Goal: Task Accomplishment & Management: Manage account settings

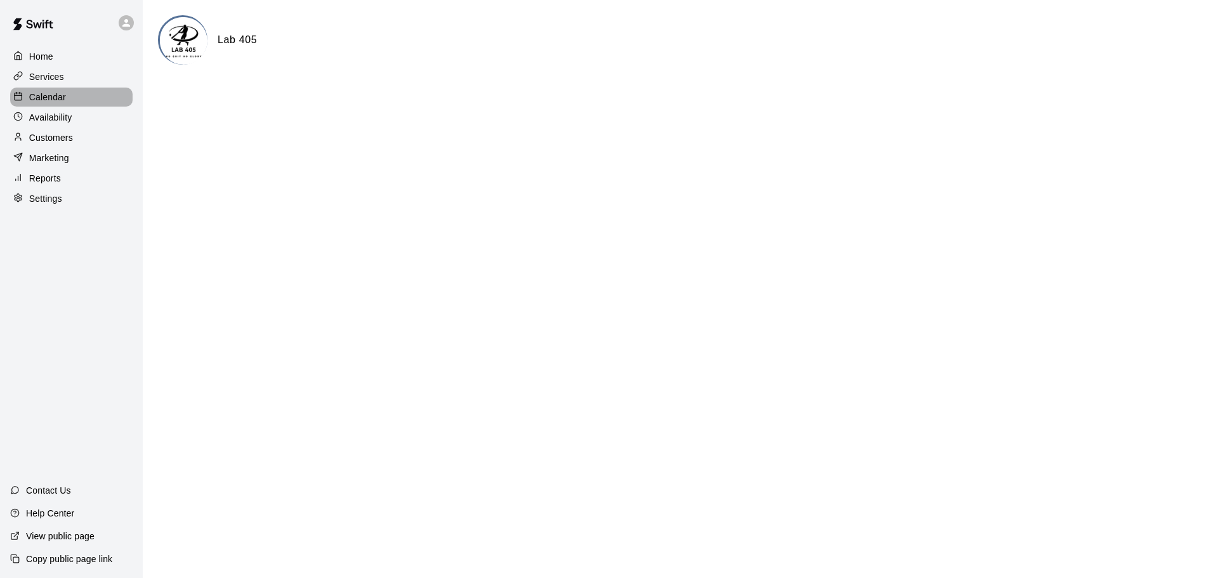
click at [43, 100] on p "Calendar" at bounding box center [47, 97] width 37 height 13
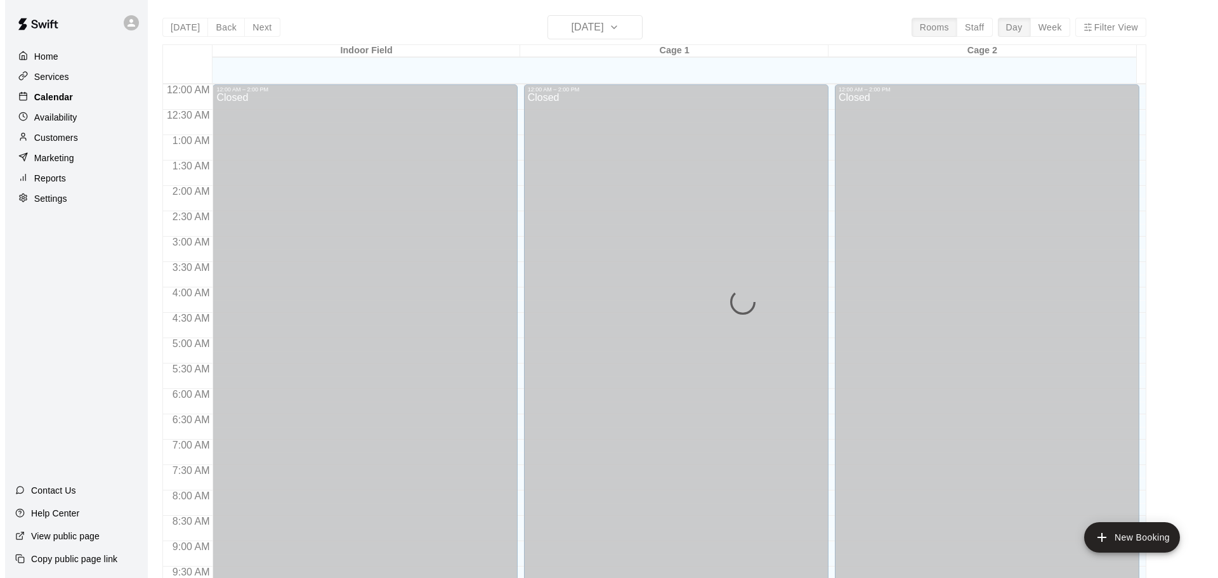
scroll to position [672, 0]
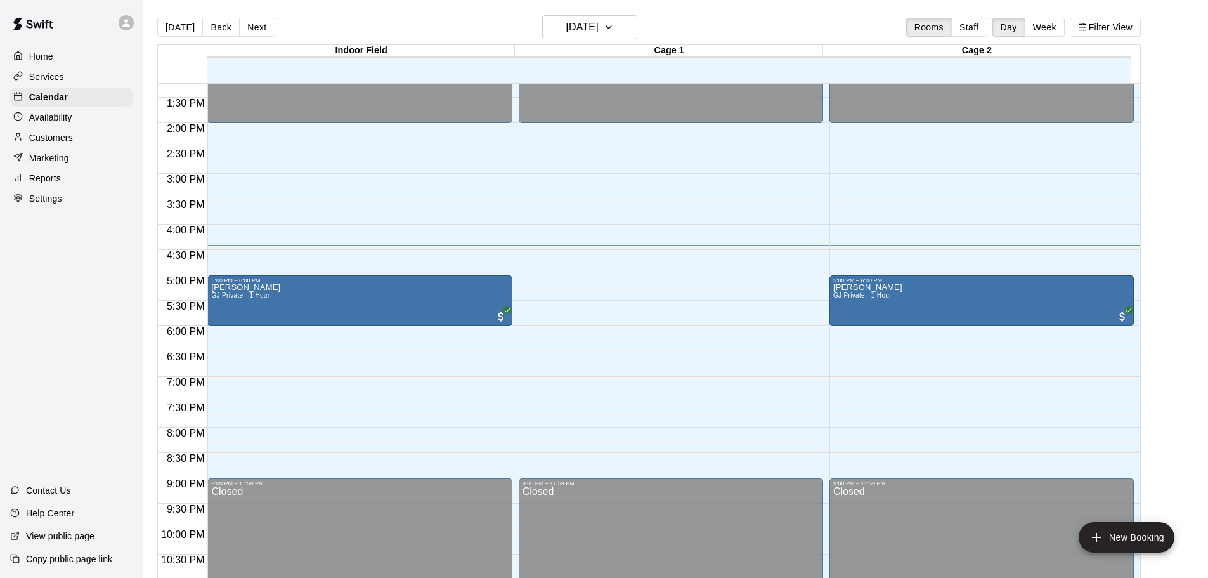
click at [856, 329] on div "12:00 AM – 2:00 PM Closed 5:00 PM – 6:00 PM [PERSON_NAME] GJ Private - 1 Hour 9…" at bounding box center [982, 22] width 304 height 1218
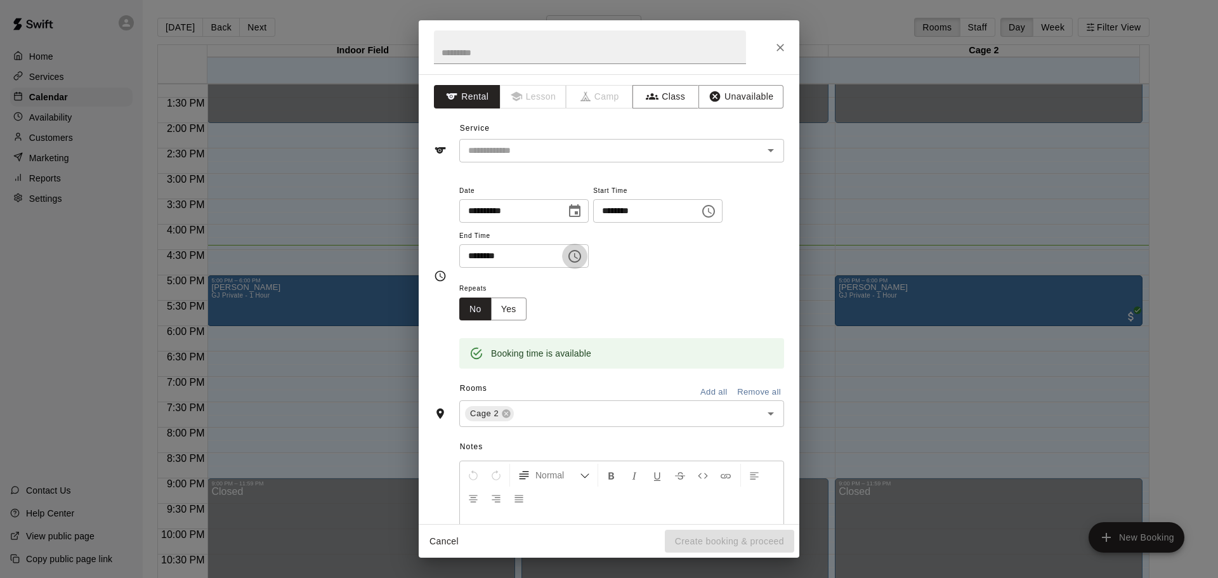
click at [582, 260] on icon "Choose time, selected time is 6:30 PM" at bounding box center [574, 256] width 15 height 15
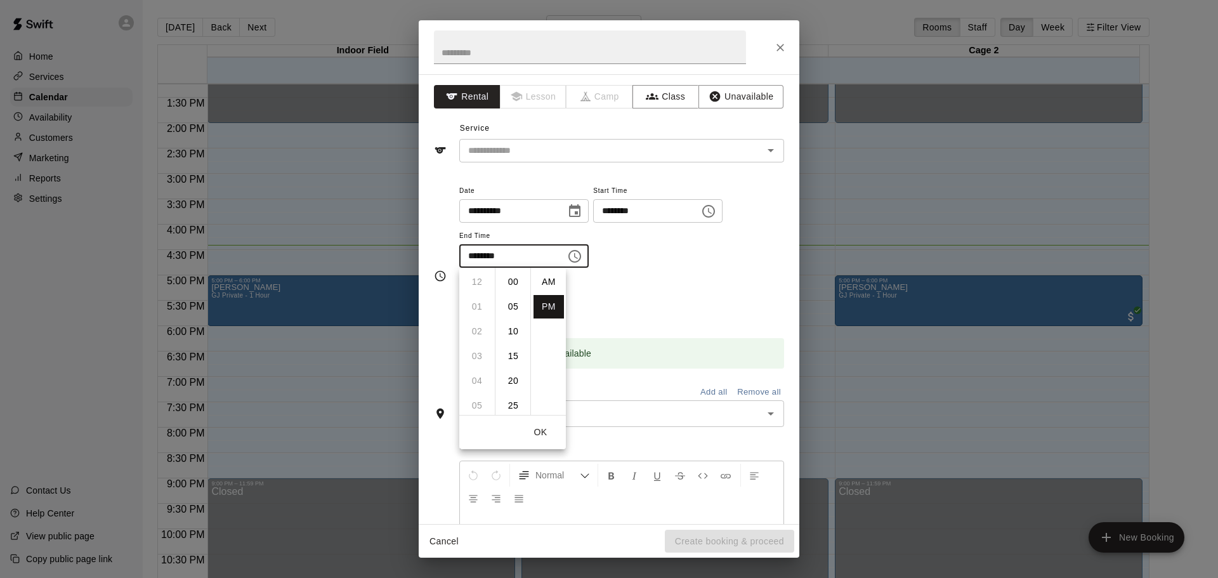
scroll to position [23, 0]
click at [472, 306] on li "07" at bounding box center [477, 306] width 30 height 23
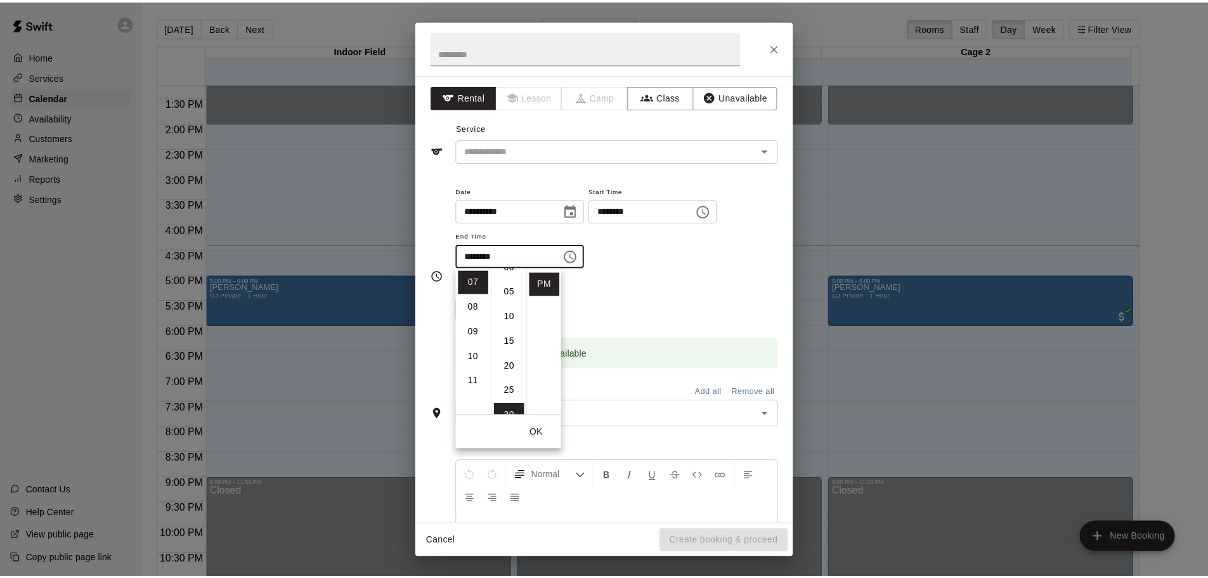
scroll to position [0, 0]
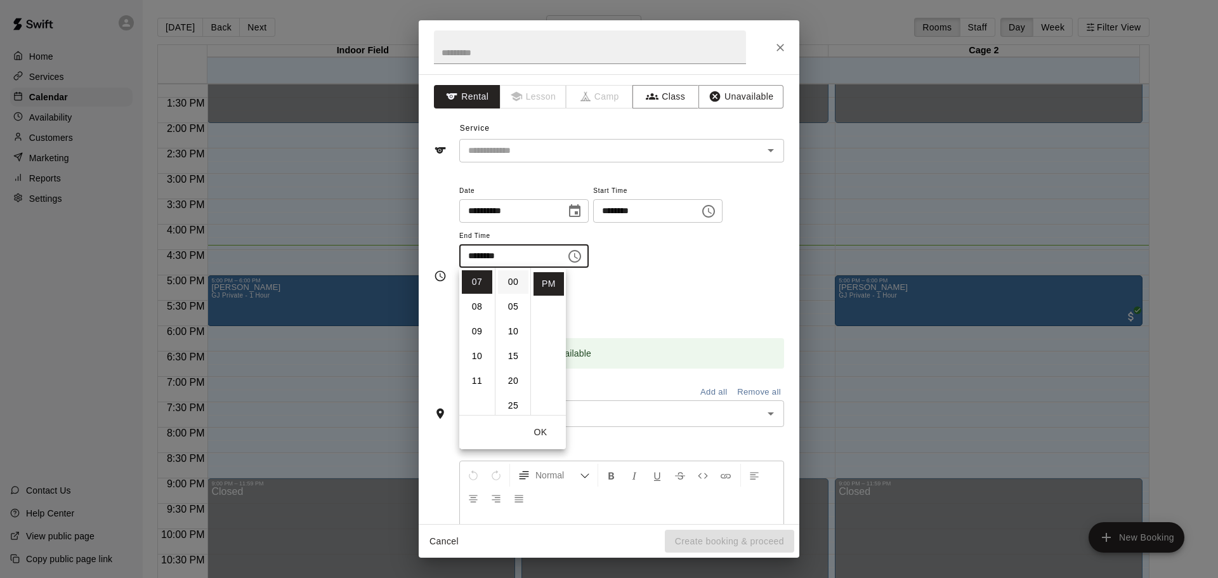
click at [508, 288] on li "00" at bounding box center [513, 281] width 30 height 23
type input "********"
click at [688, 297] on div "Repeats No Yes" at bounding box center [621, 300] width 325 height 40
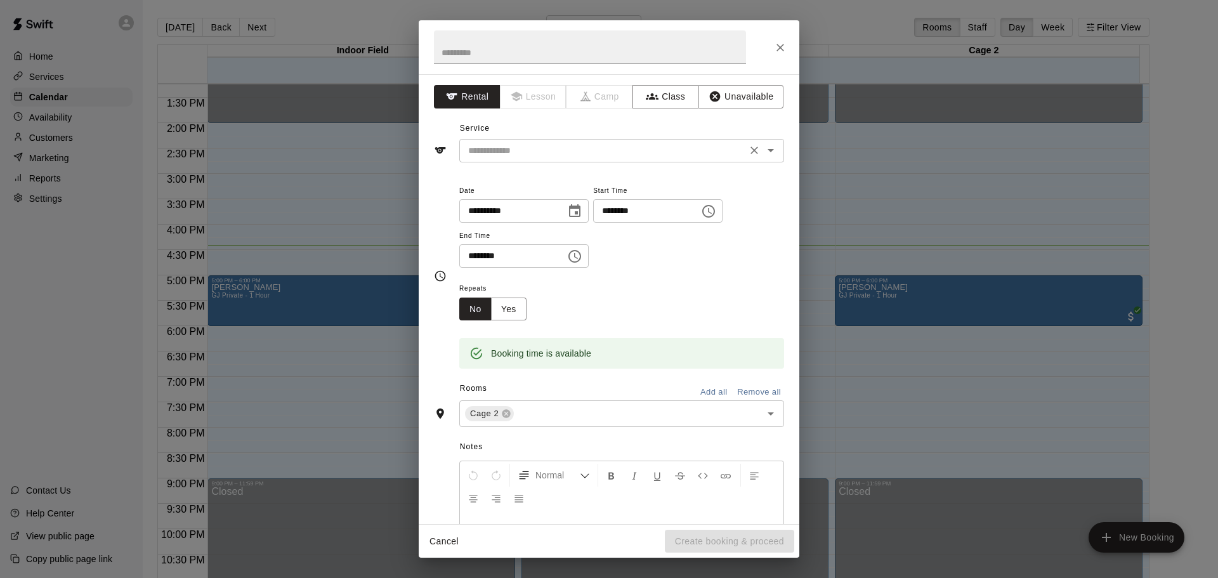
click at [646, 153] on input "text" at bounding box center [603, 151] width 280 height 16
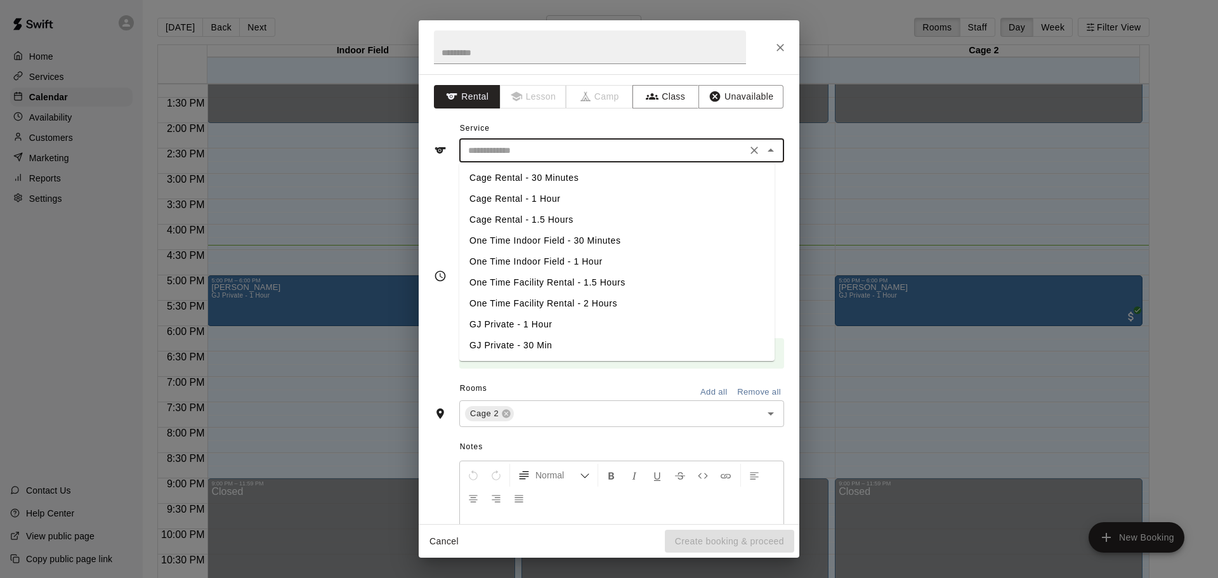
click at [554, 196] on li "Cage Rental - 1 Hour" at bounding box center [616, 198] width 315 height 21
type input "**********"
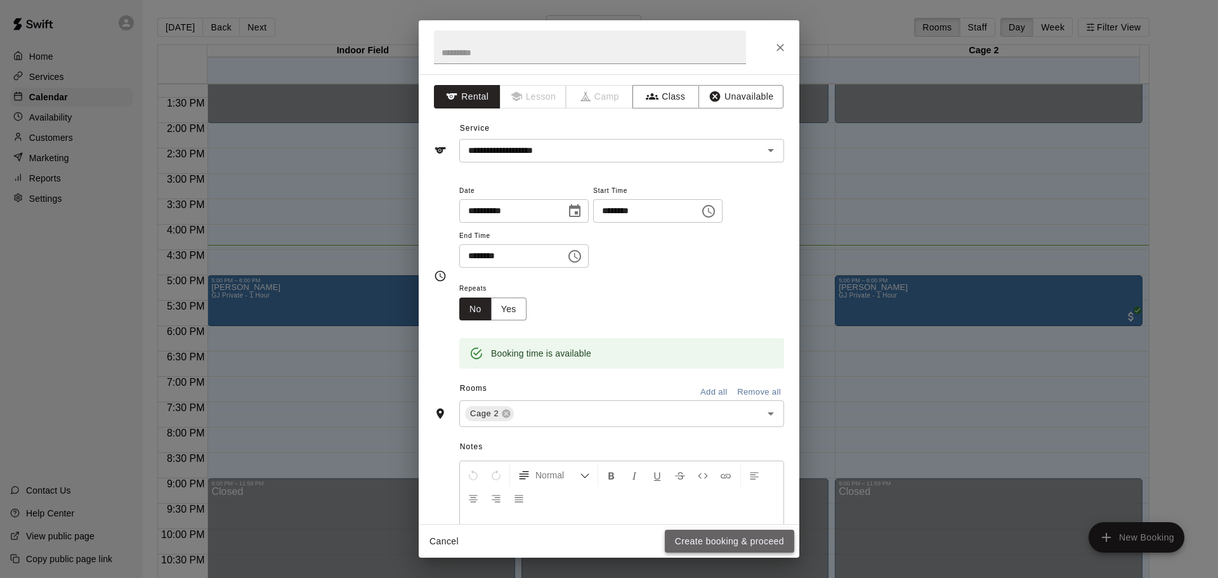
click at [699, 549] on button "Create booking & proceed" at bounding box center [729, 541] width 129 height 23
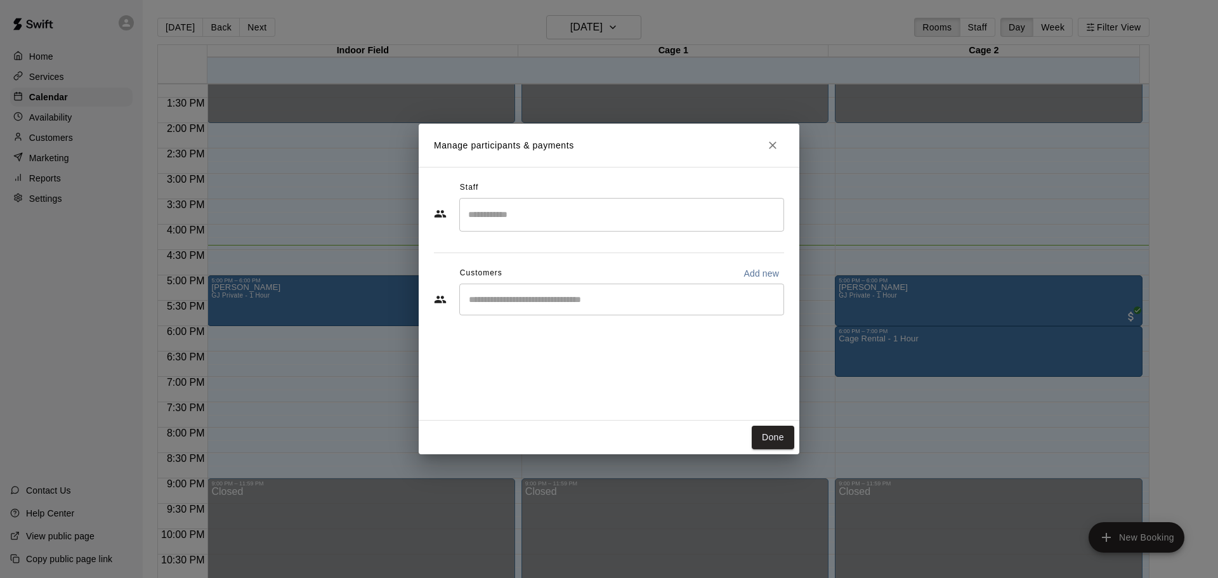
click at [656, 308] on div "​" at bounding box center [621, 299] width 325 height 32
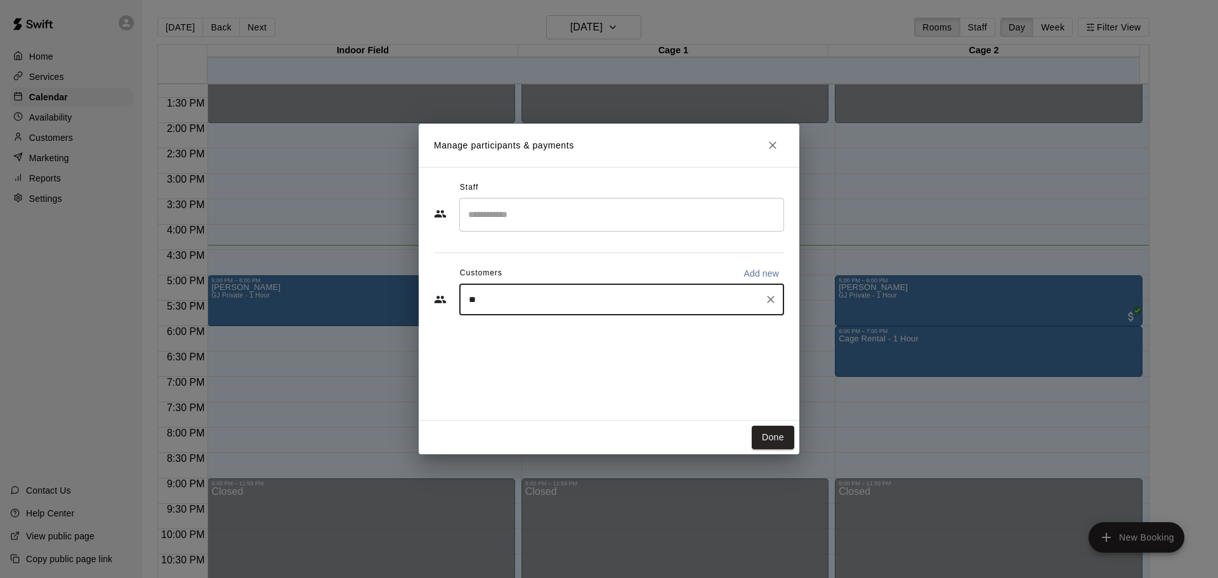
type input "***"
click at [621, 333] on p "Iron Pass - Individual" at bounding box center [617, 328] width 71 height 11
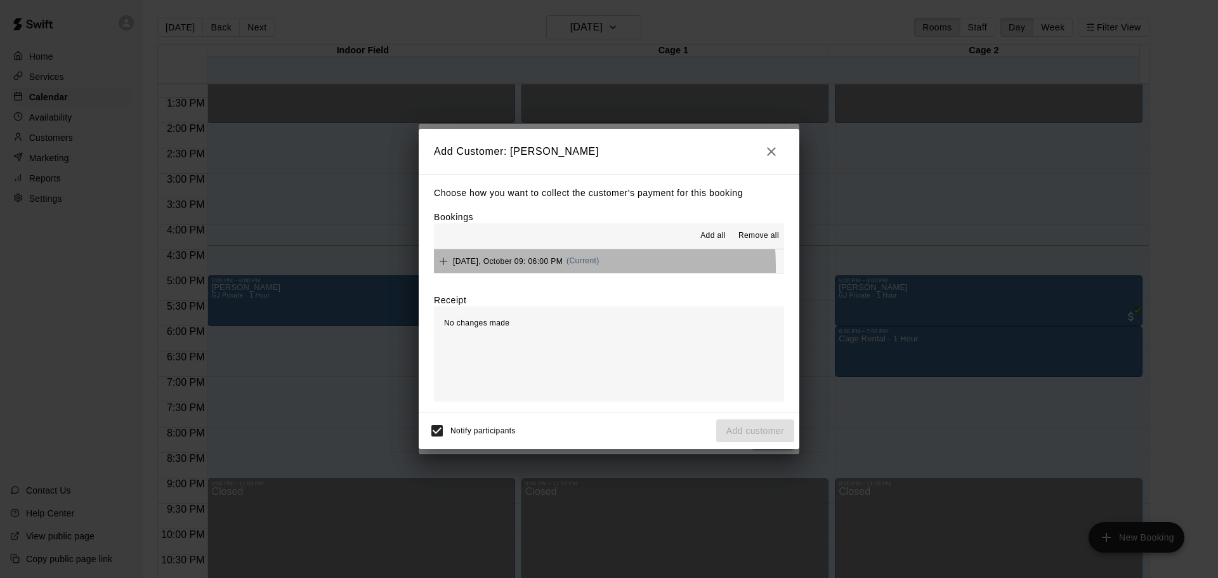
click at [519, 268] on div "Thursday, October 09: 06:00 PM (Current)" at bounding box center [517, 261] width 166 height 19
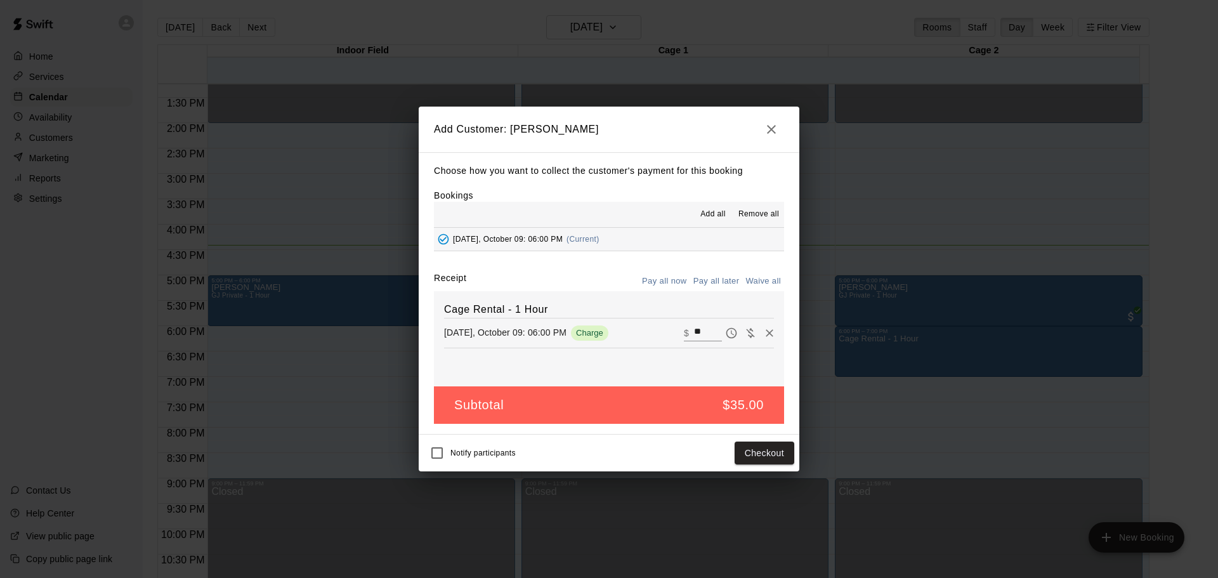
click at [719, 286] on button "Pay all later" at bounding box center [716, 281] width 53 height 20
click at [732, 446] on button "Add customer" at bounding box center [755, 452] width 78 height 23
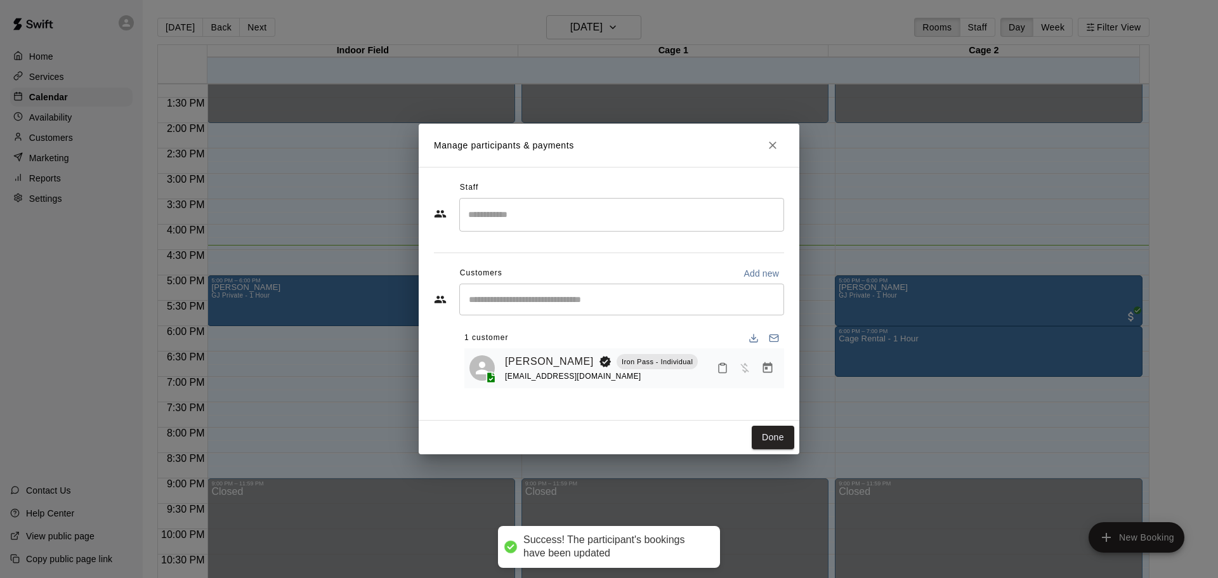
click at [756, 295] on input "Start typing to search customers..." at bounding box center [621, 299] width 313 height 13
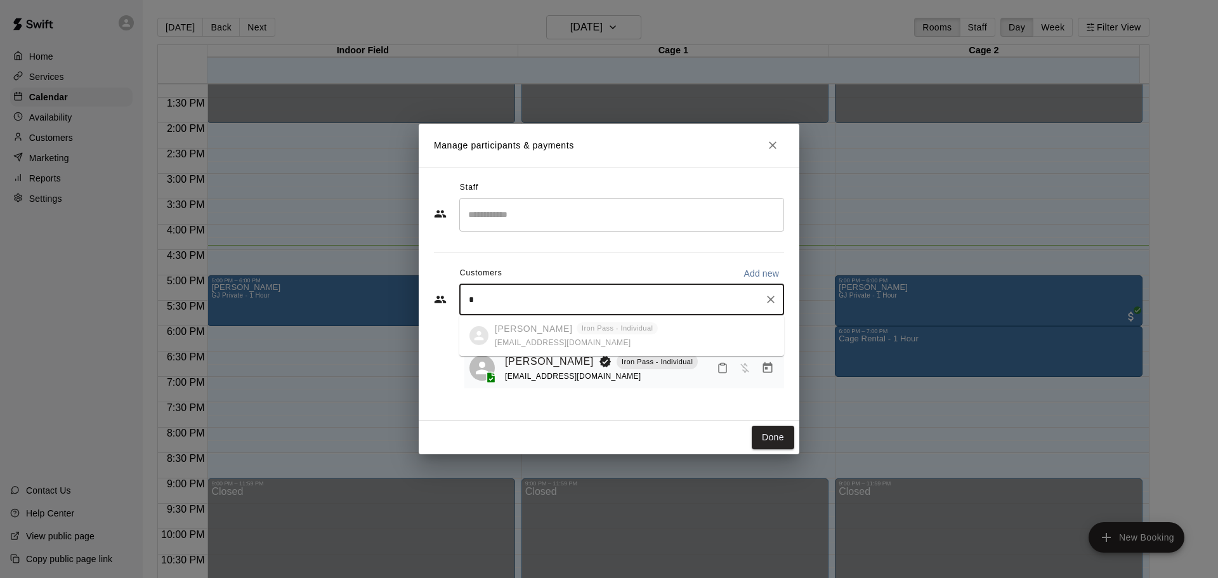
type input "**"
click at [537, 323] on p "[PERSON_NAME] Hair" at bounding box center [544, 328] width 98 height 13
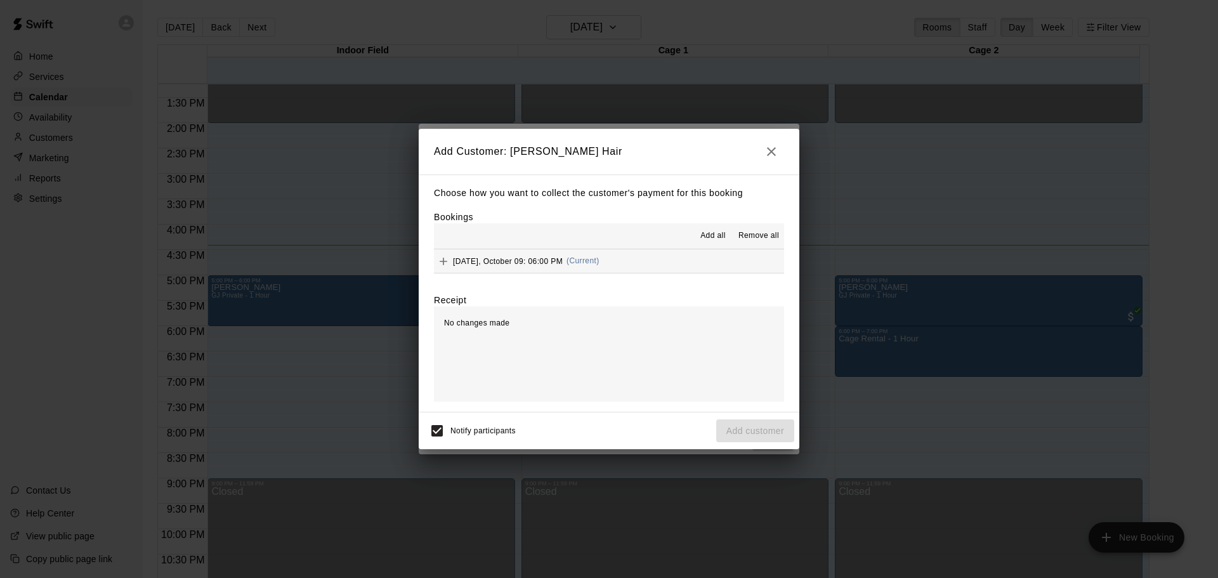
click at [657, 260] on button "Thursday, October 09: 06:00 PM (Current)" at bounding box center [609, 260] width 350 height 23
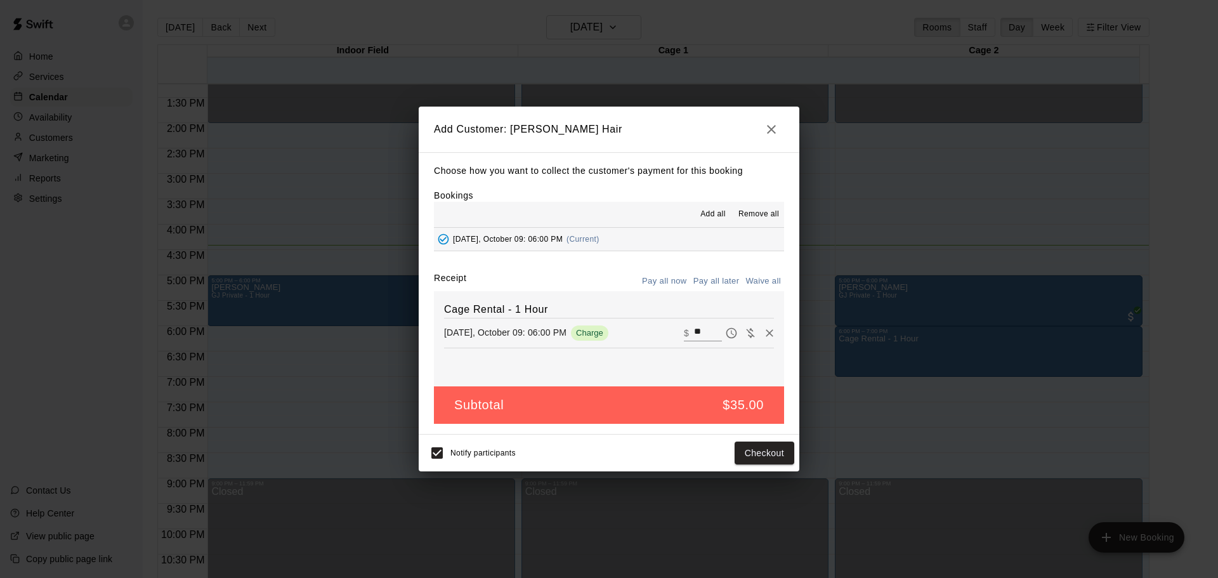
click at [703, 282] on button "Pay all later" at bounding box center [716, 281] width 53 height 20
click at [754, 453] on button "Add customer" at bounding box center [755, 452] width 78 height 23
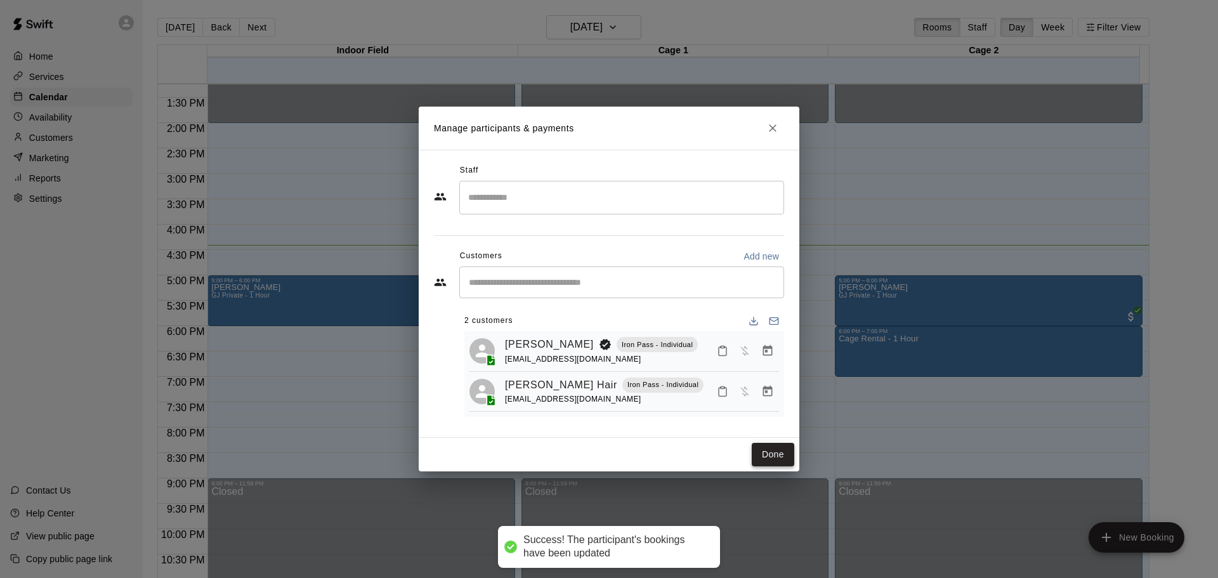
click at [773, 456] on button "Done" at bounding box center [773, 454] width 42 height 23
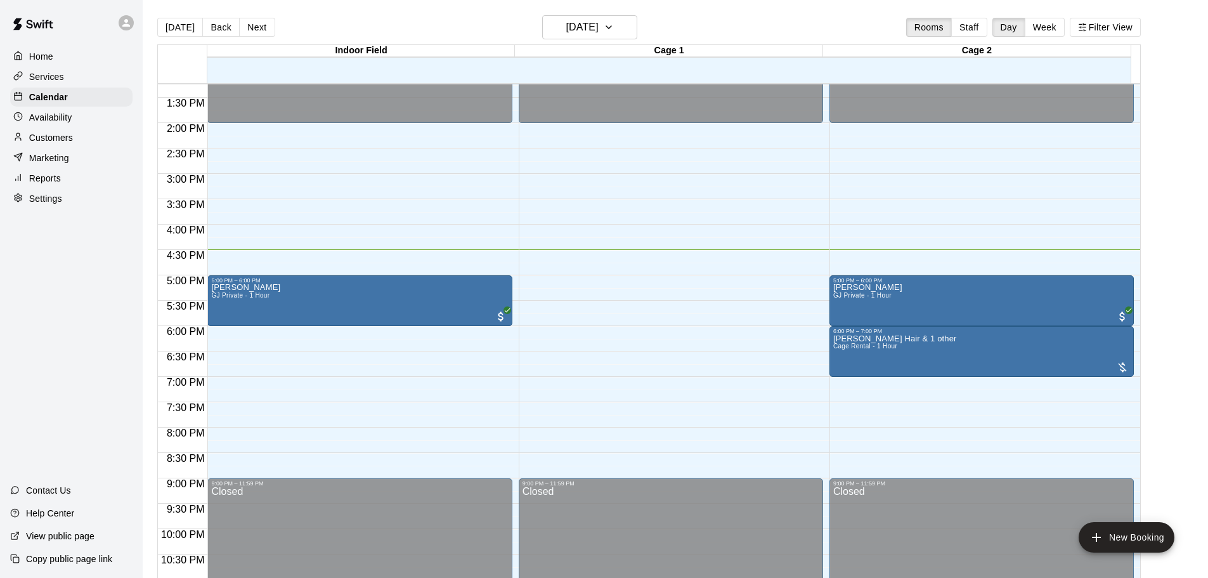
click at [907, 249] on div "12:00 AM – 2:00 PM Closed 5:00 PM – 6:00 PM GJ Burgess GJ Private - 1 Hour 6:00…" at bounding box center [982, 22] width 304 height 1218
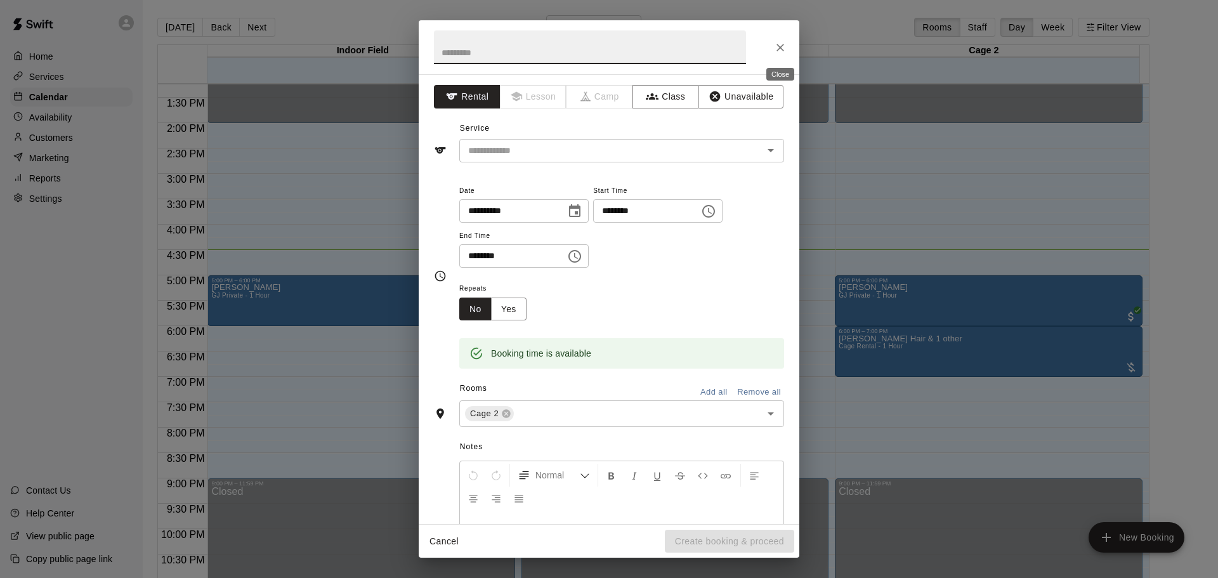
click at [783, 63] on div "Close" at bounding box center [780, 70] width 30 height 23
click at [778, 53] on icon "Close" at bounding box center [780, 47] width 13 height 13
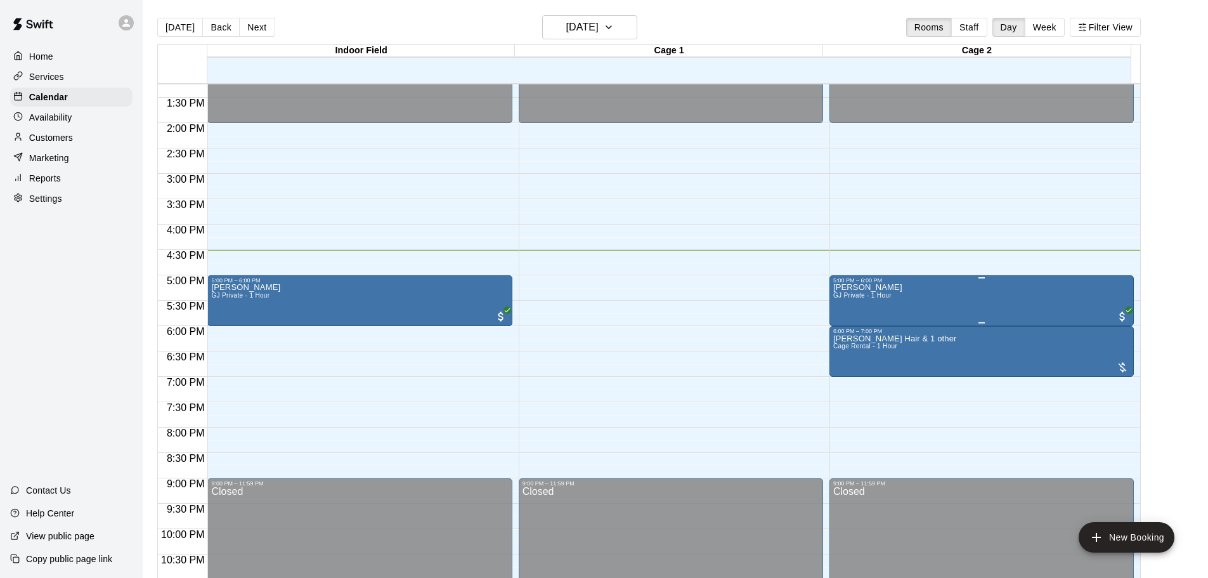
click at [873, 304] on div "GJ Burgess GJ Private - 1 Hour" at bounding box center [867, 572] width 69 height 578
click at [722, 311] on div at bounding box center [609, 289] width 1218 height 578
click at [93, 127] on div "Availability" at bounding box center [71, 117] width 122 height 19
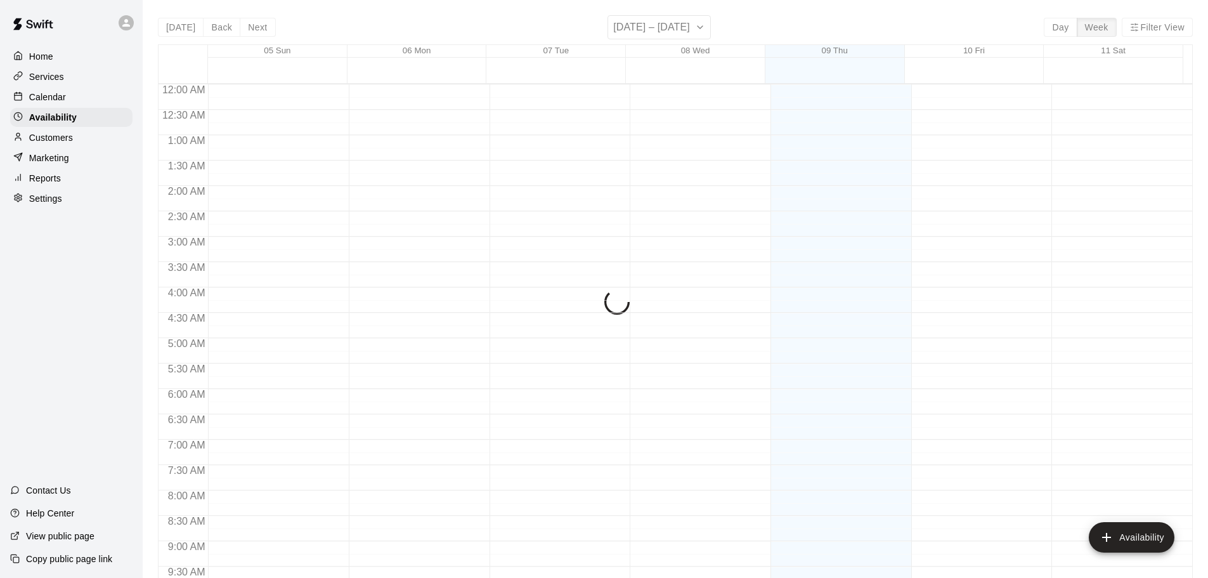
scroll to position [710, 0]
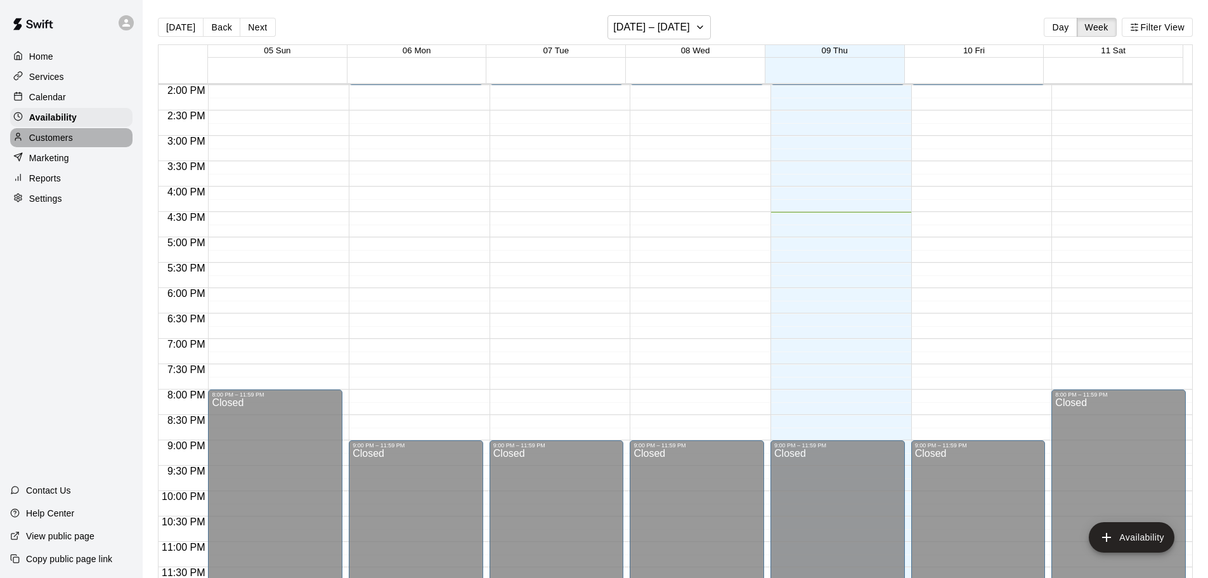
click at [93, 146] on div "Customers" at bounding box center [71, 137] width 122 height 19
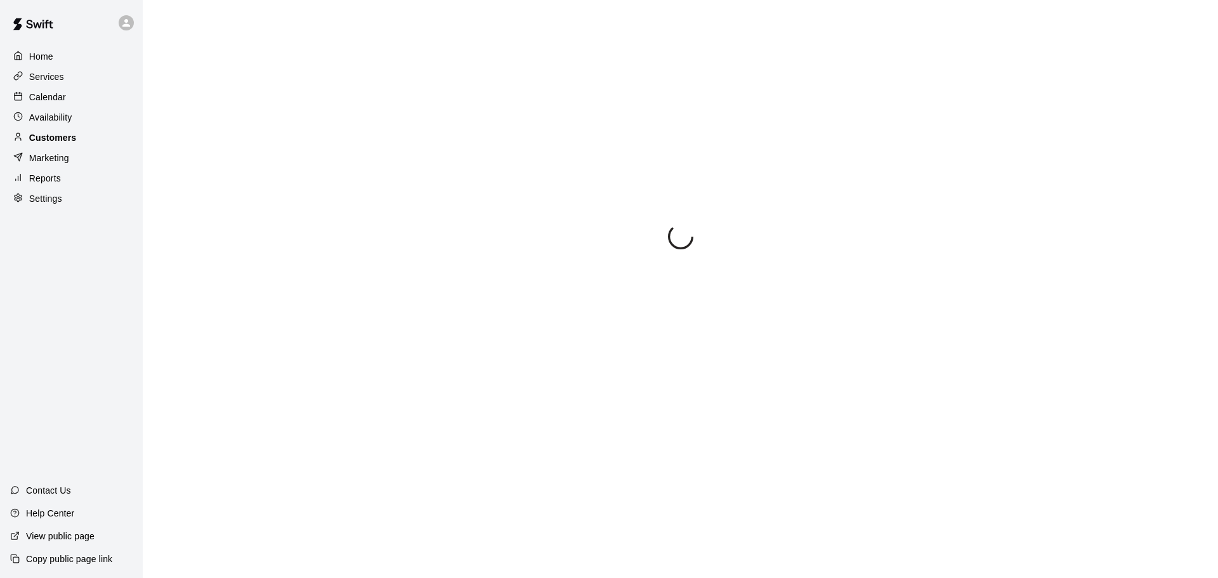
click at [92, 146] on div "Customers" at bounding box center [71, 137] width 122 height 19
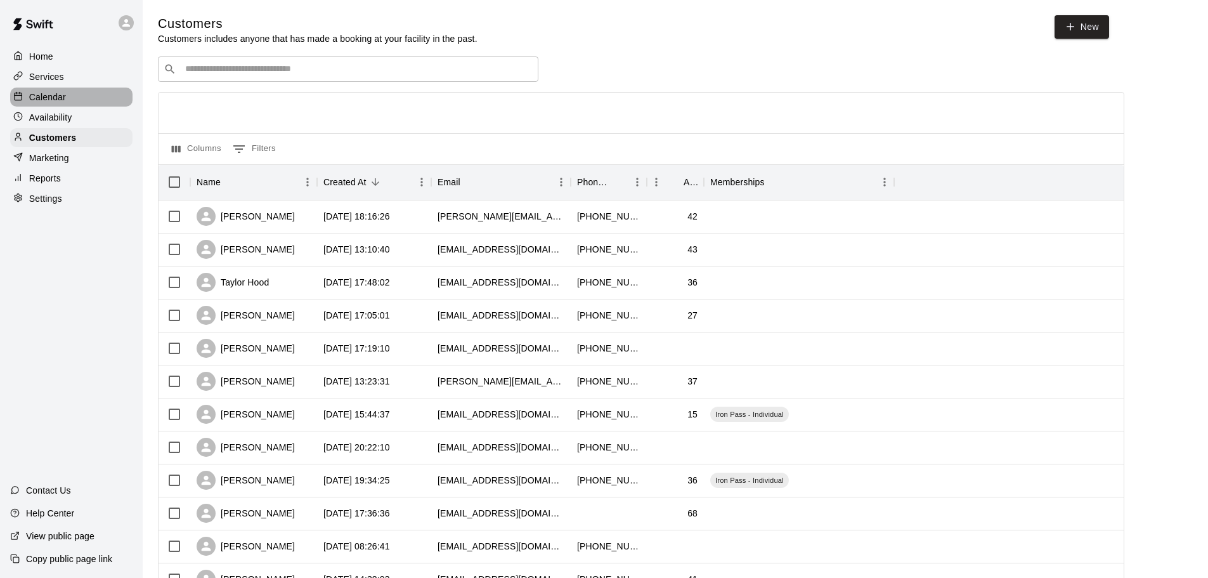
click at [63, 98] on p "Calendar" at bounding box center [47, 97] width 37 height 13
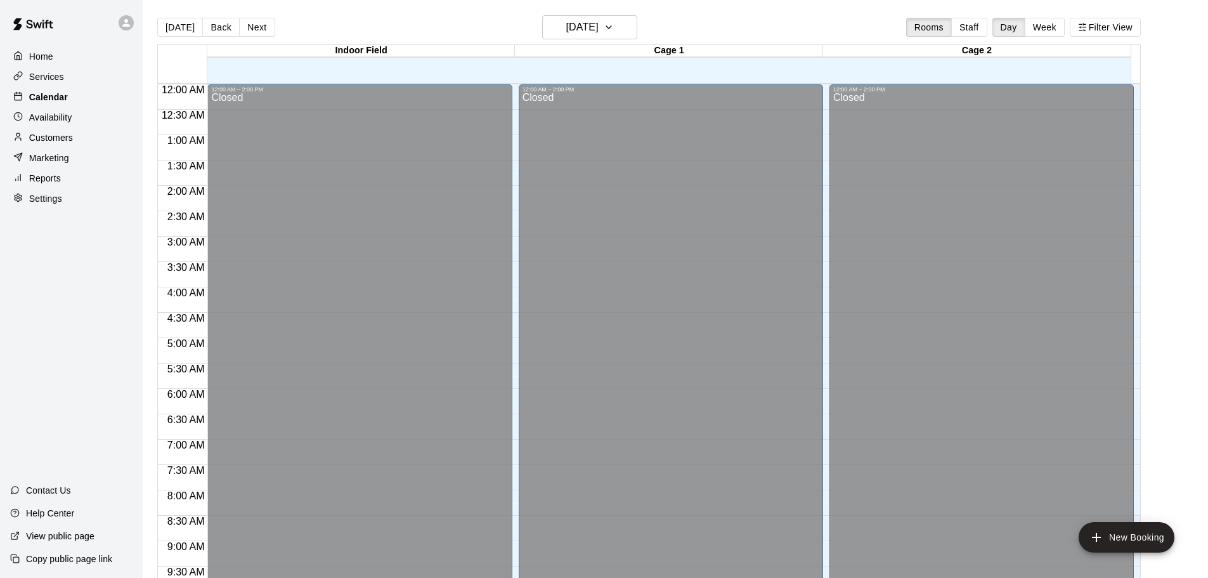
scroll to position [672, 0]
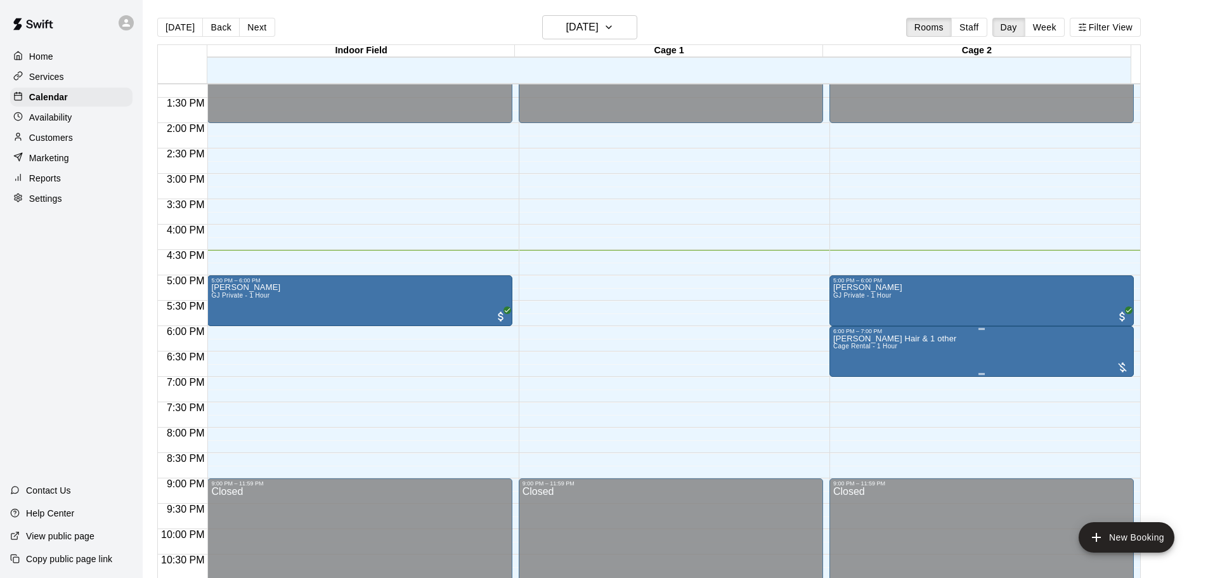
click at [913, 339] on p "[PERSON_NAME] Hair & 1 other" at bounding box center [895, 339] width 124 height 0
click at [843, 379] on img "edit" at bounding box center [845, 384] width 15 height 15
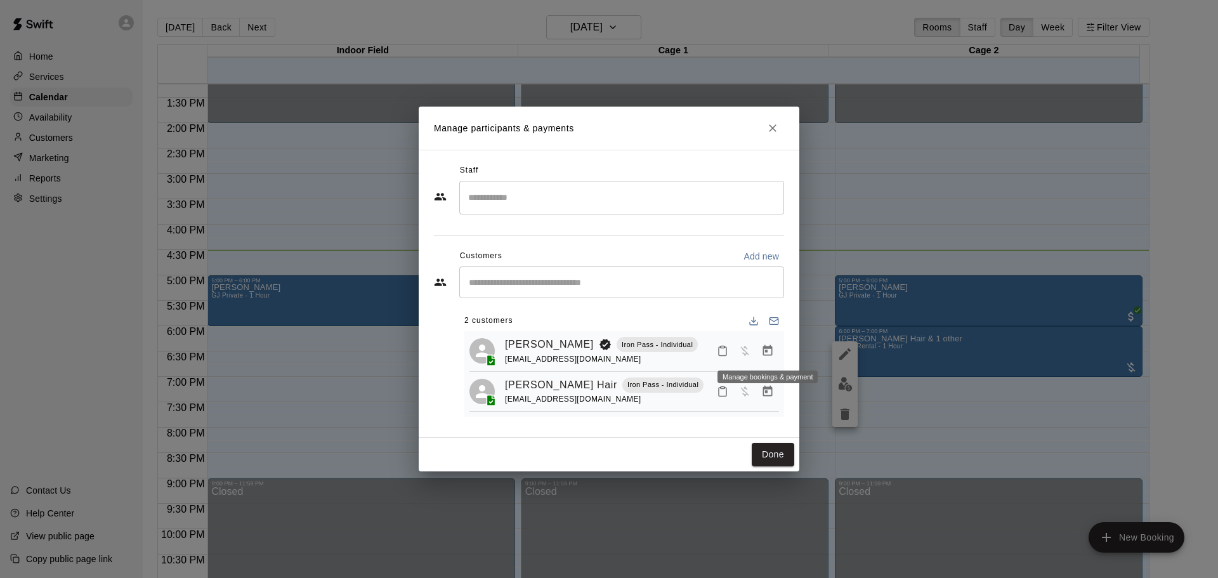
click at [773, 353] on icon "Manage bookings & payment" at bounding box center [767, 350] width 13 height 13
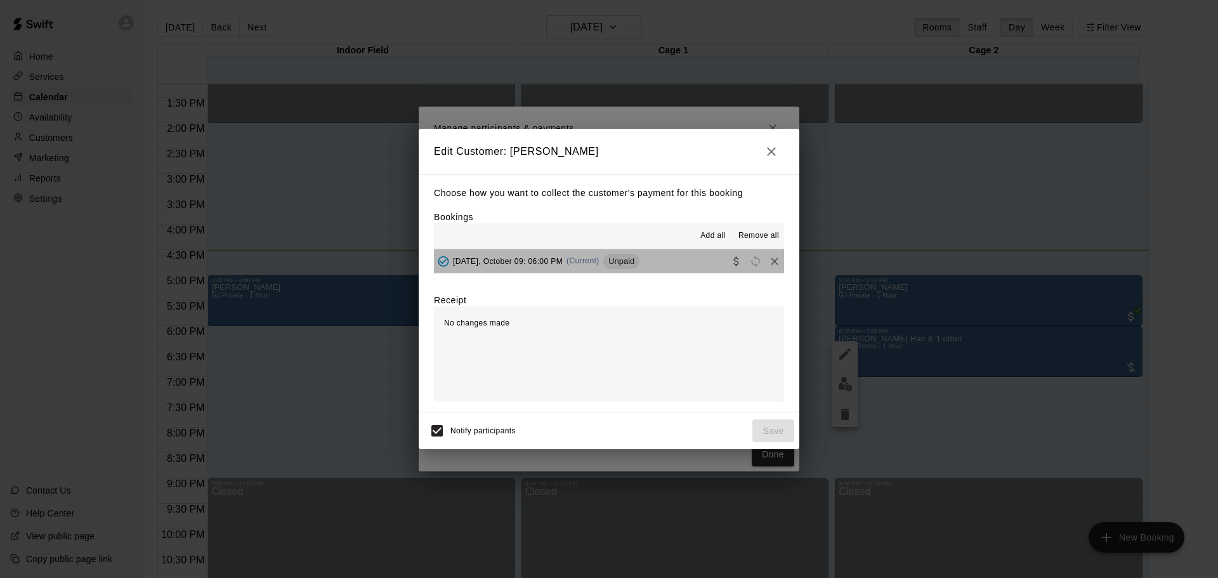
click at [687, 264] on button "Thursday, October 09: 06:00 PM (Current) Unpaid" at bounding box center [609, 260] width 350 height 23
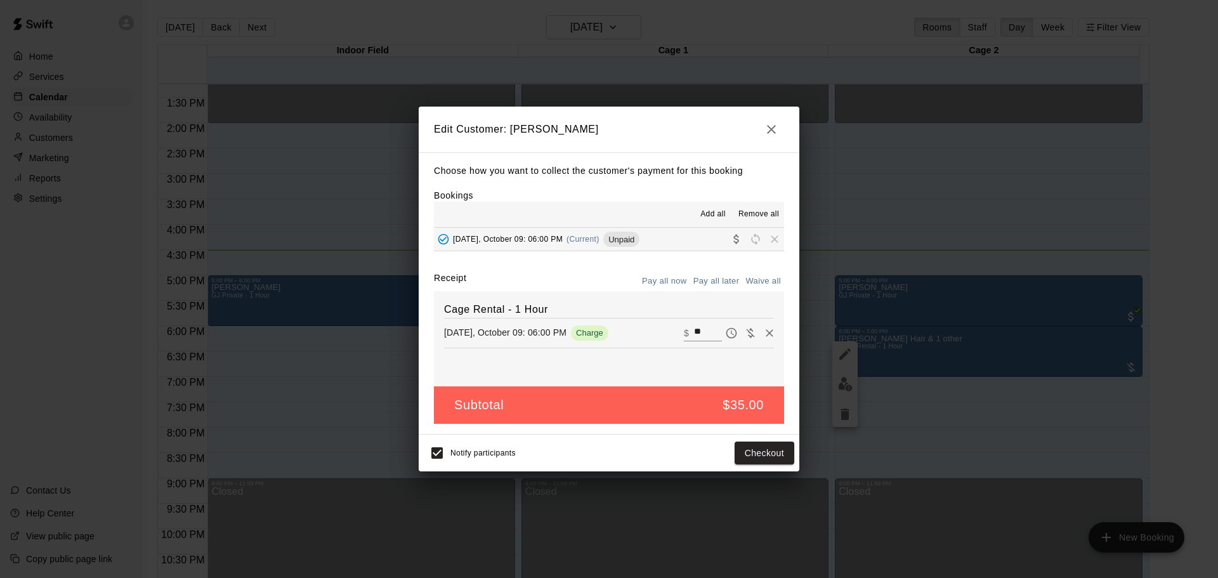
click at [767, 126] on icon "button" at bounding box center [771, 129] width 15 height 15
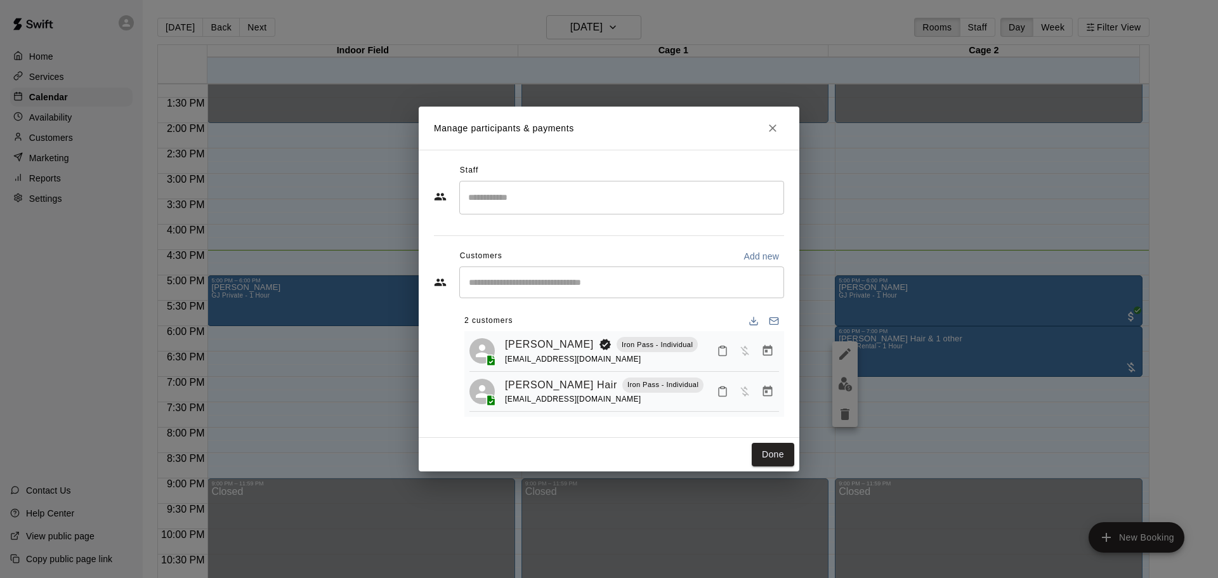
click at [788, 131] on h2 "Manage participants & payments" at bounding box center [609, 128] width 381 height 43
click at [778, 123] on icon "Close" at bounding box center [772, 128] width 13 height 13
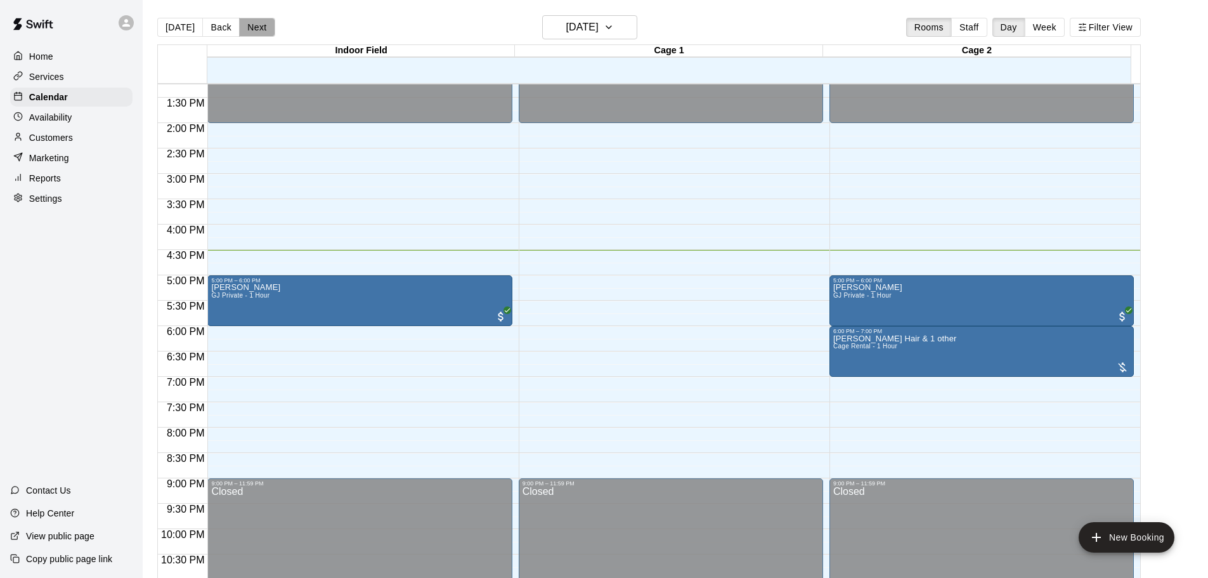
click at [251, 31] on button "Next" at bounding box center [257, 27] width 36 height 19
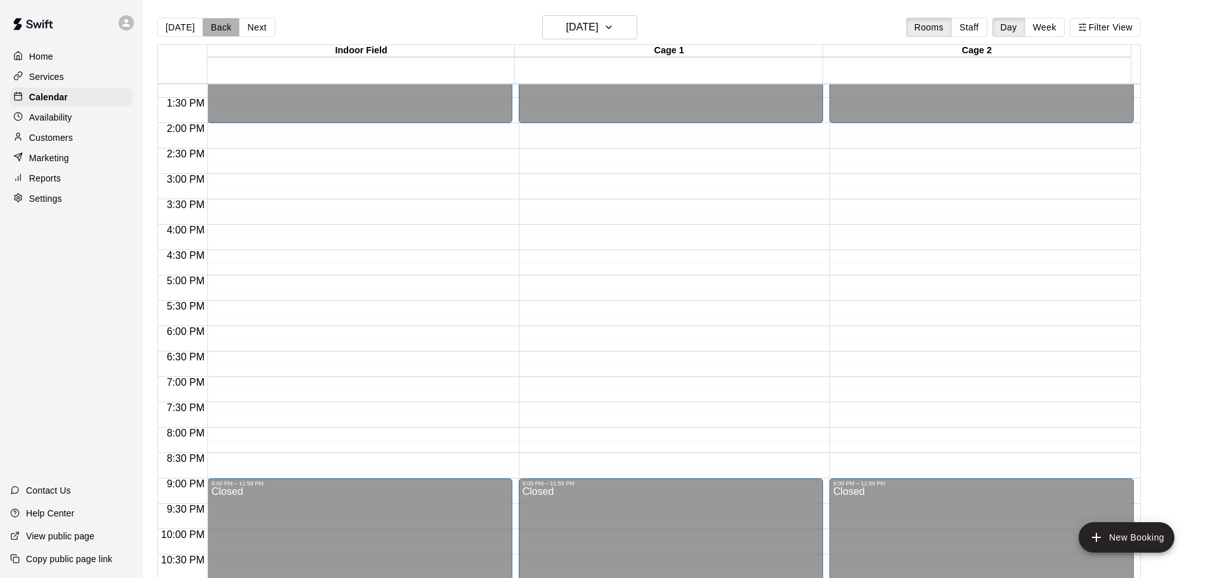
drag, startPoint x: 219, startPoint y: 18, endPoint x: 247, endPoint y: 41, distance: 35.6
click at [219, 19] on button "Back" at bounding box center [220, 27] width 37 height 19
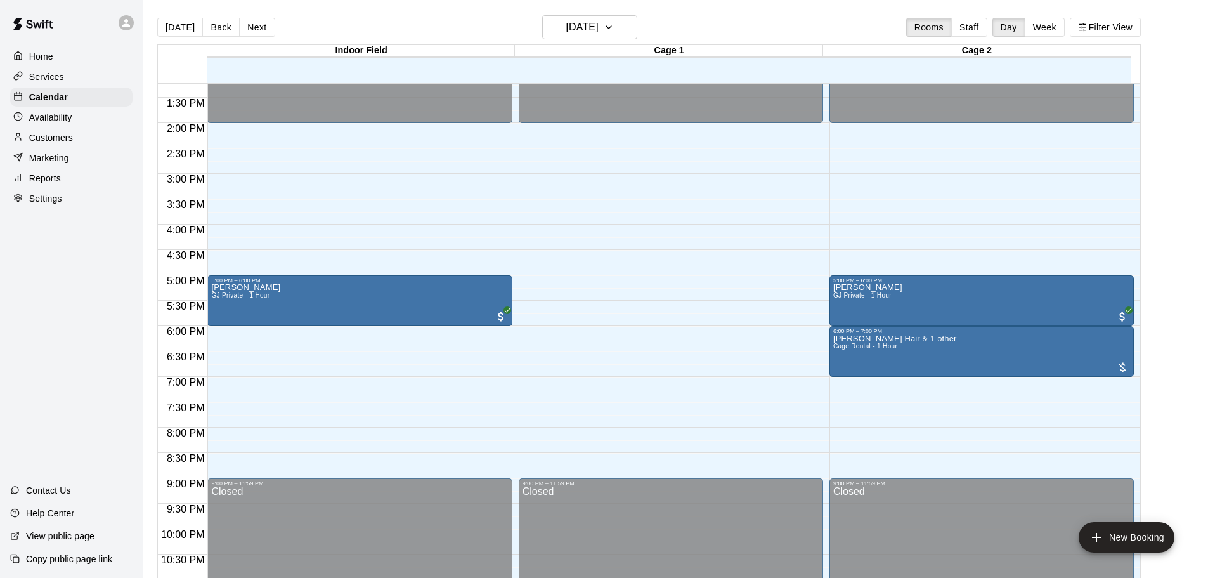
click at [67, 130] on div "Home Services Calendar Availability Customers Marketing Reports Settings" at bounding box center [71, 128] width 143 height 164
click at [83, 146] on div "Customers" at bounding box center [71, 137] width 122 height 19
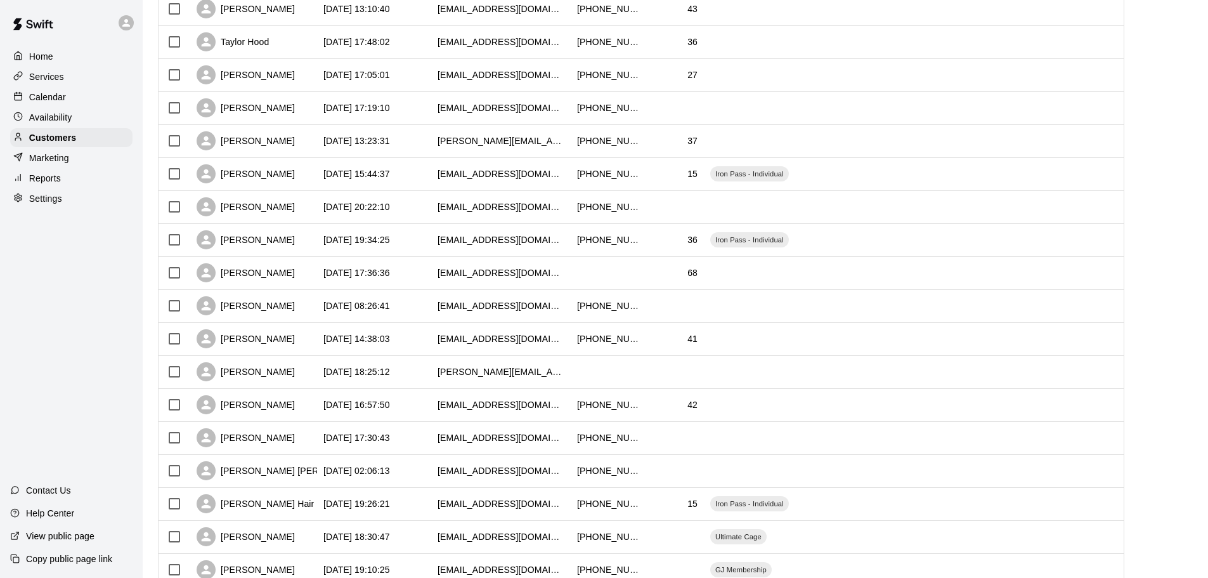
scroll to position [254, 0]
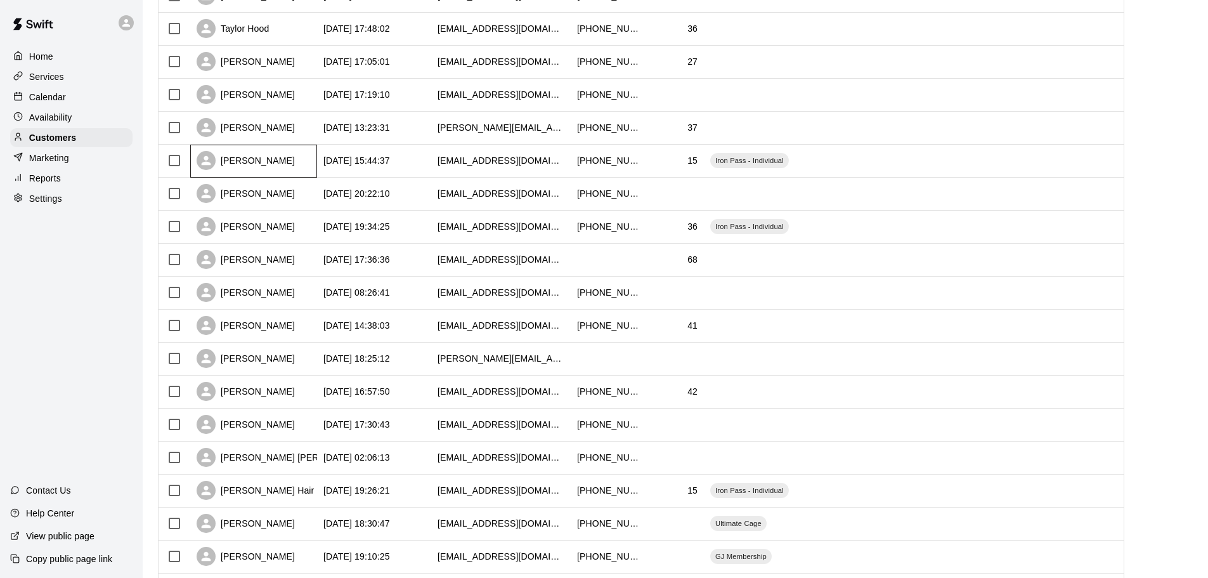
click at [285, 163] on div "[PERSON_NAME]" at bounding box center [253, 161] width 127 height 33
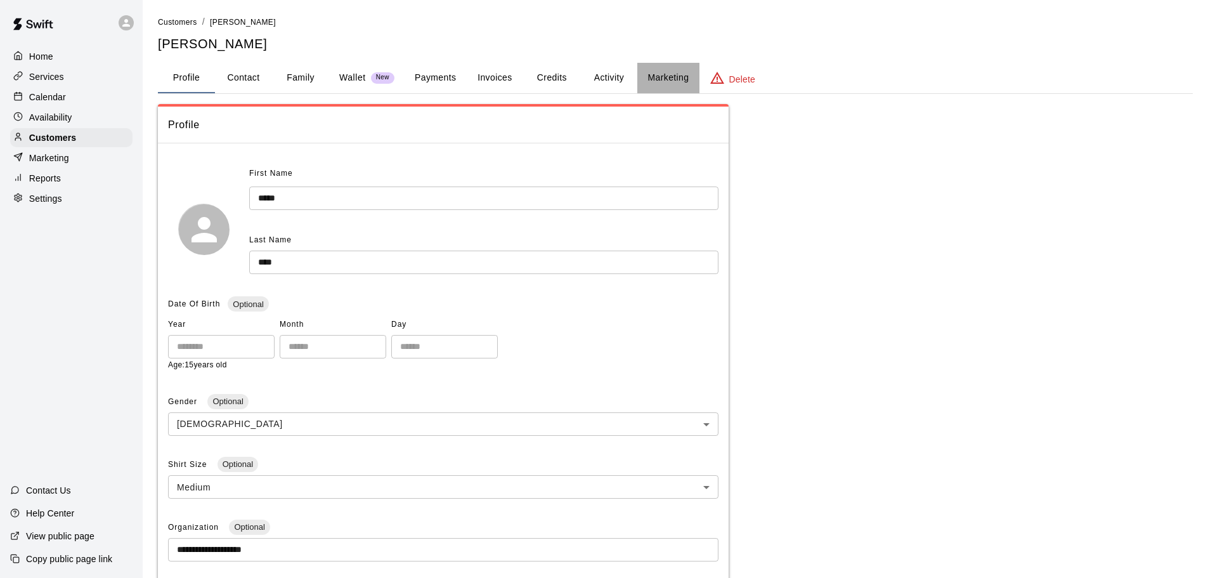
click at [642, 71] on button "Marketing" at bounding box center [668, 78] width 62 height 30
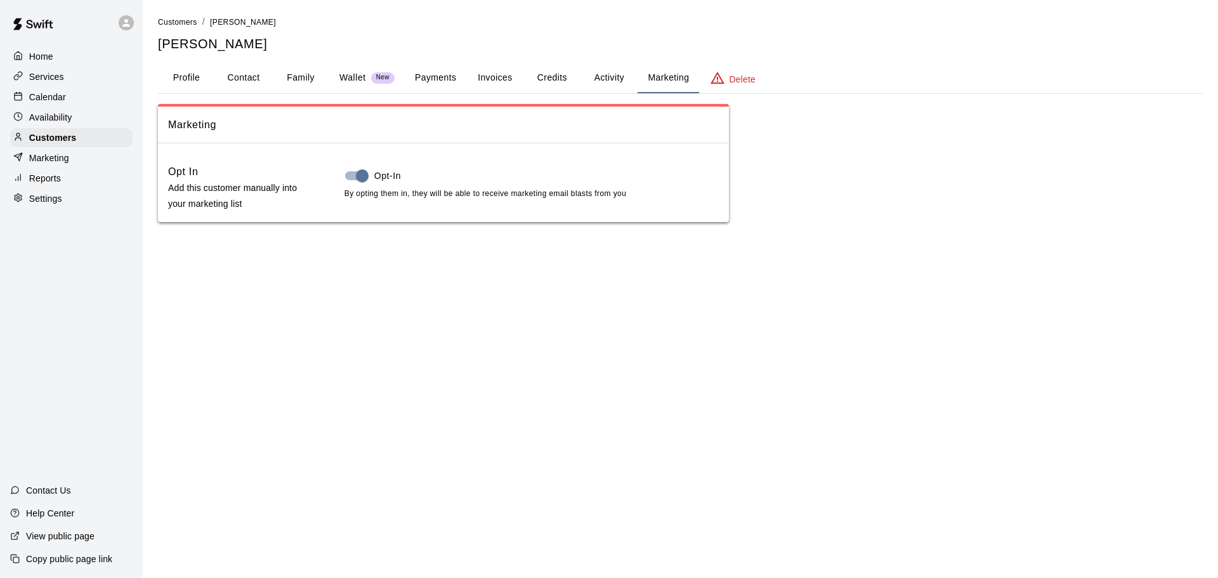
click at [594, 72] on button "Activity" at bounding box center [608, 78] width 57 height 30
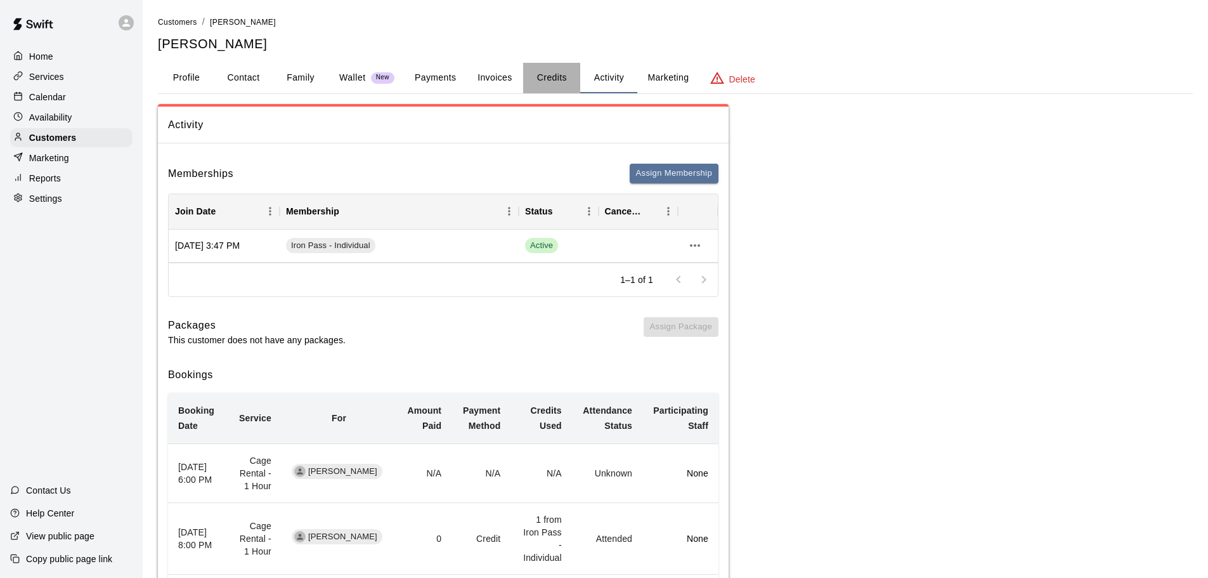
click at [540, 75] on button "Credits" at bounding box center [551, 78] width 57 height 30
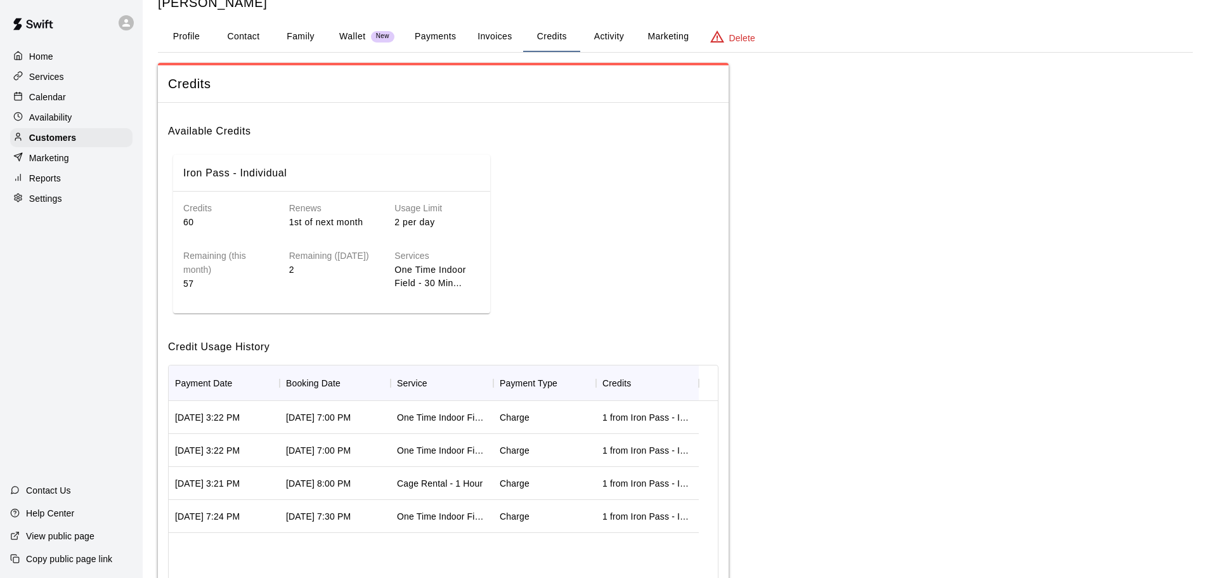
scroll to position [63, 0]
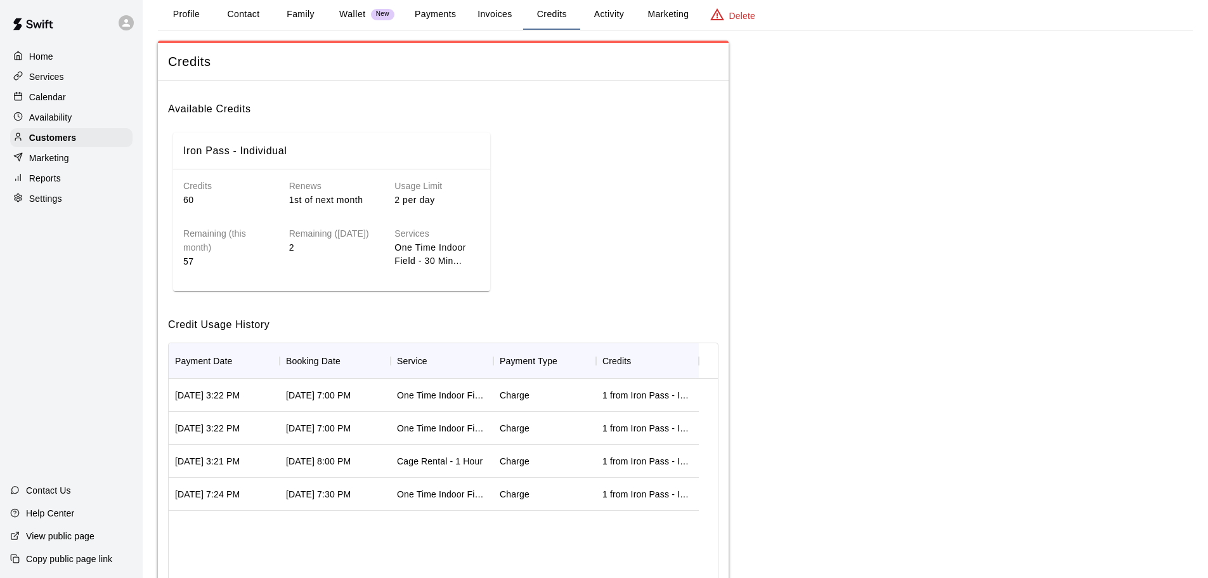
click at [351, 400] on div "Oct 08, 2025 7:00 PM" at bounding box center [318, 395] width 65 height 13
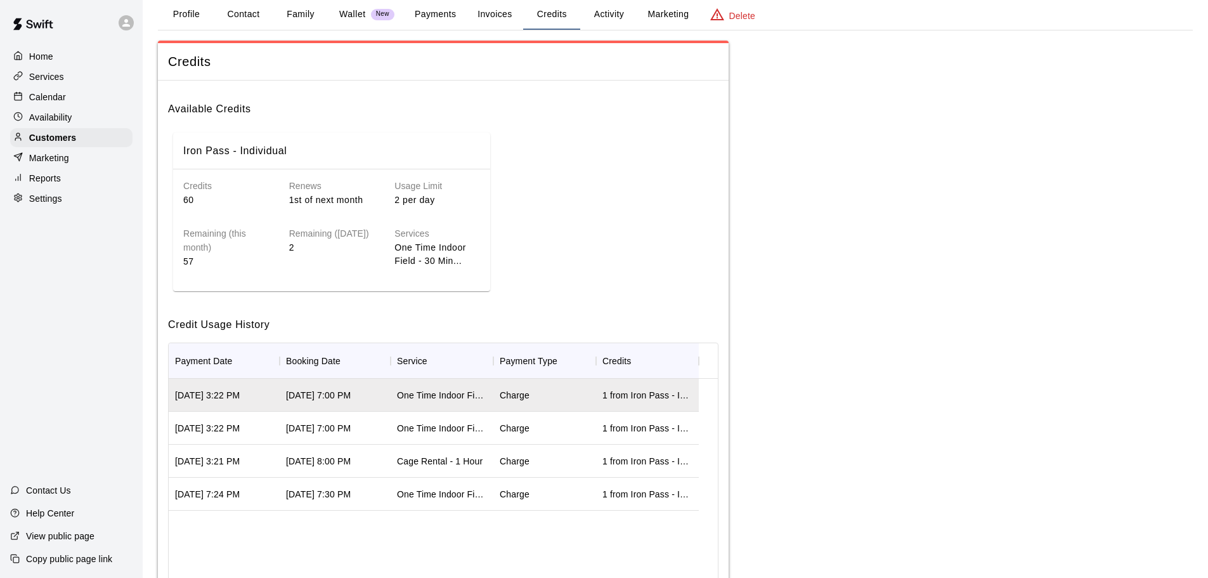
click at [351, 400] on div "Oct 08, 2025 7:00 PM" at bounding box center [318, 395] width 65 height 13
click at [616, 278] on div "Iron Pass - Individual Credits 60 Renews 1st of next month Usage Limit 2 per da…" at bounding box center [443, 211] width 550 height 169
click at [183, 5] on button "Profile" at bounding box center [186, 14] width 57 height 30
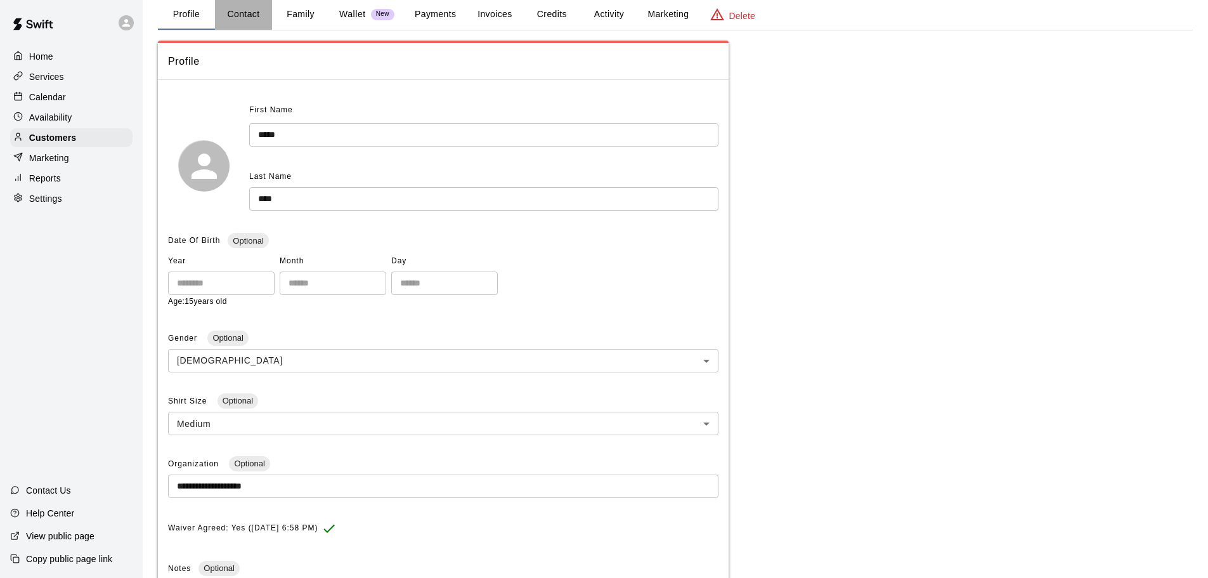
click at [254, 23] on button "Contact" at bounding box center [243, 14] width 57 height 30
select select "**"
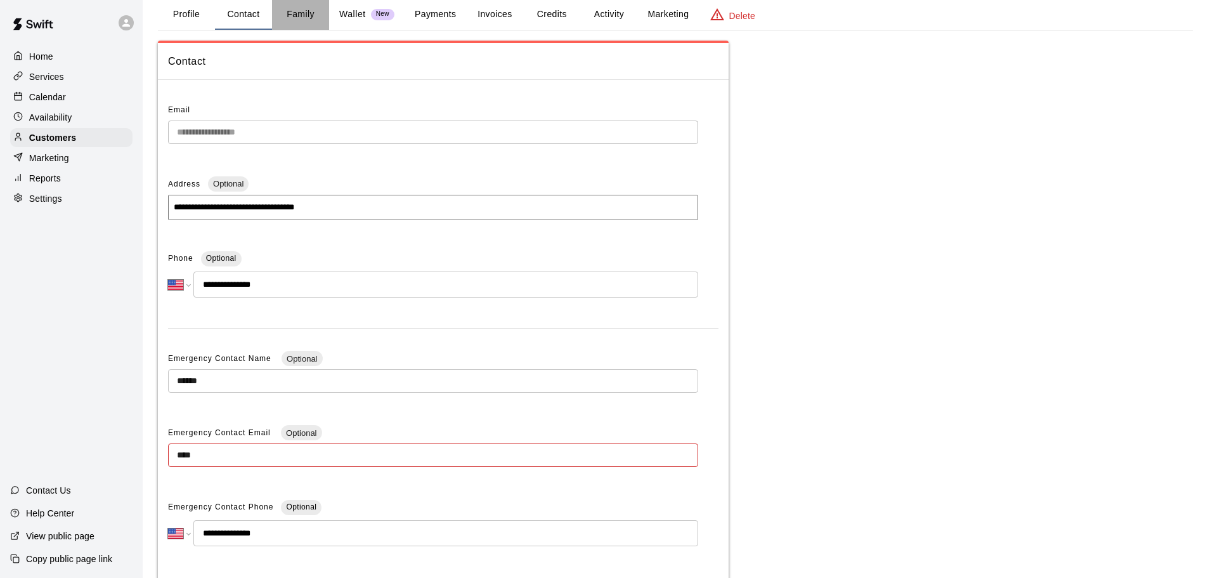
click at [299, 15] on button "Family" at bounding box center [300, 14] width 57 height 30
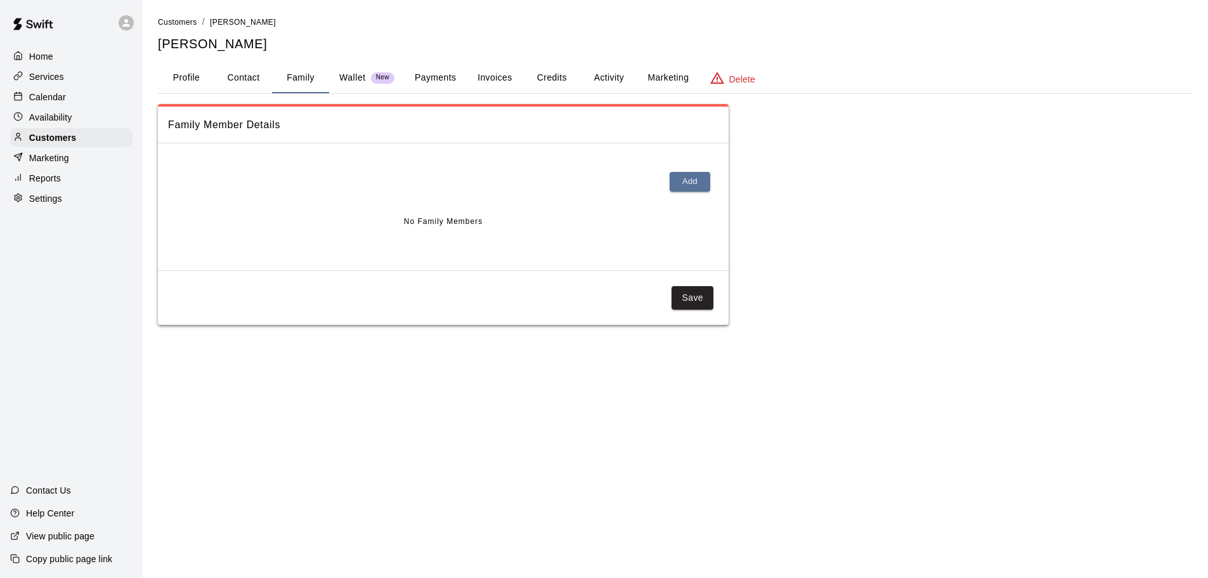
scroll to position [0, 0]
click at [186, 91] on button "Profile" at bounding box center [186, 78] width 57 height 30
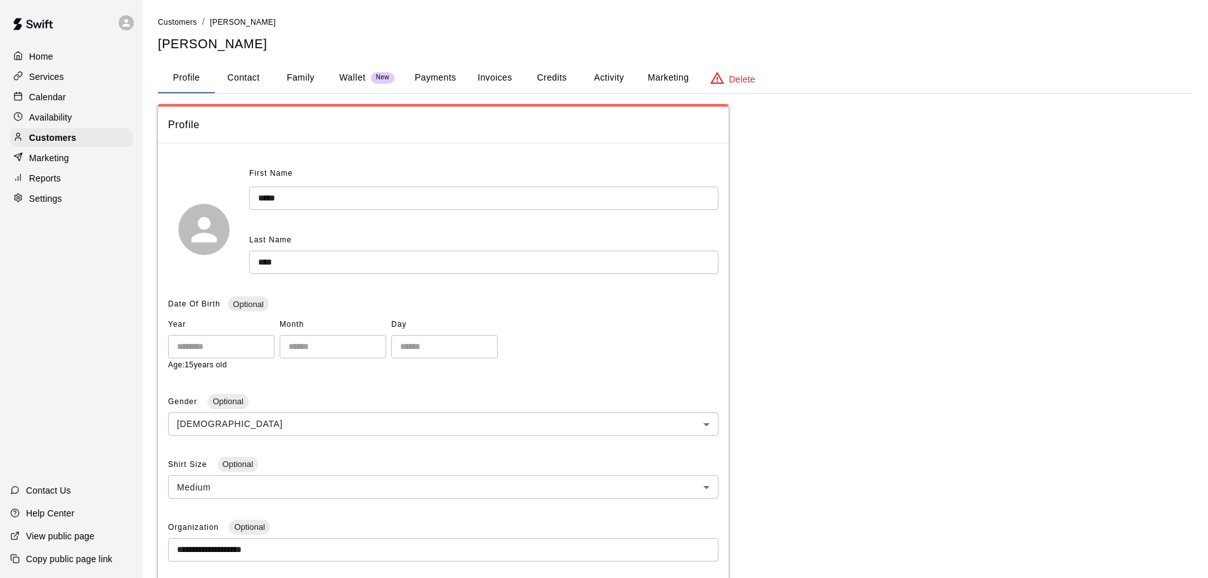
click at [256, 74] on button "Contact" at bounding box center [243, 78] width 57 height 30
select select "**"
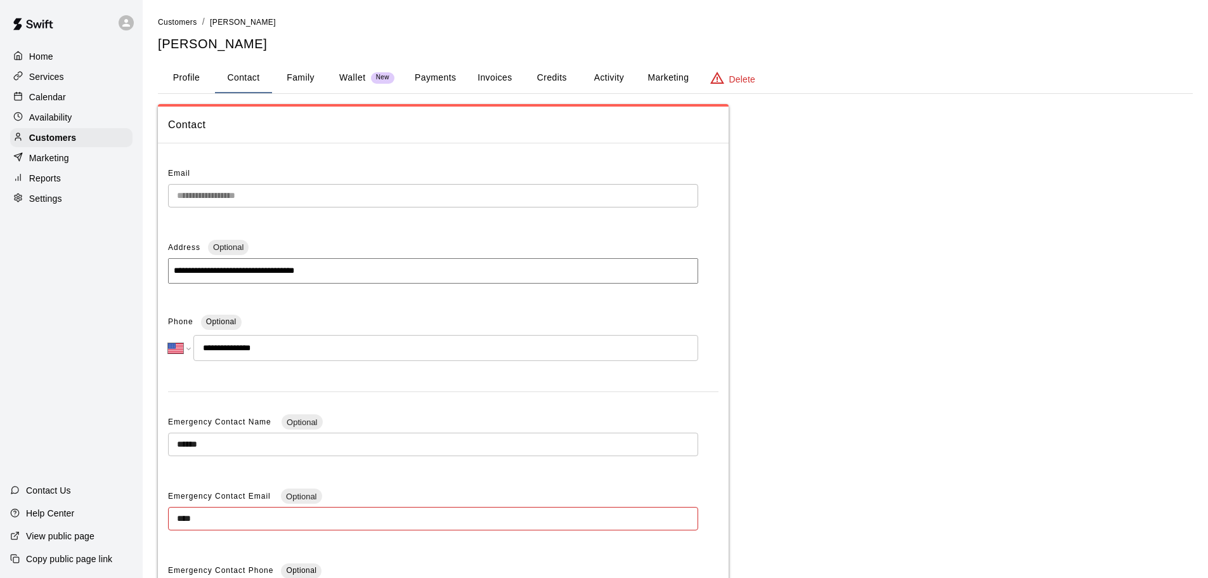
click at [314, 82] on button "Family" at bounding box center [300, 78] width 57 height 30
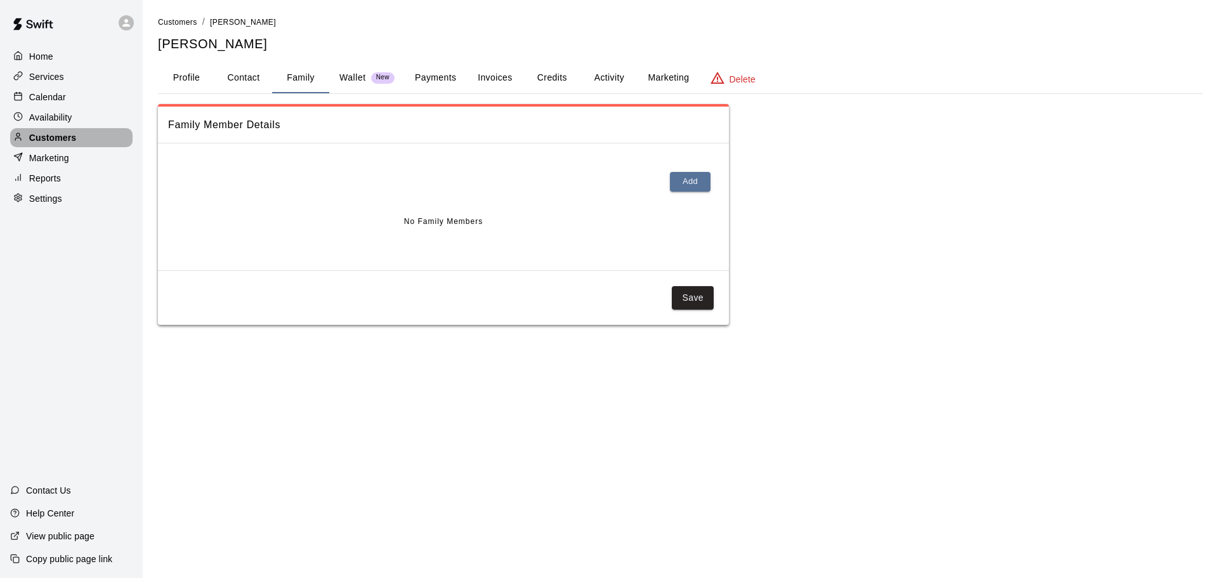
click at [67, 135] on p "Customers" at bounding box center [52, 137] width 47 height 13
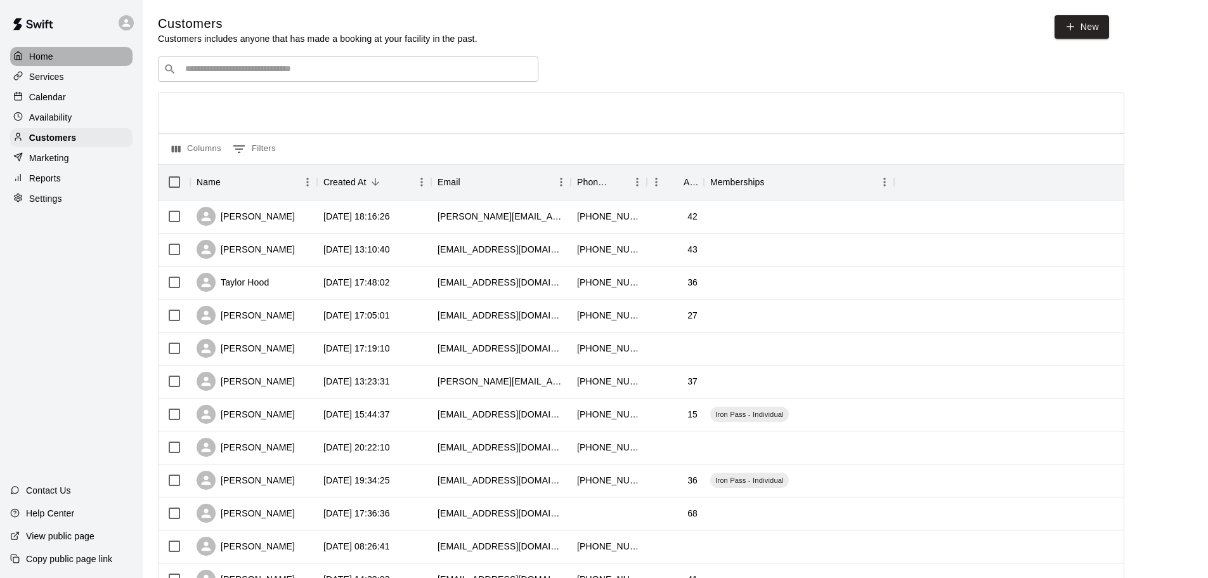
click at [81, 47] on div "Home" at bounding box center [71, 56] width 122 height 19
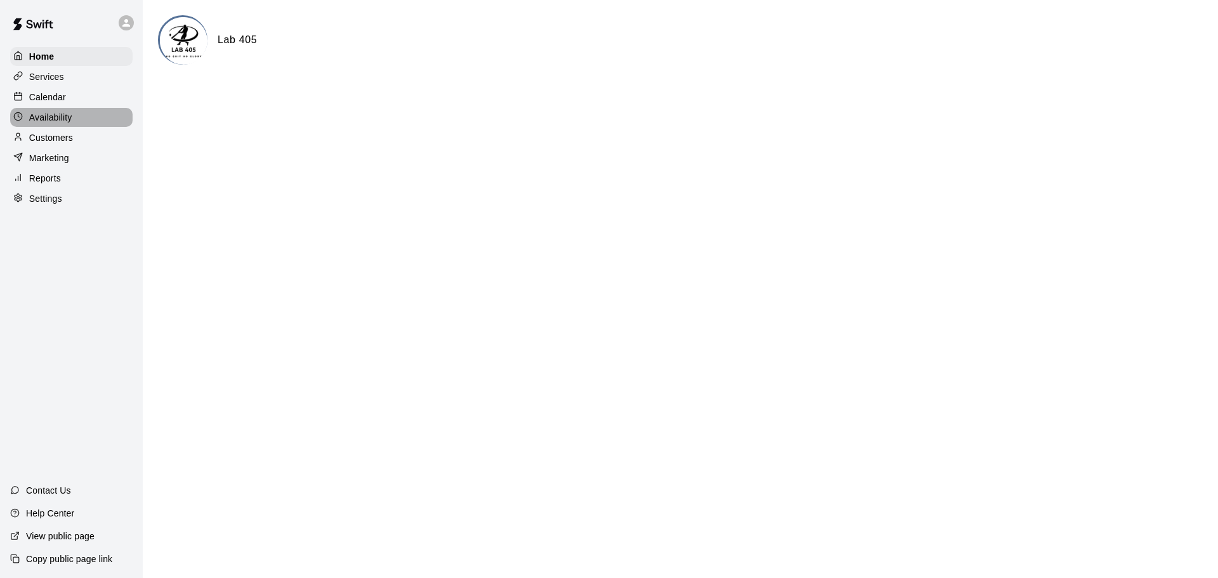
click at [93, 120] on div "Availability" at bounding box center [71, 117] width 122 height 19
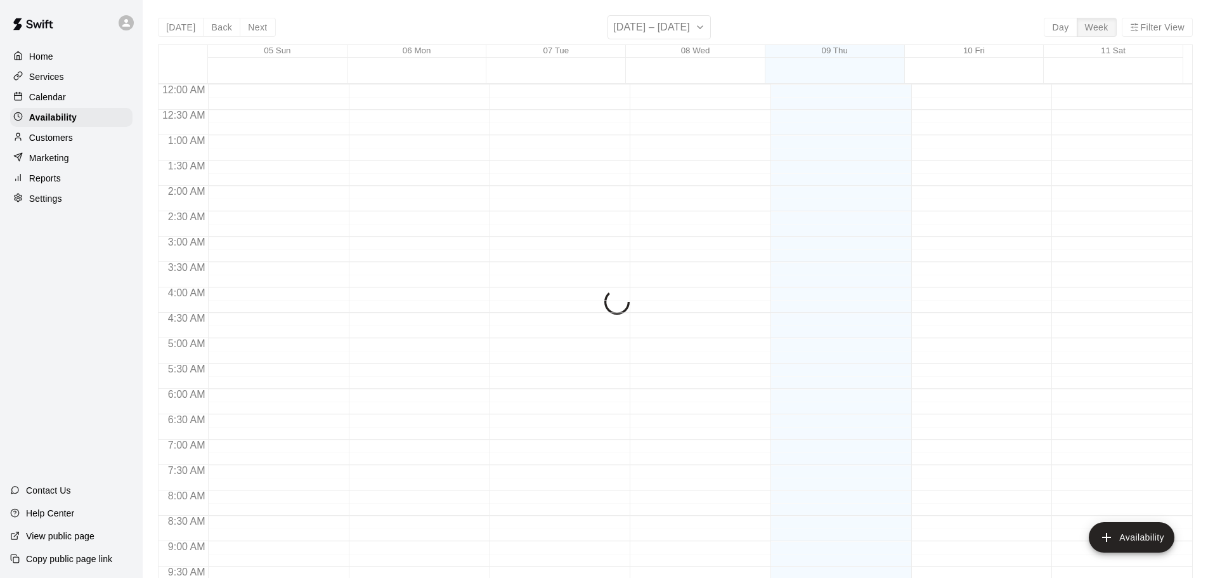
scroll to position [710, 0]
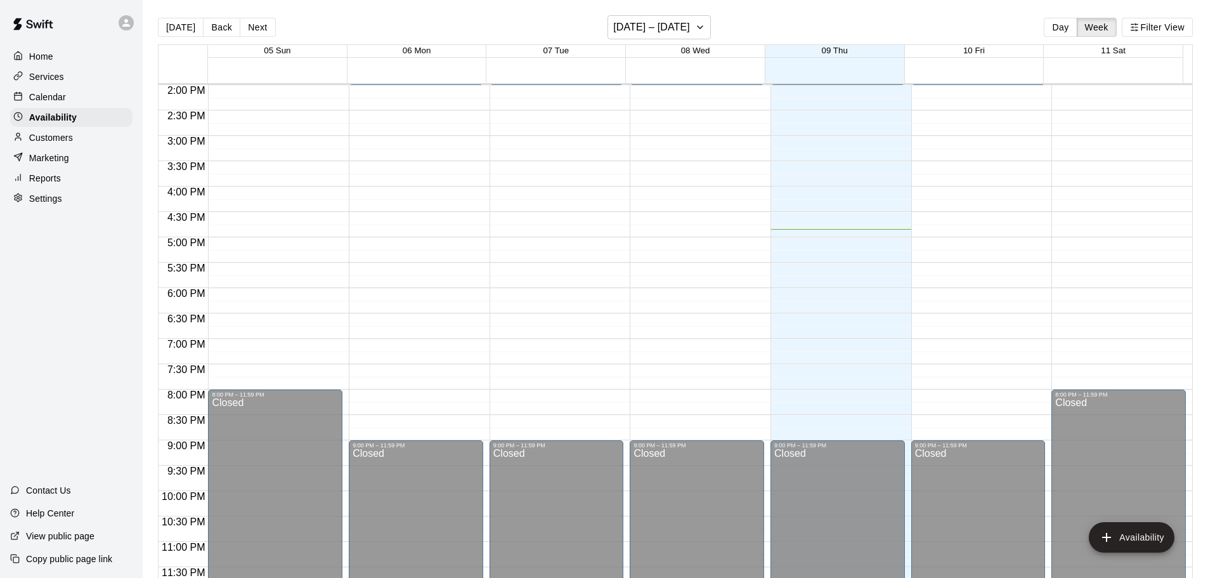
click at [111, 105] on div "Calendar" at bounding box center [71, 97] width 122 height 19
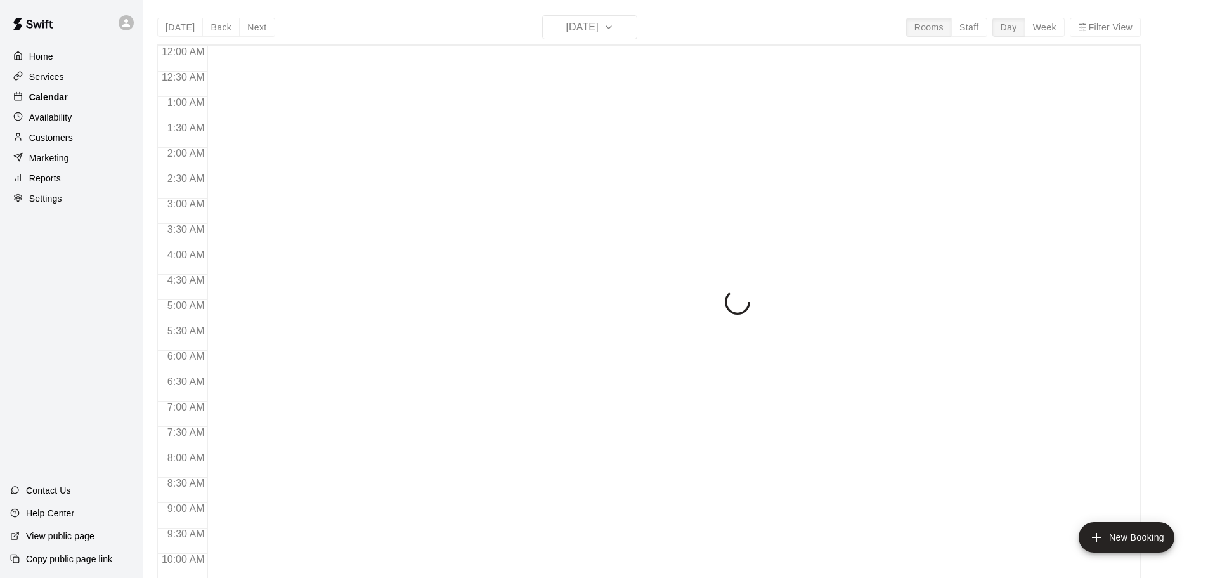
scroll to position [672, 0]
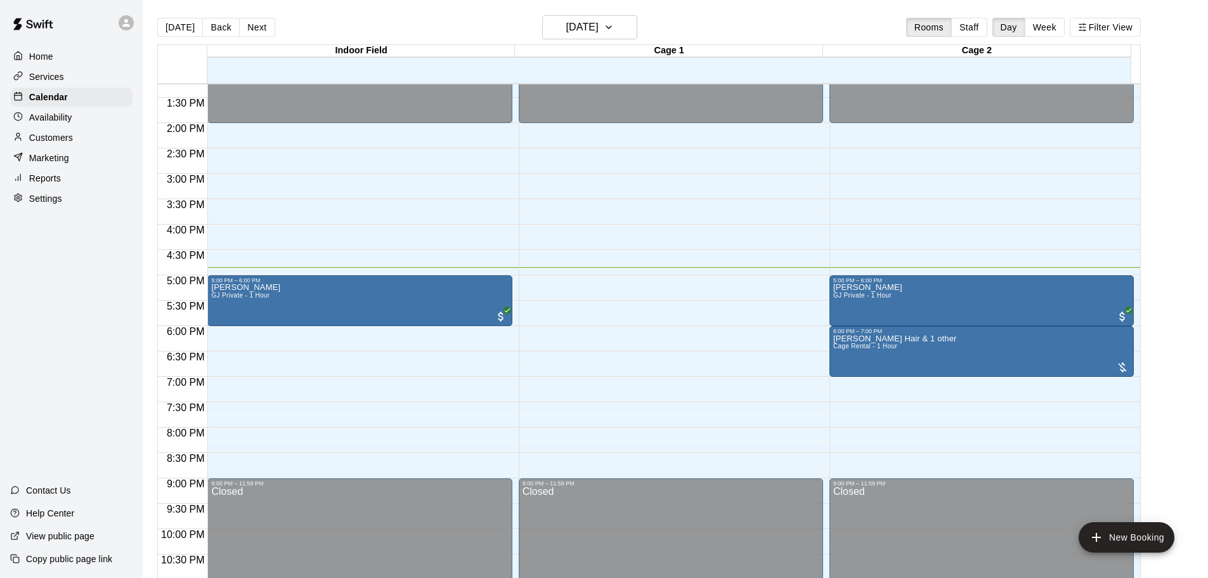
click at [82, 137] on div "Customers" at bounding box center [71, 137] width 122 height 19
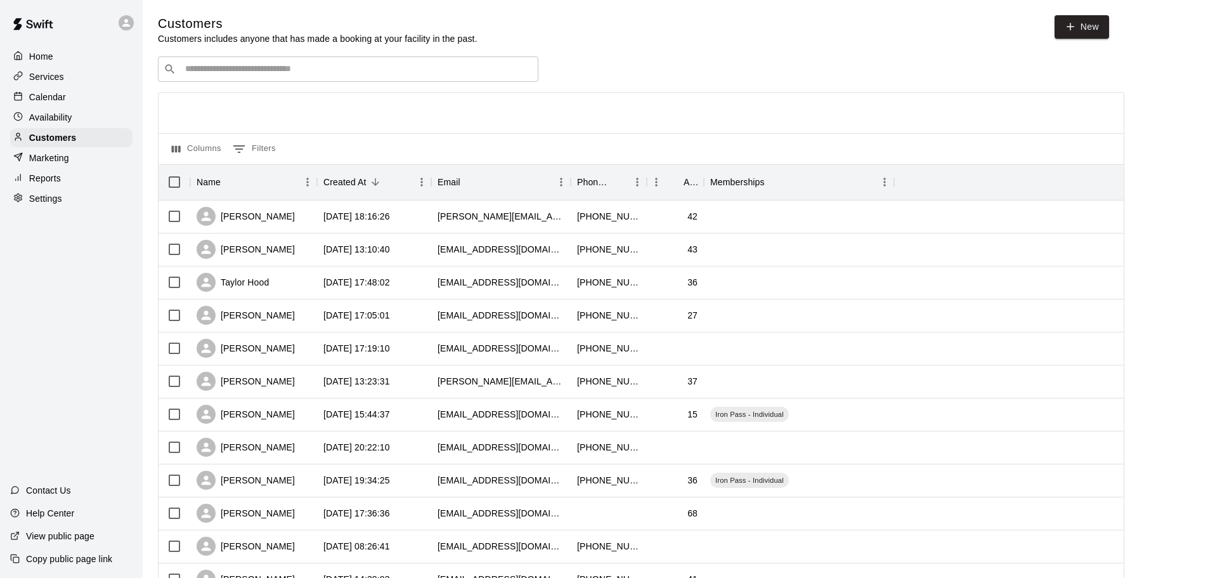
click at [71, 106] on div "Calendar" at bounding box center [71, 97] width 122 height 19
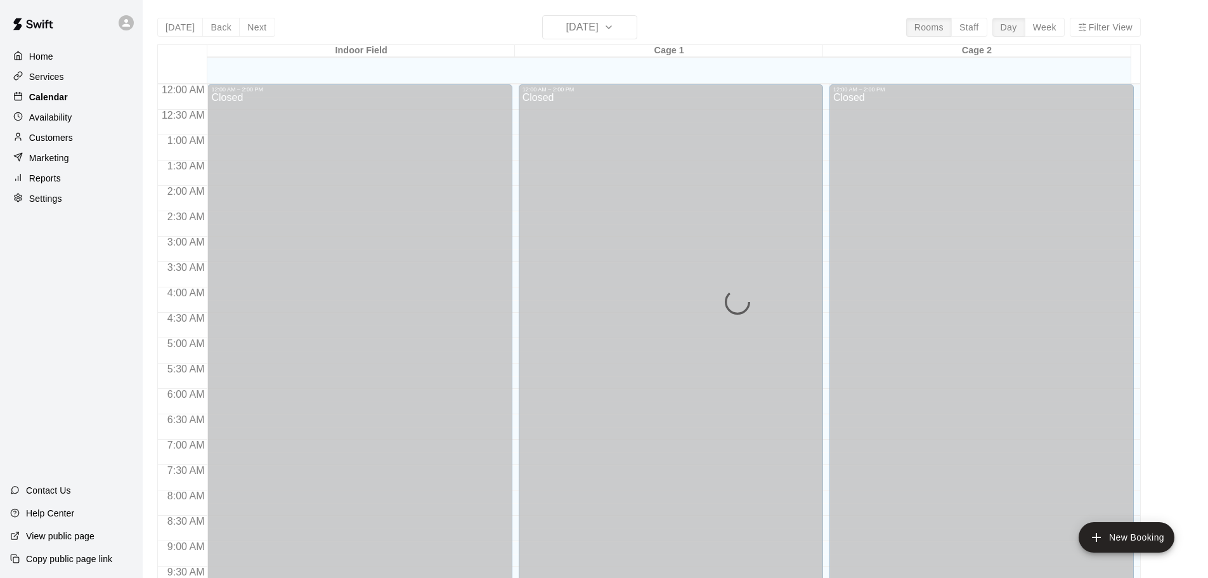
scroll to position [672, 0]
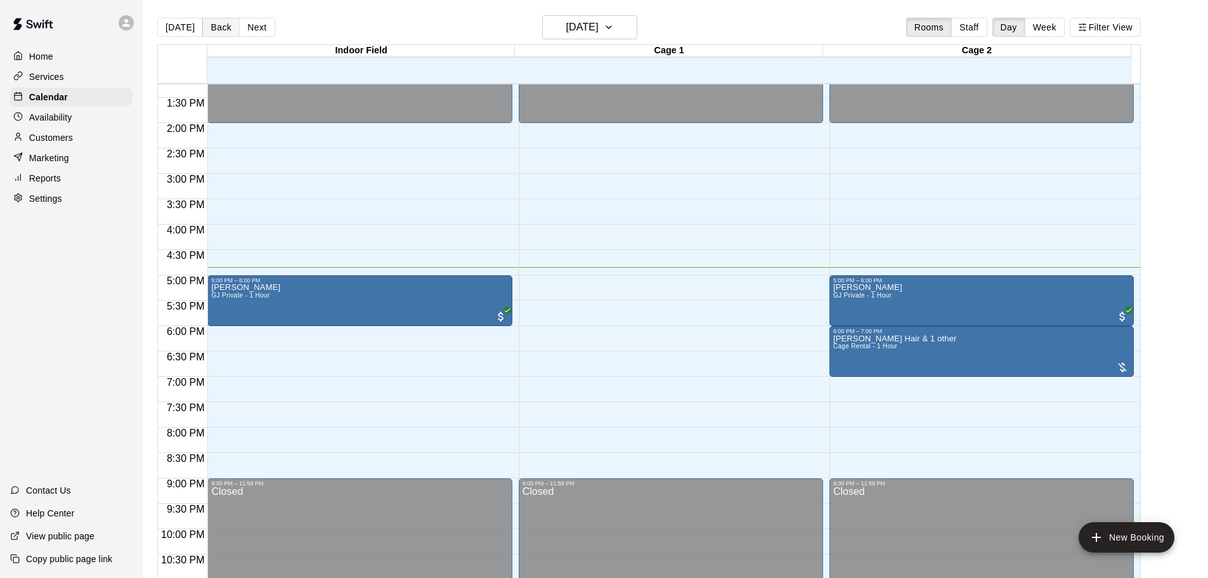
click at [230, 29] on button "Back" at bounding box center [220, 27] width 37 height 19
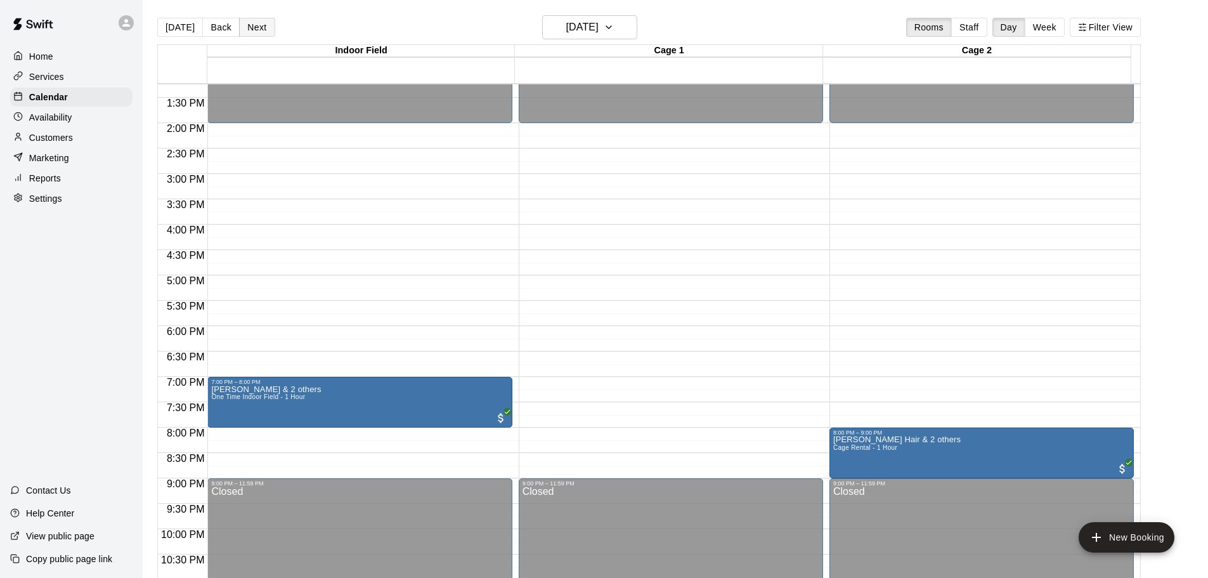
click at [259, 30] on button "Next" at bounding box center [257, 27] width 36 height 19
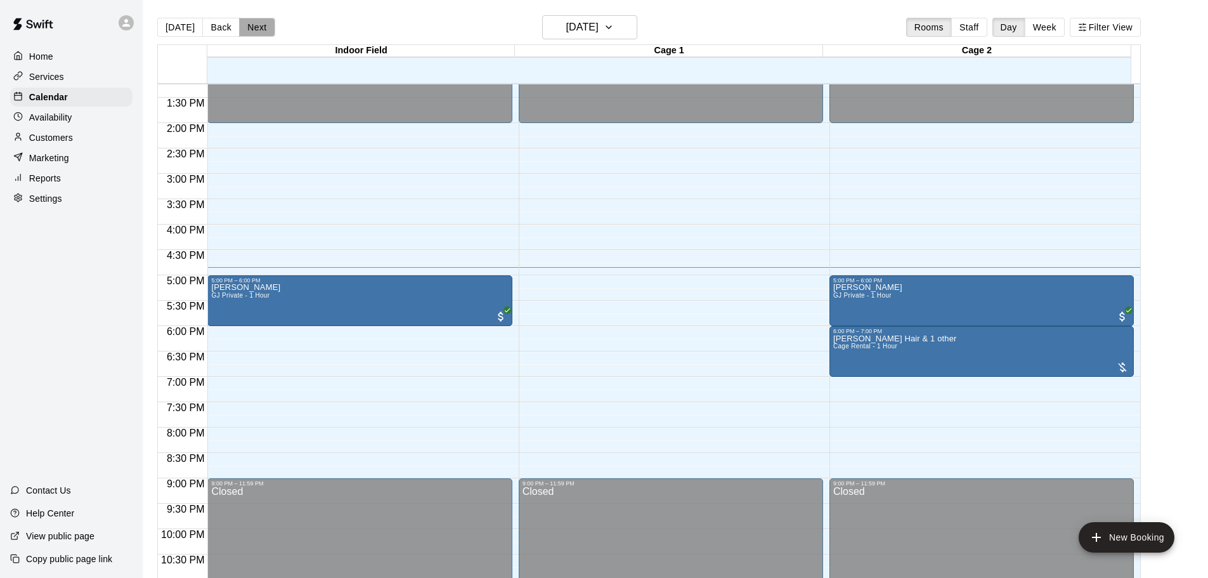
click at [259, 30] on button "Next" at bounding box center [257, 27] width 36 height 19
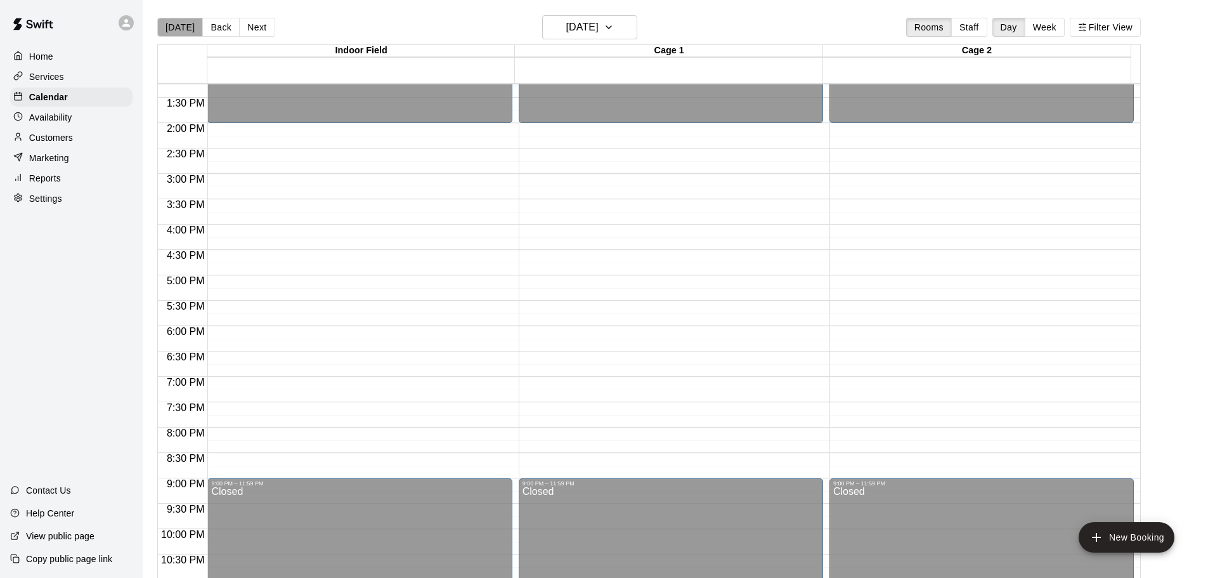
click at [195, 30] on button "[DATE]" at bounding box center [180, 27] width 46 height 19
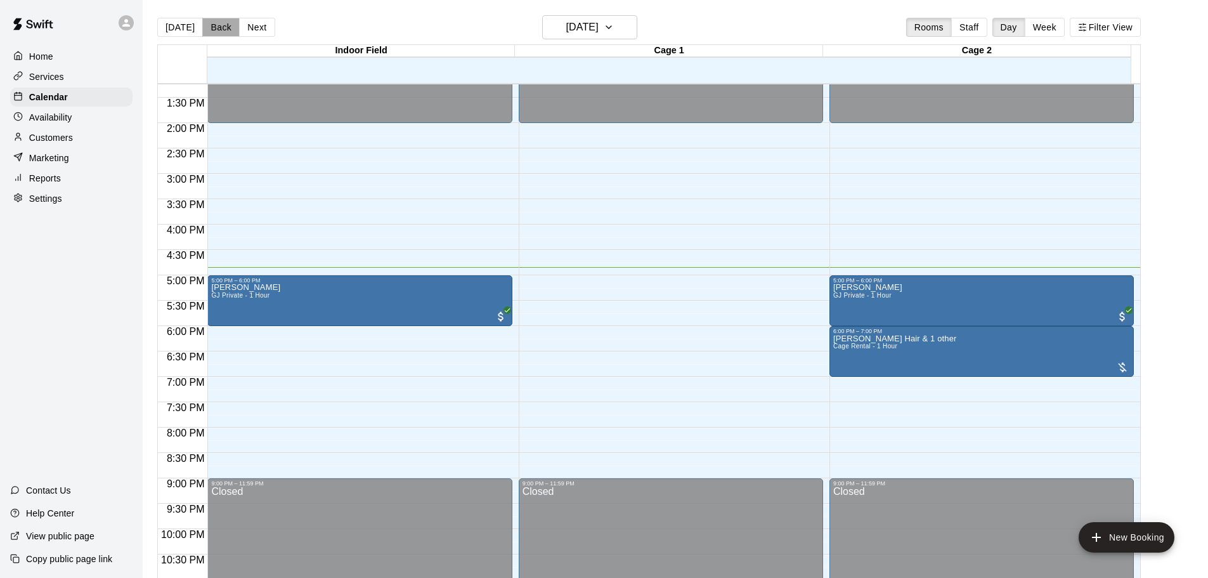
click at [208, 30] on button "Back" at bounding box center [220, 27] width 37 height 19
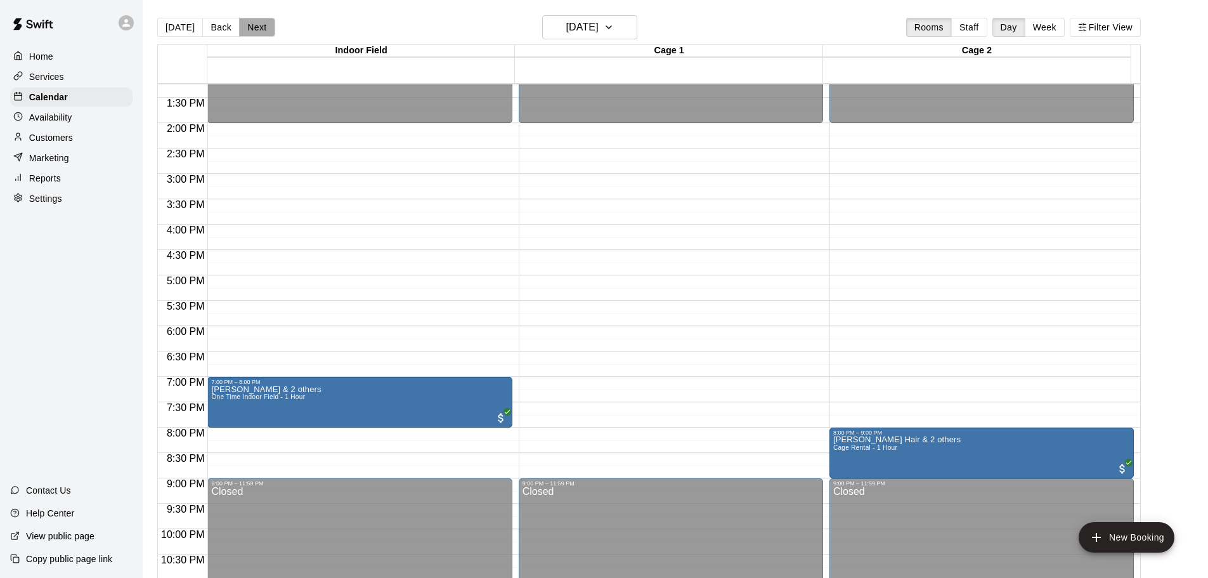
click at [250, 32] on button "Next" at bounding box center [257, 27] width 36 height 19
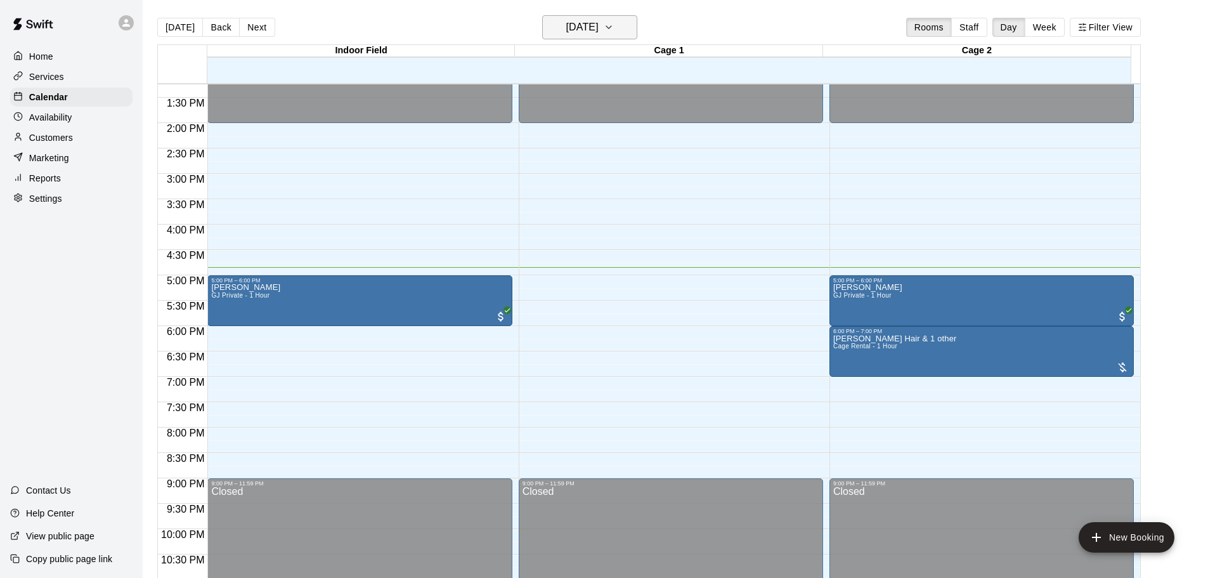
click at [571, 32] on h6 "[DATE]" at bounding box center [582, 27] width 32 height 18
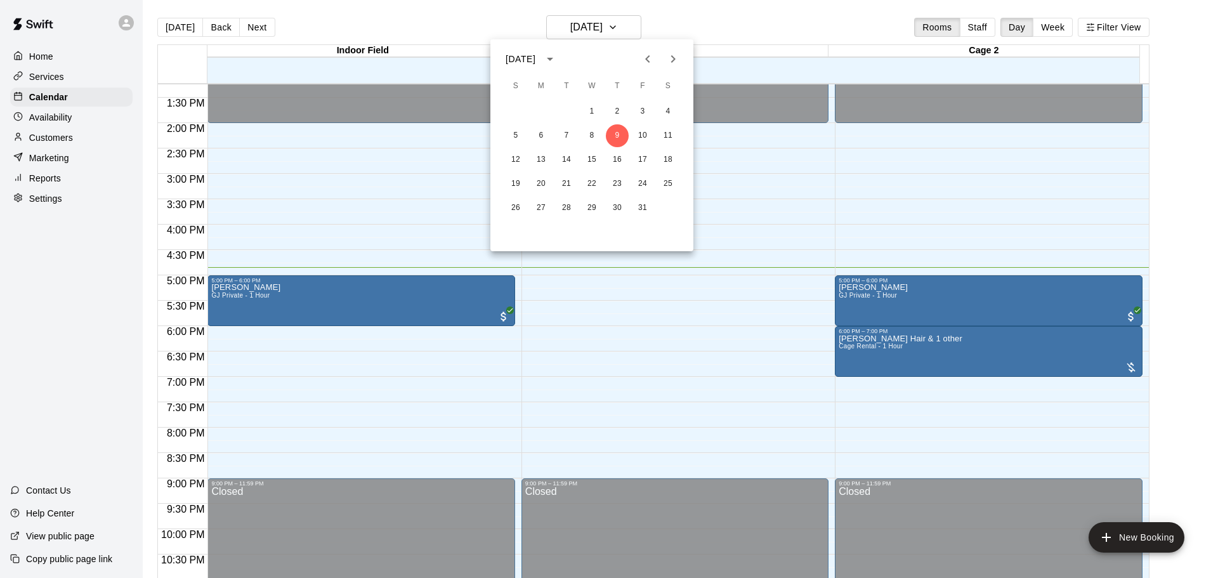
click at [732, 39] on div at bounding box center [609, 289] width 1218 height 578
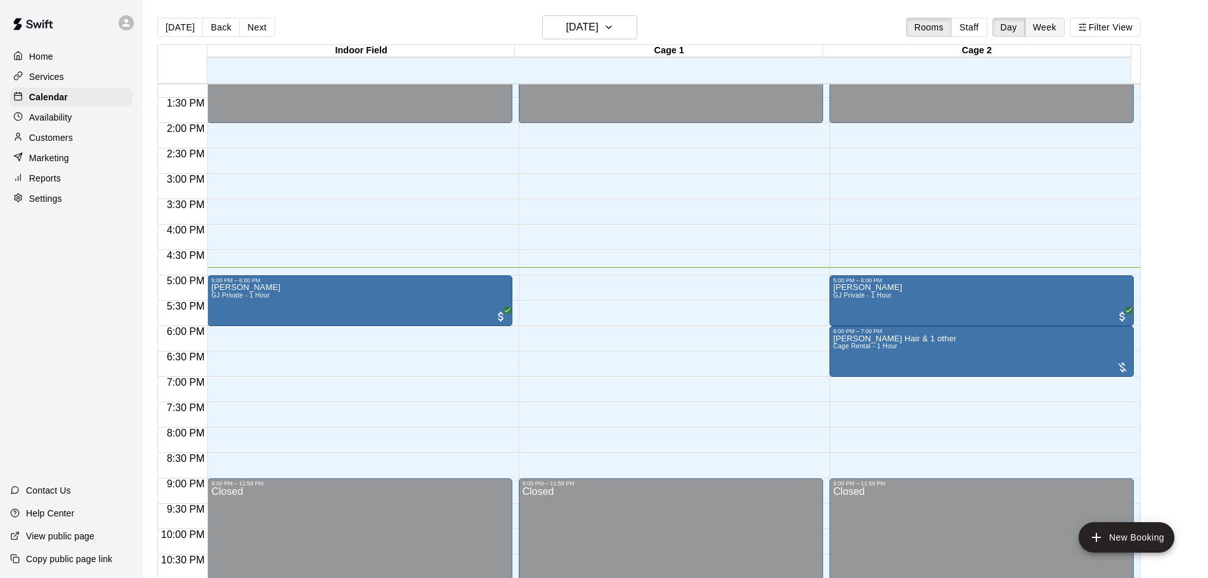
click at [1053, 22] on button "Week" at bounding box center [1045, 27] width 40 height 19
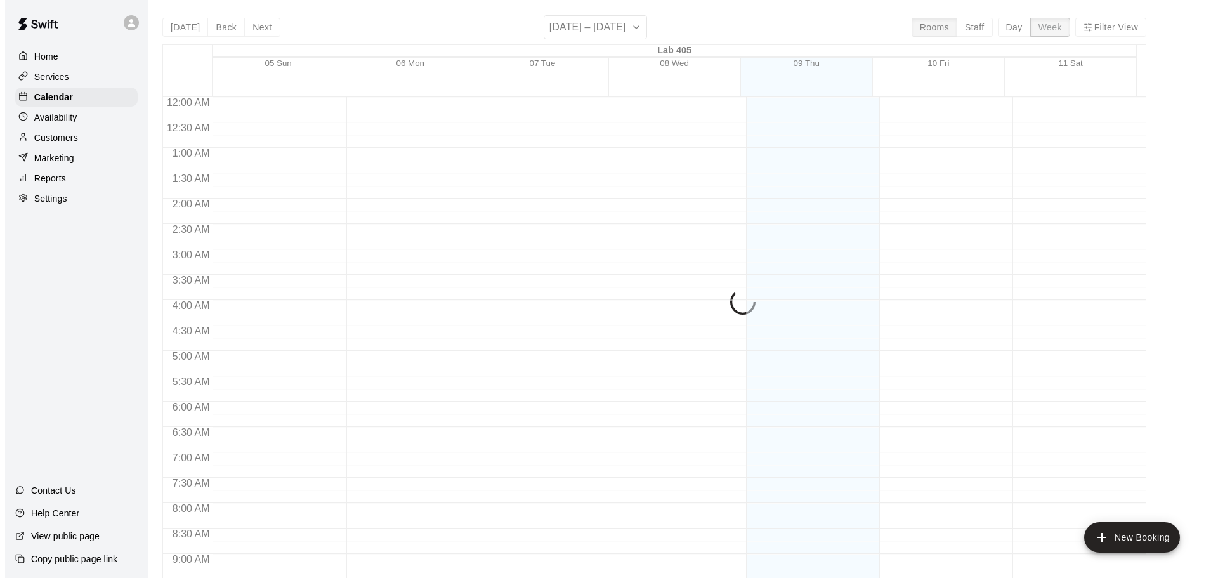
scroll to position [724, 0]
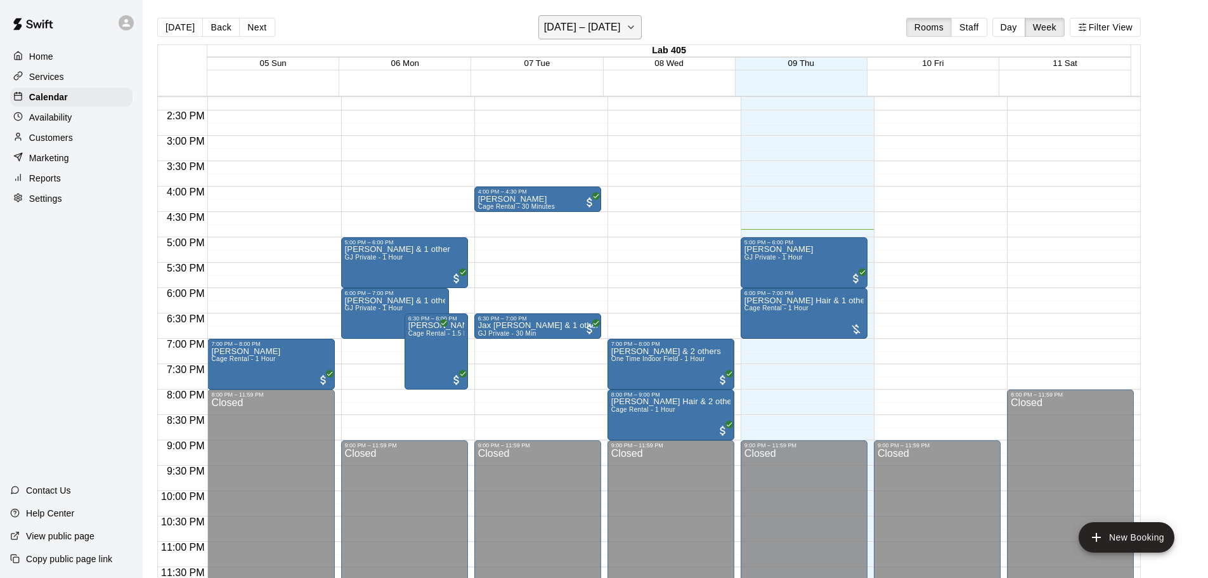
click at [601, 26] on h6 "[DATE] – [DATE]" at bounding box center [582, 27] width 77 height 18
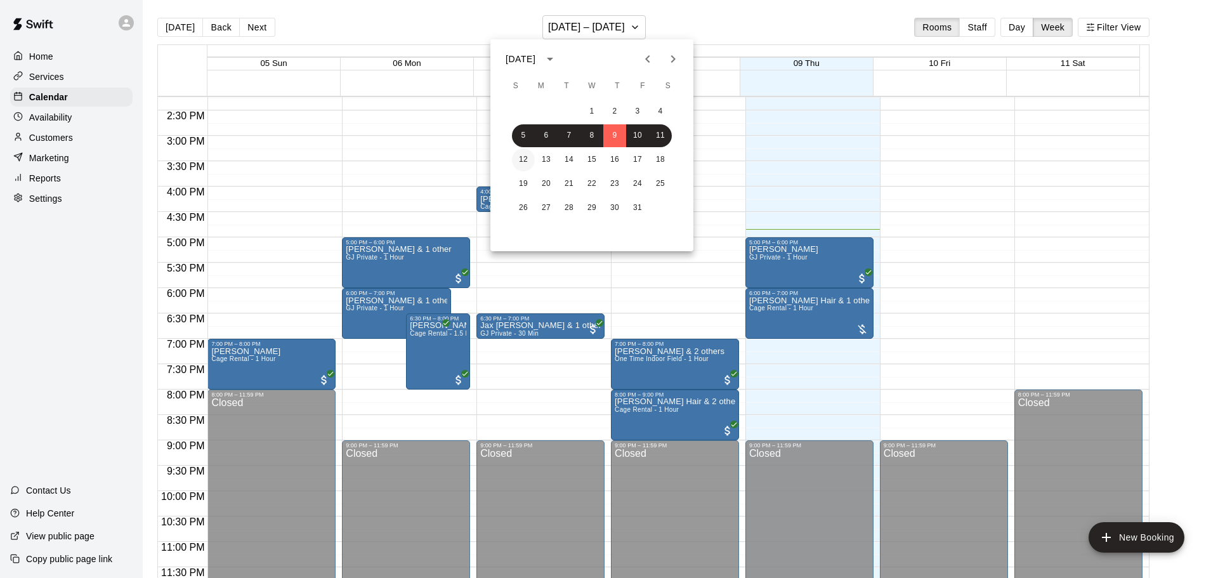
click at [533, 160] on button "12" at bounding box center [523, 159] width 23 height 23
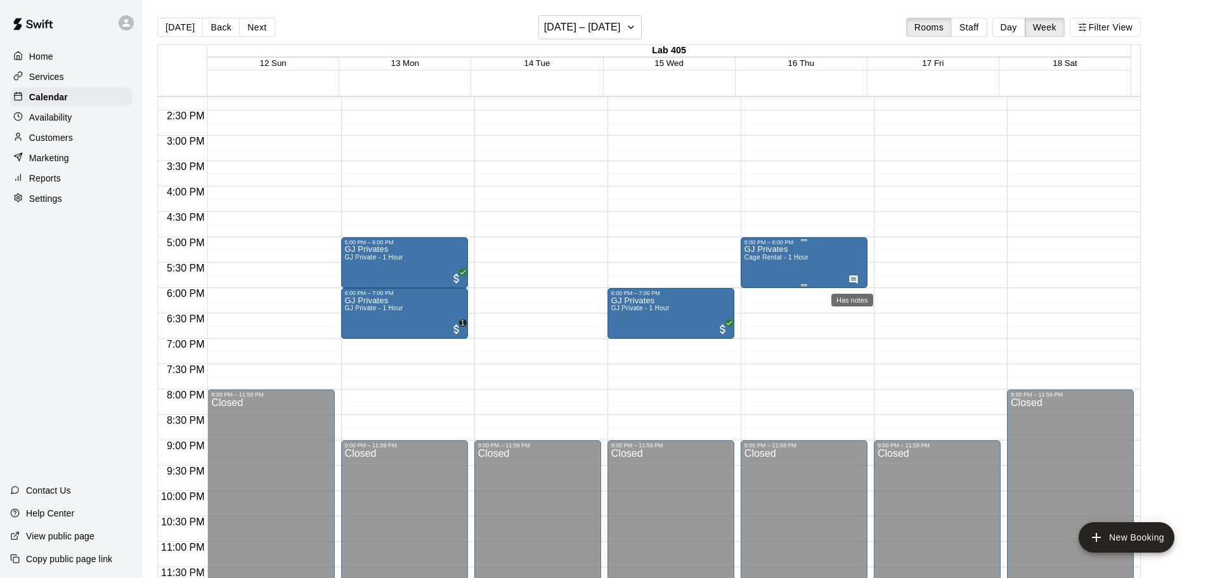
click at [849, 275] on icon "Has notes" at bounding box center [854, 280] width 10 height 10
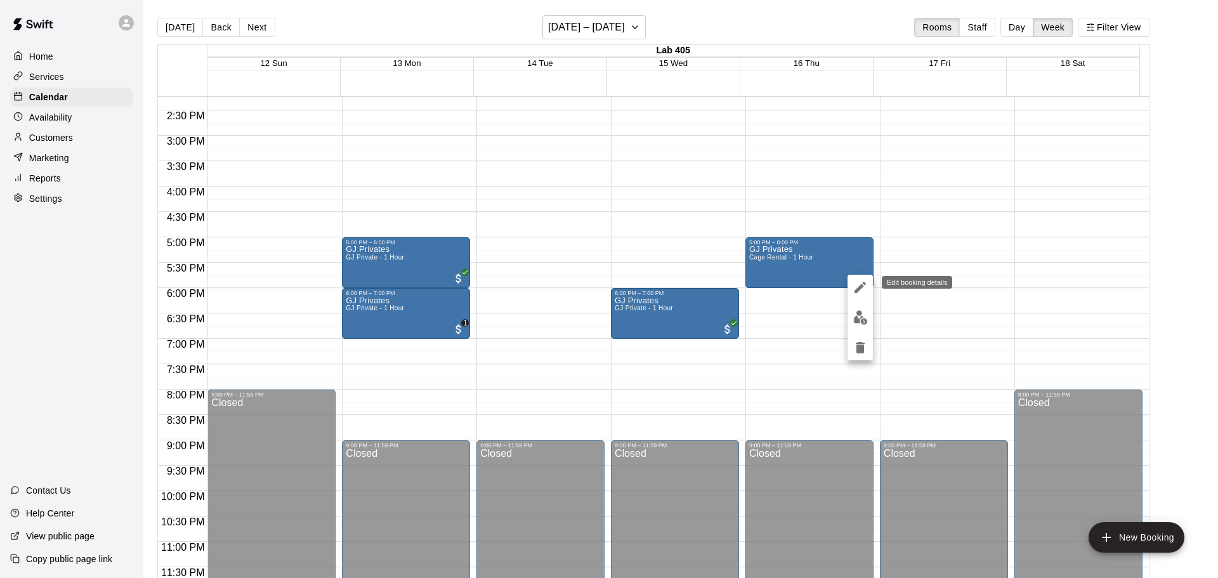
click at [855, 285] on icon "edit" at bounding box center [859, 287] width 15 height 15
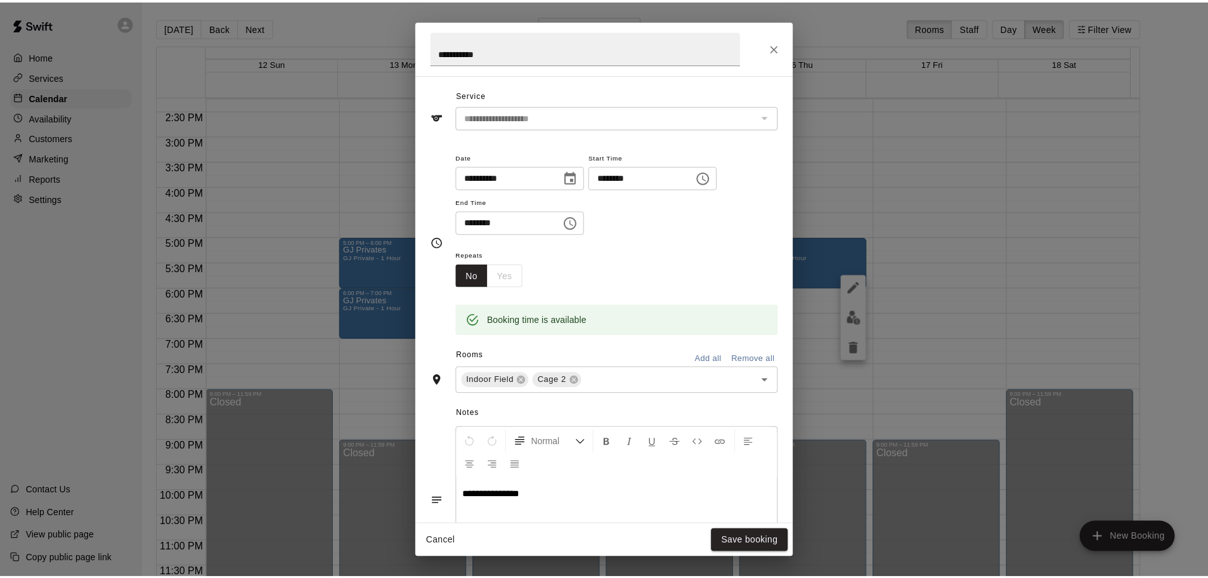
scroll to position [63, 0]
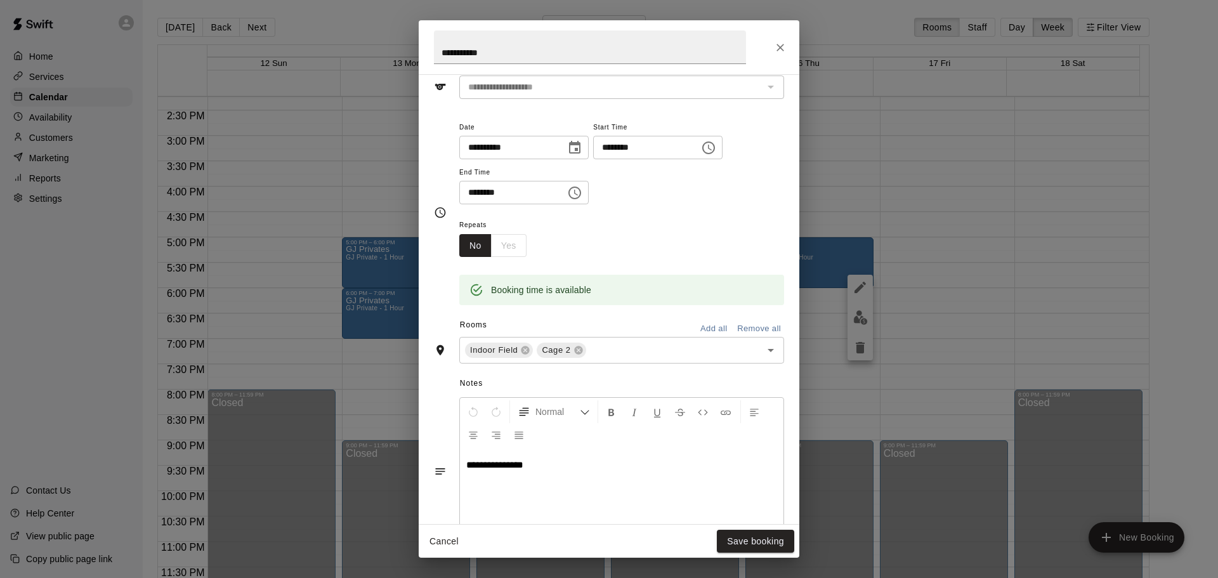
click at [784, 32] on div "**********" at bounding box center [609, 47] width 381 height 54
click at [784, 40] on button "Close" at bounding box center [780, 47] width 23 height 23
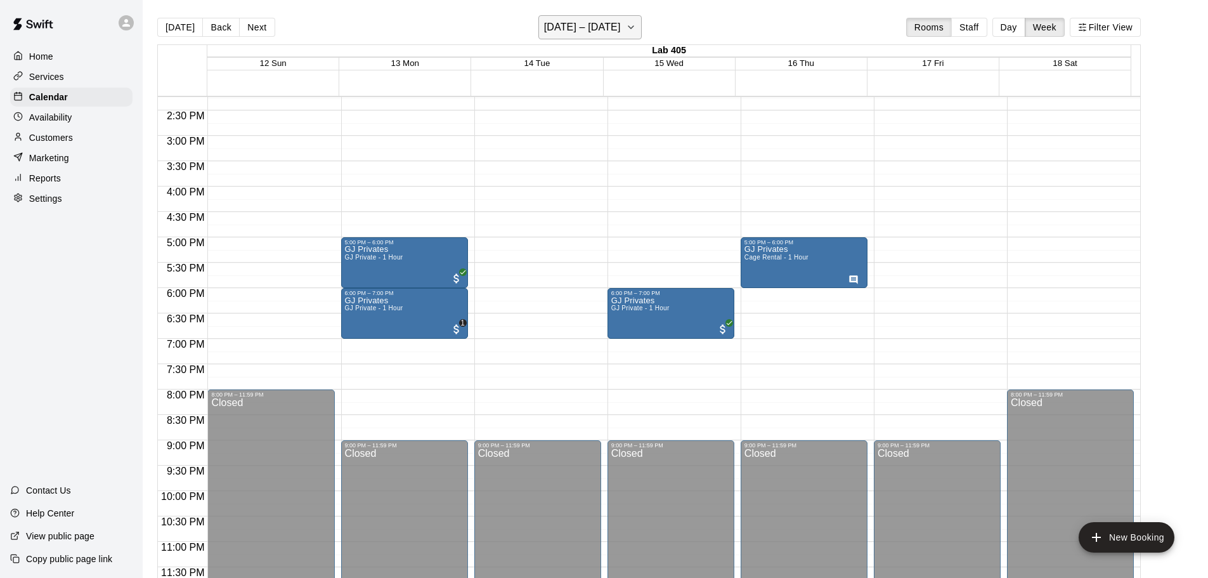
click at [589, 27] on h6 "October 12 – 18" at bounding box center [582, 27] width 77 height 18
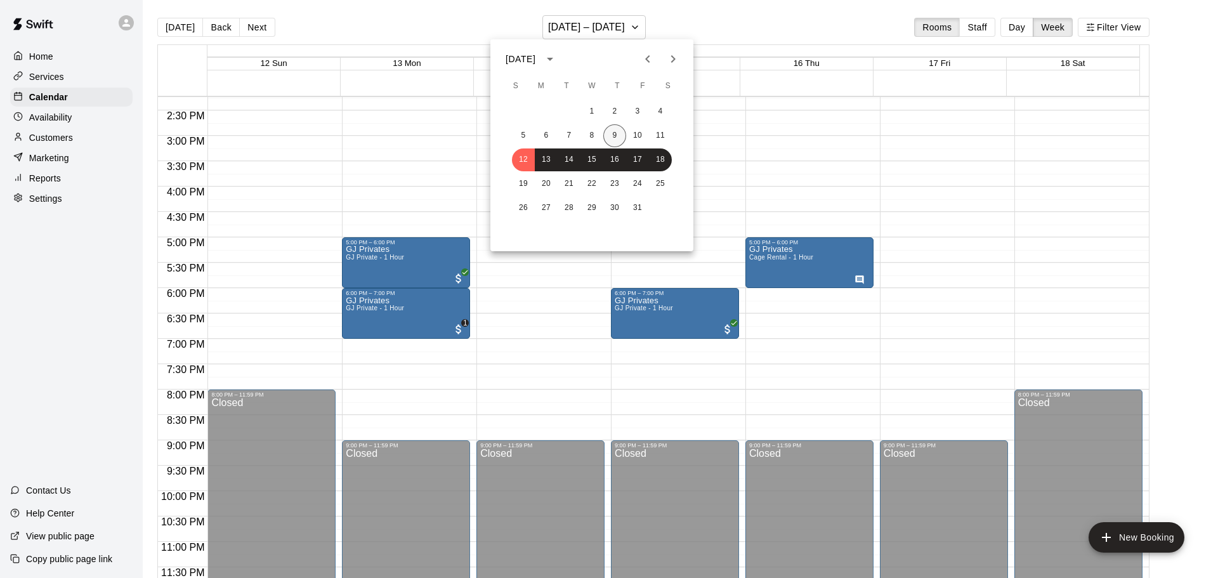
click at [611, 133] on button "9" at bounding box center [614, 135] width 23 height 23
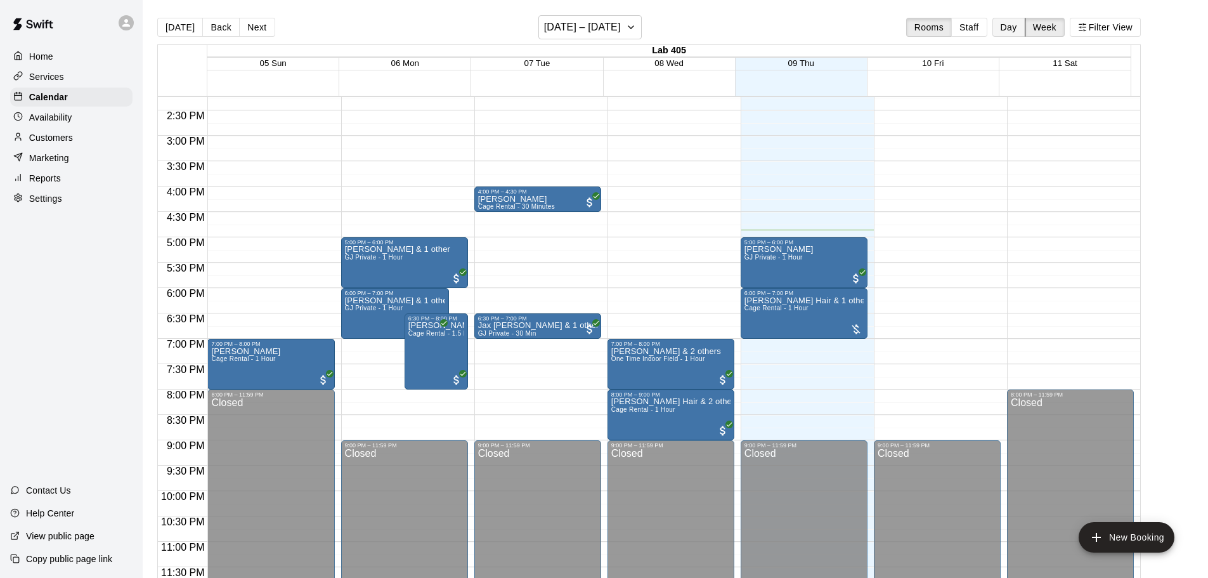
click at [1020, 30] on button "Day" at bounding box center [1008, 27] width 33 height 19
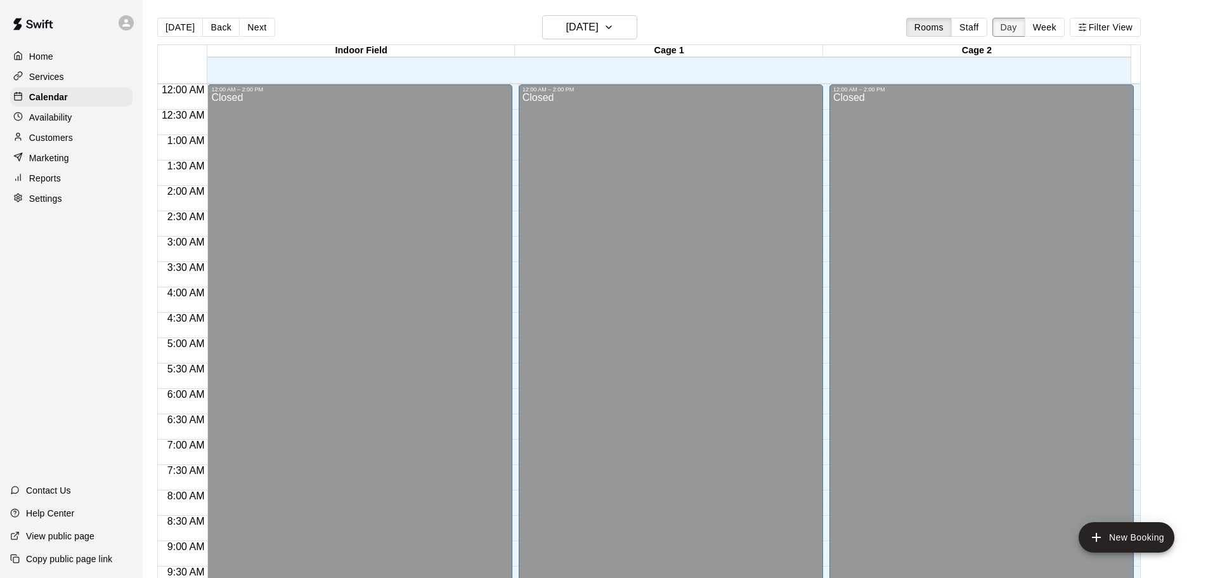
scroll to position [711, 0]
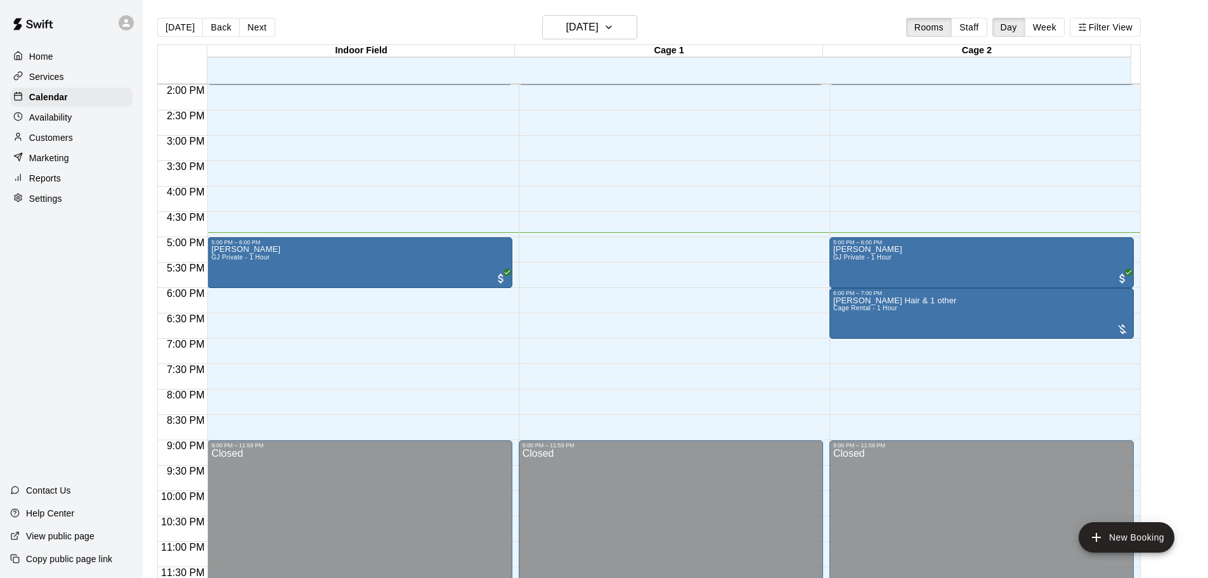
click at [58, 138] on p "Customers" at bounding box center [51, 137] width 44 height 13
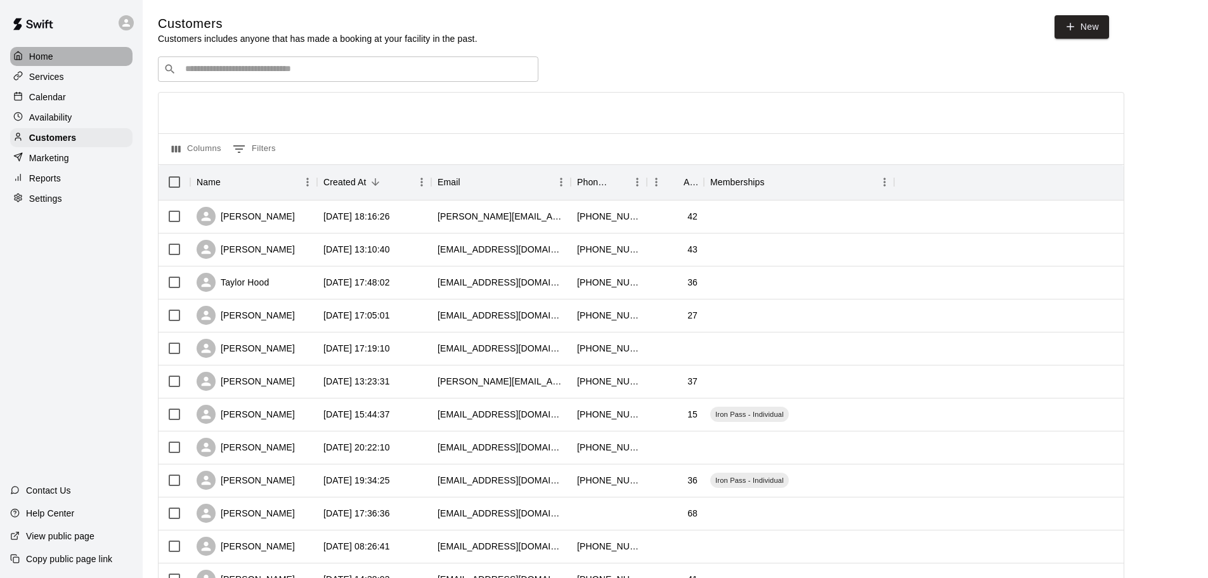
click at [99, 58] on div "Home" at bounding box center [71, 56] width 122 height 19
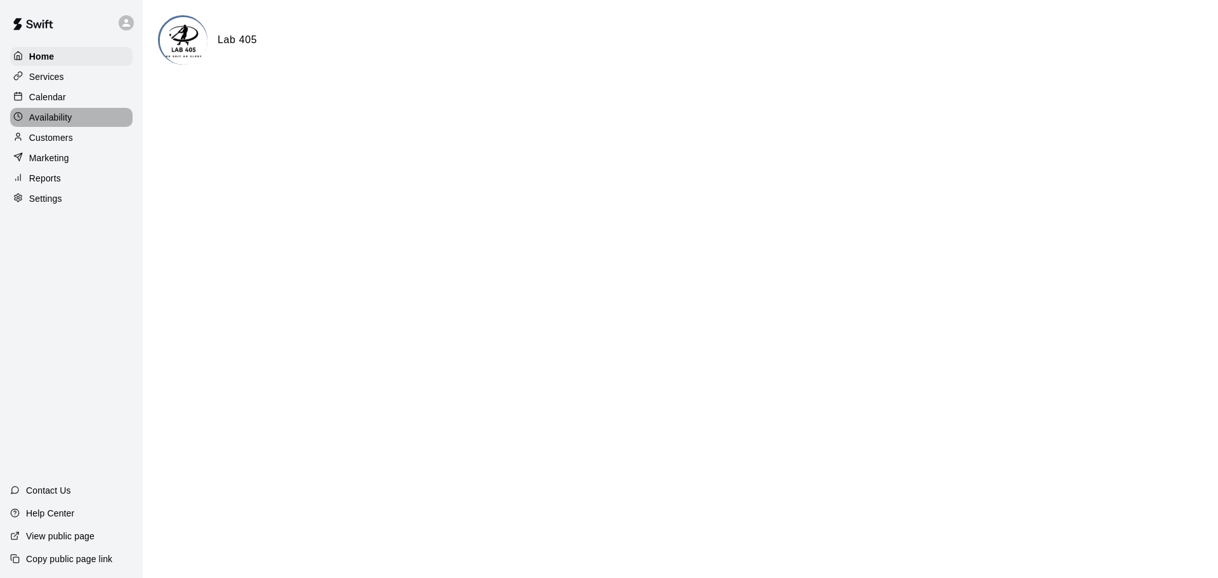
click at [103, 122] on div "Availability" at bounding box center [71, 117] width 122 height 19
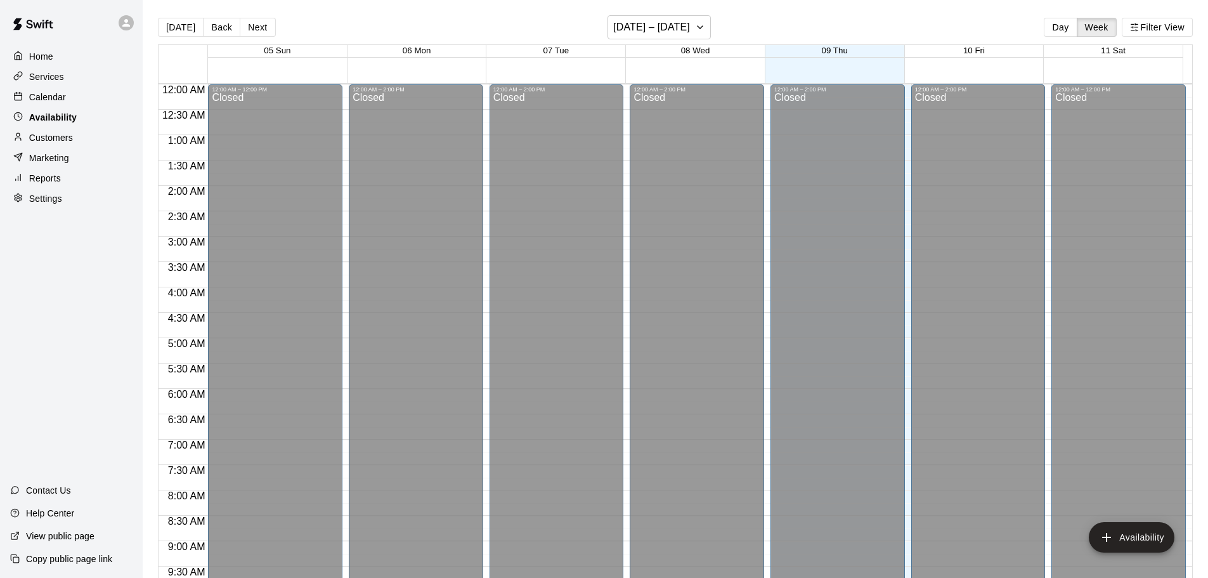
scroll to position [710, 0]
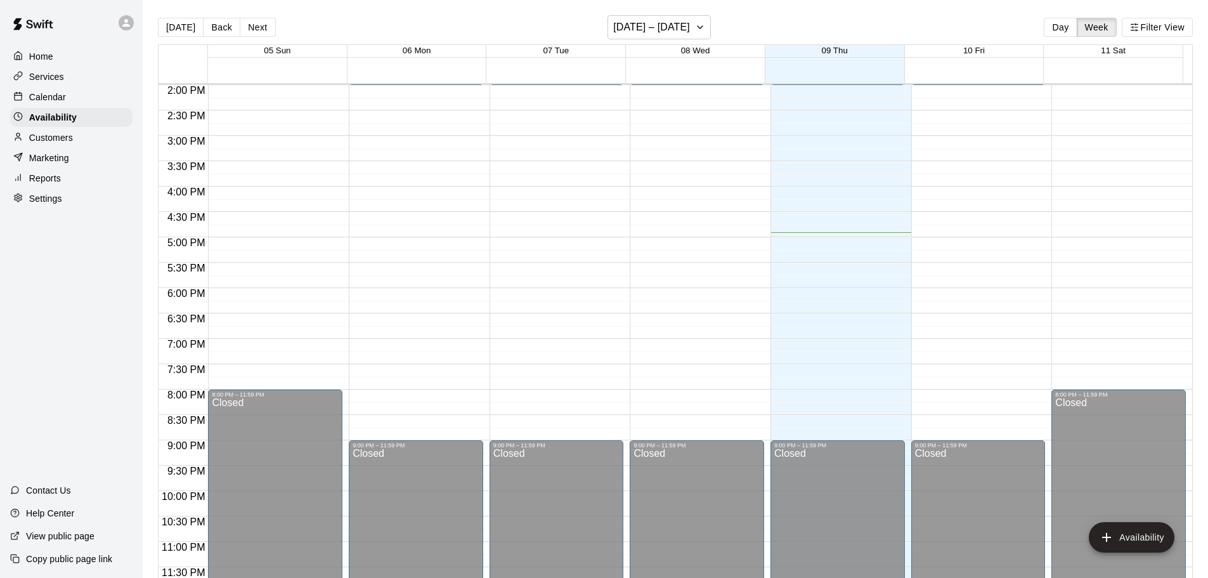
click at [102, 136] on div "Customers" at bounding box center [71, 137] width 122 height 19
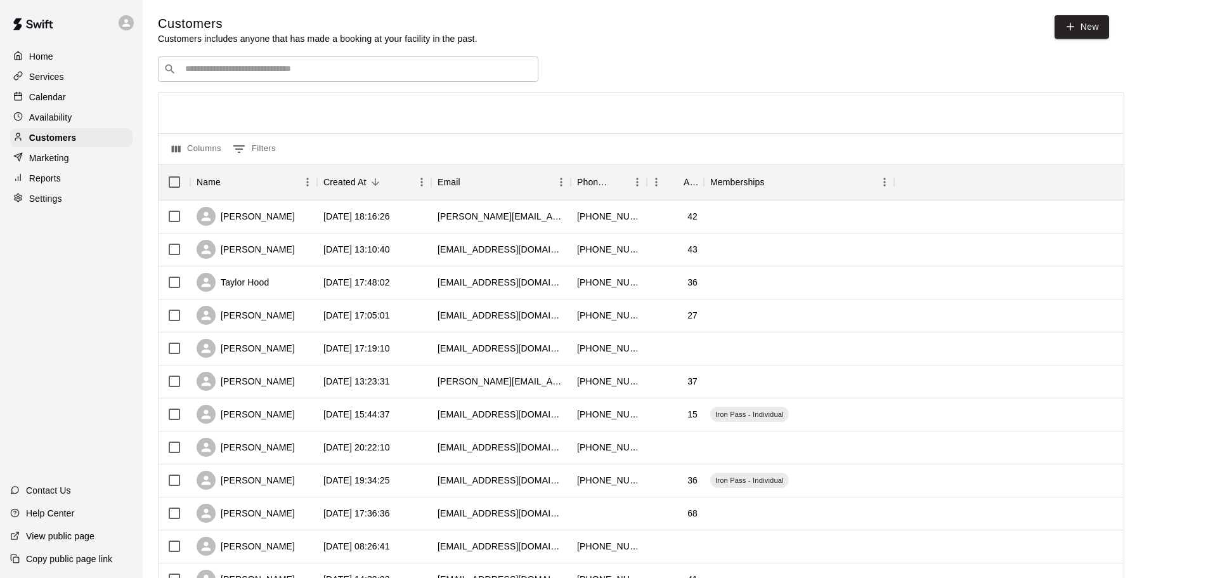
click at [108, 94] on div "Calendar" at bounding box center [71, 97] width 122 height 19
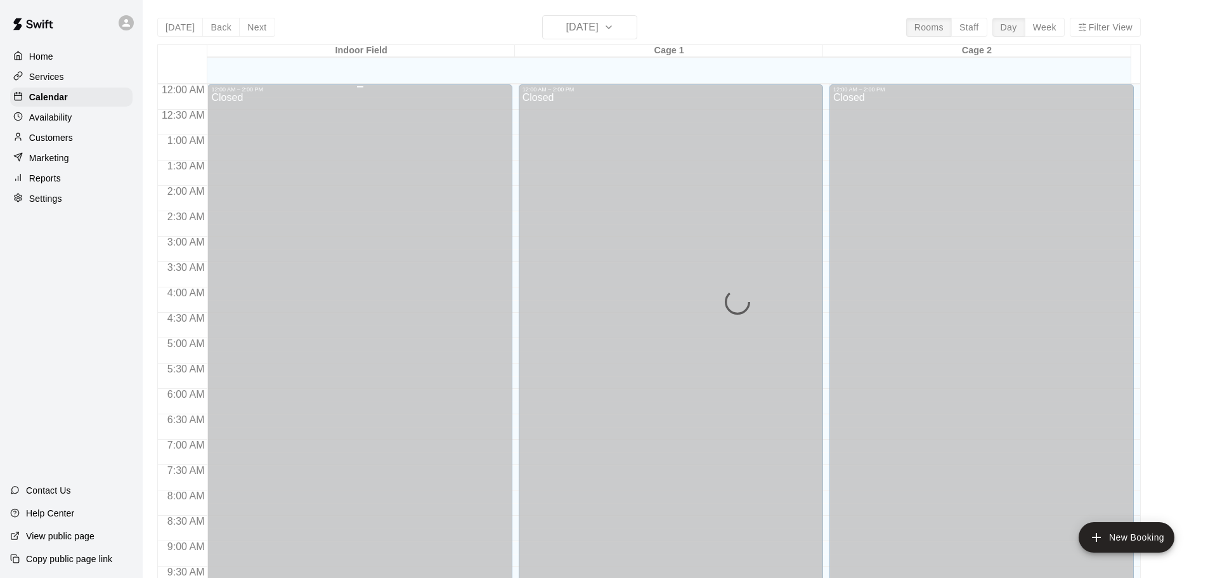
scroll to position [672, 0]
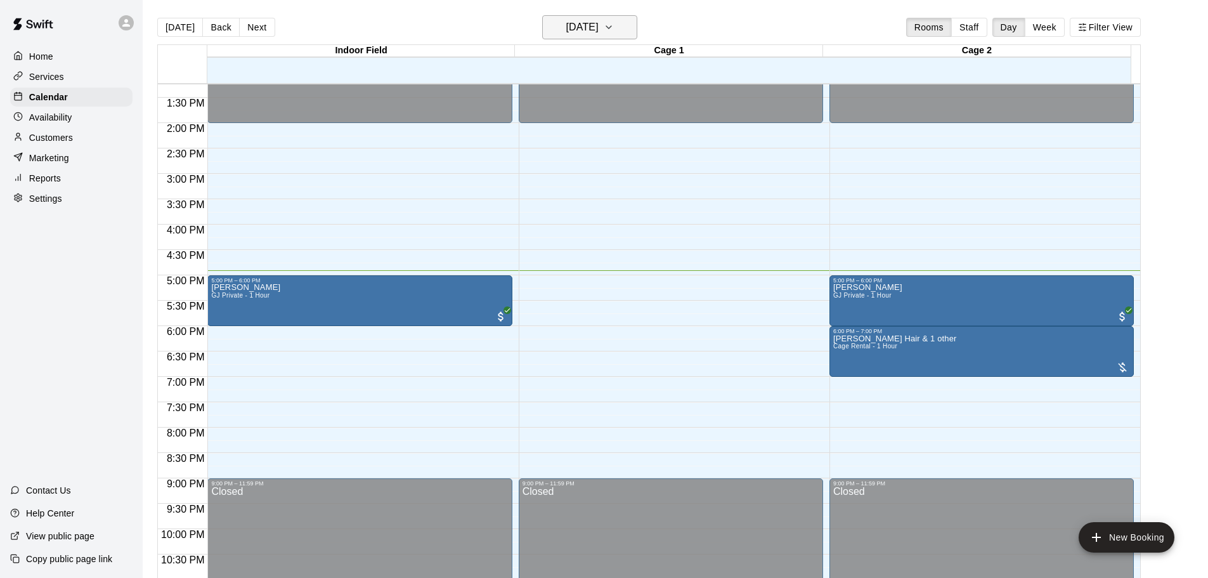
click at [599, 22] on h6 "[DATE]" at bounding box center [582, 27] width 32 height 18
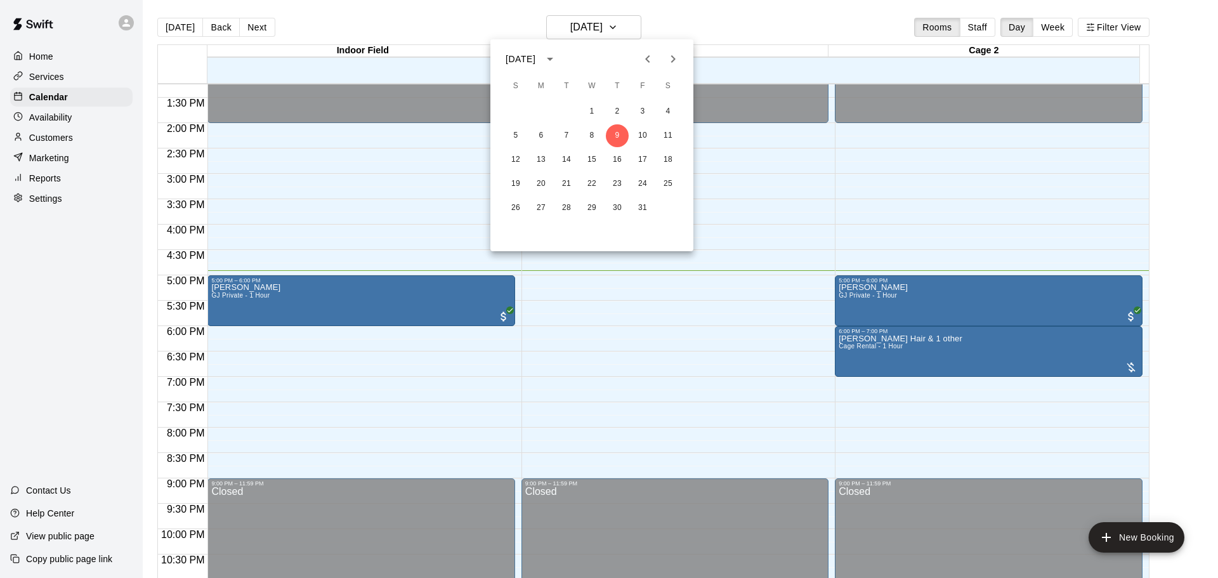
click at [669, 0] on div at bounding box center [609, 289] width 1218 height 578
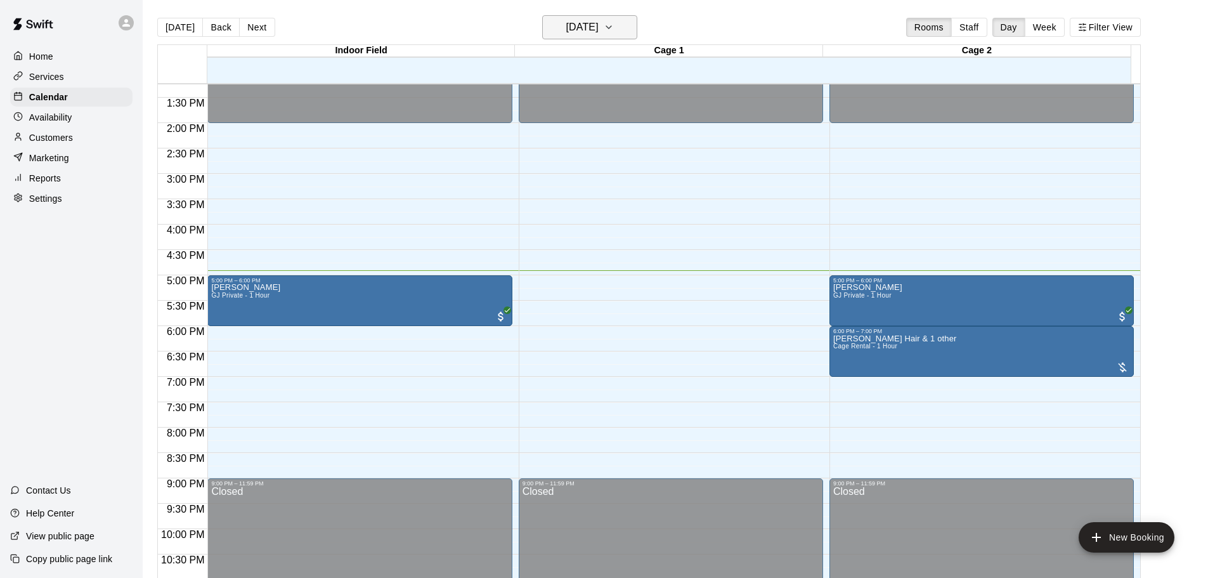
click at [637, 29] on button "[DATE]" at bounding box center [589, 27] width 95 height 24
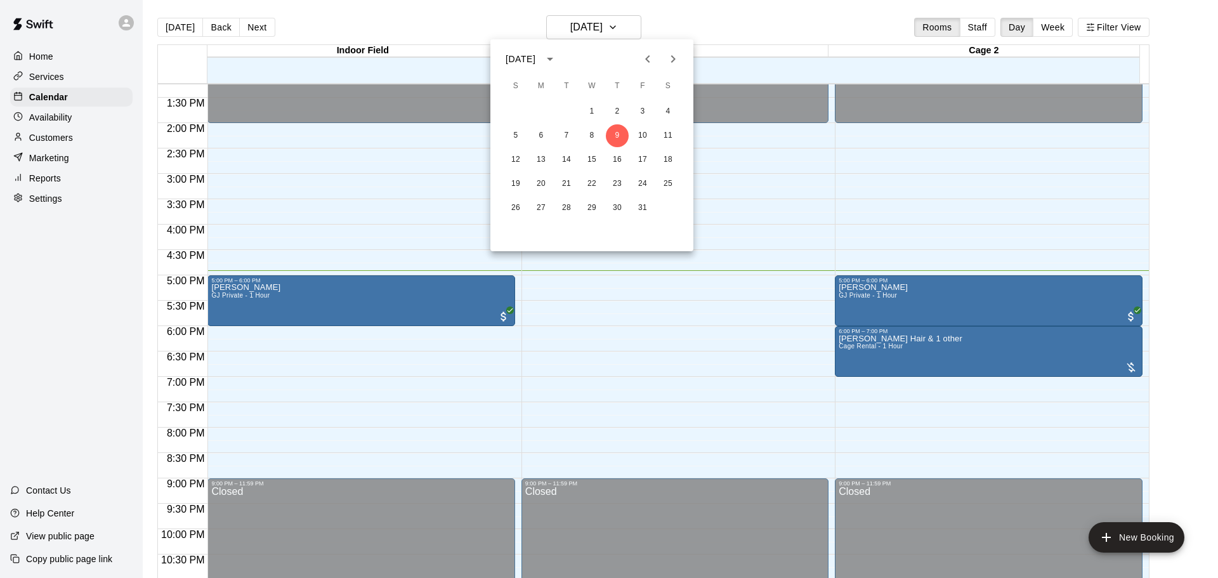
click at [777, 20] on div at bounding box center [609, 289] width 1218 height 578
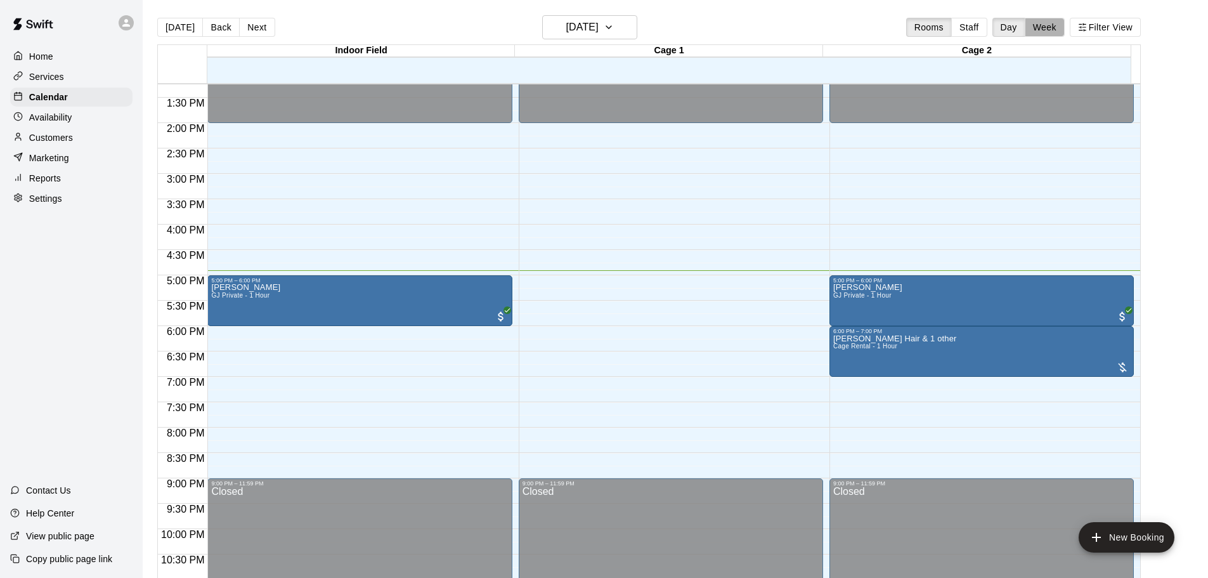
click at [1061, 23] on button "Week" at bounding box center [1045, 27] width 40 height 19
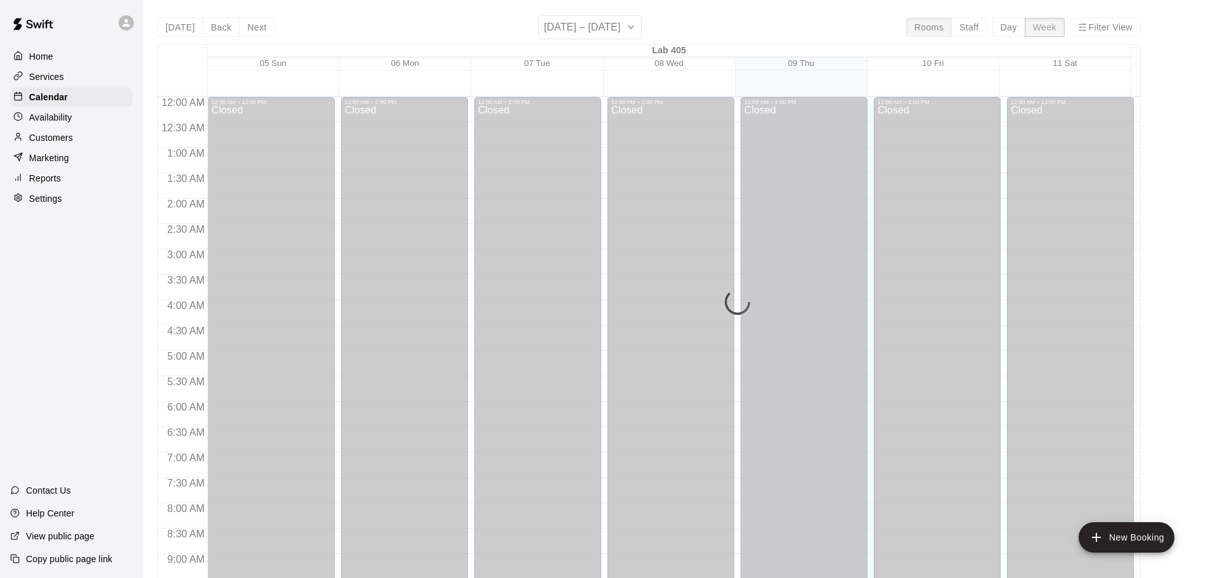
scroll to position [724, 0]
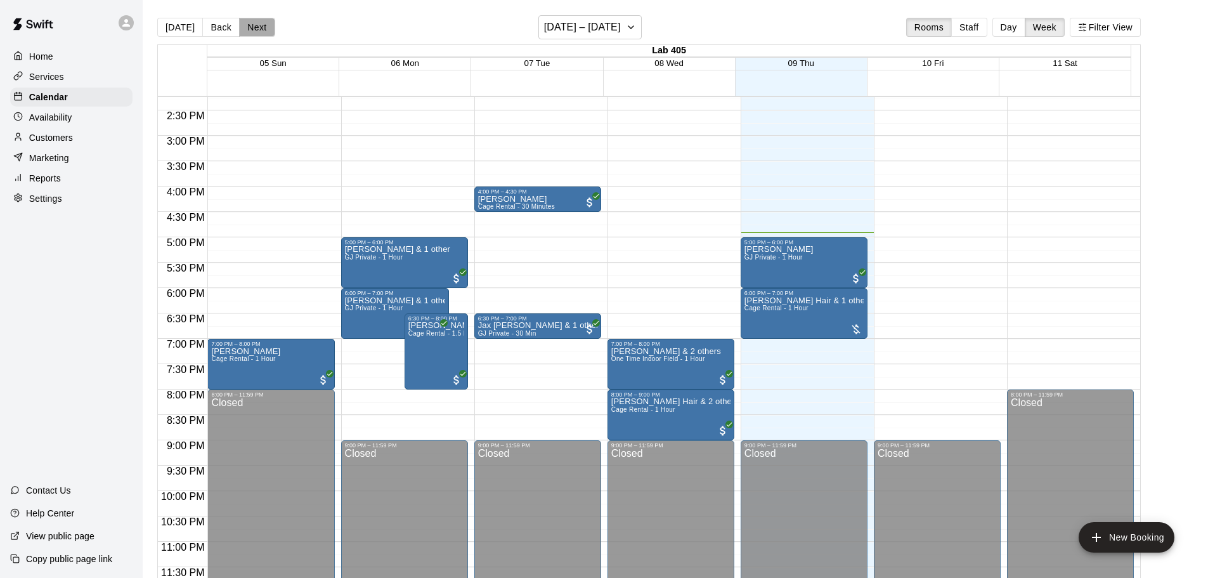
click at [258, 30] on button "Next" at bounding box center [257, 27] width 36 height 19
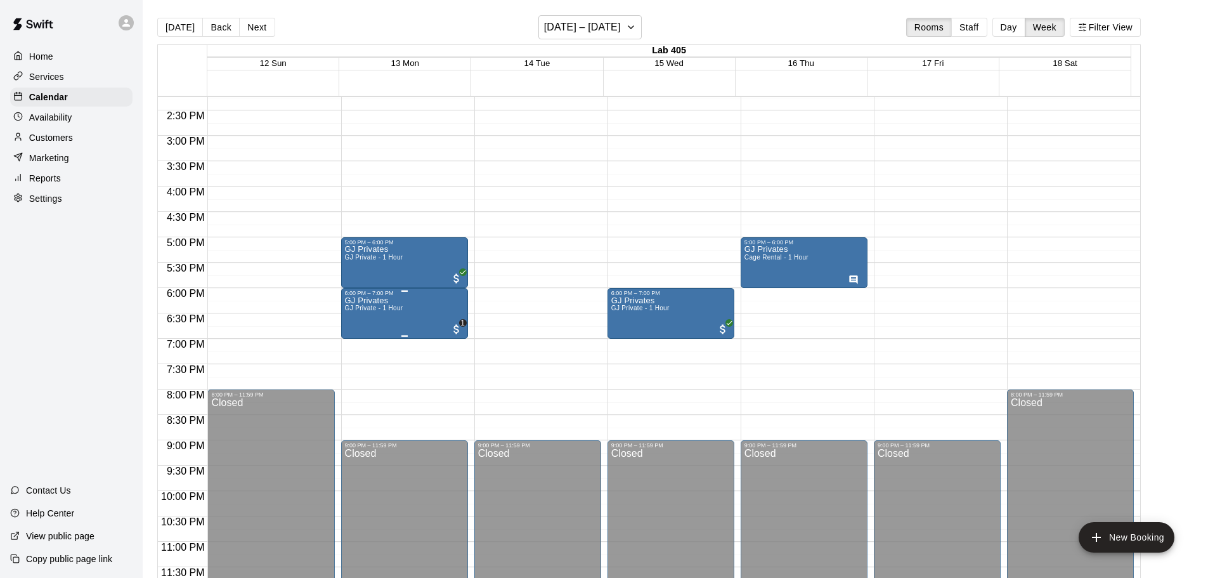
click at [422, 304] on div "GJ Privates GJ Private - 1 Hour 1" at bounding box center [404, 585] width 119 height 578
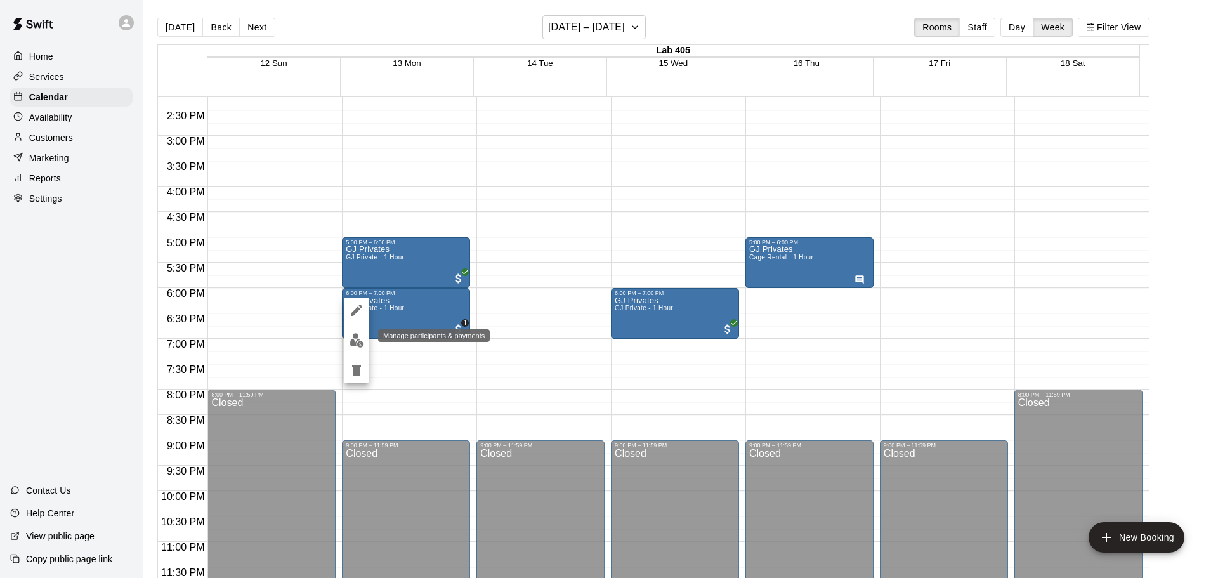
click at [348, 333] on button "edit" at bounding box center [356, 340] width 25 height 25
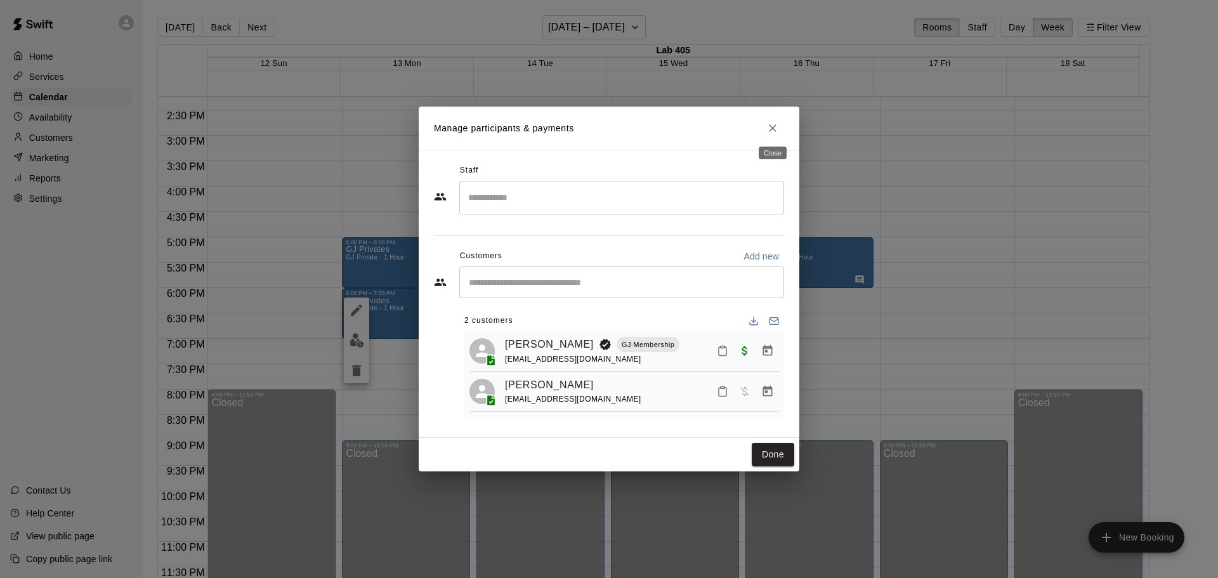
click at [765, 126] on button "Close" at bounding box center [772, 128] width 23 height 23
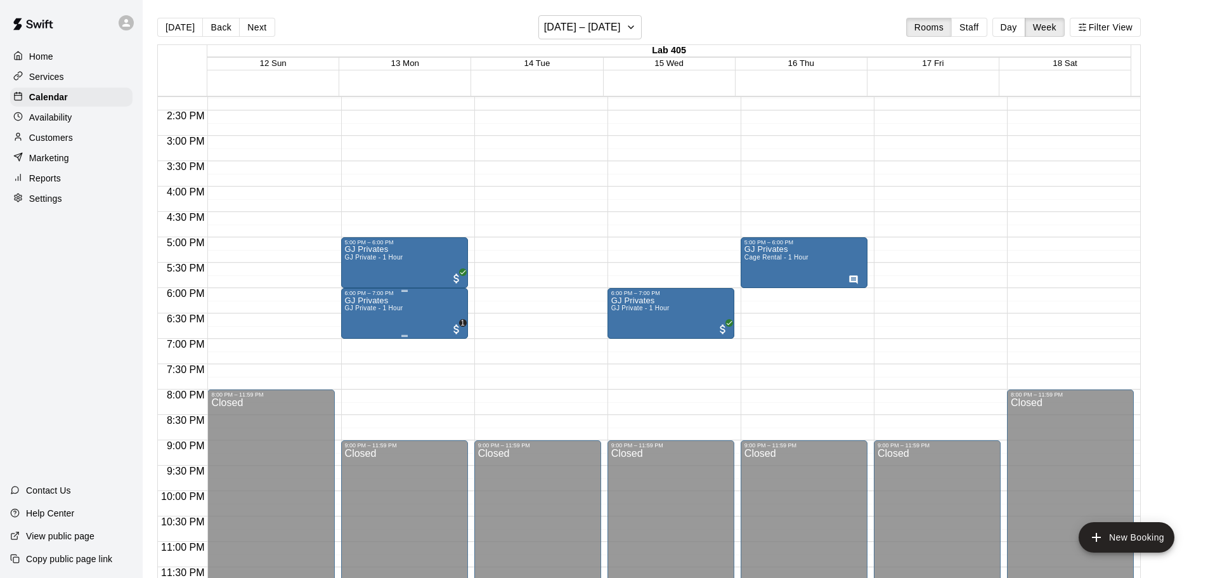
click at [434, 316] on div "GJ Privates GJ Private - 1 Hour 1" at bounding box center [404, 585] width 119 height 578
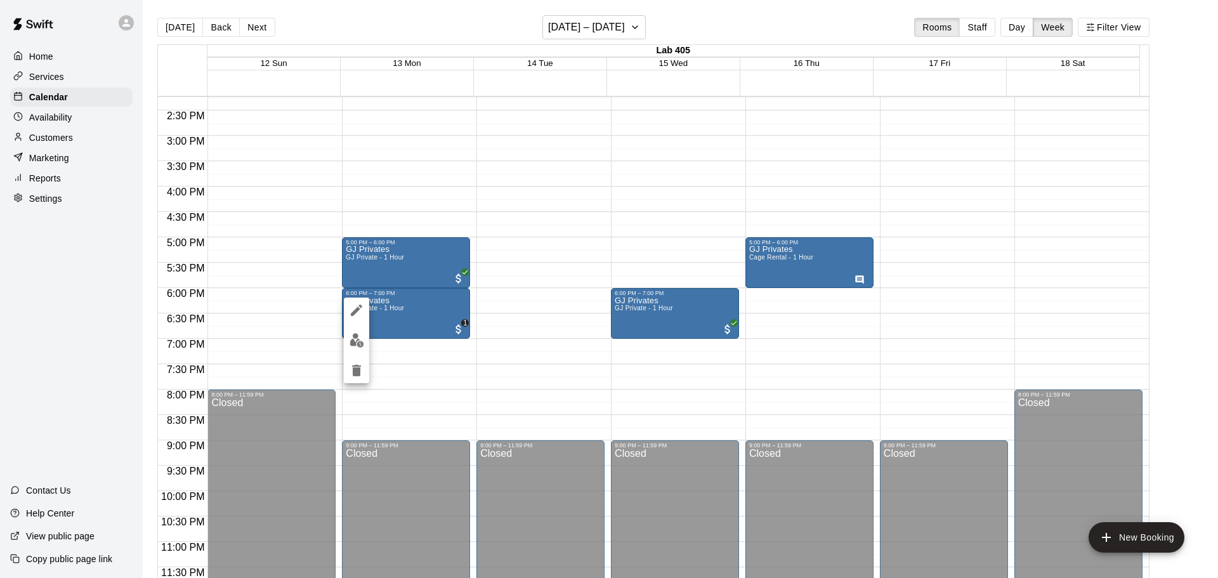
click at [498, 373] on div at bounding box center [609, 289] width 1218 height 578
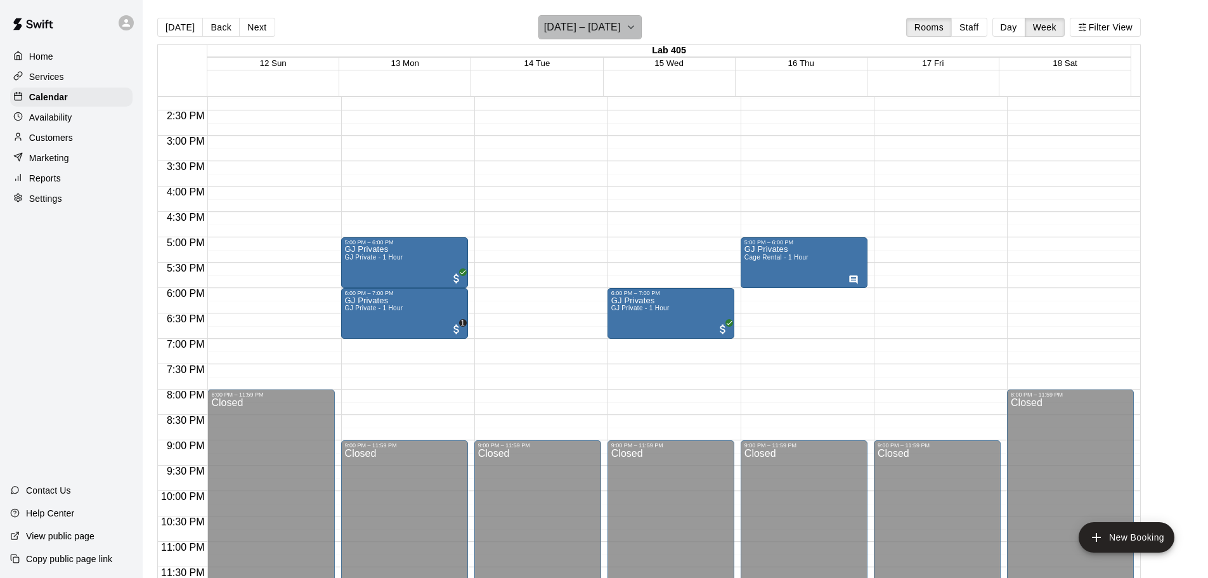
click at [612, 22] on h6 "October 12 – 18" at bounding box center [582, 27] width 77 height 18
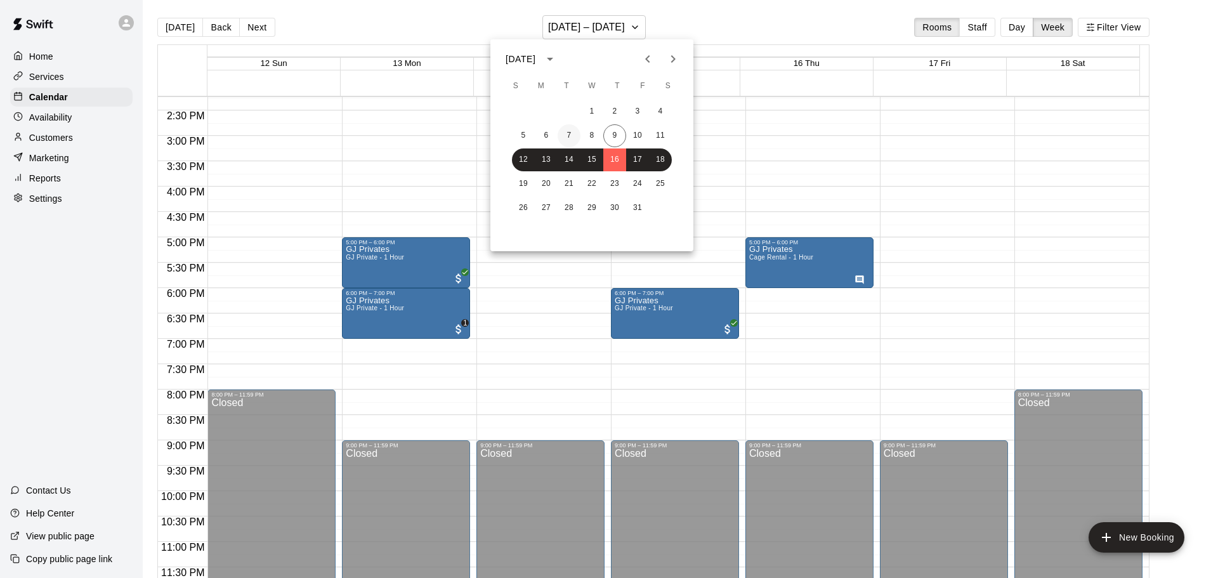
click at [575, 138] on button "7" at bounding box center [568, 135] width 23 height 23
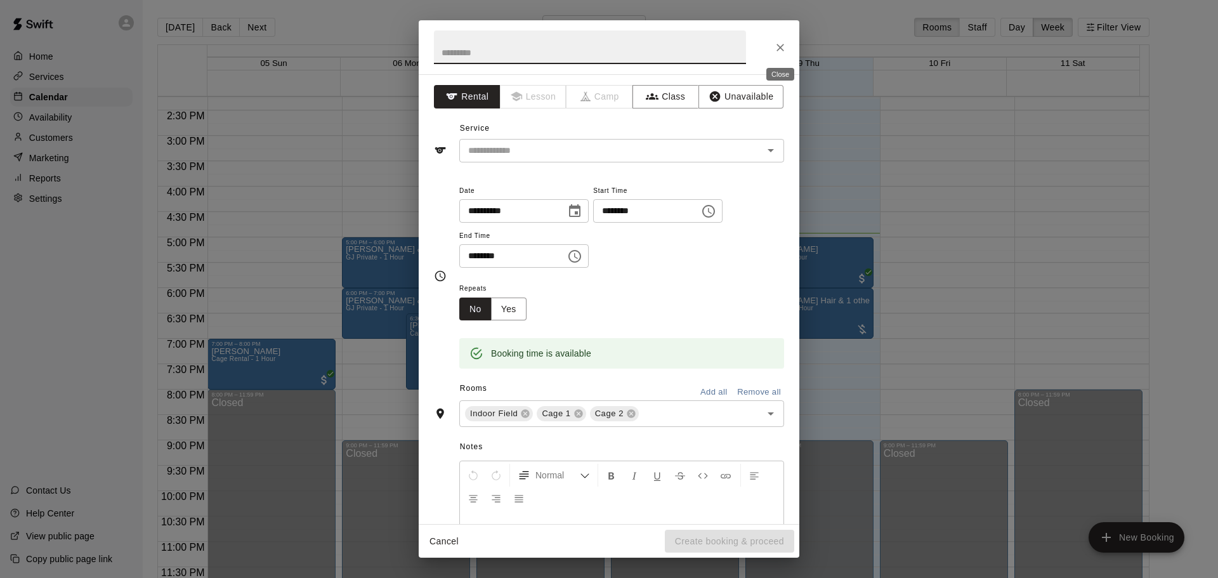
click at [774, 46] on icon "Close" at bounding box center [780, 47] width 13 height 13
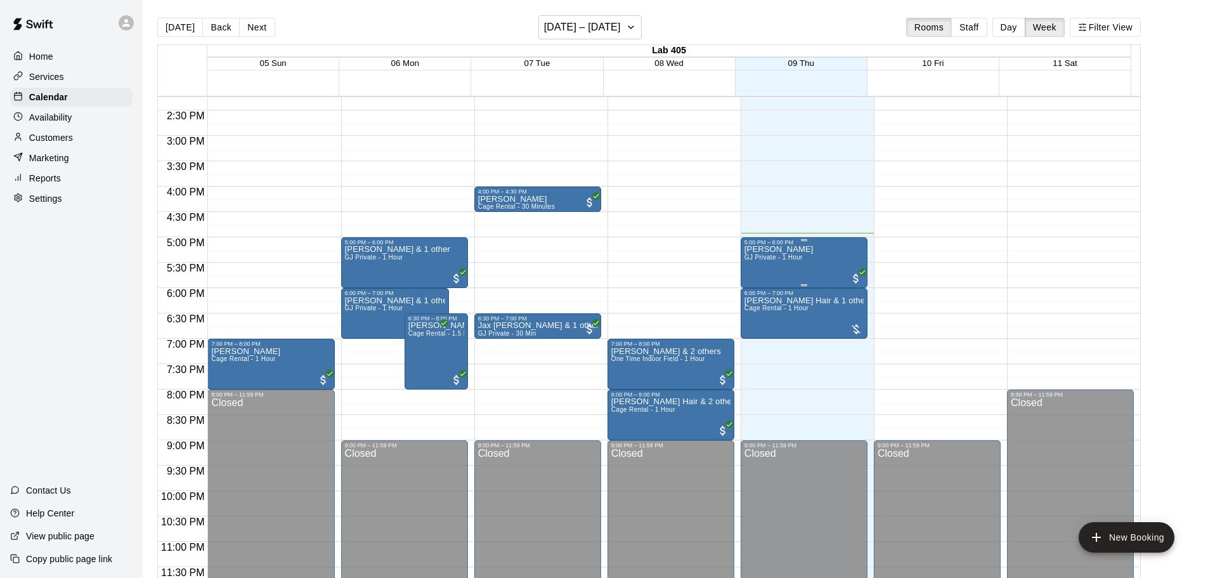
click at [802, 259] on div "GJ Burgess GJ Private - 1 Hour" at bounding box center [804, 534] width 119 height 578
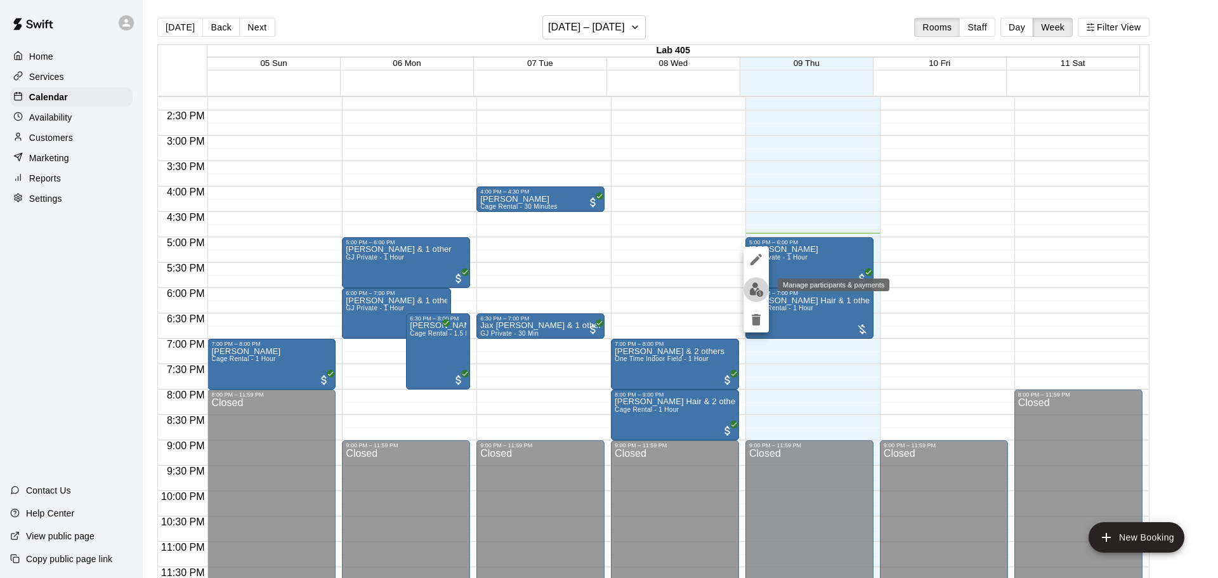
click at [755, 290] on img "edit" at bounding box center [756, 289] width 15 height 15
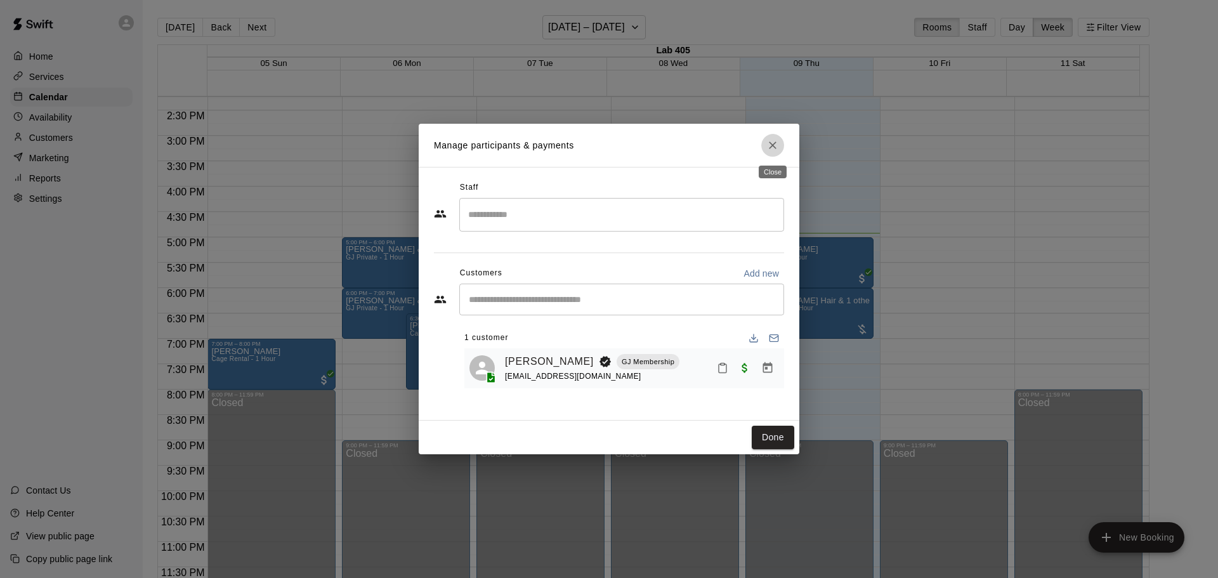
click at [770, 145] on icon "Close" at bounding box center [772, 145] width 13 height 13
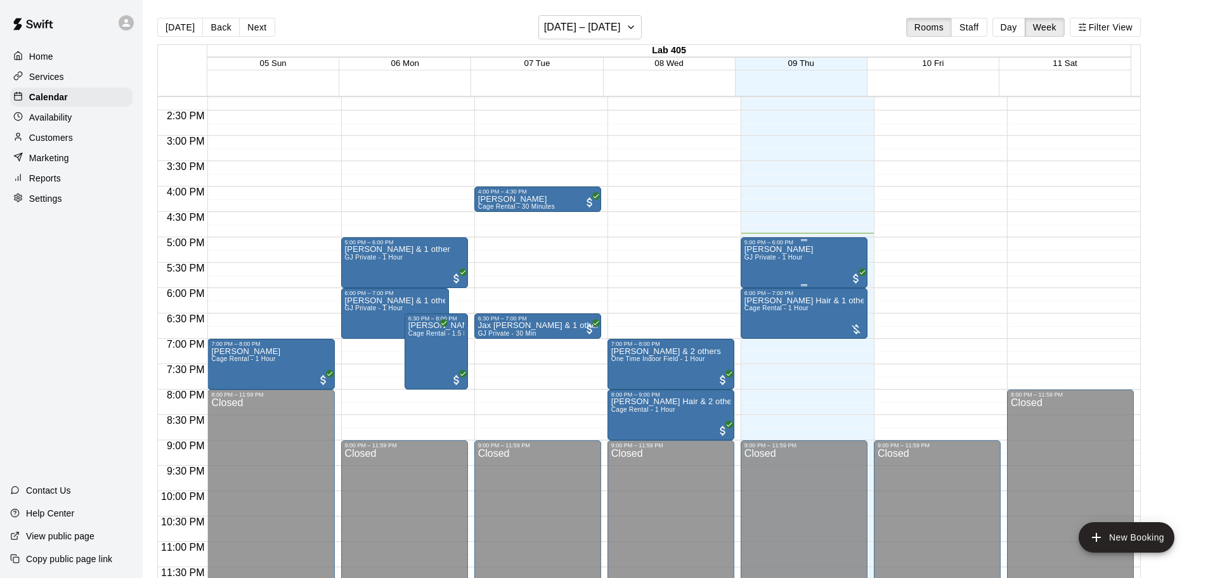
click at [830, 255] on div "GJ Burgess GJ Private - 1 Hour" at bounding box center [804, 534] width 119 height 578
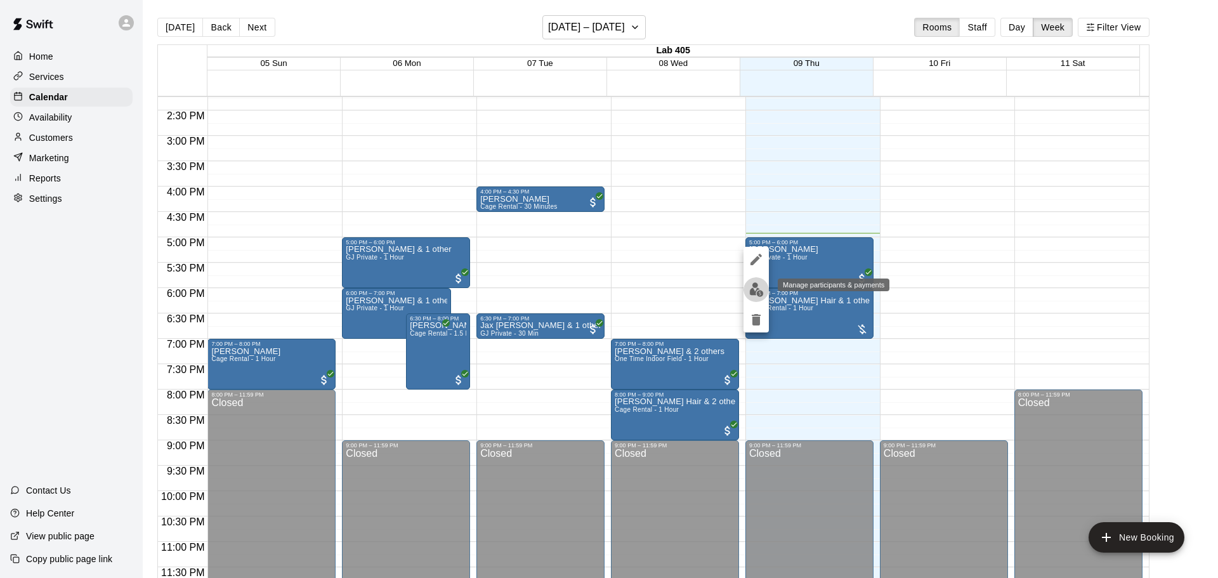
click at [756, 280] on button "edit" at bounding box center [755, 289] width 25 height 25
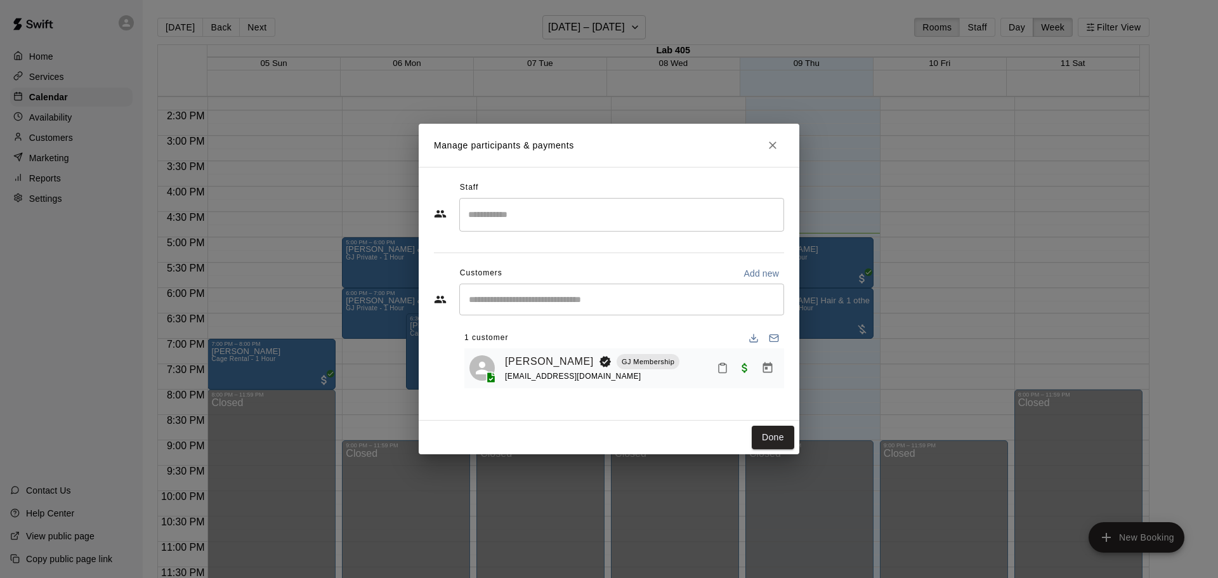
click at [645, 301] on input "Start typing to search customers..." at bounding box center [621, 299] width 313 height 13
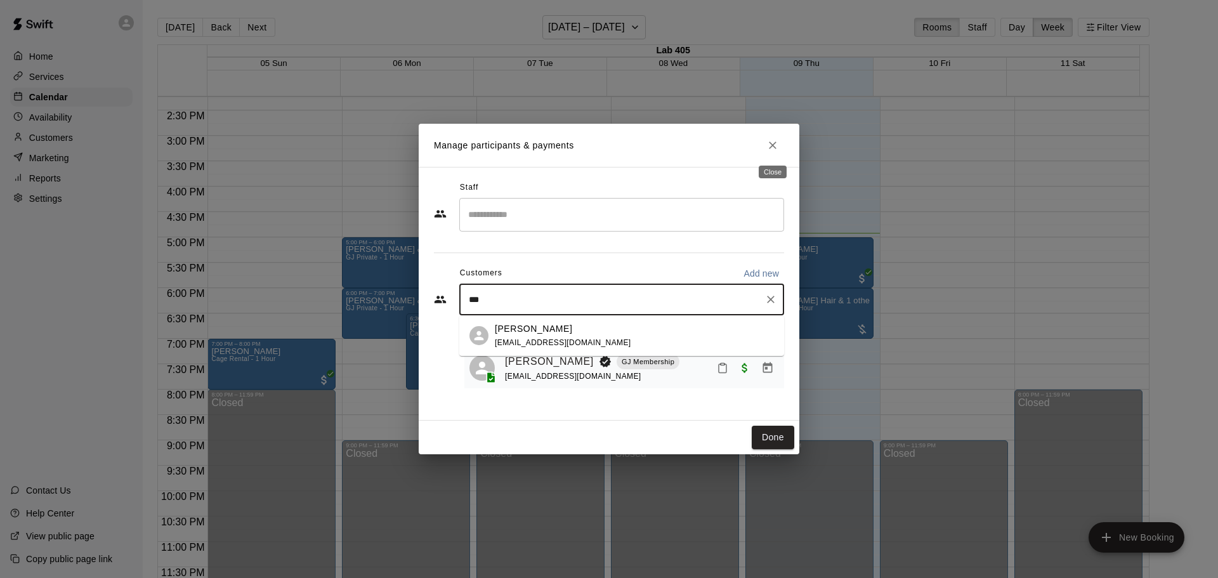
type input "***"
click at [764, 139] on button "Close" at bounding box center [772, 145] width 23 height 23
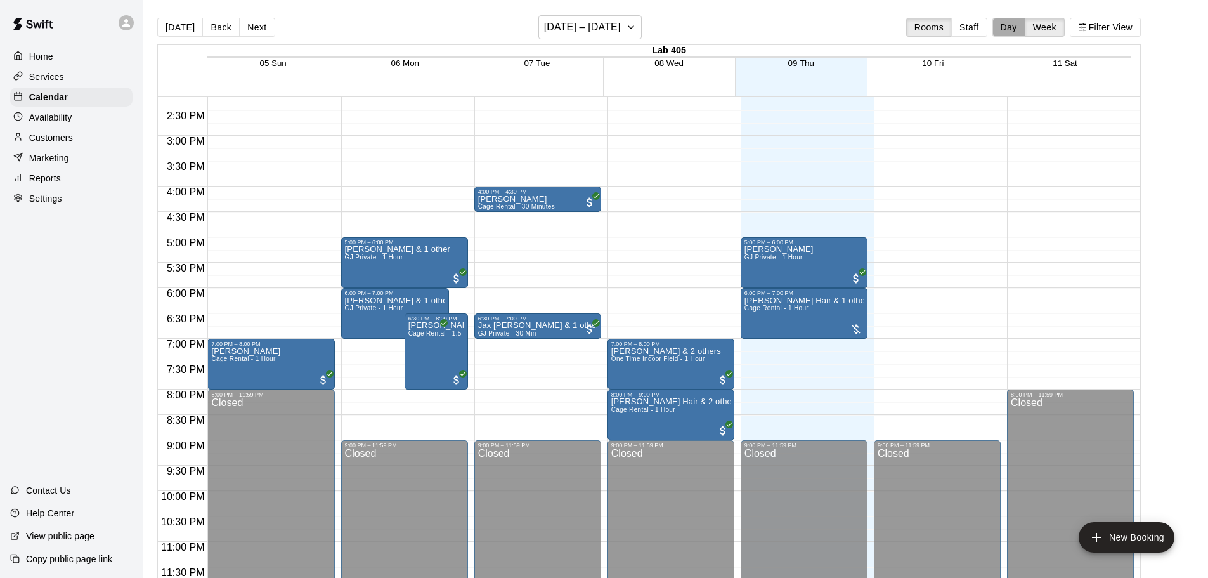
click at [1017, 32] on button "Day" at bounding box center [1008, 27] width 33 height 19
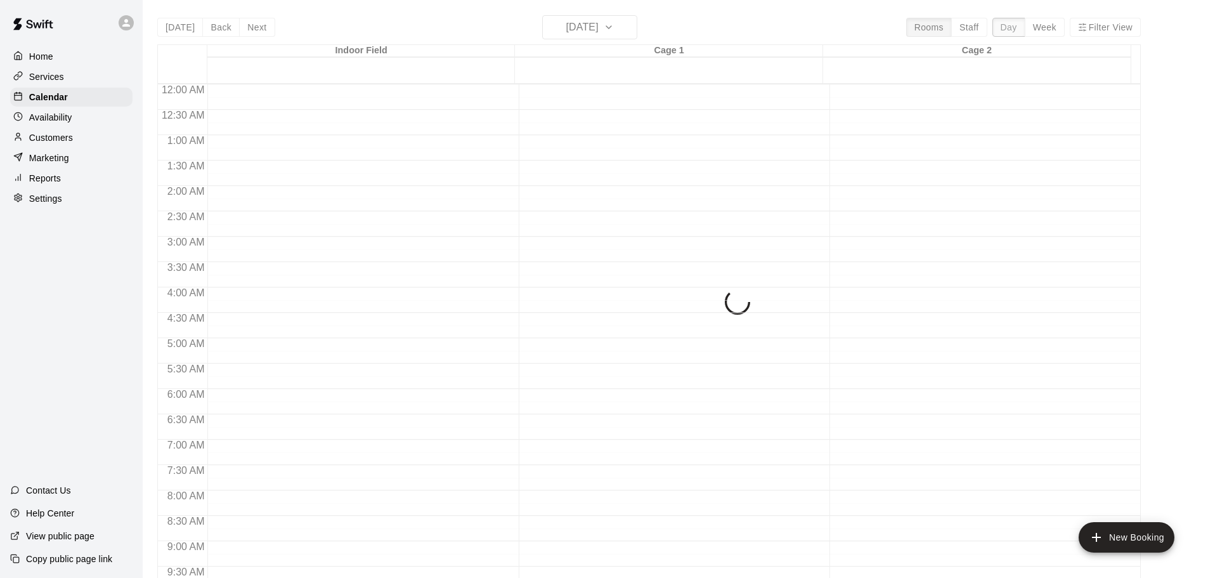
scroll to position [711, 0]
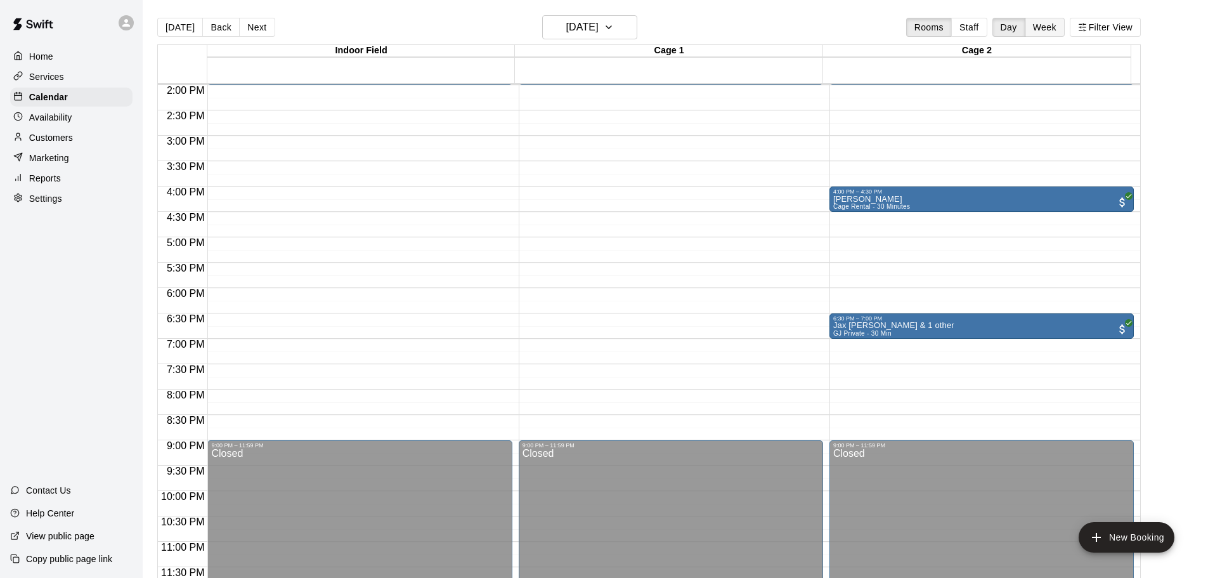
click at [1046, 27] on button "Week" at bounding box center [1045, 27] width 40 height 19
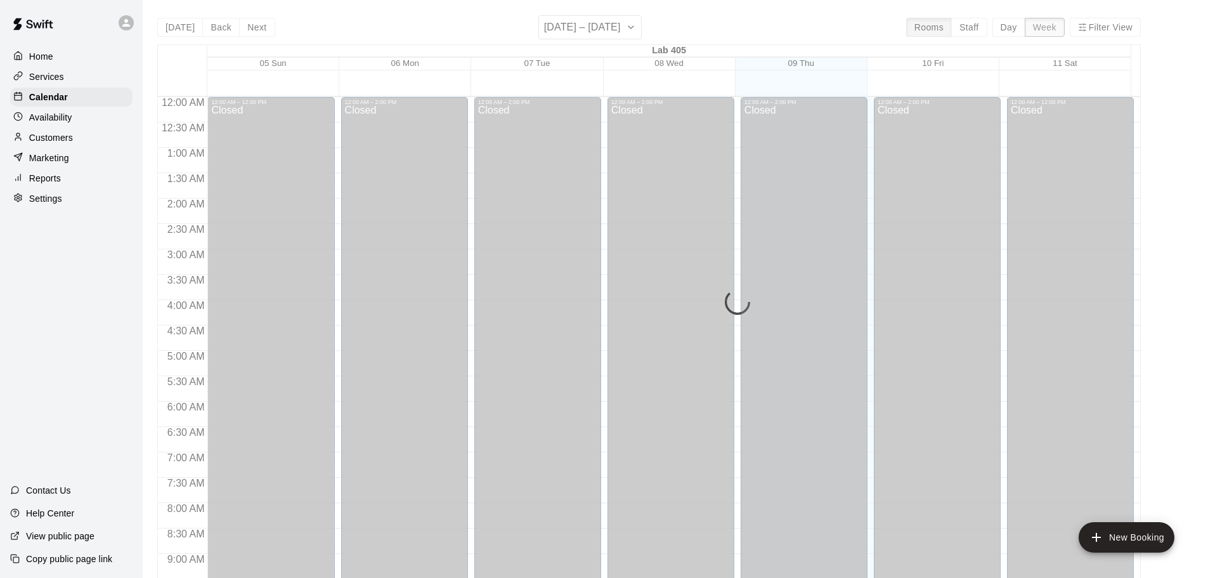
scroll to position [724, 0]
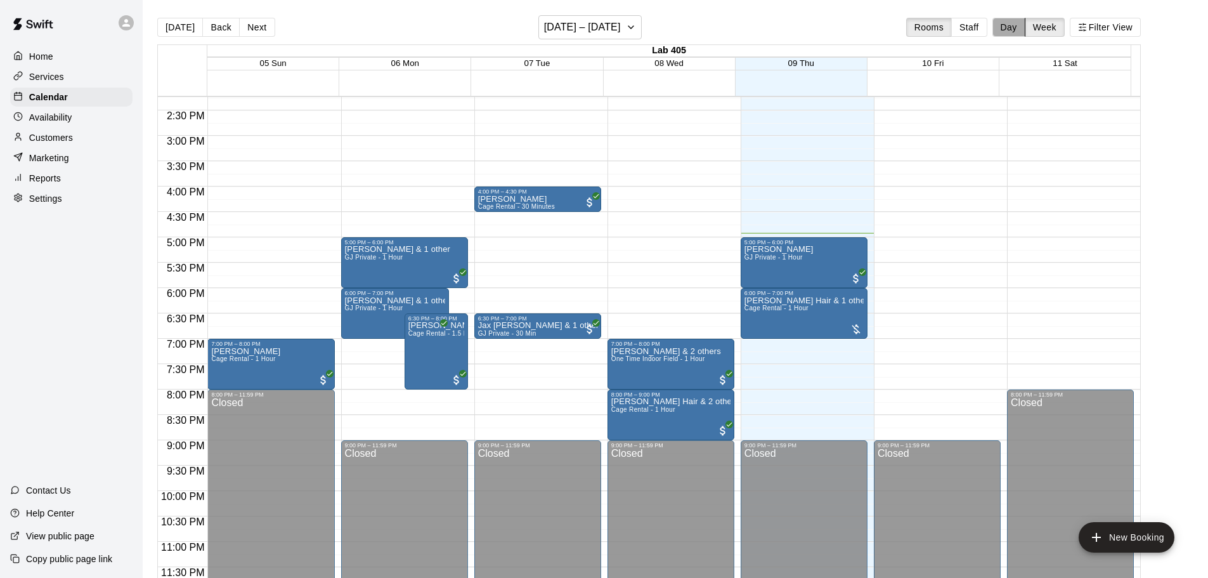
click at [1006, 25] on button "Day" at bounding box center [1008, 27] width 33 height 19
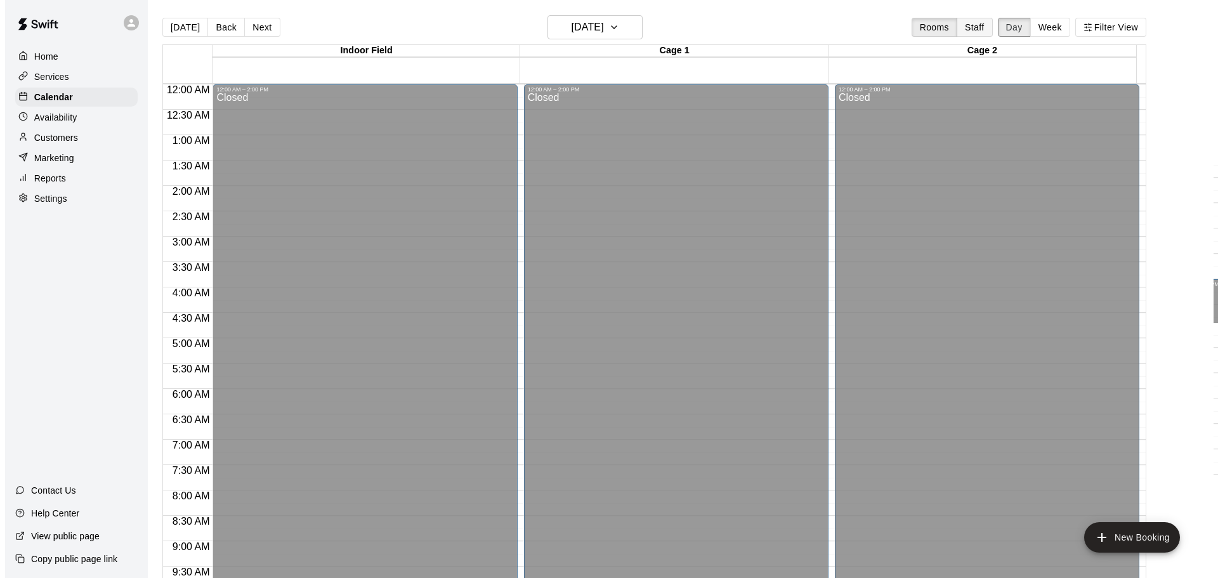
scroll to position [711, 0]
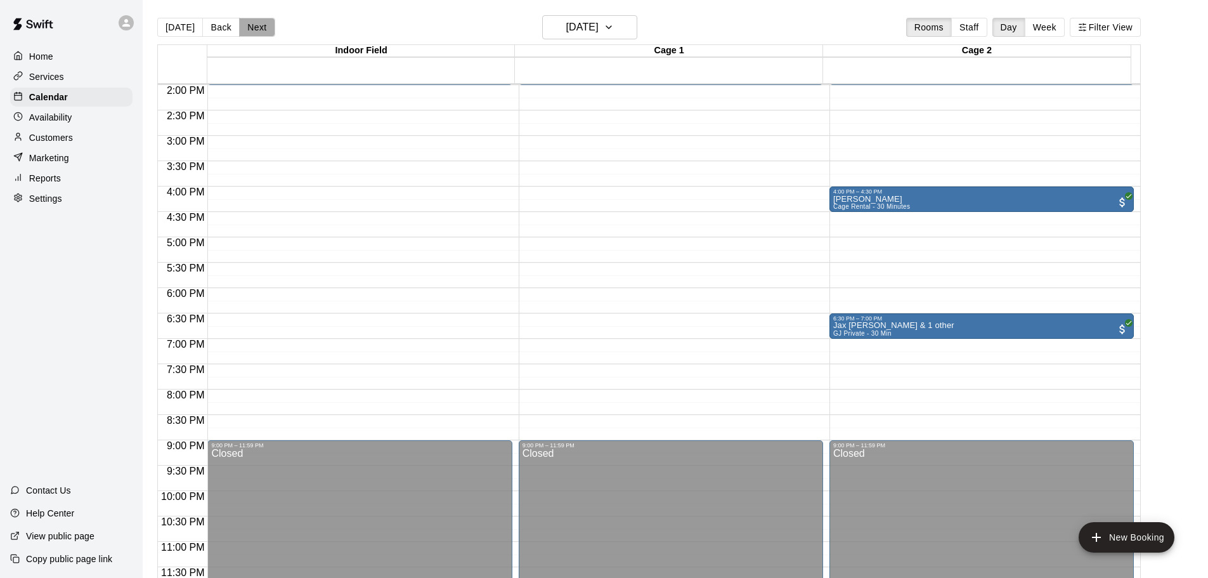
click at [261, 34] on button "Next" at bounding box center [257, 27] width 36 height 19
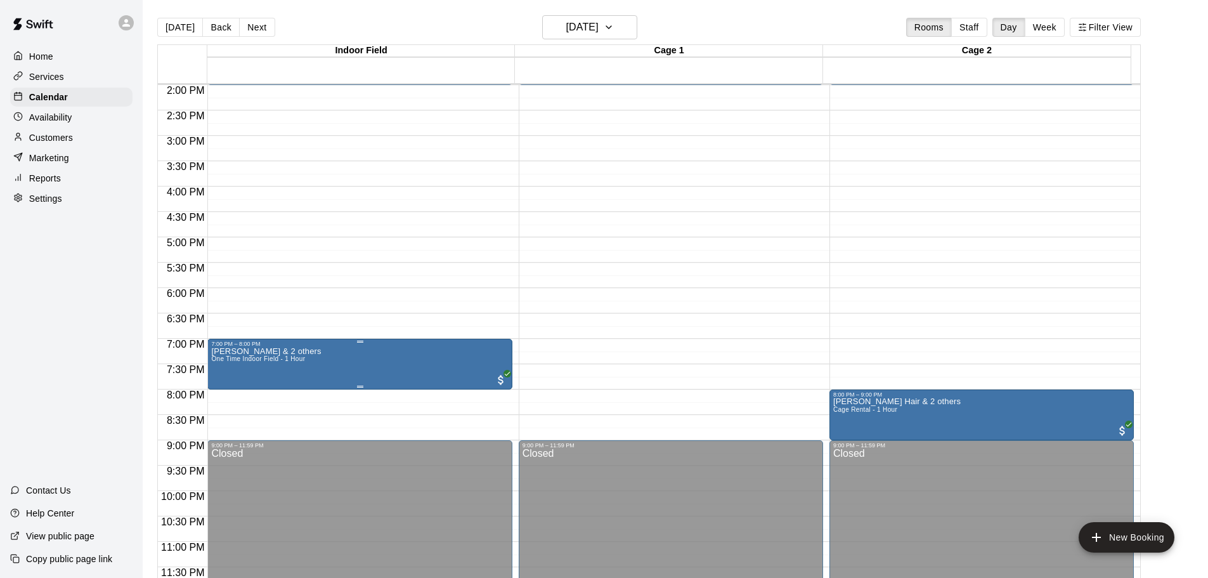
click at [224, 387] on img "edit" at bounding box center [223, 391] width 15 height 15
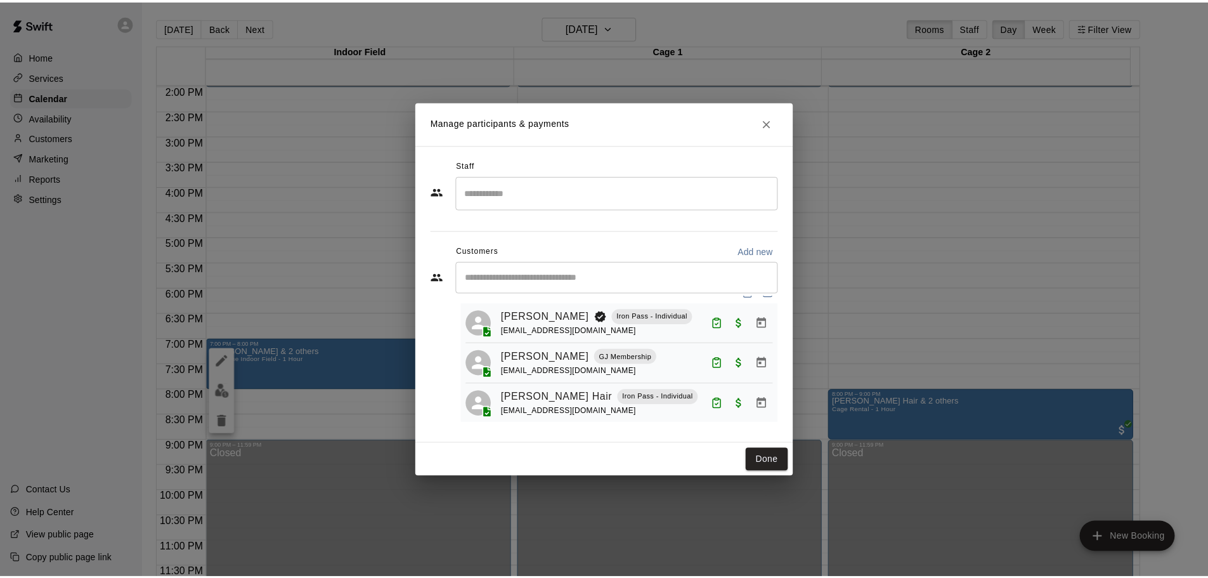
scroll to position [35, 0]
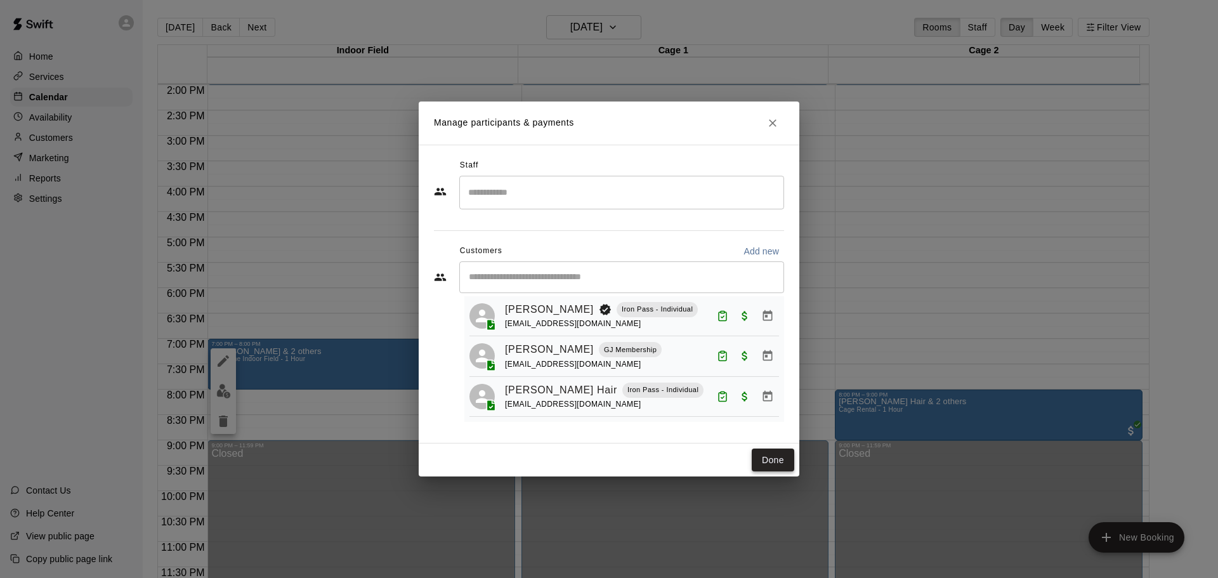
click at [770, 460] on button "Done" at bounding box center [773, 459] width 42 height 23
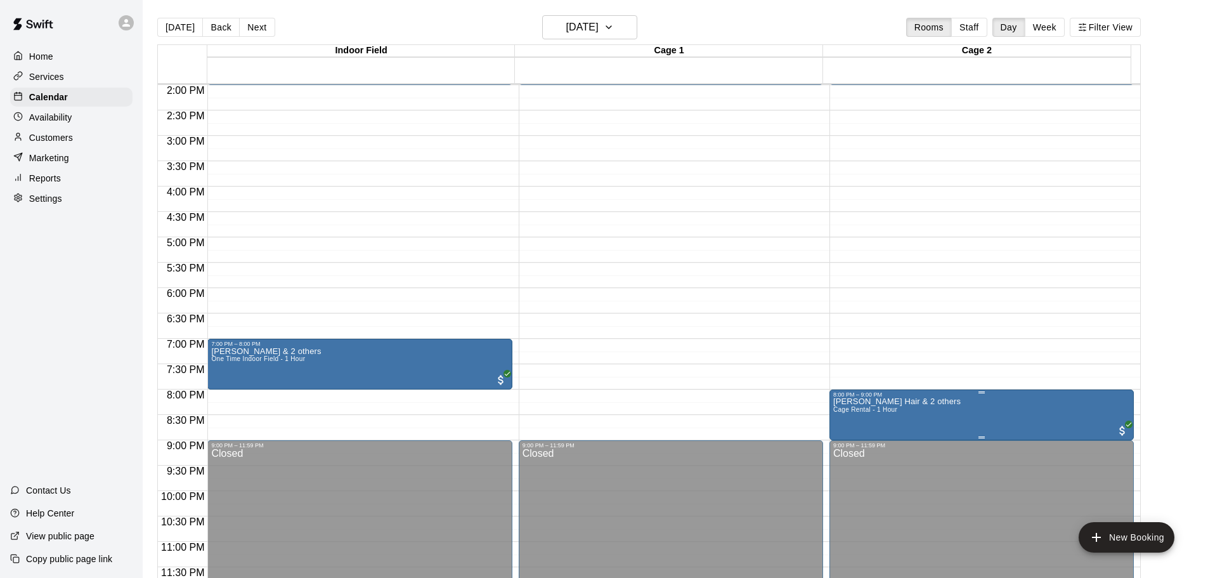
click at [825, 310] on div at bounding box center [609, 289] width 1218 height 578
click at [622, 41] on div "Today Back Next Wednesday Oct 08 Rooms Staff Day Week Filter View" at bounding box center [649, 29] width 984 height 29
click at [599, 23] on h6 "Wednesday Oct 08" at bounding box center [582, 27] width 32 height 18
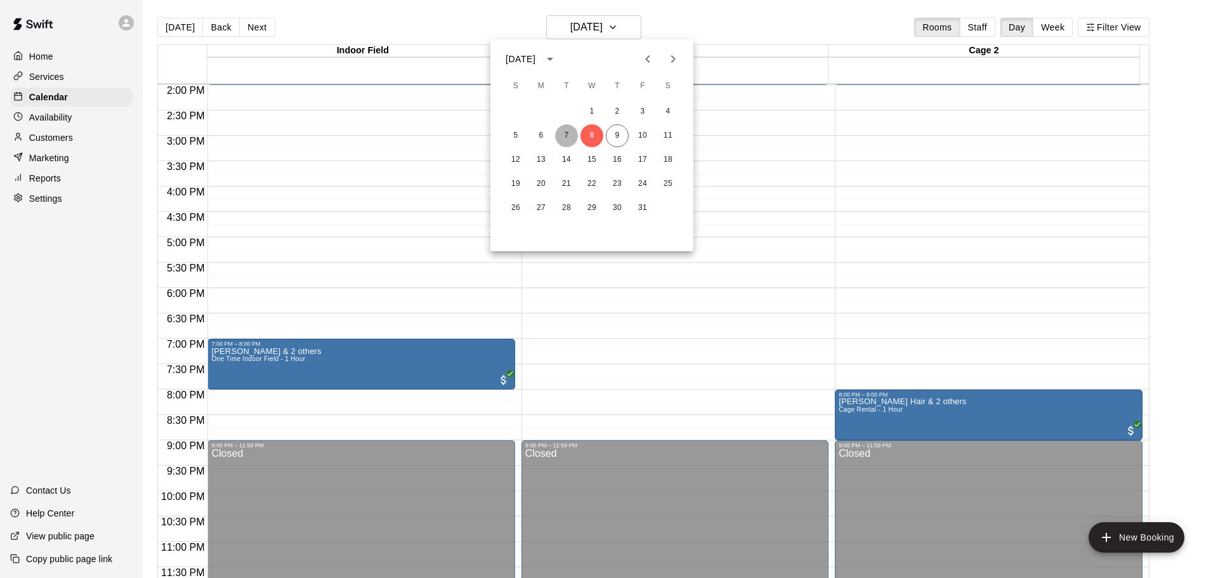
click at [561, 138] on button "7" at bounding box center [566, 135] width 23 height 23
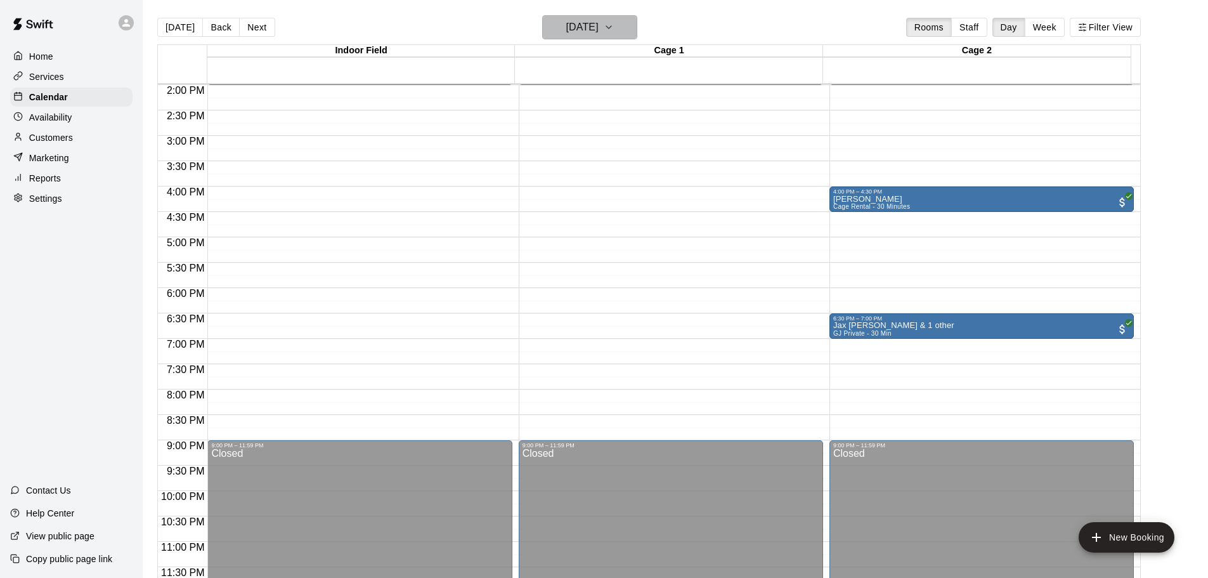
click at [566, 29] on h6 "Tuesday Oct 07" at bounding box center [582, 27] width 32 height 18
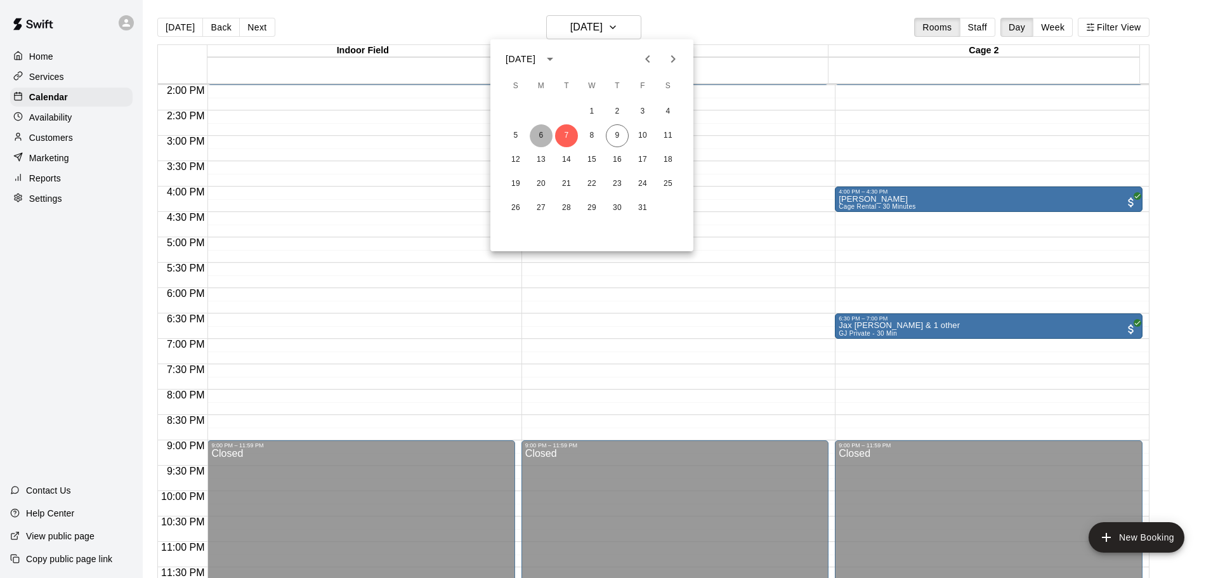
click at [542, 138] on button "6" at bounding box center [541, 135] width 23 height 23
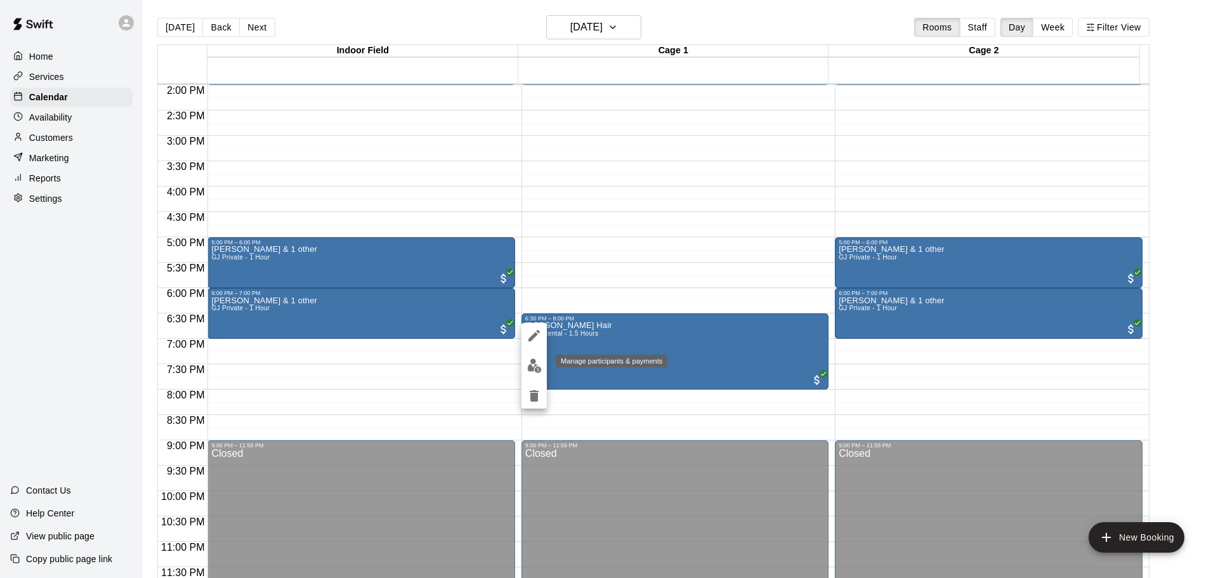
click at [527, 367] on img "edit" at bounding box center [534, 365] width 15 height 15
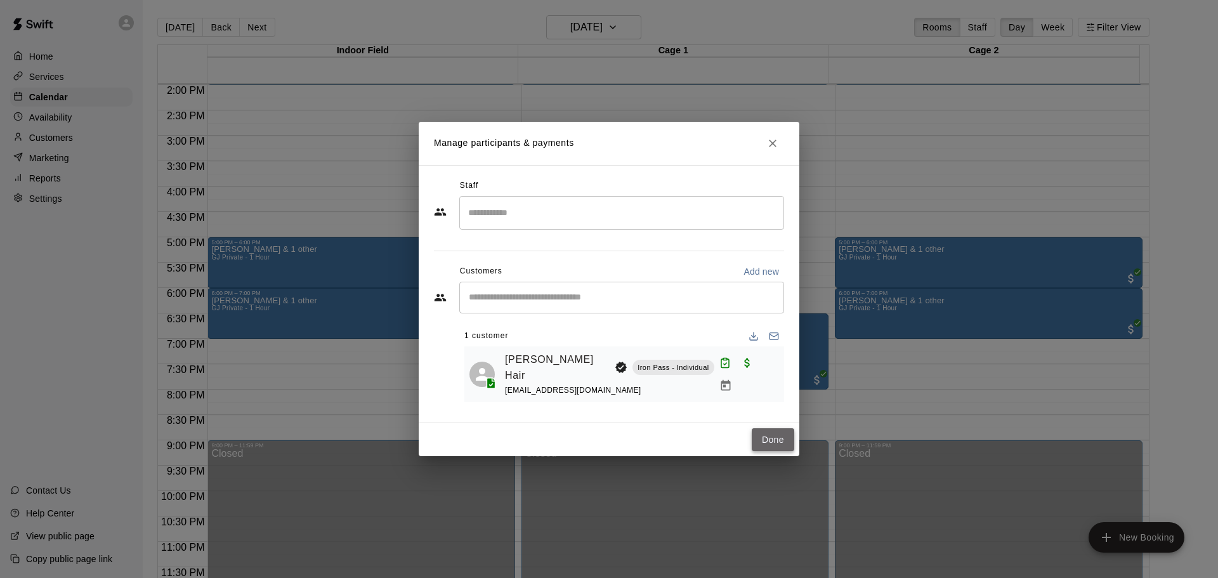
click at [776, 433] on button "Done" at bounding box center [773, 439] width 42 height 23
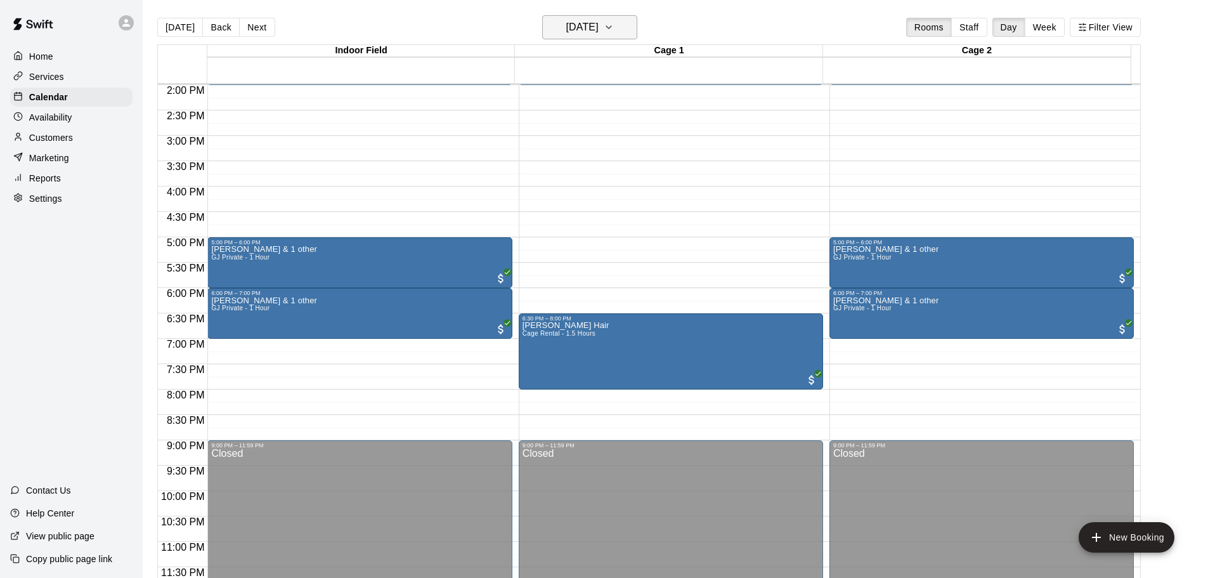
click at [631, 35] on button "Monday Oct 06" at bounding box center [589, 27] width 95 height 24
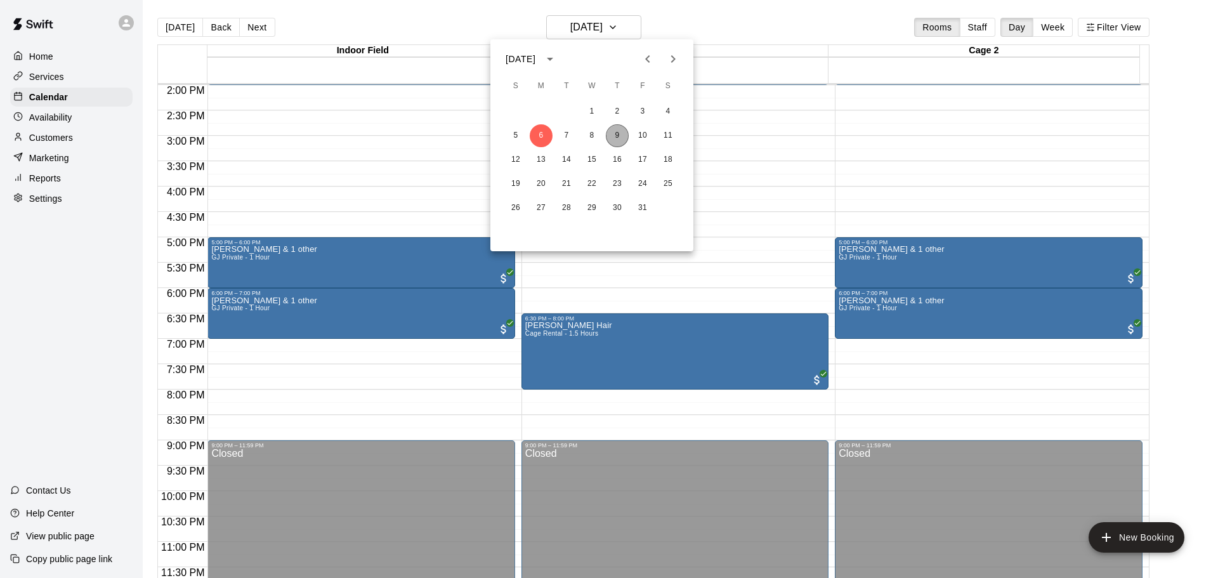
click at [618, 140] on button "9" at bounding box center [617, 135] width 23 height 23
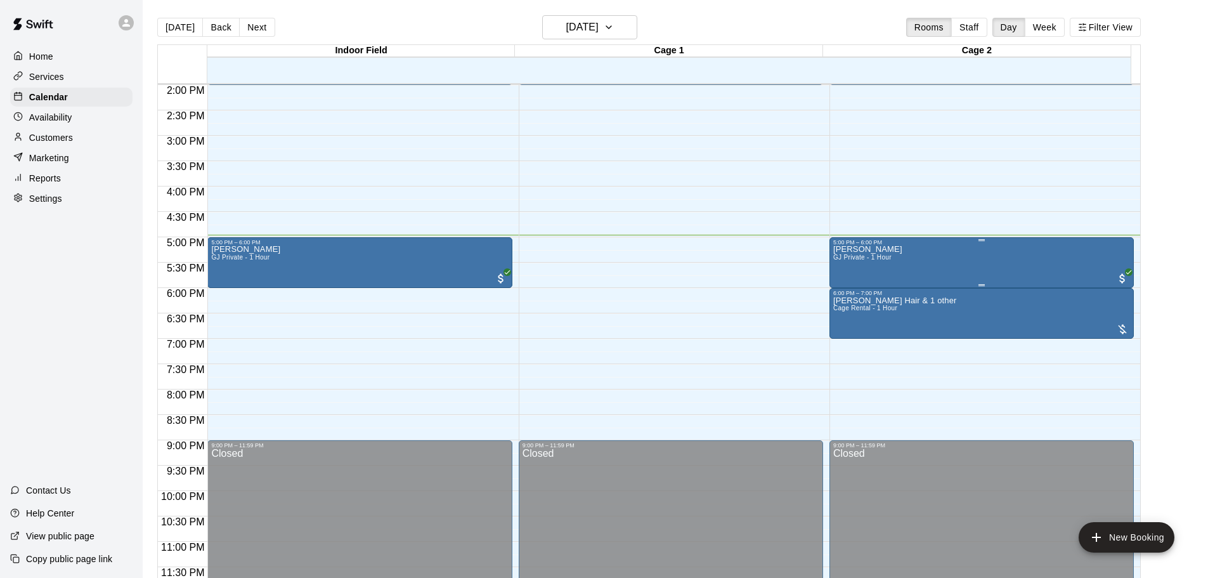
click at [940, 263] on div "GJ Burgess GJ Private - 1 Hour" at bounding box center [981, 534] width 297 height 578
click at [937, 155] on div at bounding box center [609, 289] width 1218 height 578
click at [42, 136] on p "Customers" at bounding box center [51, 137] width 44 height 13
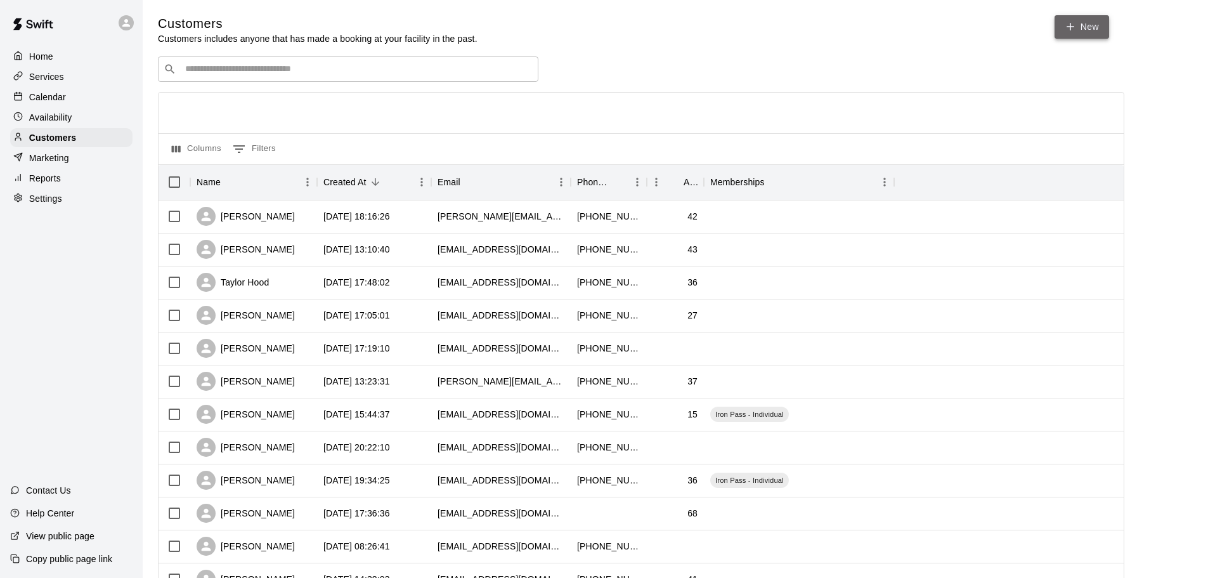
click at [1092, 30] on link "New" at bounding box center [1082, 26] width 55 height 23
select select "**"
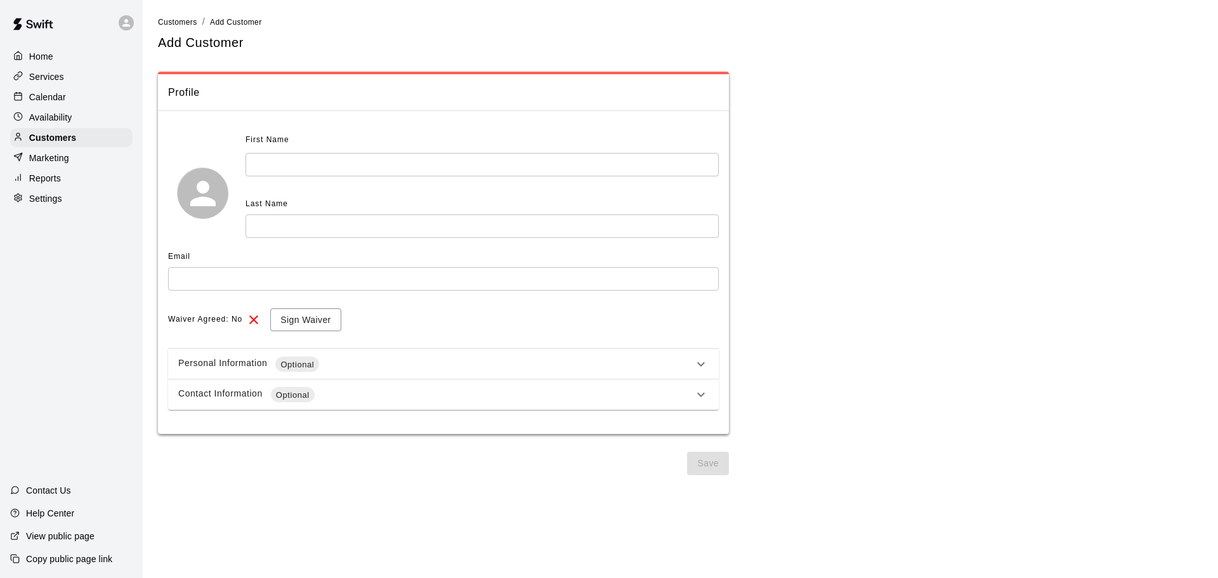
click at [339, 161] on input "text" at bounding box center [481, 164] width 473 height 23
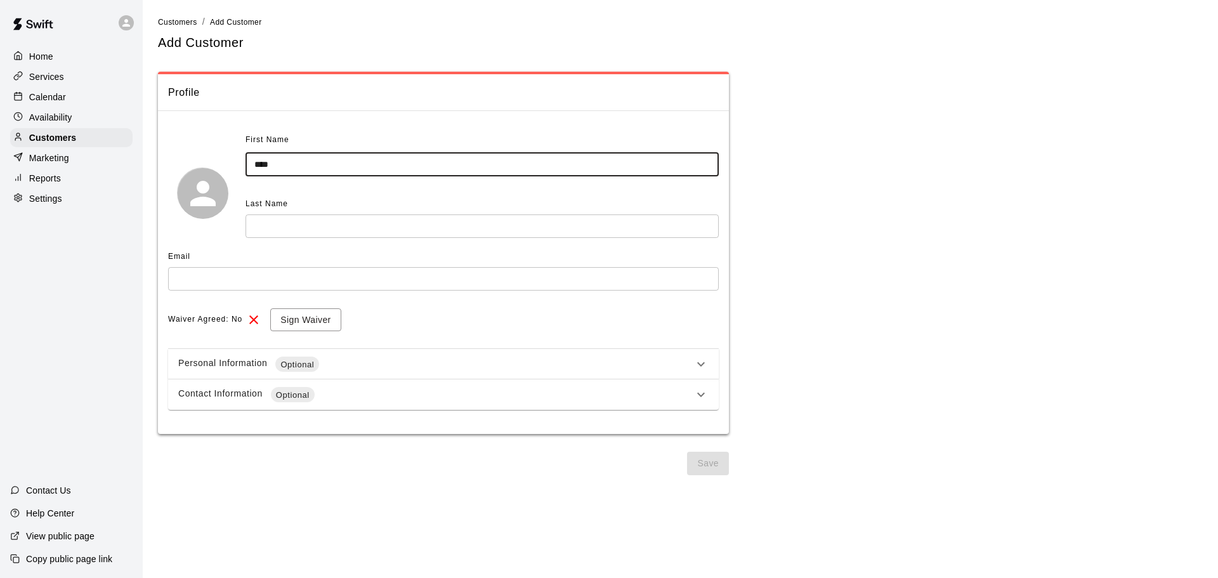
type input "****"
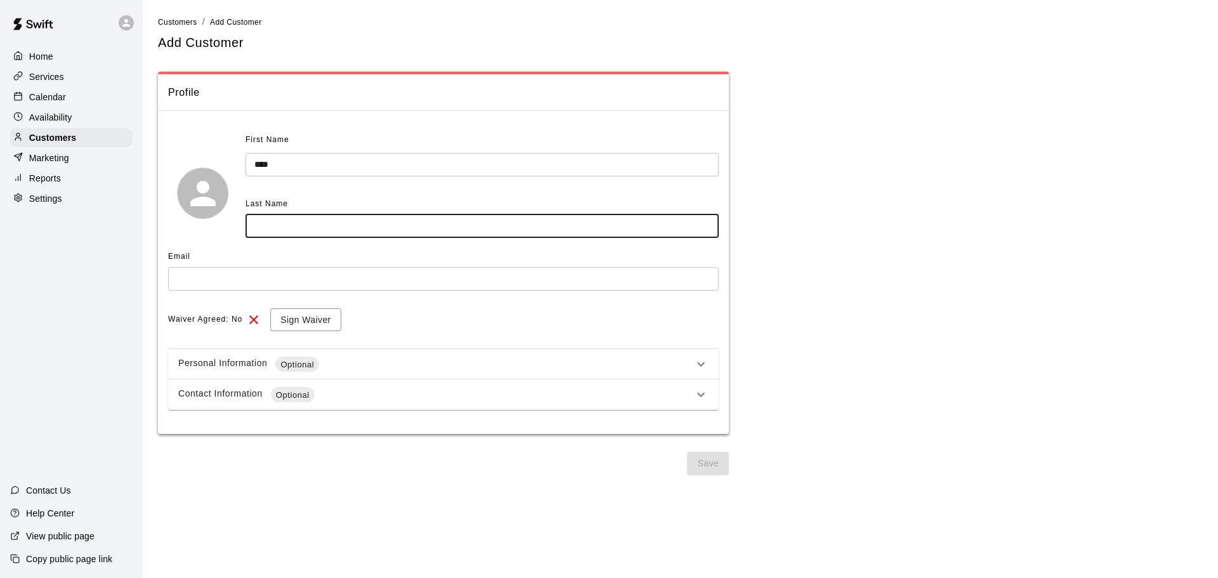
click at [325, 228] on input "text" at bounding box center [481, 225] width 473 height 23
type input "**********"
click at [355, 291] on div "Email ​" at bounding box center [443, 273] width 550 height 53
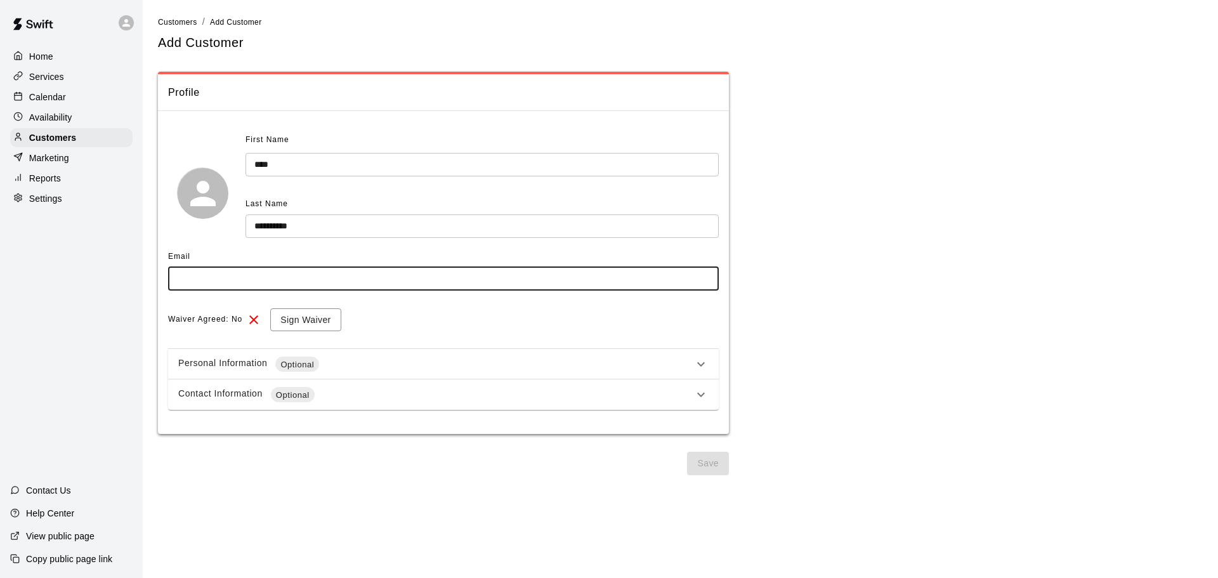
click at [325, 269] on input "text" at bounding box center [443, 278] width 550 height 23
type input "**********"
click at [322, 316] on button "Sign Waiver" at bounding box center [305, 319] width 70 height 23
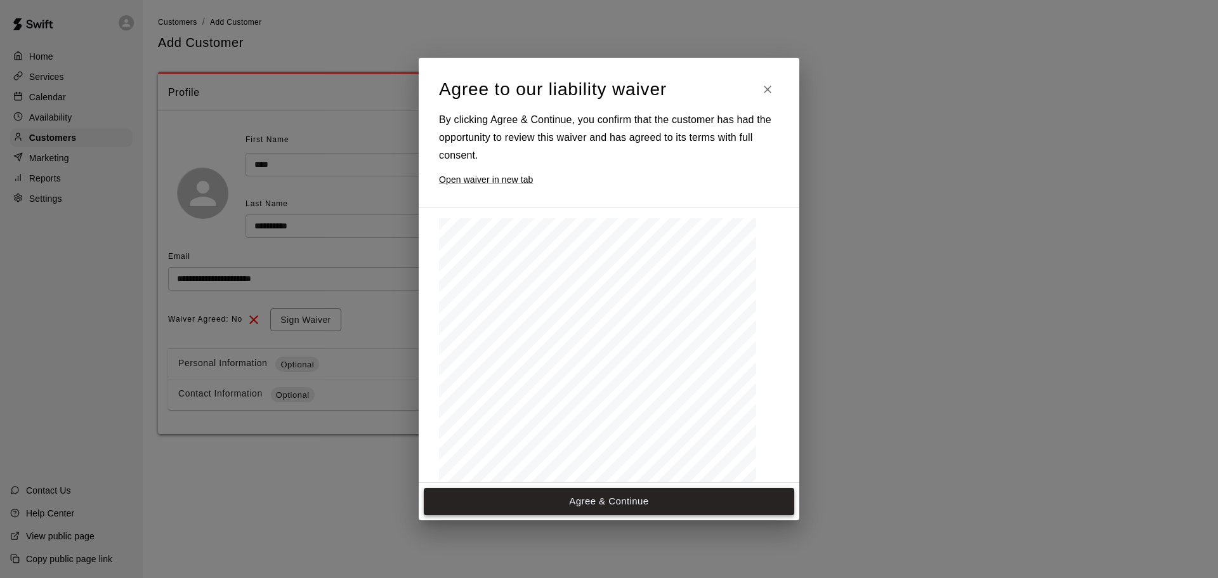
click at [484, 504] on button "Agree & Continue" at bounding box center [609, 501] width 370 height 27
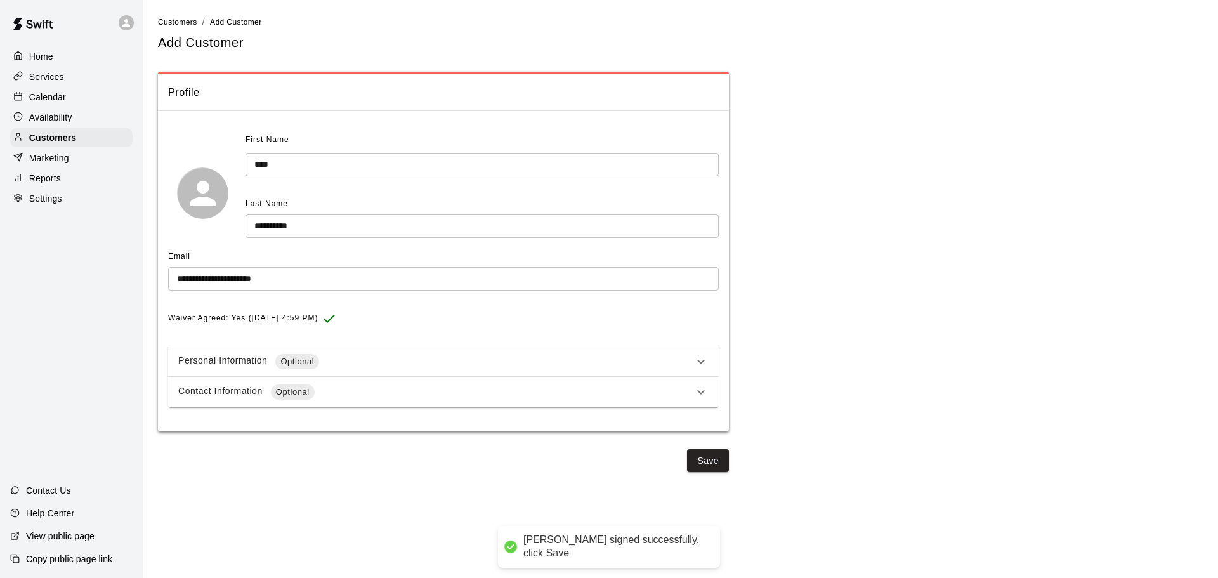
click at [363, 370] on div "Personal Information Optional" at bounding box center [443, 361] width 550 height 30
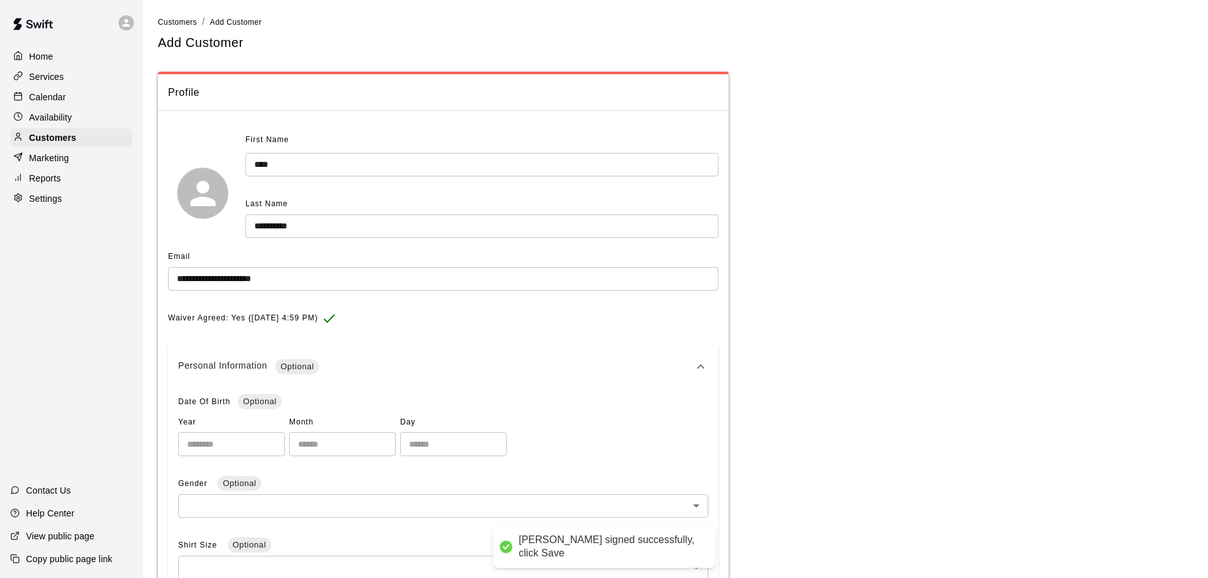
click at [249, 454] on input "number" at bounding box center [231, 443] width 107 height 23
type input "*"
type input "****"
click at [356, 446] on input "number" at bounding box center [342, 443] width 107 height 23
type input "**"
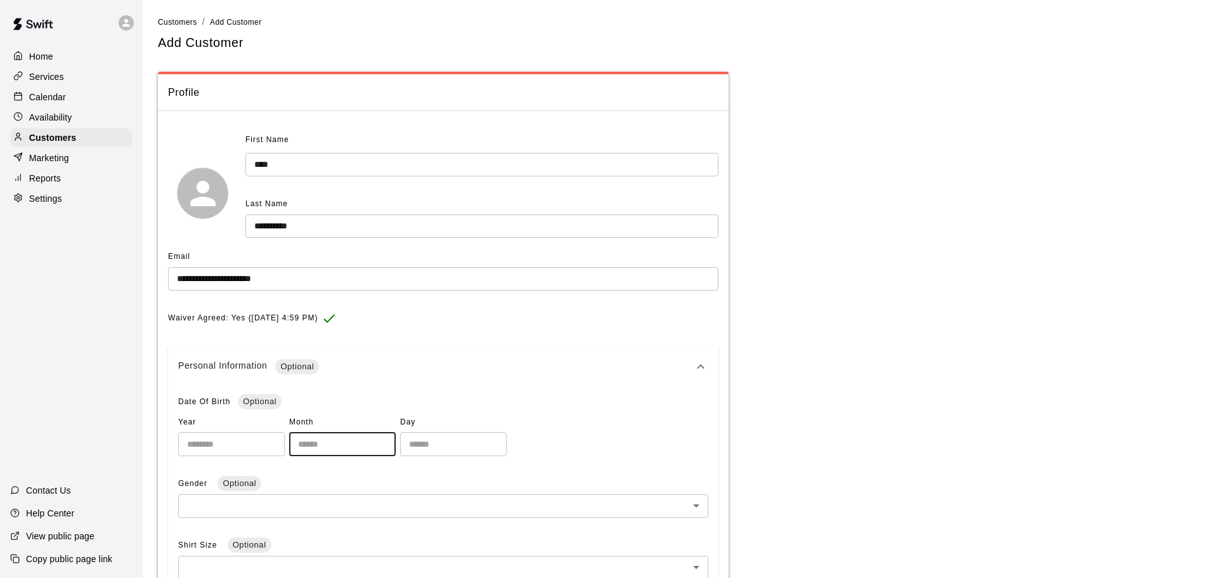
click at [476, 448] on input "number" at bounding box center [453, 443] width 107 height 23
type input "**"
click at [399, 509] on body "**********" at bounding box center [609, 467] width 1218 height 935
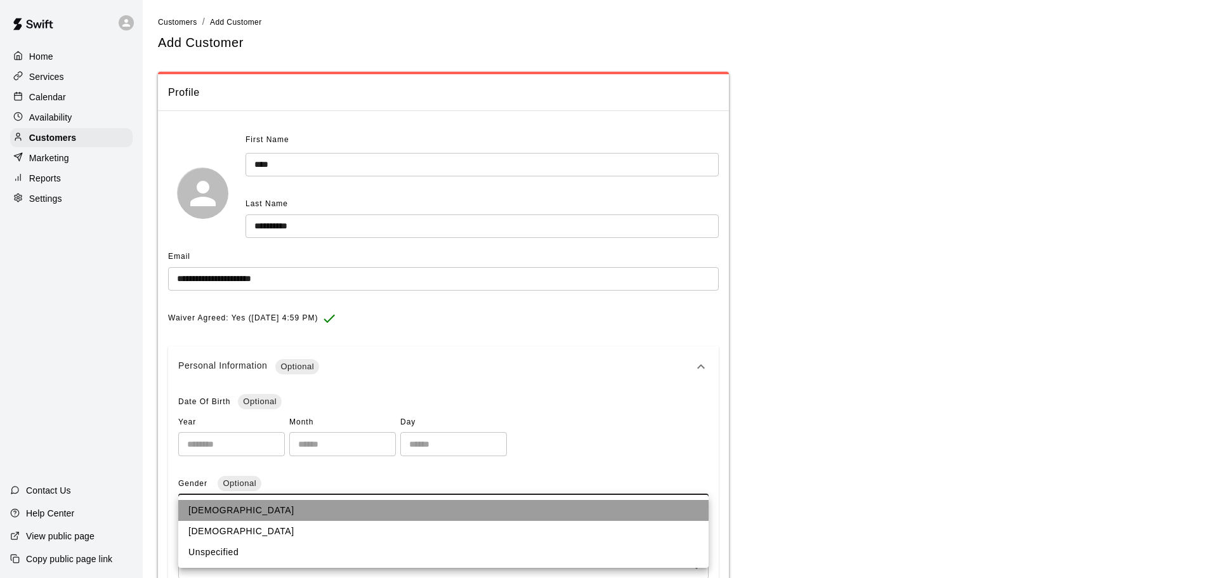
click at [353, 517] on li "Male" at bounding box center [443, 510] width 530 height 21
type input "****"
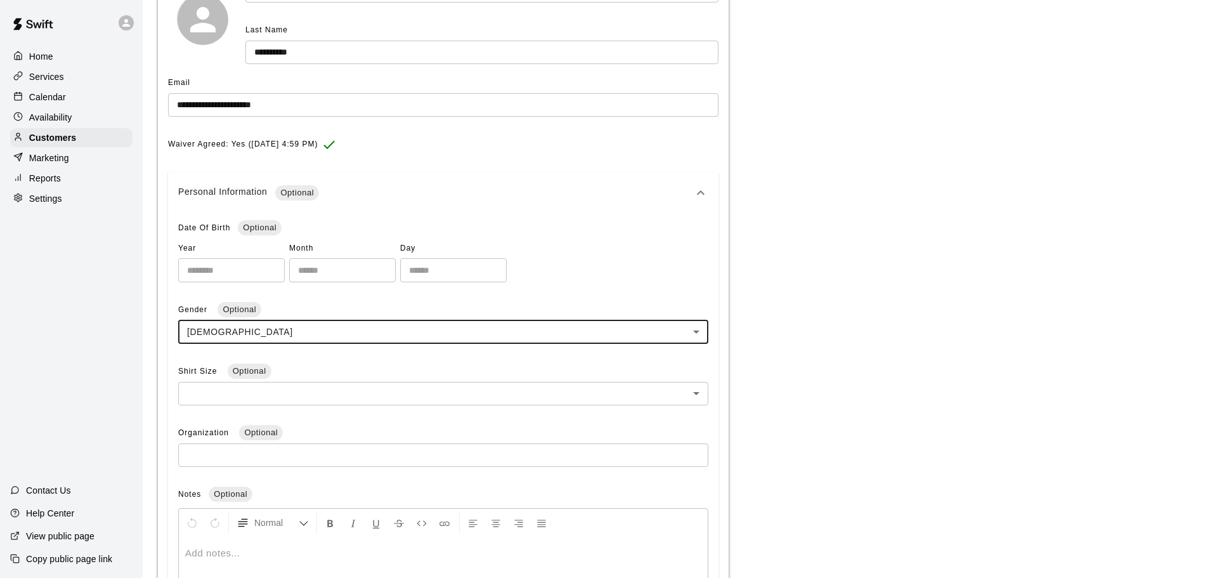
scroll to position [190, 0]
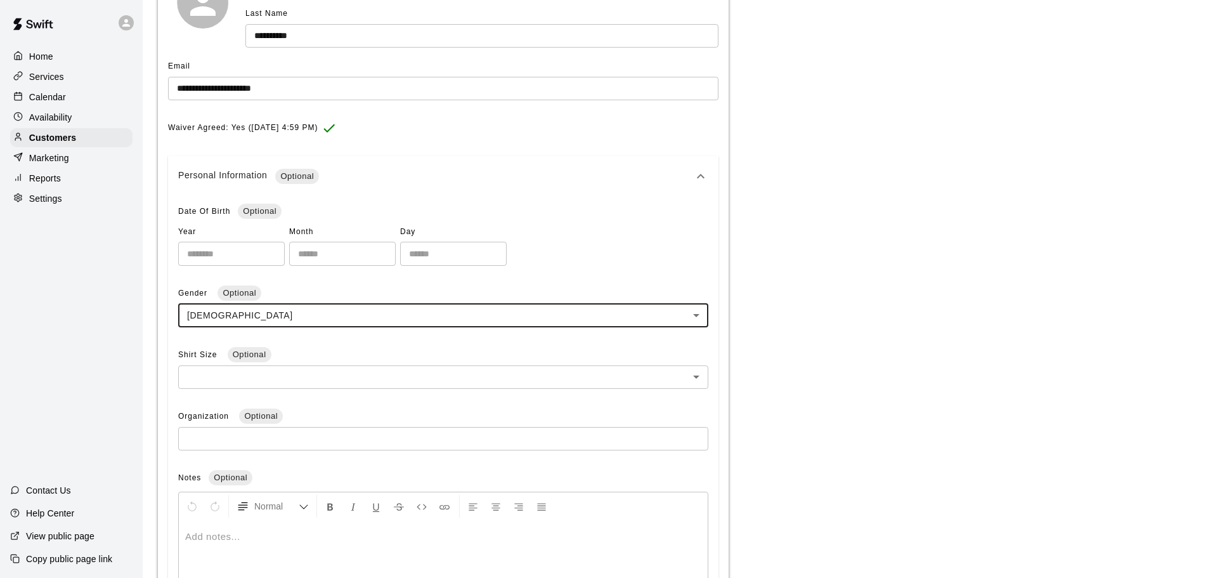
click at [325, 414] on div "Organization Optional ​" at bounding box center [443, 433] width 530 height 53
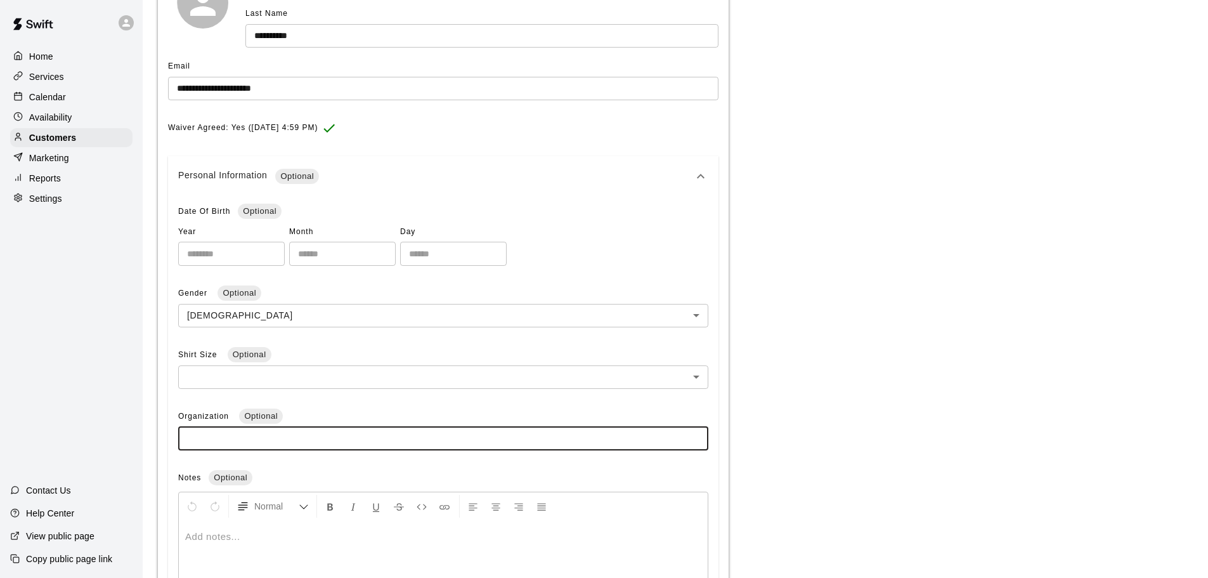
click at [327, 445] on input "text" at bounding box center [443, 438] width 530 height 23
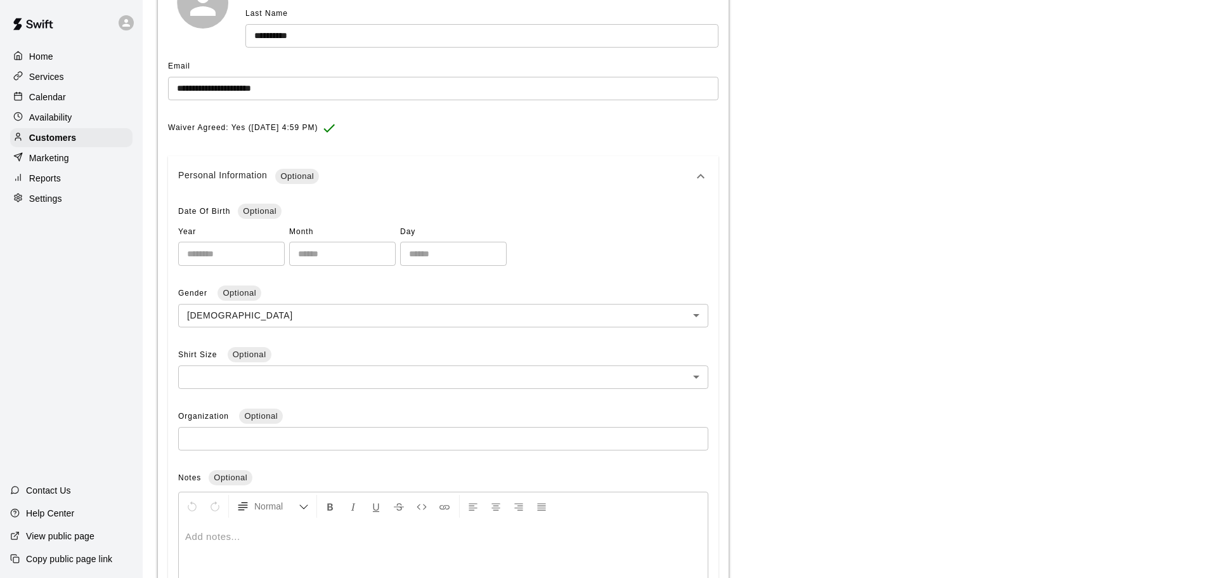
click at [810, 434] on p "**********" at bounding box center [675, 287] width 1035 height 813
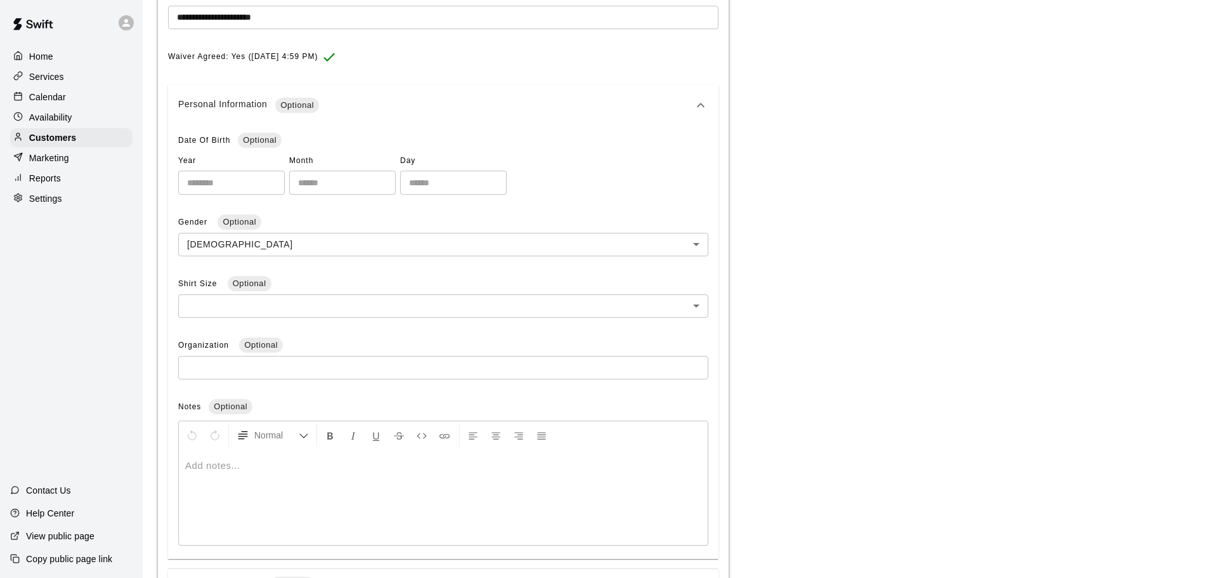
scroll to position [358, 0]
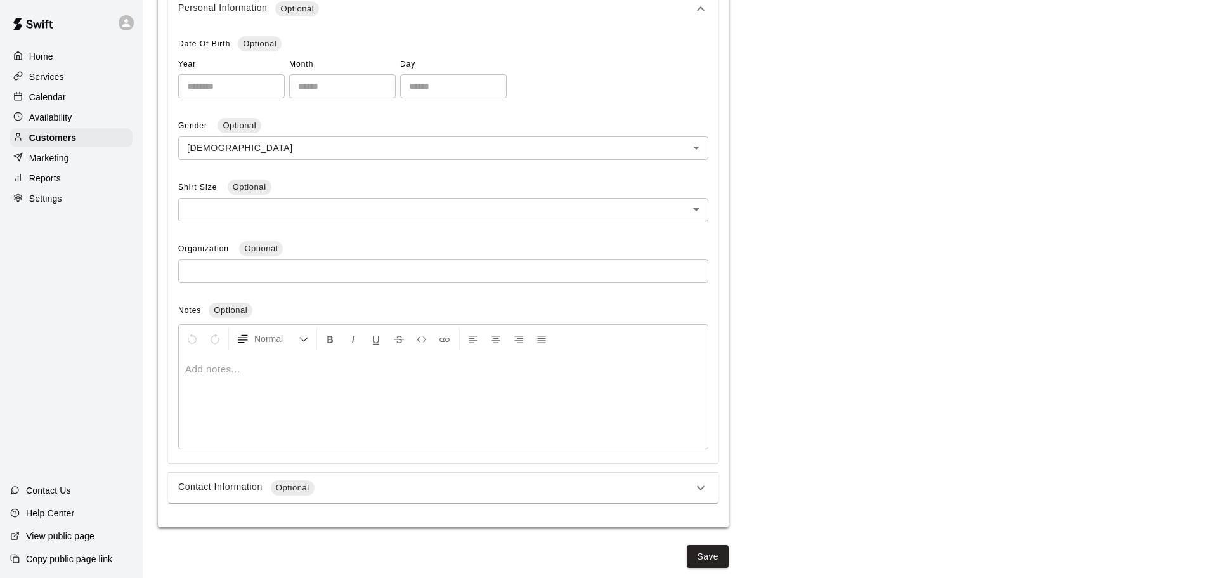
click at [691, 491] on div "Contact Information Optional" at bounding box center [435, 487] width 515 height 15
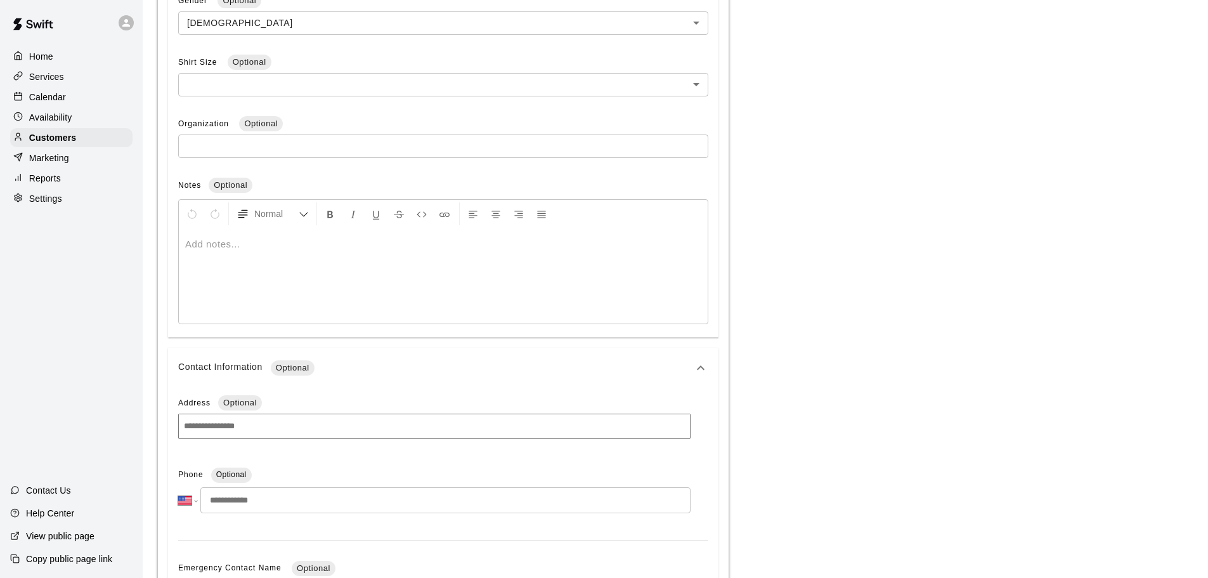
scroll to position [675, 0]
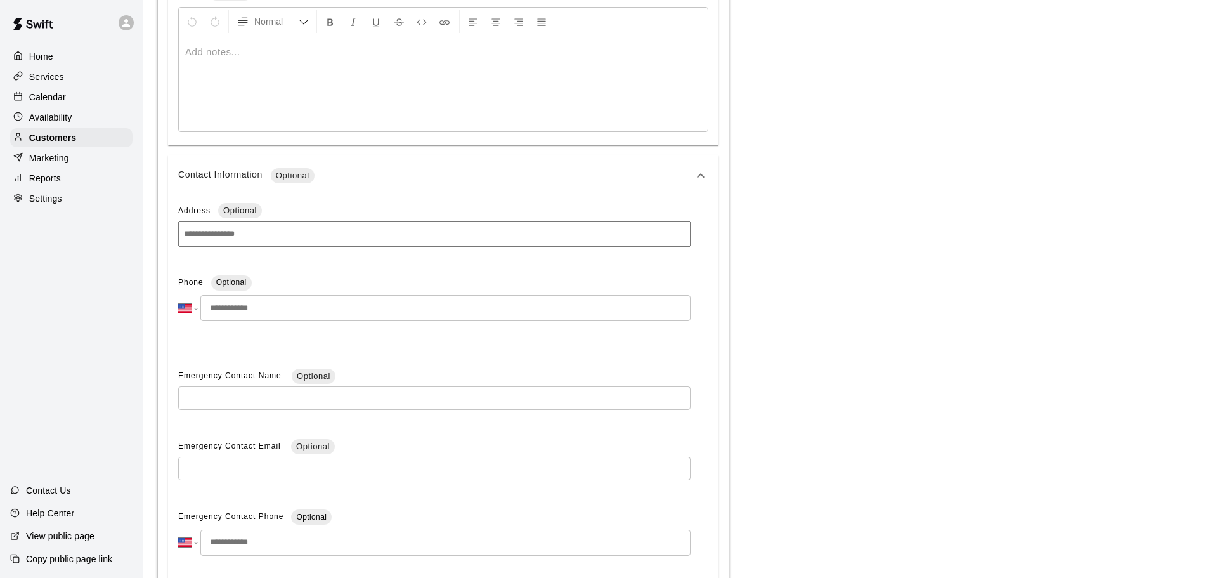
click at [259, 235] on input at bounding box center [434, 233] width 512 height 25
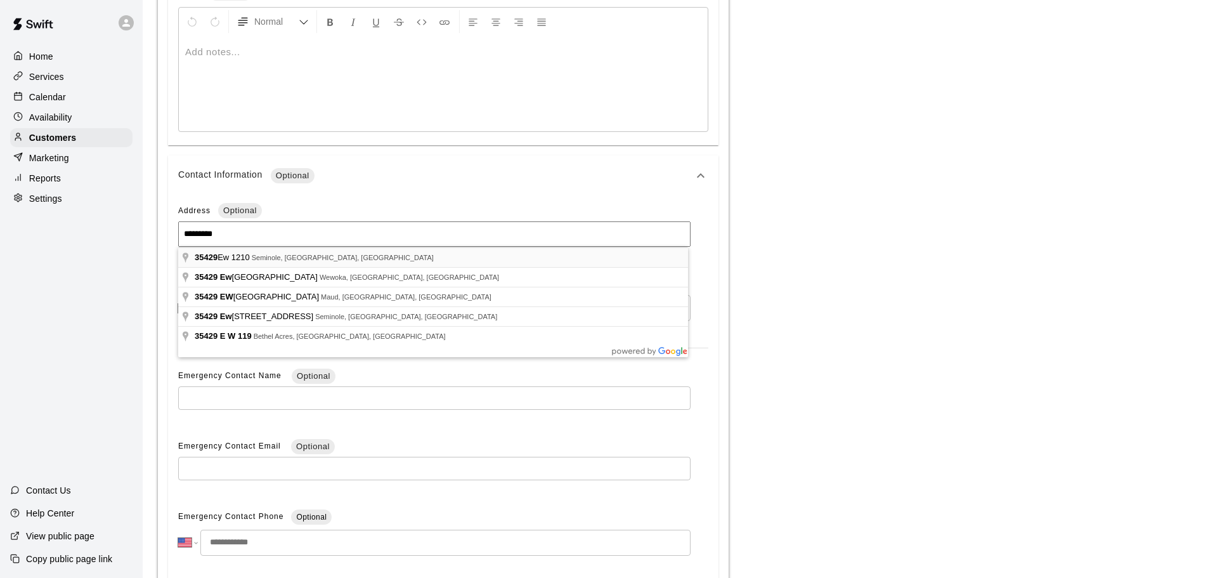
type input "**********"
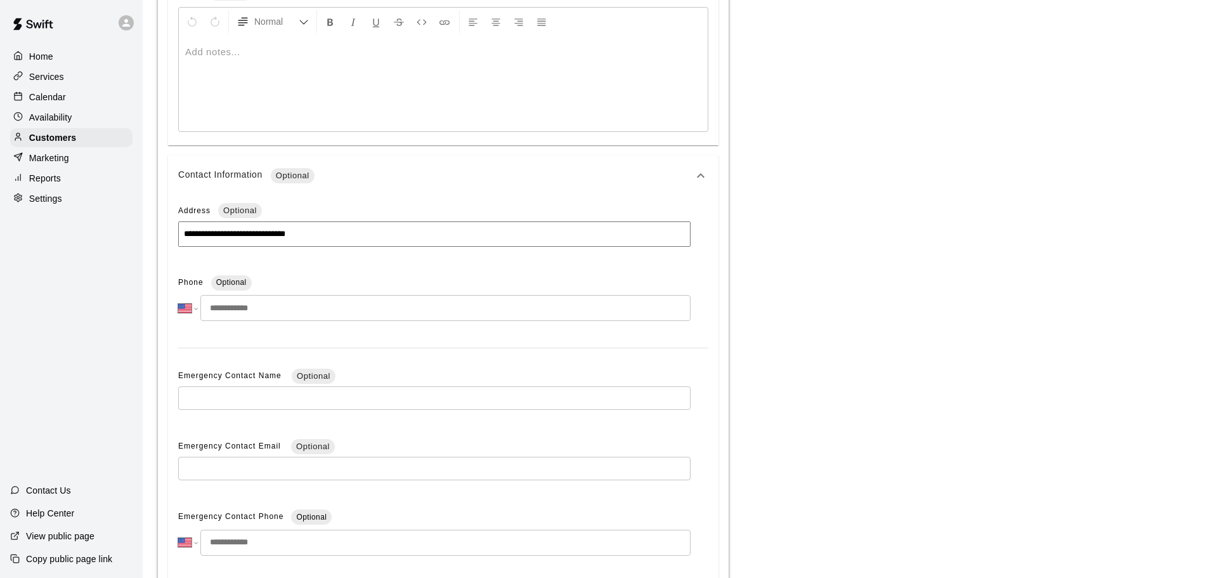
click at [273, 315] on input "tel" at bounding box center [445, 308] width 490 height 26
type input "*"
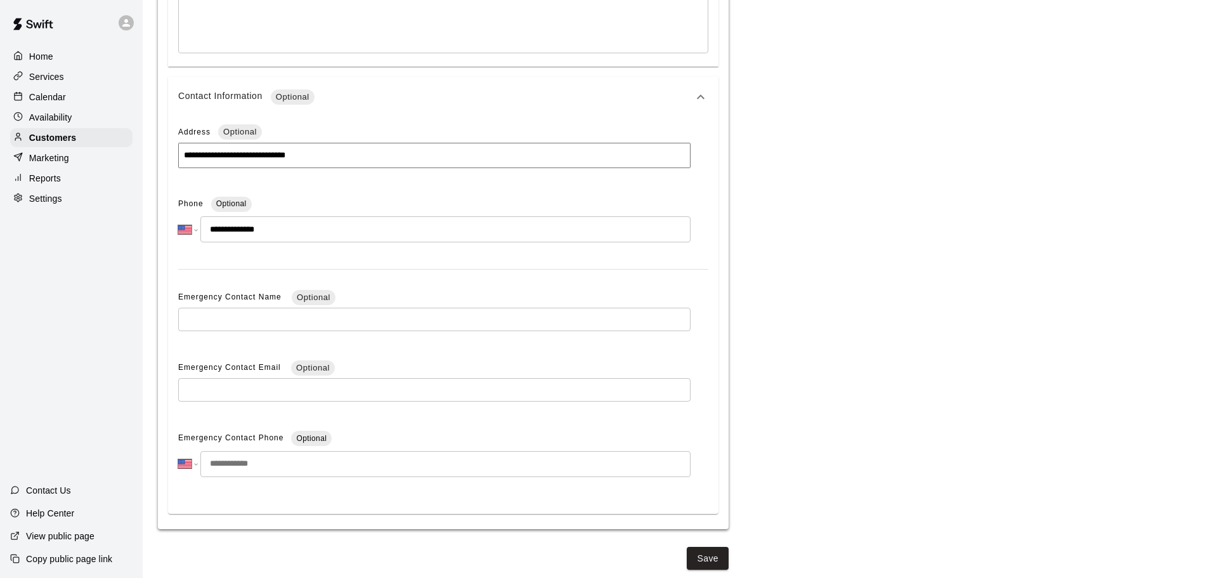
scroll to position [757, 0]
type input "**********"
click at [709, 555] on button "Save" at bounding box center [708, 556] width 42 height 23
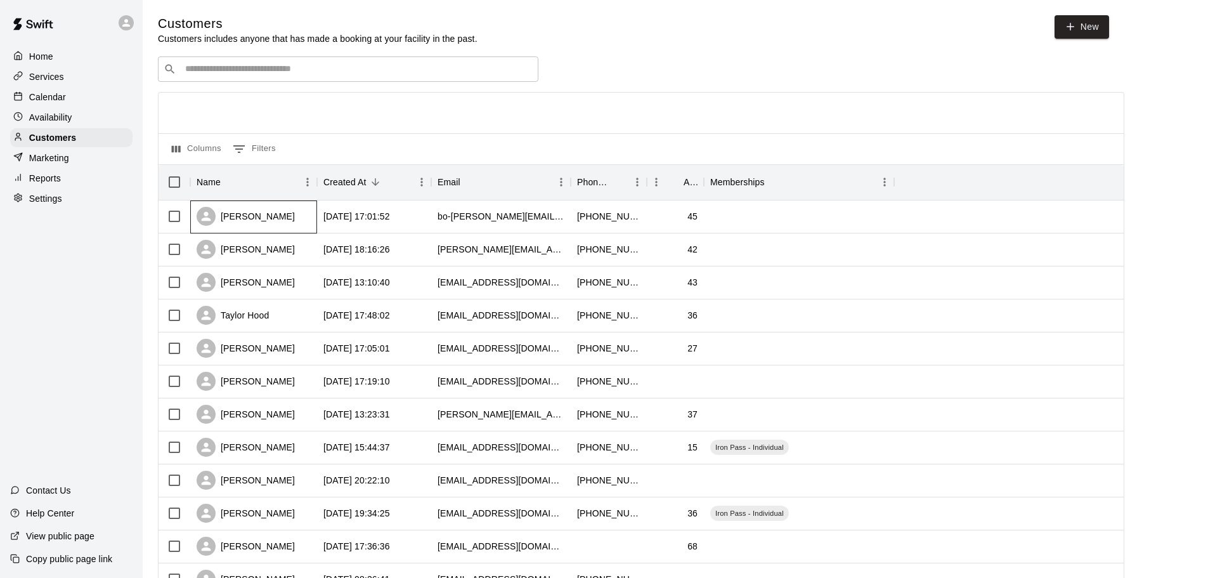
click at [249, 214] on div "[PERSON_NAME]" at bounding box center [246, 216] width 98 height 19
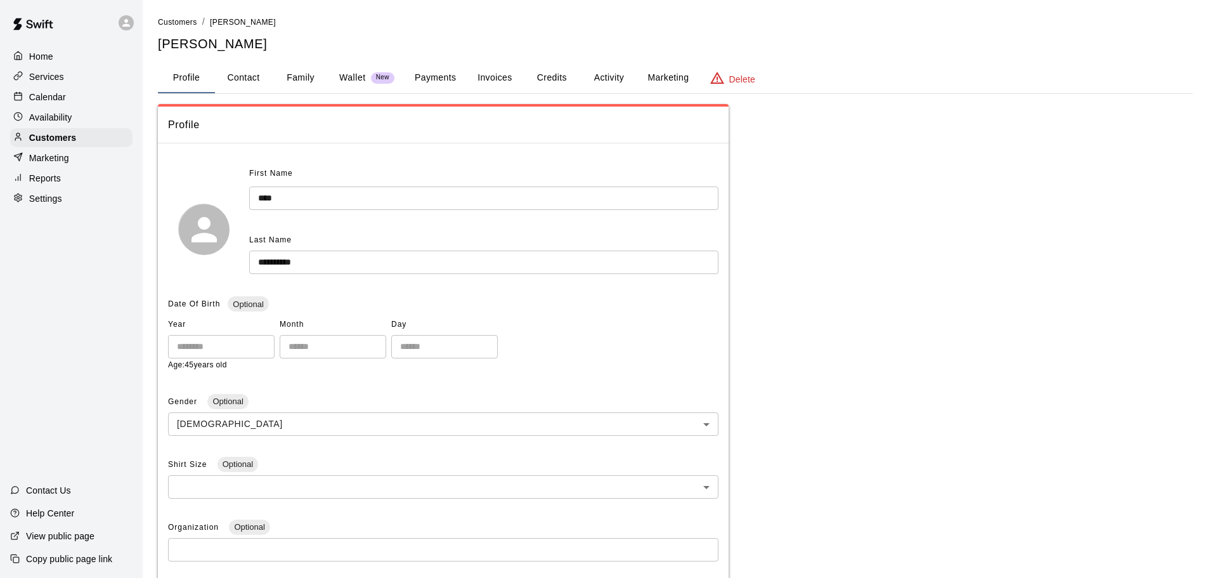
click at [278, 81] on button "Family" at bounding box center [300, 78] width 57 height 30
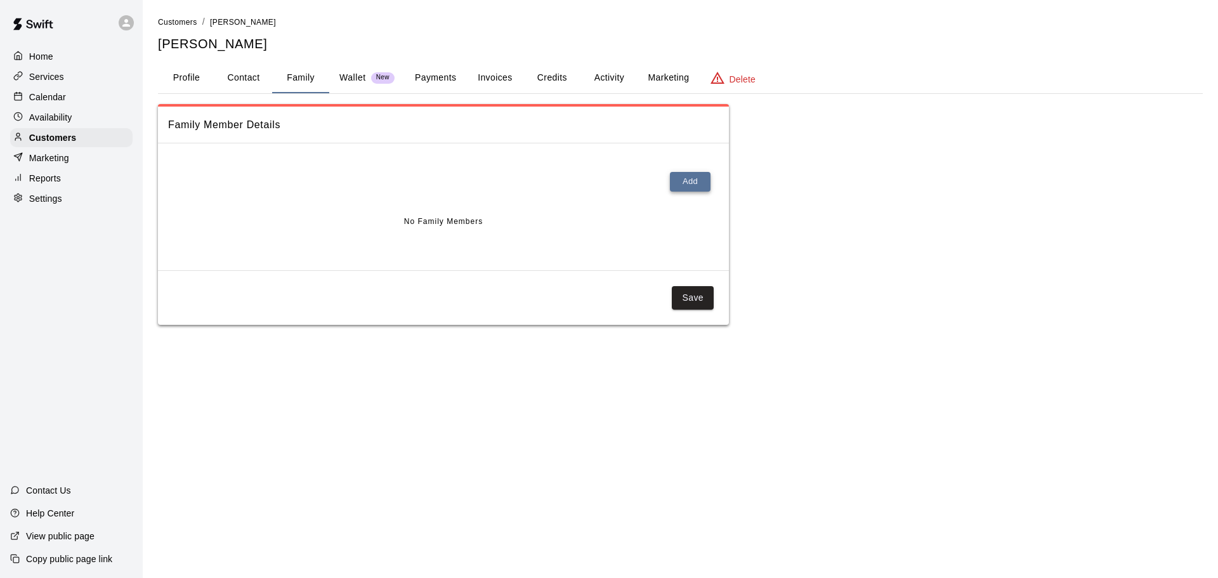
click at [679, 182] on button "Add" at bounding box center [690, 182] width 41 height 20
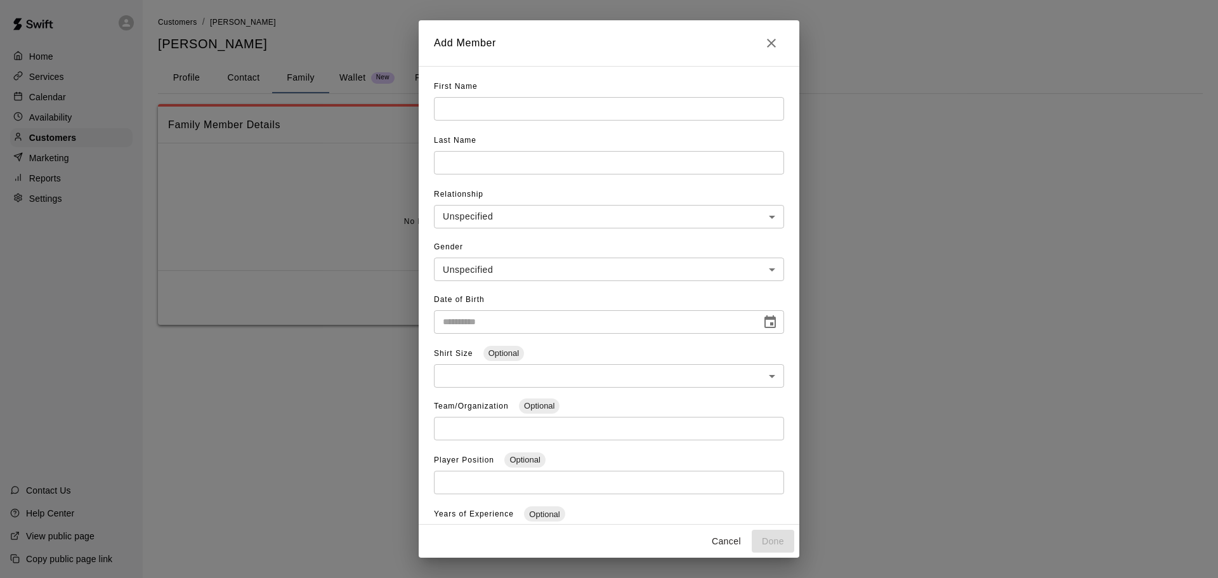
click at [512, 110] on input "text" at bounding box center [609, 108] width 350 height 23
type input "*****"
drag, startPoint x: 481, startPoint y: 144, endPoint x: 481, endPoint y: 153, distance: 8.9
click at [481, 146] on div "Last Name ​" at bounding box center [609, 158] width 350 height 54
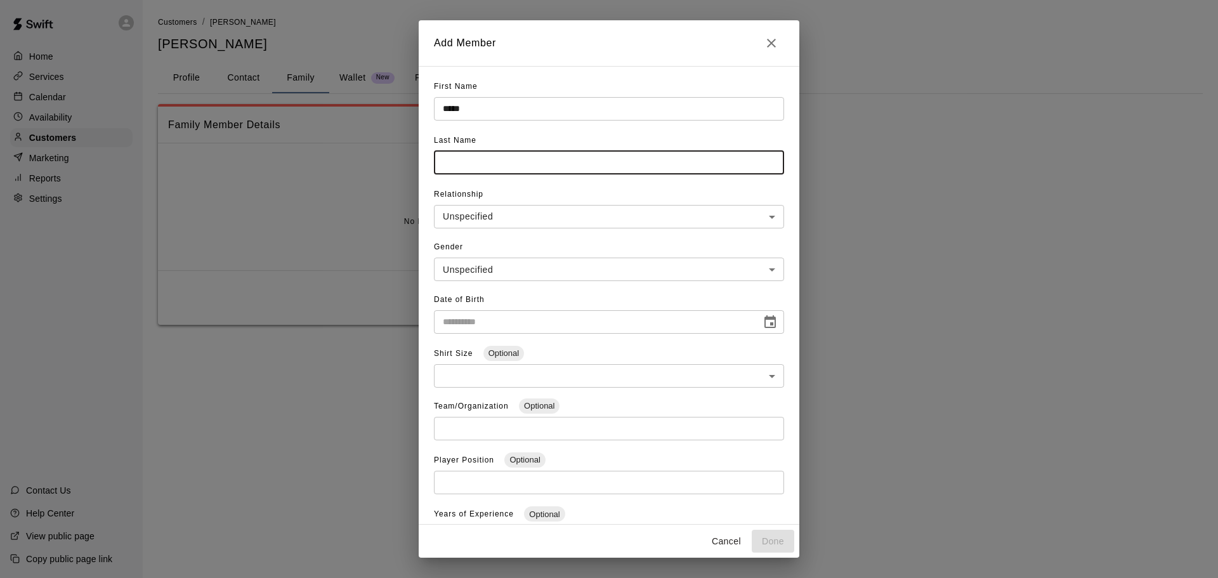
click at [481, 157] on input "text" at bounding box center [609, 162] width 350 height 23
type input "**********"
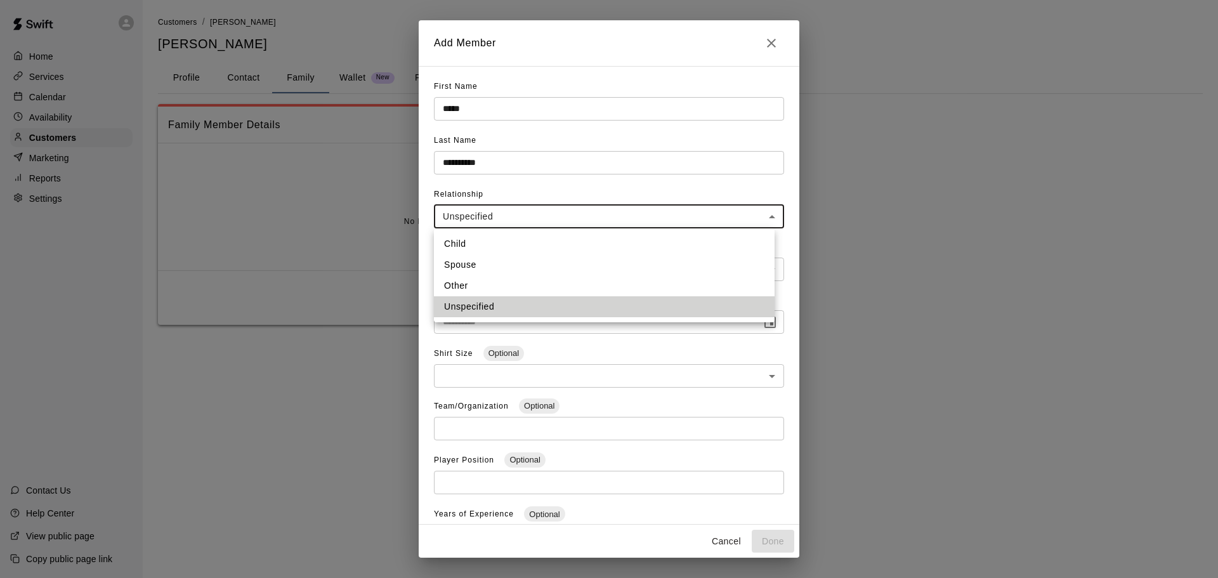
click at [483, 207] on body "**********" at bounding box center [609, 175] width 1218 height 350
click at [464, 237] on li "Child" at bounding box center [604, 243] width 341 height 21
type input "*****"
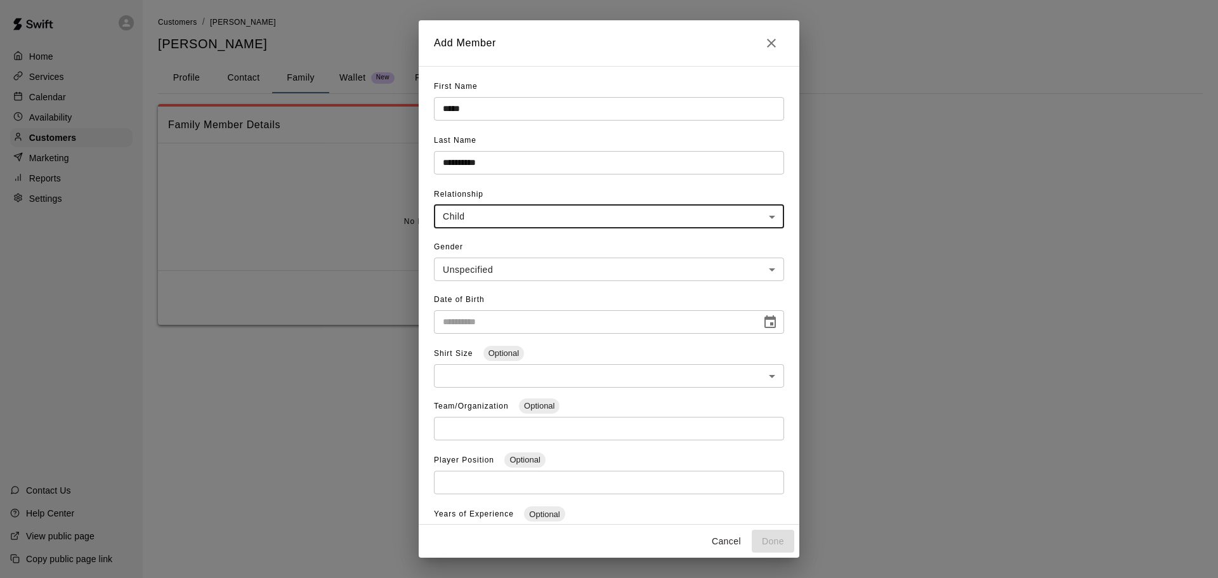
click at [487, 263] on body "**********" at bounding box center [609, 175] width 1218 height 350
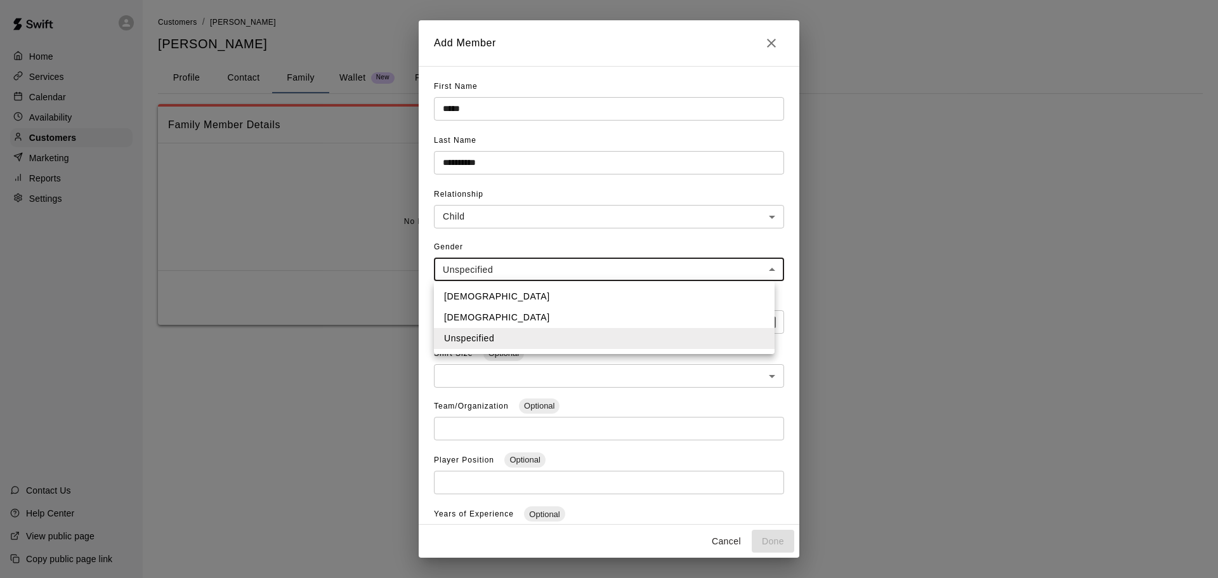
click at [487, 292] on li "Male" at bounding box center [604, 296] width 341 height 21
type input "****"
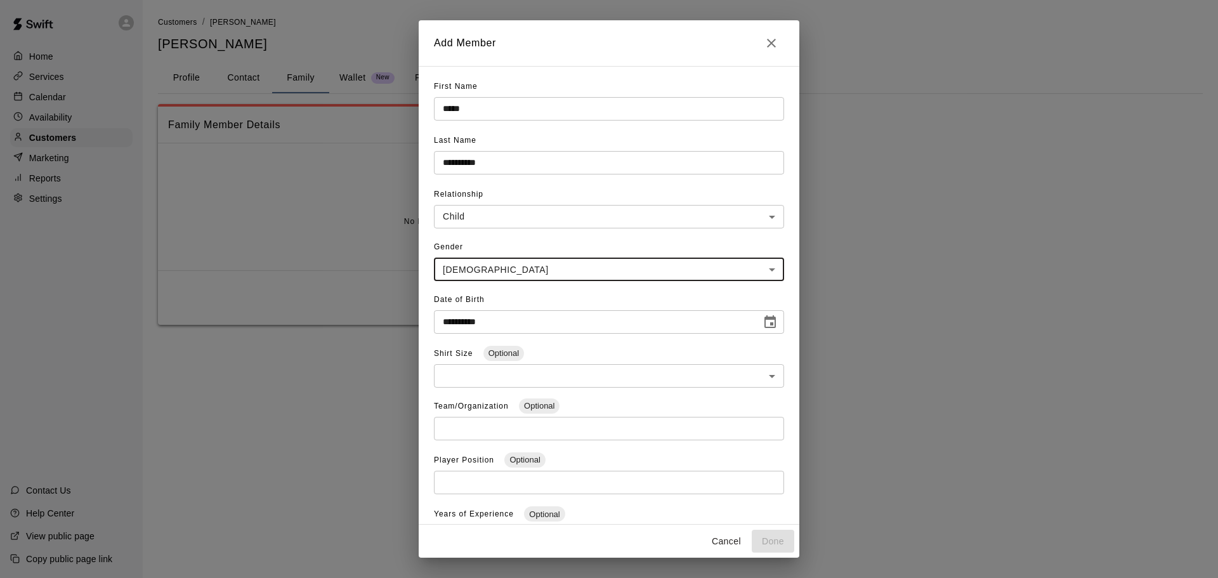
click at [497, 324] on input "**********" at bounding box center [593, 321] width 318 height 23
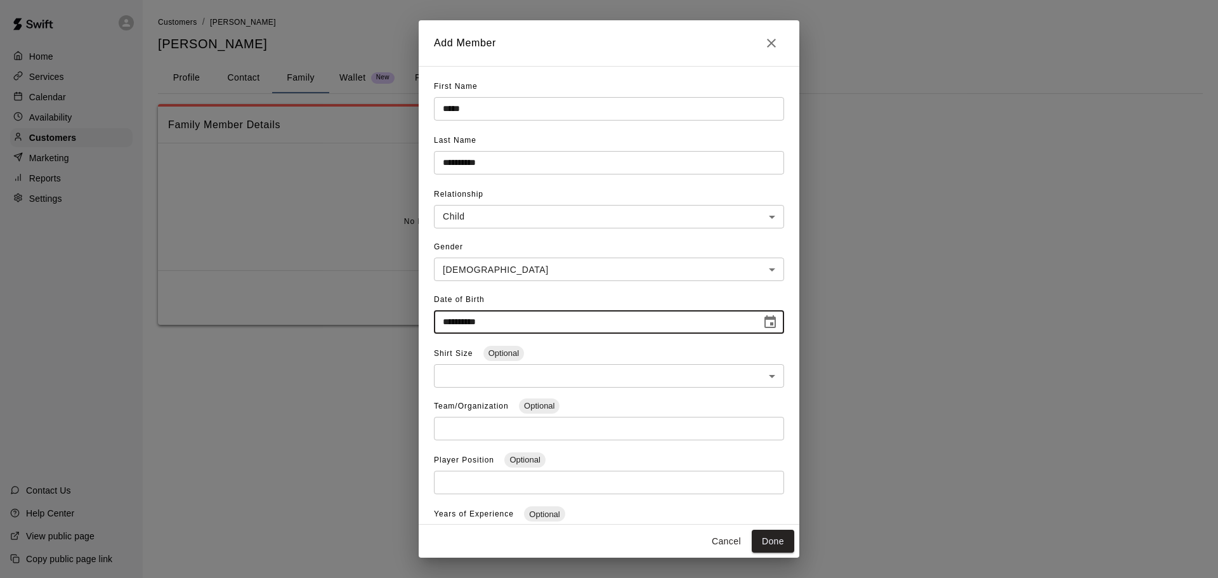
type input "**********"
click at [523, 350] on body "**********" at bounding box center [609, 175] width 1218 height 350
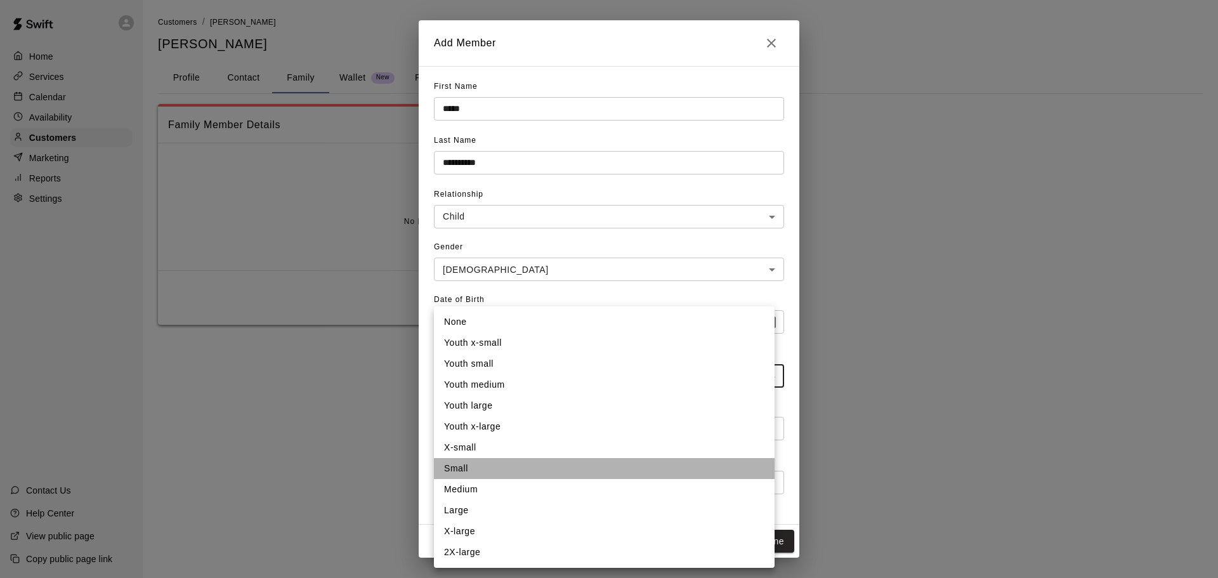
click at [502, 462] on li "Small" at bounding box center [604, 468] width 341 height 21
type input "*"
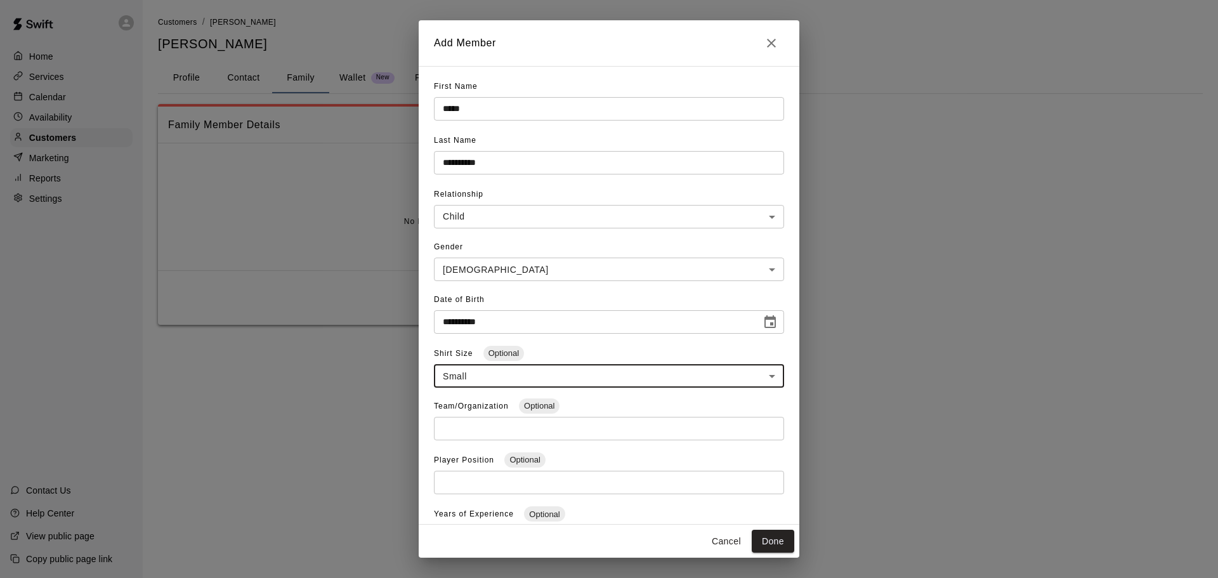
click at [433, 405] on div "**********" at bounding box center [609, 295] width 381 height 459
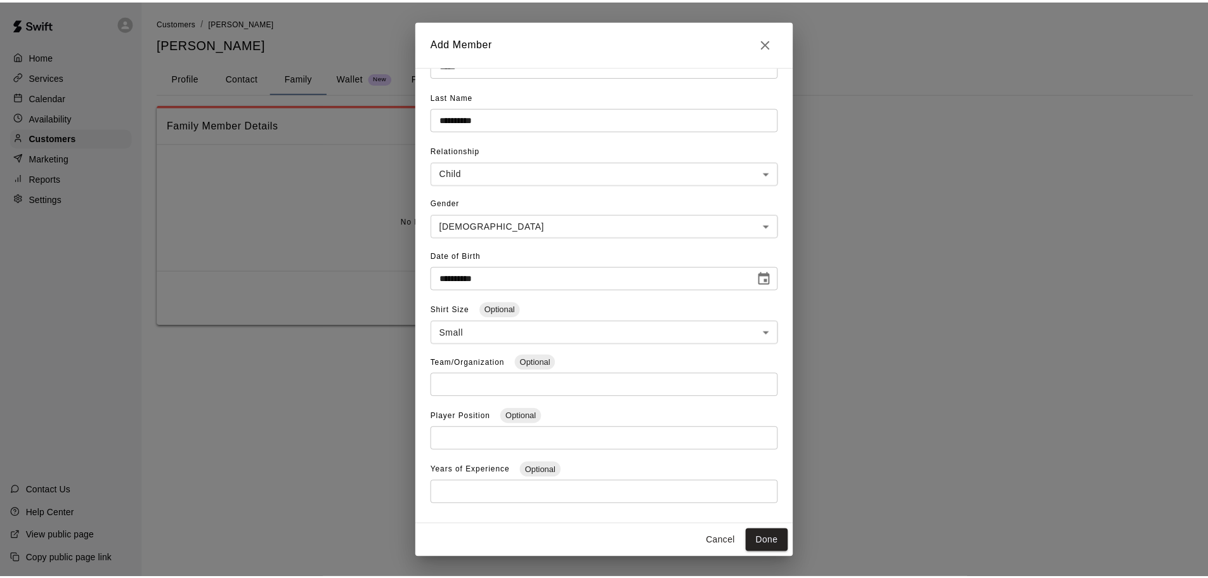
scroll to position [65, 0]
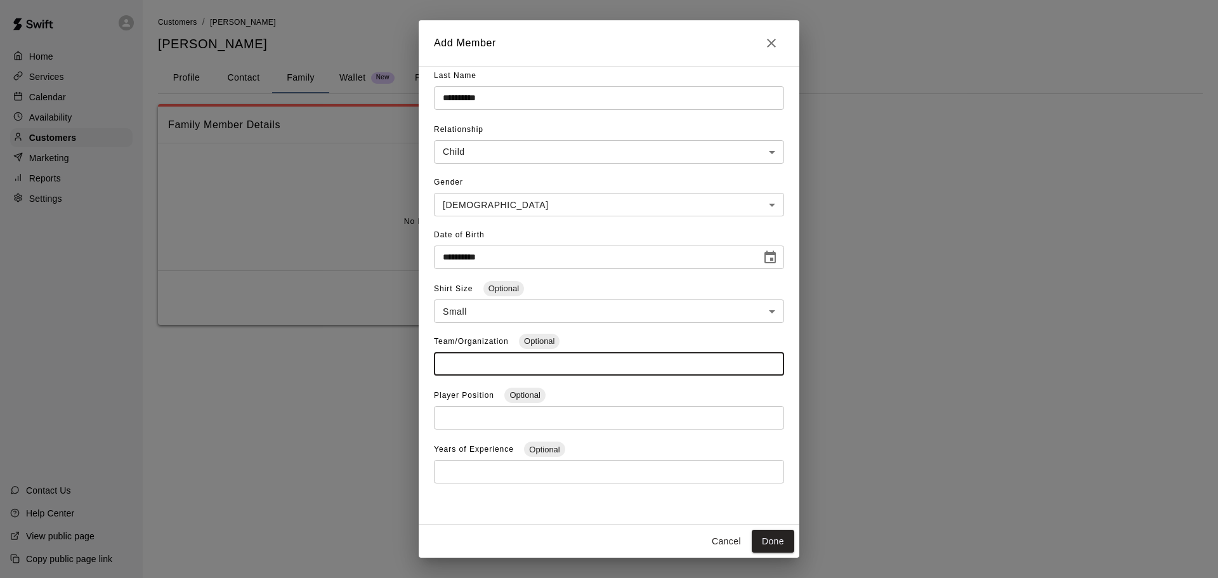
click at [455, 372] on input "text" at bounding box center [609, 363] width 350 height 23
type input "**********"
click at [572, 410] on input "text" at bounding box center [609, 417] width 350 height 23
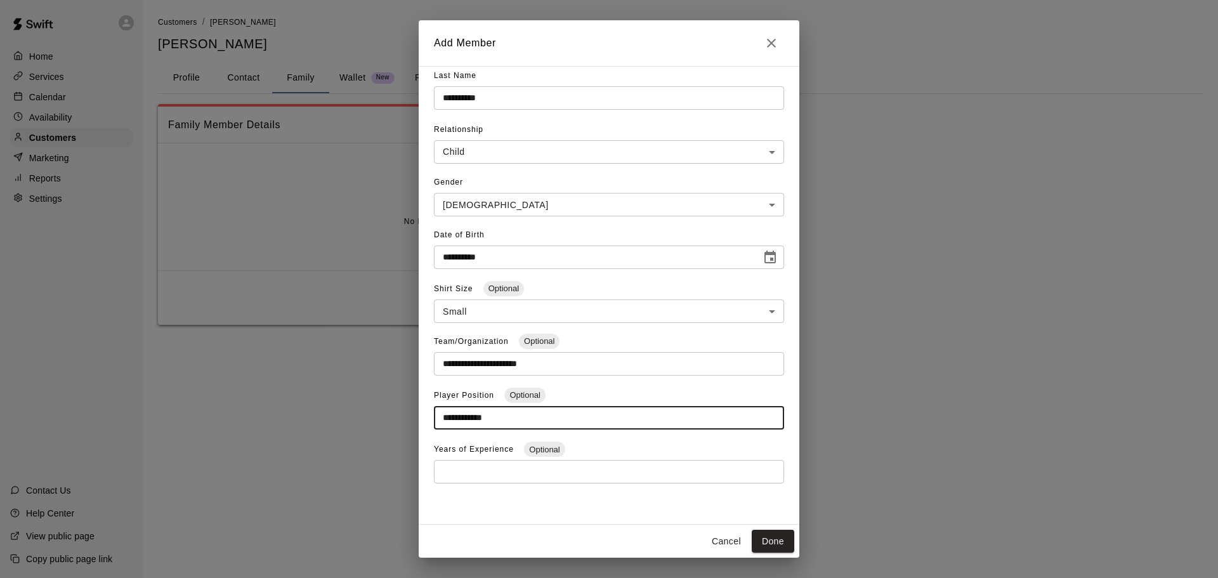
type input "**********"
click at [543, 473] on input "number" at bounding box center [609, 471] width 350 height 23
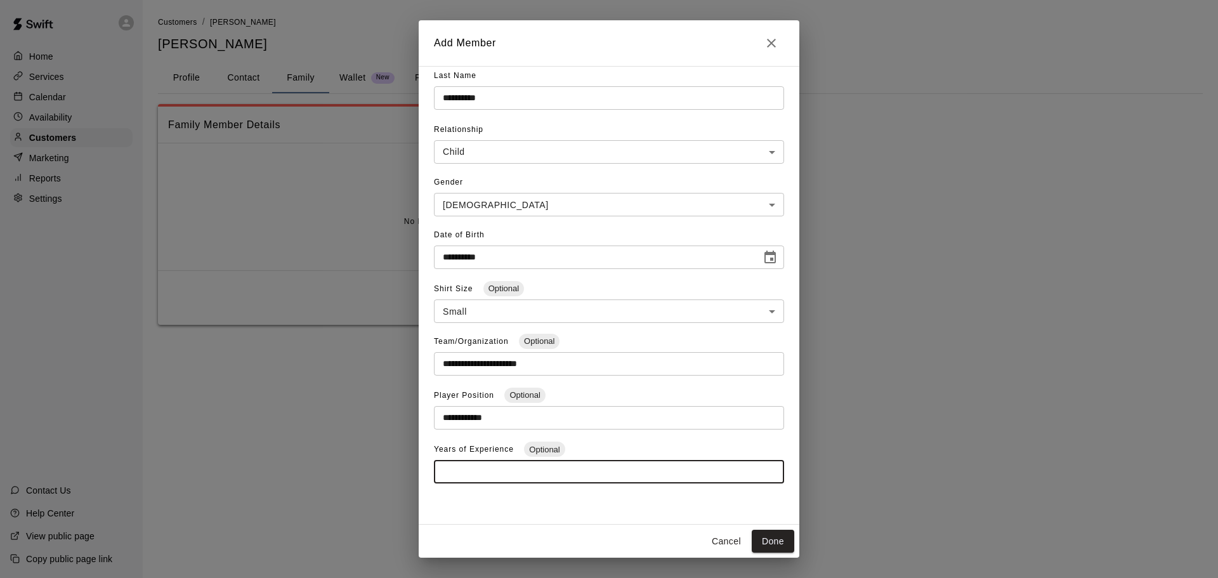
type input "*"
click at [560, 495] on div "**********" at bounding box center [609, 295] width 381 height 459
click at [788, 536] on button "Done" at bounding box center [773, 541] width 42 height 23
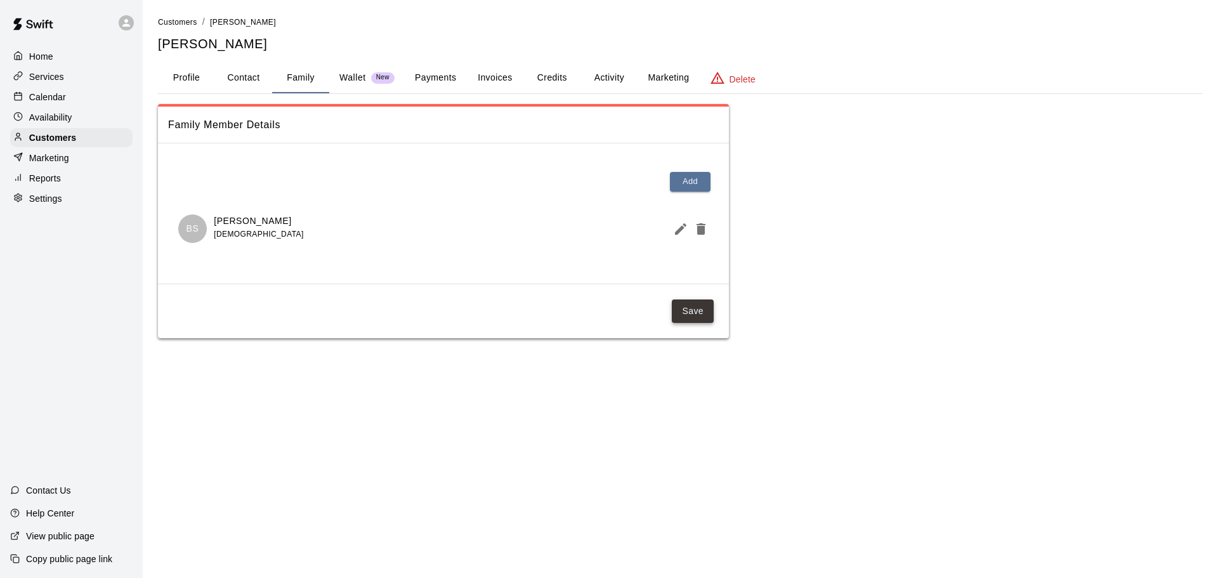
click at [694, 306] on button "Save" at bounding box center [693, 310] width 42 height 23
click at [195, 82] on button "Profile" at bounding box center [186, 78] width 57 height 30
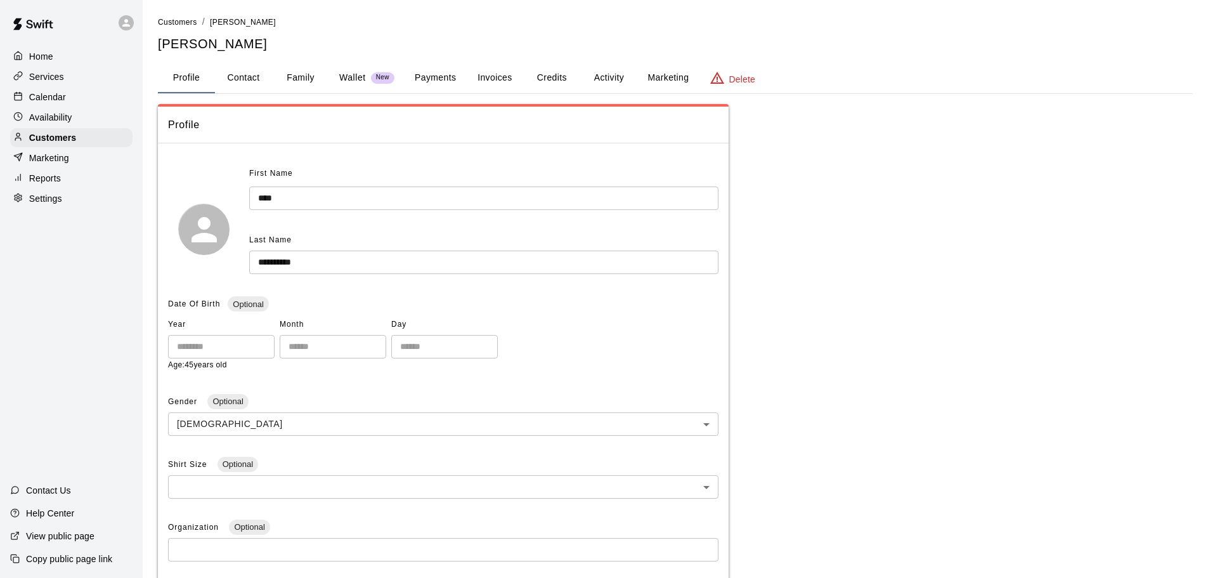
click at [49, 116] on p "Availability" at bounding box center [50, 117] width 43 height 13
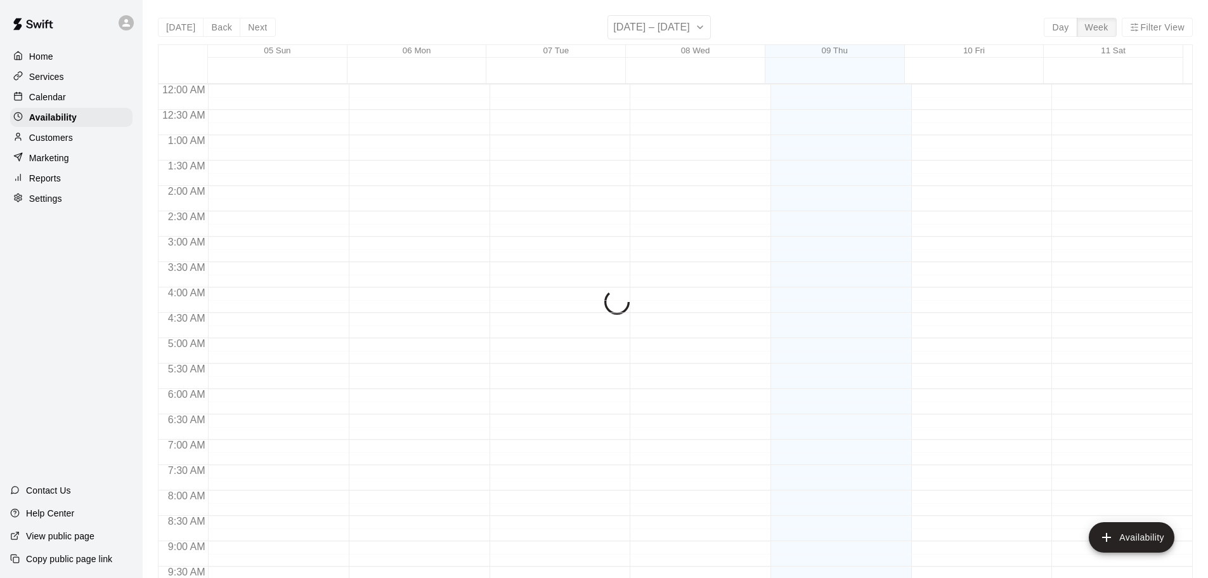
scroll to position [710, 0]
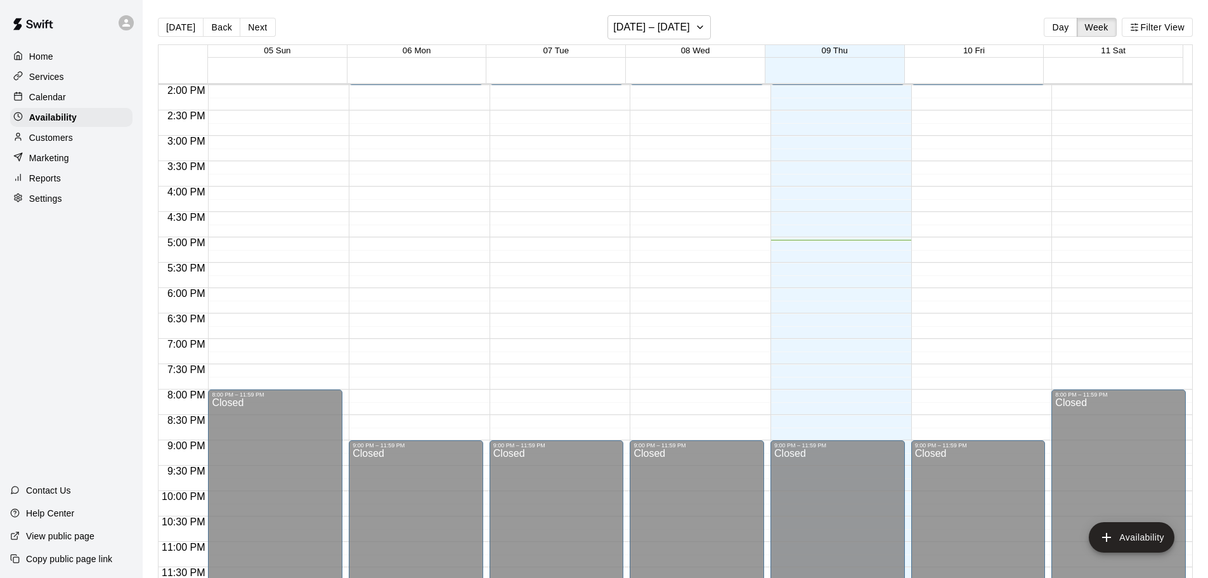
click at [67, 105] on div "Calendar" at bounding box center [71, 97] width 122 height 19
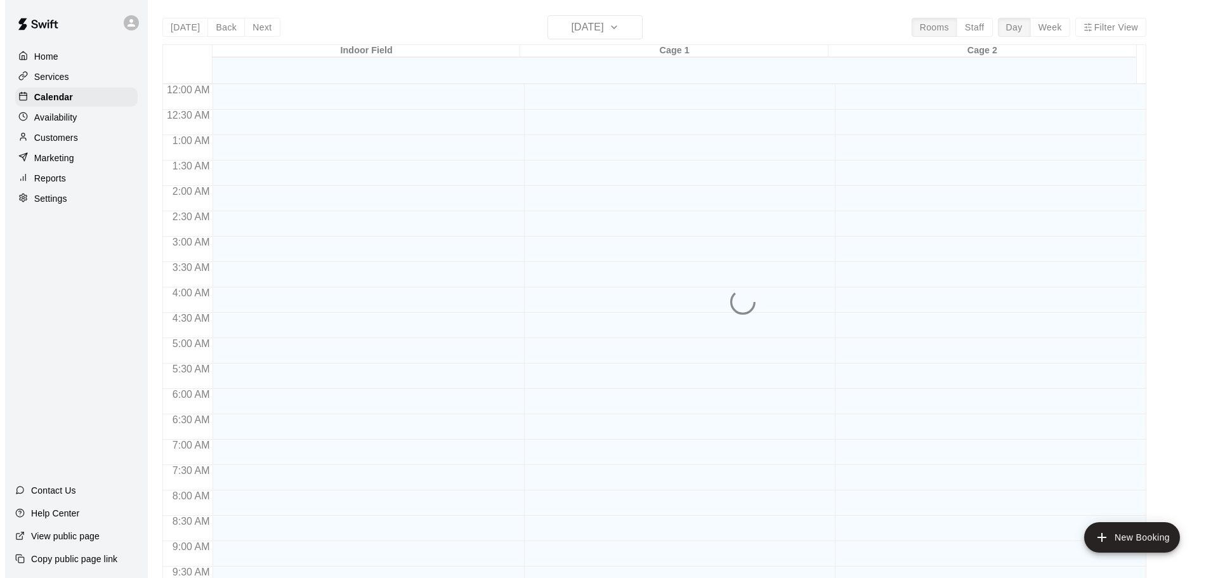
scroll to position [672, 0]
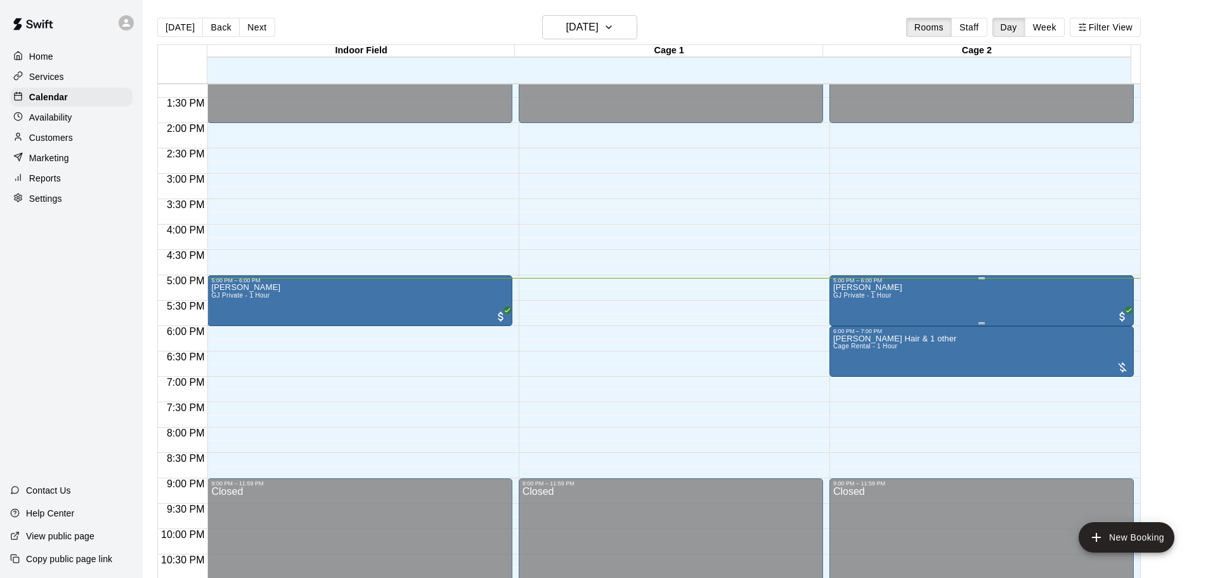
click at [958, 298] on div "GJ Burgess GJ Private - 1 Hour" at bounding box center [981, 572] width 297 height 578
click at [847, 325] on img "edit" at bounding box center [845, 329] width 15 height 15
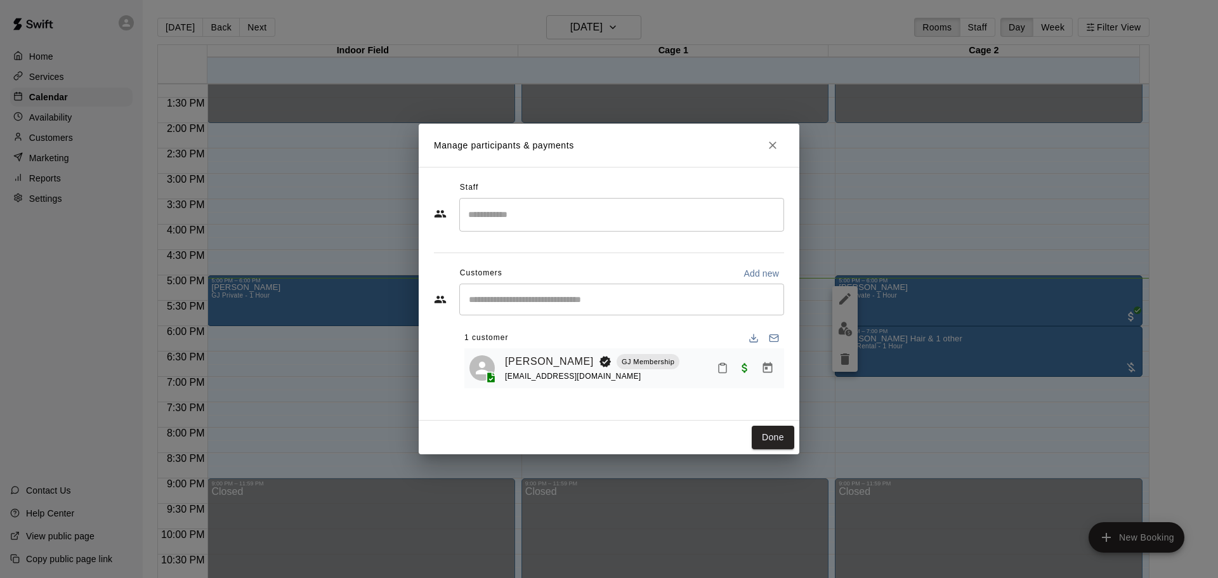
click at [611, 310] on div "​" at bounding box center [621, 299] width 325 height 32
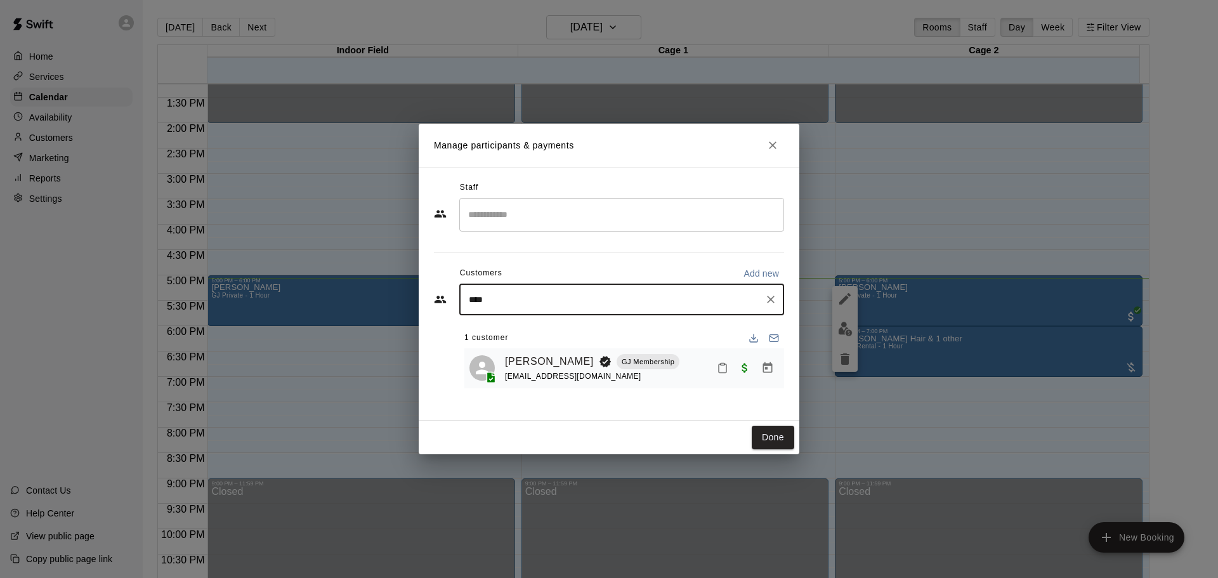
type input "*****"
click at [500, 327] on p "Brody Swearingen" at bounding box center [533, 328] width 77 height 13
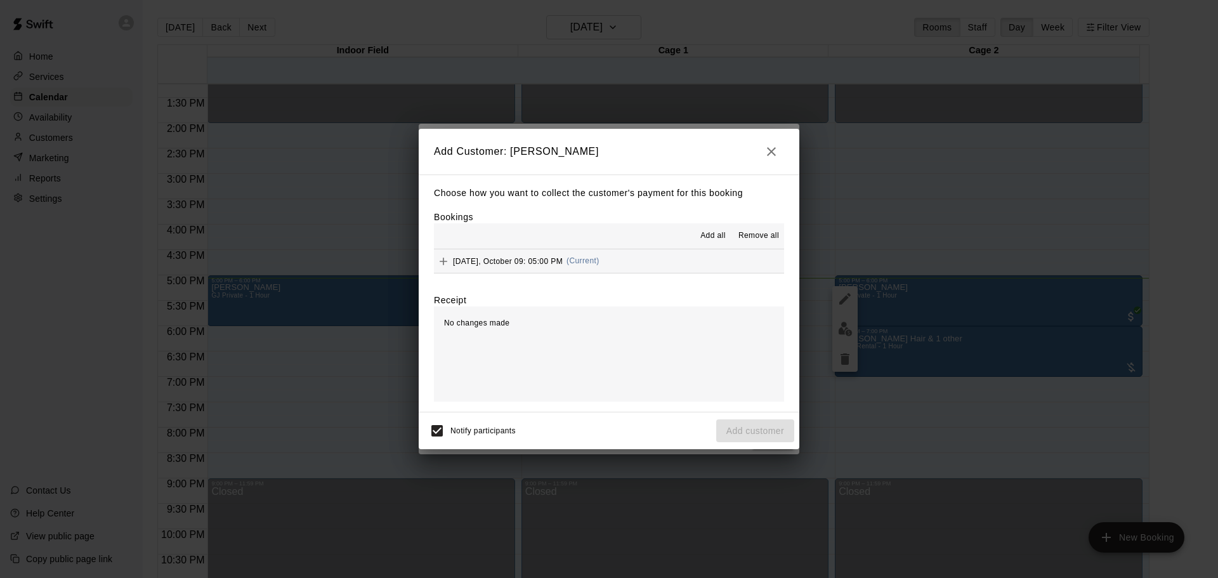
click at [500, 265] on span "Thursday, October 09: 05:00 PM" at bounding box center [508, 260] width 110 height 9
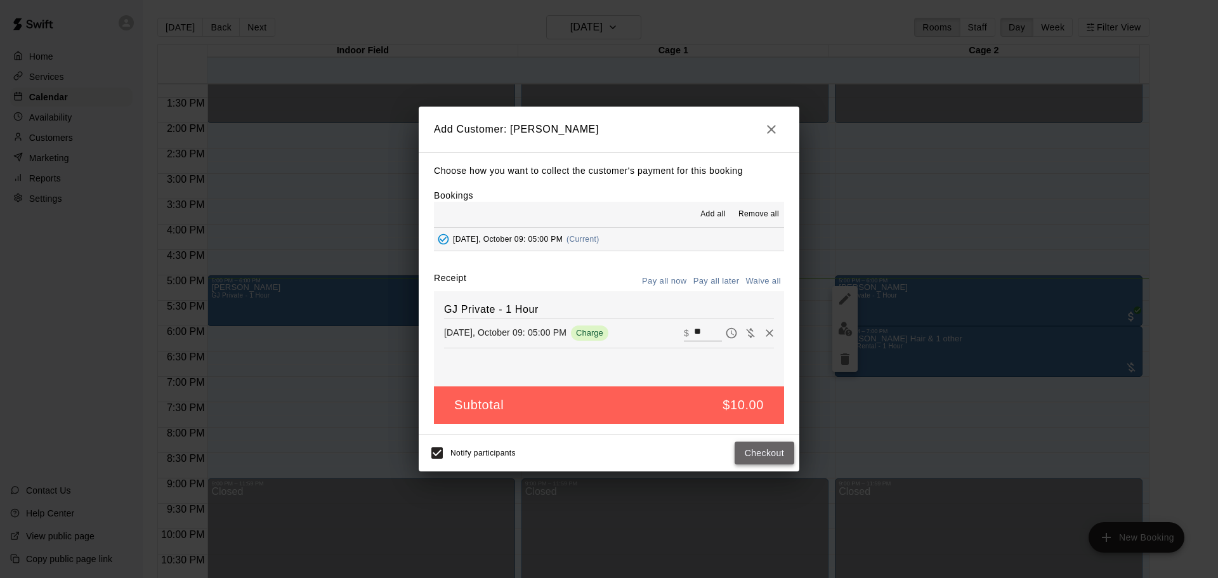
click at [753, 454] on button "Checkout" at bounding box center [764, 452] width 60 height 23
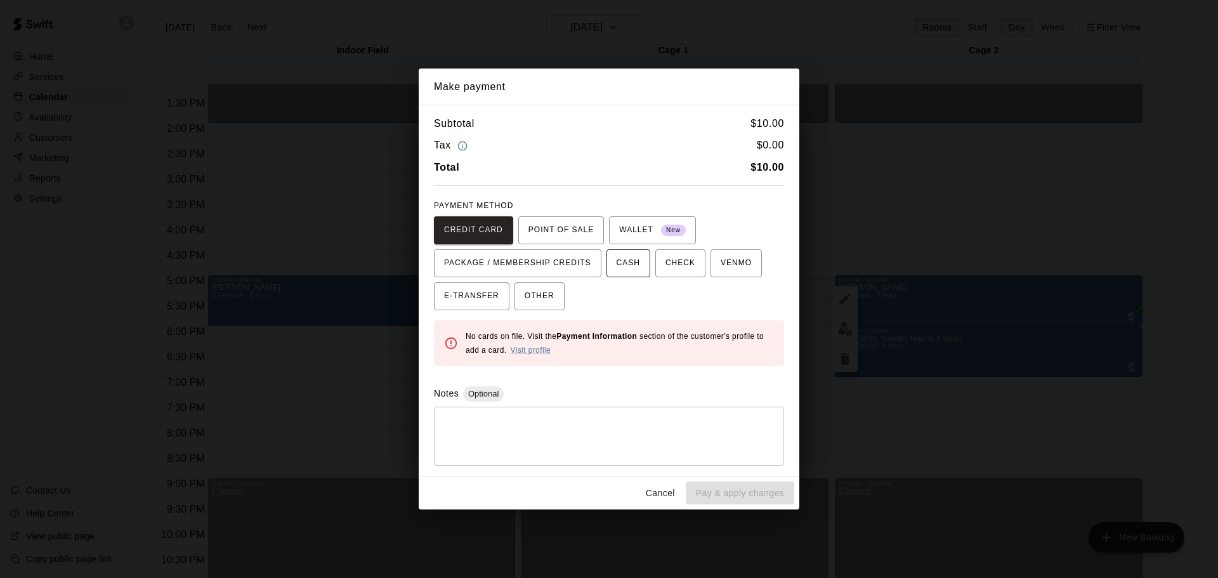
click at [620, 259] on span "CASH" at bounding box center [627, 263] width 23 height 20
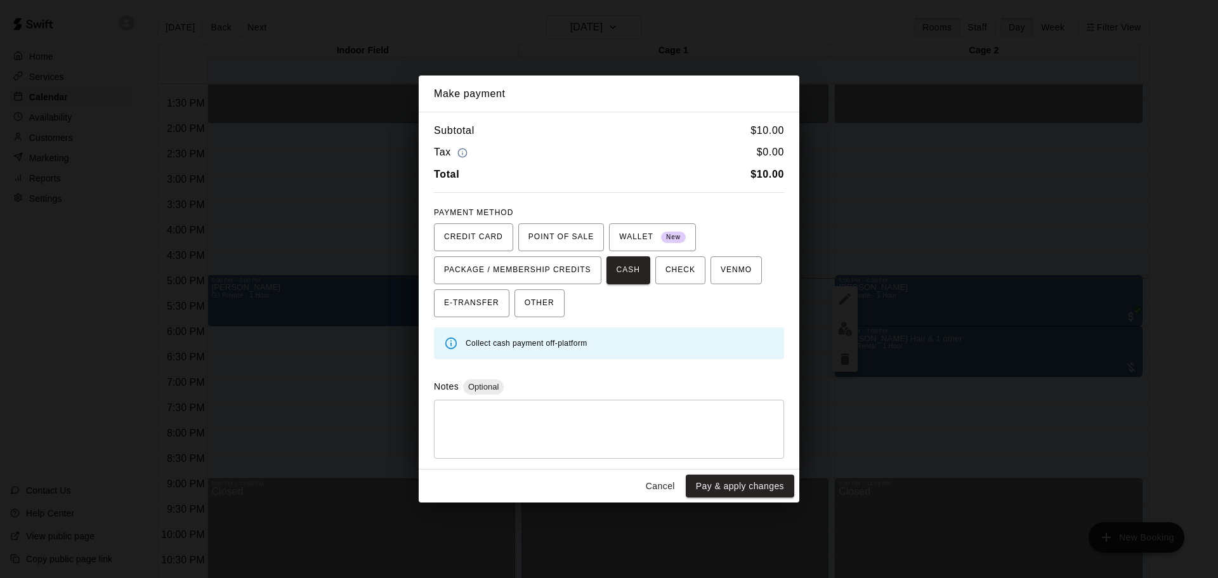
click at [731, 486] on button "Pay & apply changes" at bounding box center [740, 485] width 108 height 23
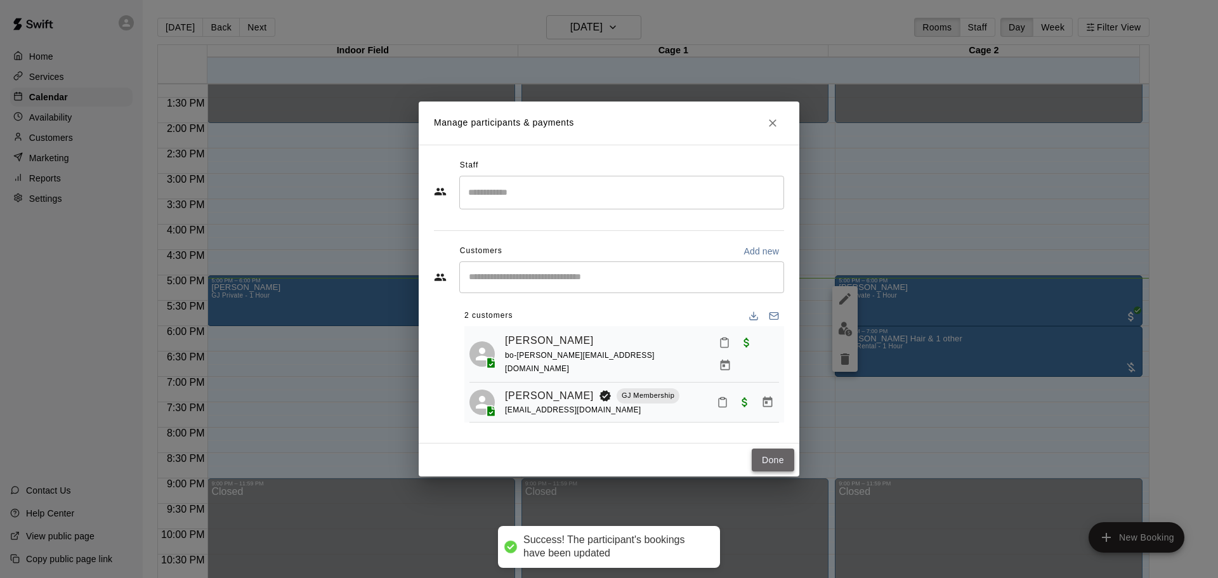
click at [765, 455] on button "Done" at bounding box center [773, 459] width 42 height 23
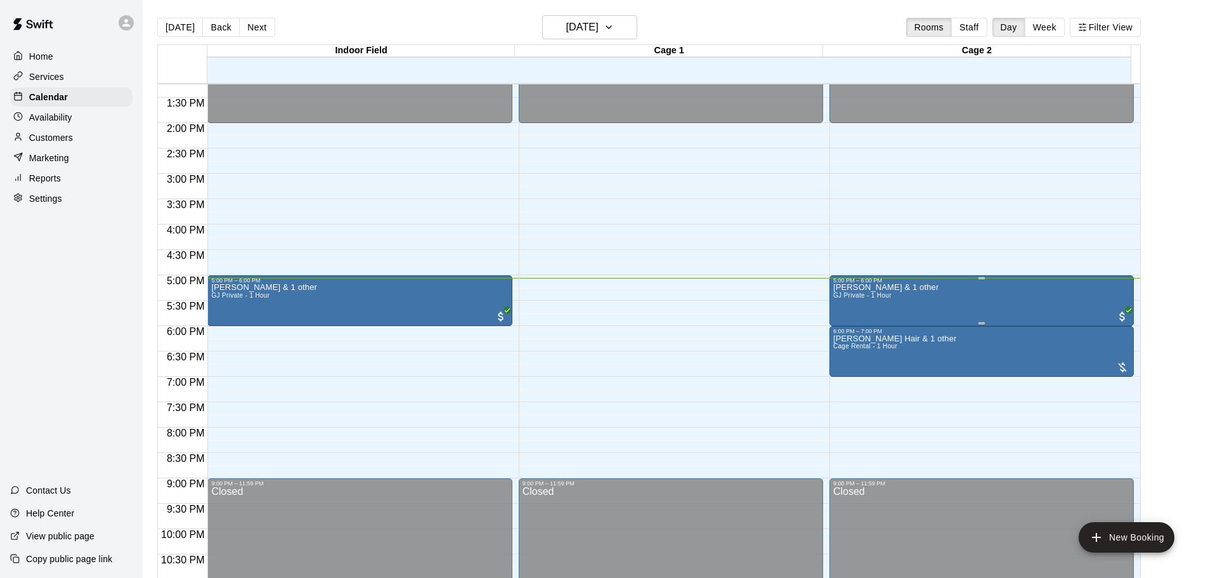
click at [892, 299] on div "Brody Swearingen & 1 other GJ Private - 1 Hour" at bounding box center [885, 572] width 105 height 578
click at [848, 325] on img "edit" at bounding box center [845, 329] width 15 height 15
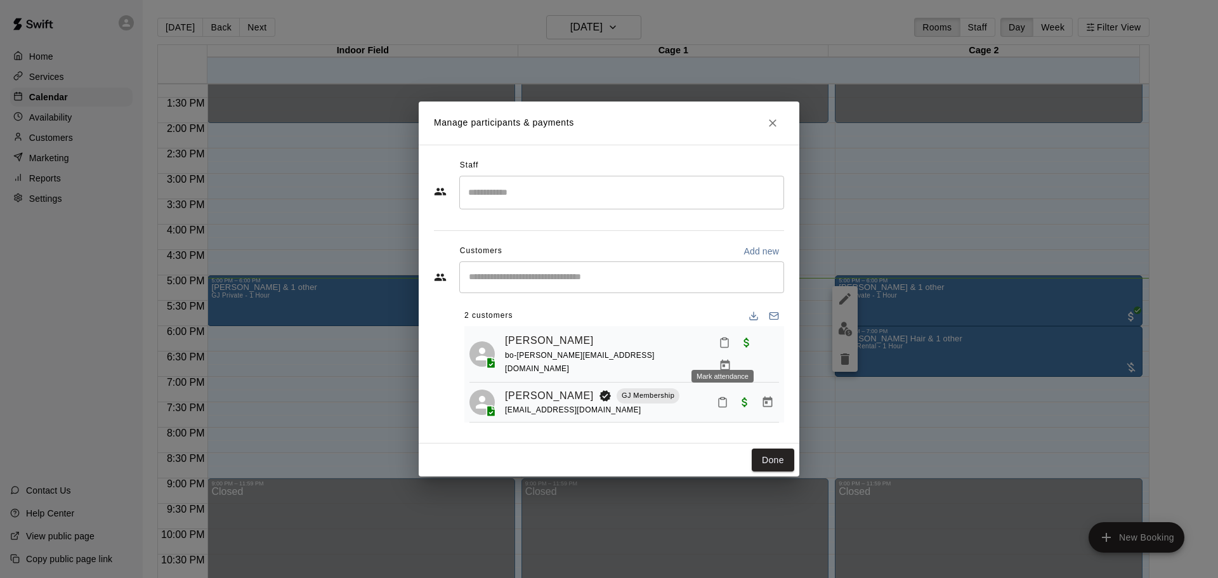
click at [719, 348] on icon "Mark attendance" at bounding box center [724, 342] width 11 height 11
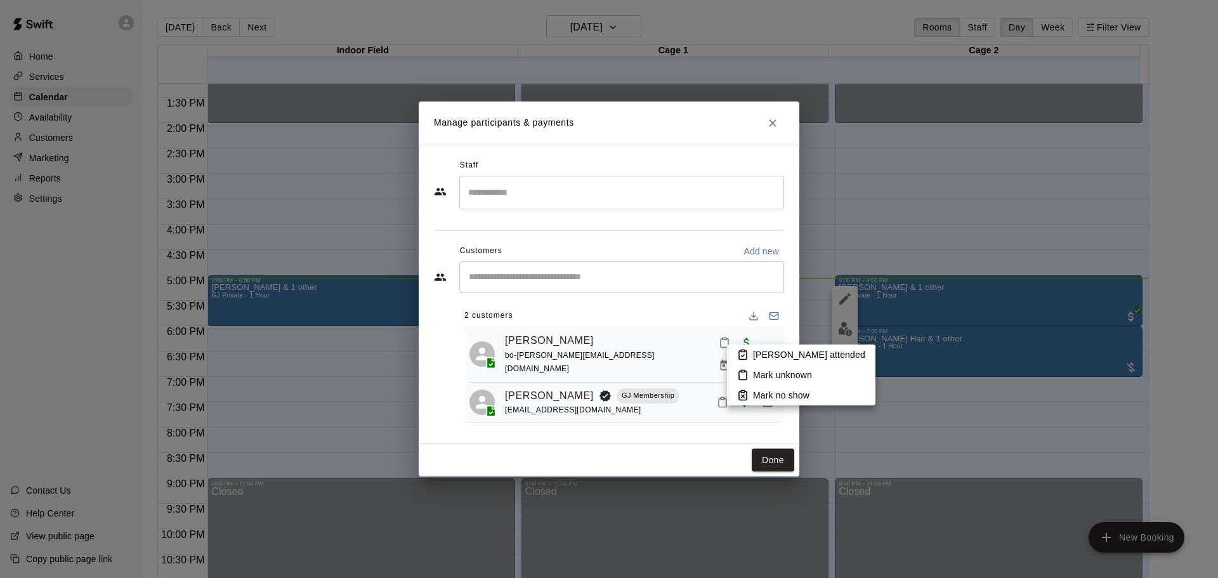
click at [762, 355] on p "Mark attended" at bounding box center [809, 354] width 112 height 13
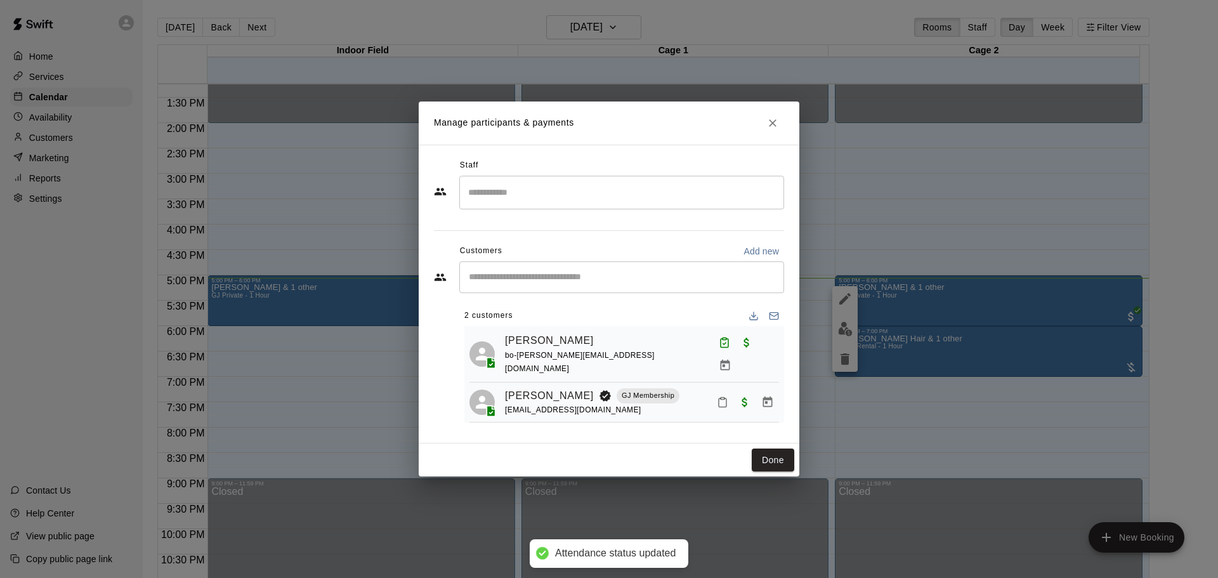
click at [762, 444] on div "Done" at bounding box center [609, 460] width 381 height 34
click at [774, 462] on button "Done" at bounding box center [773, 459] width 42 height 23
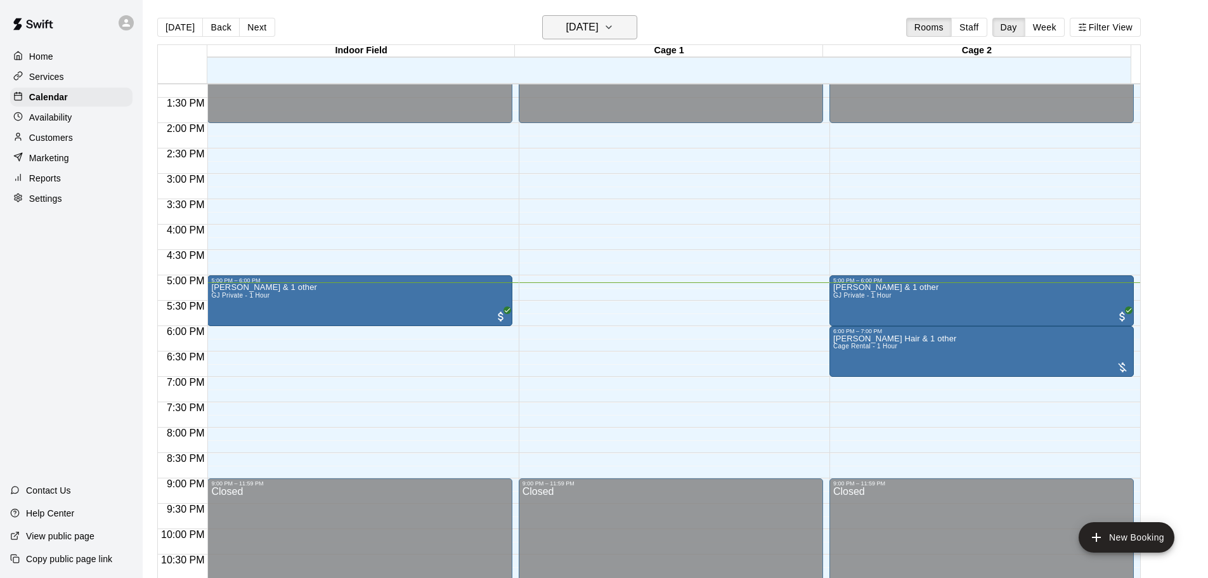
click at [573, 23] on h6 "[DATE]" at bounding box center [582, 27] width 32 height 18
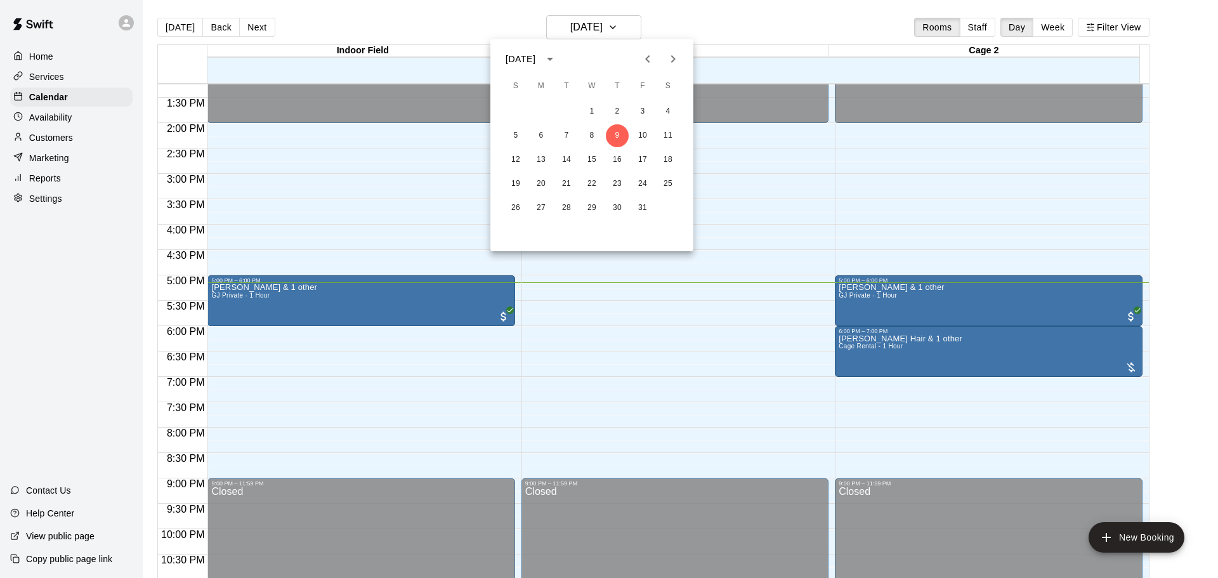
click at [1062, 27] on div at bounding box center [609, 289] width 1218 height 578
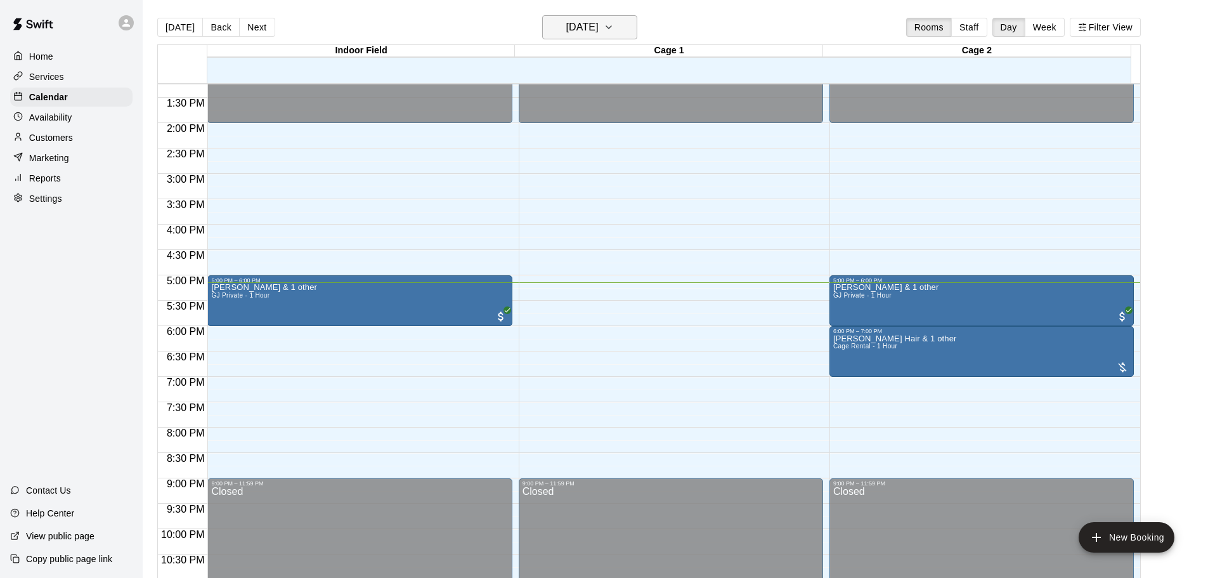
click at [595, 26] on h6 "[DATE]" at bounding box center [582, 27] width 32 height 18
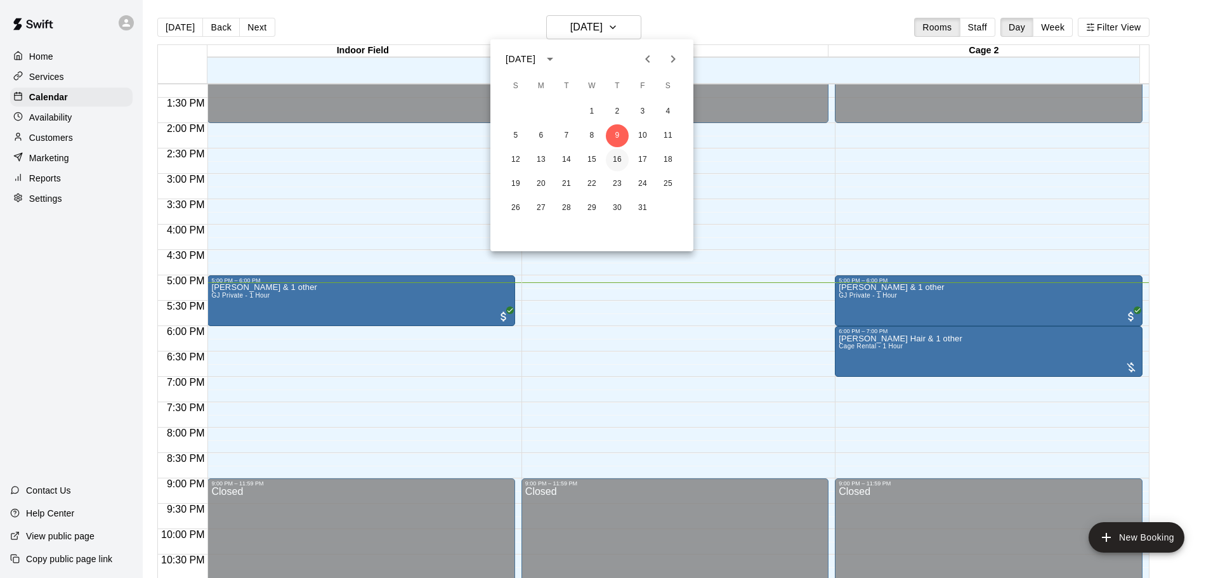
click at [617, 160] on button "16" at bounding box center [617, 159] width 23 height 23
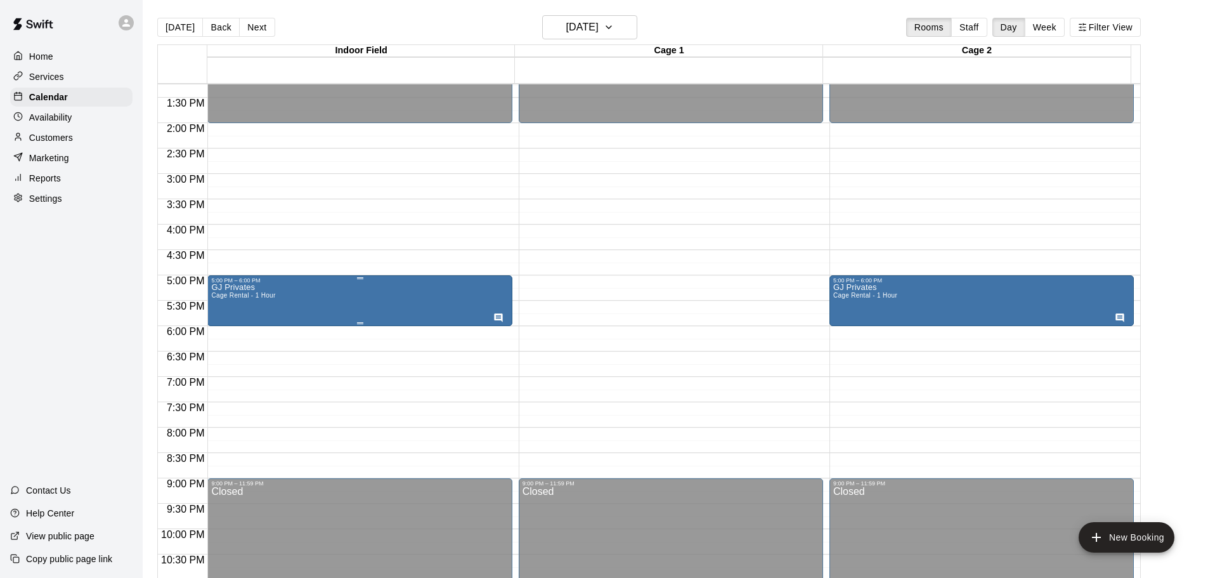
click at [496, 312] on div at bounding box center [500, 316] width 14 height 13
click at [504, 331] on icon "edit" at bounding box center [504, 323] width 15 height 15
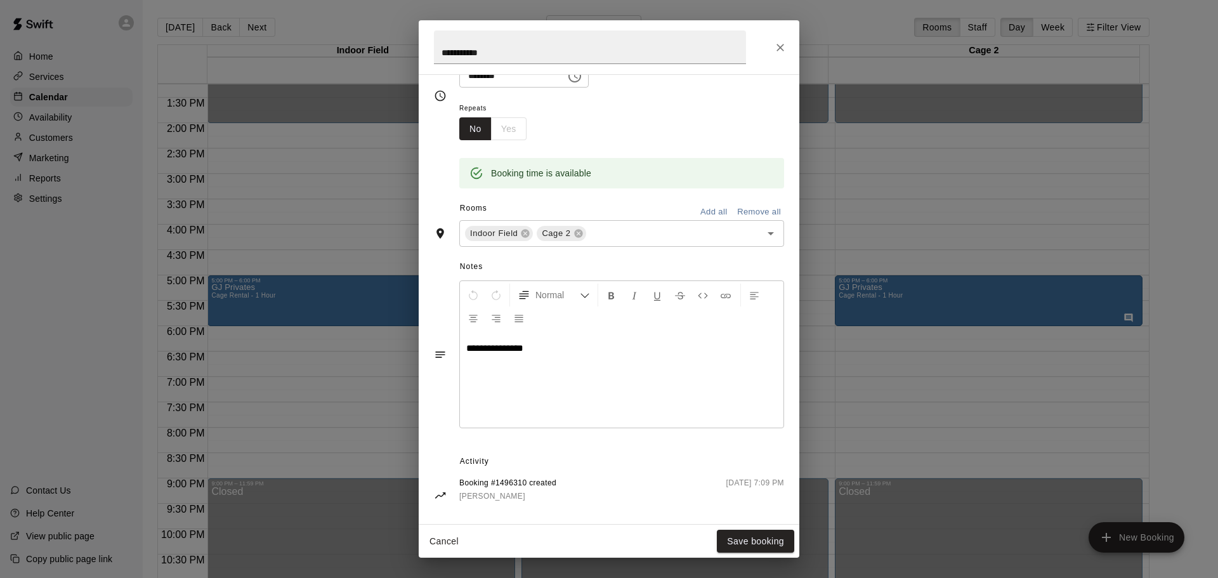
scroll to position [192, 0]
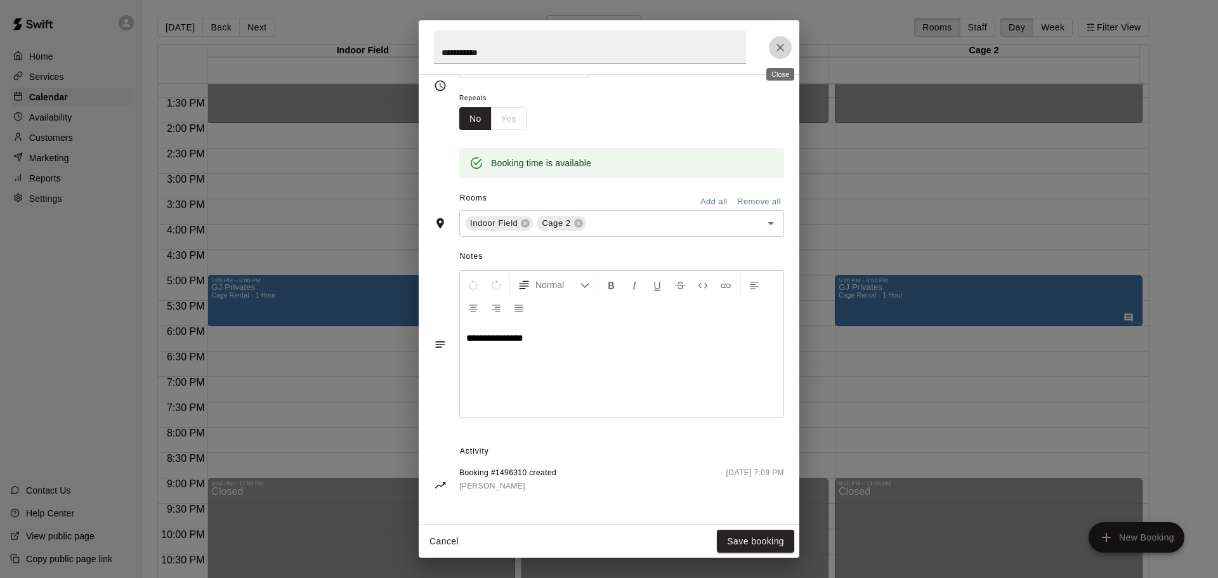
drag, startPoint x: 774, startPoint y: 49, endPoint x: 796, endPoint y: 63, distance: 26.6
click at [774, 49] on icon "Close" at bounding box center [780, 47] width 13 height 13
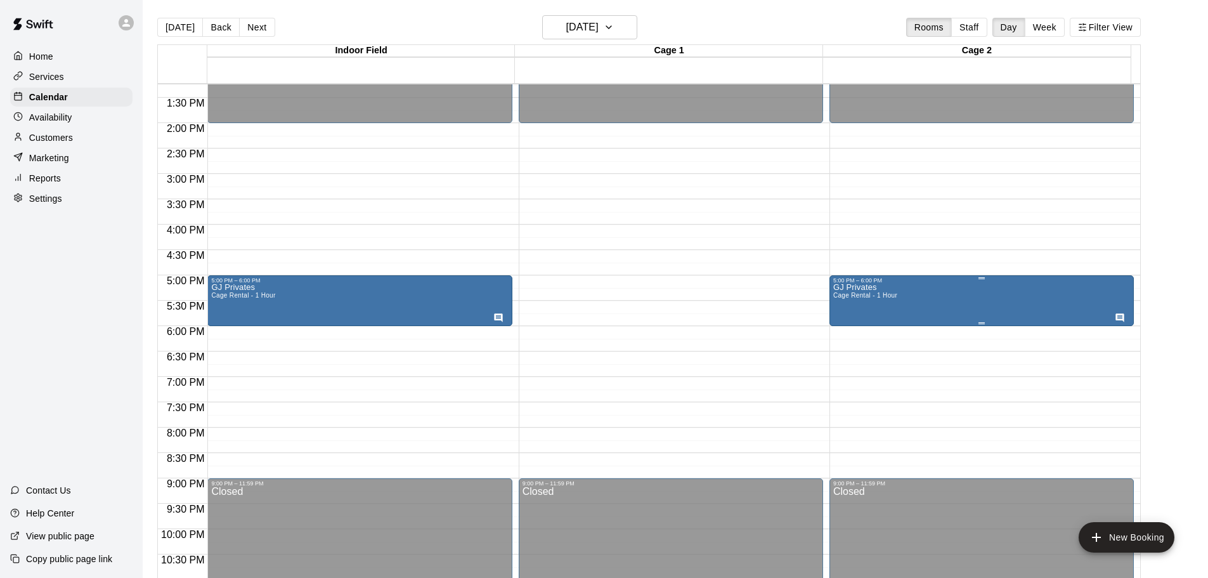
click at [934, 296] on div "GJ Privates Cage Rental - 1 Hour" at bounding box center [981, 572] width 297 height 578
click at [838, 300] on icon "edit" at bounding box center [844, 298] width 15 height 15
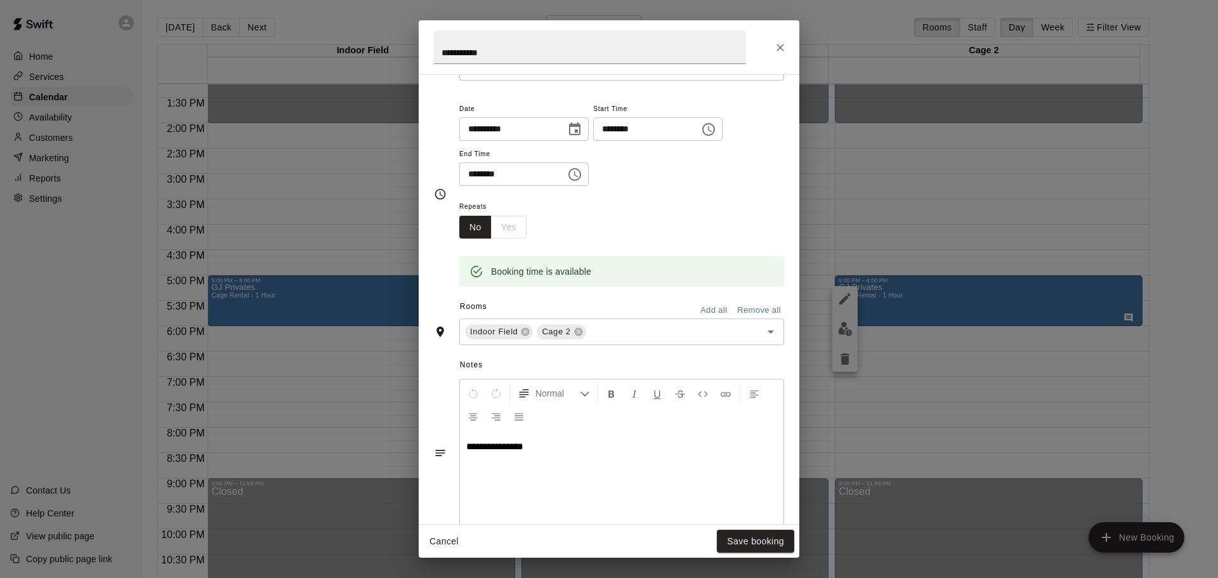
scroll to position [0, 0]
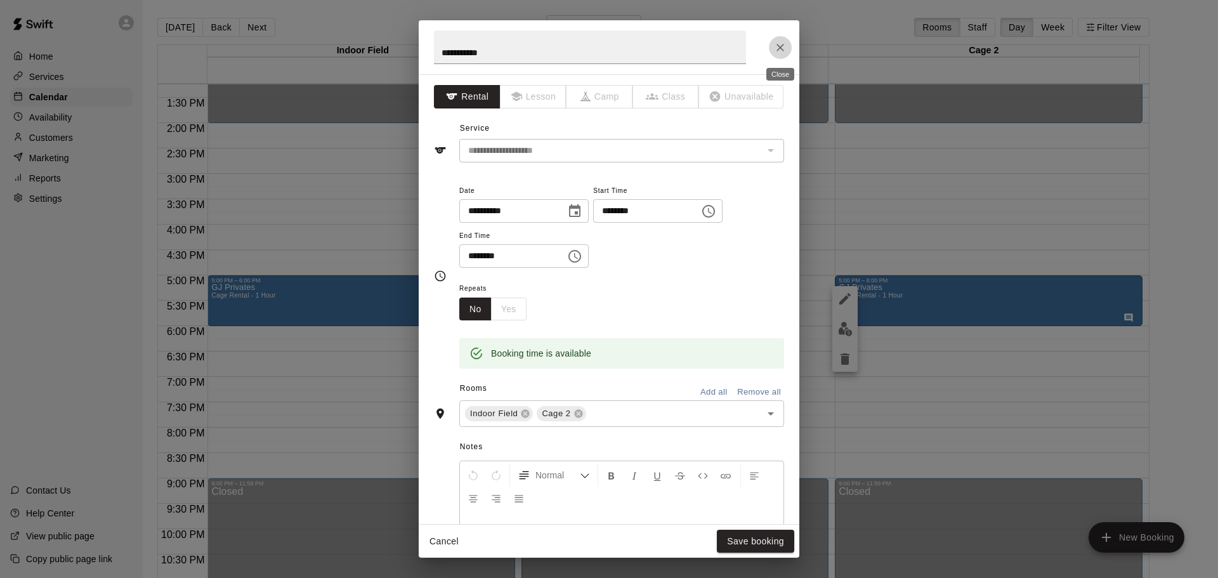
click at [781, 52] on icon "Close" at bounding box center [780, 47] width 13 height 13
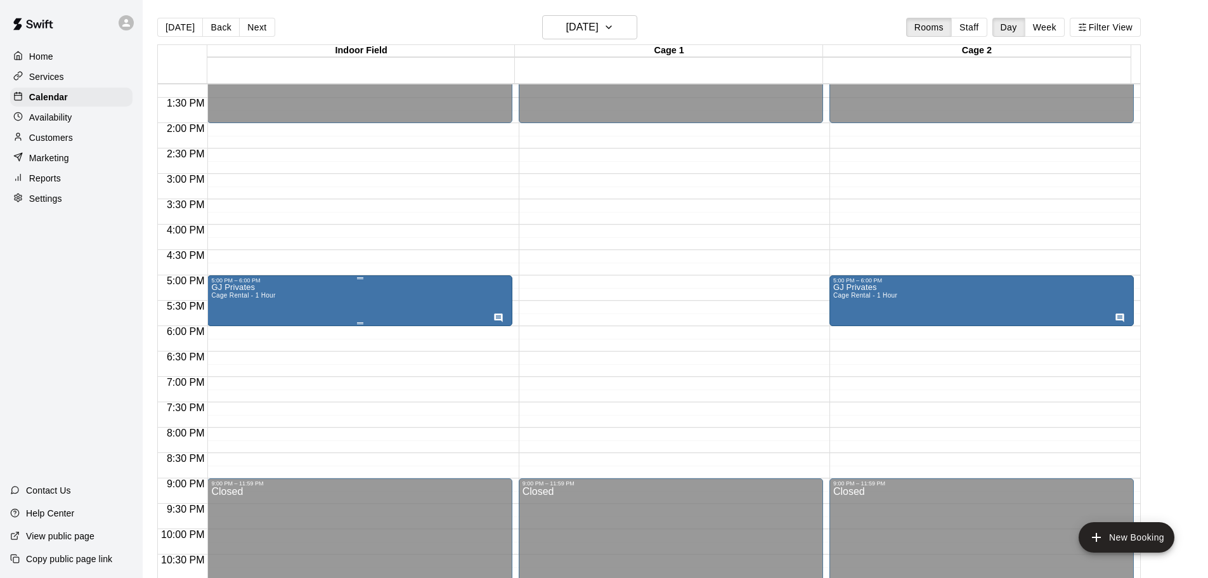
click at [425, 318] on div "GJ Privates Cage Rental - 1 Hour" at bounding box center [359, 572] width 297 height 578
click at [222, 295] on icon "edit" at bounding box center [223, 298] width 15 height 15
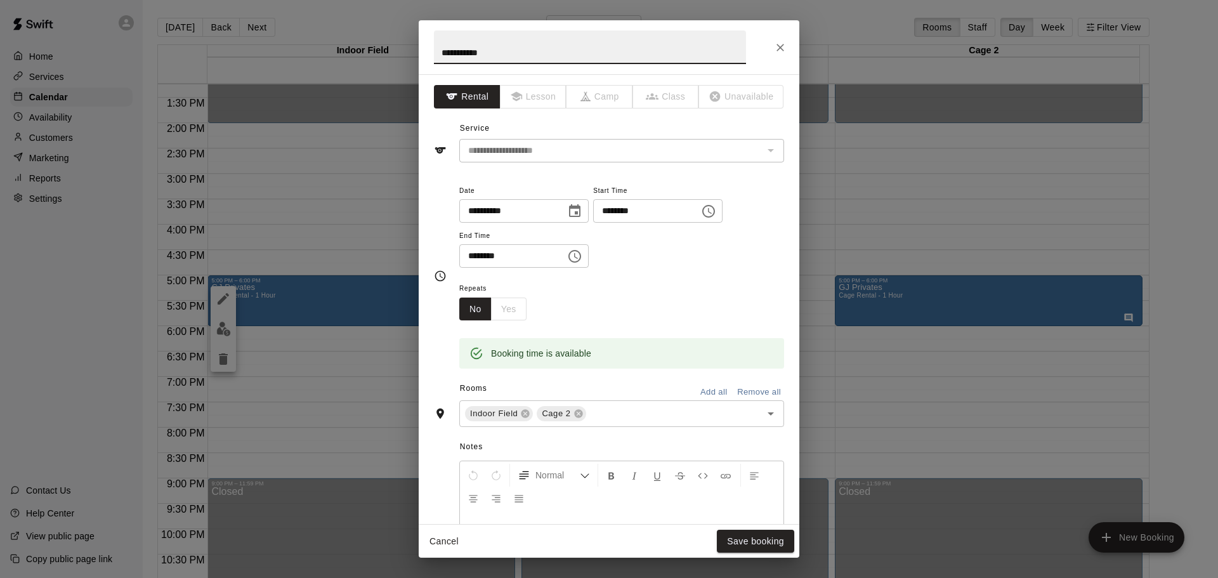
click at [507, 53] on input "**********" at bounding box center [590, 47] width 312 height 34
type input "*"
type input "**********"
click at [774, 41] on icon "Close" at bounding box center [780, 47] width 13 height 13
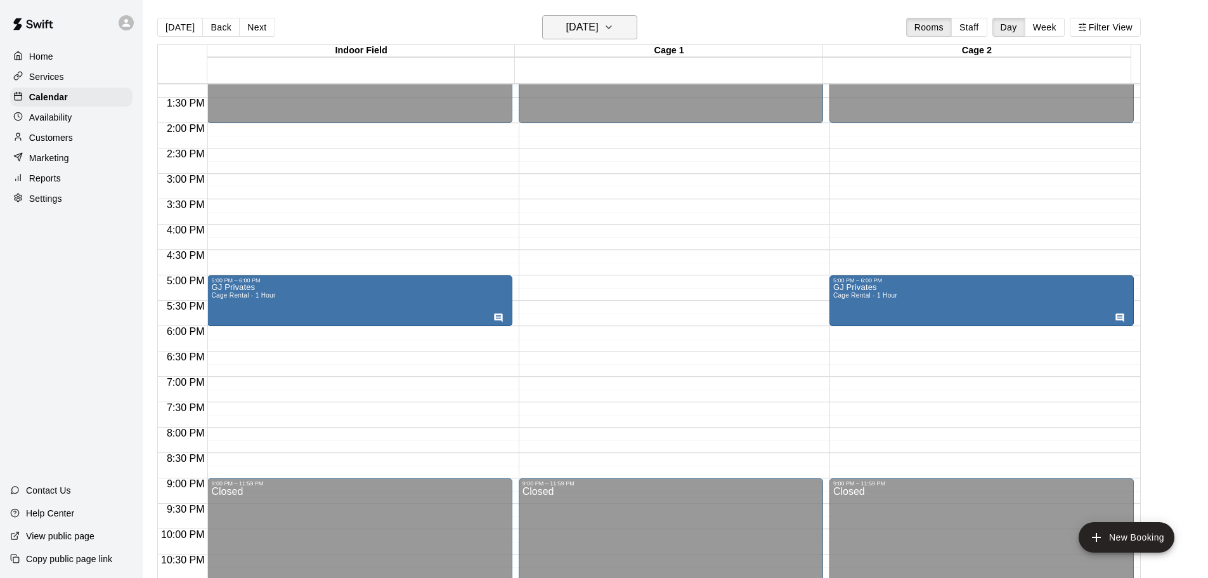
click at [613, 18] on button "Thursday Oct 16" at bounding box center [589, 27] width 95 height 24
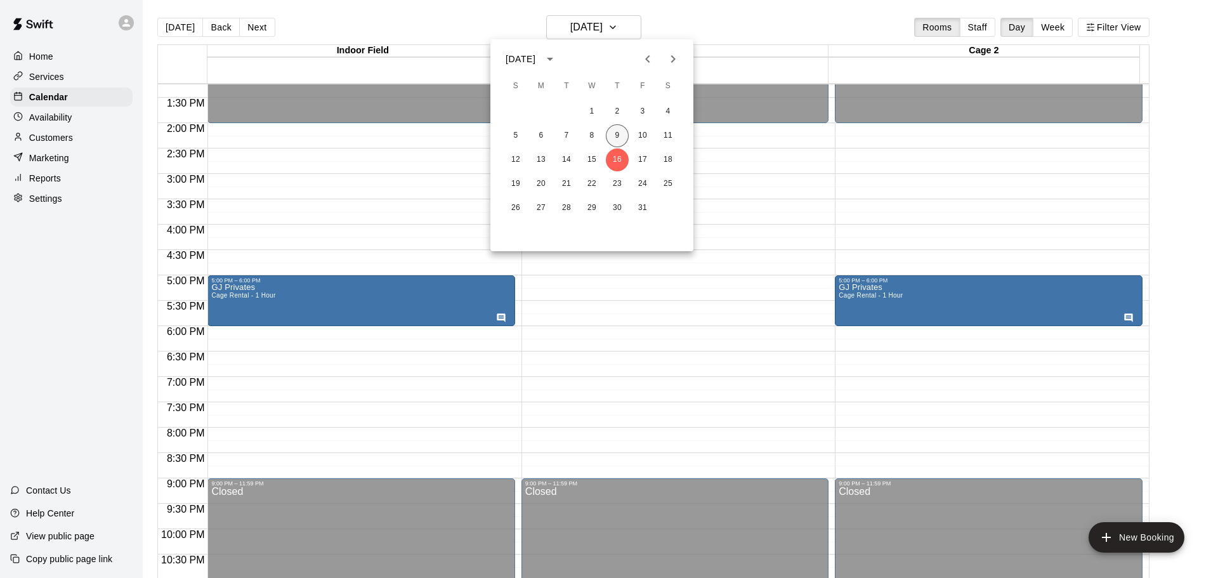
click at [621, 134] on button "9" at bounding box center [617, 135] width 23 height 23
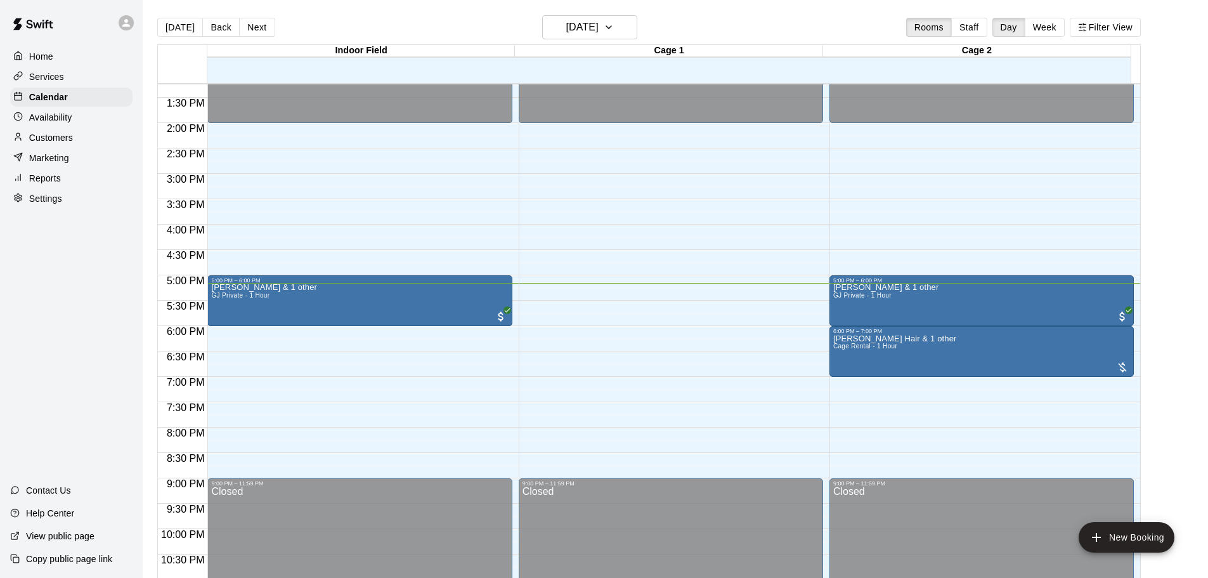
click at [445, 34] on div "Today Back Next Thursday Oct 09 Rooms Staff Day Week Filter View" at bounding box center [649, 29] width 984 height 29
click at [599, 31] on h6 "[DATE]" at bounding box center [582, 27] width 32 height 18
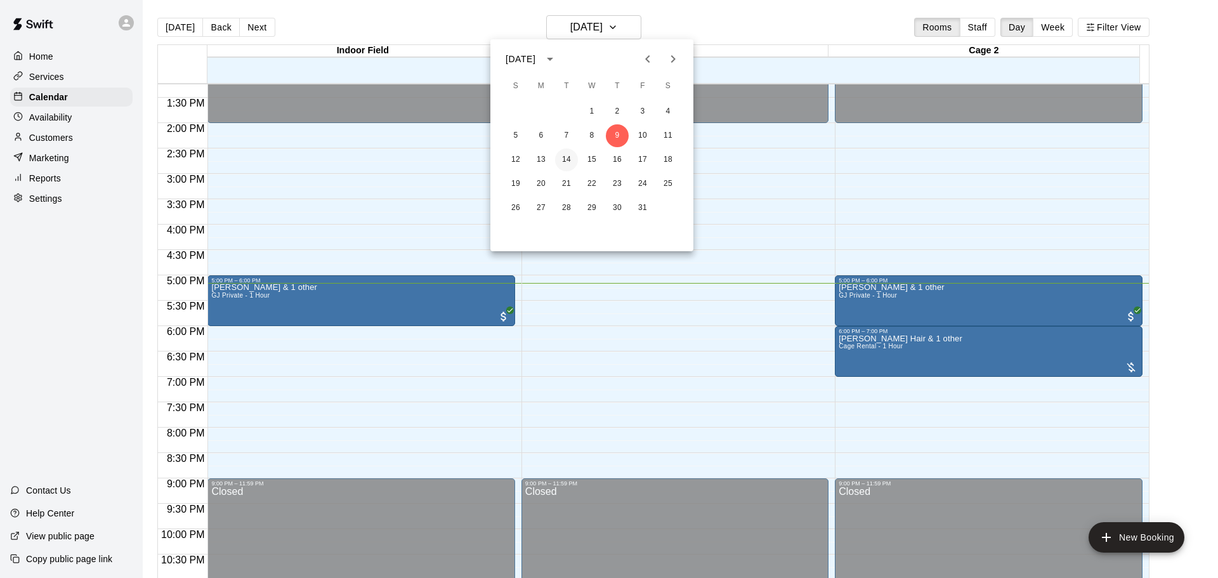
click at [564, 162] on button "14" at bounding box center [566, 159] width 23 height 23
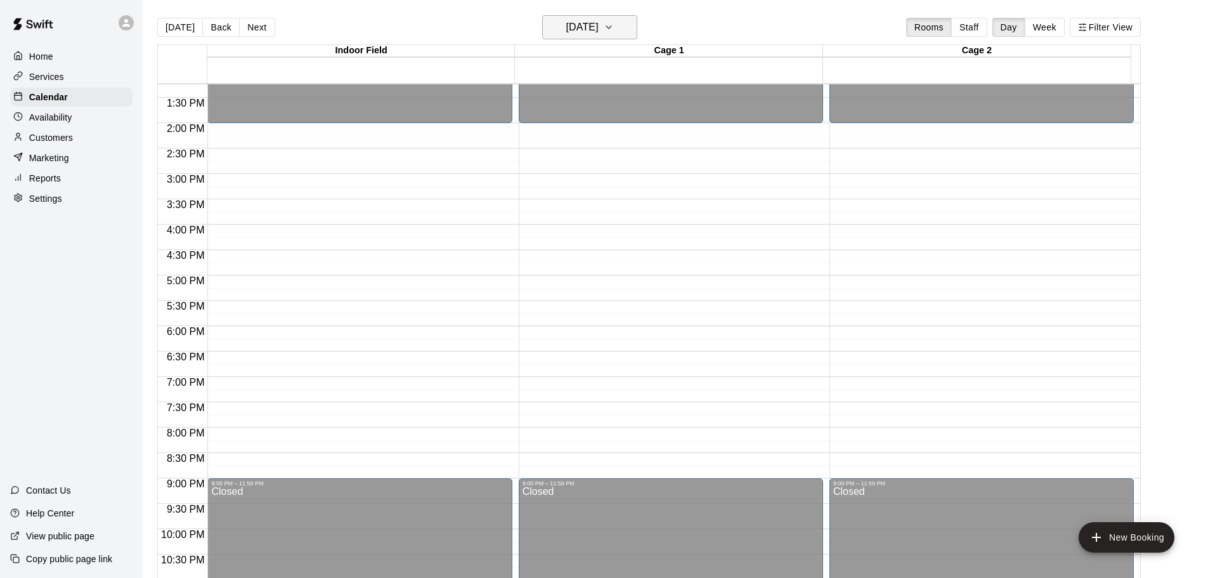
click at [596, 25] on h6 "Tuesday Oct 14" at bounding box center [582, 27] width 32 height 18
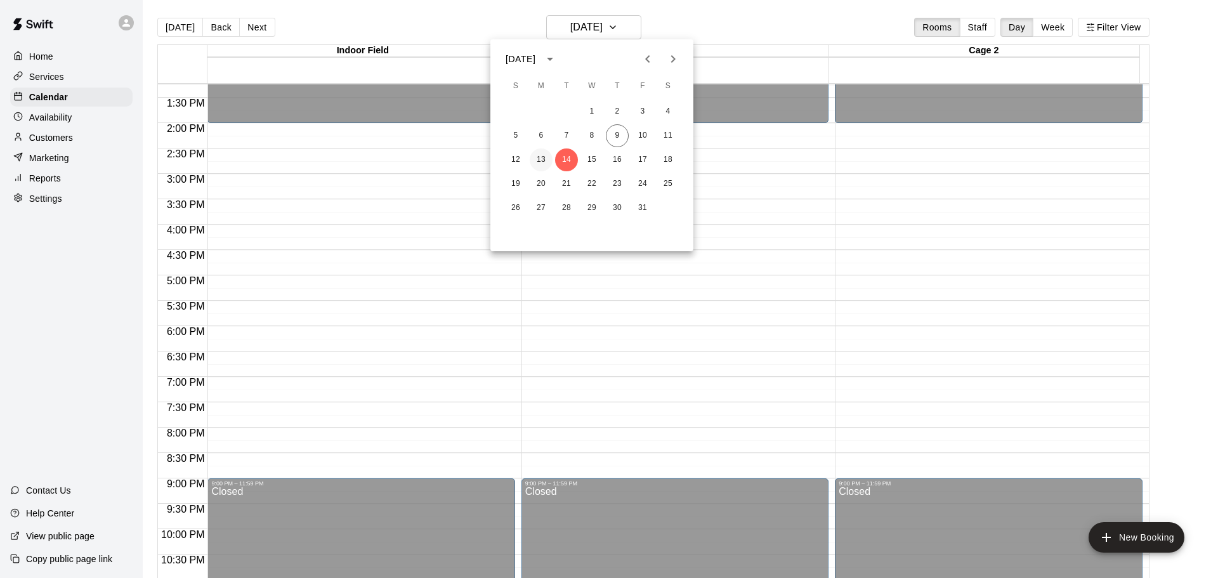
click at [540, 162] on button "13" at bounding box center [541, 159] width 23 height 23
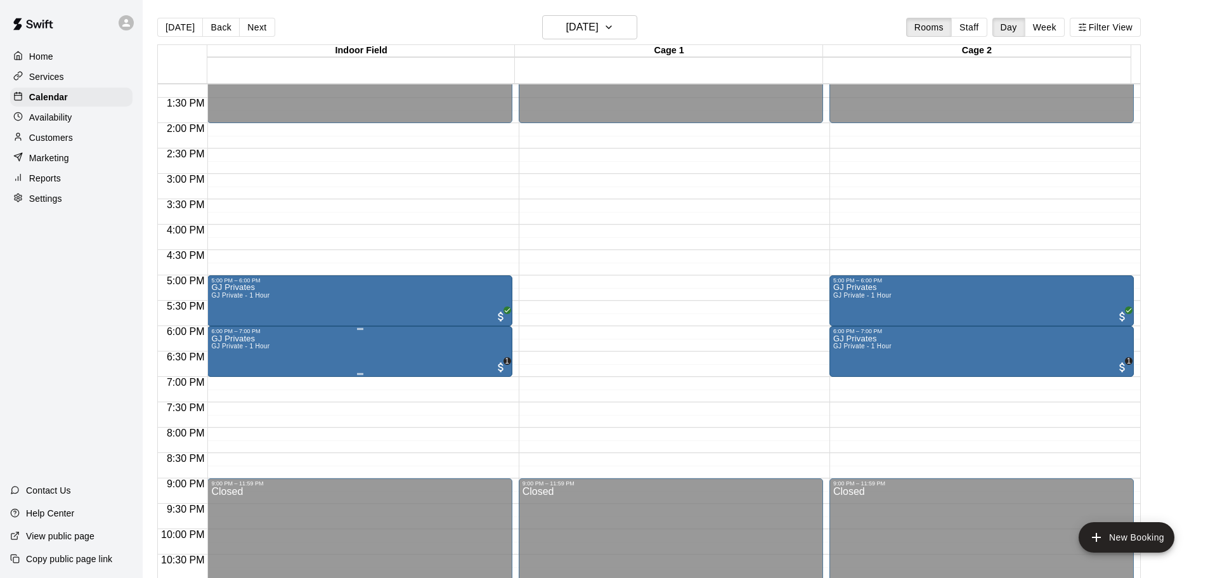
click at [429, 192] on div at bounding box center [609, 289] width 1218 height 578
click at [224, 358] on button "edit" at bounding box center [223, 349] width 25 height 25
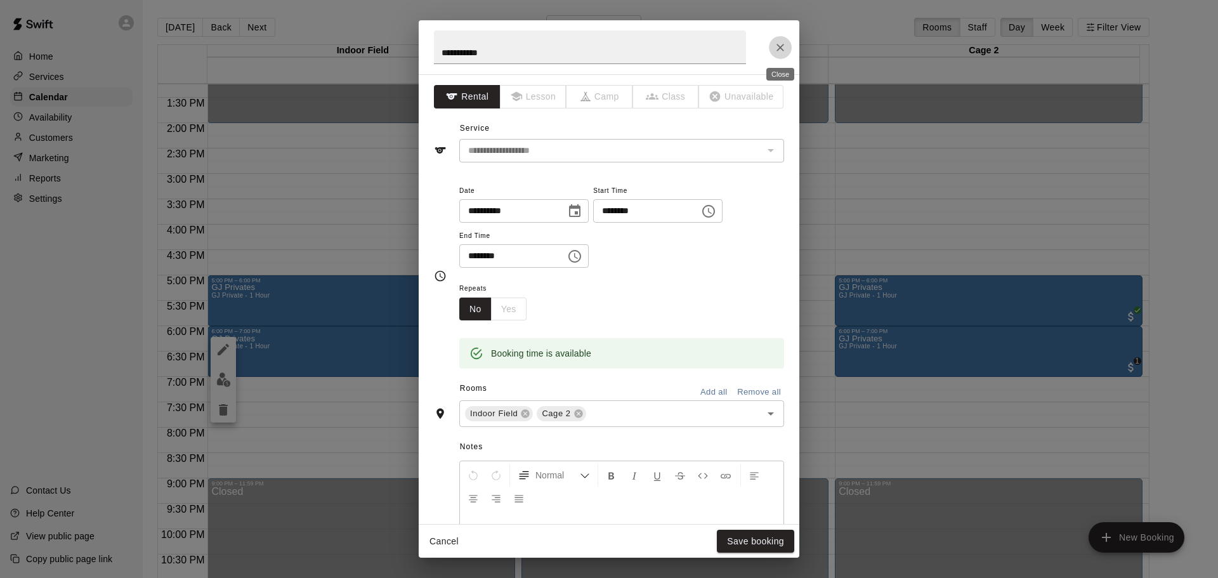
click at [776, 45] on icon "Close" at bounding box center [780, 47] width 13 height 13
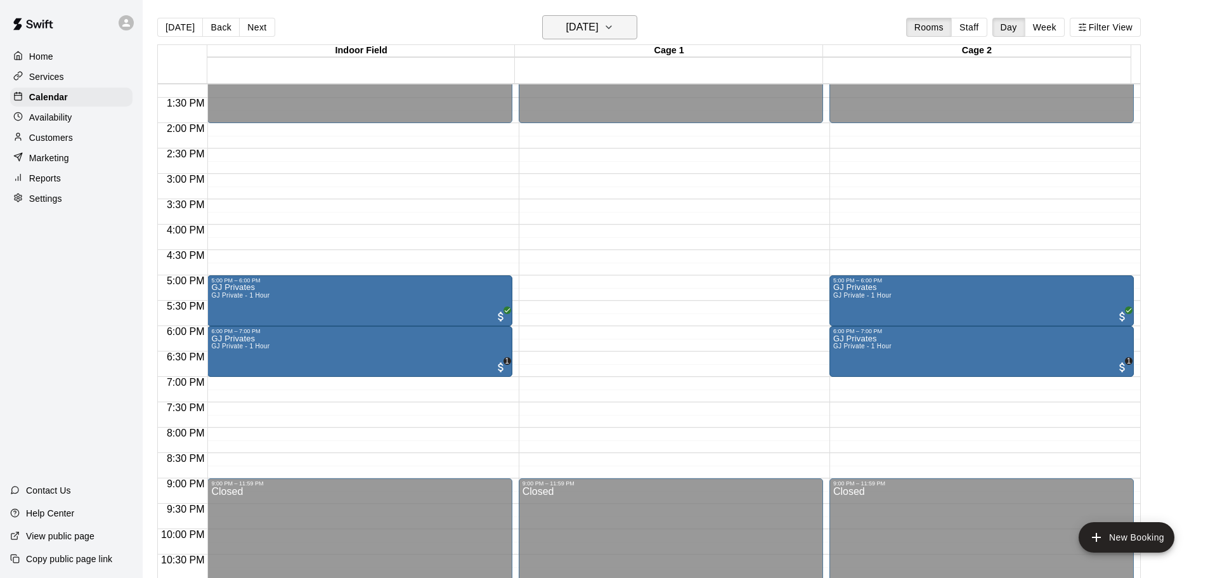
click at [599, 33] on h6 "Monday Oct 13" at bounding box center [582, 27] width 32 height 18
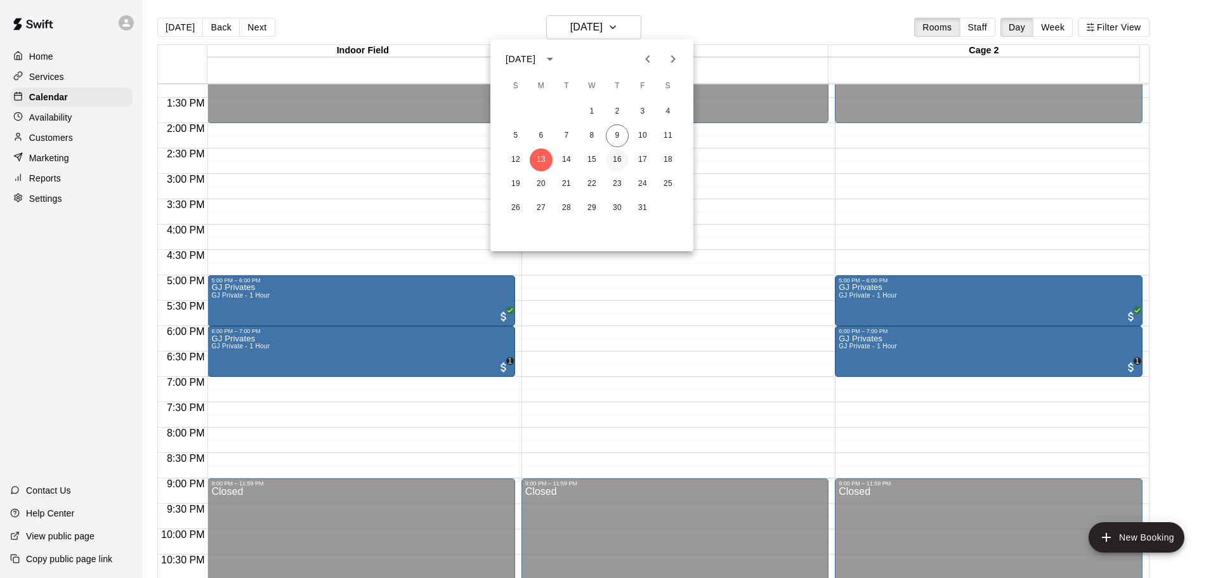
click at [618, 160] on button "16" at bounding box center [617, 159] width 23 height 23
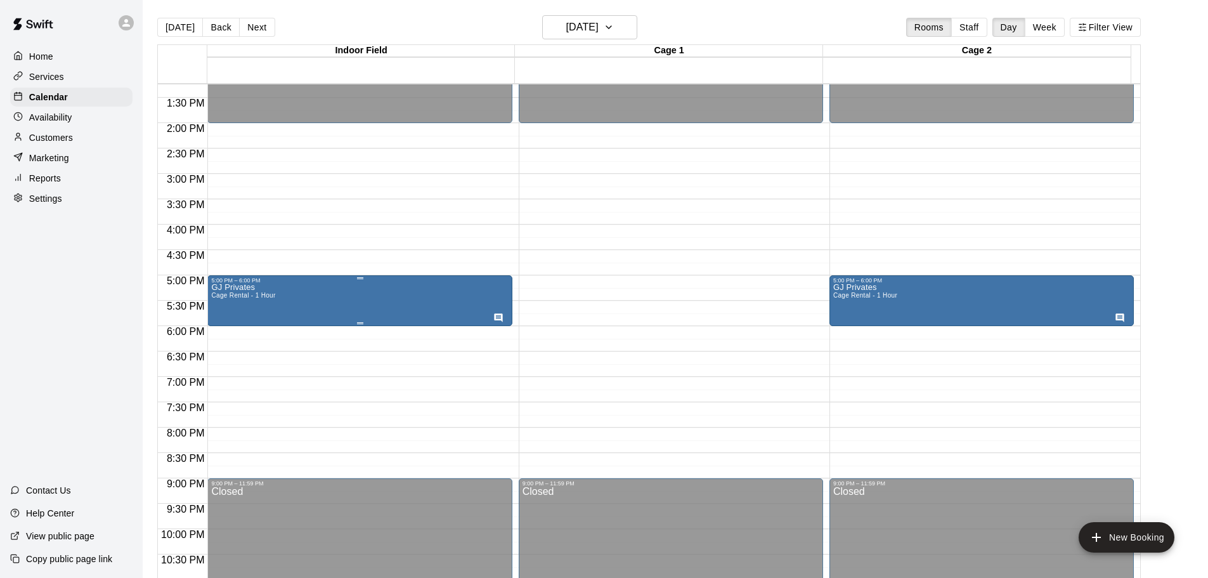
click at [427, 296] on div "GJ Privates Cage Rental - 1 Hour" at bounding box center [359, 572] width 297 height 578
click at [224, 355] on icon "delete" at bounding box center [223, 358] width 9 height 11
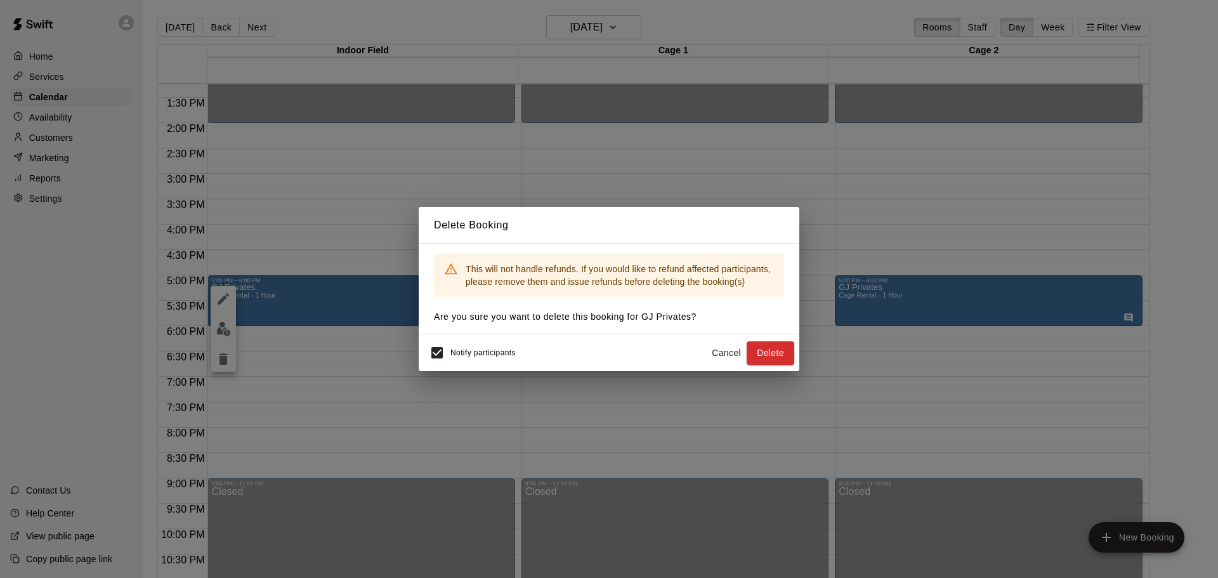
click at [489, 349] on span "Notify participants" at bounding box center [482, 353] width 65 height 9
click at [774, 348] on button "Delete" at bounding box center [770, 352] width 48 height 23
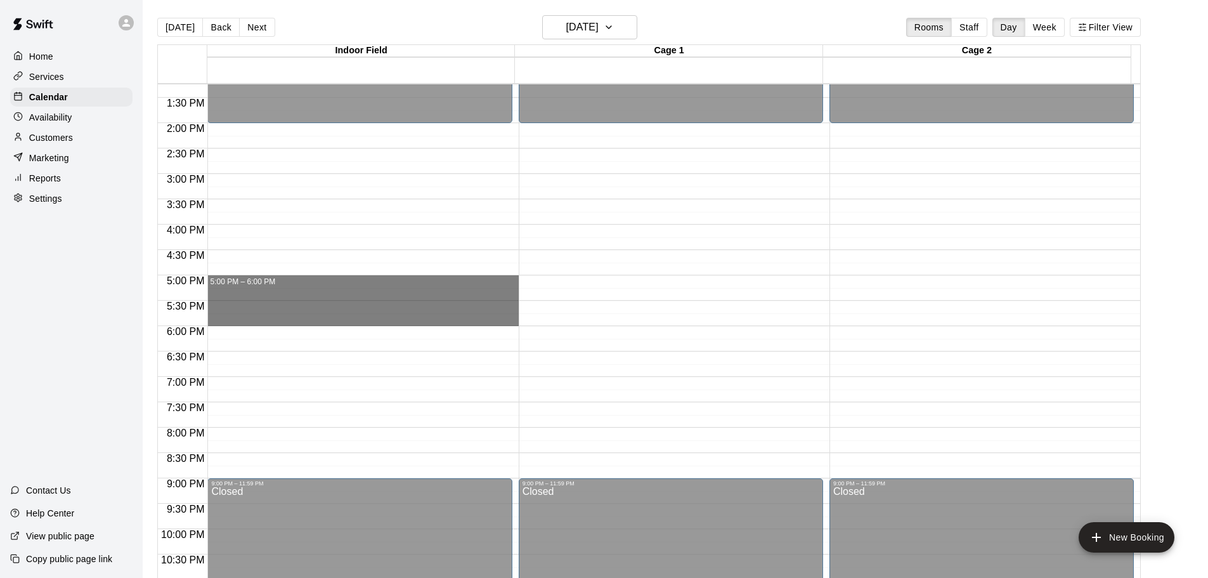
drag, startPoint x: 245, startPoint y: 277, endPoint x: 242, endPoint y: 320, distance: 43.3
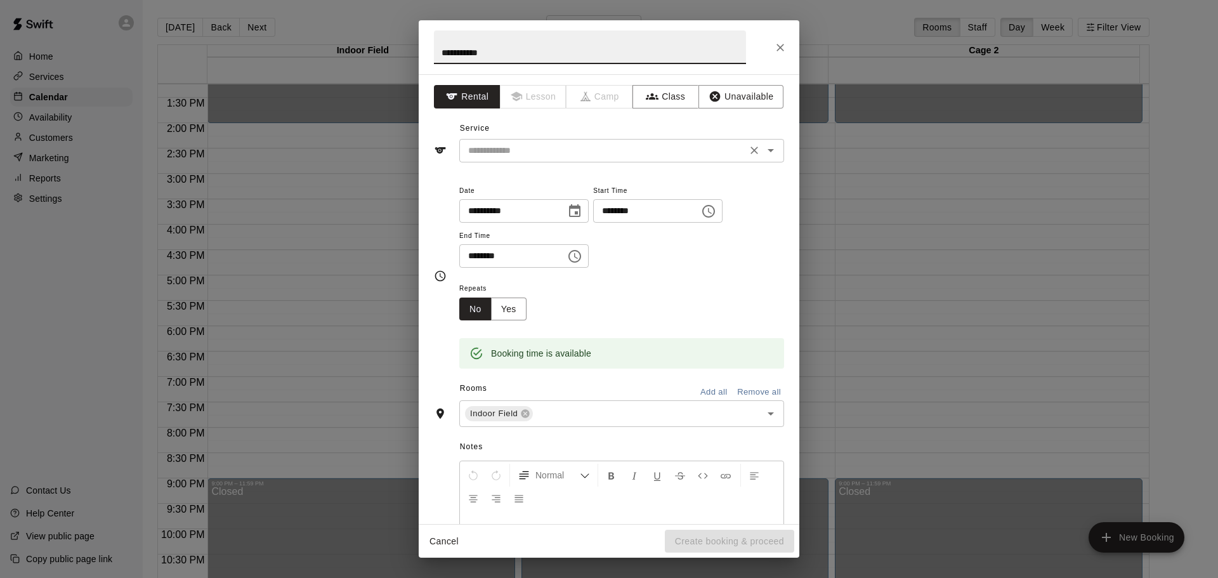
type input "**********"
click at [511, 147] on input "text" at bounding box center [603, 151] width 280 height 16
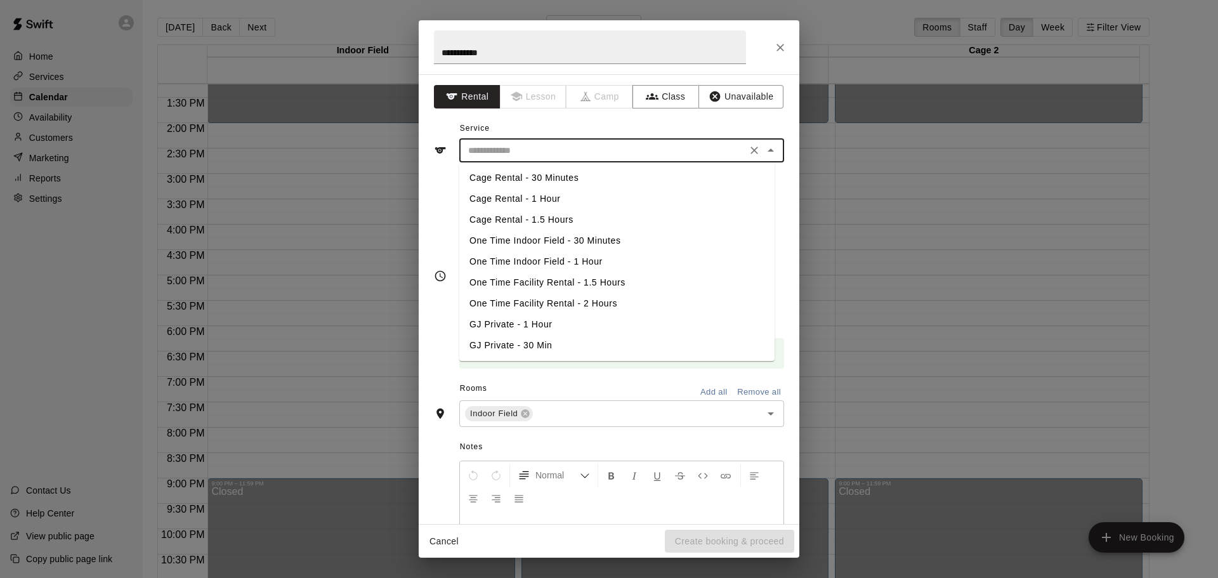
click at [524, 319] on li "GJ Private - 1 Hour" at bounding box center [616, 324] width 315 height 21
type input "**********"
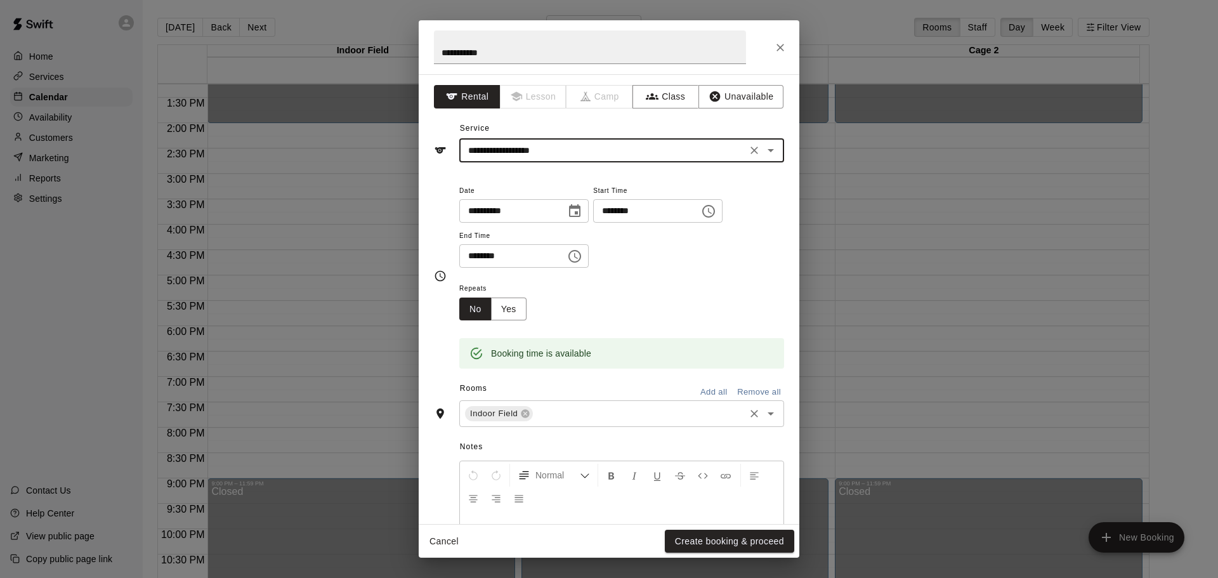
click at [763, 417] on icon "Open" at bounding box center [770, 413] width 15 height 15
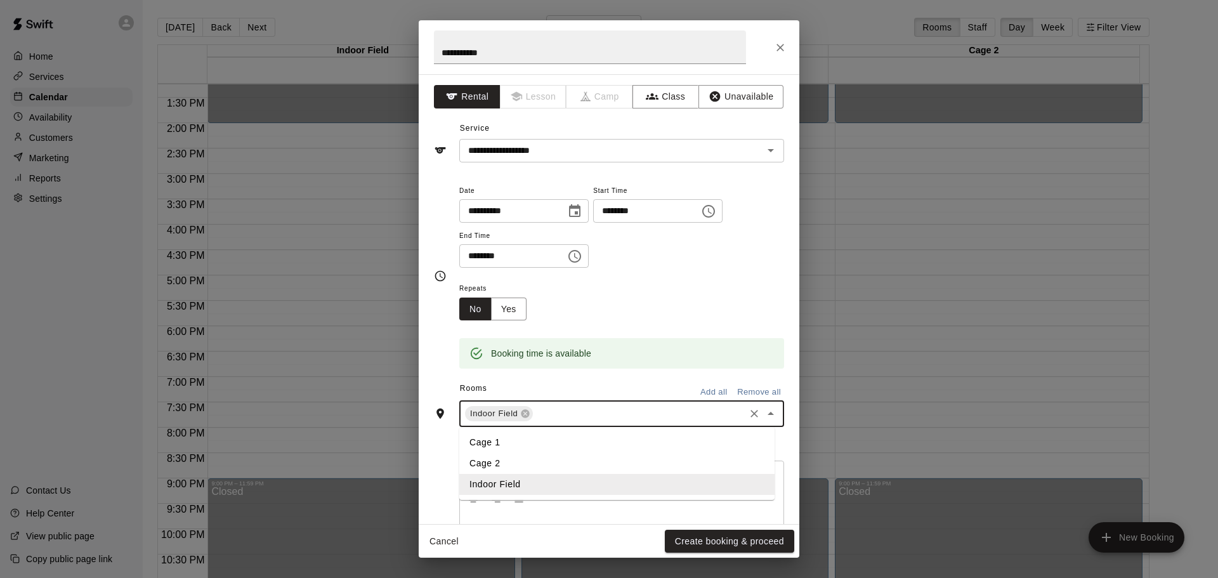
click at [500, 461] on li "Cage 2" at bounding box center [616, 463] width 315 height 21
click at [673, 299] on div "Repeats No Yes" at bounding box center [621, 300] width 325 height 40
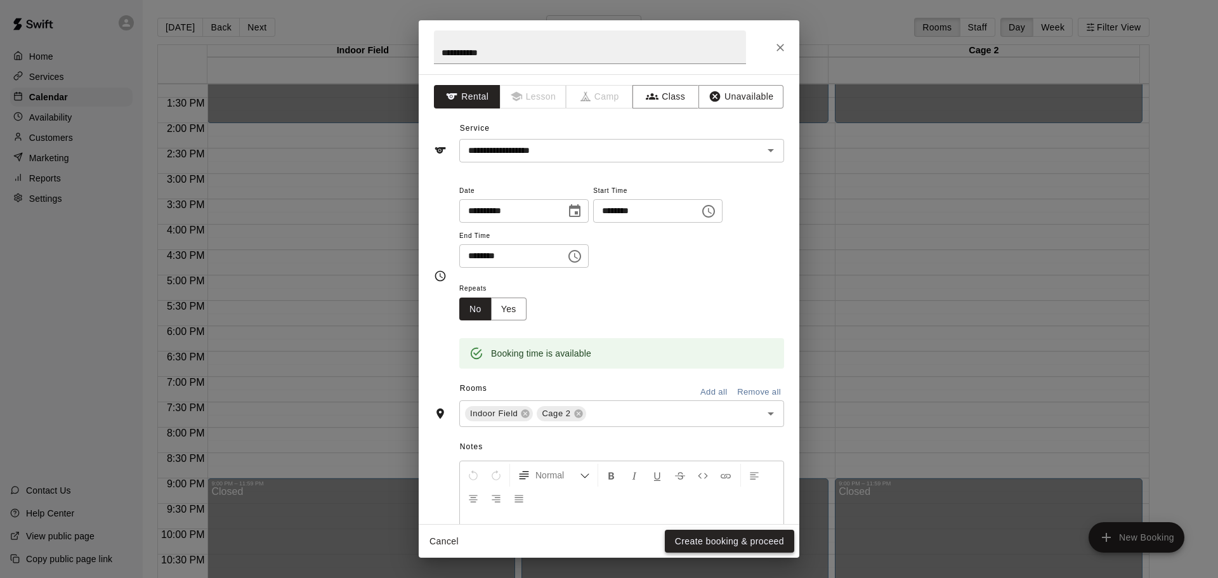
click at [699, 533] on button "Create booking & proceed" at bounding box center [729, 541] width 129 height 23
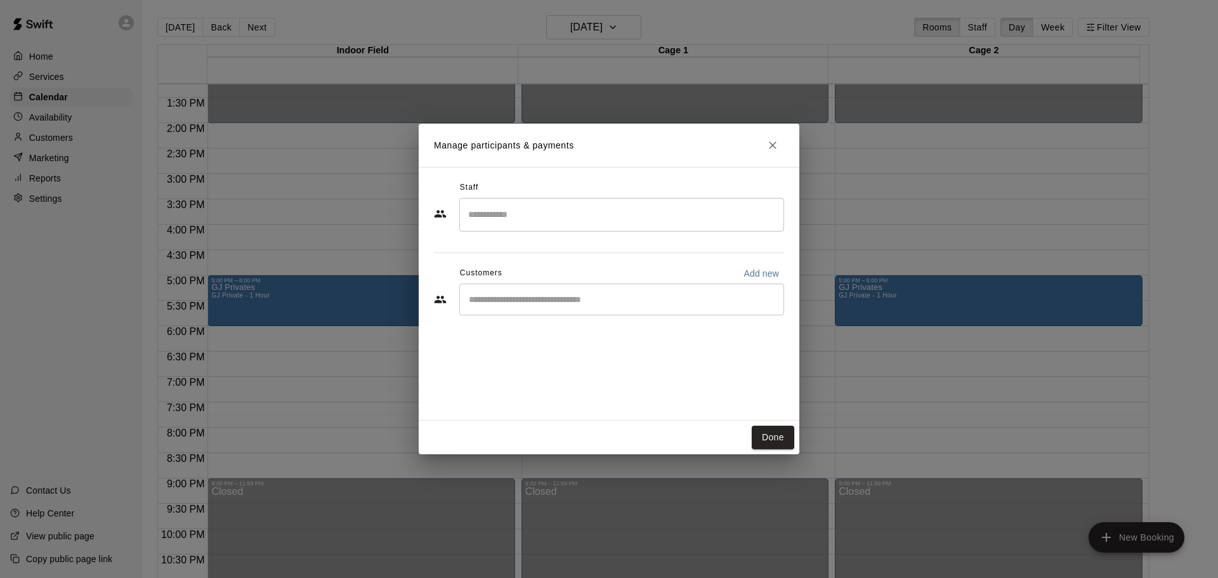
click at [587, 318] on div "Staff ​ Customers Add new ​" at bounding box center [609, 253] width 350 height 150
click at [575, 308] on div "​" at bounding box center [621, 299] width 325 height 32
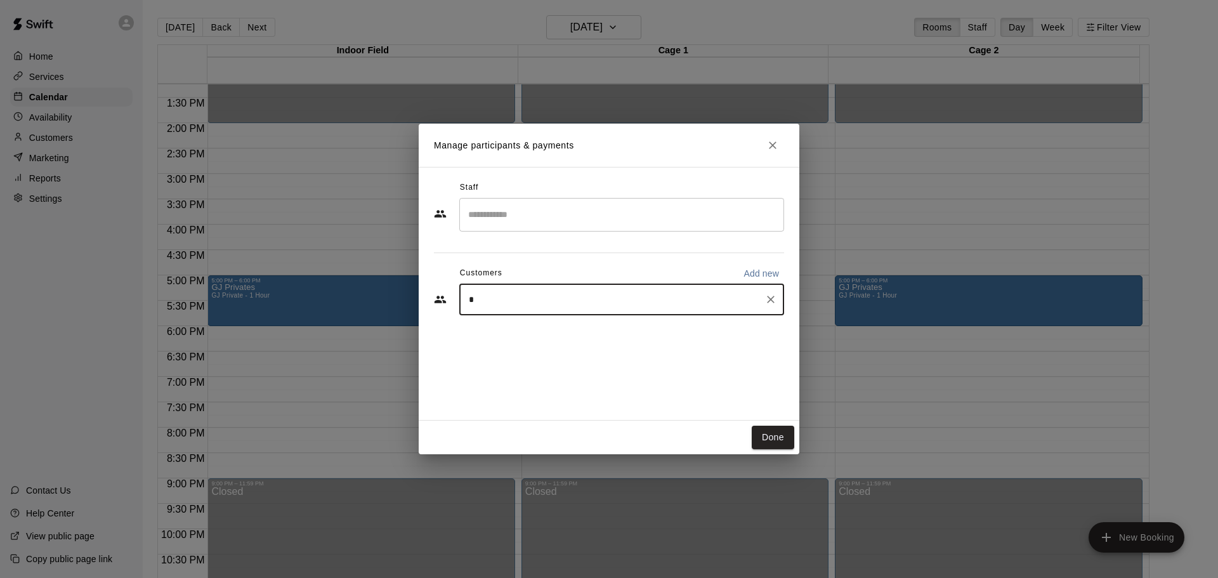
type input "**"
click at [714, 335] on div "GJ Burgess GJ Membership gburgess17@yahoo.com" at bounding box center [634, 335] width 279 height 27
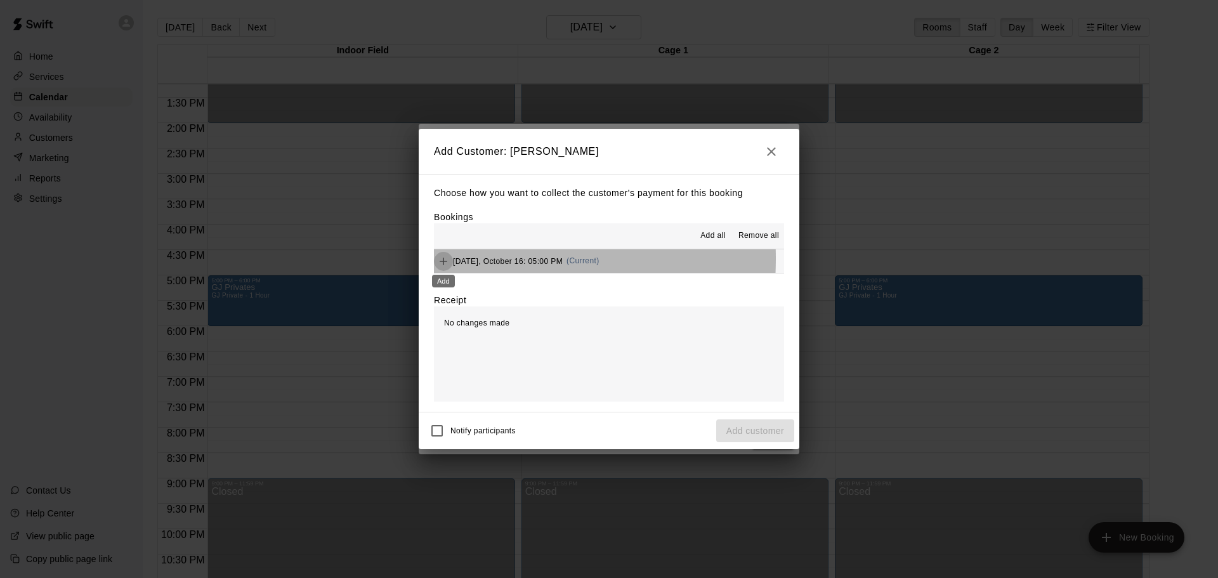
click at [446, 259] on icon "Add" at bounding box center [443, 261] width 13 height 13
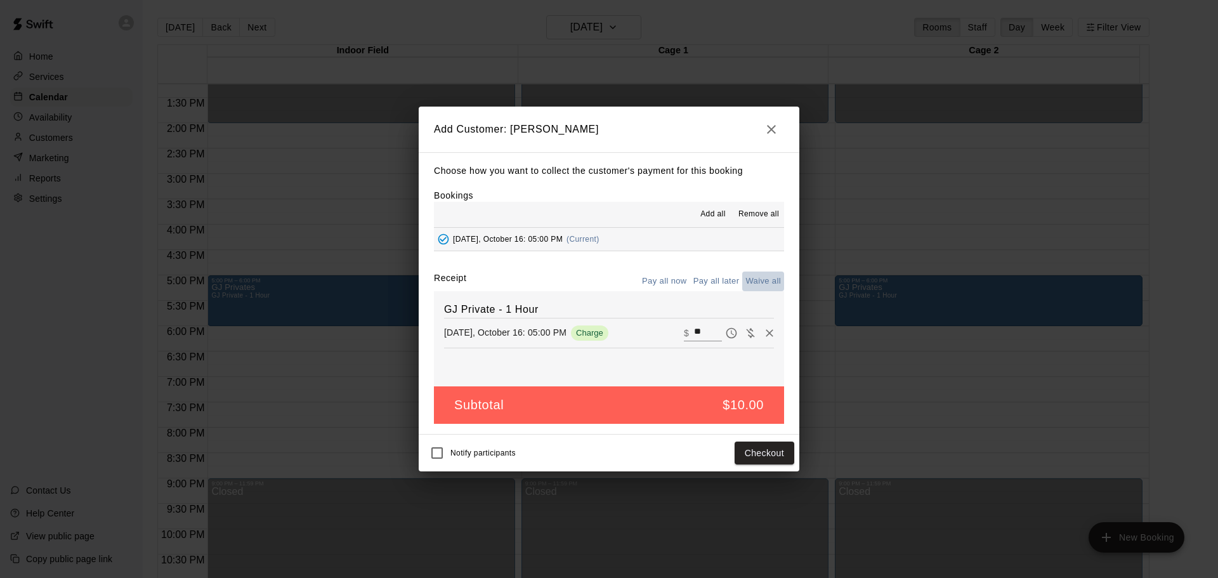
click at [754, 281] on button "Waive all" at bounding box center [763, 281] width 42 height 20
type input "*"
click at [746, 444] on button "Add customer" at bounding box center [755, 452] width 78 height 23
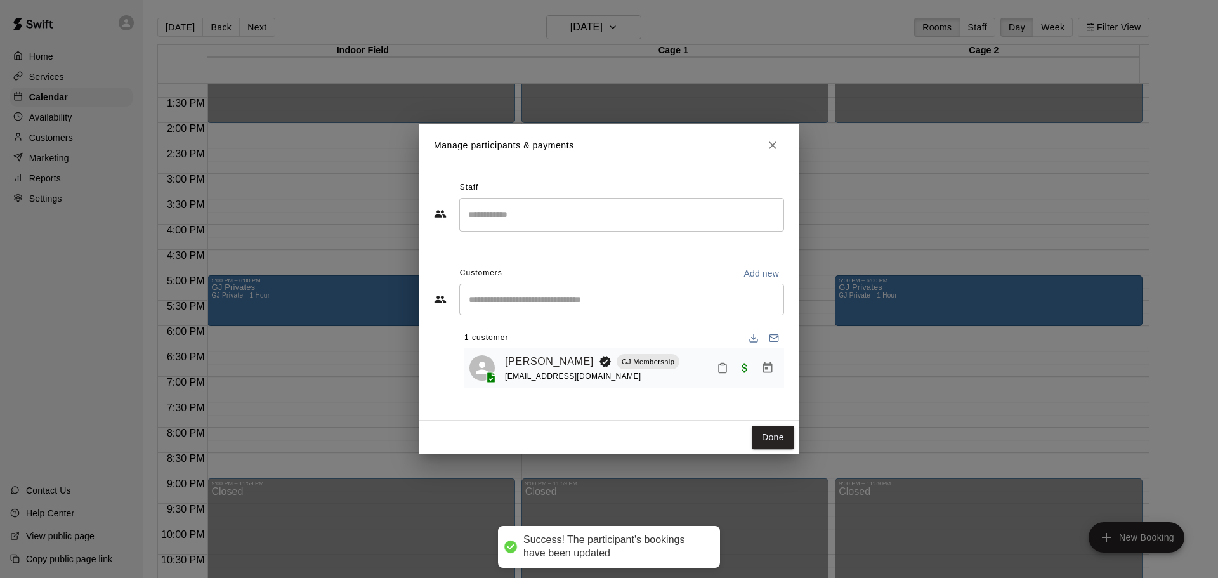
click at [698, 312] on div "​" at bounding box center [621, 299] width 325 height 32
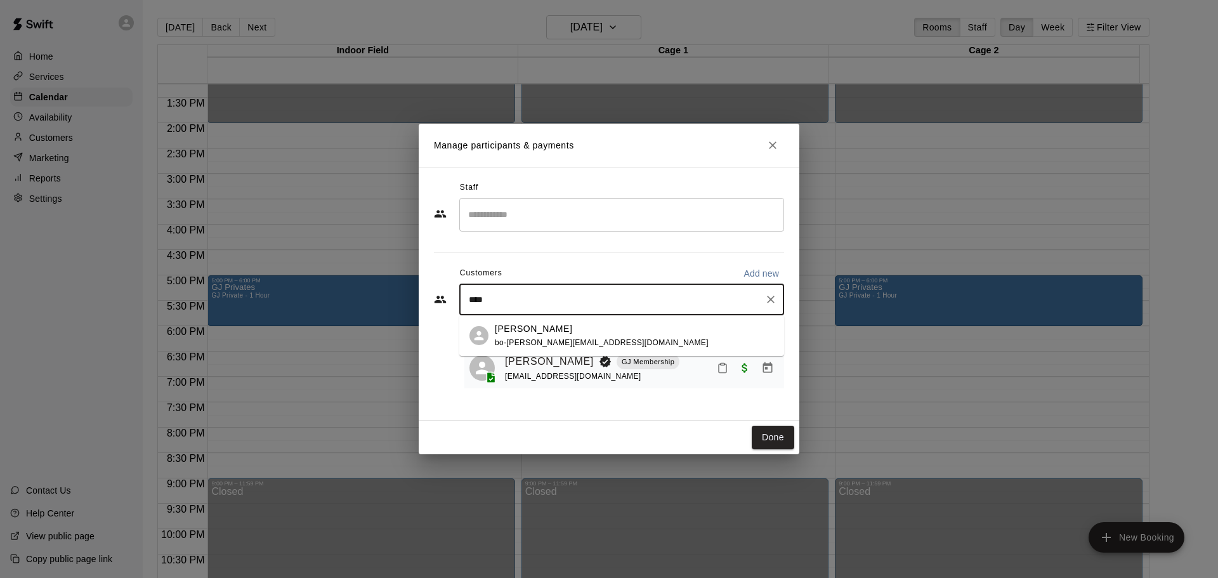
type input "*****"
click at [490, 334] on div "Brody Swearingen bo-swearingen@yahoo.com" at bounding box center [621, 335] width 325 height 41
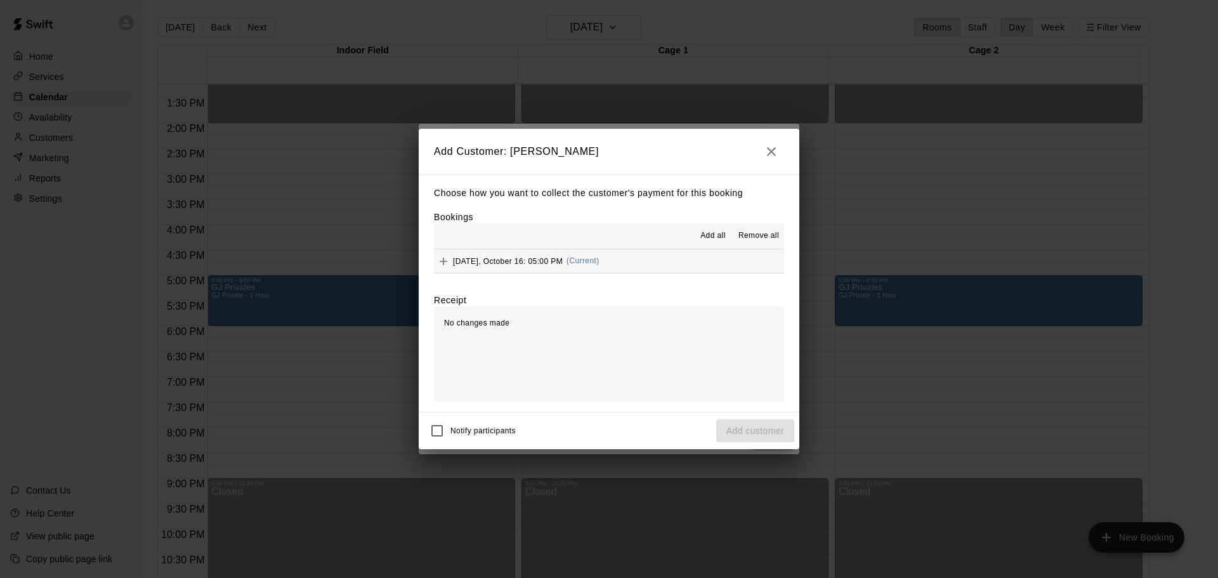
click at [499, 263] on span "Thursday, October 16: 05:00 PM" at bounding box center [508, 260] width 110 height 9
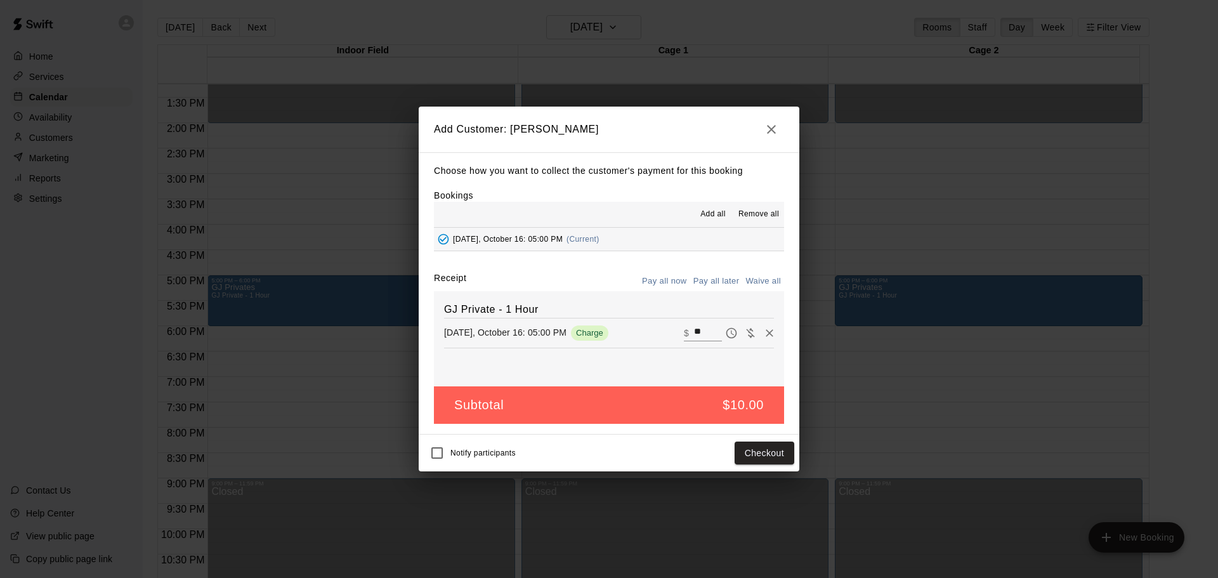
click at [710, 285] on button "Pay all later" at bounding box center [716, 281] width 53 height 20
click at [748, 457] on button "Add customer" at bounding box center [755, 452] width 78 height 23
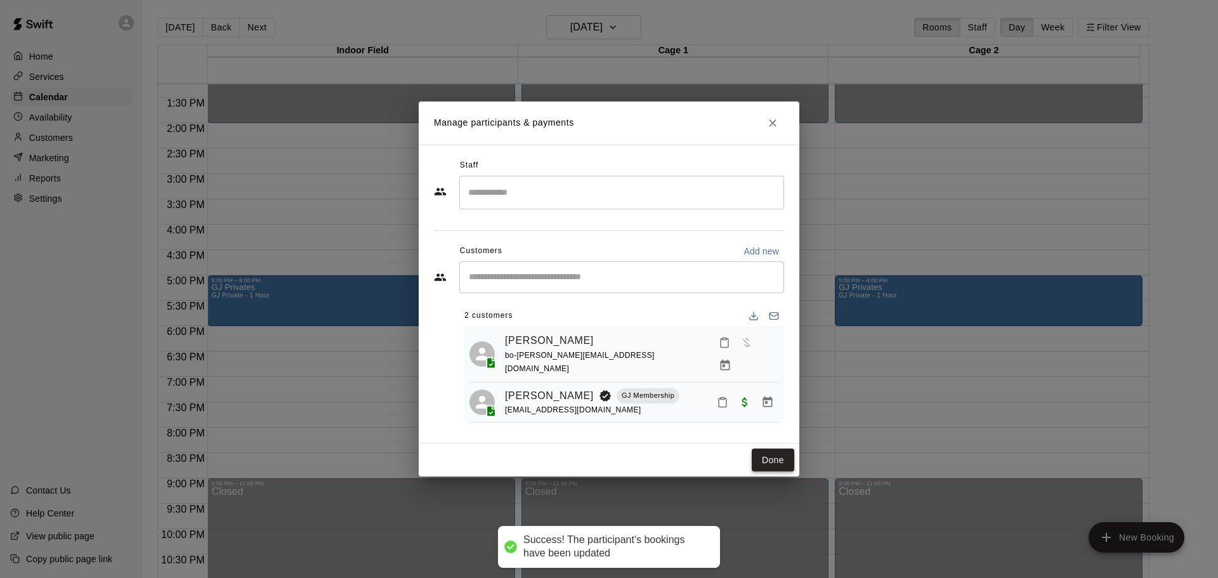
click at [789, 457] on button "Done" at bounding box center [773, 459] width 42 height 23
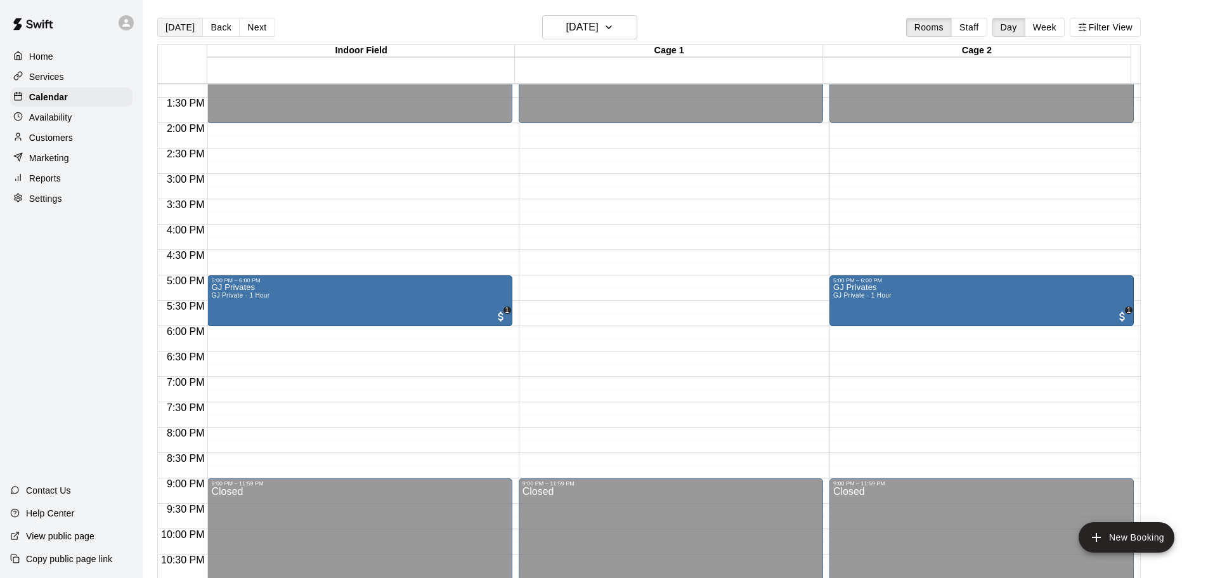
click at [186, 33] on button "[DATE]" at bounding box center [180, 27] width 46 height 19
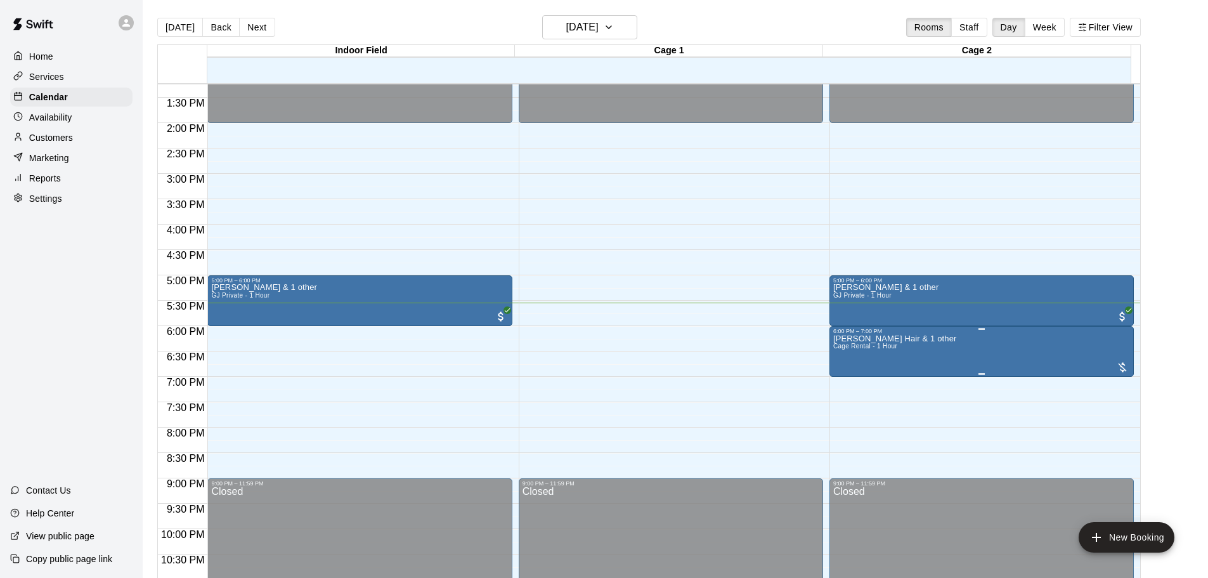
click at [935, 307] on div at bounding box center [609, 289] width 1218 height 578
click at [935, 307] on div "Brody Swearingen & 1 other GJ Private - 1 Hour" at bounding box center [885, 572] width 105 height 578
click at [846, 324] on img "edit" at bounding box center [845, 329] width 15 height 15
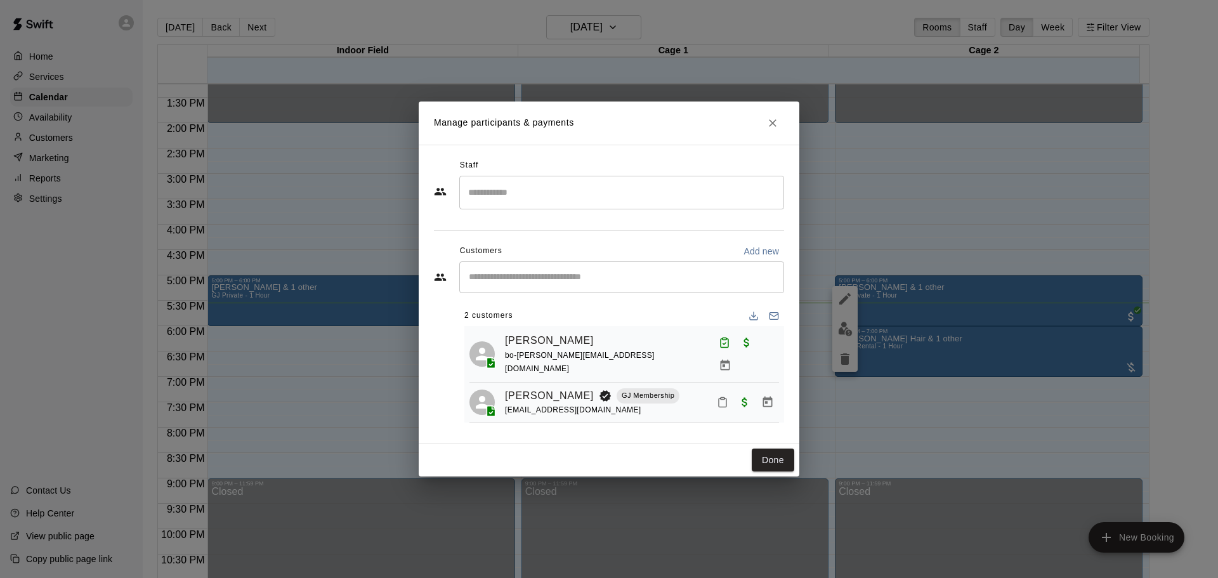
click at [722, 398] on icon "Mark attendance" at bounding box center [722, 401] width 11 height 11
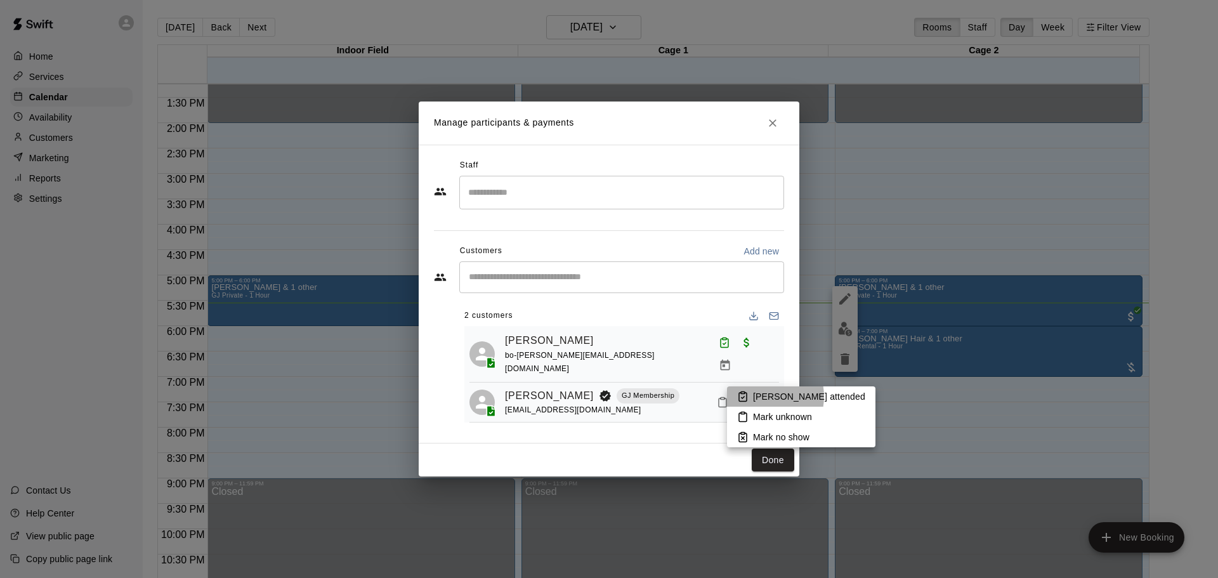
click at [764, 396] on p "Mark attended" at bounding box center [809, 396] width 112 height 13
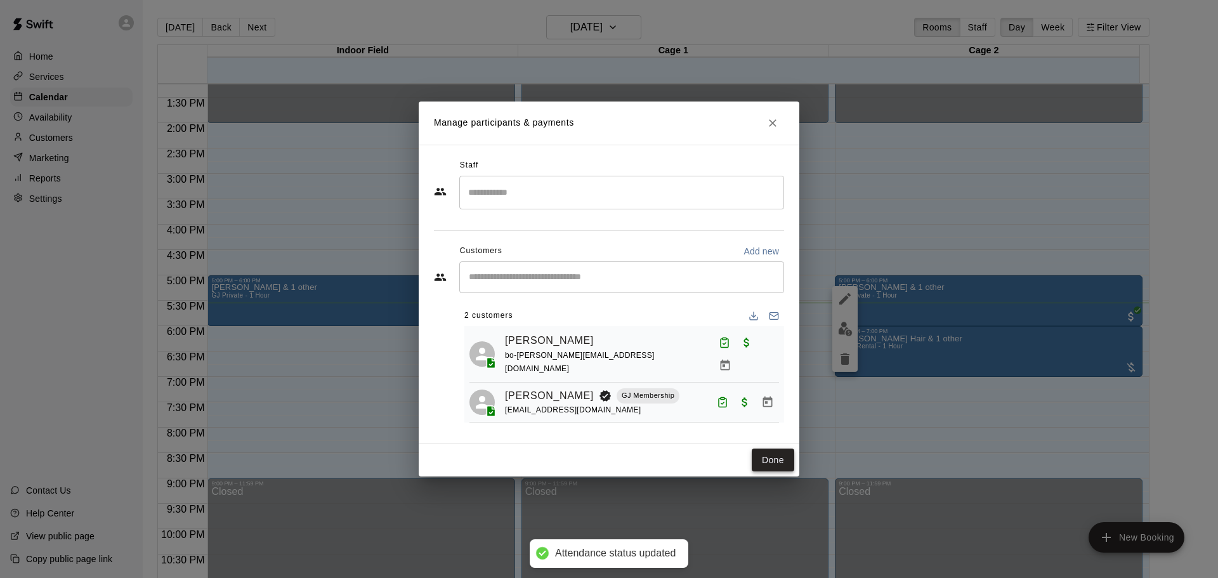
click at [770, 452] on button "Done" at bounding box center [773, 459] width 42 height 23
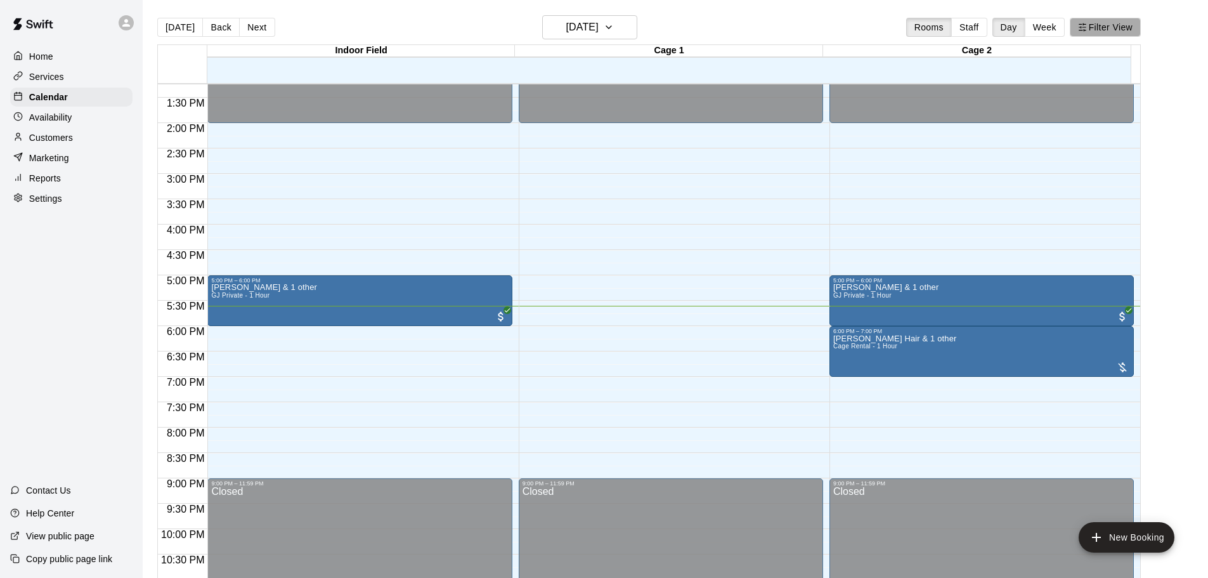
click at [1109, 25] on button "Filter View" at bounding box center [1105, 27] width 71 height 19
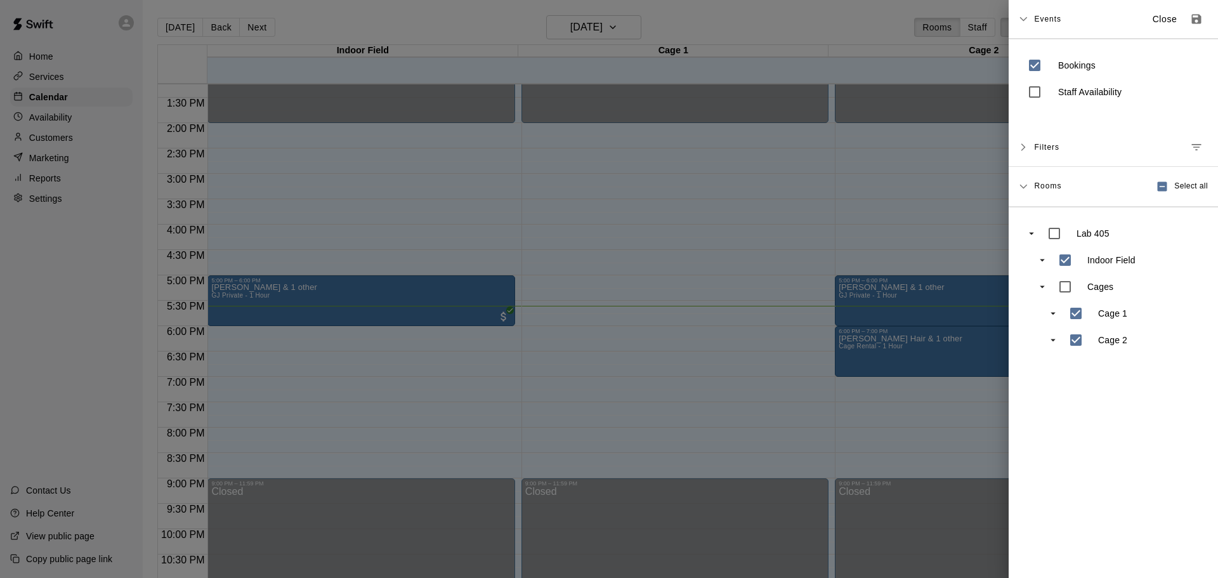
click at [762, 4] on div at bounding box center [609, 289] width 1218 height 578
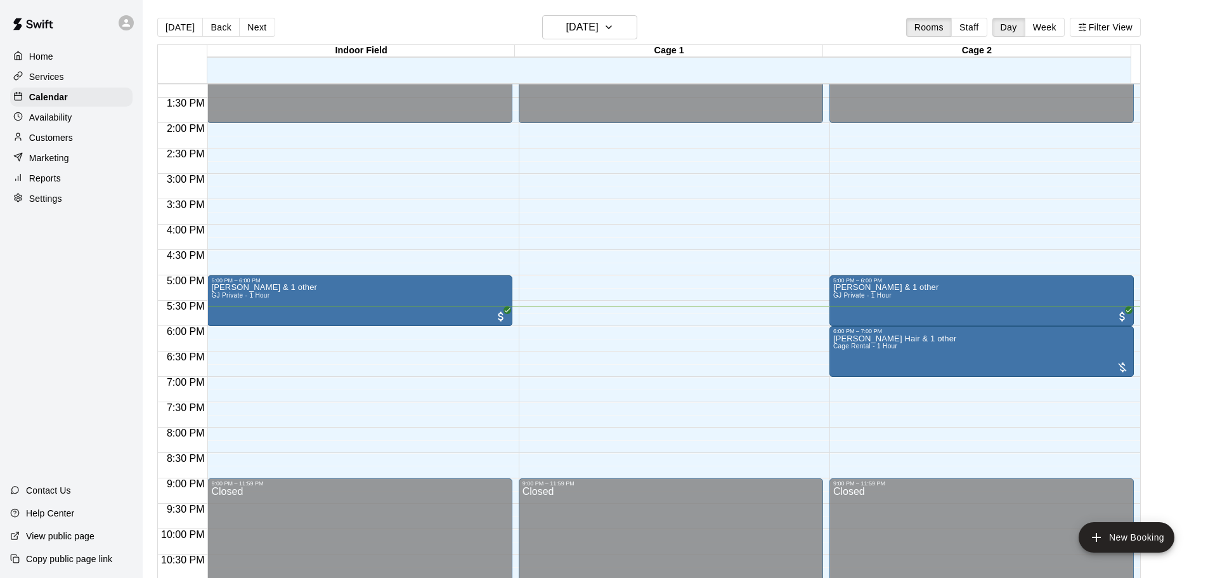
click at [70, 121] on p "Availability" at bounding box center [50, 117] width 43 height 13
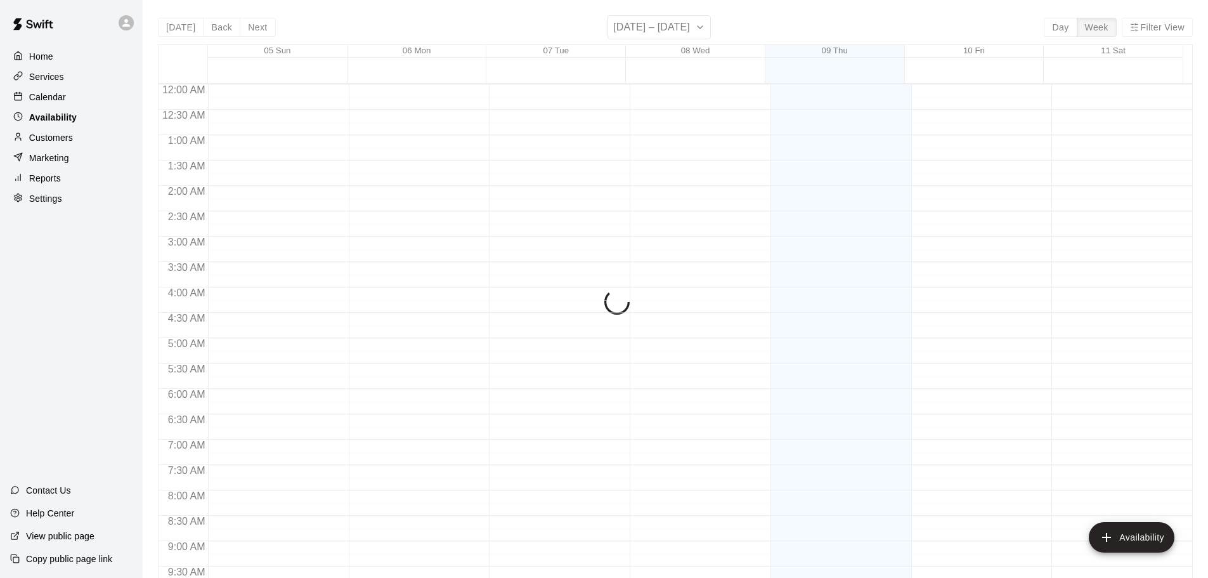
scroll to position [710, 0]
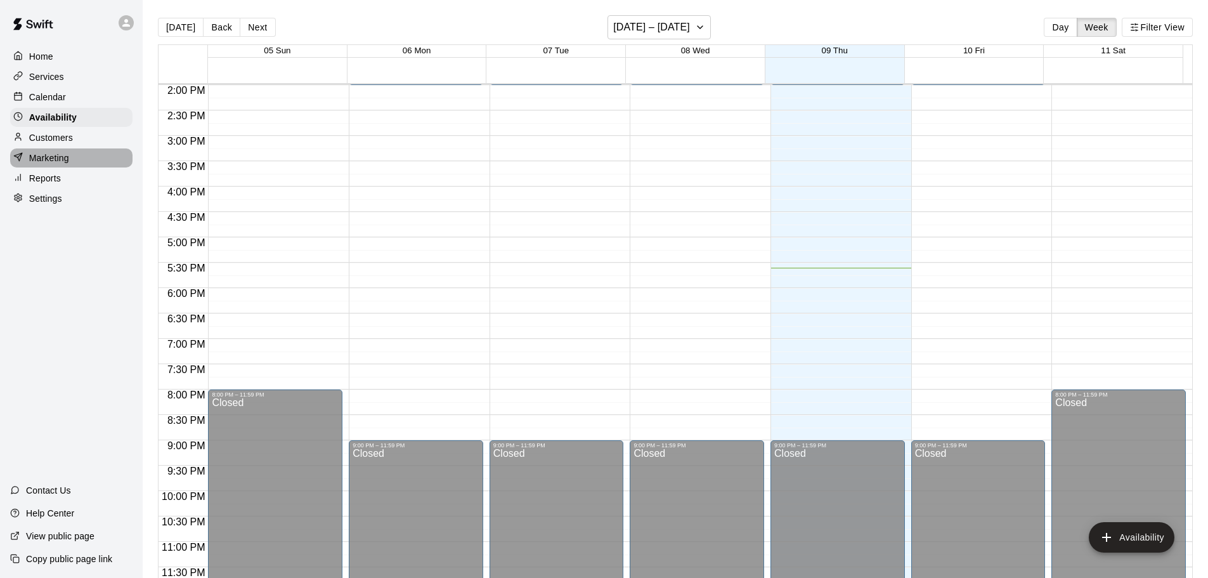
click at [61, 159] on p "Marketing" at bounding box center [49, 158] width 40 height 13
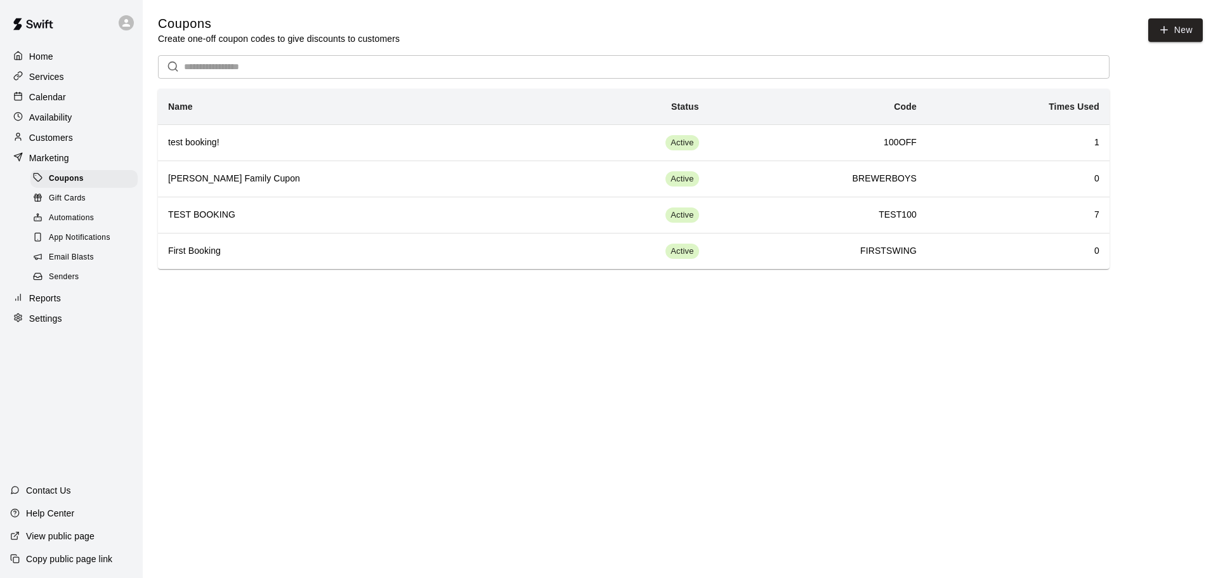
click at [71, 141] on p "Customers" at bounding box center [51, 137] width 44 height 13
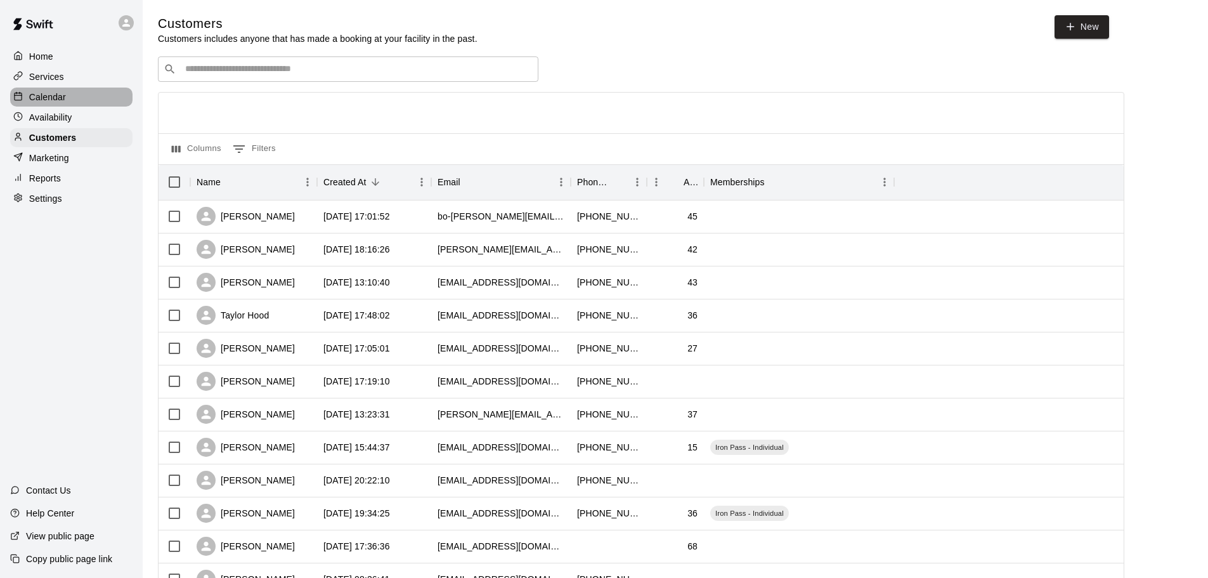
click at [29, 95] on p "Calendar" at bounding box center [47, 97] width 37 height 13
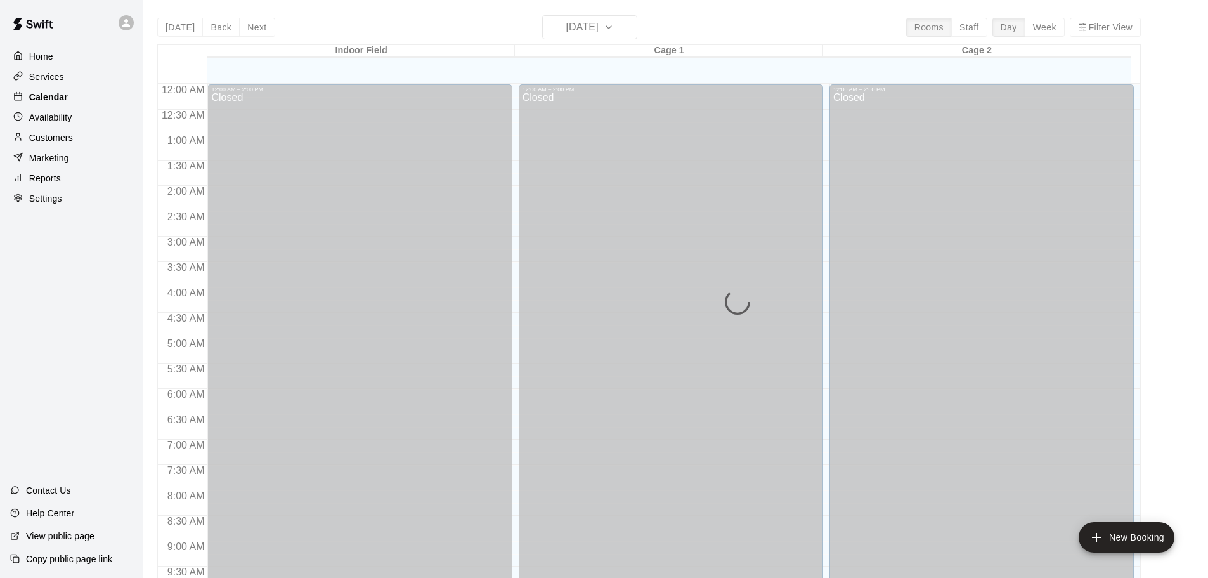
scroll to position [672, 0]
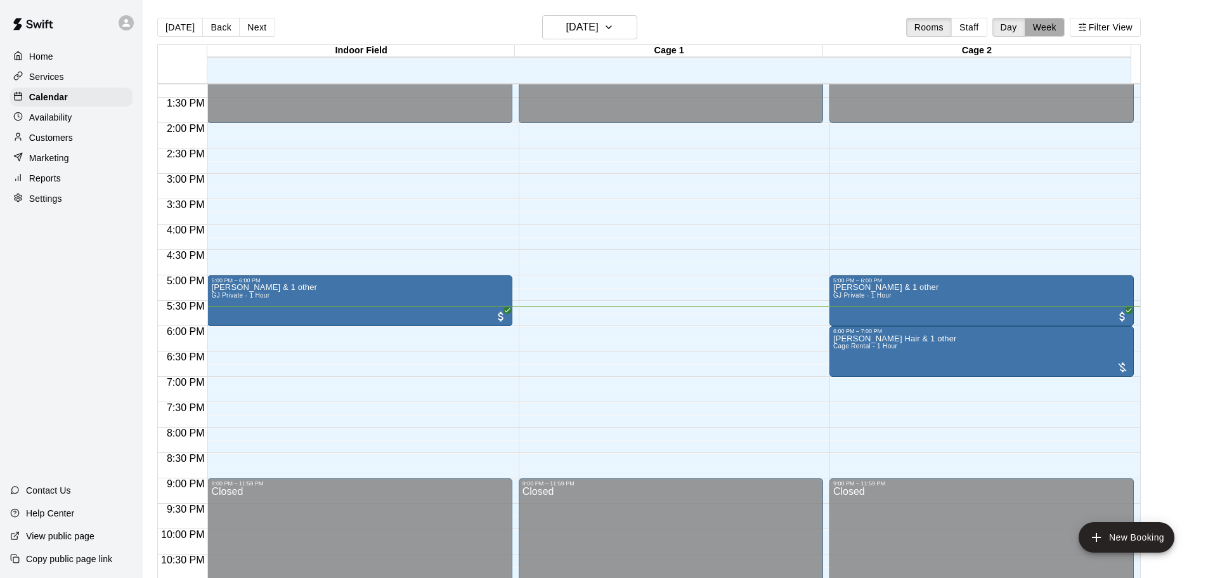
click at [1065, 29] on button "Week" at bounding box center [1045, 27] width 40 height 19
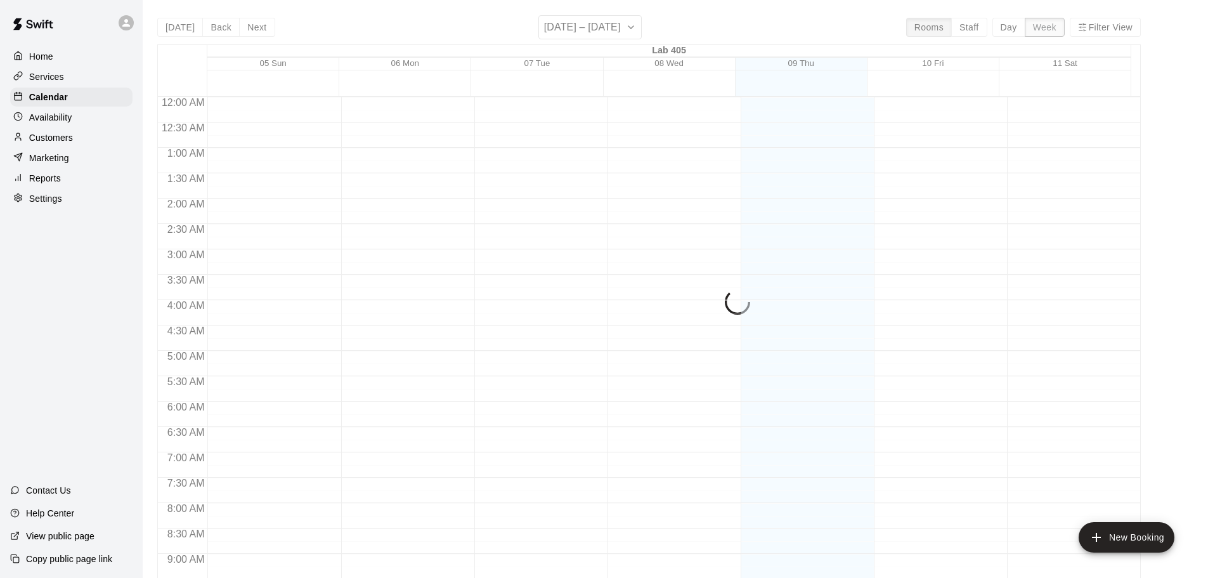
scroll to position [724, 0]
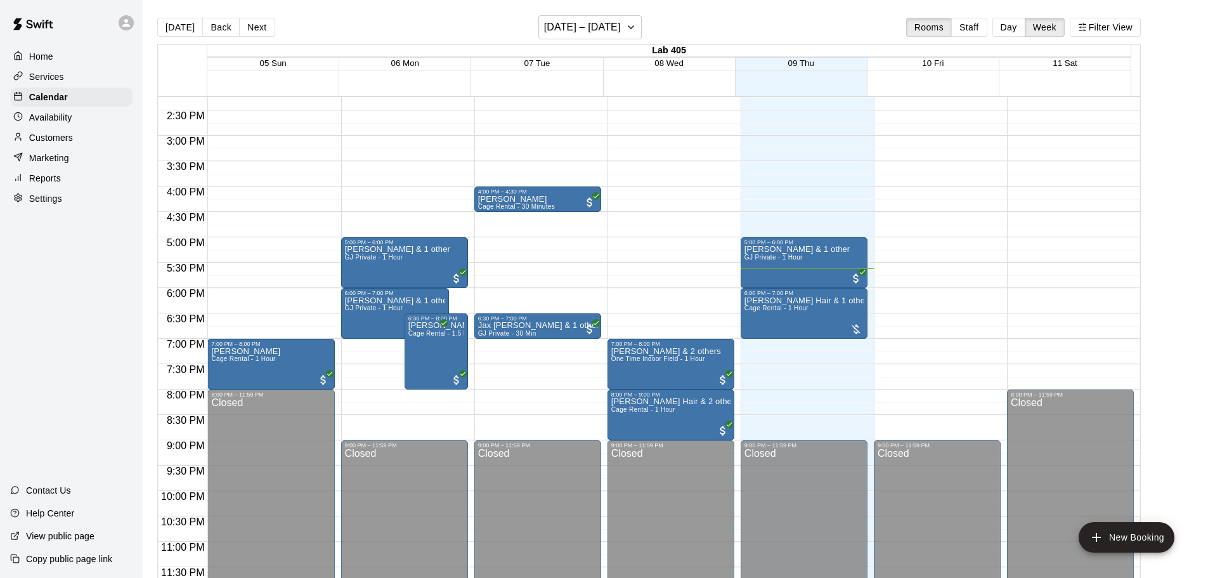
click at [987, 17] on div "Today Back Next October 05 – 11 Rooms Staff Day Week Filter View" at bounding box center [649, 29] width 984 height 29
click at [1003, 25] on button "Day" at bounding box center [1008, 27] width 33 height 19
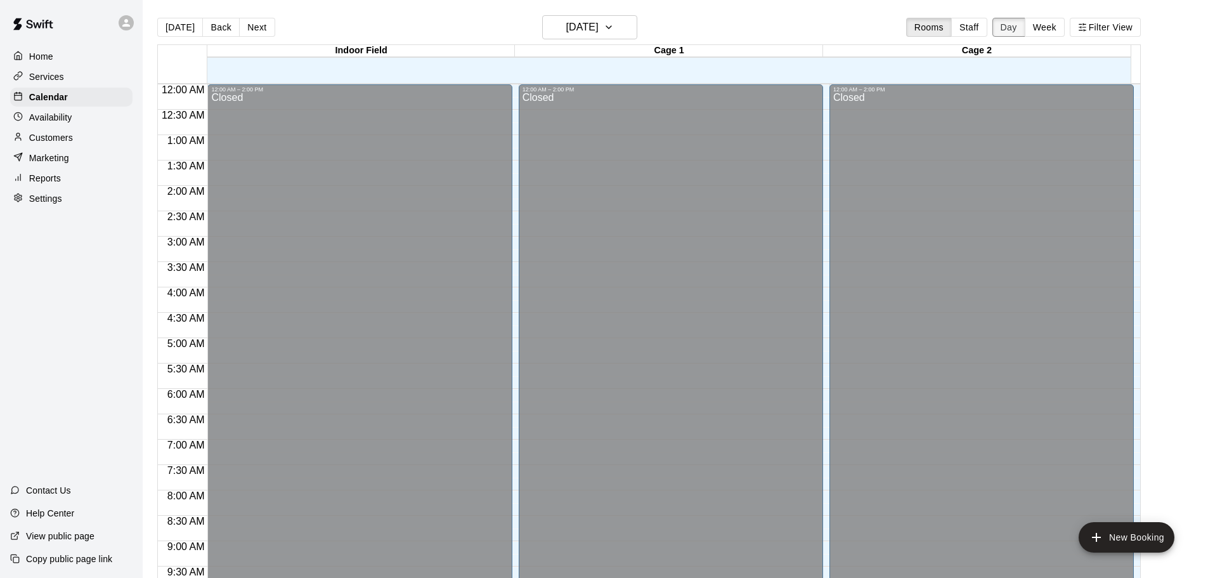
scroll to position [711, 0]
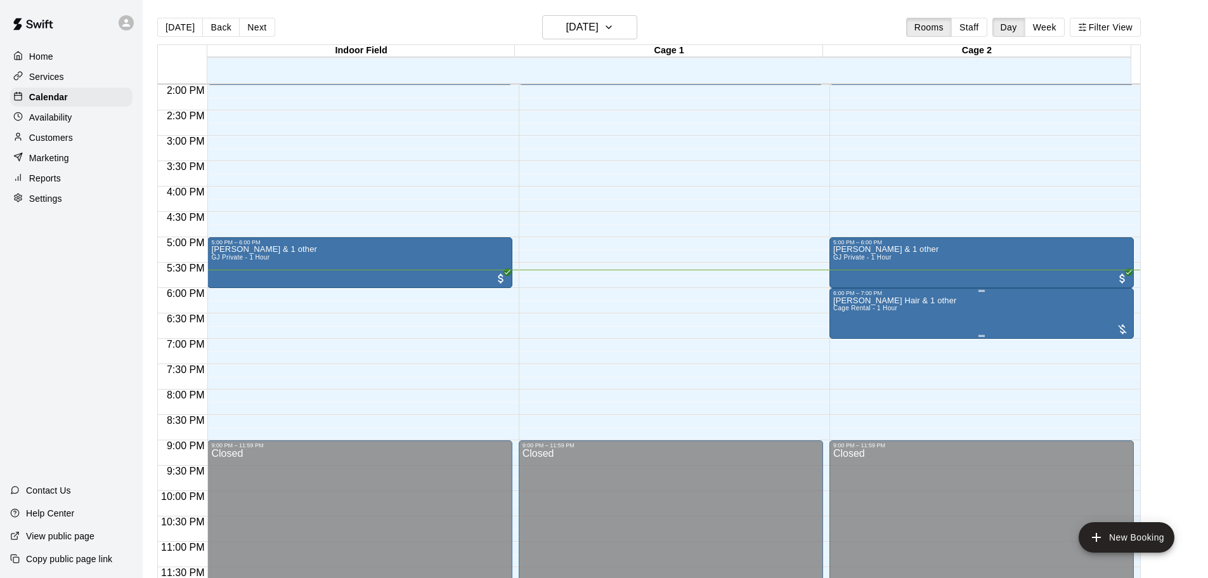
click at [947, 309] on div "Jeremiah Hair & 1 other Cage Rental - 1 Hour" at bounding box center [981, 585] width 297 height 578
click at [836, 338] on button "edit" at bounding box center [844, 340] width 25 height 25
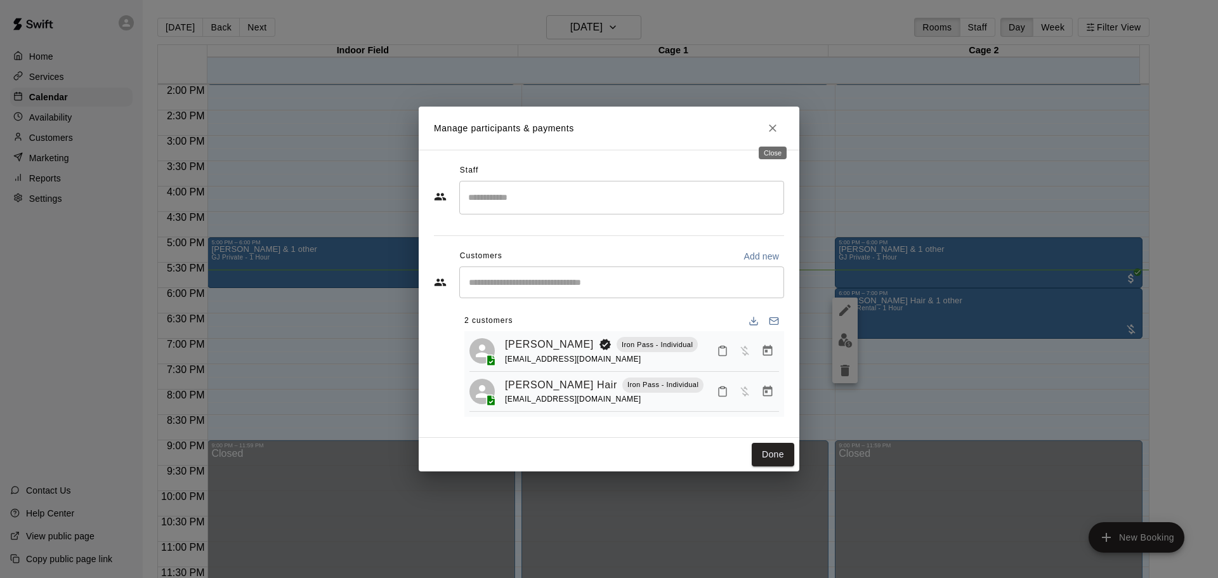
drag, startPoint x: 778, startPoint y: 129, endPoint x: 767, endPoint y: 134, distance: 11.3
click at [774, 129] on icon "Close" at bounding box center [772, 128] width 13 height 13
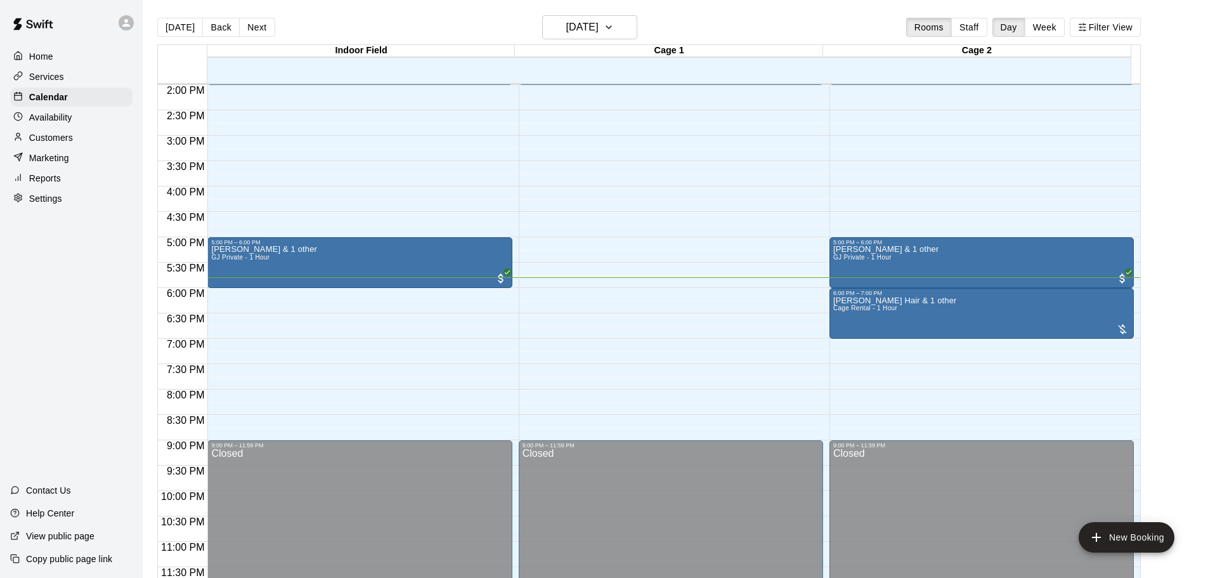
click at [70, 143] on p "Customers" at bounding box center [51, 137] width 44 height 13
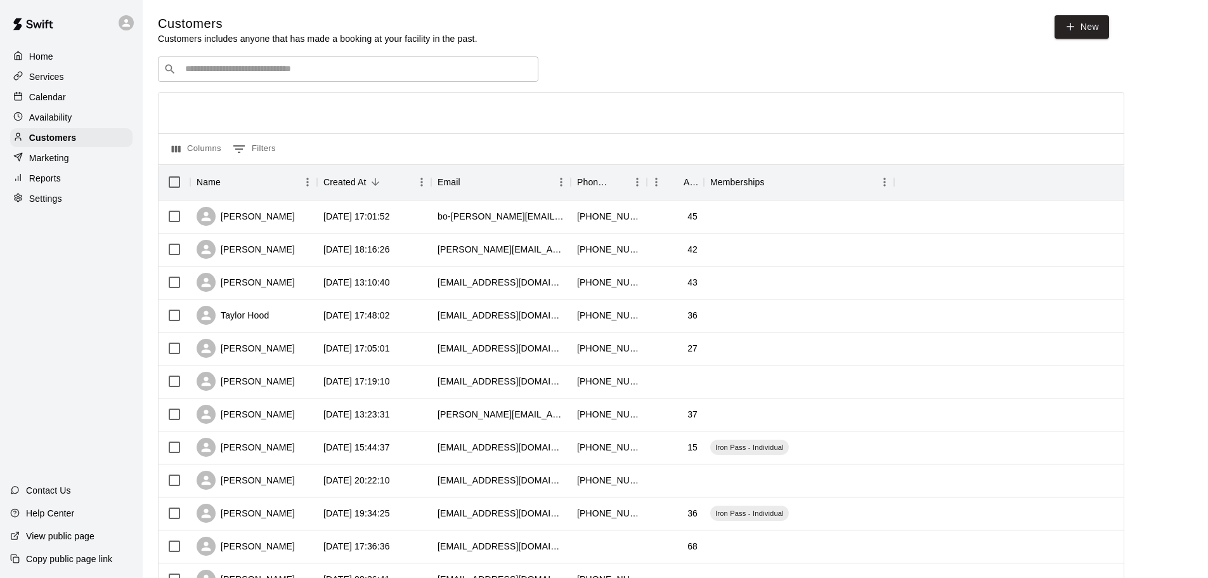
click at [39, 107] on div "Calendar" at bounding box center [71, 97] width 122 height 19
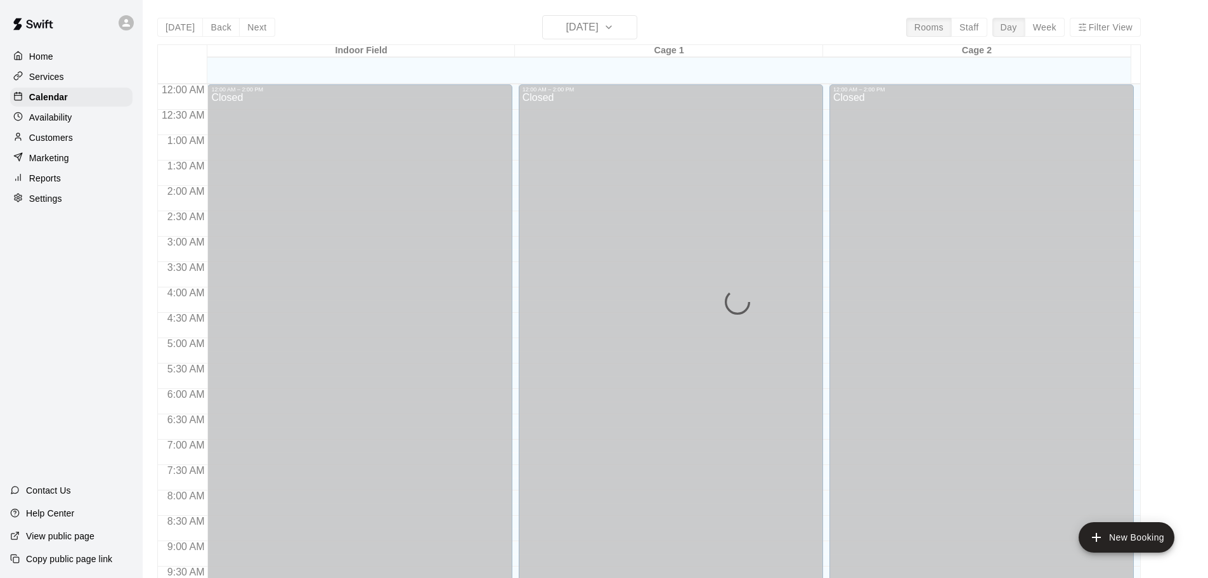
scroll to position [672, 0]
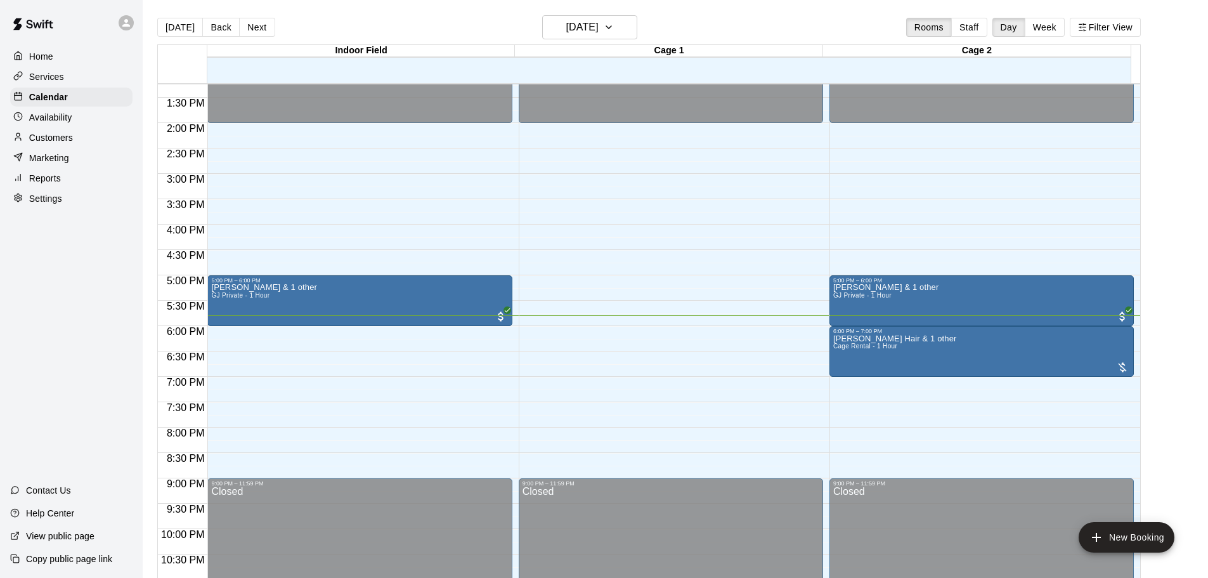
click at [46, 131] on div "Customers" at bounding box center [71, 137] width 122 height 19
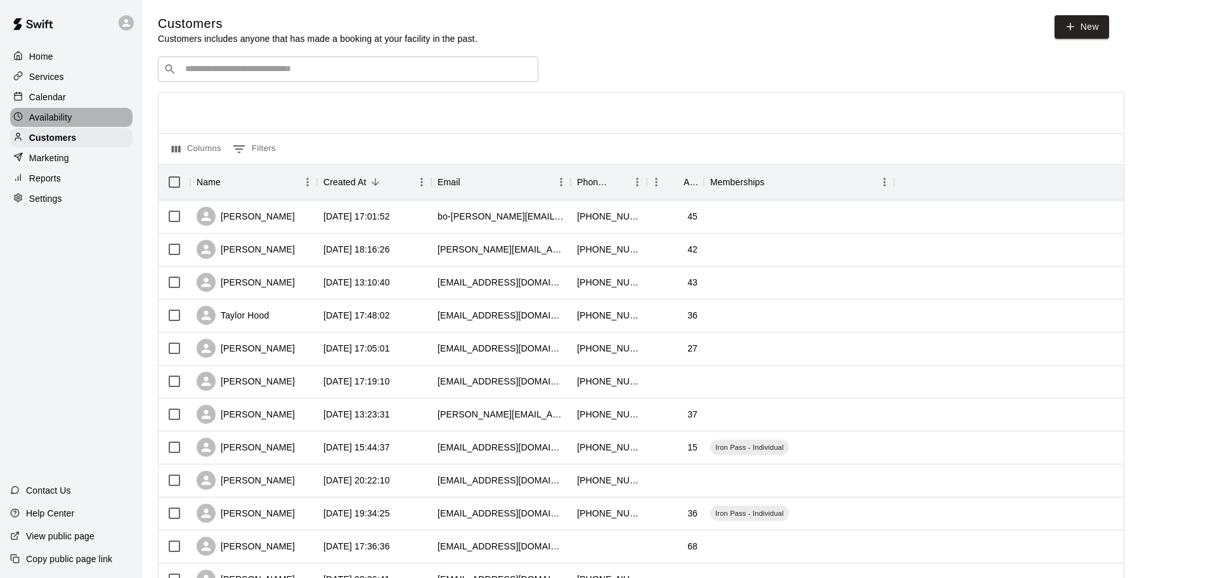
click at [56, 111] on div "Availability" at bounding box center [71, 117] width 122 height 19
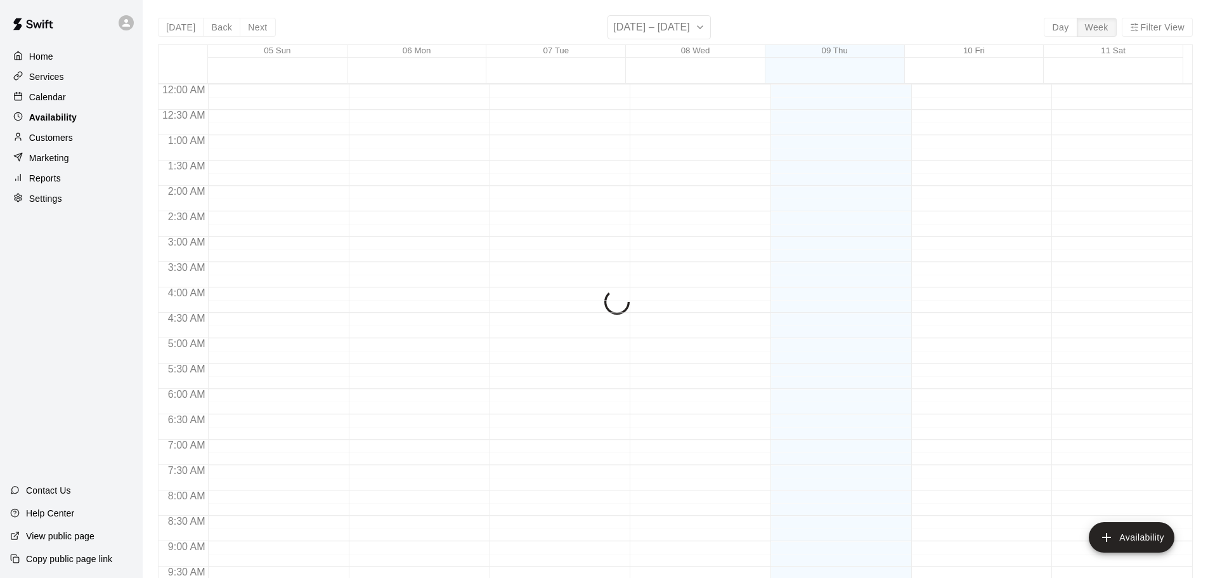
scroll to position [710, 0]
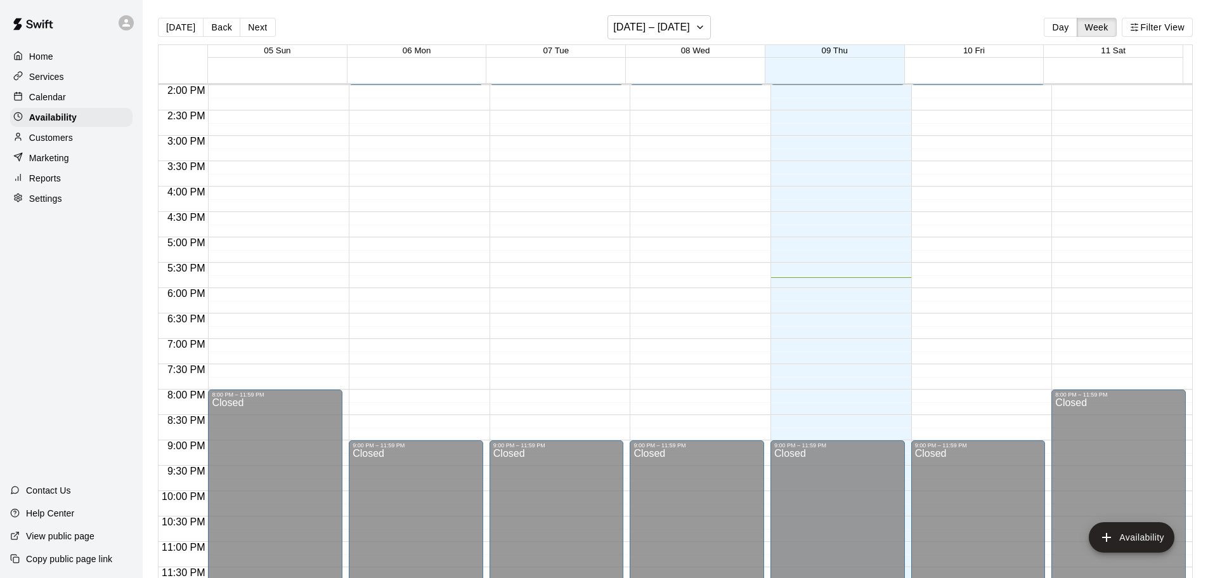
click at [74, 109] on div "Home Services Calendar Availability Customers Marketing Reports Settings" at bounding box center [71, 128] width 143 height 164
click at [78, 98] on div "Calendar" at bounding box center [71, 97] width 122 height 19
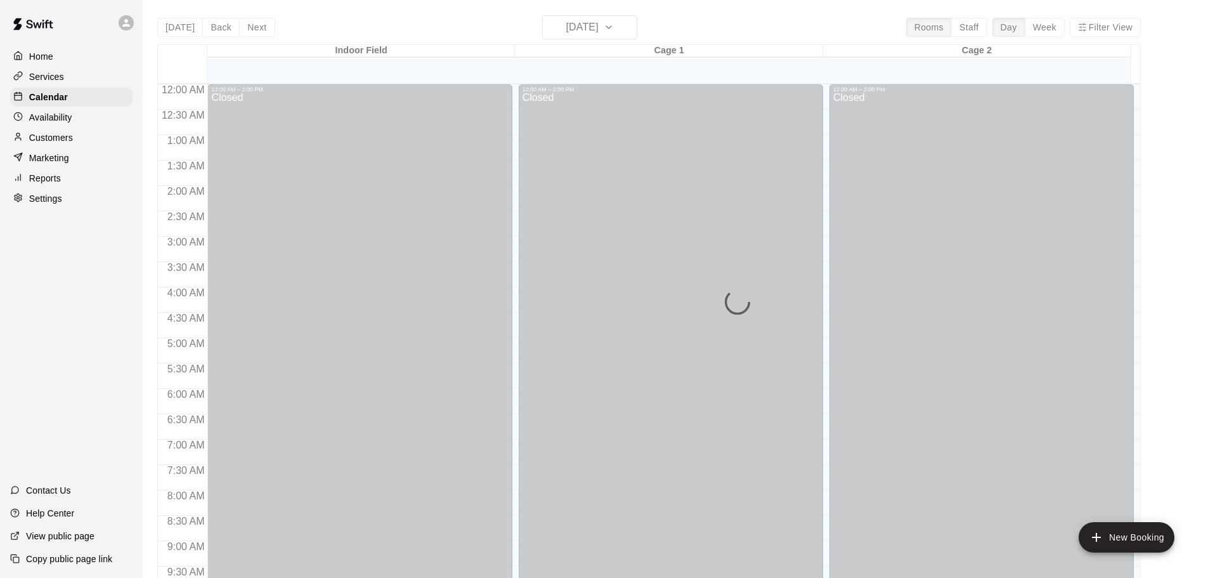
scroll to position [672, 0]
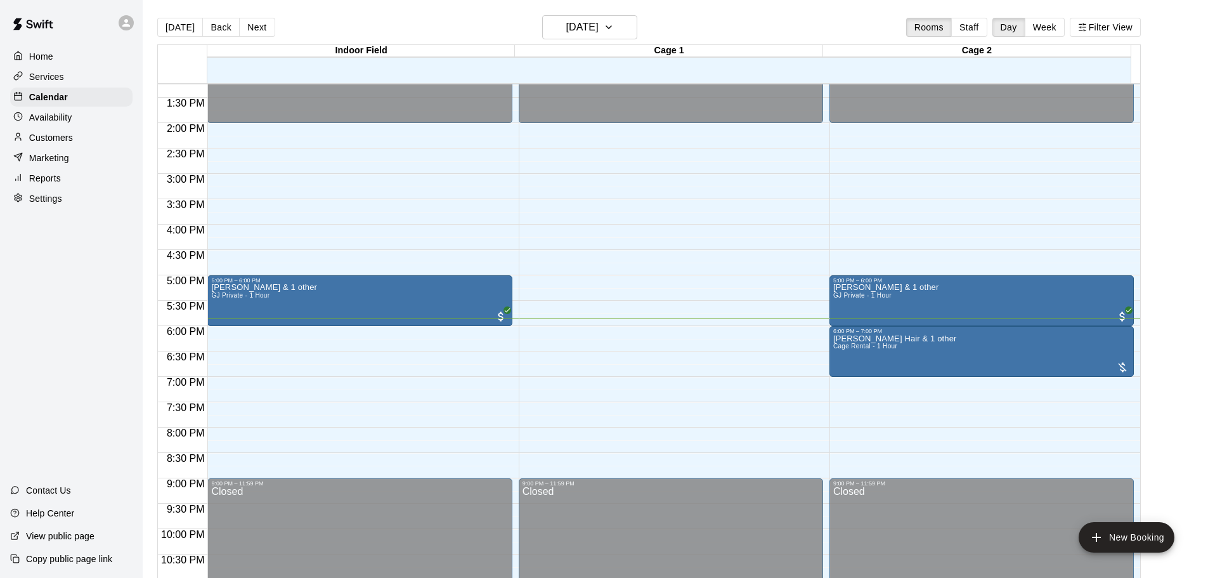
click at [6, 176] on div "Home Services Calendar Availability Customers Marketing Reports Settings" at bounding box center [71, 128] width 143 height 164
click at [27, 182] on div at bounding box center [21, 178] width 16 height 12
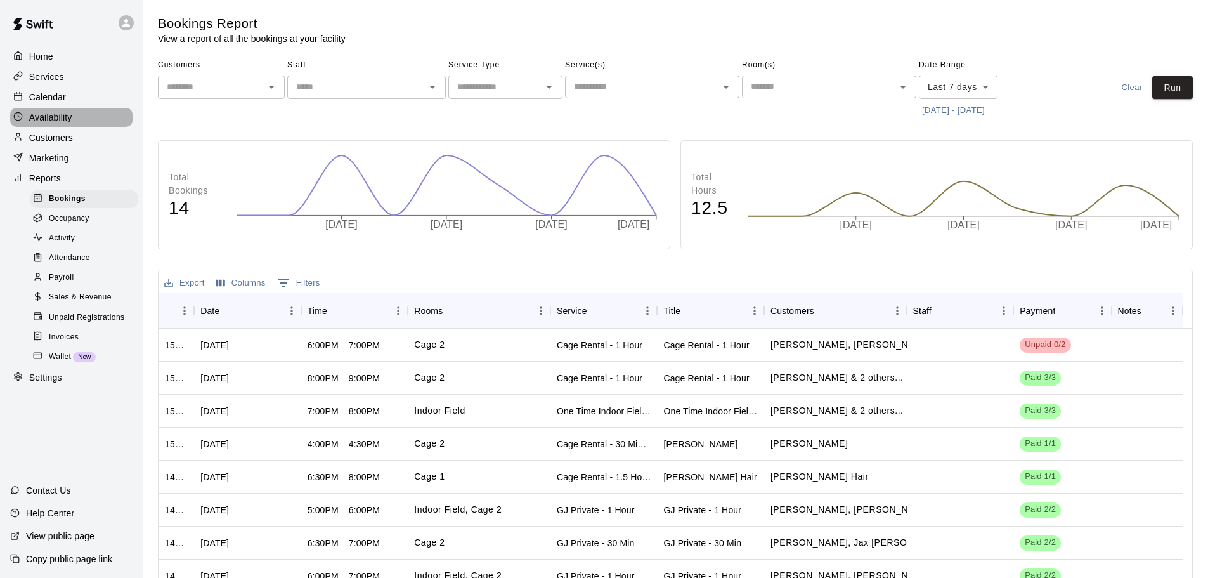
click at [49, 127] on div "Availability" at bounding box center [71, 117] width 122 height 19
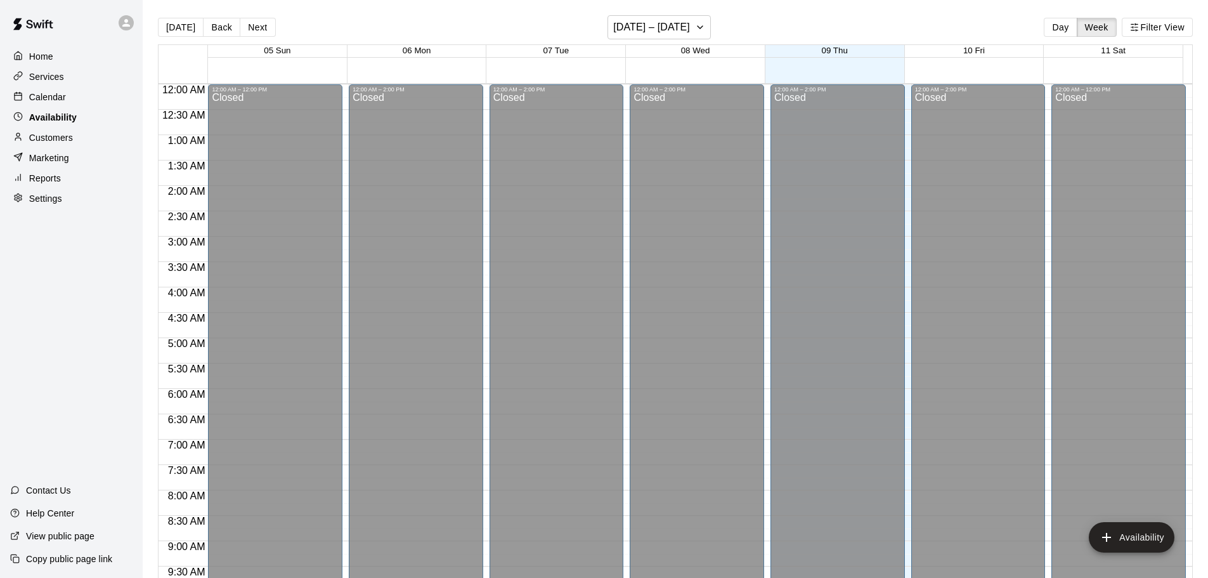
scroll to position [710, 0]
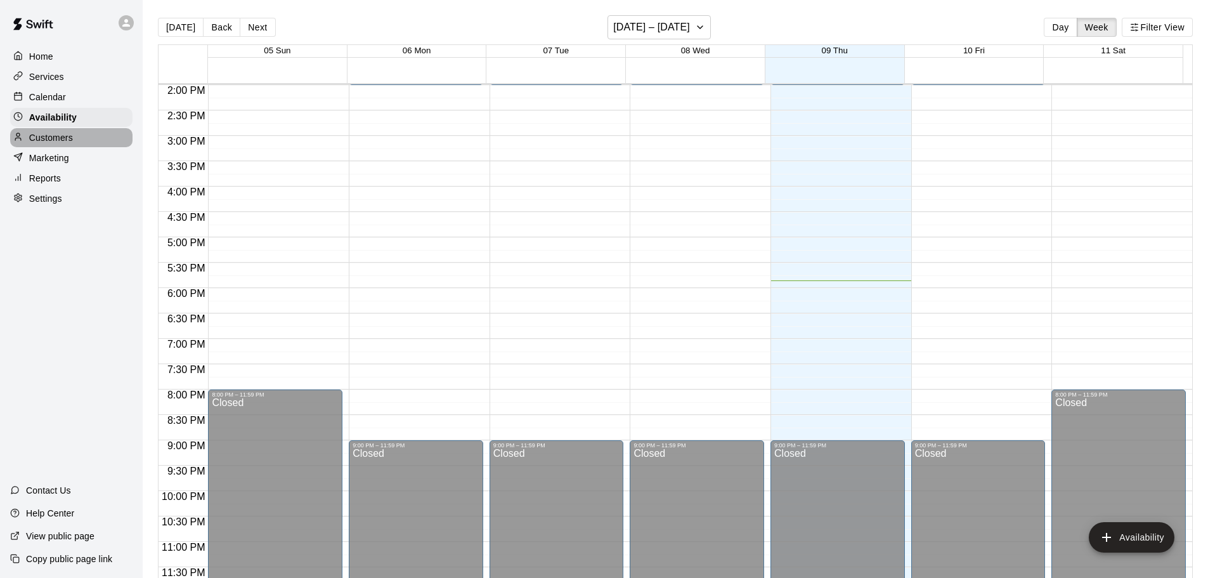
click at [53, 141] on p "Customers" at bounding box center [51, 137] width 44 height 13
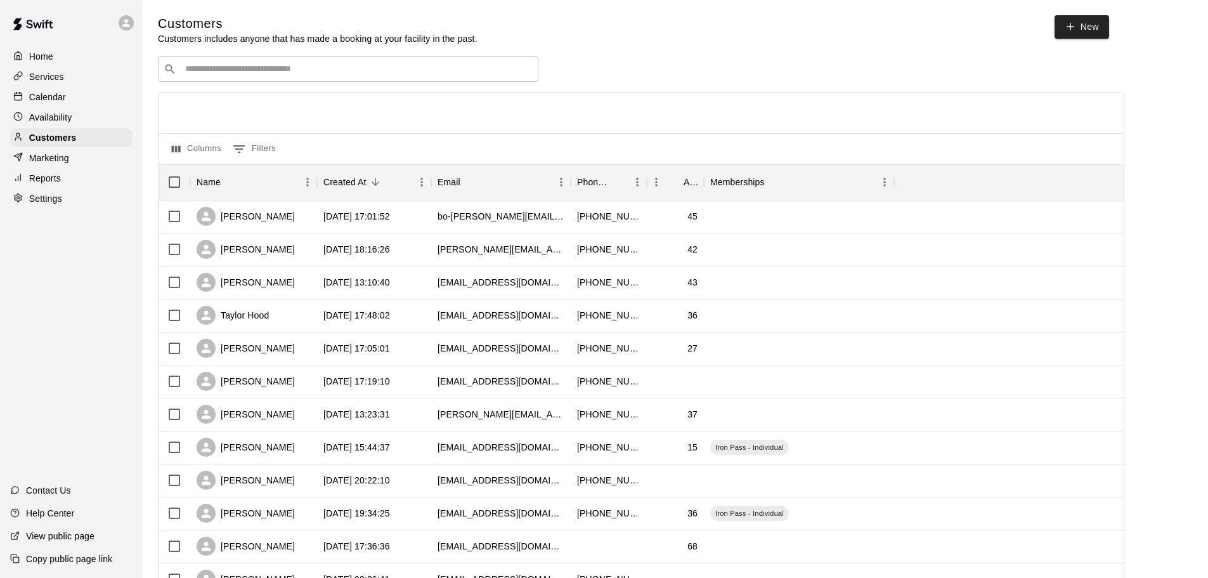
click at [53, 100] on p "Calendar" at bounding box center [47, 97] width 37 height 13
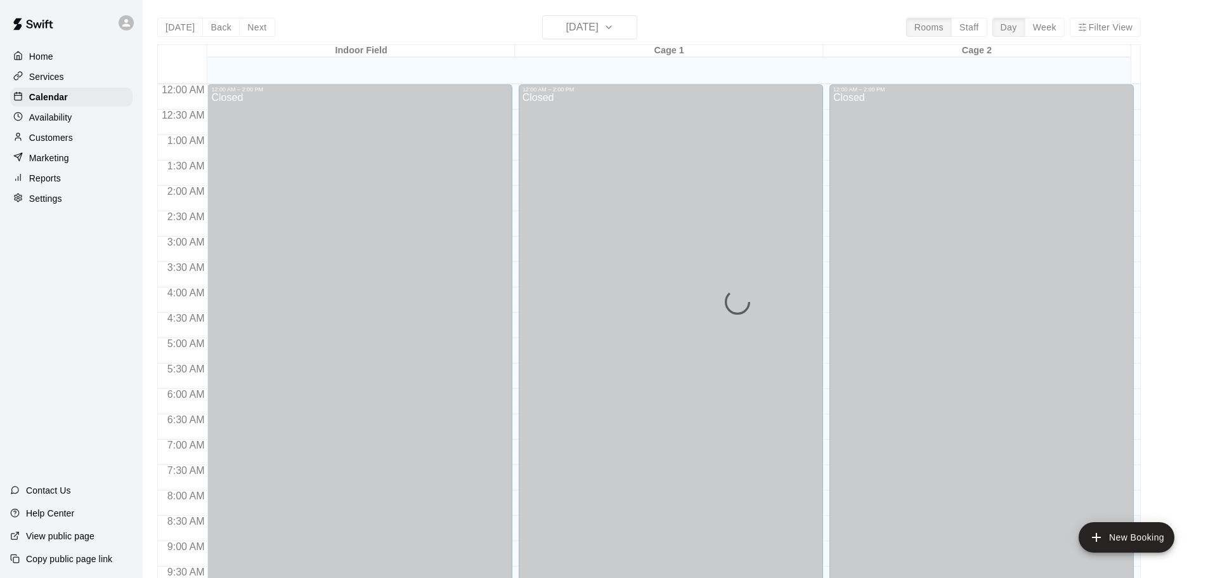
scroll to position [672, 0]
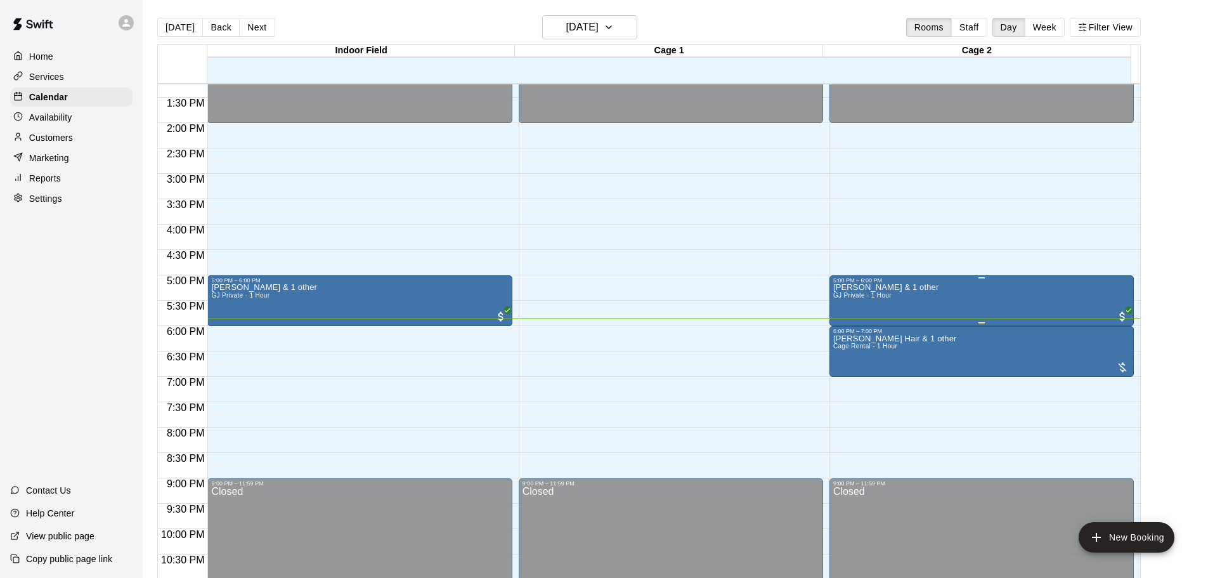
click at [1059, 302] on div "Brody Swearingen & 1 other GJ Private - 1 Hour" at bounding box center [981, 572] width 297 height 578
click at [845, 321] on button "edit" at bounding box center [844, 328] width 25 height 25
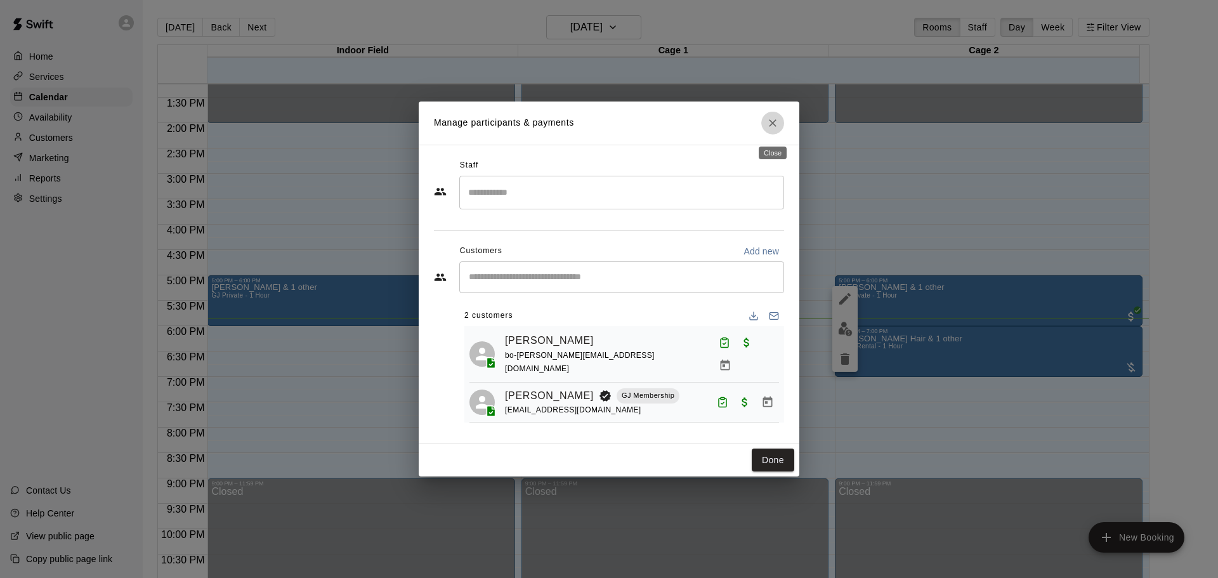
click at [771, 129] on icon "Close" at bounding box center [772, 123] width 13 height 13
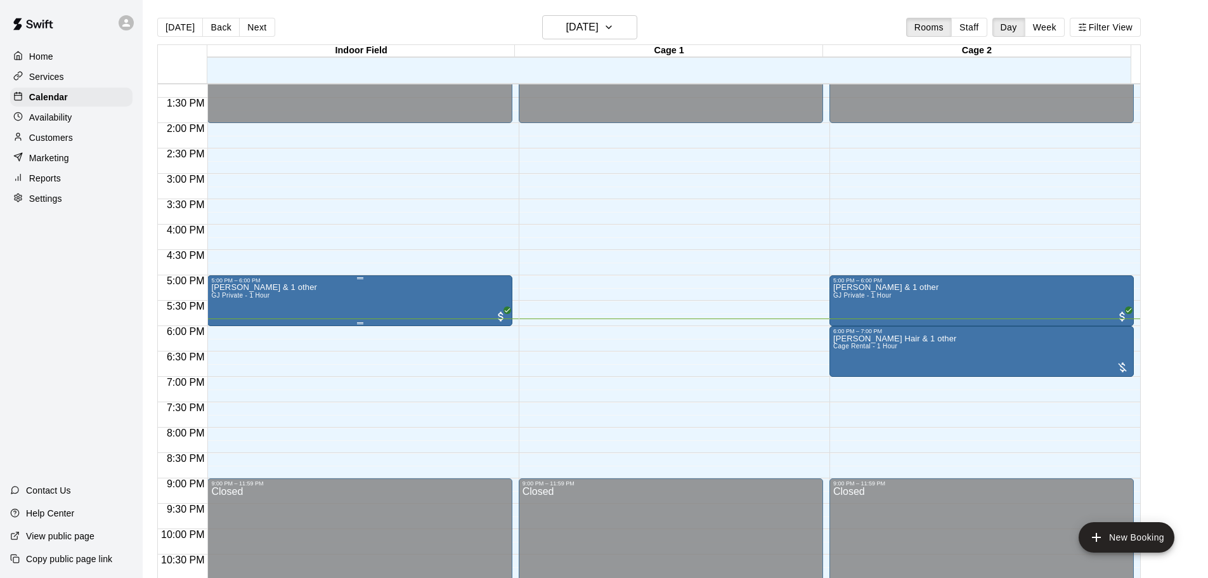
click at [485, 303] on div "Brody Swearingen & 1 other GJ Private - 1 Hour" at bounding box center [359, 572] width 297 height 578
click at [213, 330] on button "edit" at bounding box center [223, 328] width 25 height 25
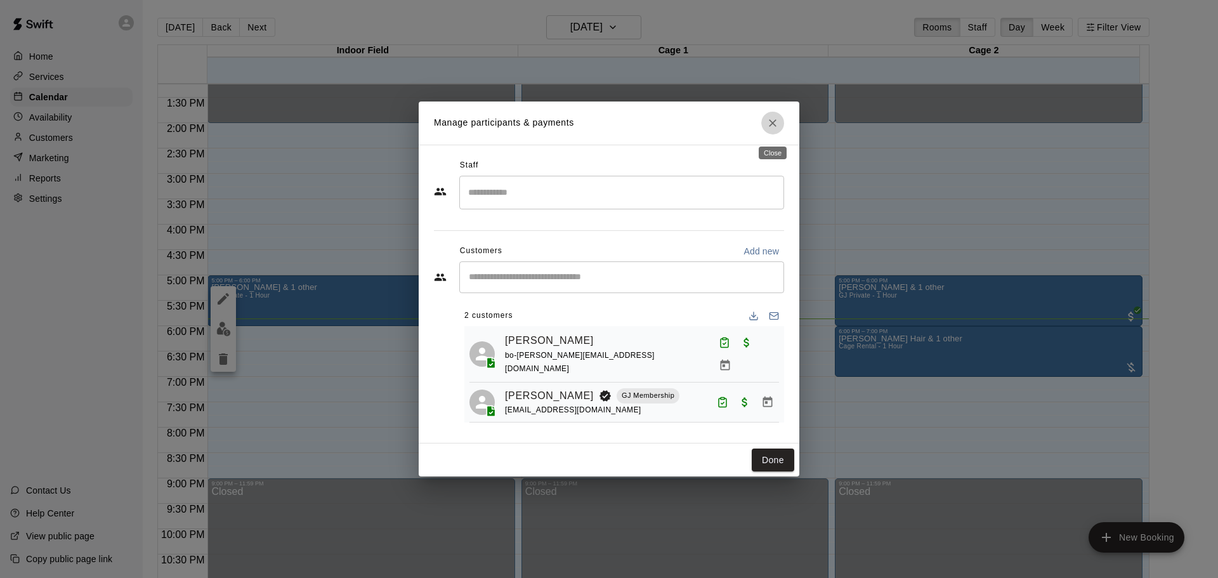
click at [774, 127] on icon "Close" at bounding box center [773, 123] width 8 height 8
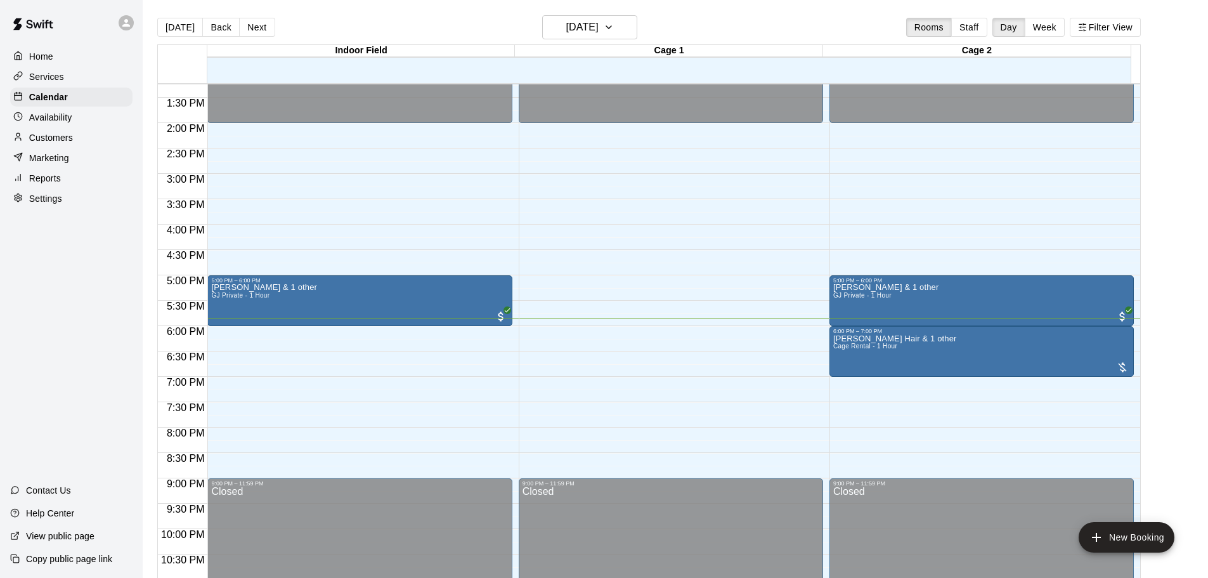
click at [56, 144] on p "Customers" at bounding box center [51, 137] width 44 height 13
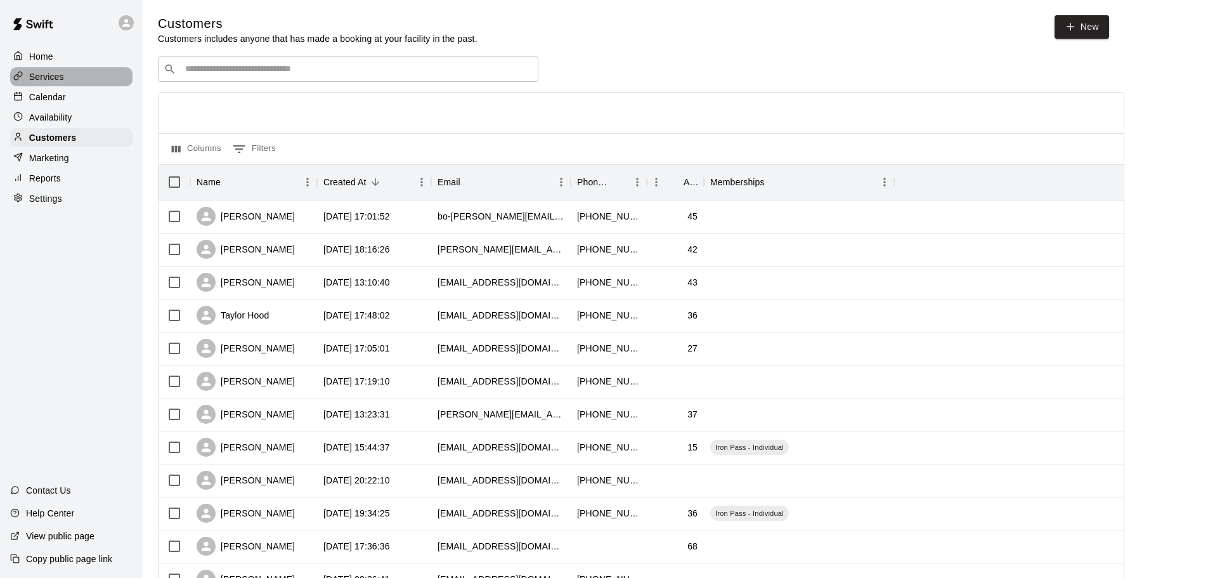
click at [63, 79] on p "Services" at bounding box center [46, 76] width 35 height 13
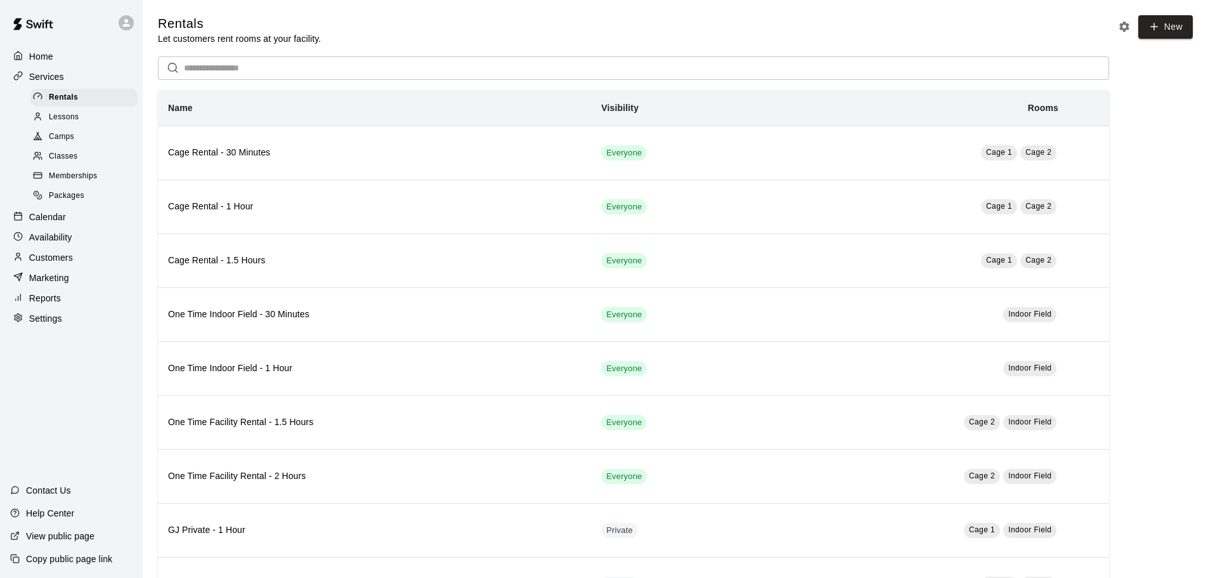
click at [82, 267] on div "Customers" at bounding box center [71, 257] width 122 height 19
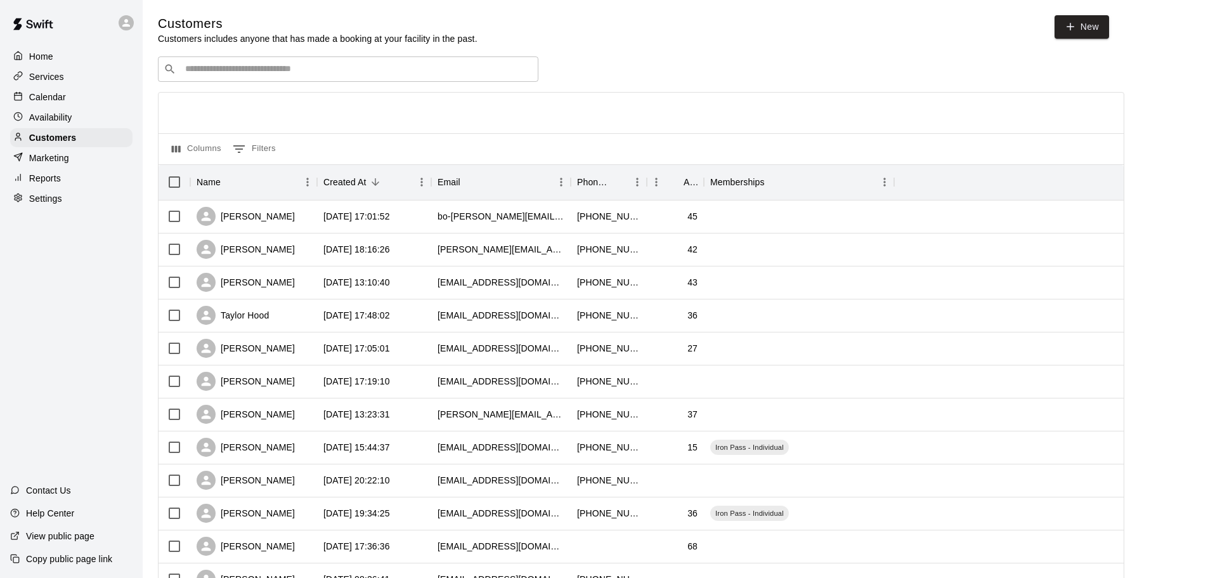
click at [74, 174] on div "Reports" at bounding box center [71, 178] width 122 height 19
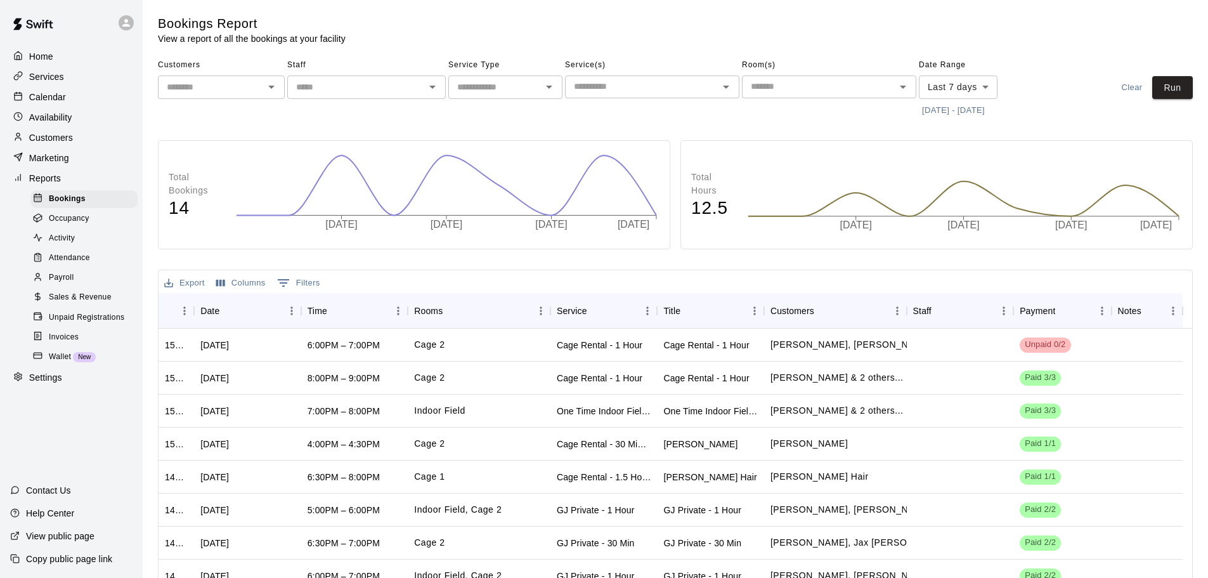
click at [96, 285] on div "Payroll" at bounding box center [83, 278] width 107 height 18
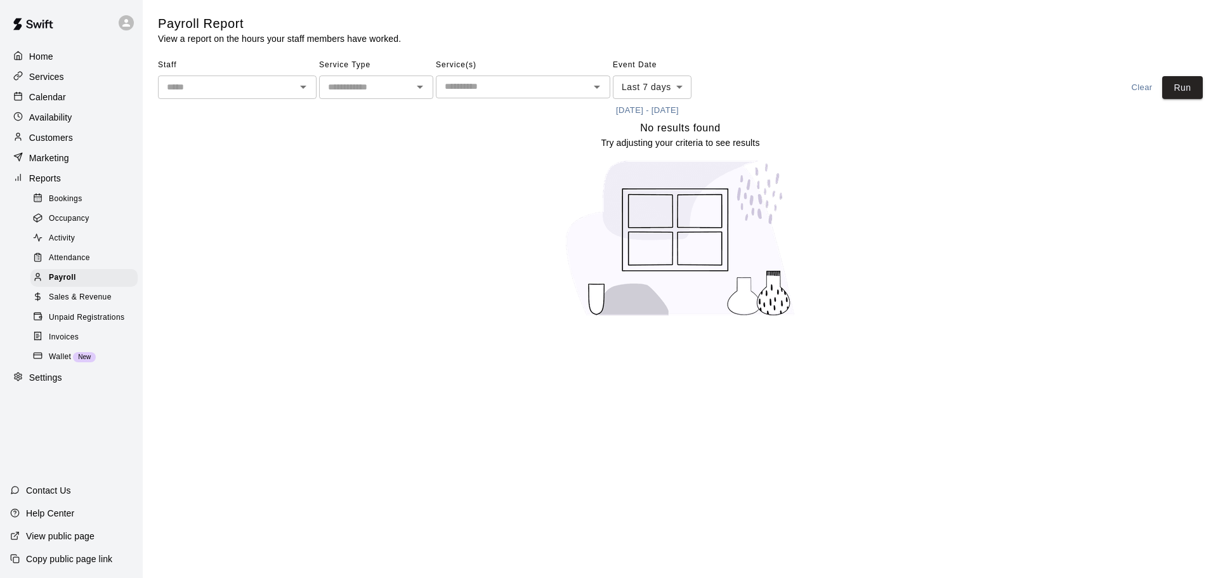
click at [94, 297] on div "Sales & Revenue" at bounding box center [83, 298] width 107 height 18
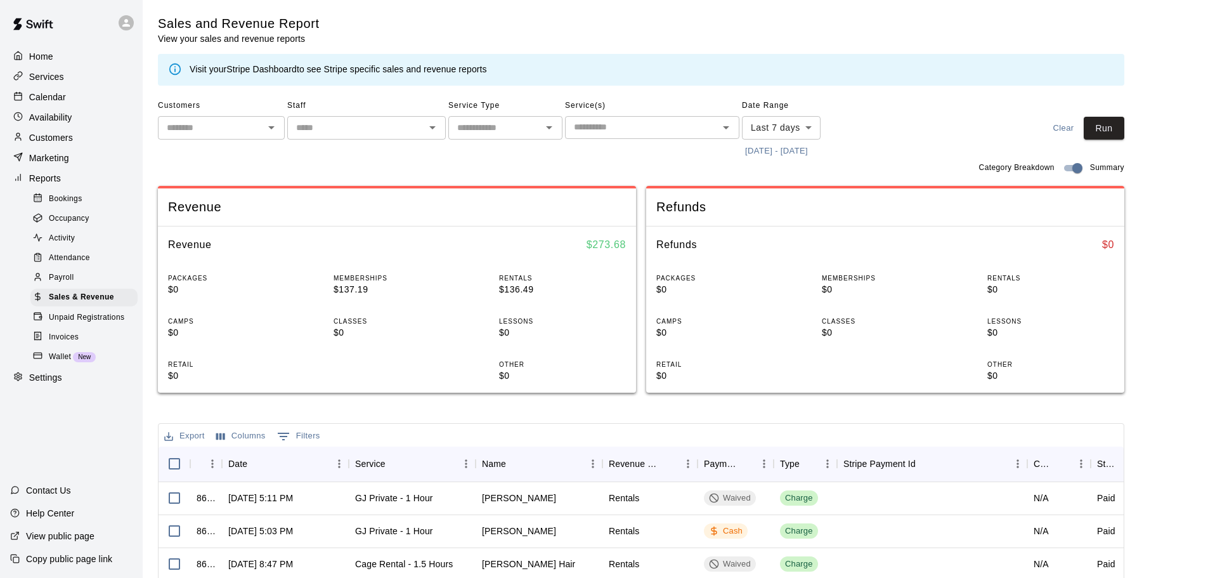
click at [44, 91] on div "Calendar" at bounding box center [71, 97] width 122 height 19
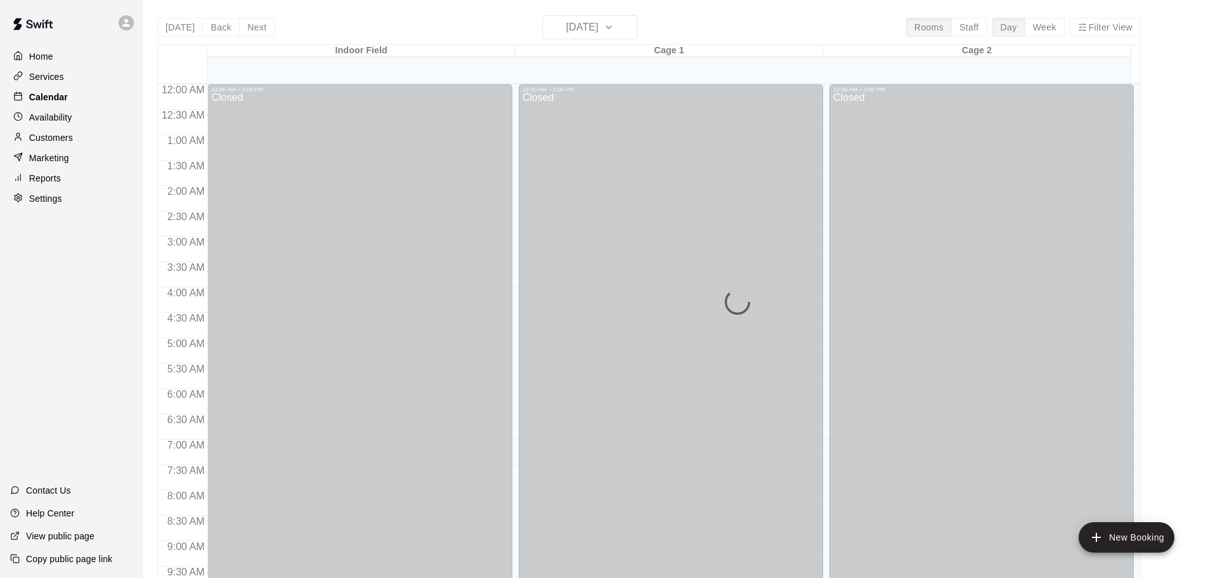
scroll to position [672, 0]
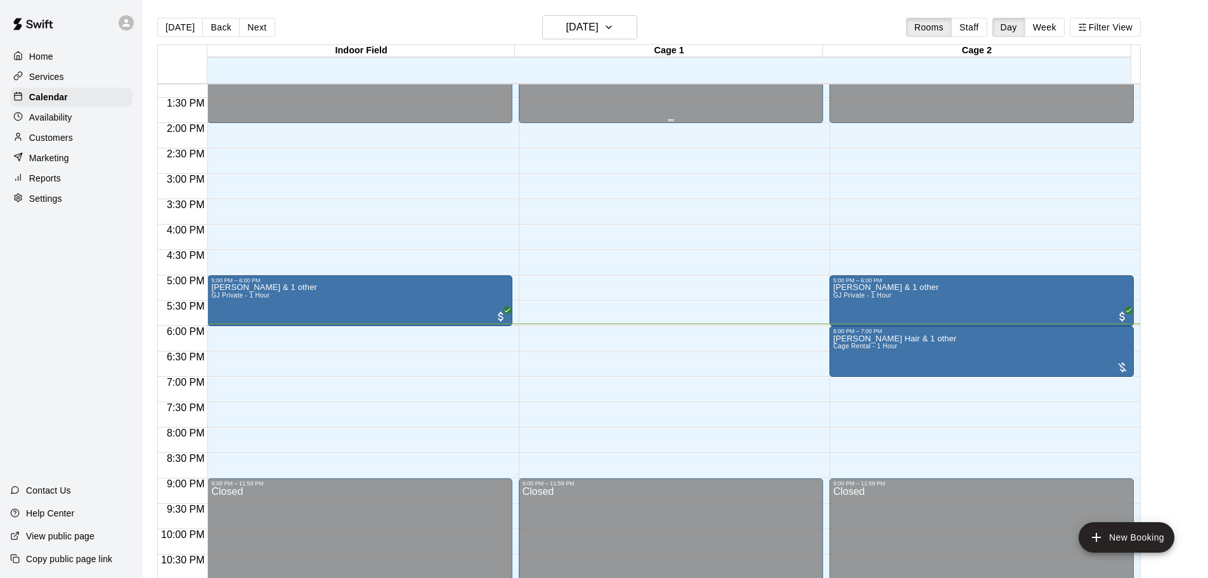
click at [25, 52] on div at bounding box center [21, 57] width 16 height 12
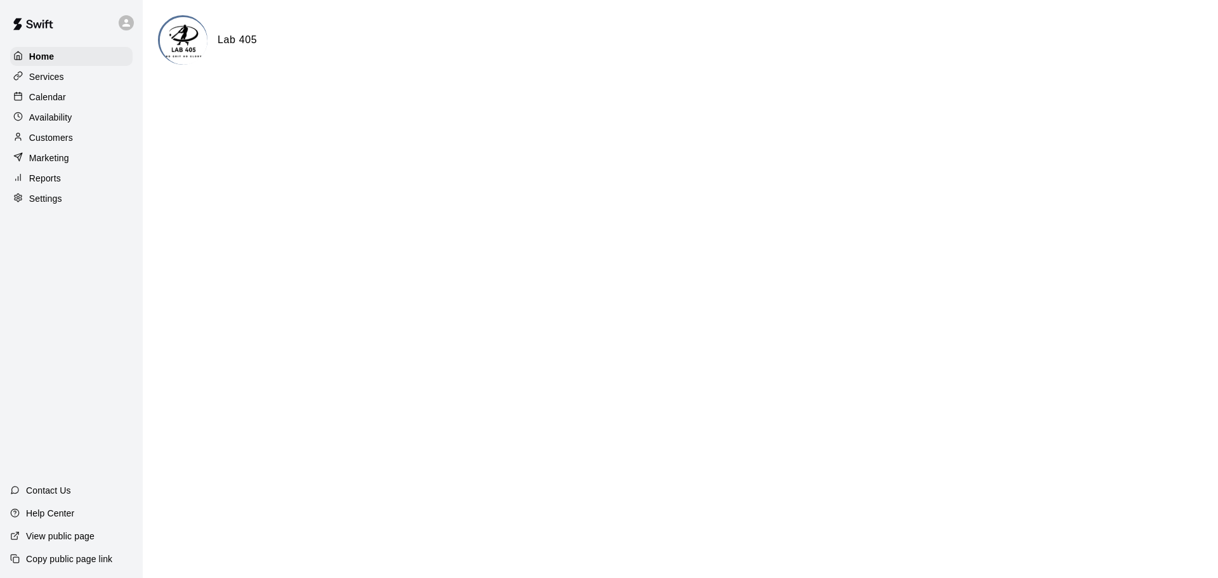
click at [49, 97] on p "Calendar" at bounding box center [47, 97] width 37 height 13
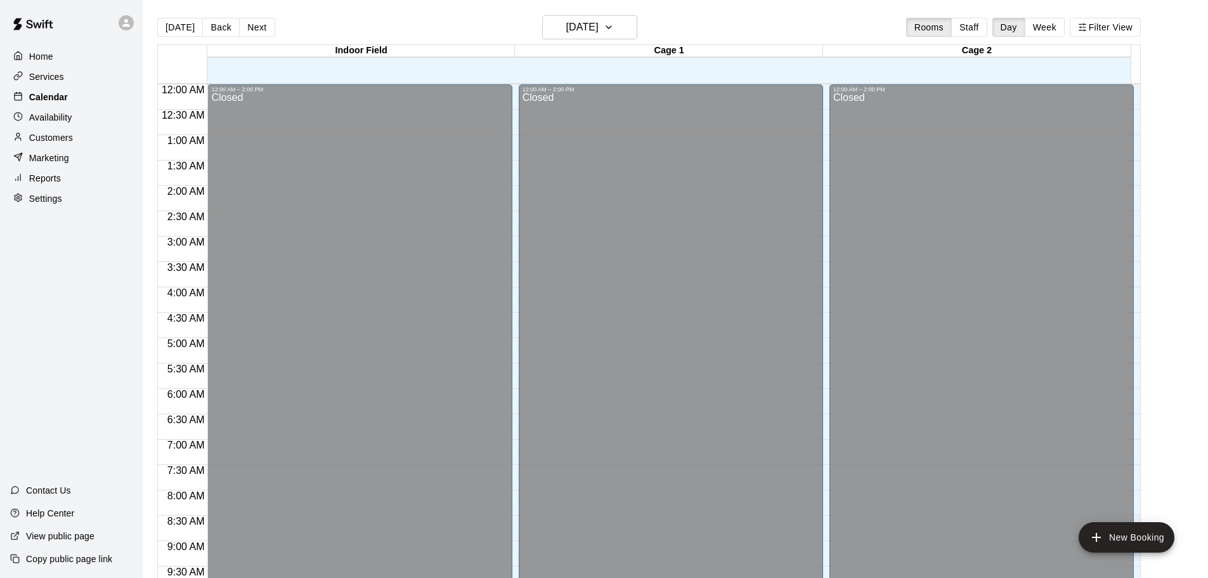
scroll to position [672, 0]
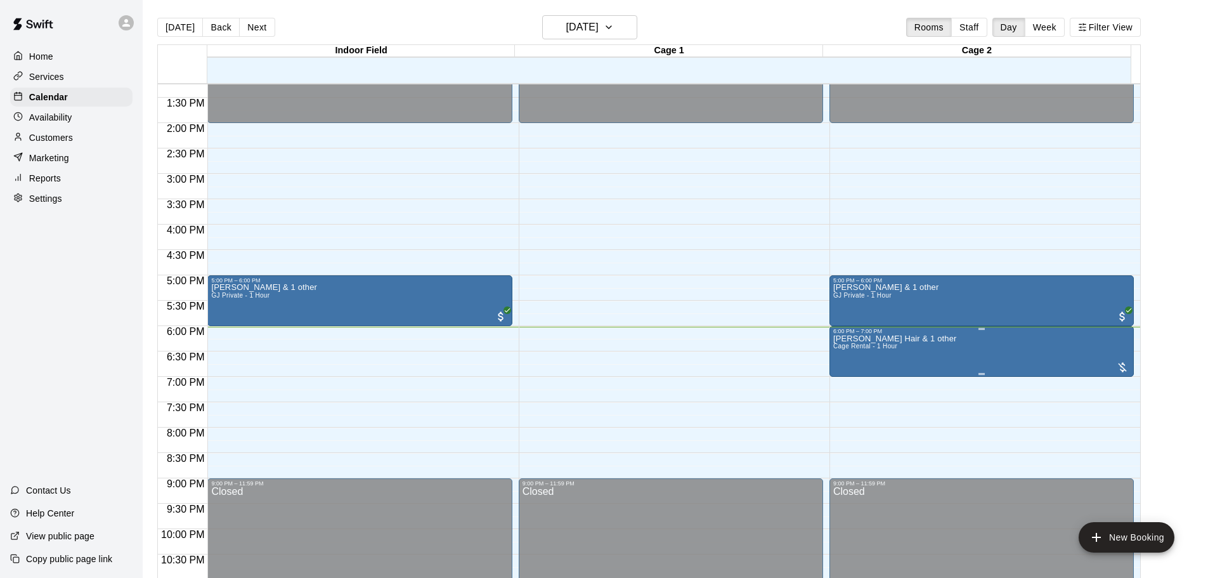
click at [888, 339] on p "[PERSON_NAME] Hair & 1 other" at bounding box center [895, 339] width 124 height 0
click at [842, 391] on img "edit" at bounding box center [845, 384] width 15 height 15
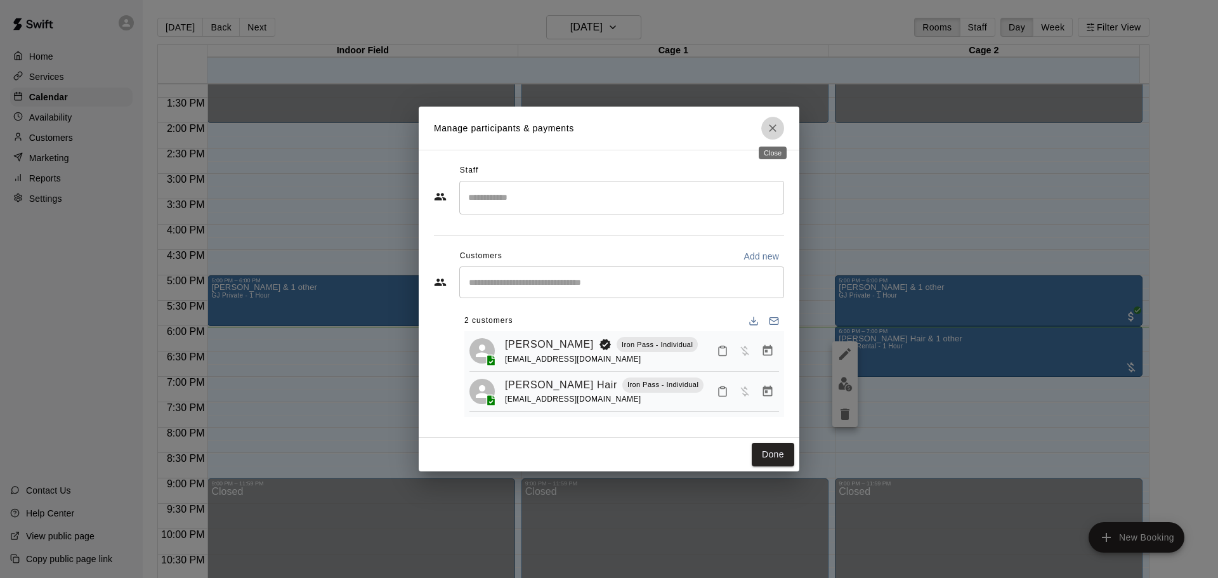
click at [778, 124] on icon "Close" at bounding box center [772, 128] width 13 height 13
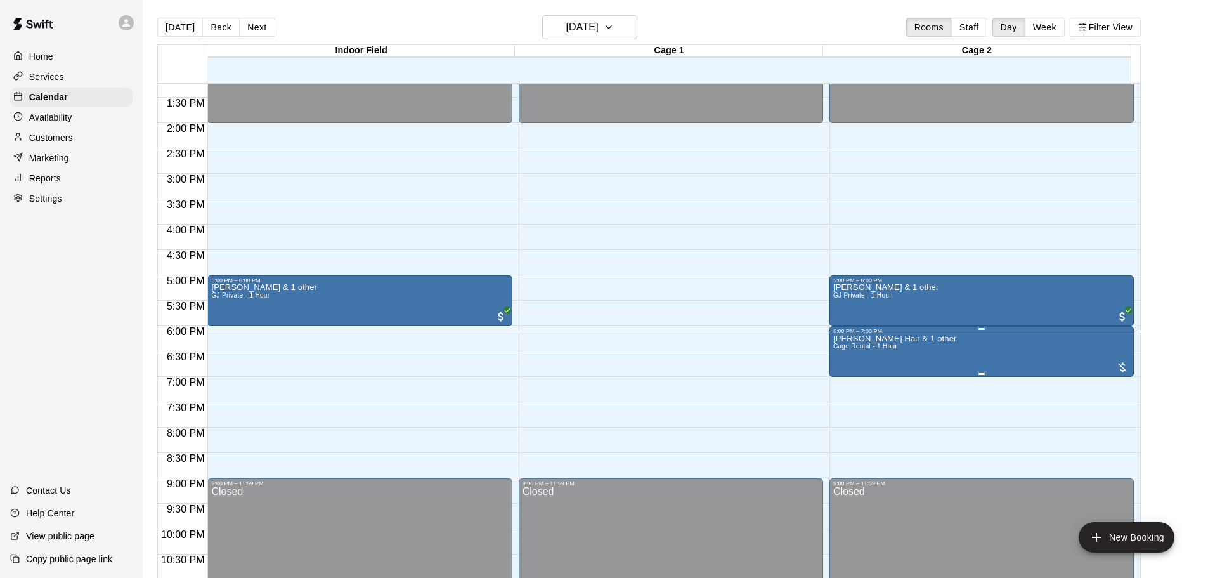
click at [844, 374] on img "edit" at bounding box center [845, 379] width 15 height 15
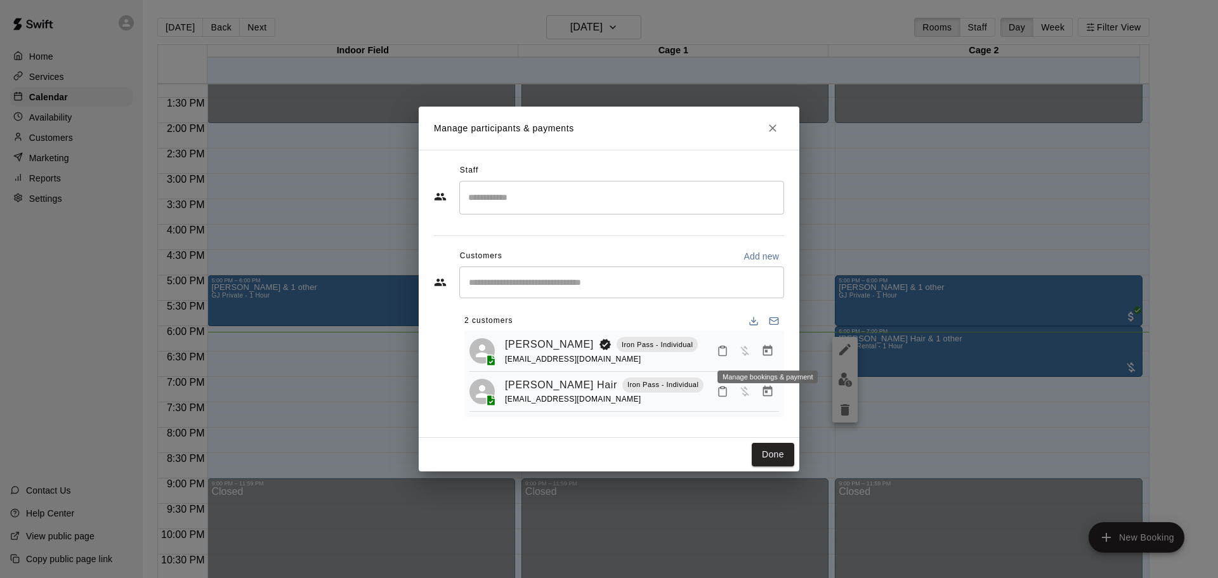
click at [769, 353] on icon "Manage bookings & payment" at bounding box center [767, 350] width 13 height 13
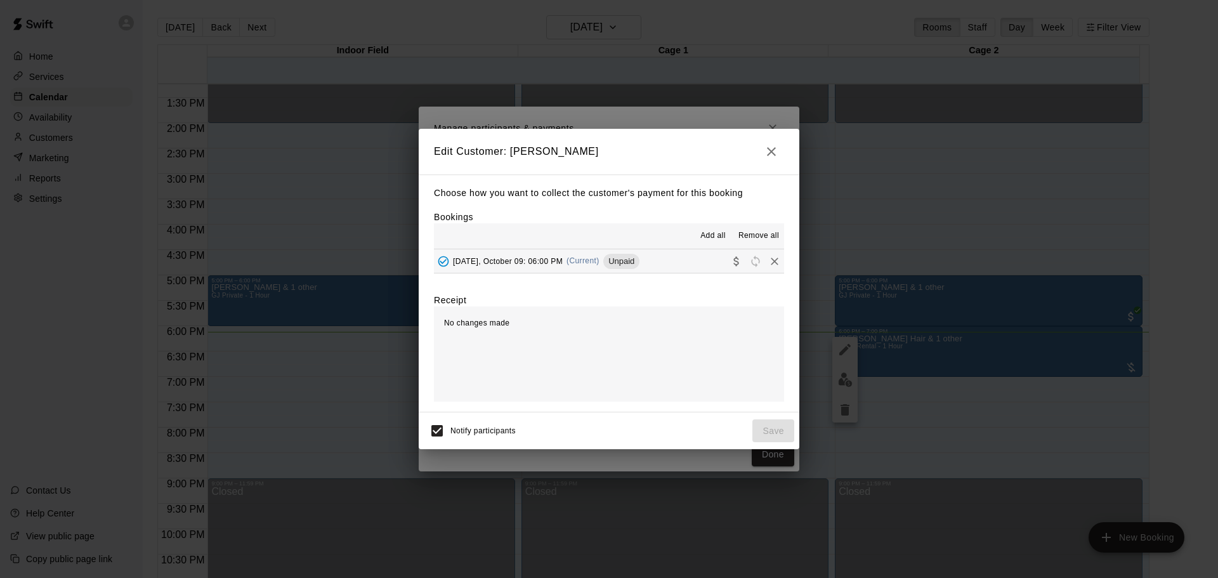
click at [656, 264] on button "Thursday, October 09: 06:00 PM (Current) Unpaid" at bounding box center [609, 260] width 350 height 23
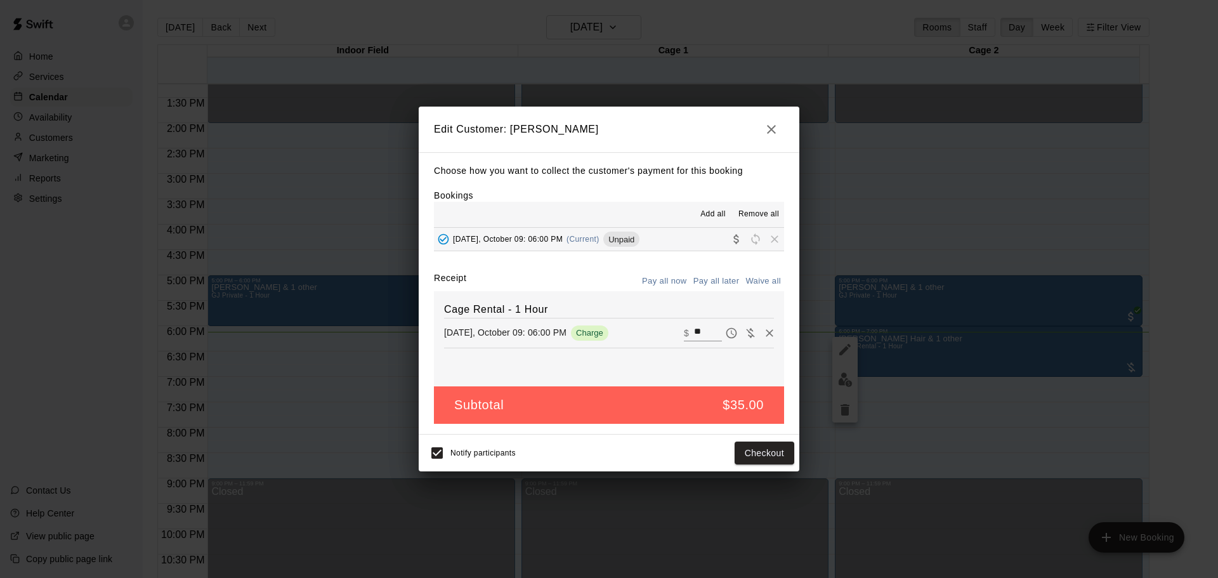
click at [772, 282] on button "Waive all" at bounding box center [763, 281] width 42 height 20
type input "*"
click at [774, 458] on button "Save" at bounding box center [773, 452] width 42 height 23
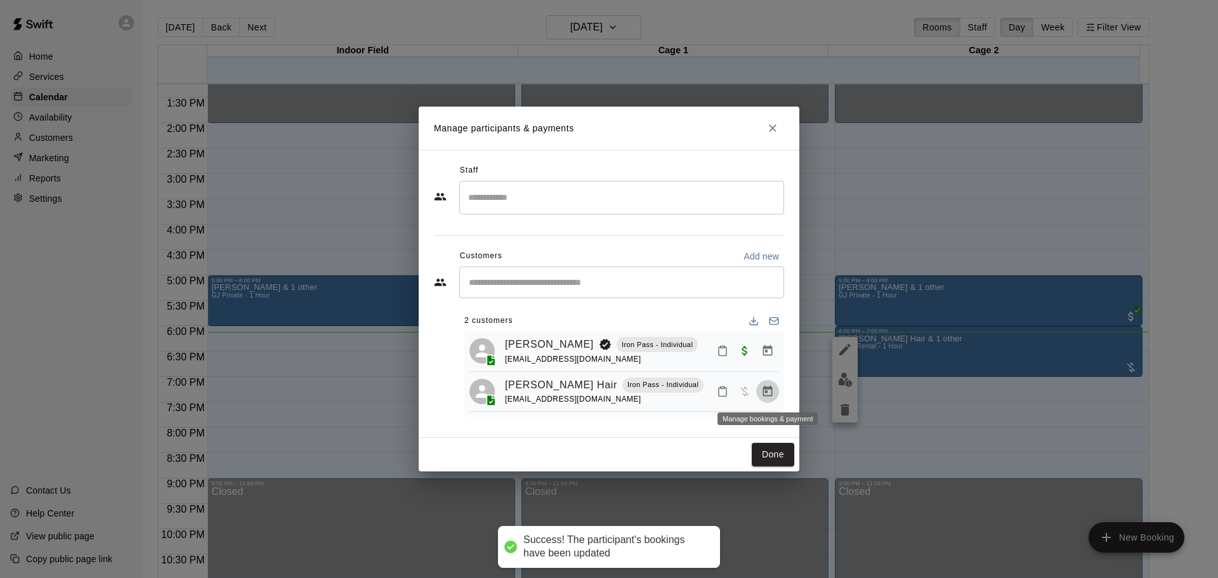
click at [765, 391] on icon "Manage bookings & payment" at bounding box center [768, 391] width 10 height 11
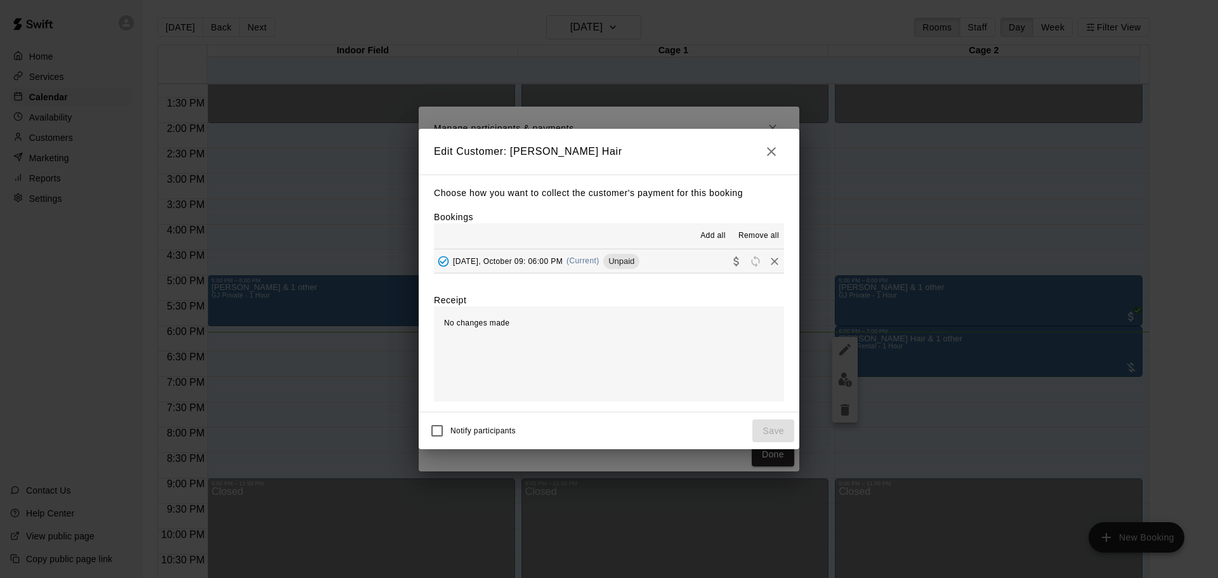
click at [678, 263] on button "Thursday, October 09: 06:00 PM (Current) Unpaid" at bounding box center [609, 260] width 350 height 23
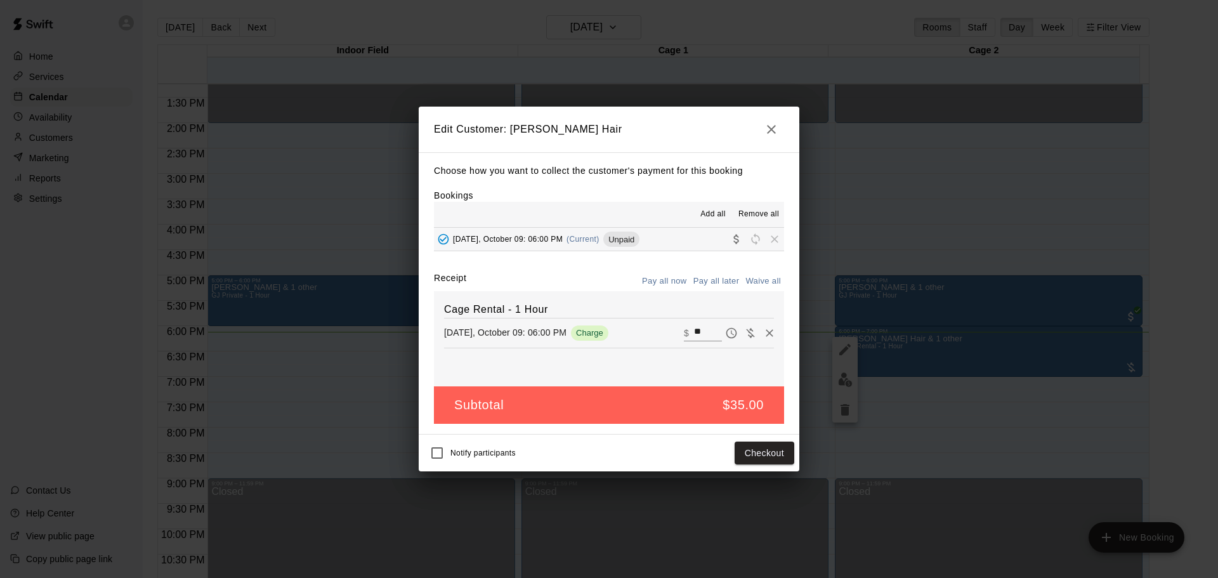
click at [769, 136] on icon "button" at bounding box center [771, 129] width 15 height 15
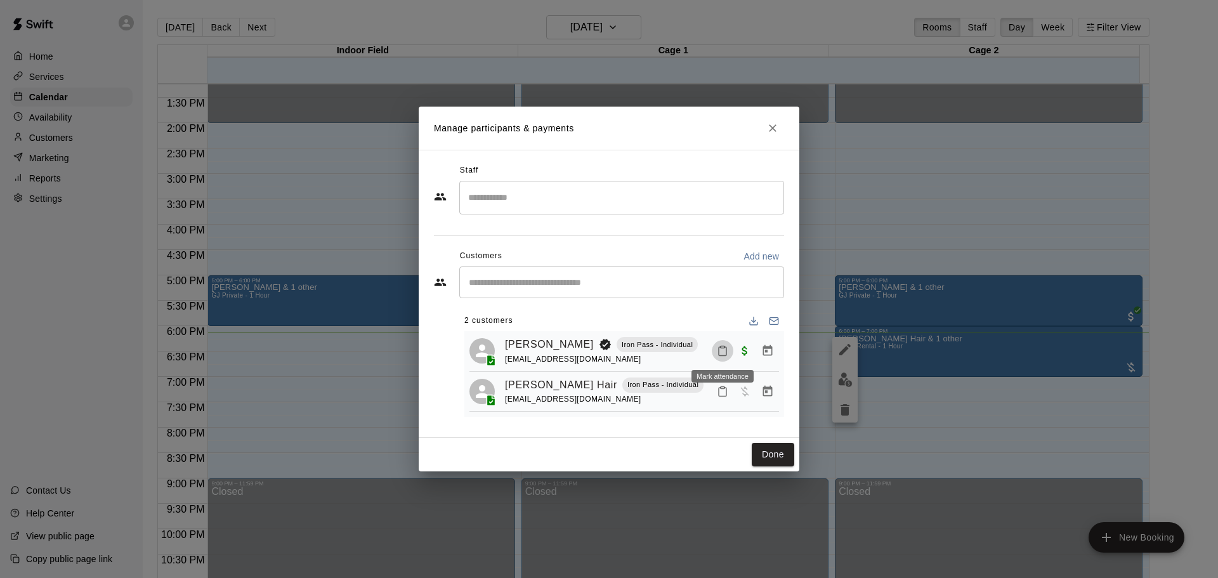
click at [725, 349] on icon "Mark attendance" at bounding box center [722, 350] width 11 height 11
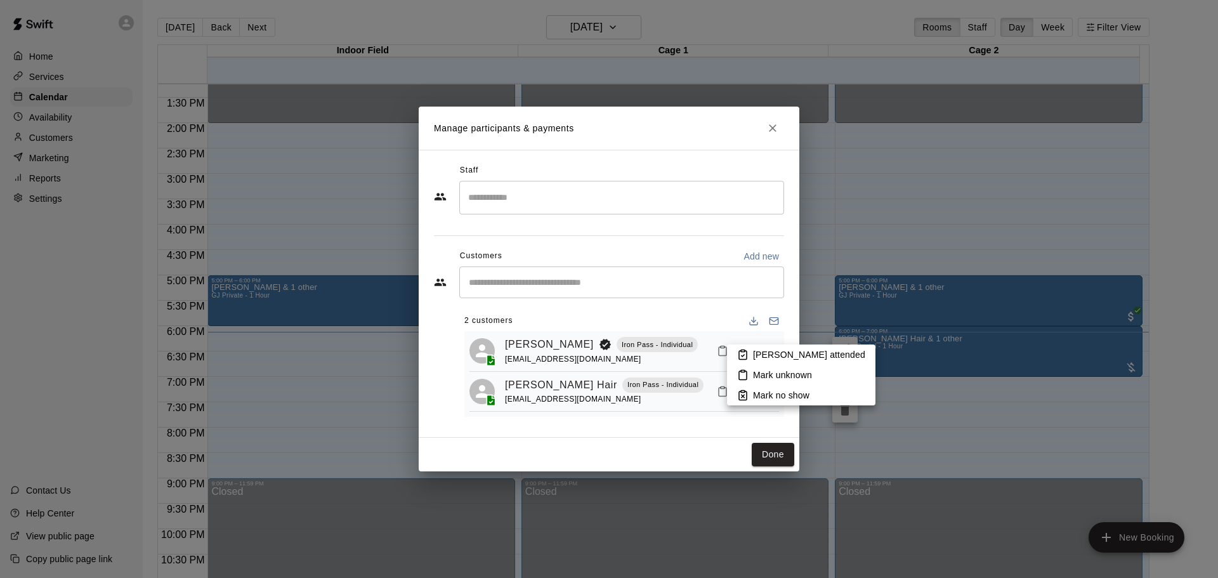
click at [753, 359] on p "Mark attended" at bounding box center [809, 354] width 112 height 13
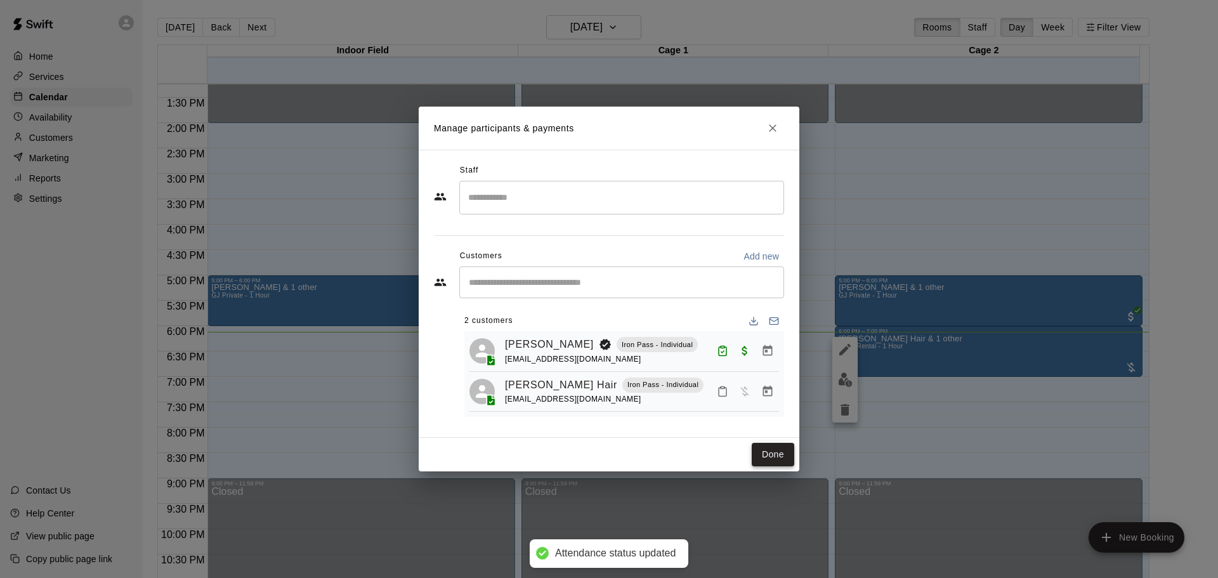
click at [765, 453] on button "Done" at bounding box center [773, 454] width 42 height 23
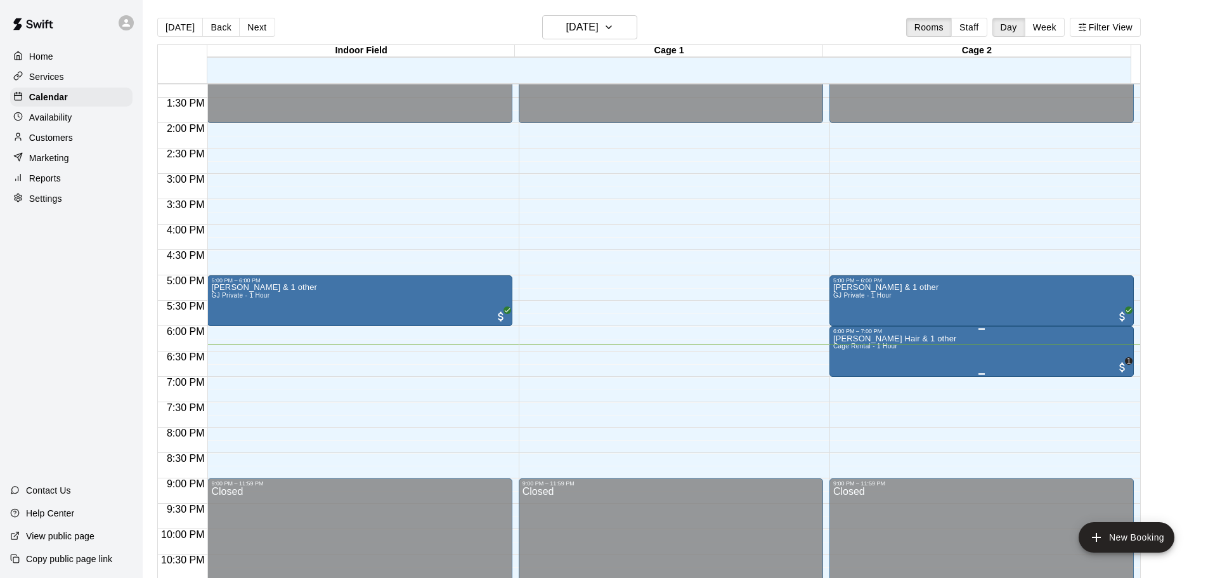
click at [837, 370] on button "edit" at bounding box center [844, 379] width 25 height 25
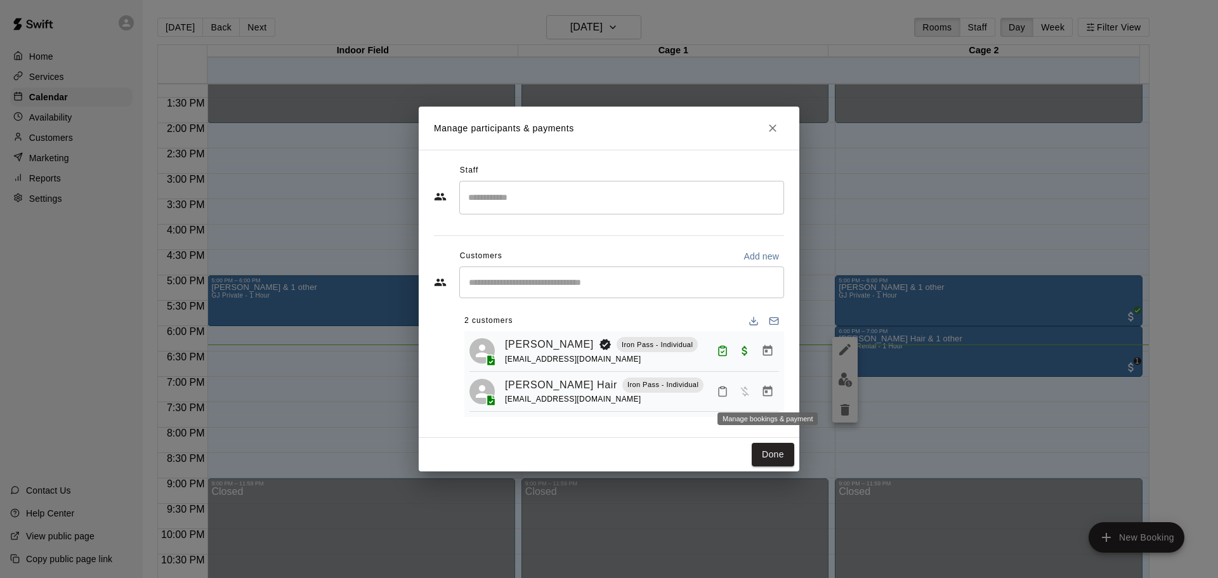
click at [759, 384] on button "Manage bookings & payment" at bounding box center [767, 391] width 23 height 23
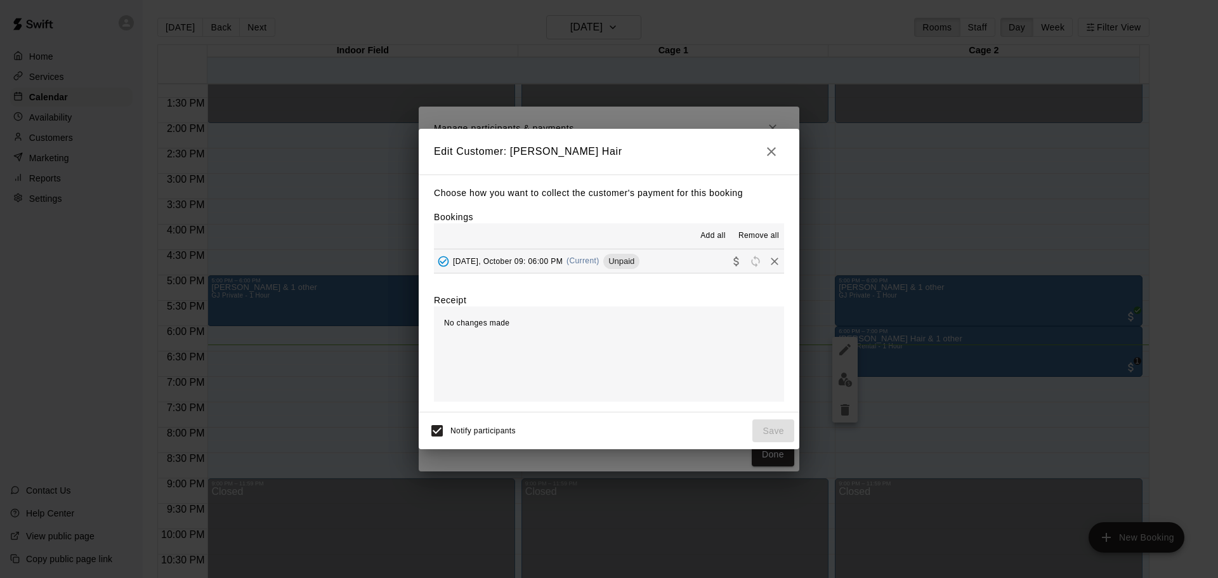
click at [680, 266] on button "Thursday, October 09: 06:00 PM (Current) Unpaid" at bounding box center [609, 260] width 350 height 23
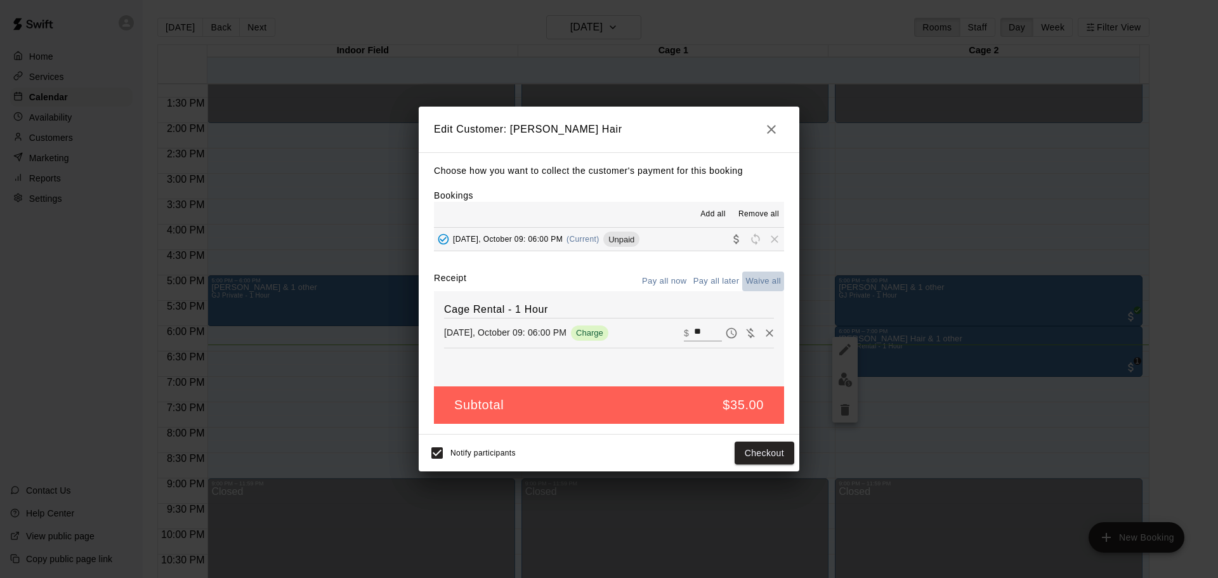
click at [760, 282] on button "Waive all" at bounding box center [763, 281] width 42 height 20
type input "*"
click at [778, 458] on button "Save" at bounding box center [773, 452] width 42 height 23
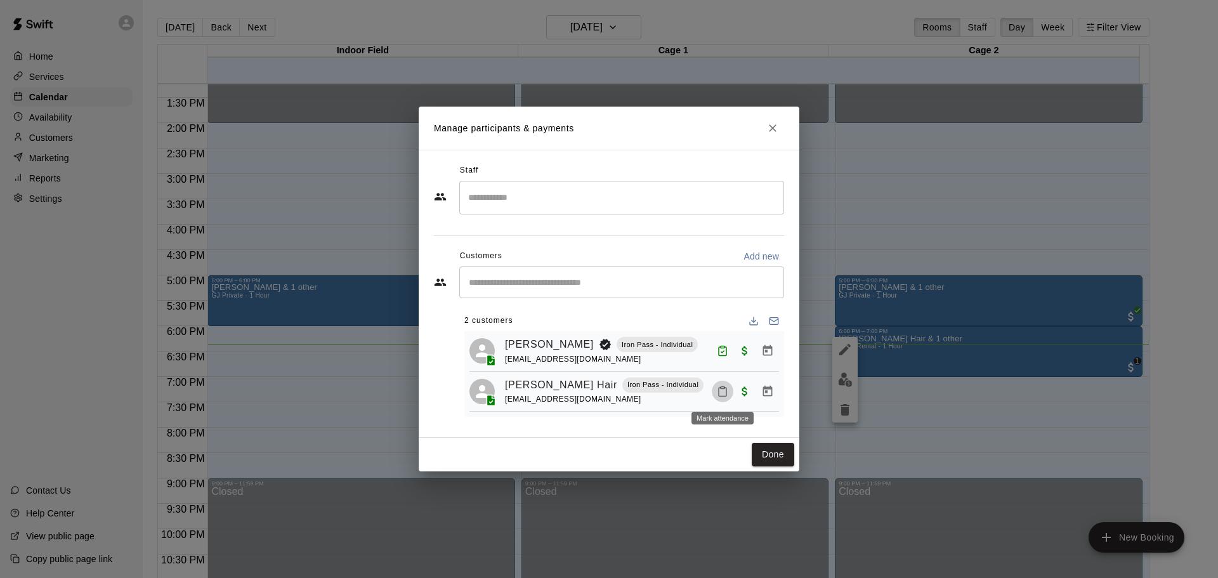
click at [715, 396] on button "Mark attendance" at bounding box center [723, 392] width 22 height 22
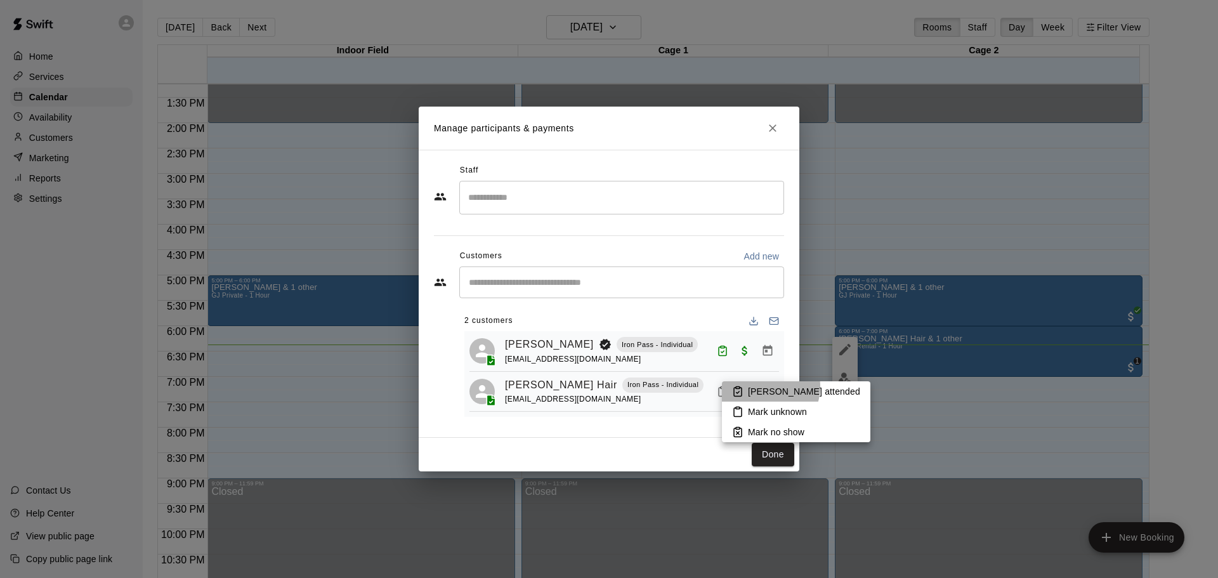
click at [764, 386] on p "Mark attended" at bounding box center [804, 391] width 112 height 13
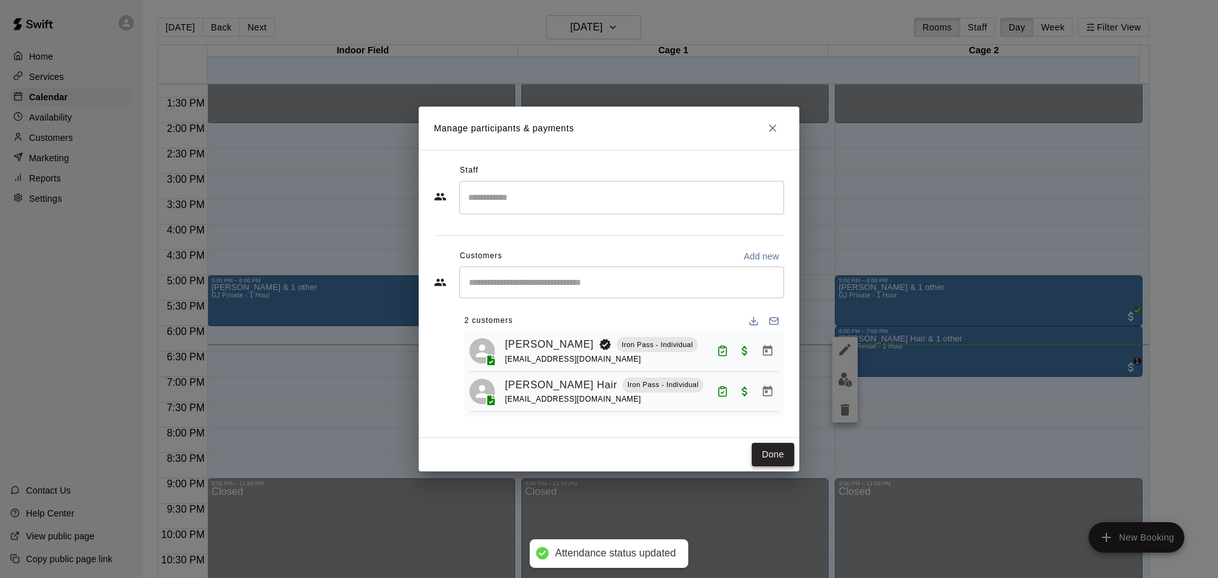
click at [776, 456] on button "Done" at bounding box center [773, 454] width 42 height 23
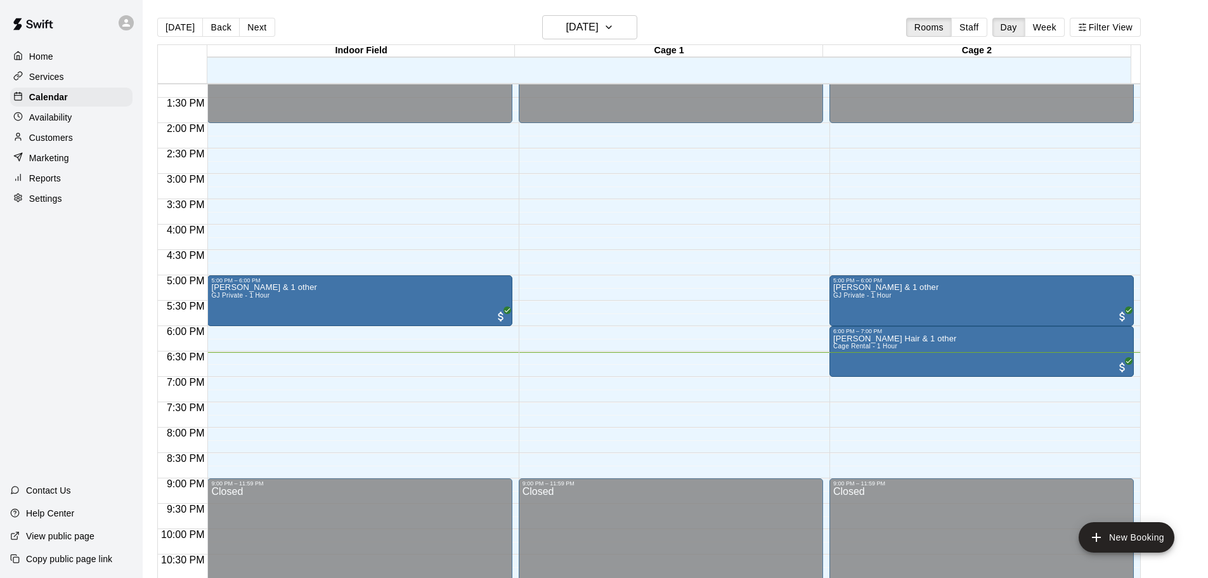
drag, startPoint x: 64, startPoint y: 146, endPoint x: 72, endPoint y: 148, distance: 7.7
click at [64, 144] on p "Customers" at bounding box center [51, 137] width 44 height 13
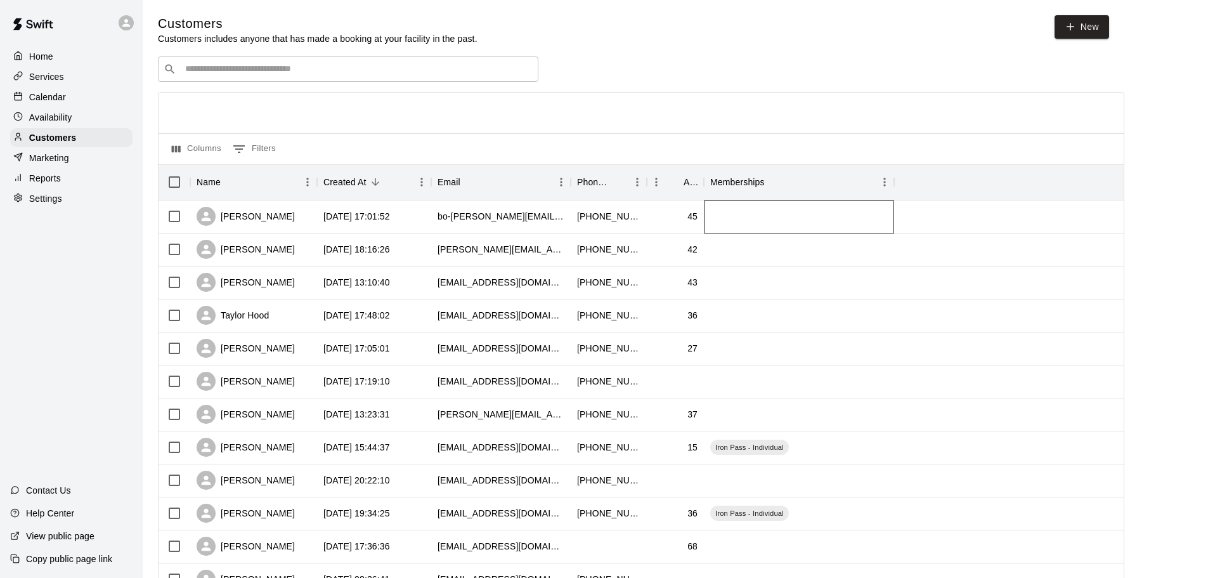
click at [826, 216] on div at bounding box center [799, 216] width 190 height 33
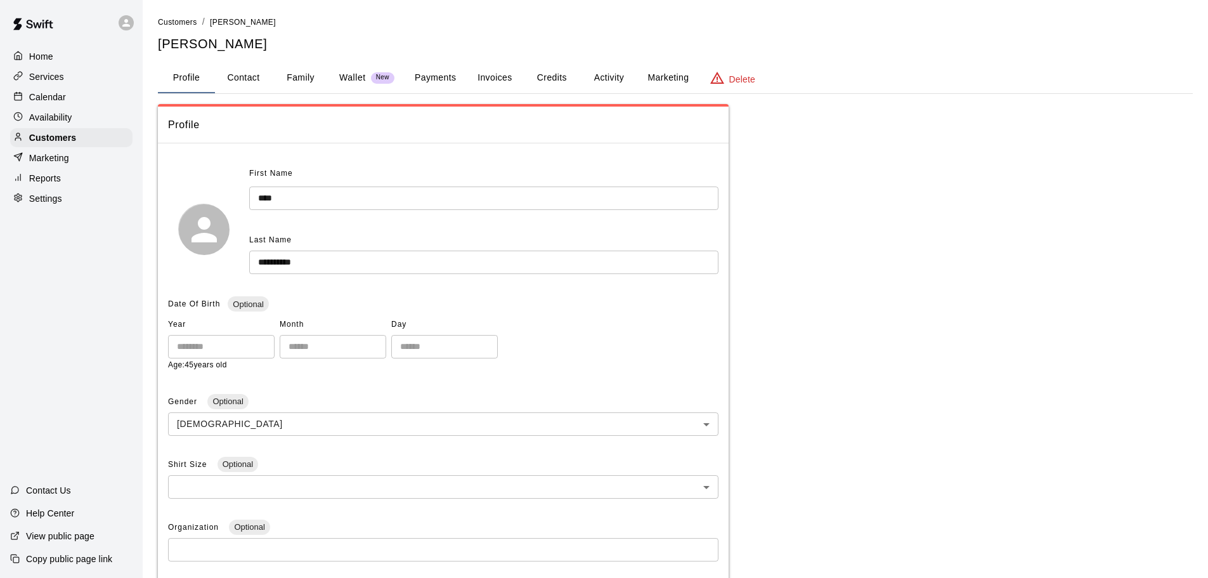
click at [679, 83] on button "Marketing" at bounding box center [668, 78] width 62 height 30
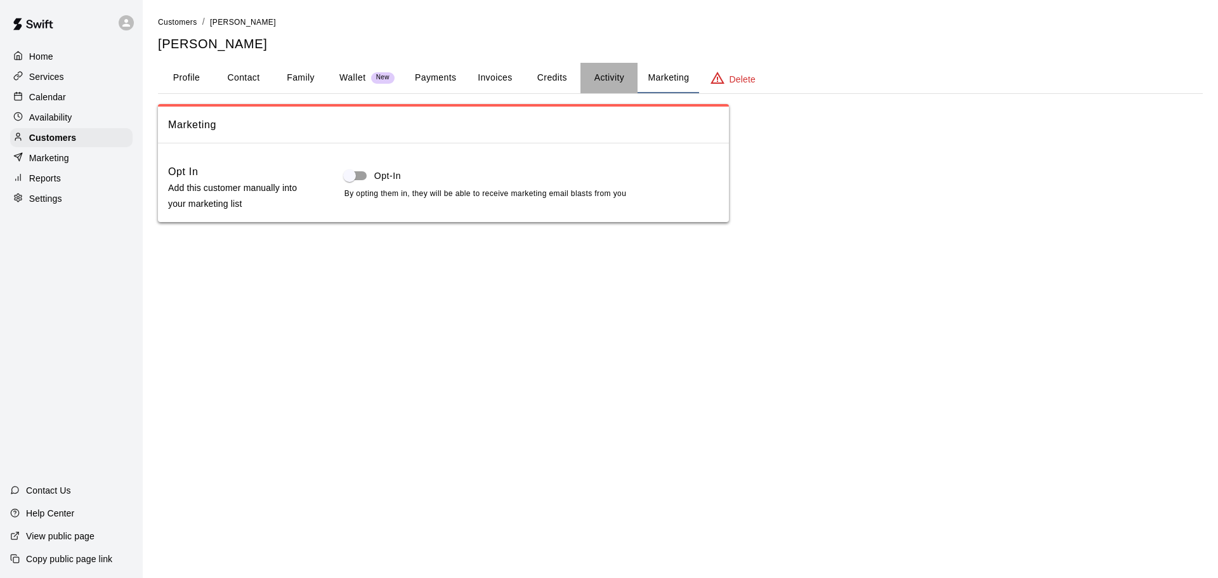
click at [608, 91] on button "Activity" at bounding box center [608, 78] width 57 height 30
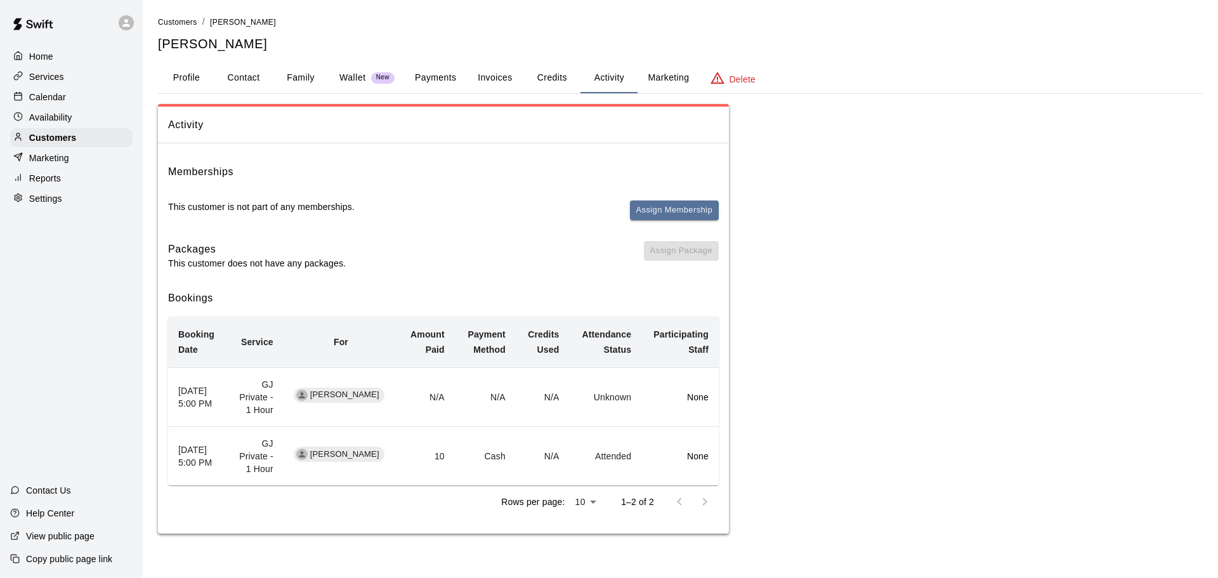
click at [296, 88] on button "Family" at bounding box center [300, 78] width 57 height 30
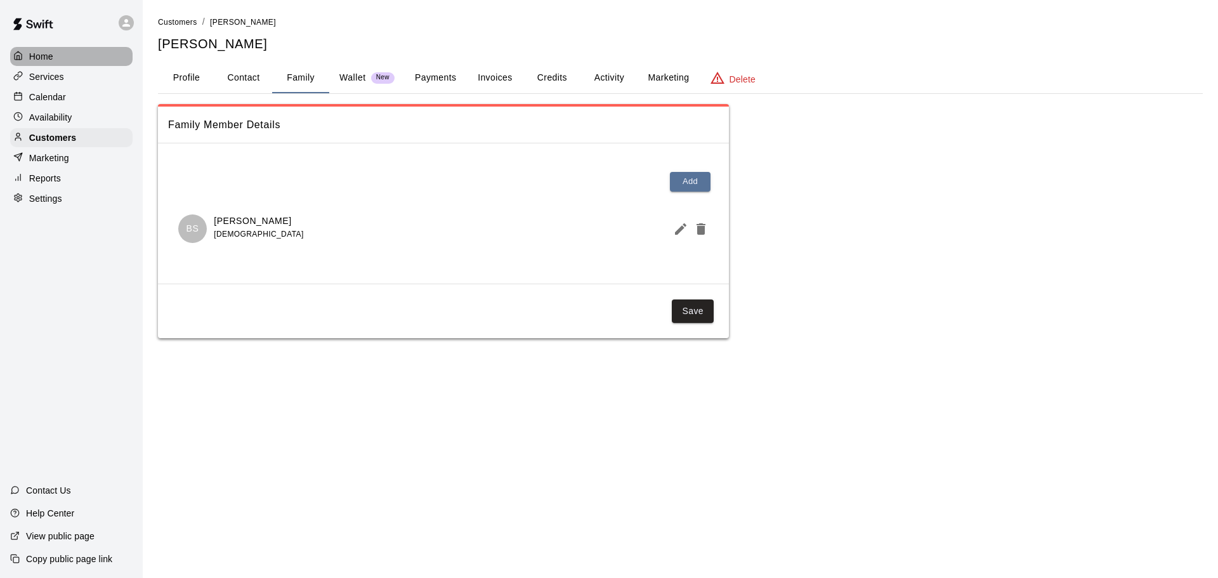
click at [22, 60] on icon at bounding box center [18, 56] width 10 height 10
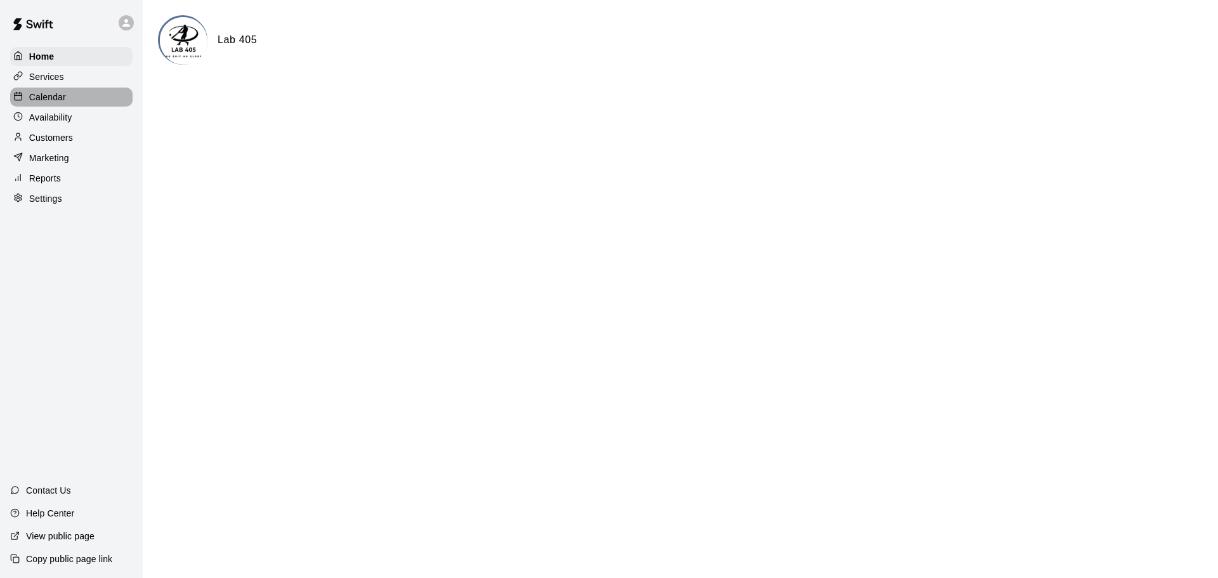
click at [33, 96] on p "Calendar" at bounding box center [47, 97] width 37 height 13
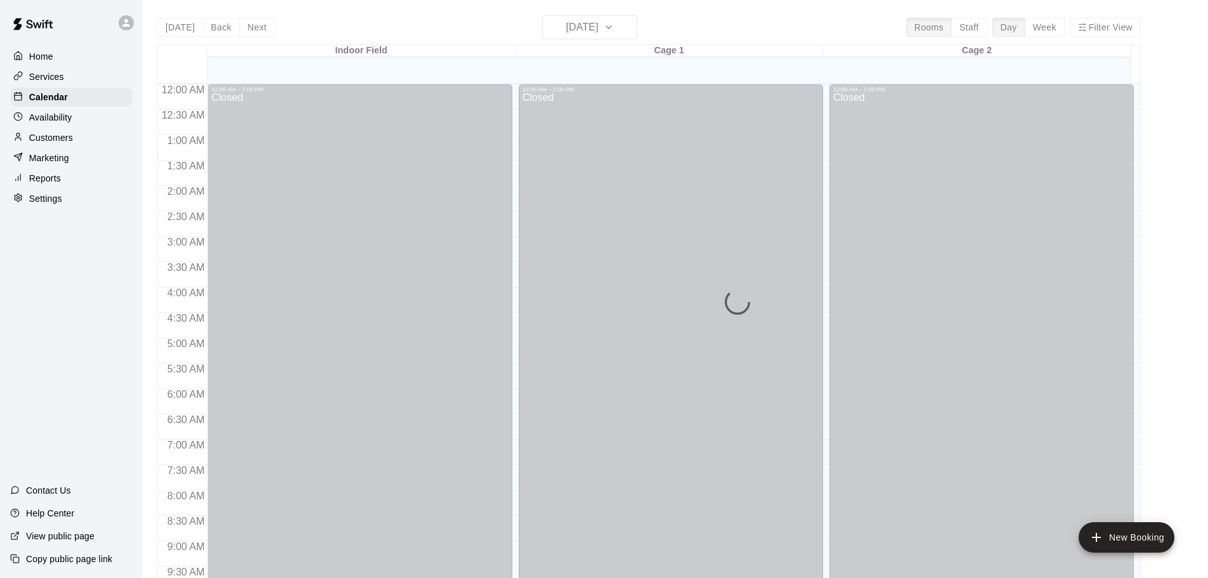
scroll to position [672, 0]
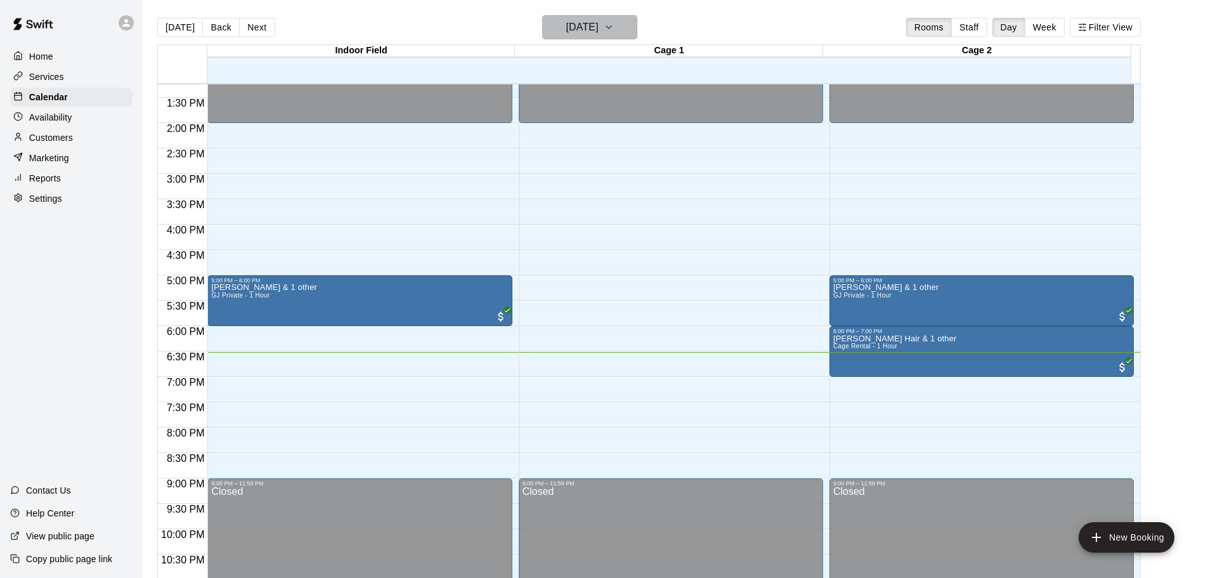
click at [579, 32] on h6 "[DATE]" at bounding box center [582, 27] width 32 height 18
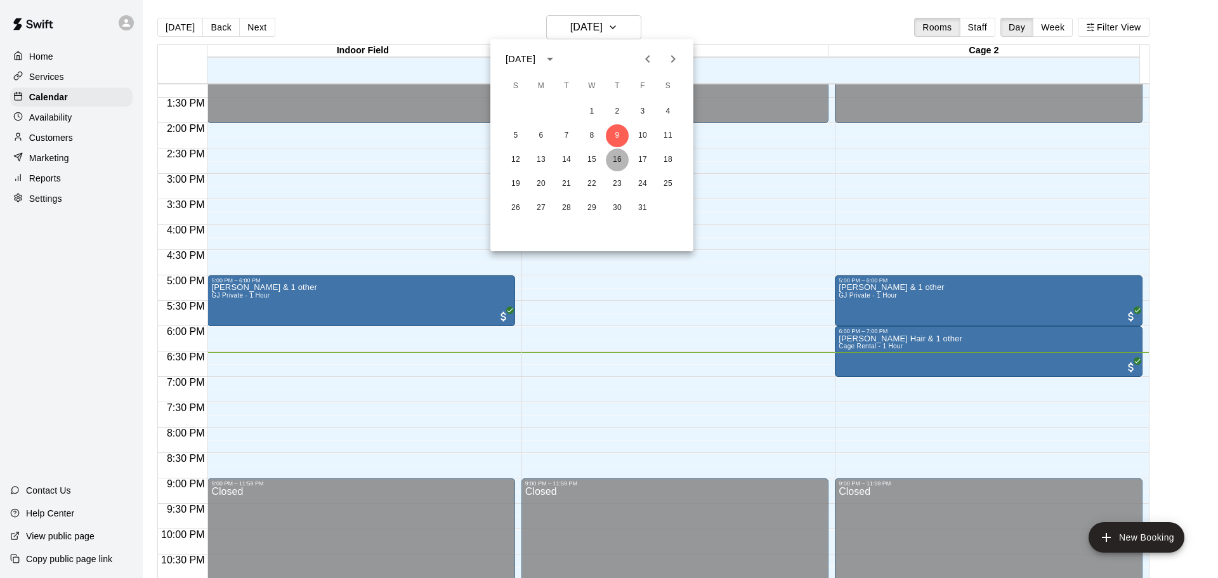
click at [621, 164] on button "16" at bounding box center [617, 159] width 23 height 23
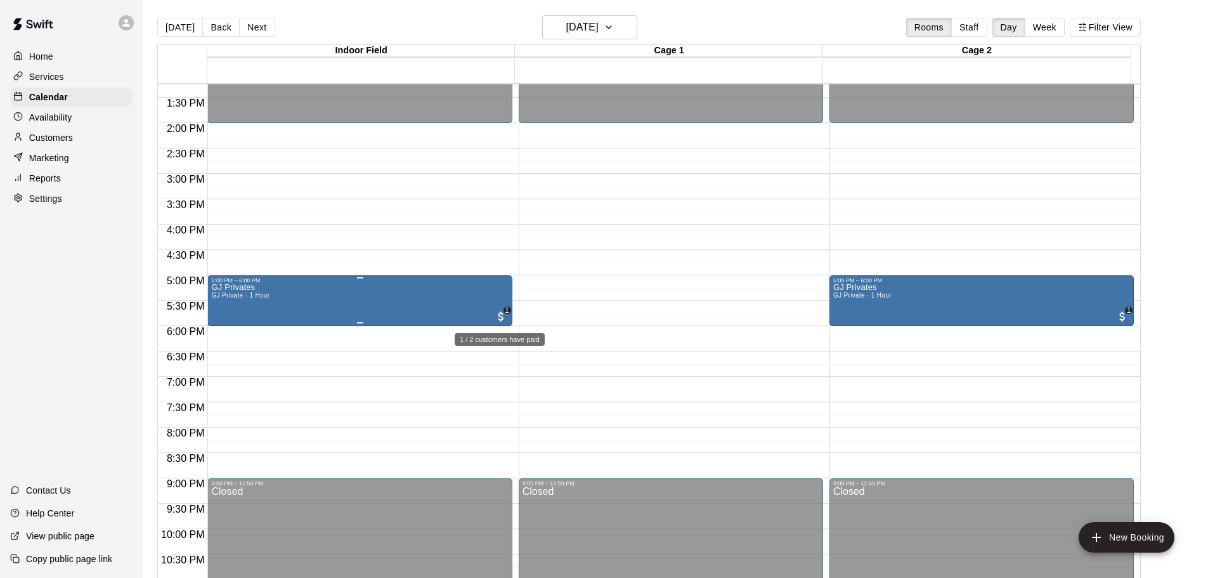
click at [496, 313] on span "1" at bounding box center [501, 316] width 13 height 13
click at [381, 296] on div at bounding box center [609, 289] width 1218 height 578
click at [599, 23] on h6 "Thursday Oct 16" at bounding box center [582, 27] width 32 height 18
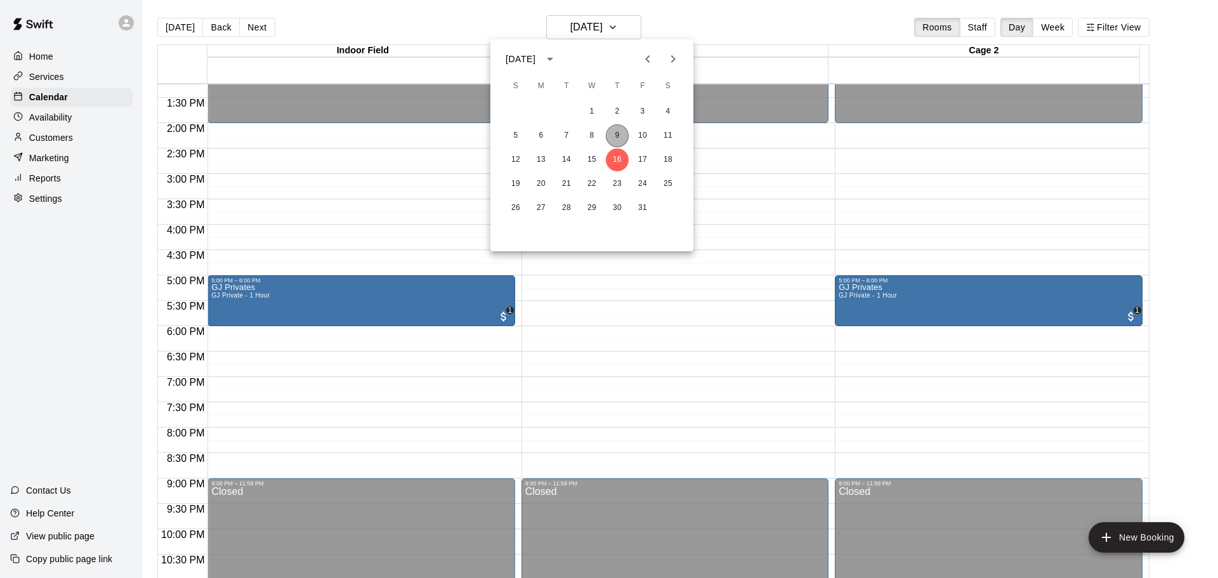
click at [622, 136] on button "9" at bounding box center [617, 135] width 23 height 23
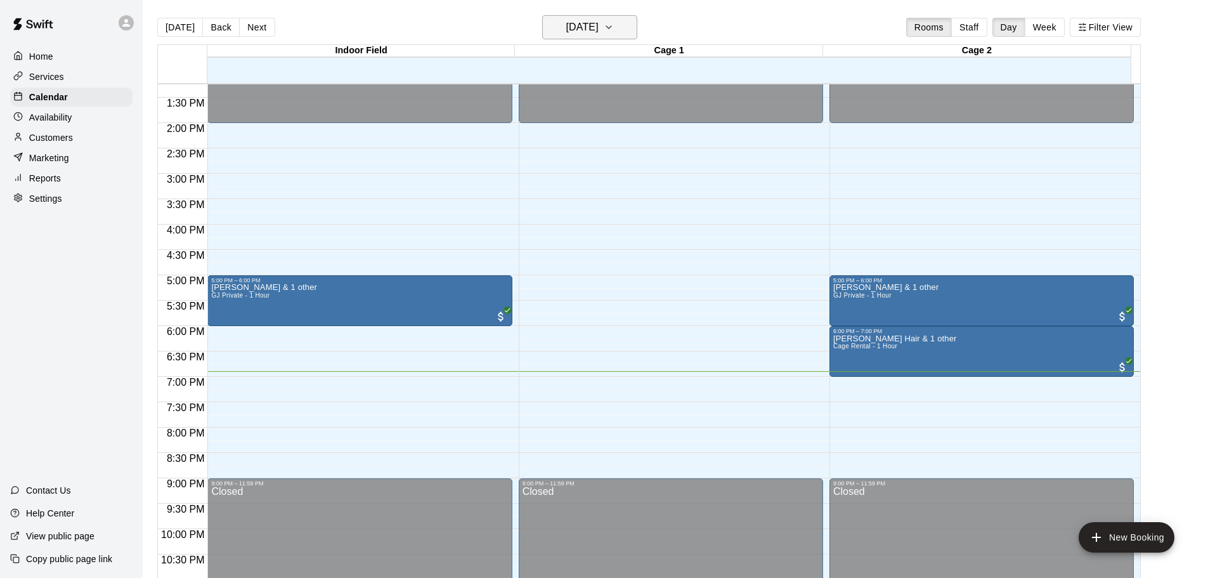
click at [592, 29] on h6 "[DATE]" at bounding box center [582, 27] width 32 height 18
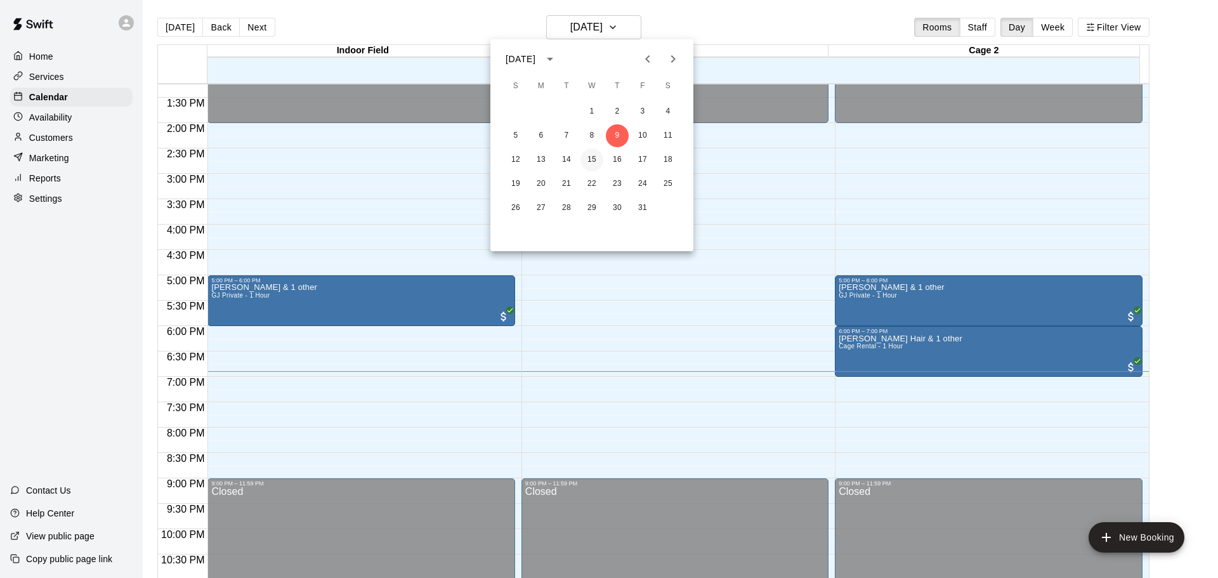
click at [590, 159] on button "15" at bounding box center [591, 159] width 23 height 23
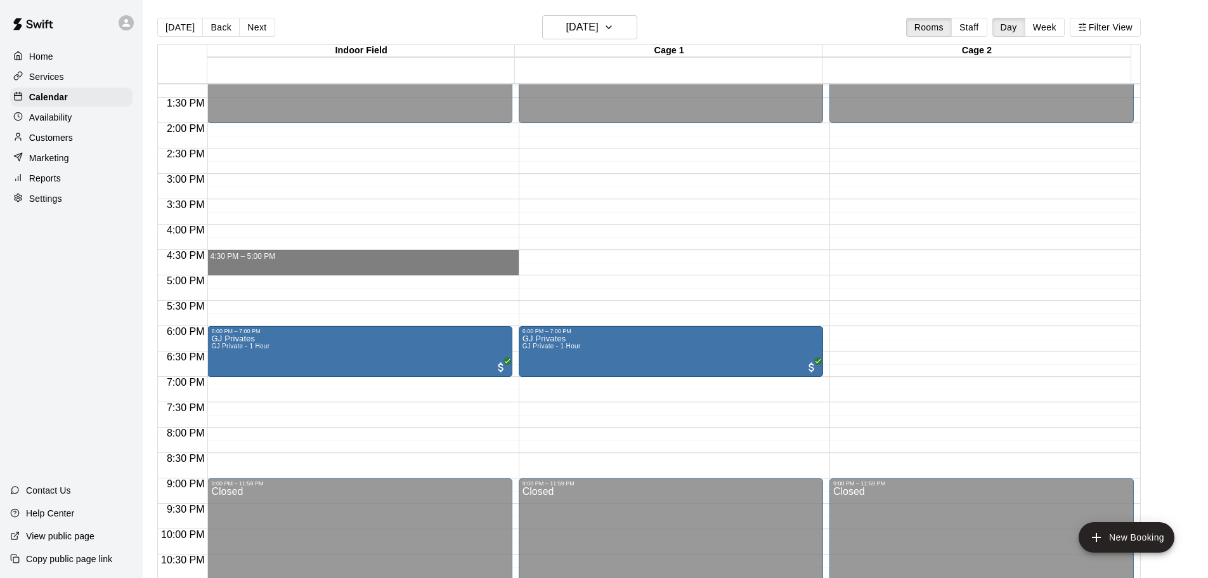
drag, startPoint x: 242, startPoint y: 274, endPoint x: 249, endPoint y: 262, distance: 13.9
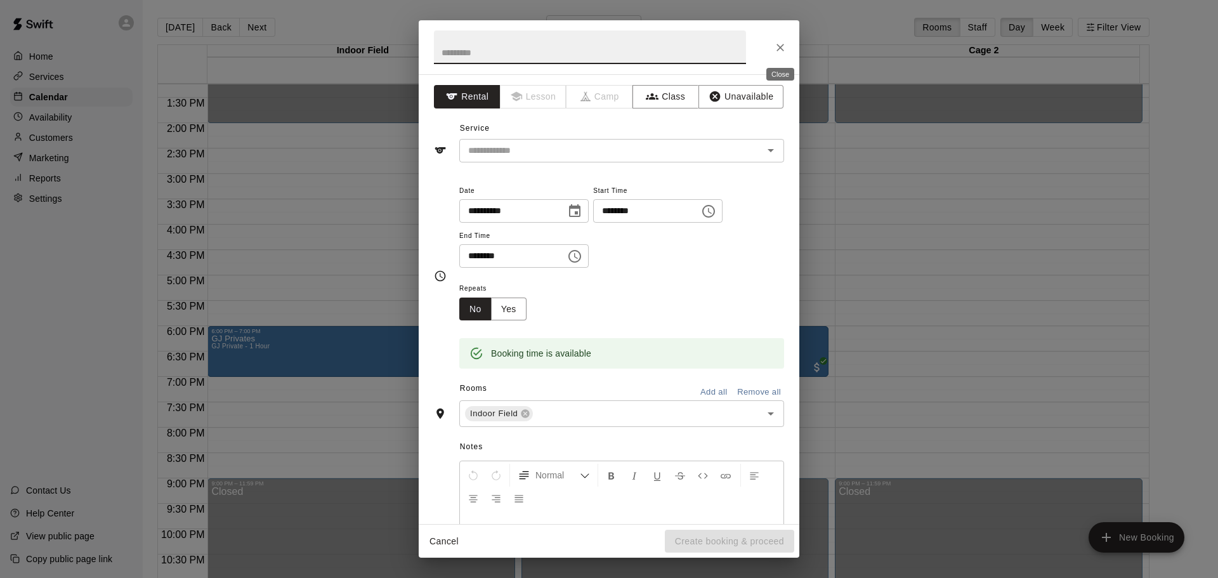
click at [779, 44] on icon "Close" at bounding box center [780, 47] width 13 height 13
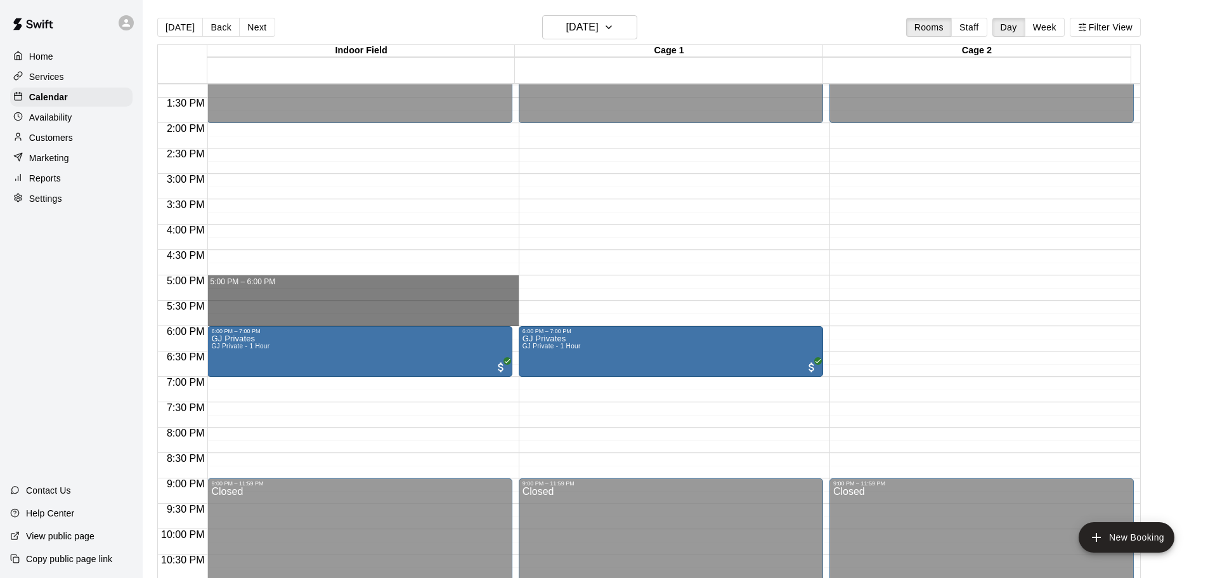
drag, startPoint x: 300, startPoint y: 279, endPoint x: 299, endPoint y: 320, distance: 41.2
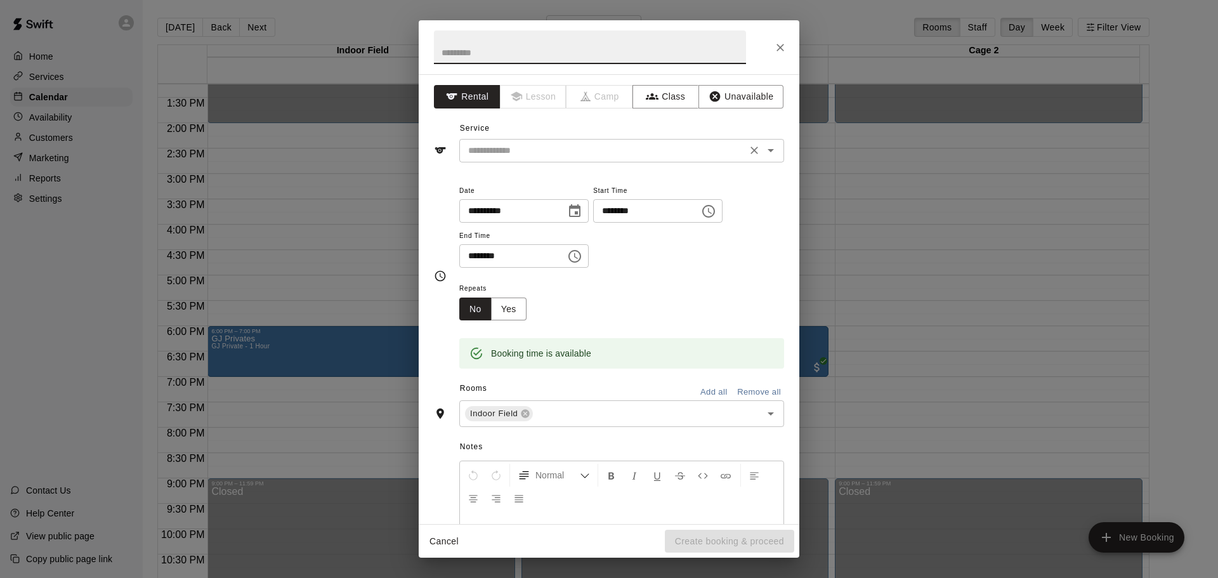
click at [523, 150] on input "text" at bounding box center [603, 151] width 280 height 16
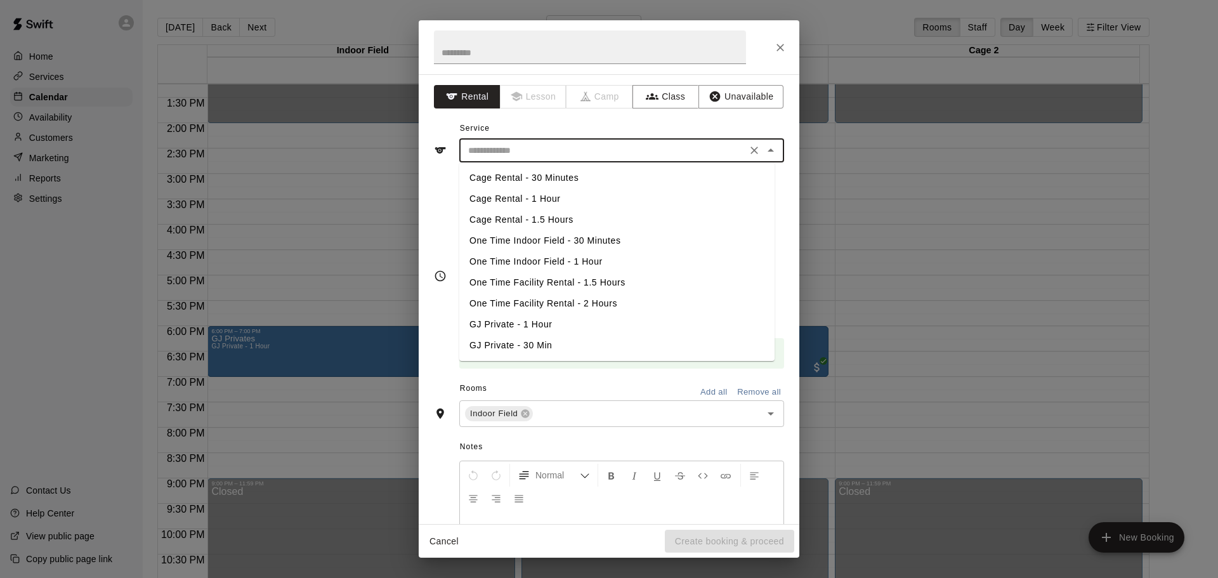
click at [565, 322] on li "GJ Private - 1 Hour" at bounding box center [616, 324] width 315 height 21
type input "**********"
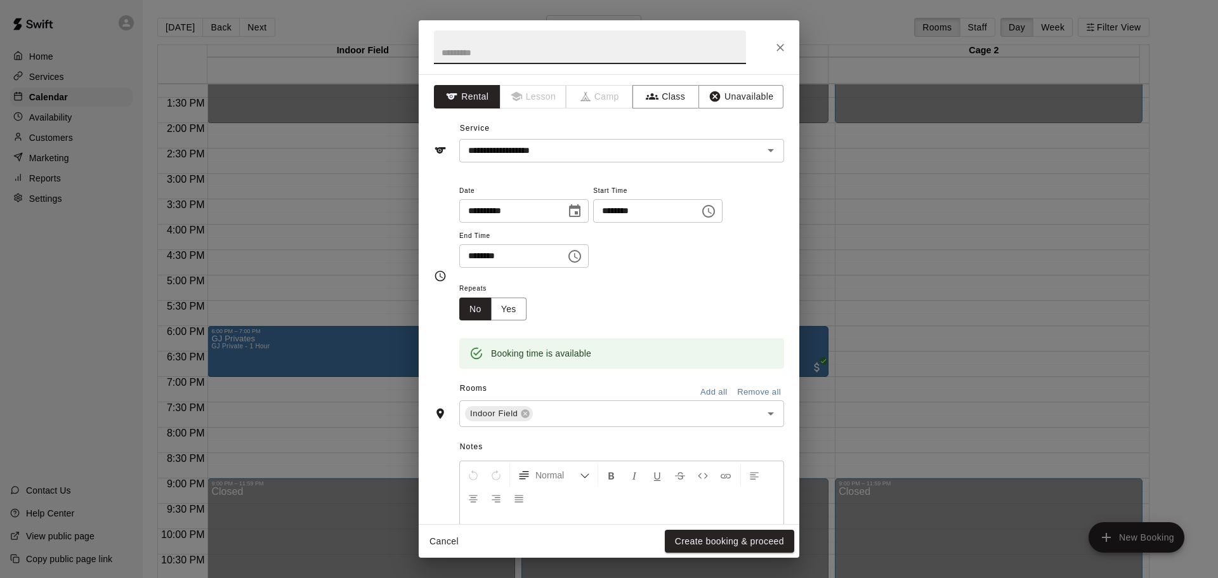
click at [500, 58] on input "text" at bounding box center [590, 47] width 312 height 34
type input "**********"
click at [698, 390] on button "Add all" at bounding box center [713, 392] width 41 height 20
click at [503, 413] on icon at bounding box center [506, 414] width 8 height 8
click at [715, 542] on button "Create booking & proceed" at bounding box center [729, 541] width 129 height 23
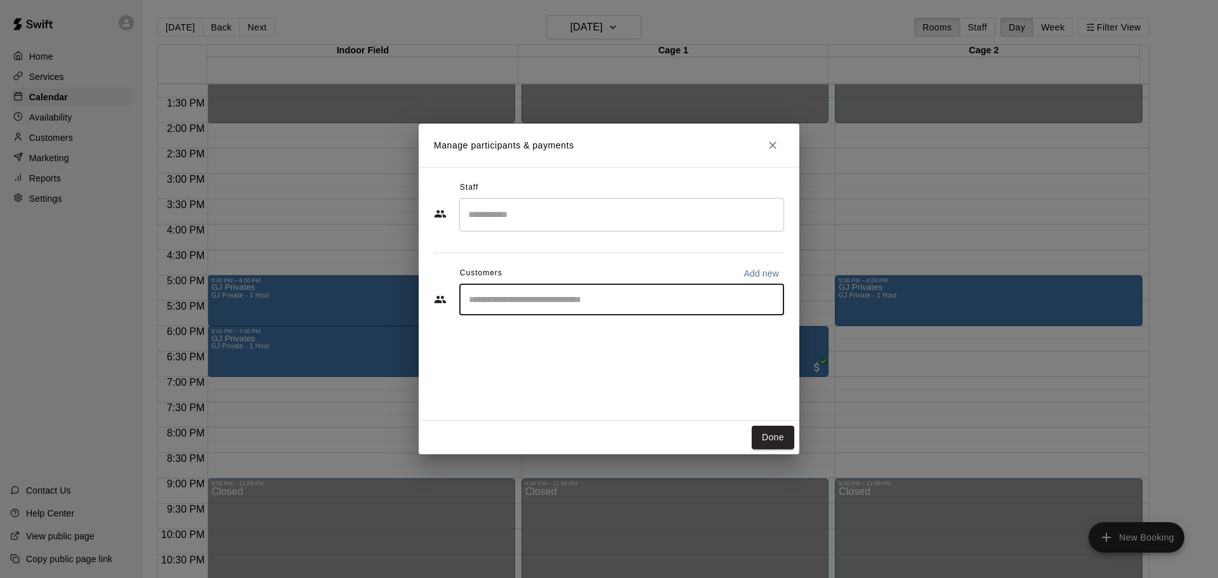
click at [540, 296] on input "Start typing to search customers..." at bounding box center [621, 299] width 313 height 13
type input "**"
click at [540, 341] on span "[EMAIL_ADDRESS][DOMAIN_NAME]" at bounding box center [563, 342] width 136 height 9
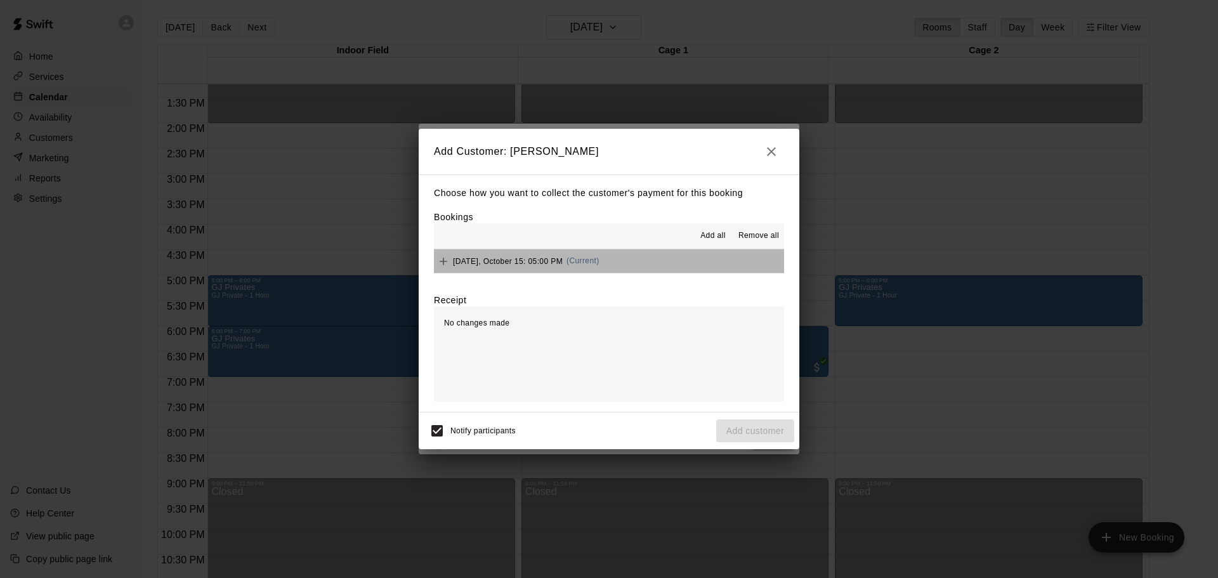
click at [625, 271] on button "Wednesday, October 15: 05:00 PM (Current)" at bounding box center [609, 260] width 350 height 23
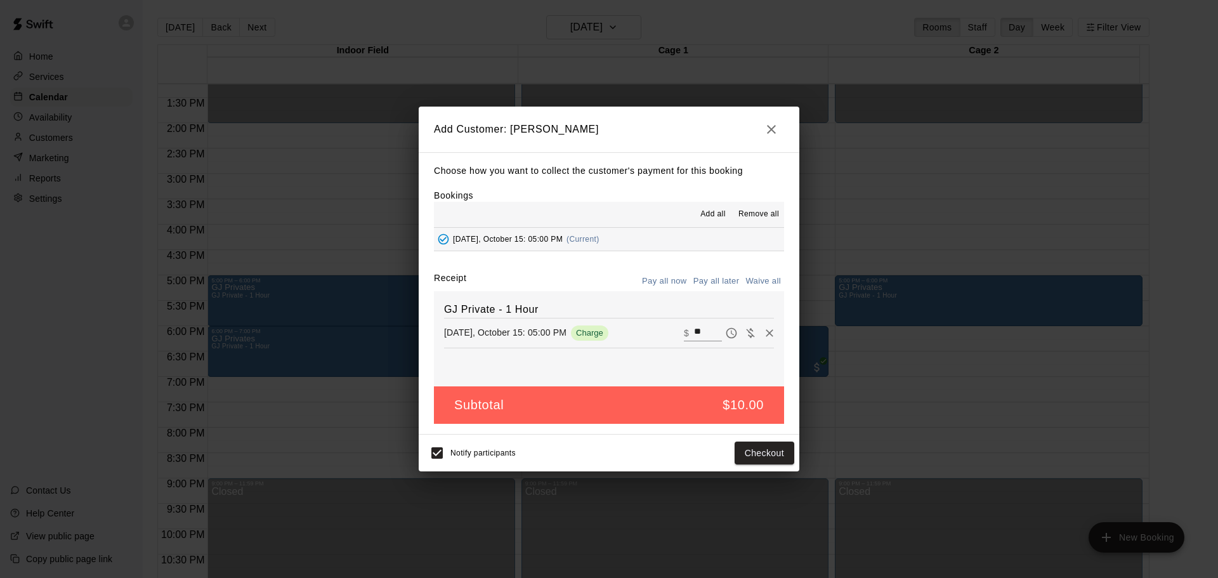
click at [764, 282] on button "Waive all" at bounding box center [763, 281] width 42 height 20
type input "*"
click at [458, 452] on span "Notify participants" at bounding box center [482, 452] width 65 height 9
click at [737, 449] on button "Add customer" at bounding box center [755, 452] width 78 height 23
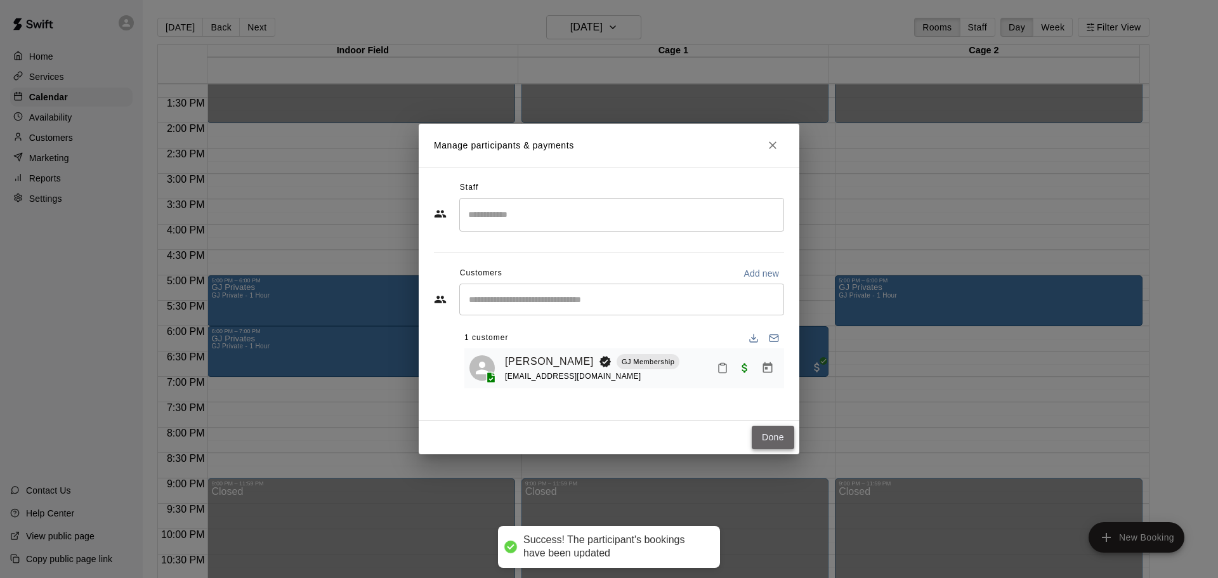
click at [764, 429] on button "Done" at bounding box center [773, 437] width 42 height 23
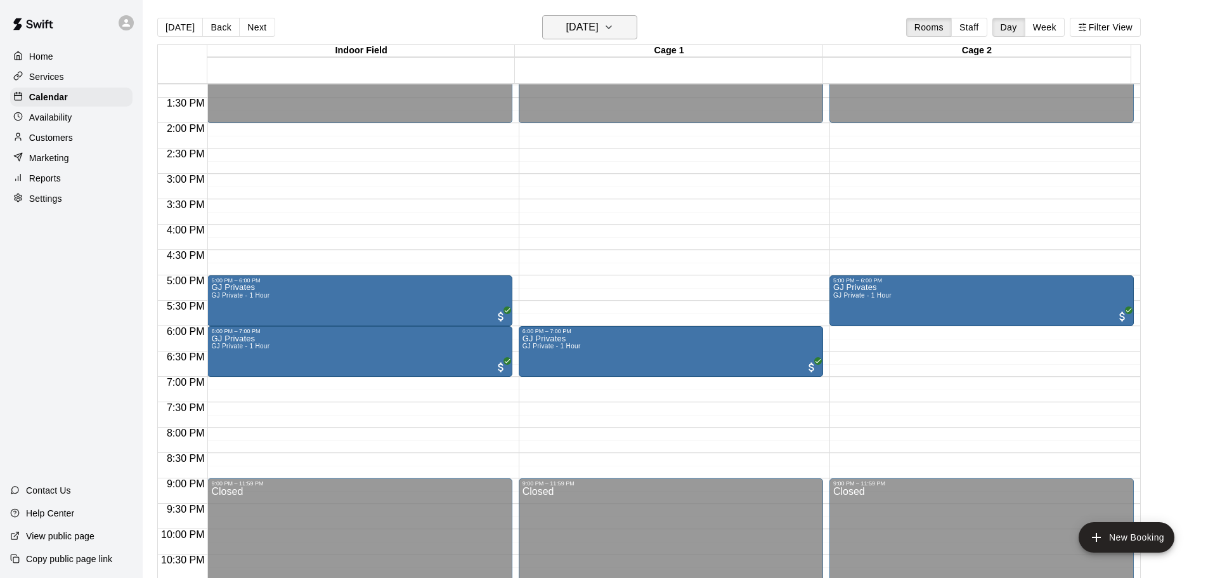
click at [566, 18] on h6 "Wednesday Oct 15" at bounding box center [582, 27] width 32 height 18
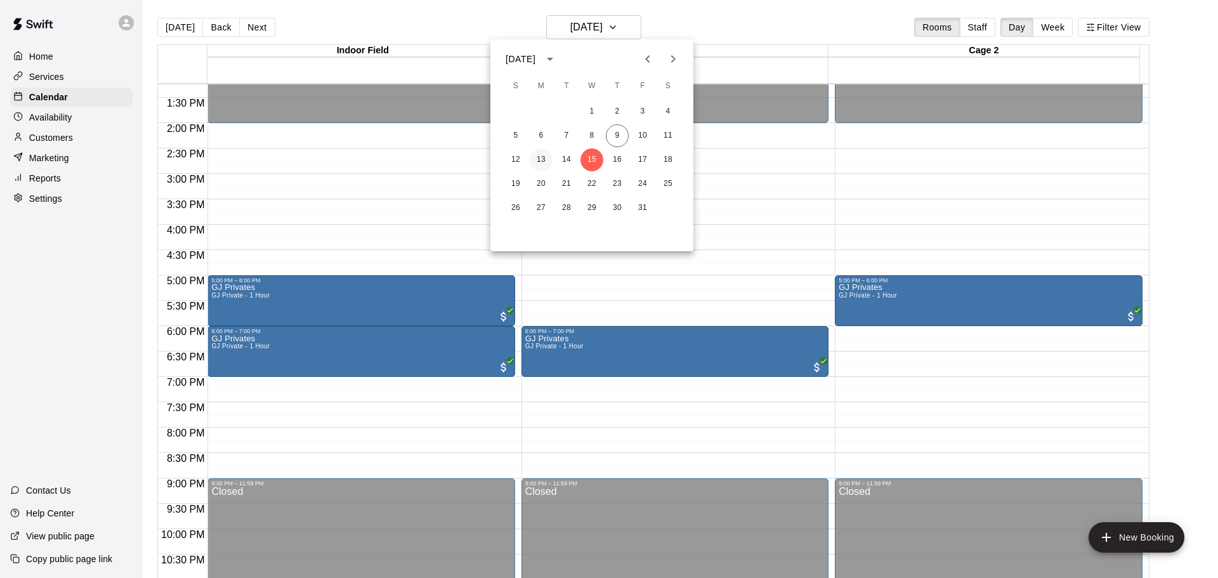
click at [539, 165] on button "13" at bounding box center [541, 159] width 23 height 23
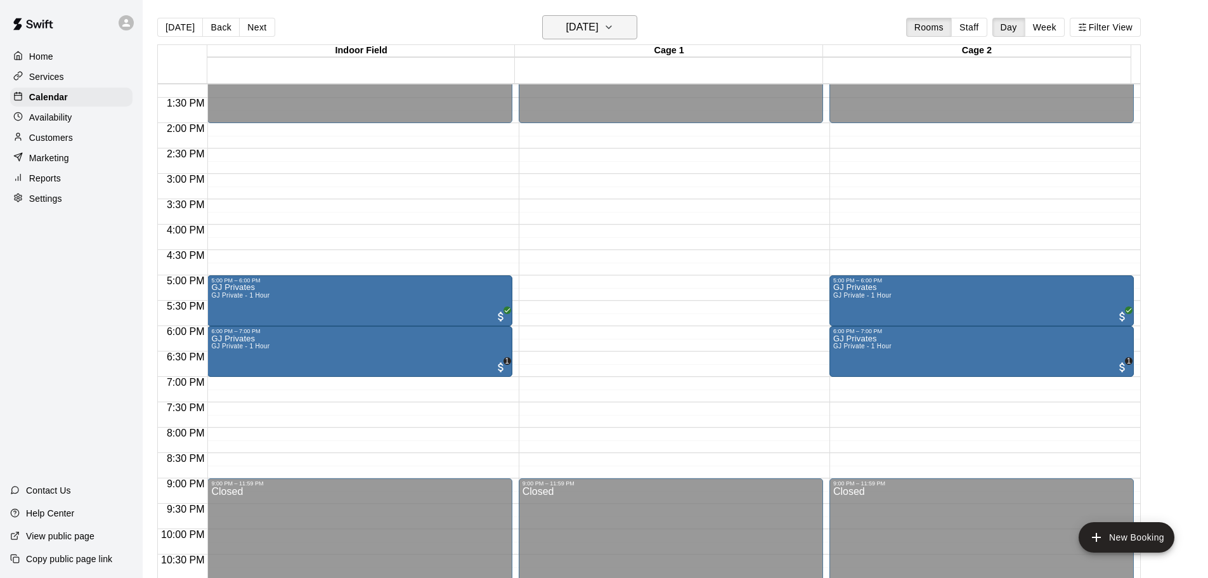
click at [599, 28] on h6 "Monday Oct 13" at bounding box center [582, 27] width 32 height 18
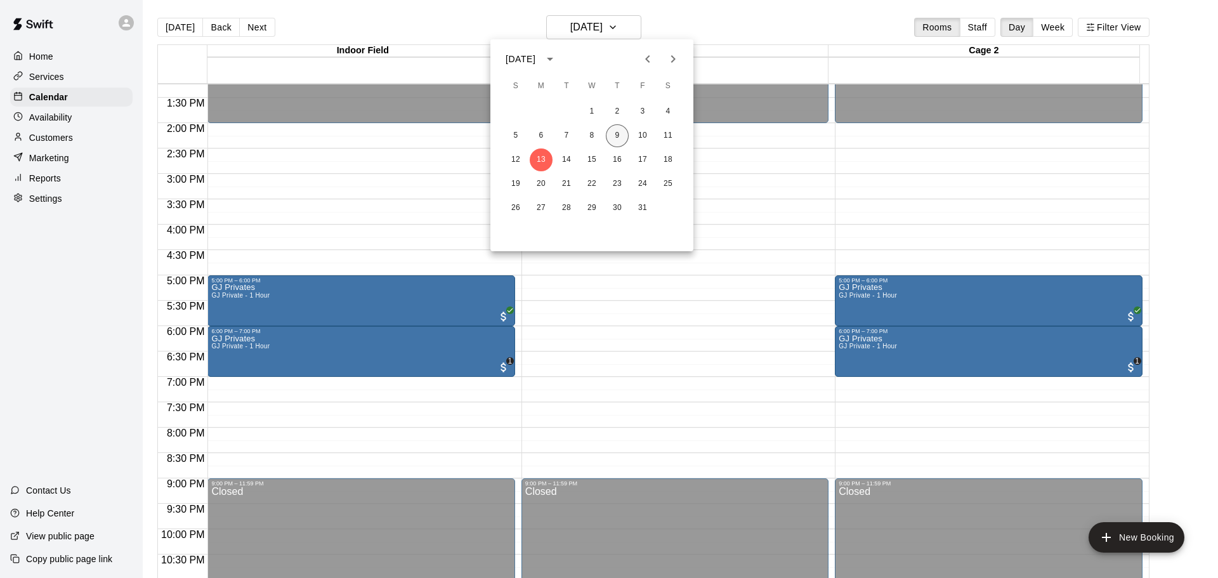
click at [615, 128] on button "9" at bounding box center [617, 135] width 23 height 23
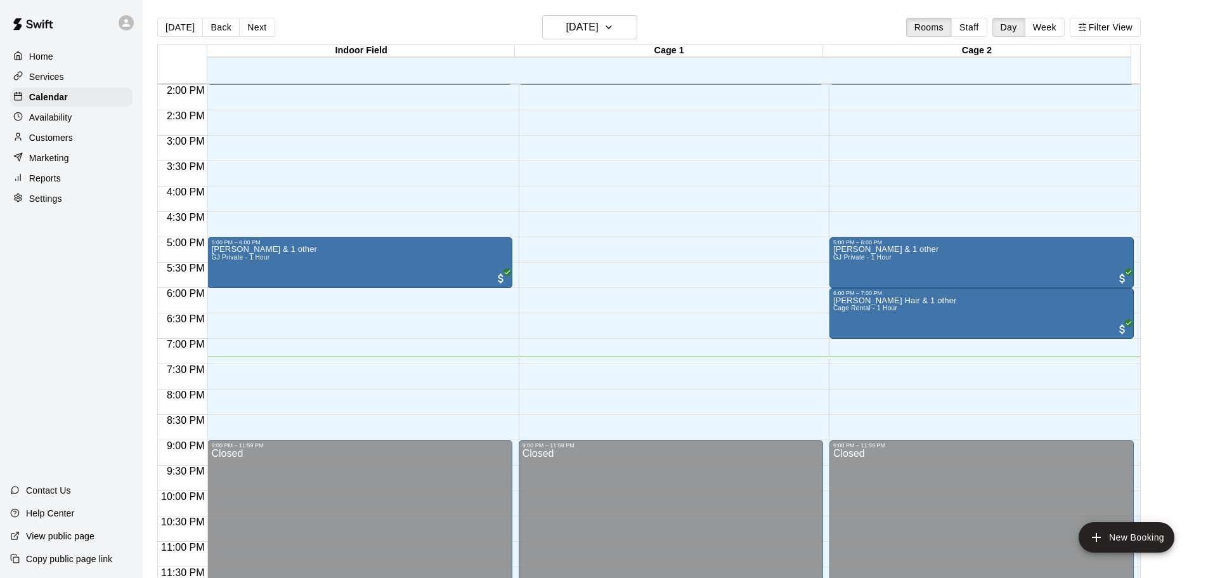
scroll to position [711, 0]
click at [67, 124] on p "Availability" at bounding box center [50, 117] width 43 height 13
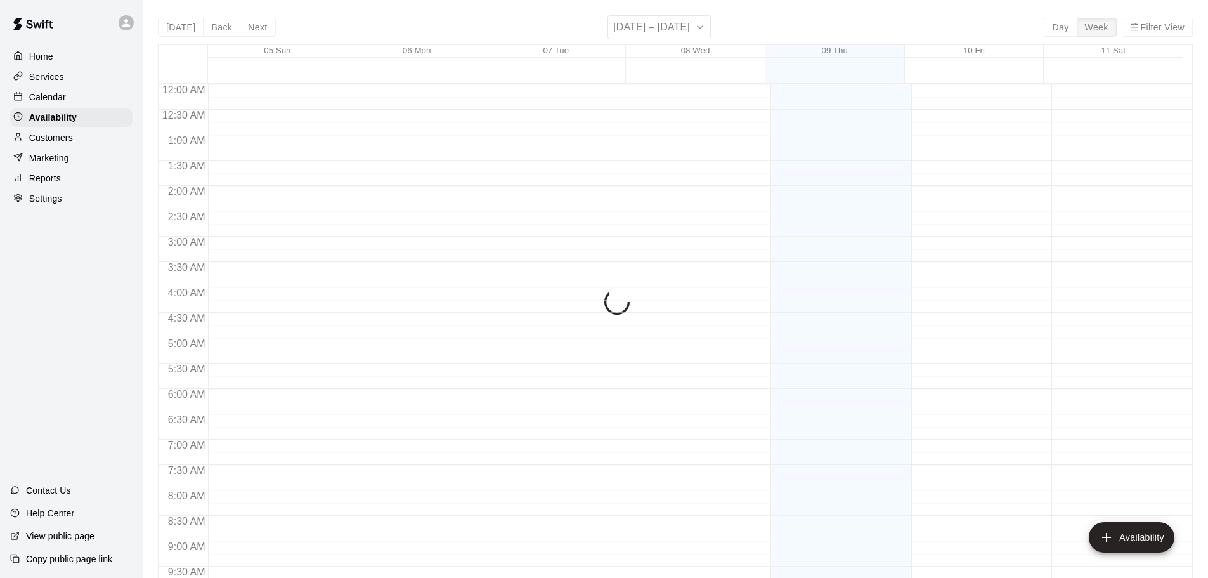
scroll to position [710, 0]
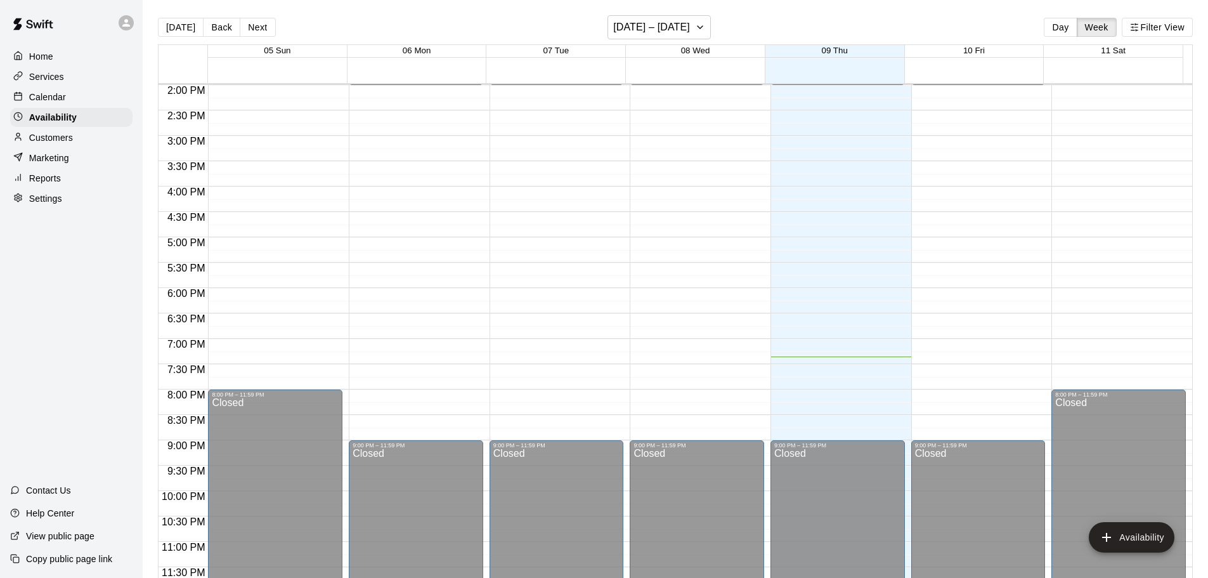
click at [67, 136] on p "Customers" at bounding box center [51, 137] width 44 height 13
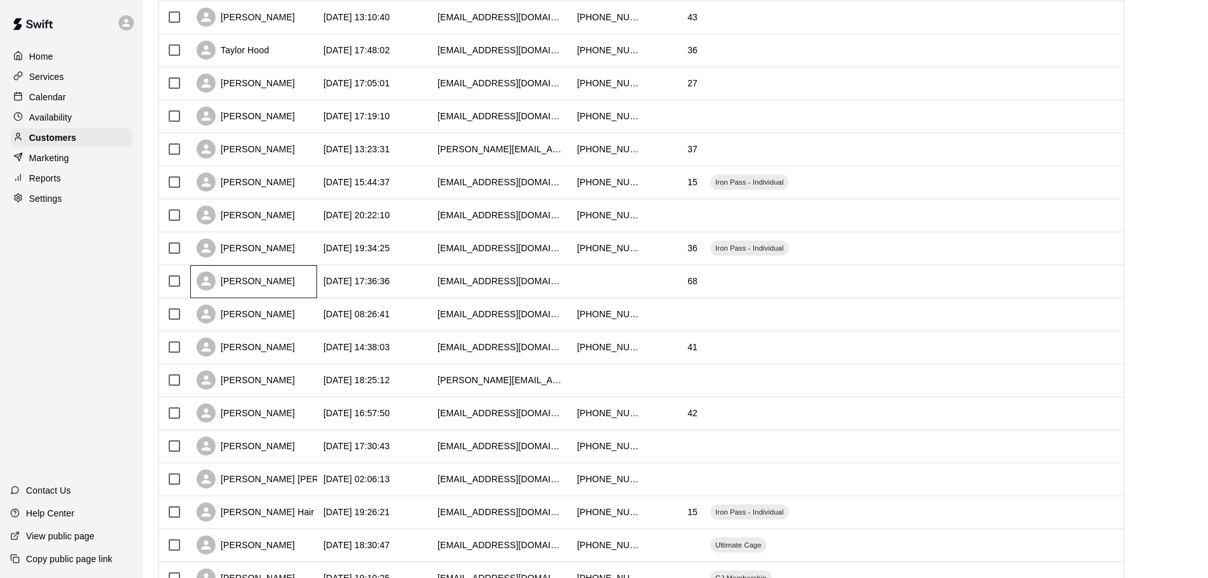
drag, startPoint x: 236, startPoint y: 291, endPoint x: 216, endPoint y: 271, distance: 28.3
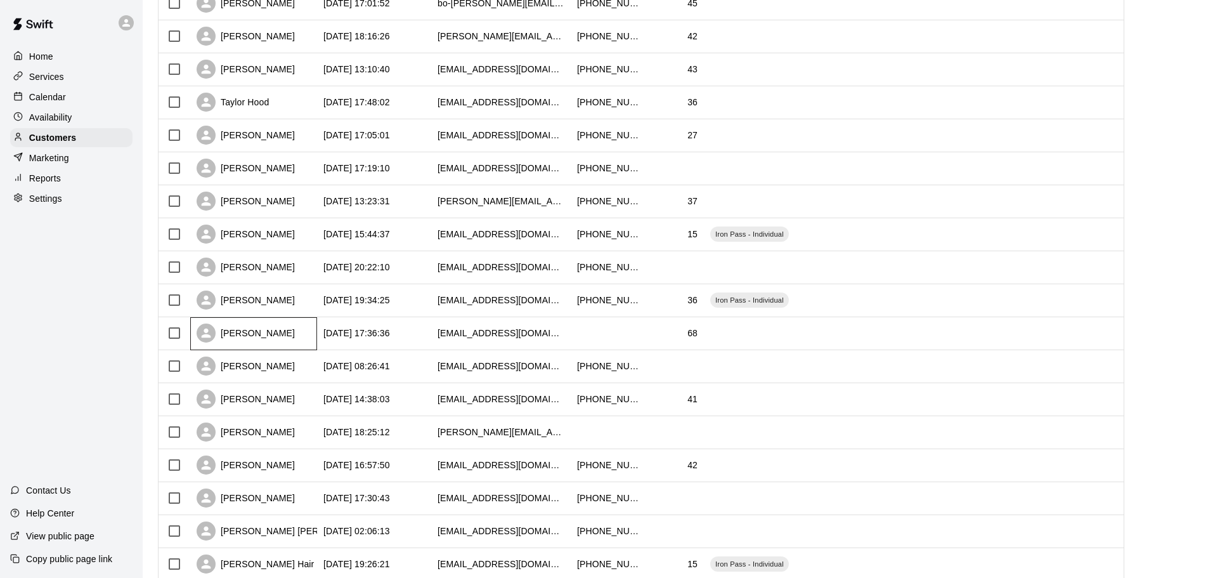
scroll to position [212, 0]
click at [60, 311] on div "Home Services Calendar Availability Customers Marketing Reports Settings Contac…" at bounding box center [71, 289] width 143 height 578
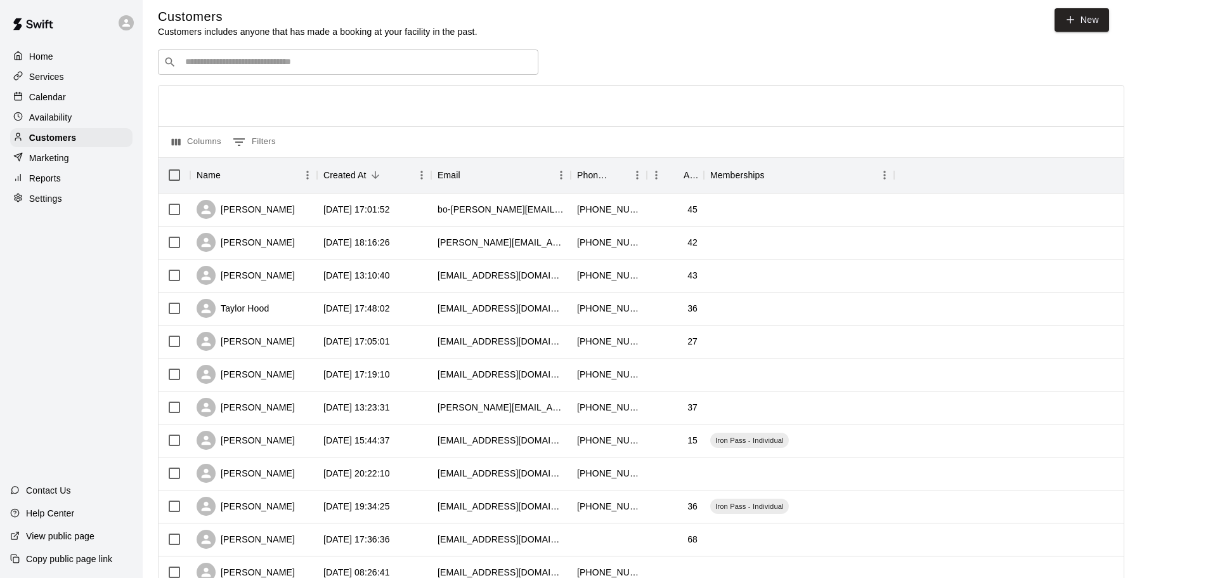
scroll to position [0, 0]
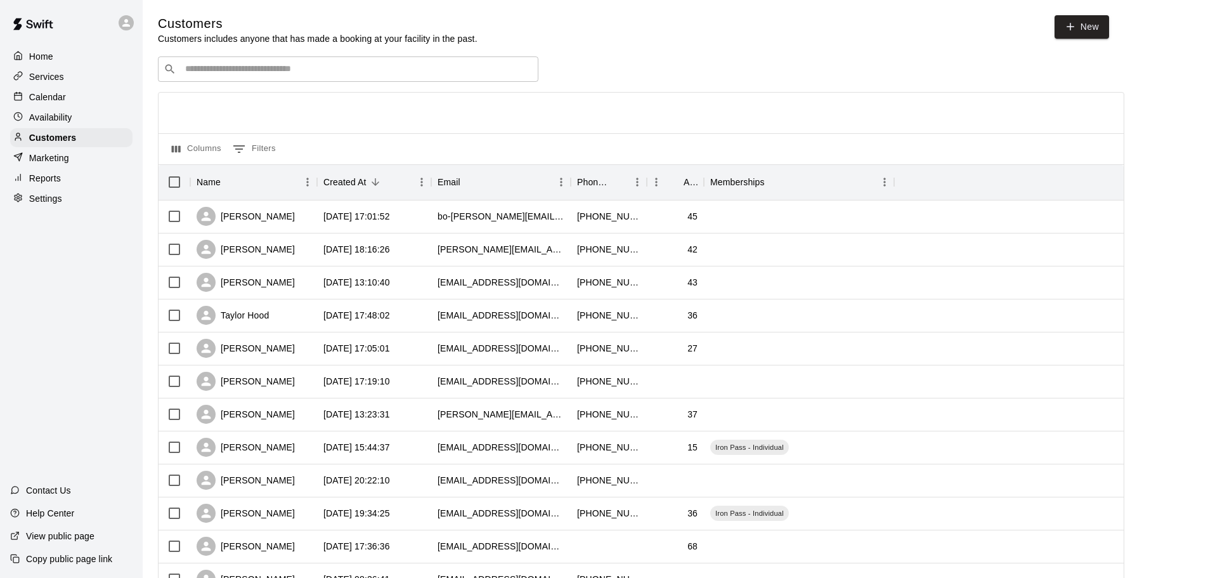
click at [60, 127] on div "Availability" at bounding box center [71, 117] width 122 height 19
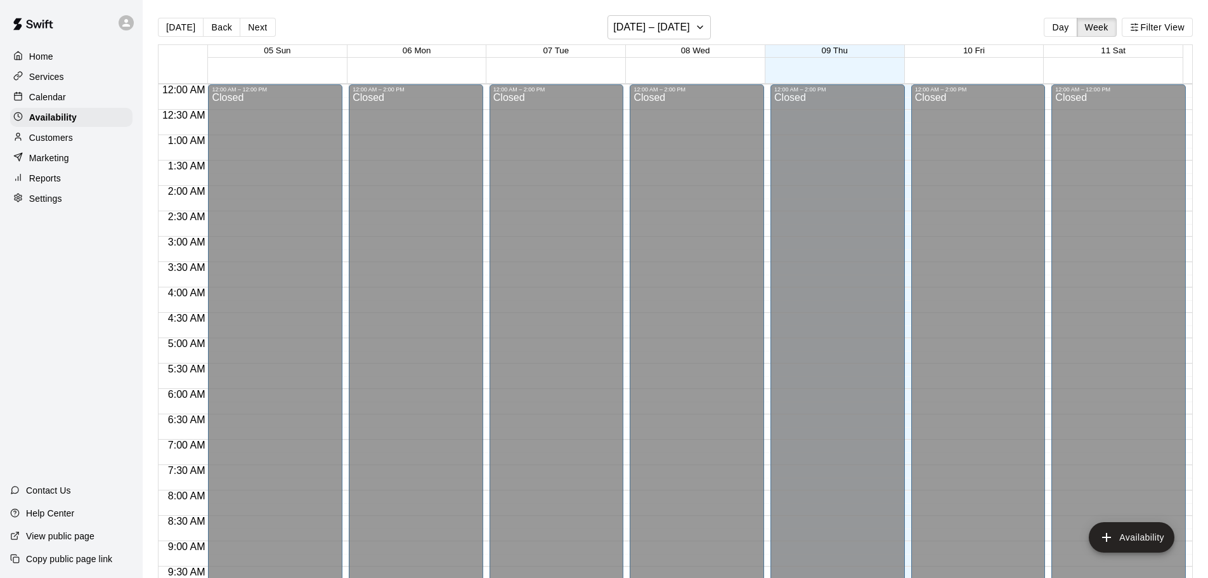
scroll to position [710, 0]
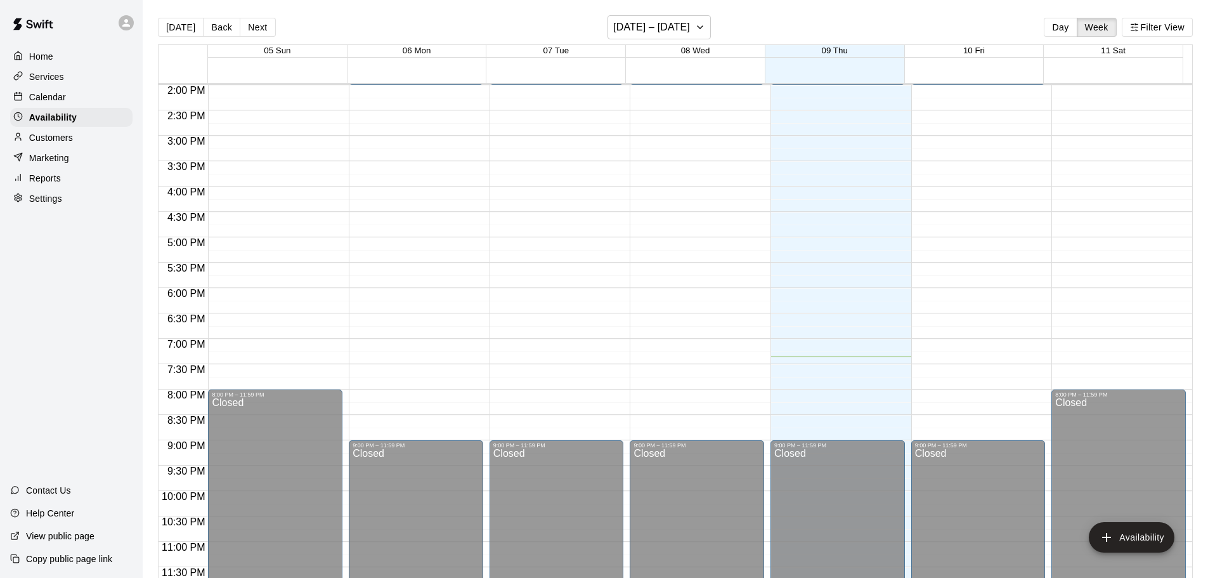
click at [68, 488] on p "Contact Us" at bounding box center [48, 490] width 45 height 13
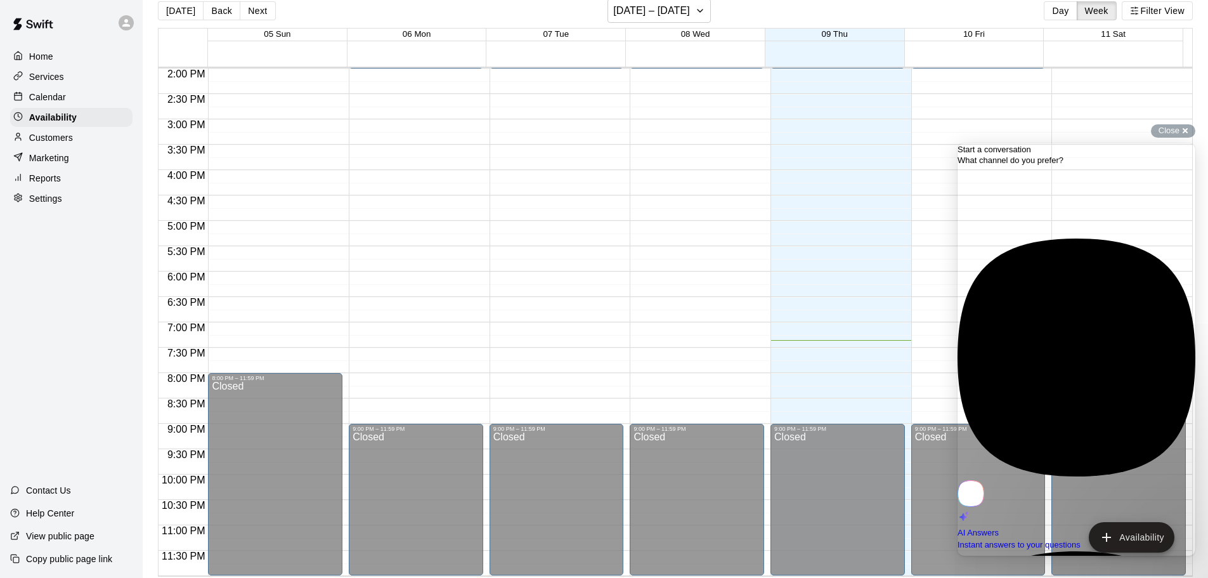
scroll to position [20, 0]
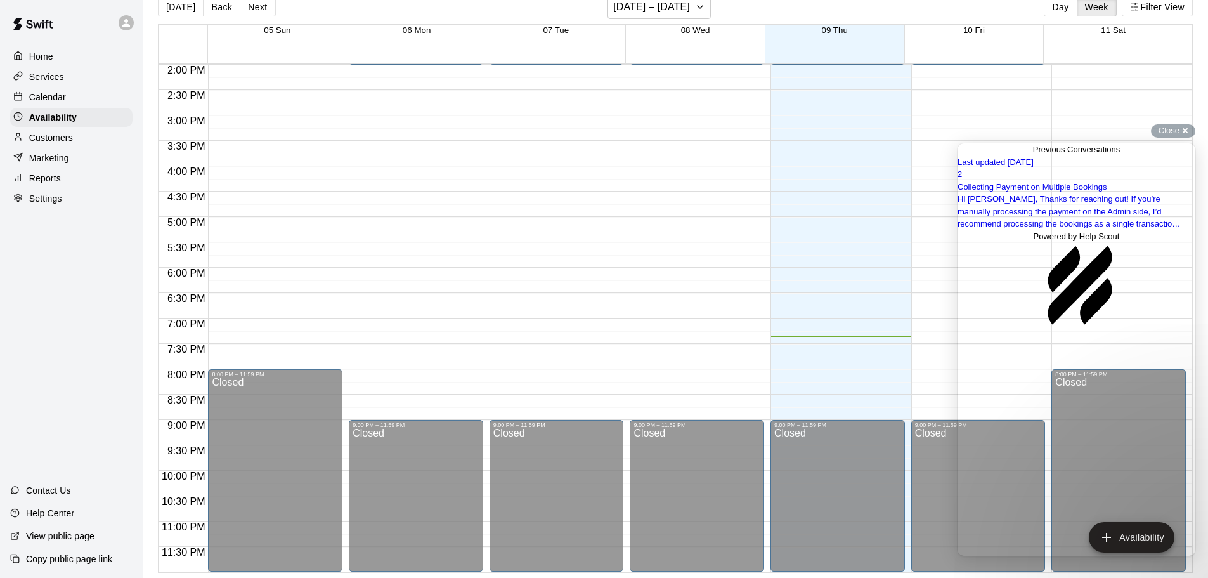
click at [1033, 153] on span "Go back" at bounding box center [1033, 150] width 0 height 10
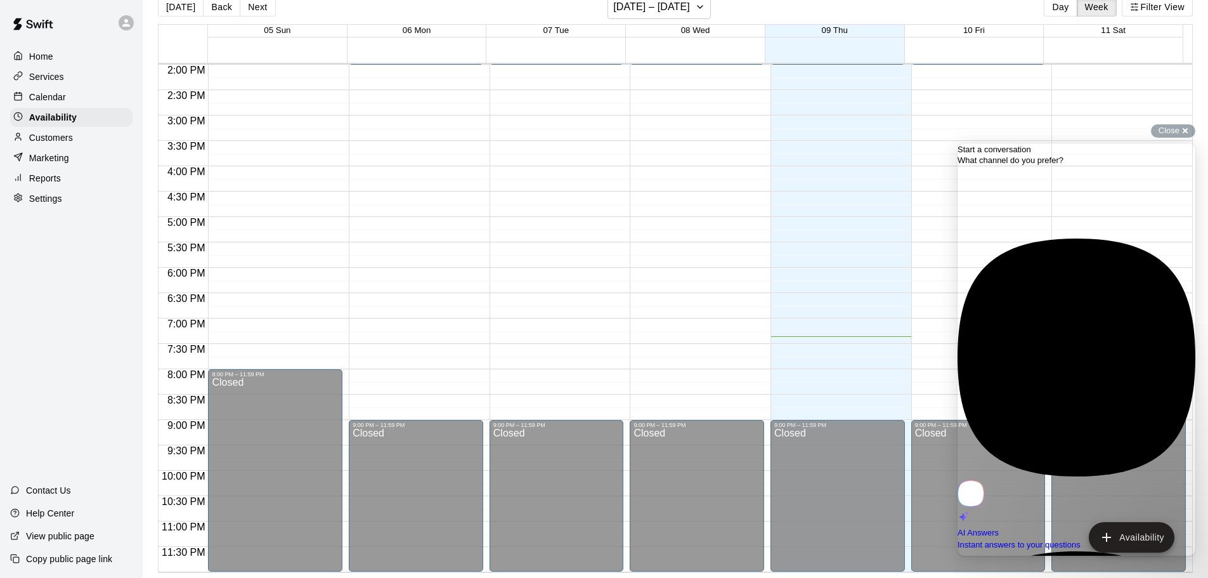
click at [88, 303] on div "Home Services Calendar Availability Customers Marketing Reports Settings Contac…" at bounding box center [71, 289] width 143 height 578
click at [1186, 136] on div "Close cross-small" at bounding box center [1173, 130] width 44 height 13
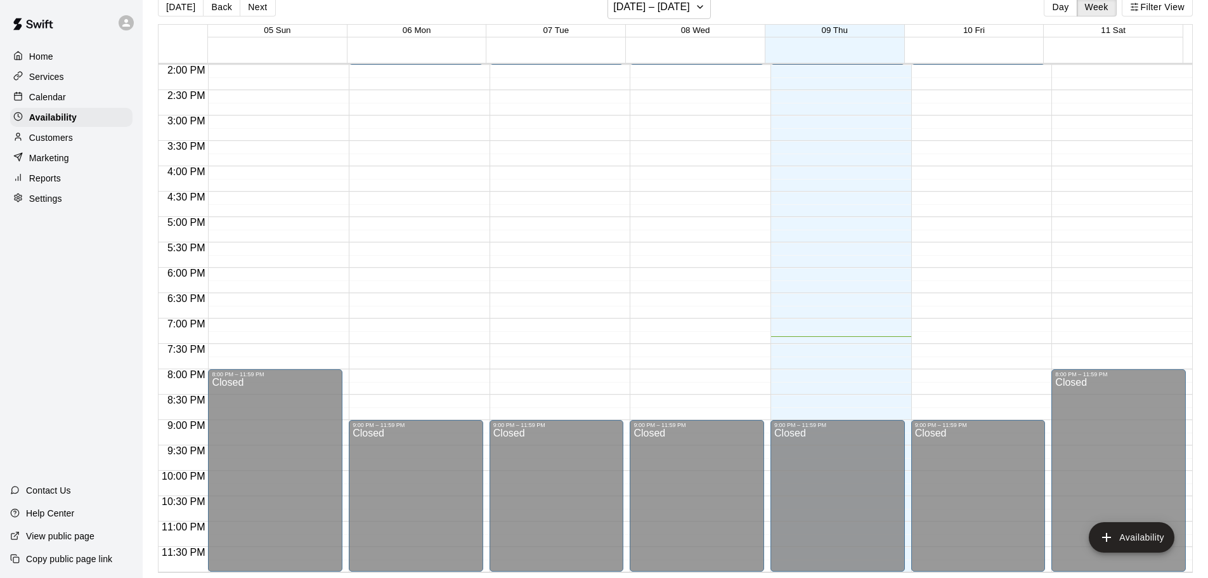
drag, startPoint x: 1194, startPoint y: 0, endPoint x: 31, endPoint y: 430, distance: 1240.0
click at [31, 430] on div "Home Services Calendar Availability Customers Marketing Reports Settings Contac…" at bounding box center [71, 289] width 143 height 578
click at [60, 183] on p "Reports" at bounding box center [45, 178] width 32 height 13
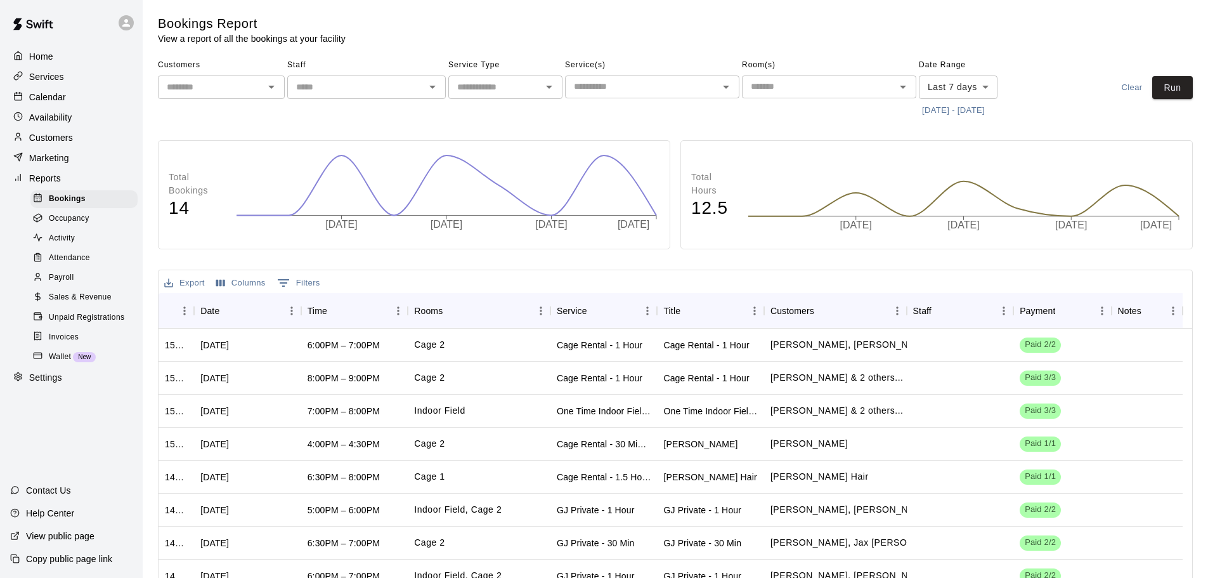
click at [80, 94] on div "Calendar" at bounding box center [71, 97] width 122 height 19
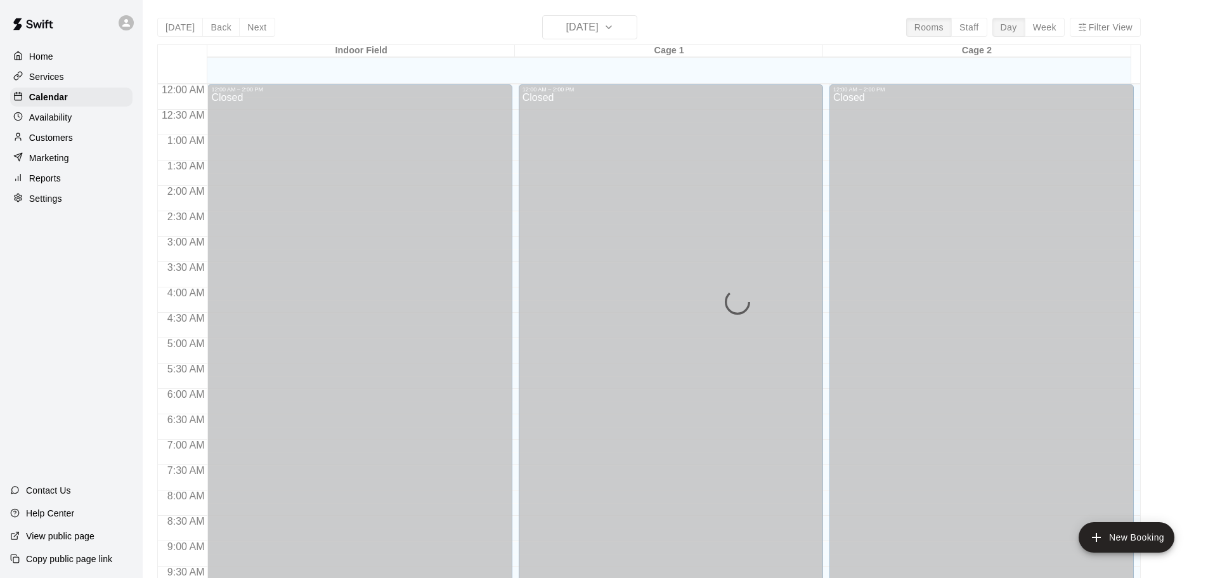
scroll to position [672, 0]
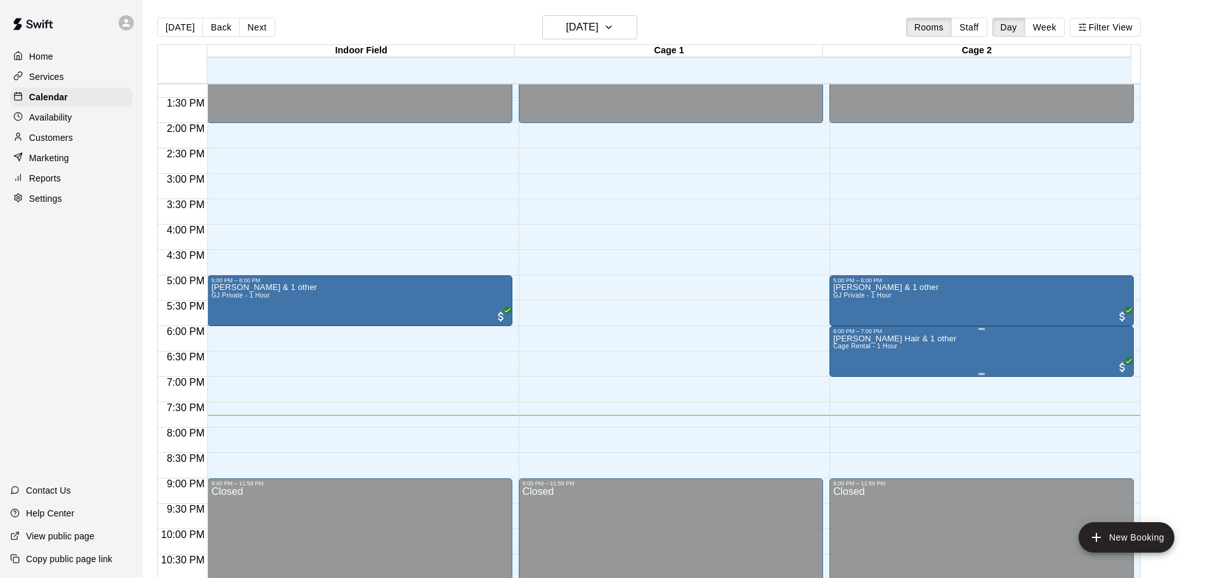
click at [845, 387] on button "edit" at bounding box center [844, 379] width 25 height 25
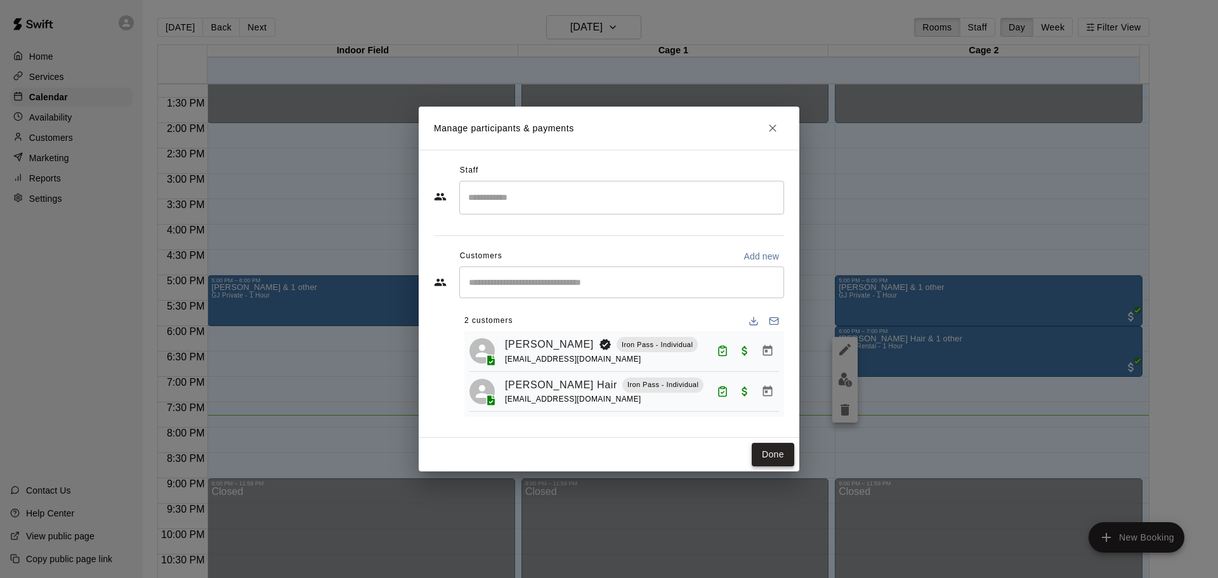
click at [772, 463] on button "Done" at bounding box center [773, 454] width 42 height 23
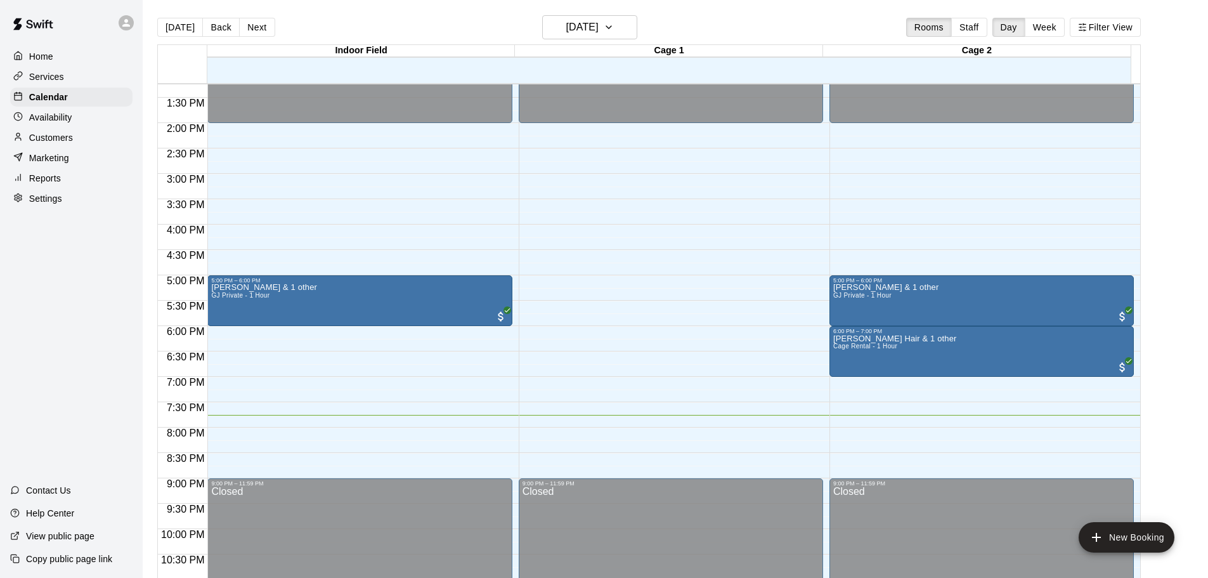
click at [65, 122] on p "Availability" at bounding box center [50, 117] width 43 height 13
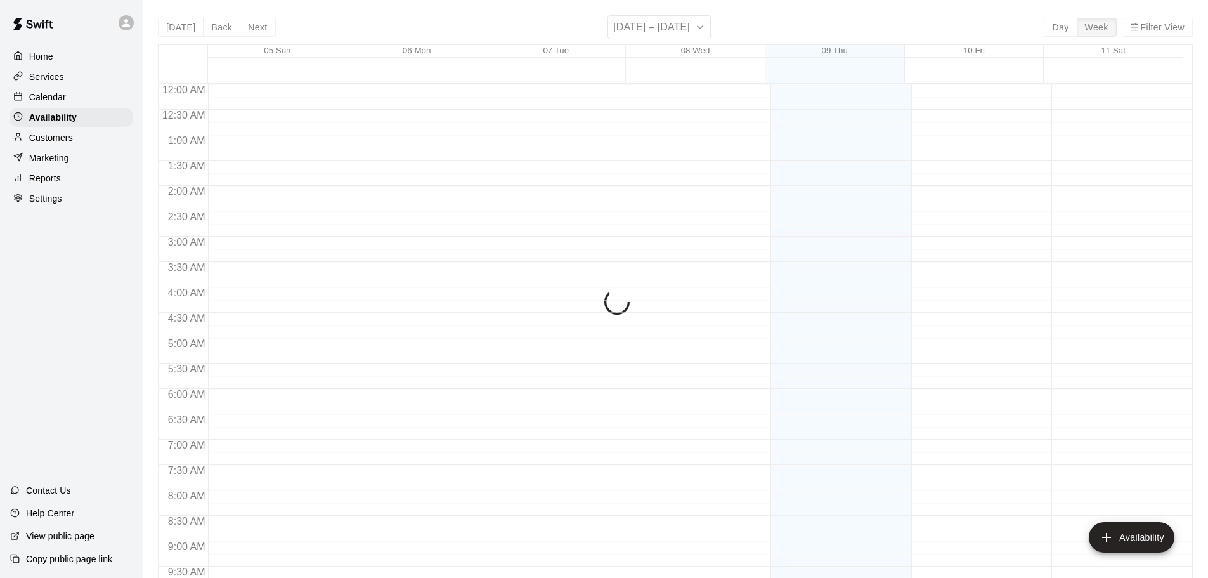
scroll to position [710, 0]
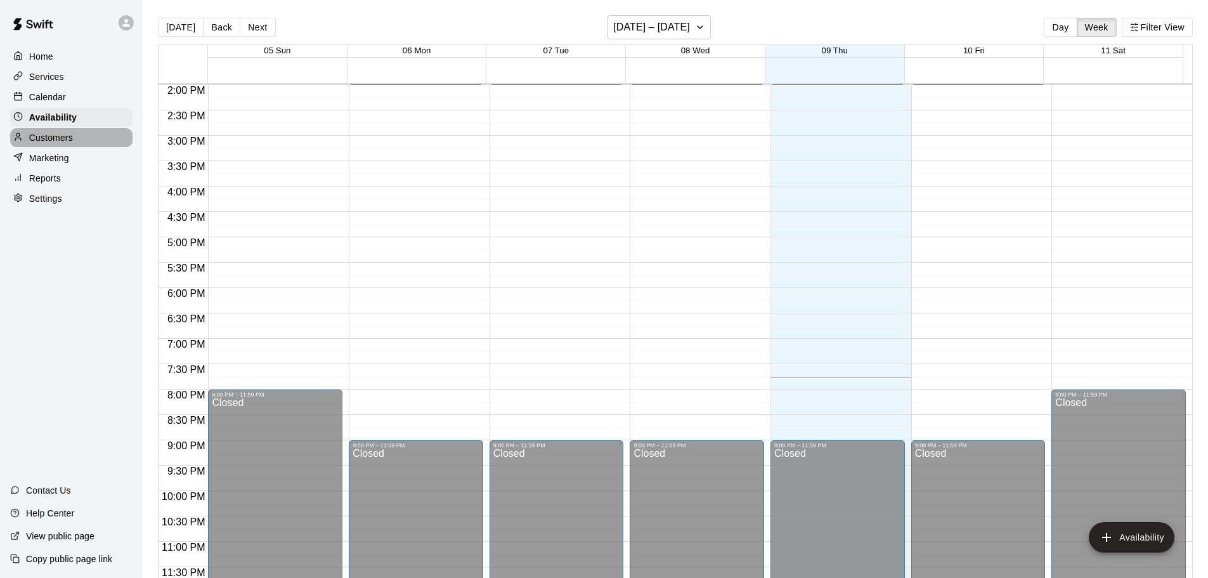
click at [67, 144] on p "Customers" at bounding box center [51, 137] width 44 height 13
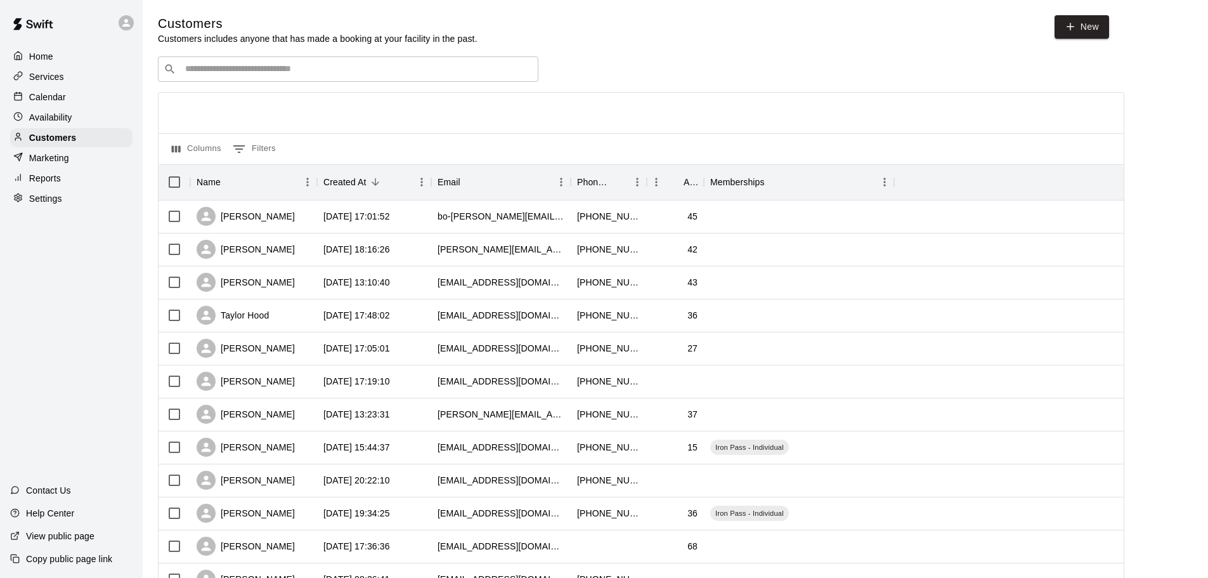
click at [64, 152] on div "Marketing" at bounding box center [71, 157] width 122 height 19
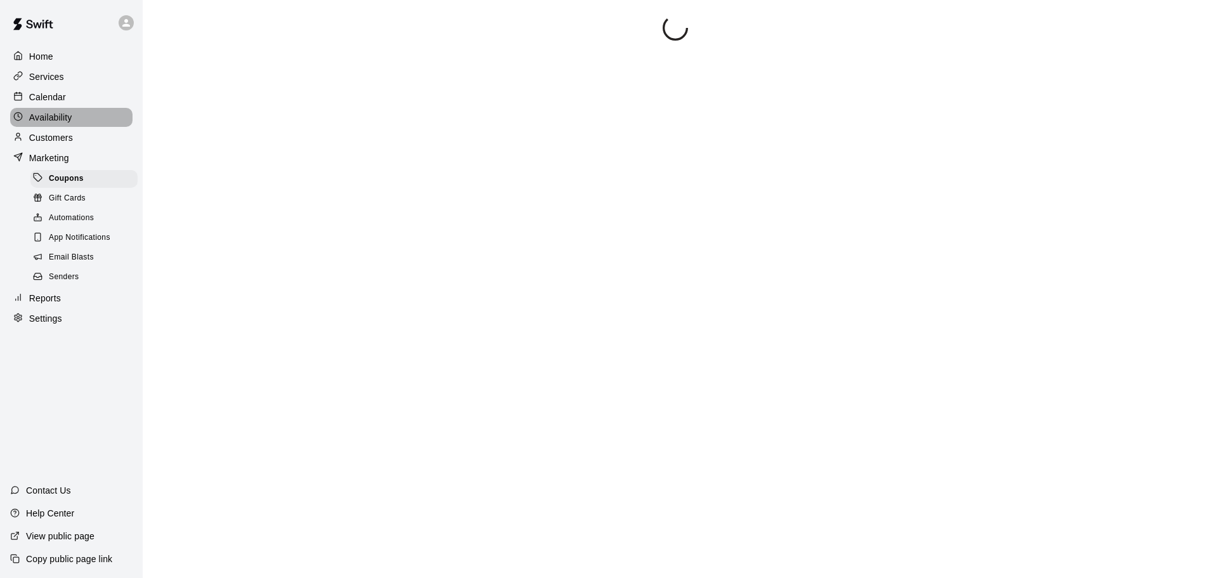
click at [73, 115] on div "Availability" at bounding box center [71, 117] width 122 height 19
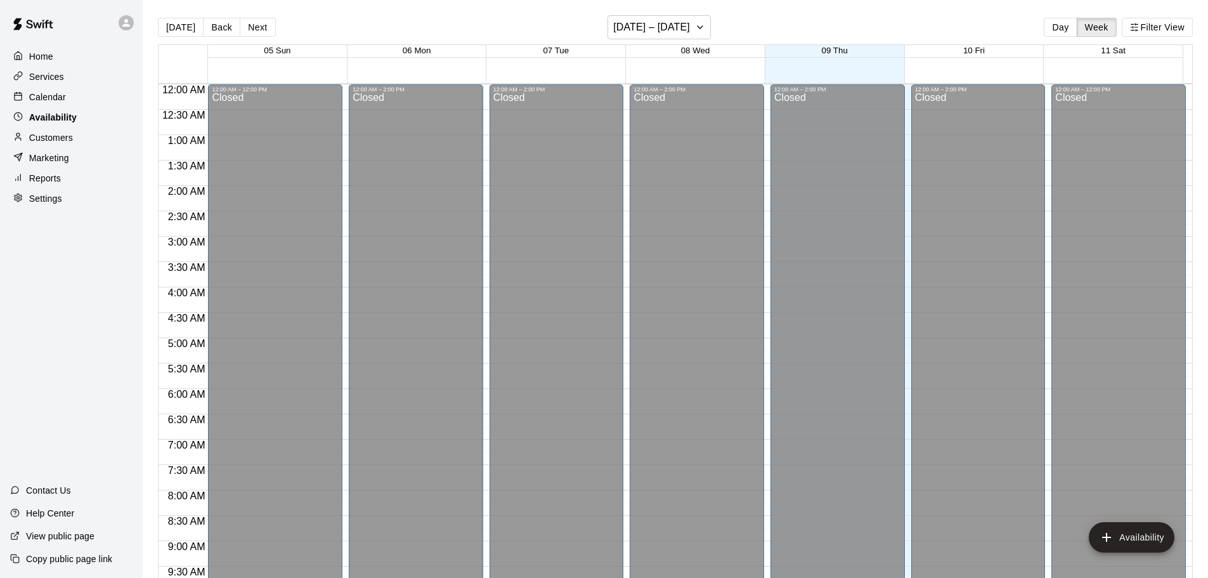
scroll to position [710, 0]
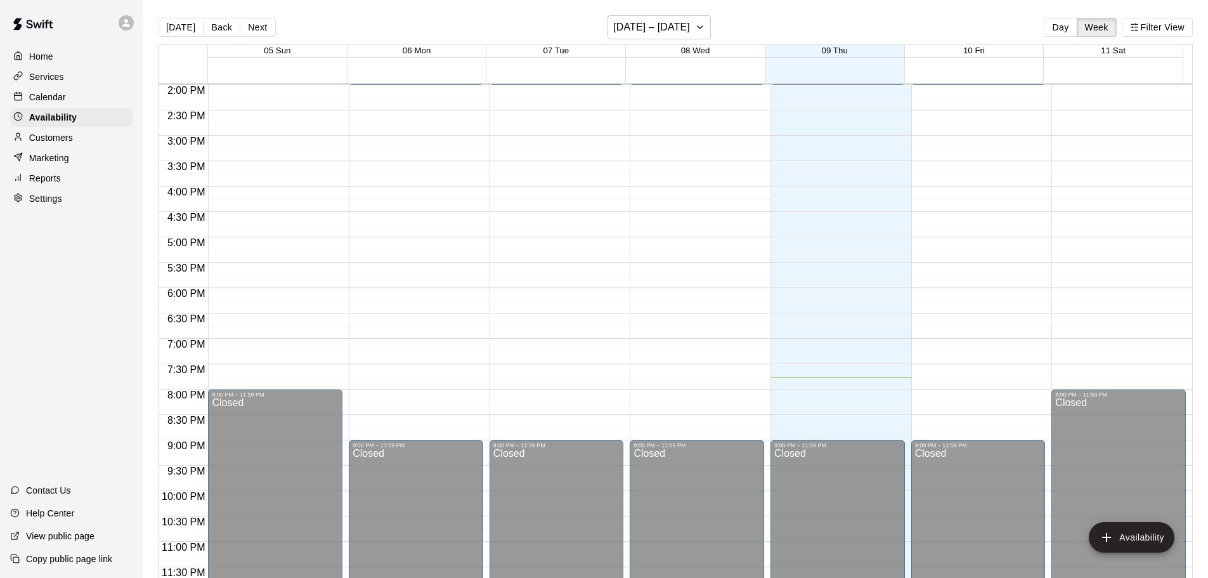
click at [75, 100] on div "Calendar" at bounding box center [71, 97] width 122 height 19
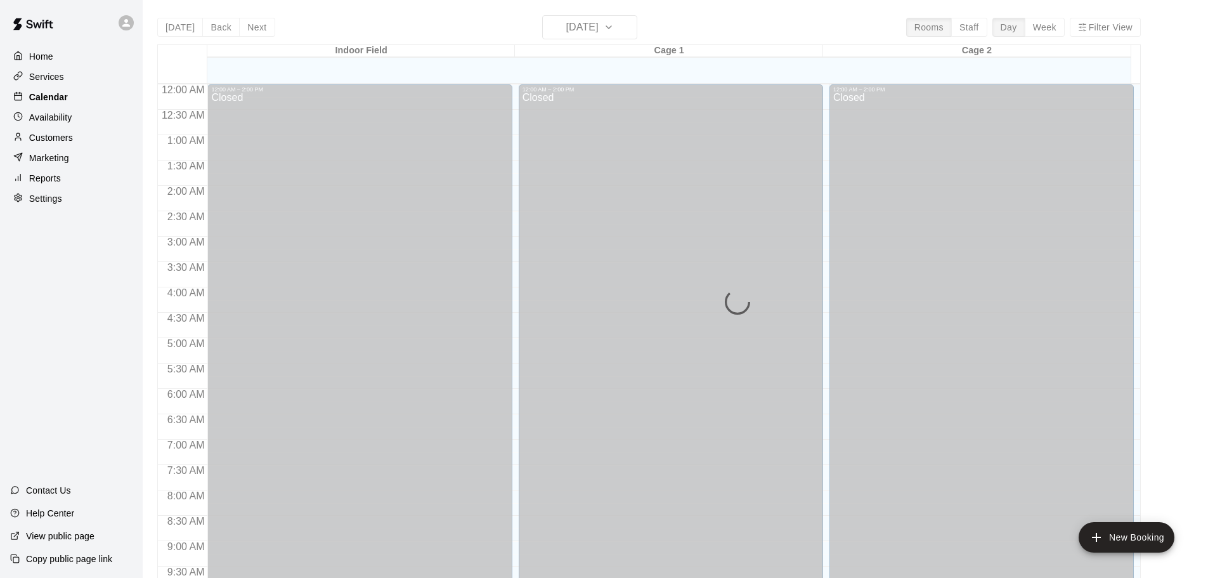
scroll to position [672, 0]
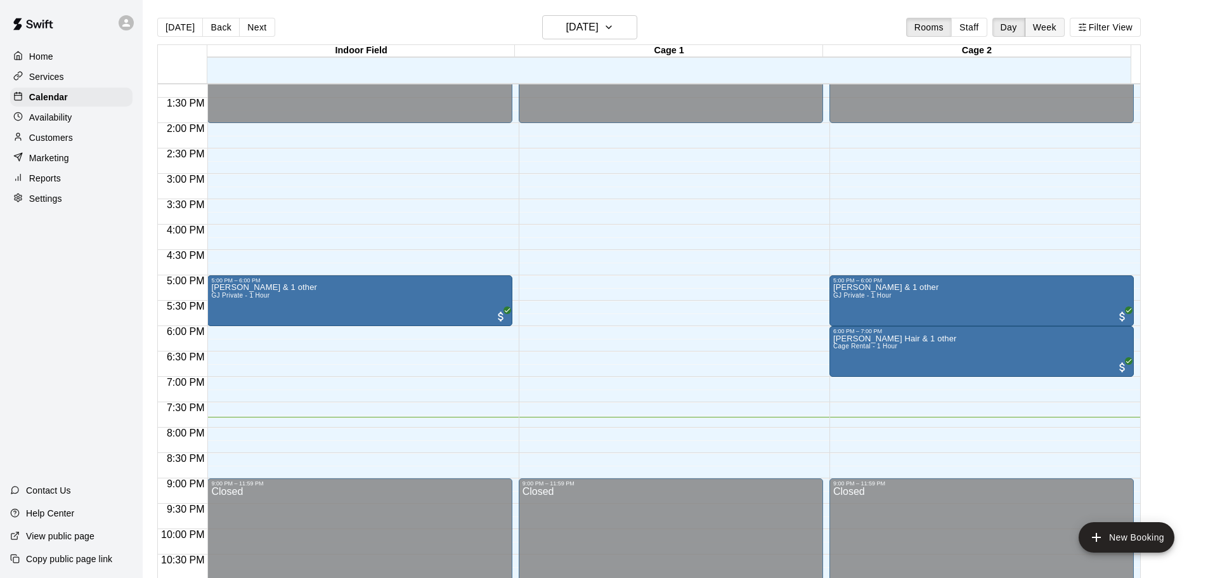
click at [1062, 27] on button "Week" at bounding box center [1045, 27] width 40 height 19
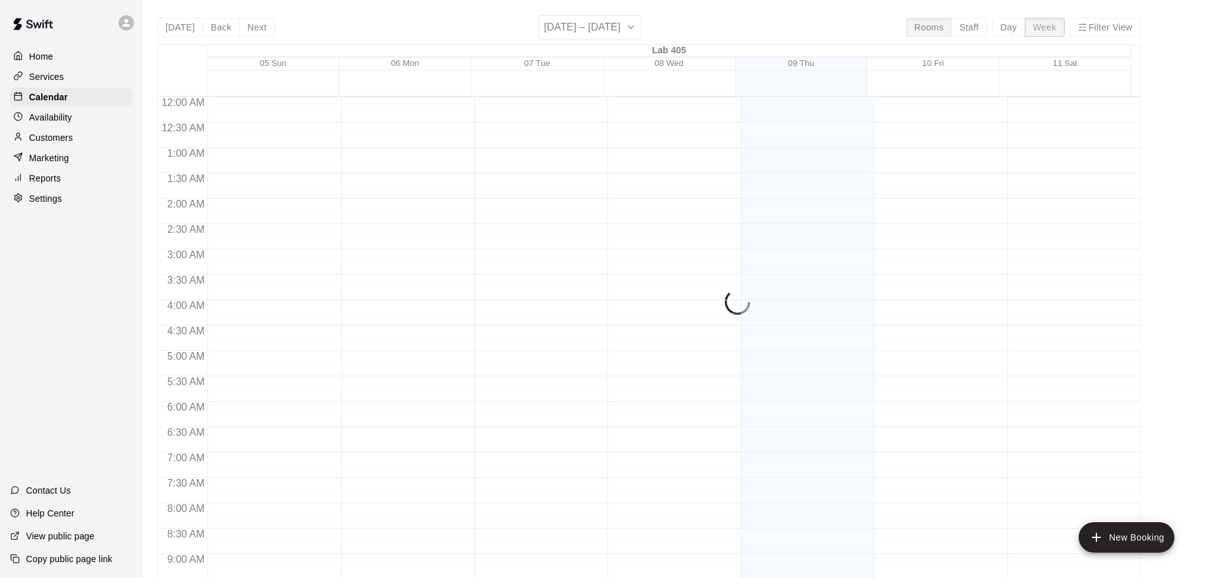
scroll to position [724, 0]
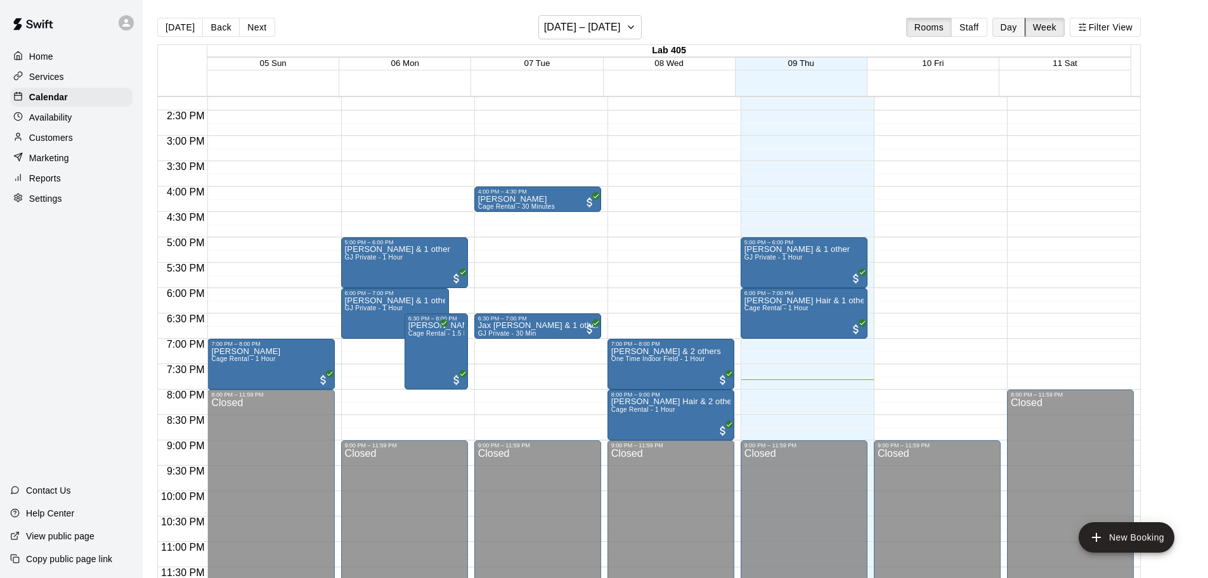
click at [1022, 30] on button "Day" at bounding box center [1008, 27] width 33 height 19
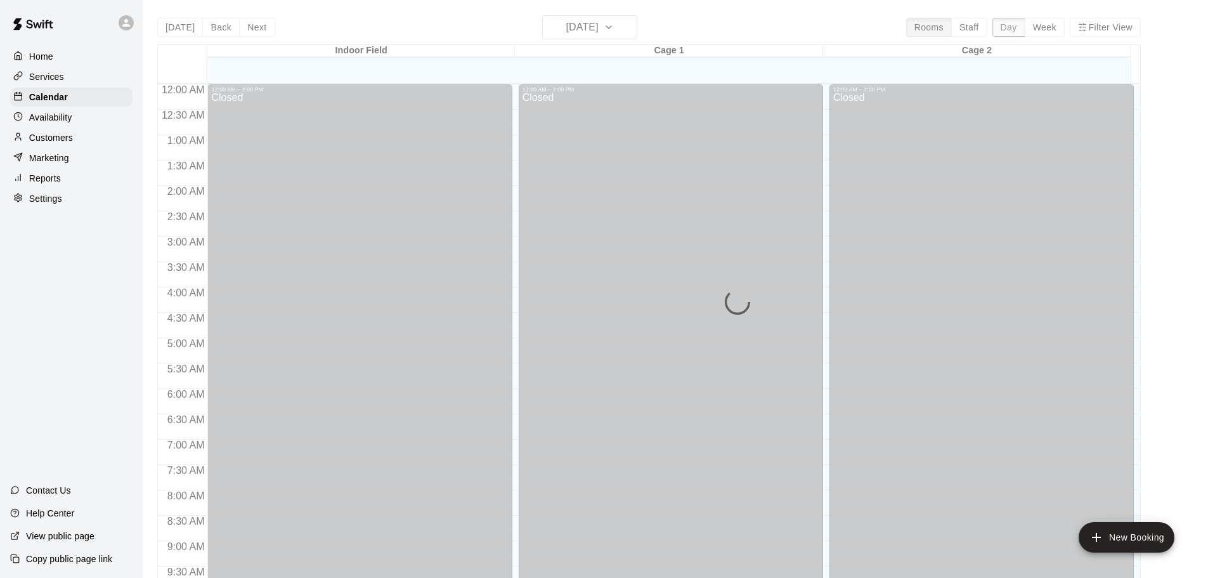
scroll to position [711, 0]
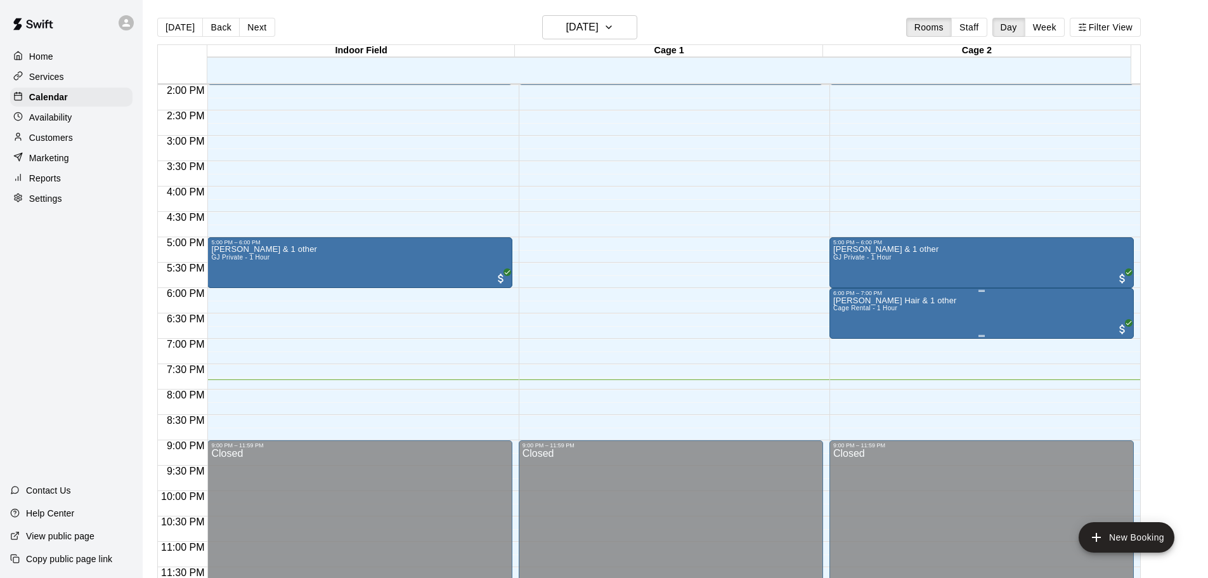
click at [965, 313] on div "Jeremiah Hair & 1 other Cage Rental - 1 Hour" at bounding box center [981, 585] width 297 height 578
click at [686, 120] on div at bounding box center [609, 289] width 1218 height 578
drag, startPoint x: 652, startPoint y: 129, endPoint x: 614, endPoint y: 129, distance: 38.1
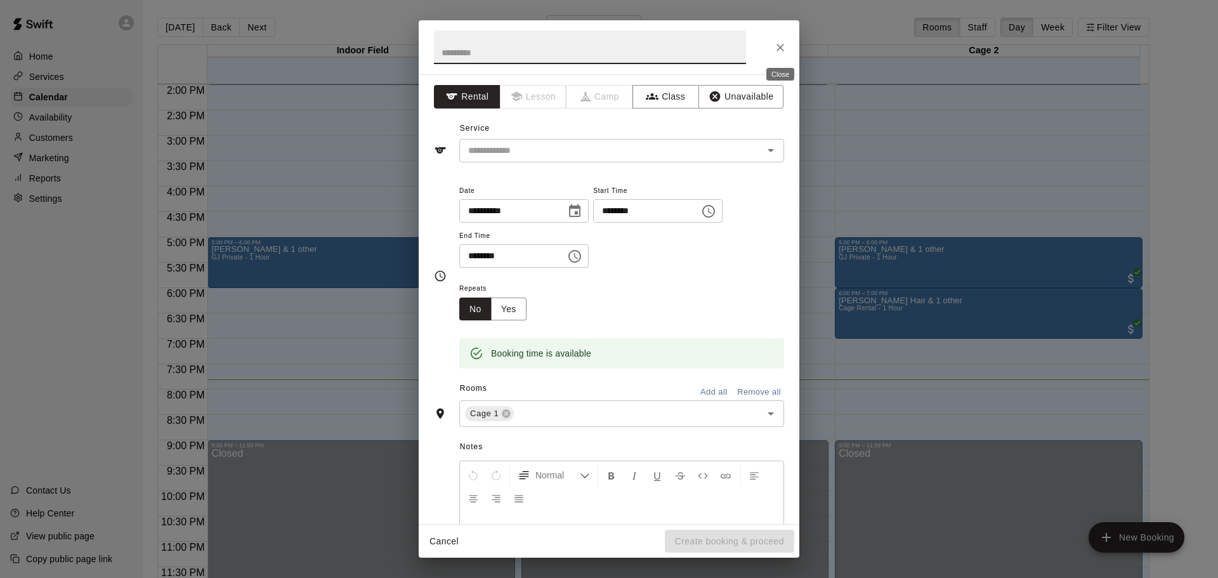
click at [782, 38] on button "Close" at bounding box center [780, 47] width 23 height 23
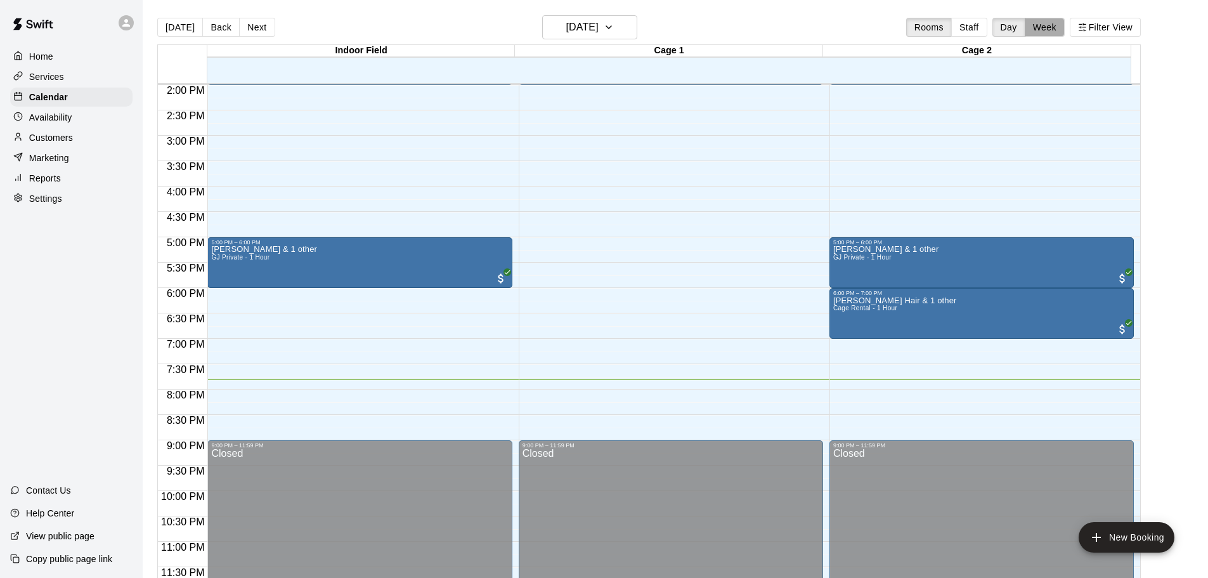
click at [1054, 25] on button "Week" at bounding box center [1045, 27] width 40 height 19
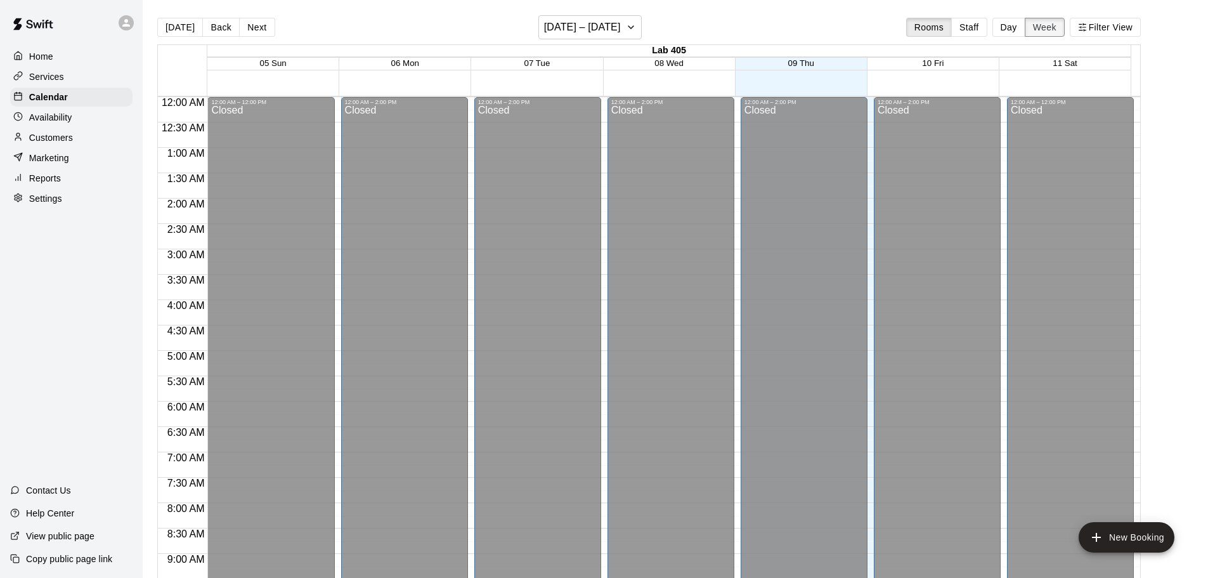
scroll to position [724, 0]
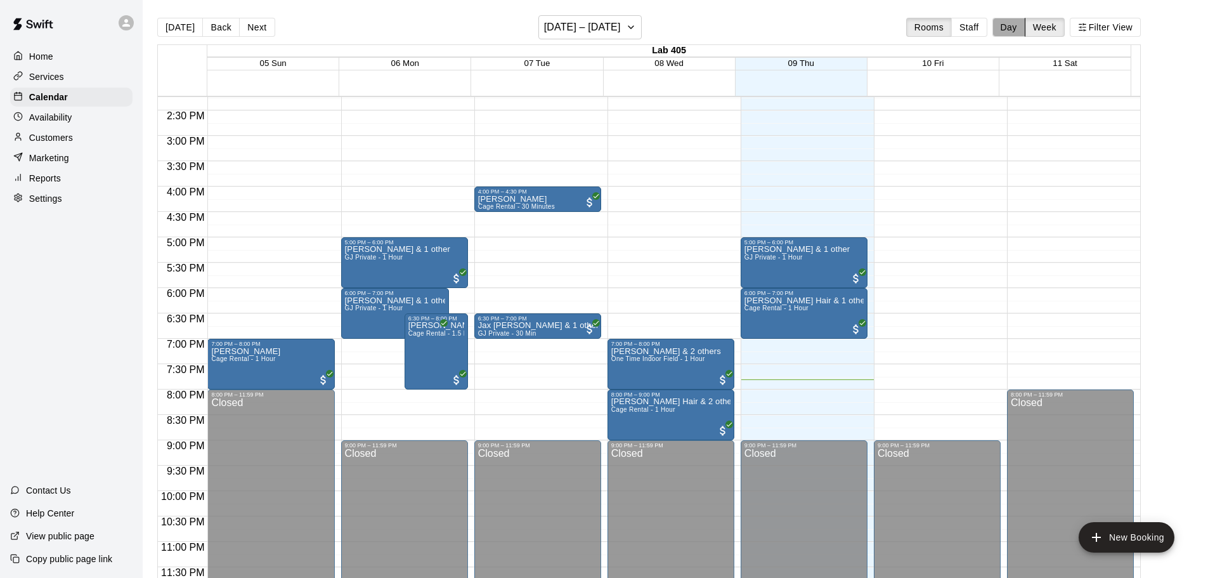
click at [1014, 19] on button "Day" at bounding box center [1008, 27] width 33 height 19
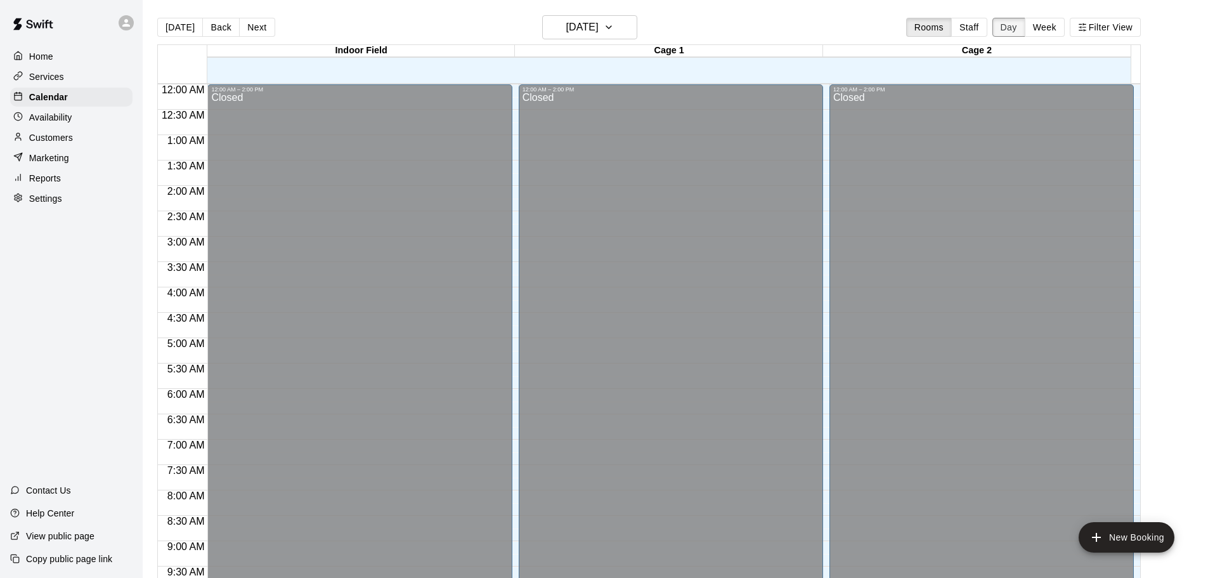
scroll to position [711, 0]
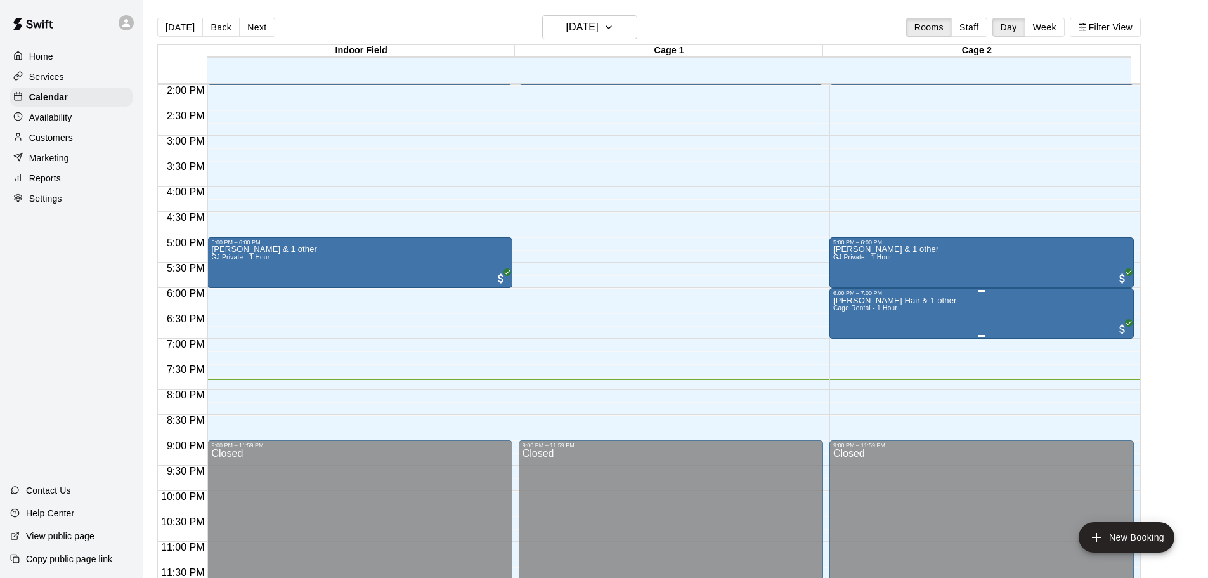
click at [931, 303] on div "Jeremiah Hair & 1 other Cage Rental - 1 Hour" at bounding box center [981, 585] width 297 height 578
click at [848, 305] on icon "edit" at bounding box center [844, 309] width 11 height 11
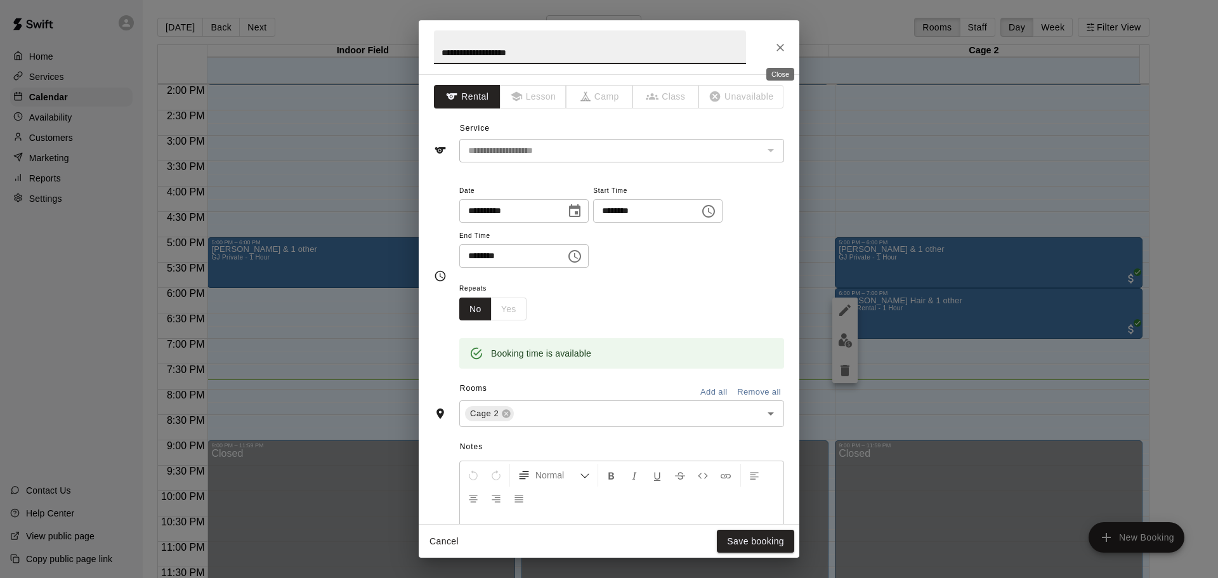
click at [784, 44] on icon "Close" at bounding box center [780, 47] width 13 height 13
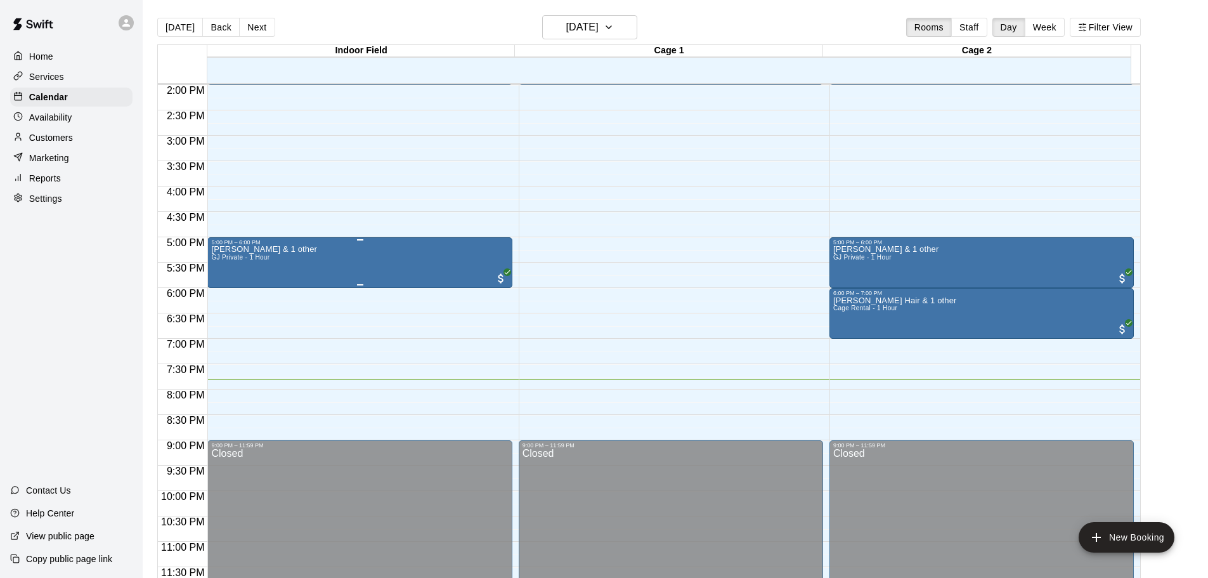
click at [342, 268] on div "Brody Swearingen & 1 other GJ Private - 1 Hour" at bounding box center [359, 534] width 297 height 578
click at [113, 252] on div at bounding box center [609, 289] width 1218 height 578
click at [1065, 30] on button "Week" at bounding box center [1045, 27] width 40 height 19
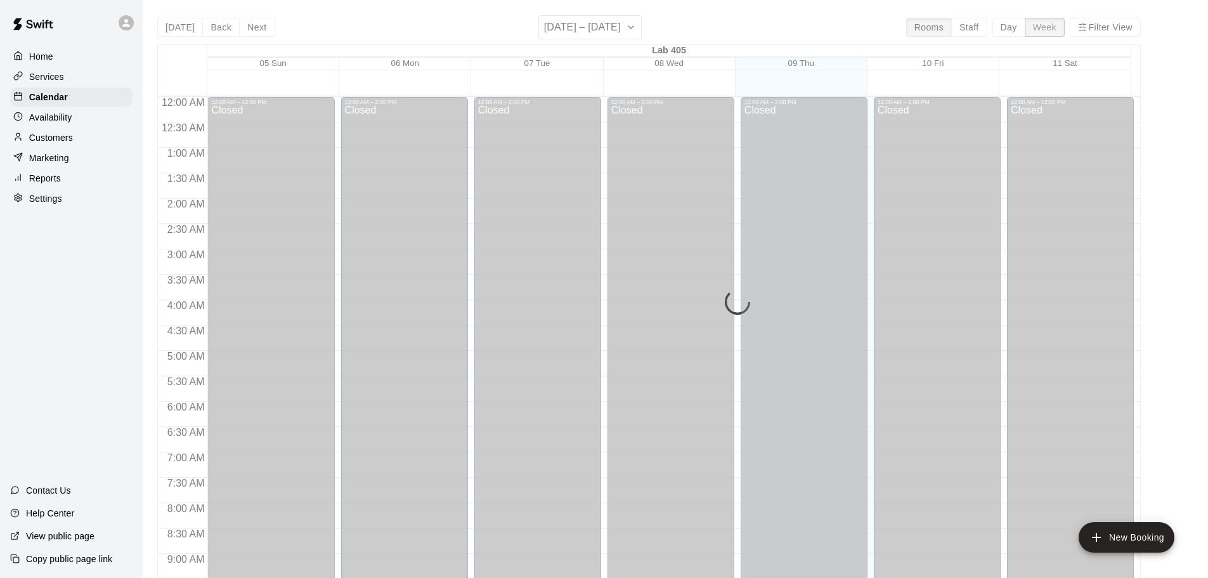
scroll to position [724, 0]
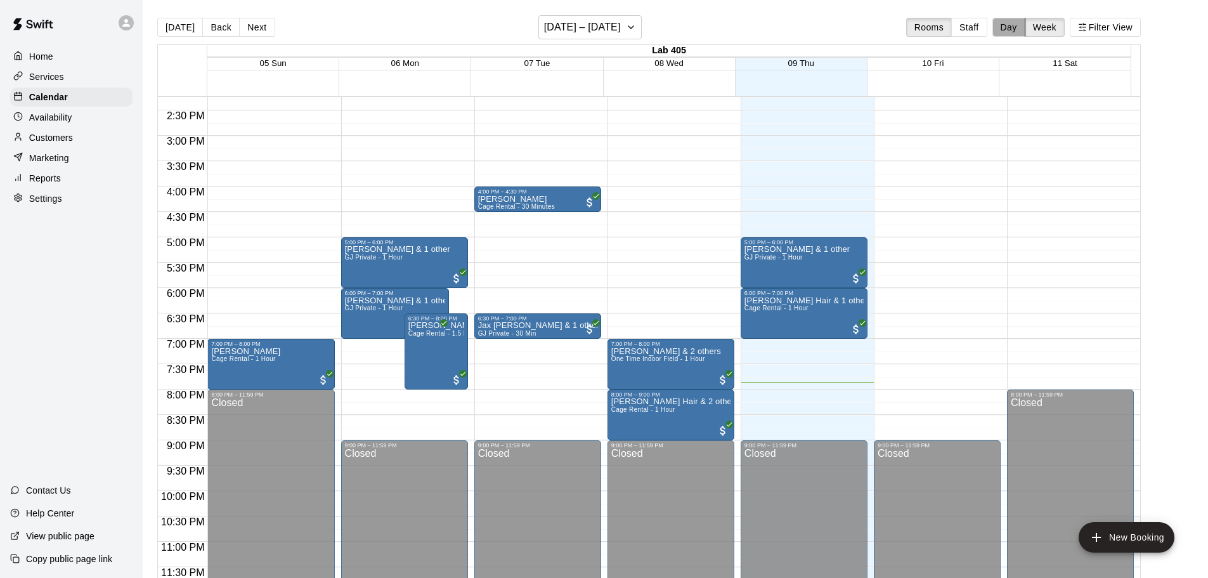
click at [1020, 26] on button "Day" at bounding box center [1008, 27] width 33 height 19
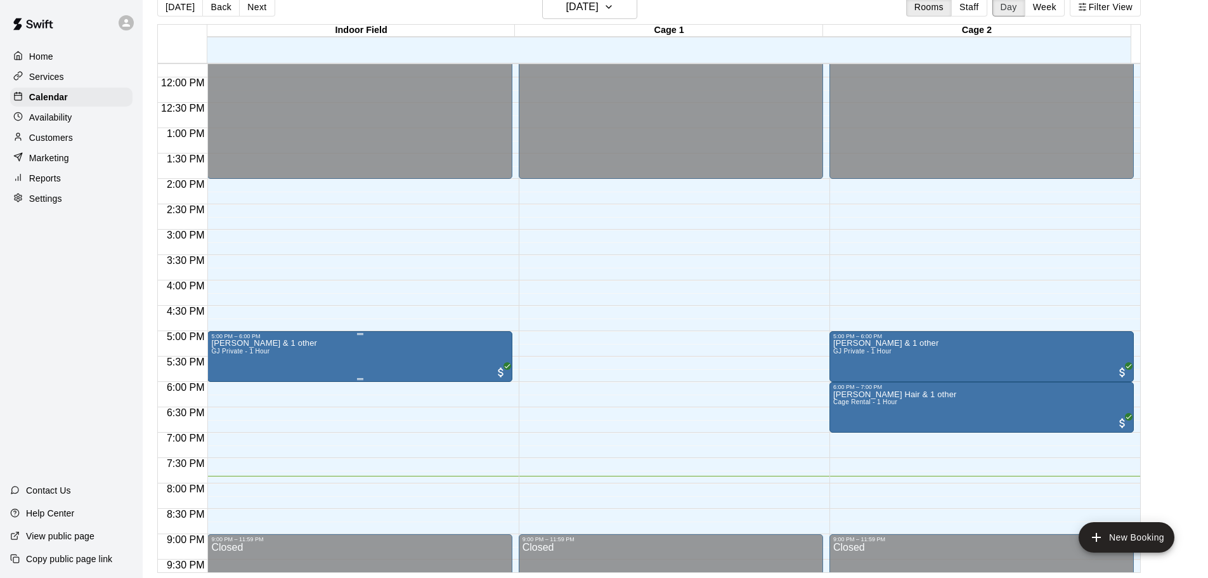
scroll to position [711, 0]
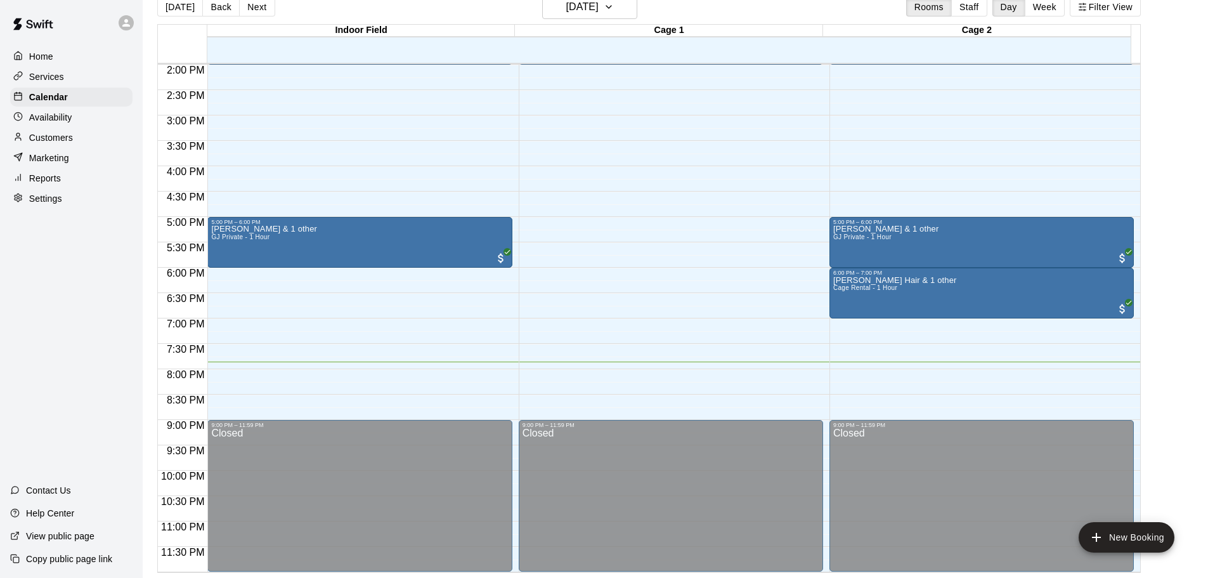
click at [115, 144] on div "Customers" at bounding box center [71, 137] width 122 height 19
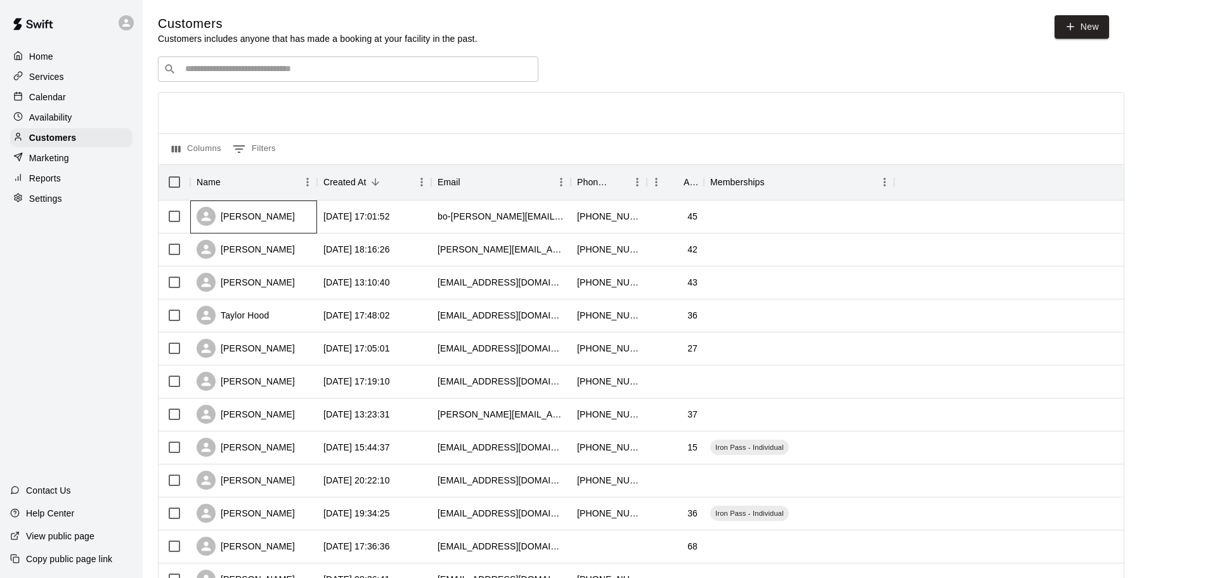
click at [304, 224] on div "[PERSON_NAME]" at bounding box center [253, 216] width 127 height 33
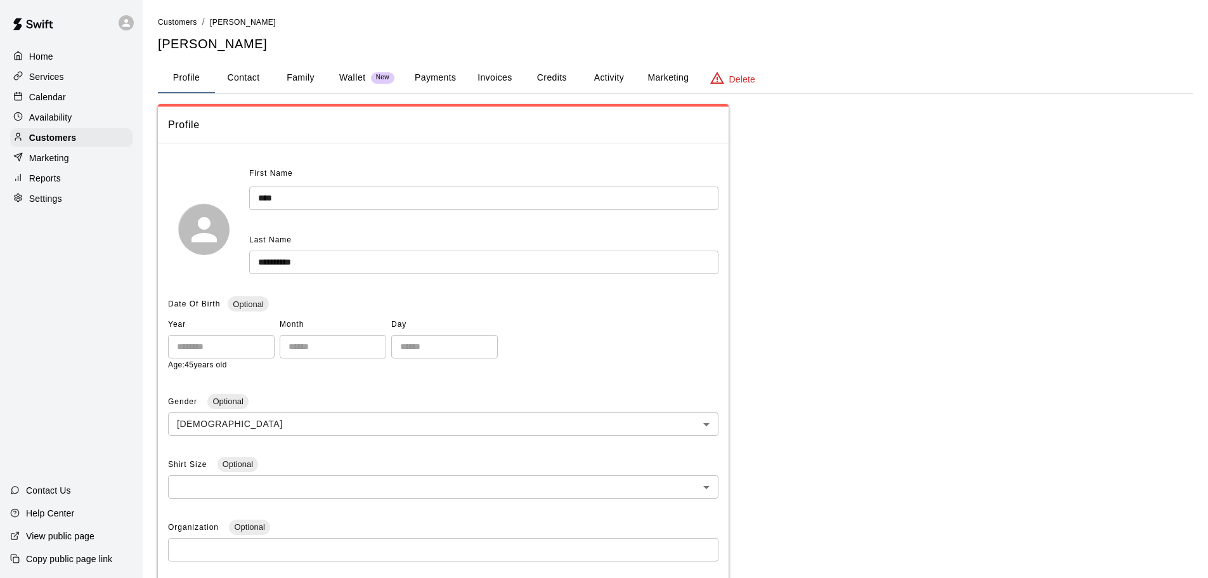
click at [289, 80] on button "Family" at bounding box center [300, 78] width 57 height 30
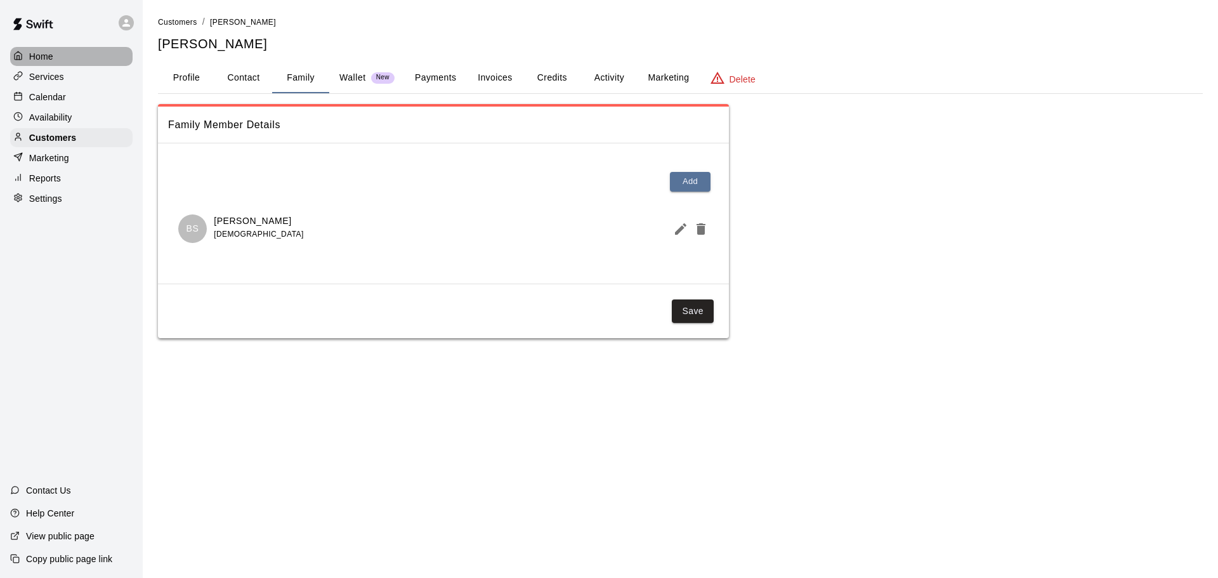
click at [20, 56] on icon at bounding box center [18, 56] width 10 height 10
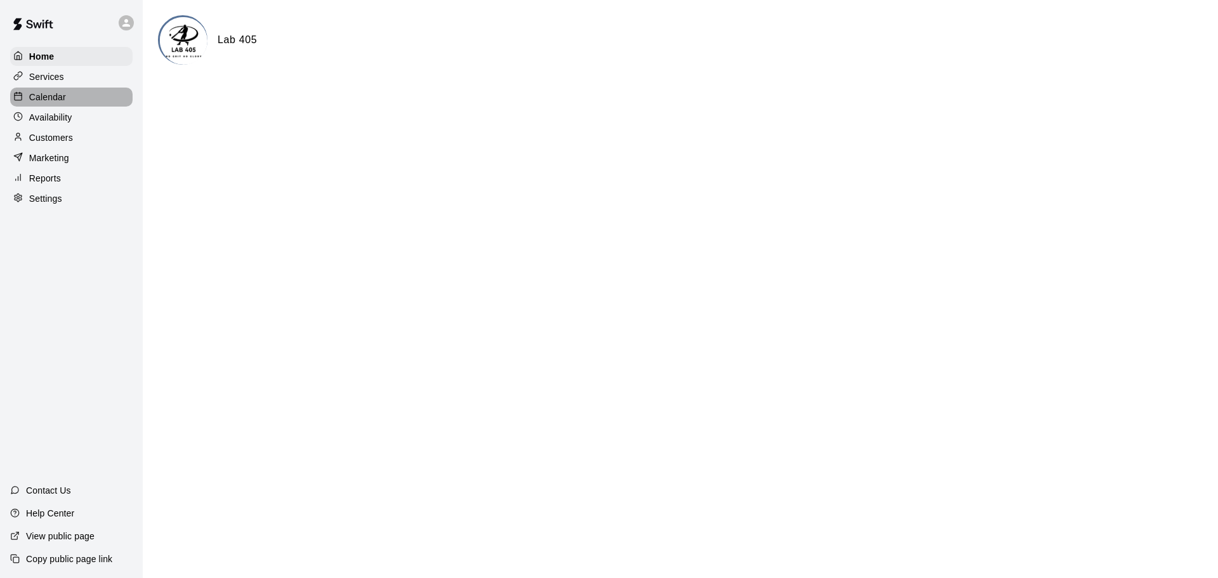
click at [36, 99] on p "Calendar" at bounding box center [47, 97] width 37 height 13
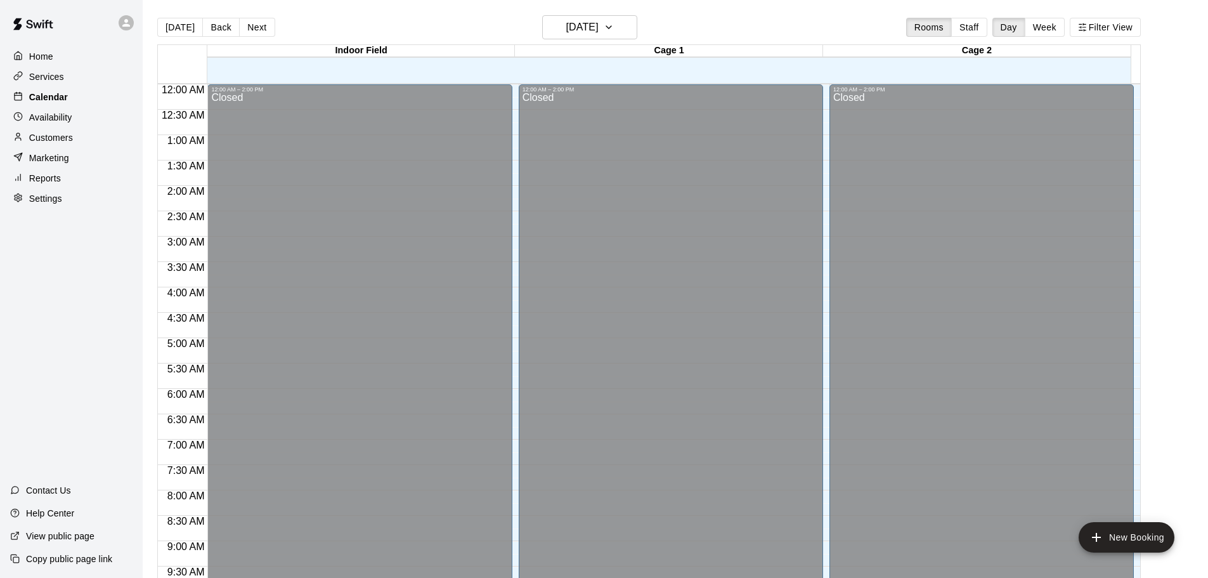
scroll to position [672, 0]
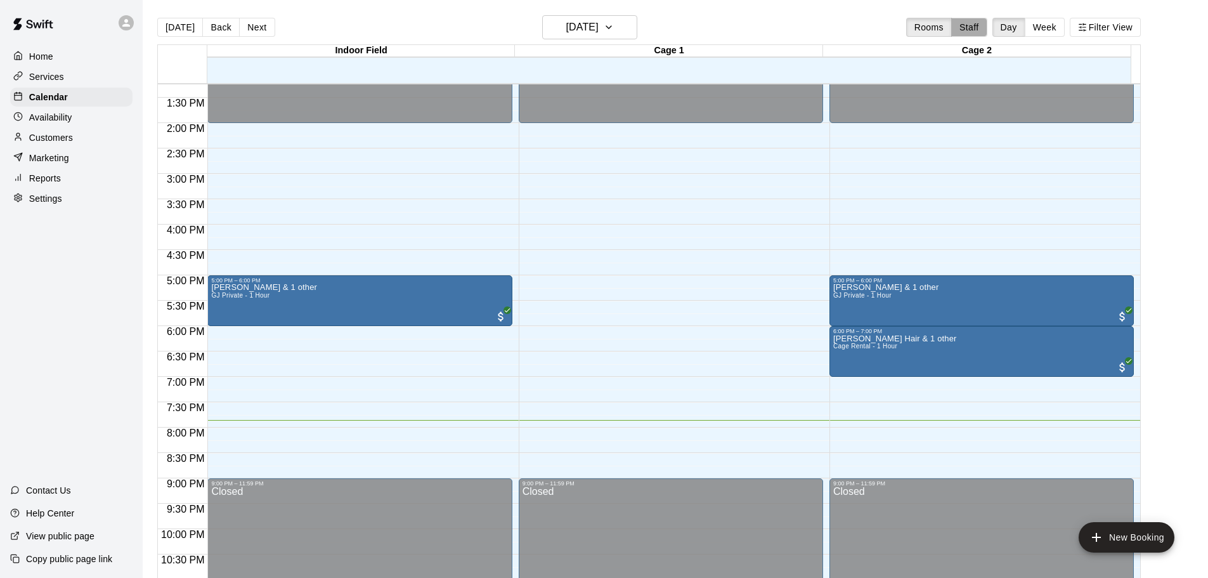
click at [980, 23] on button "Staff" at bounding box center [969, 27] width 36 height 19
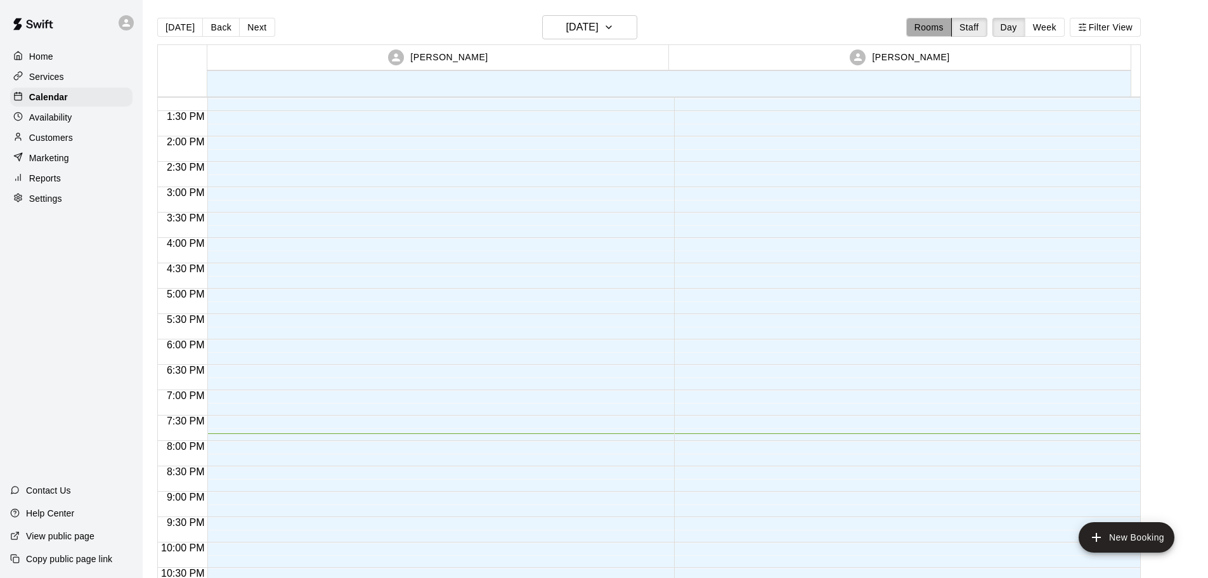
click at [935, 20] on button "Rooms" at bounding box center [929, 27] width 46 height 19
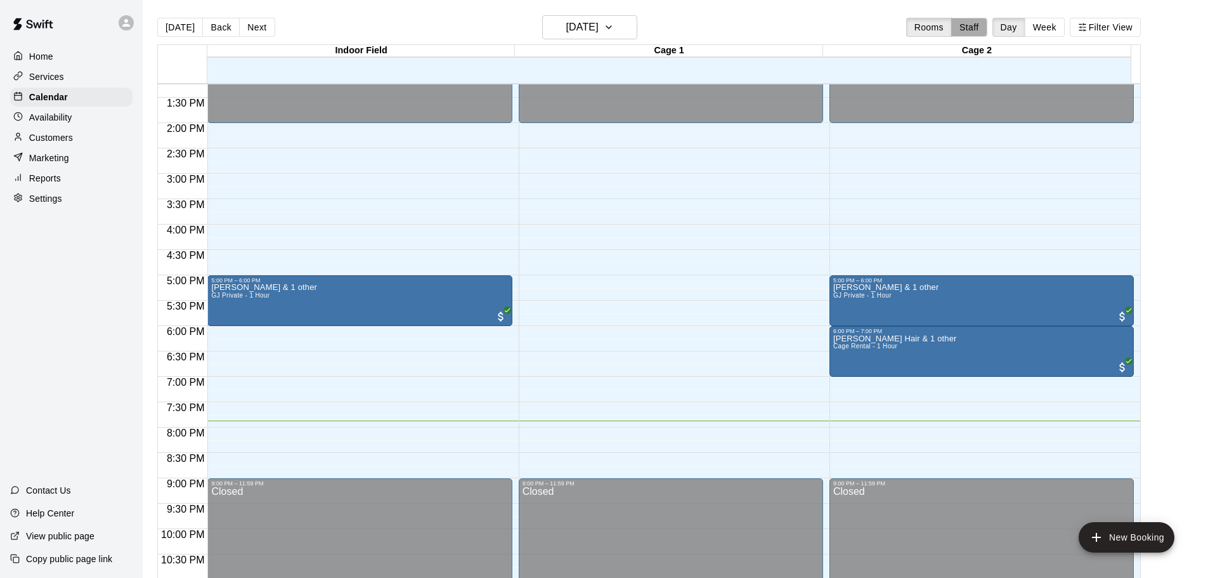
click at [977, 25] on button "Staff" at bounding box center [969, 27] width 36 height 19
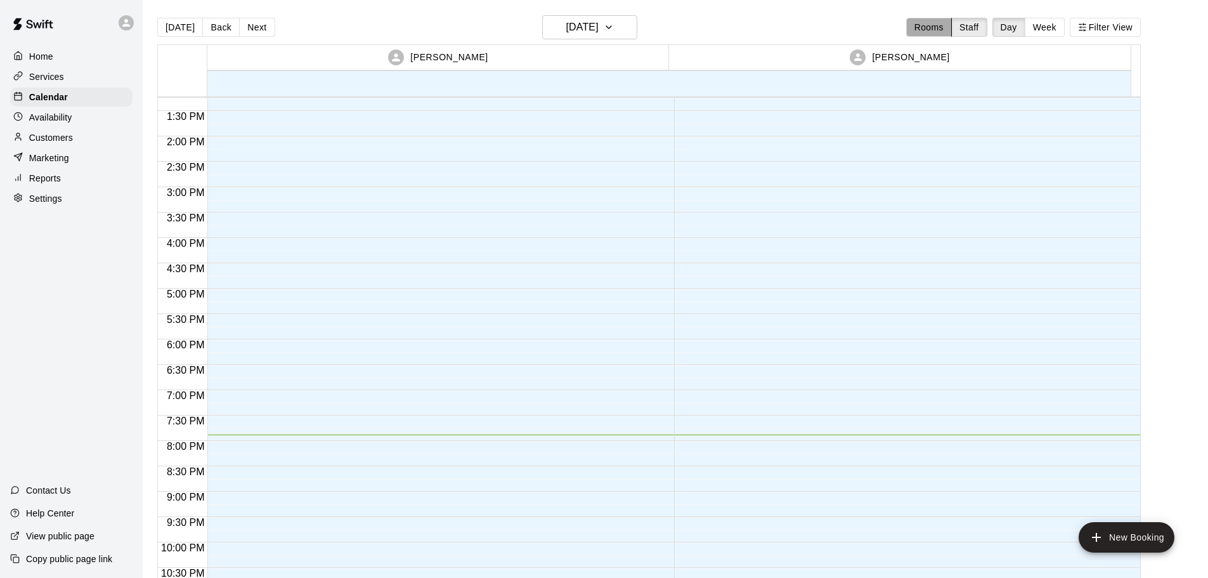
click at [945, 27] on button "Rooms" at bounding box center [929, 27] width 46 height 19
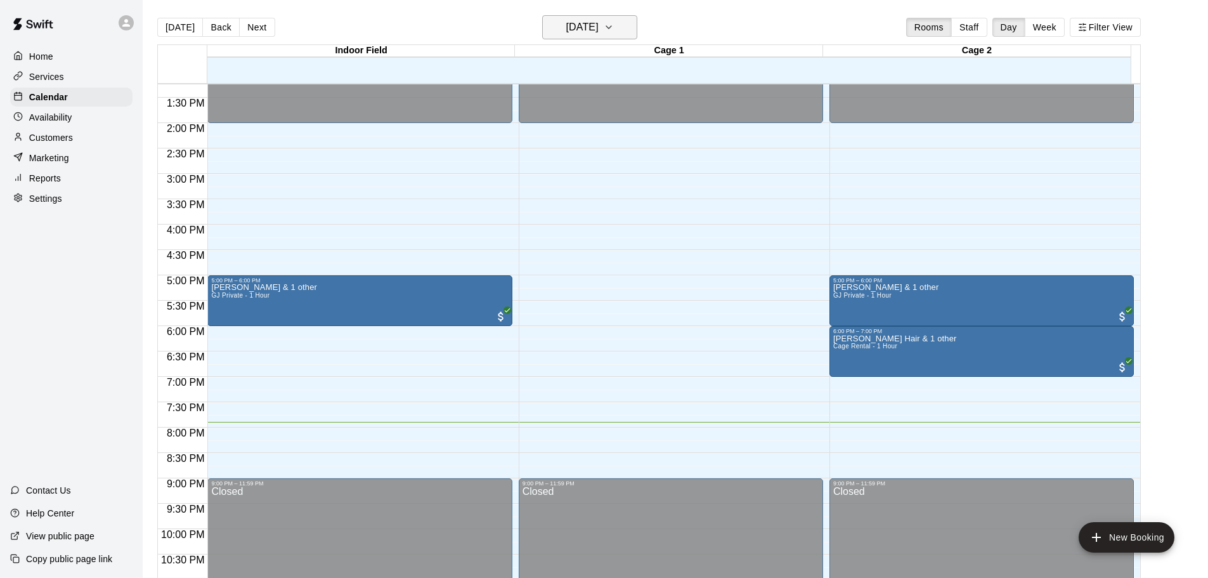
click at [599, 22] on h6 "[DATE]" at bounding box center [582, 27] width 32 height 18
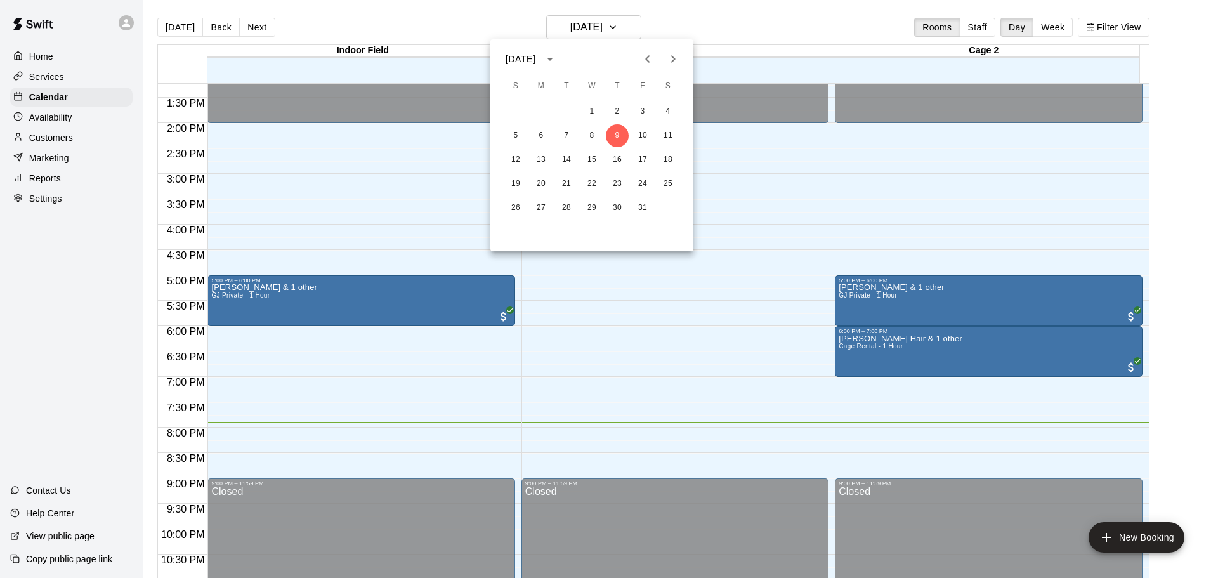
drag, startPoint x: 606, startPoint y: 22, endPoint x: 599, endPoint y: 22, distance: 7.6
click at [599, 22] on div at bounding box center [609, 289] width 1218 height 578
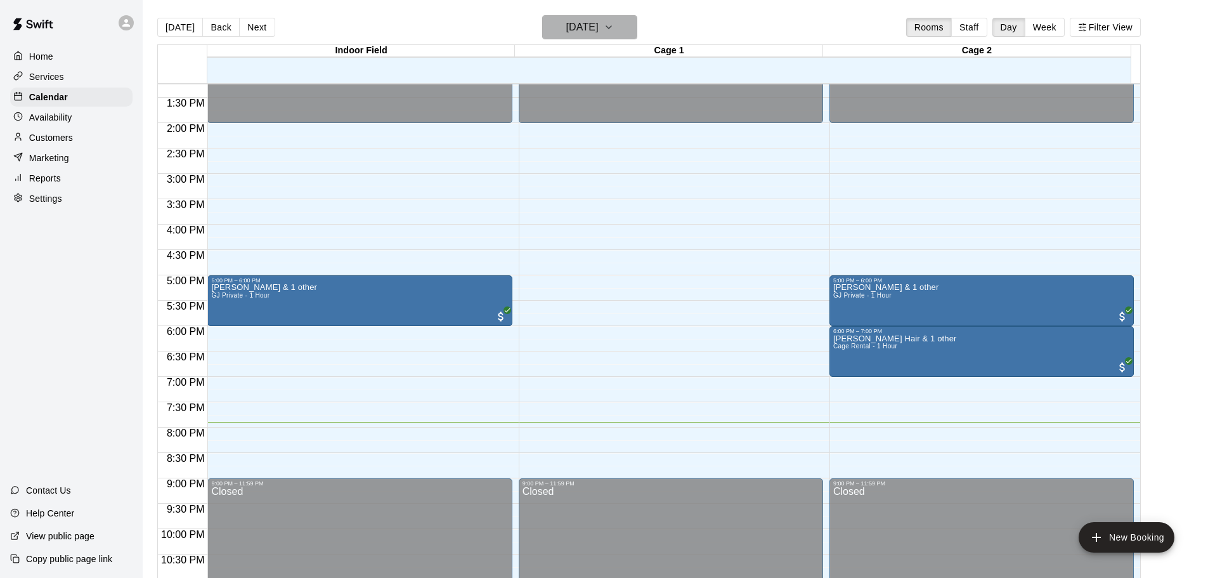
click at [599, 23] on h6 "[DATE]" at bounding box center [582, 27] width 32 height 18
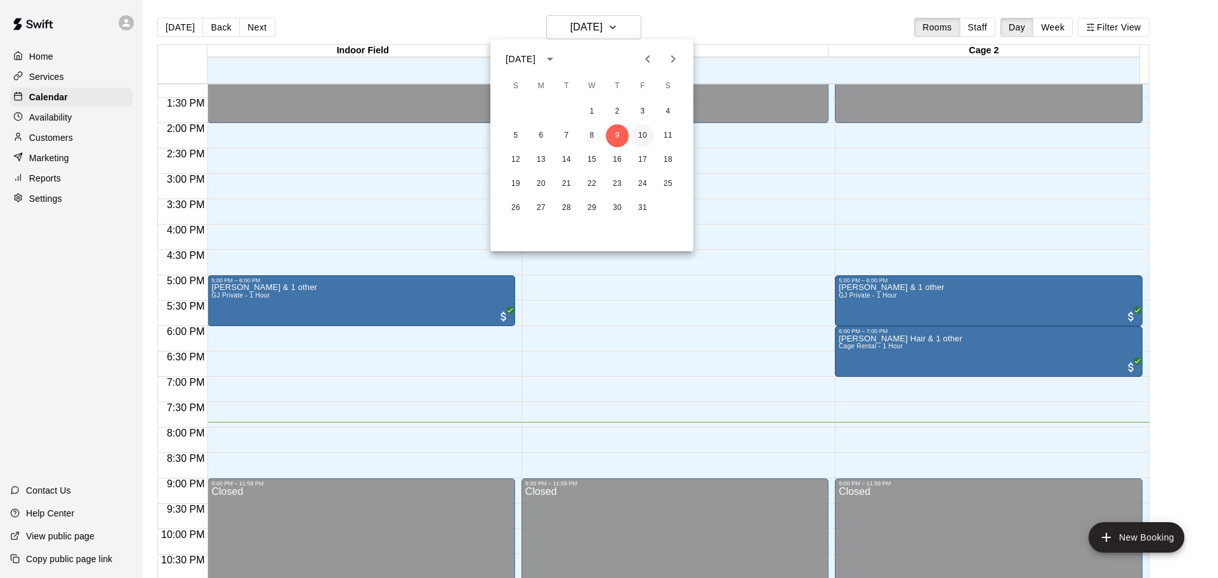
click at [644, 127] on button "10" at bounding box center [642, 135] width 23 height 23
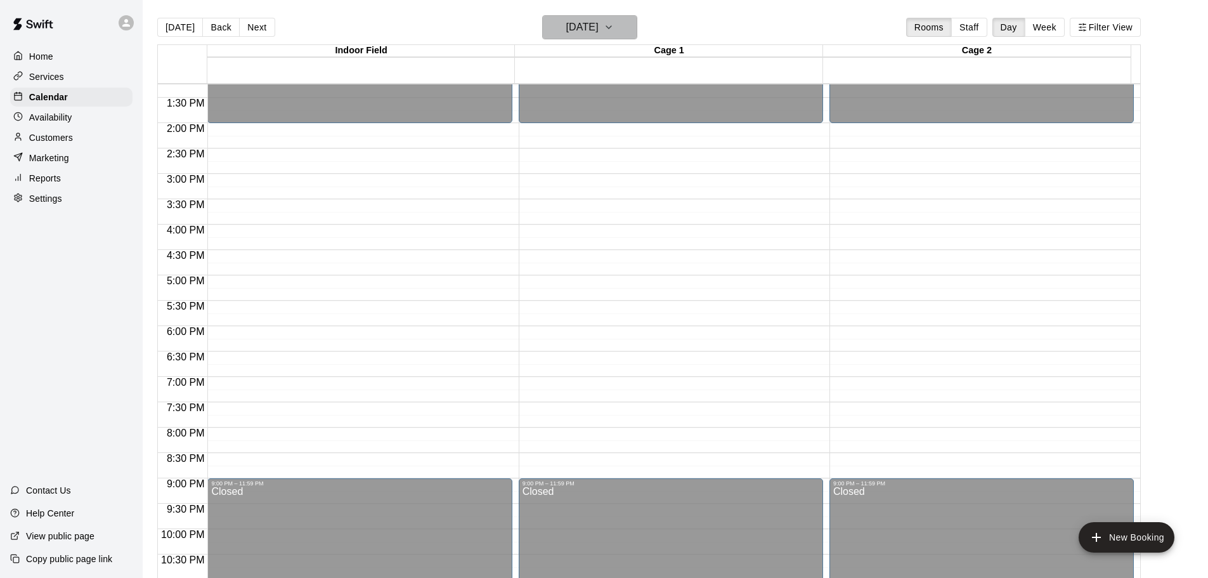
click at [637, 30] on button "Friday Oct 10" at bounding box center [589, 27] width 95 height 24
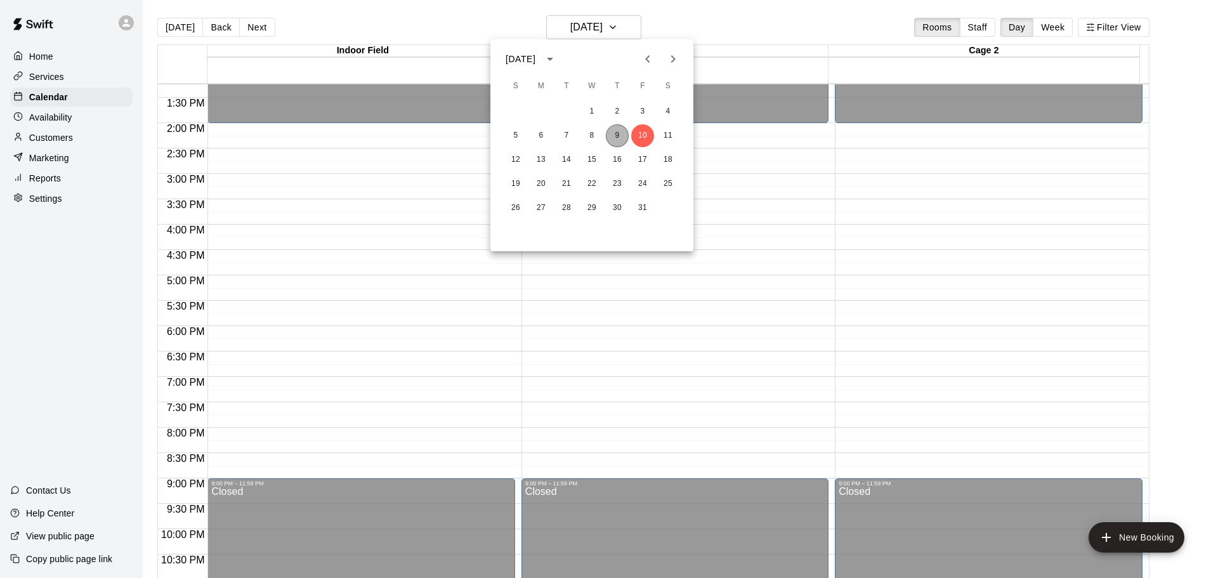
click at [616, 134] on button "9" at bounding box center [617, 135] width 23 height 23
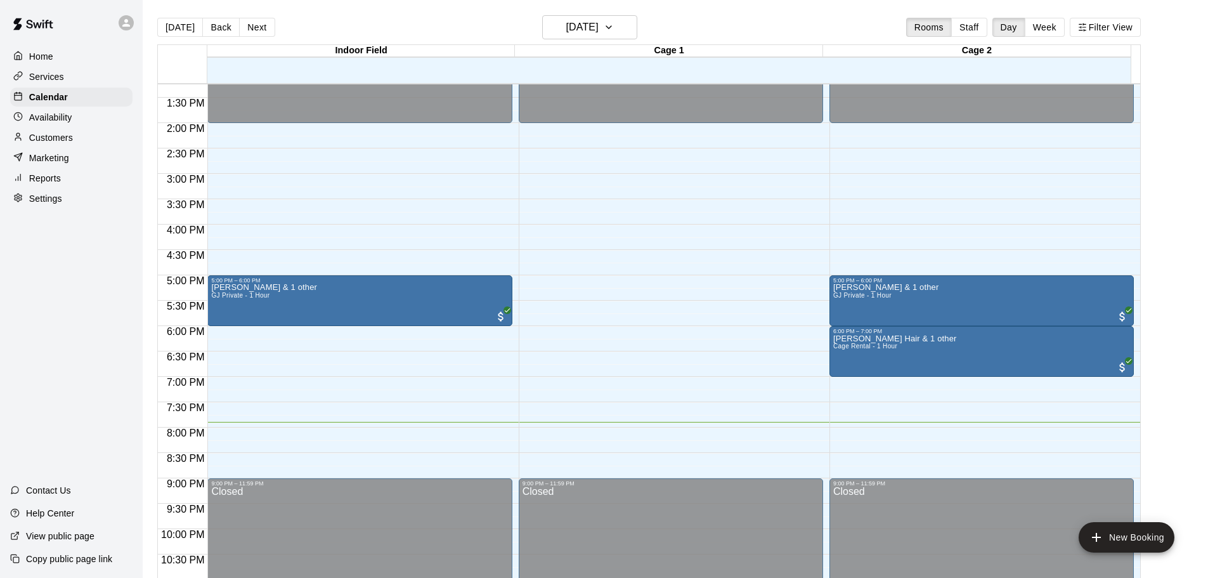
click at [673, 16] on div "Today Back Next Thursday Oct 09 Rooms Staff Day Week Filter View" at bounding box center [649, 29] width 984 height 29
click at [49, 134] on p "Customers" at bounding box center [51, 137] width 44 height 13
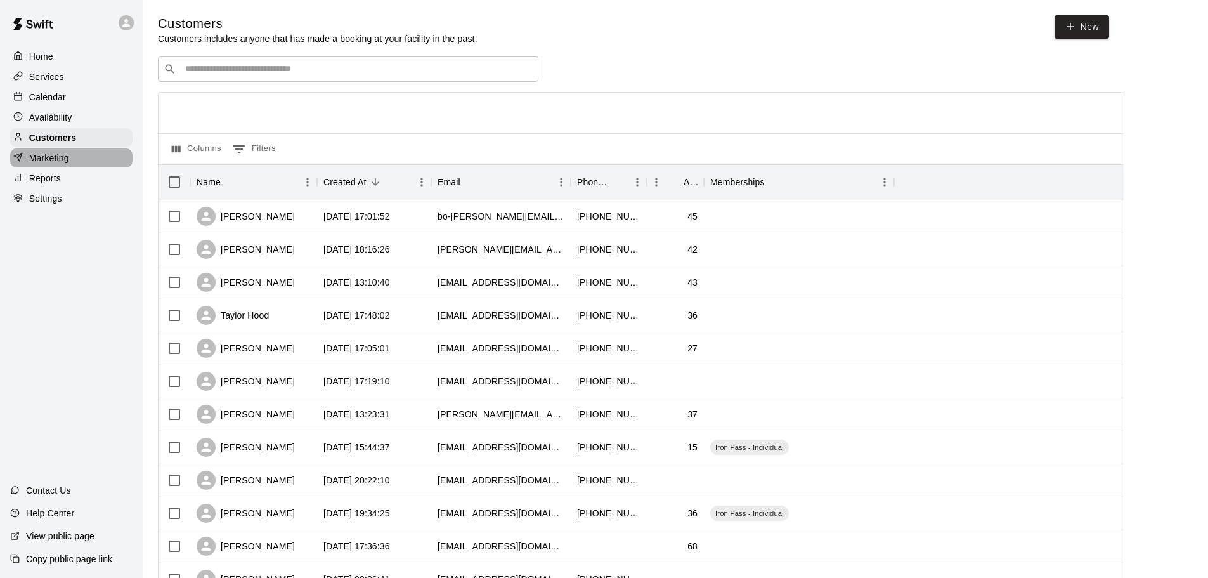
click at [46, 160] on p "Marketing" at bounding box center [49, 158] width 40 height 13
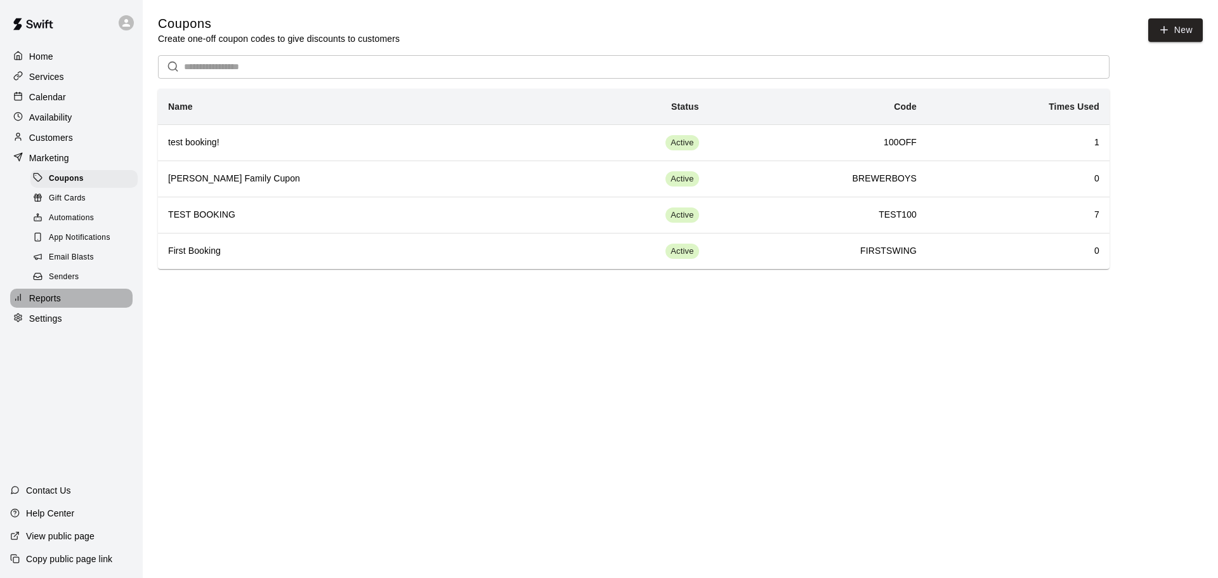
click at [48, 304] on p "Reports" at bounding box center [45, 298] width 32 height 13
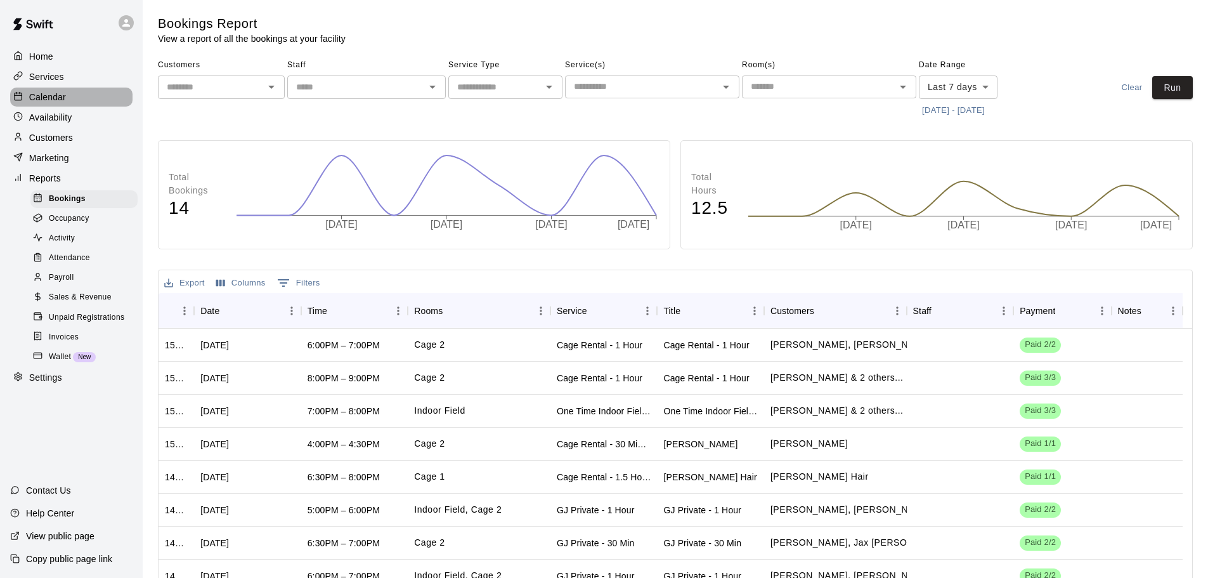
click at [72, 95] on div "Calendar" at bounding box center [71, 97] width 122 height 19
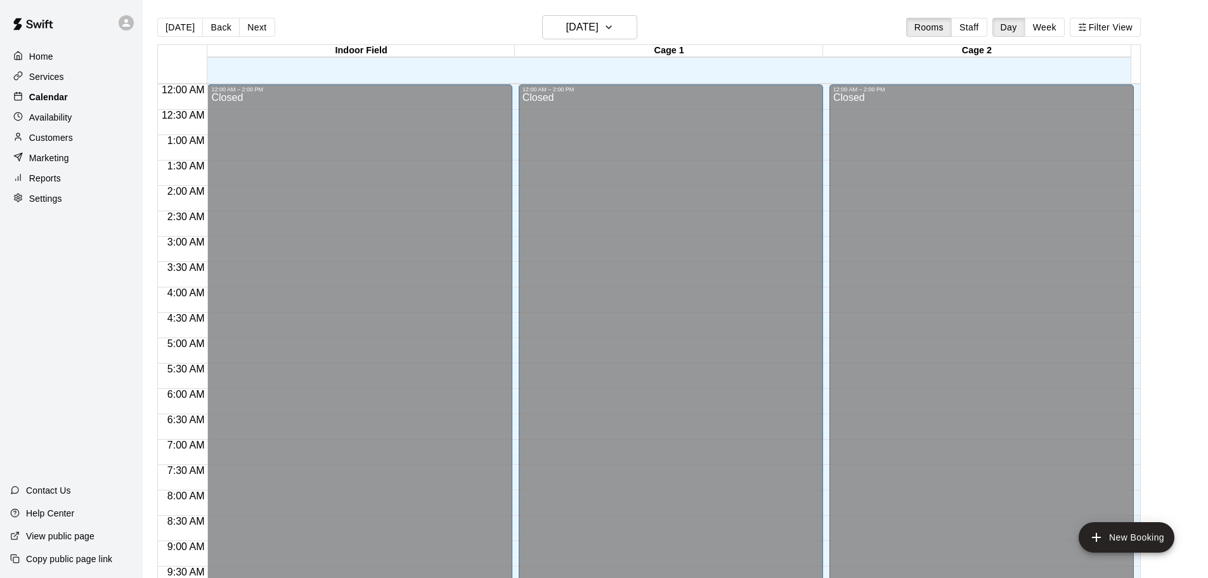
scroll to position [672, 0]
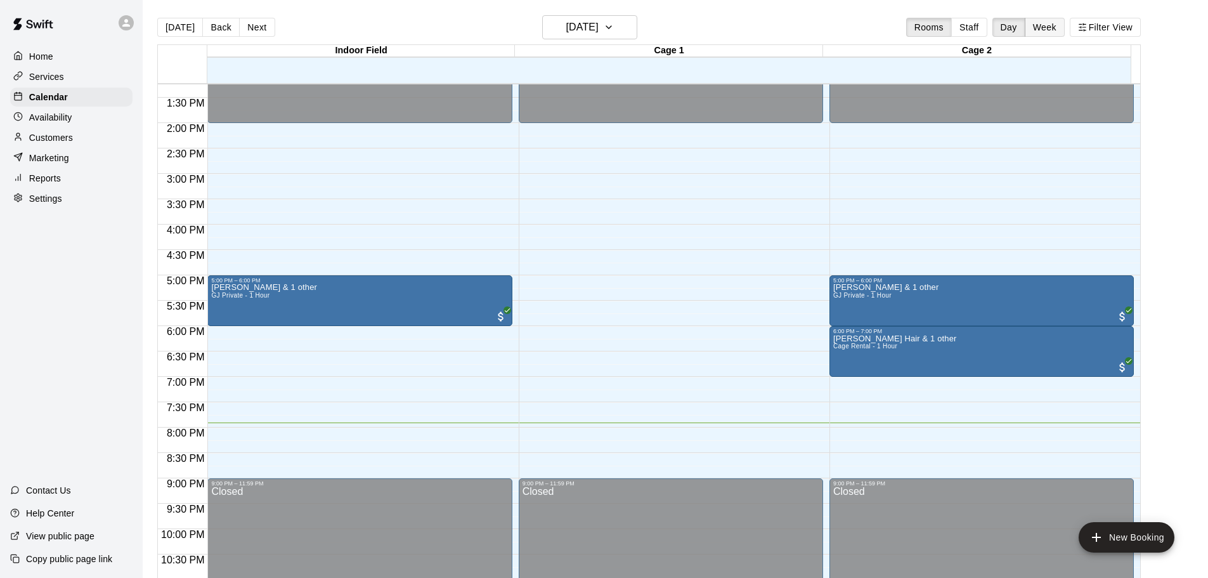
click at [1054, 22] on button "Week" at bounding box center [1045, 27] width 40 height 19
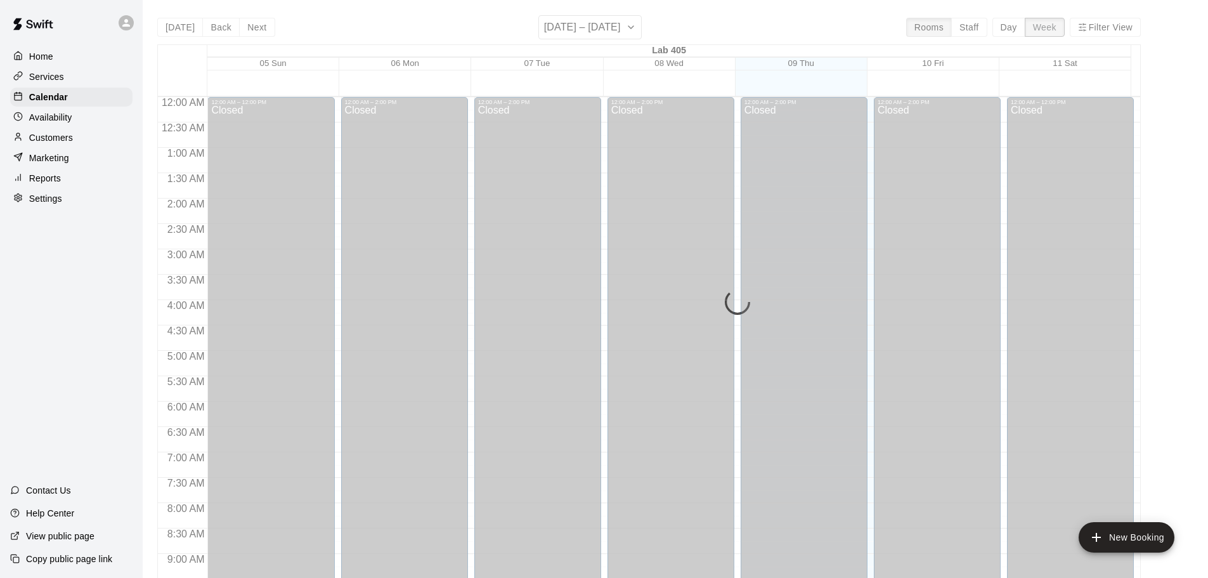
scroll to position [724, 0]
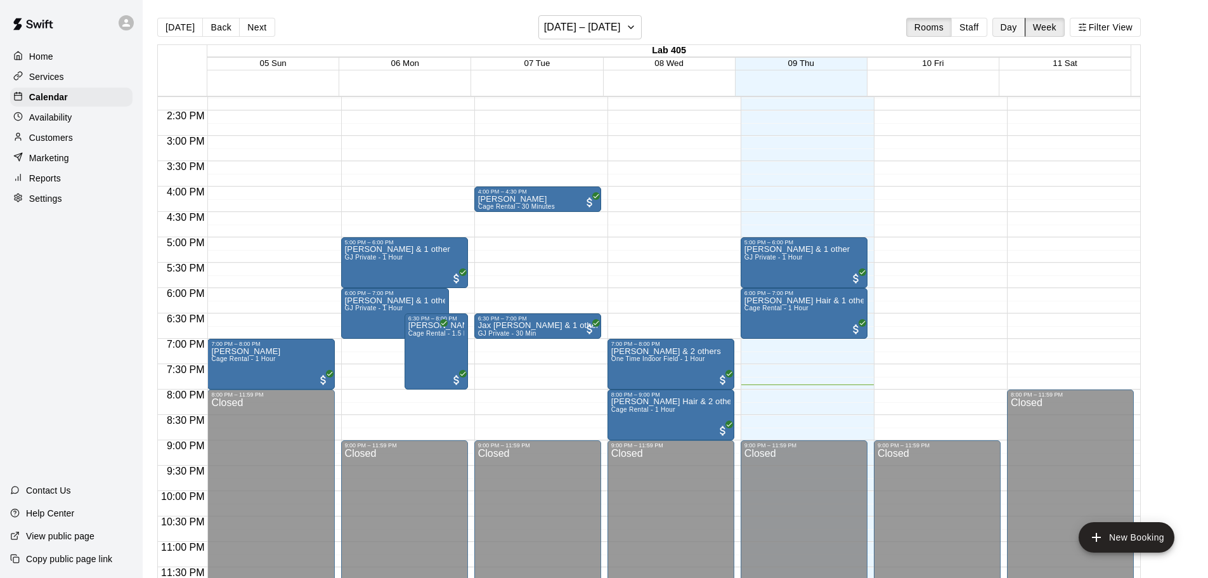
click at [1014, 20] on button "Day" at bounding box center [1008, 27] width 33 height 19
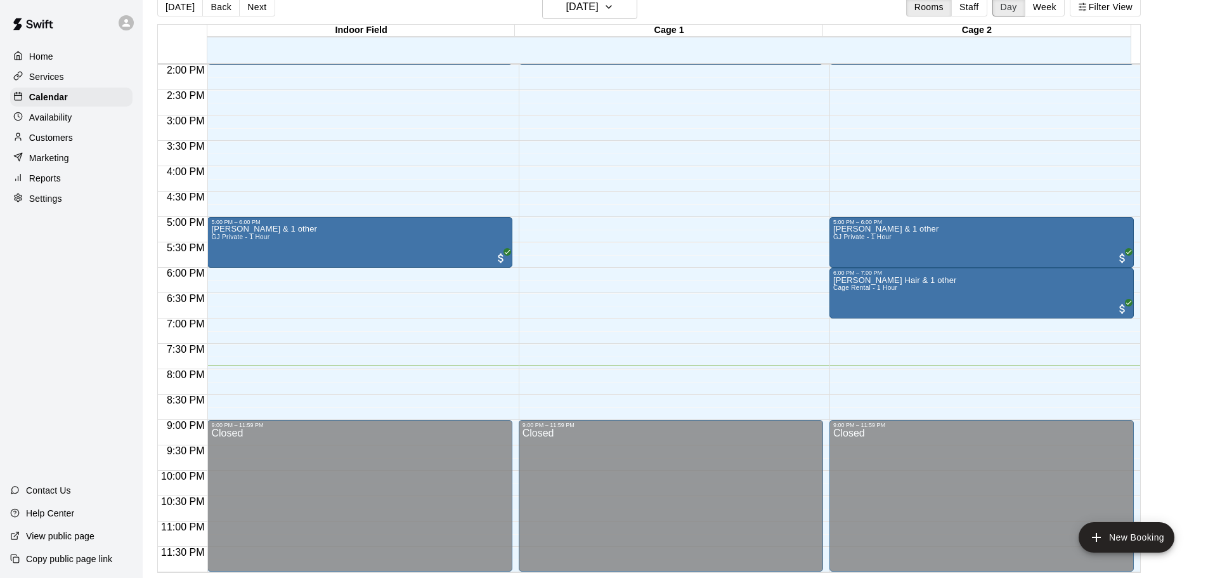
scroll to position [575, 0]
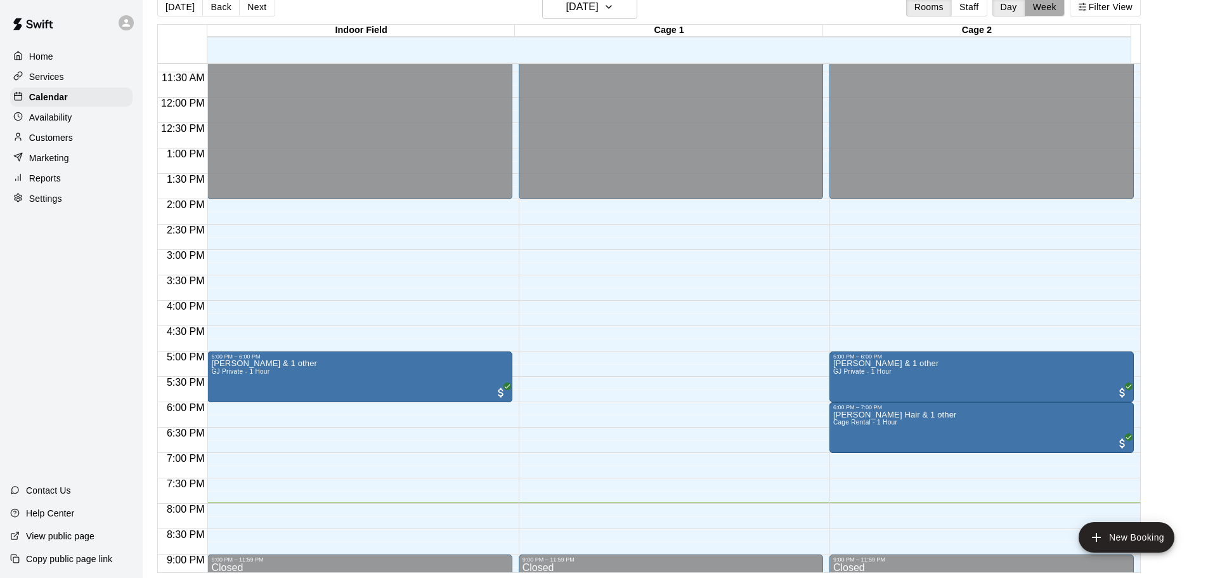
click at [1052, 6] on button "Week" at bounding box center [1045, 6] width 40 height 19
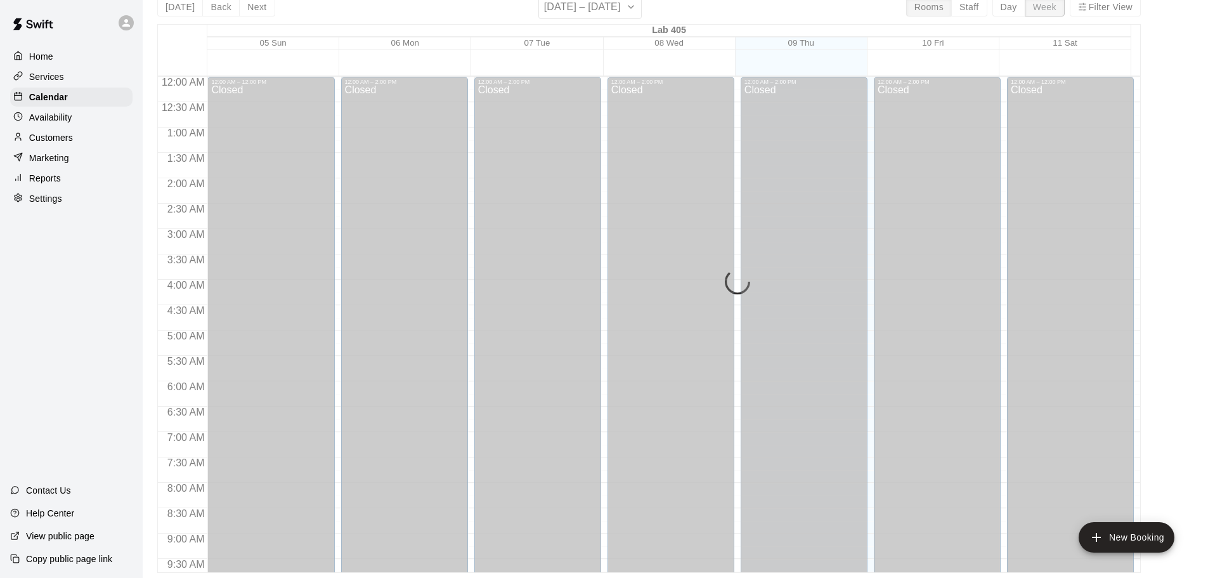
scroll to position [724, 0]
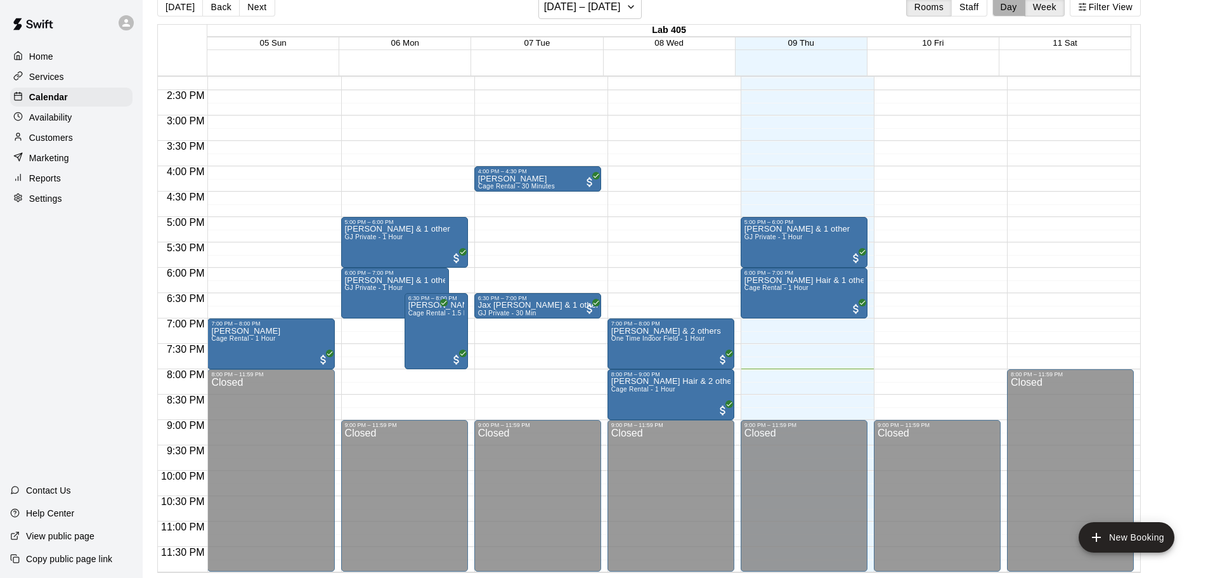
click at [1015, 8] on button "Day" at bounding box center [1008, 6] width 33 height 19
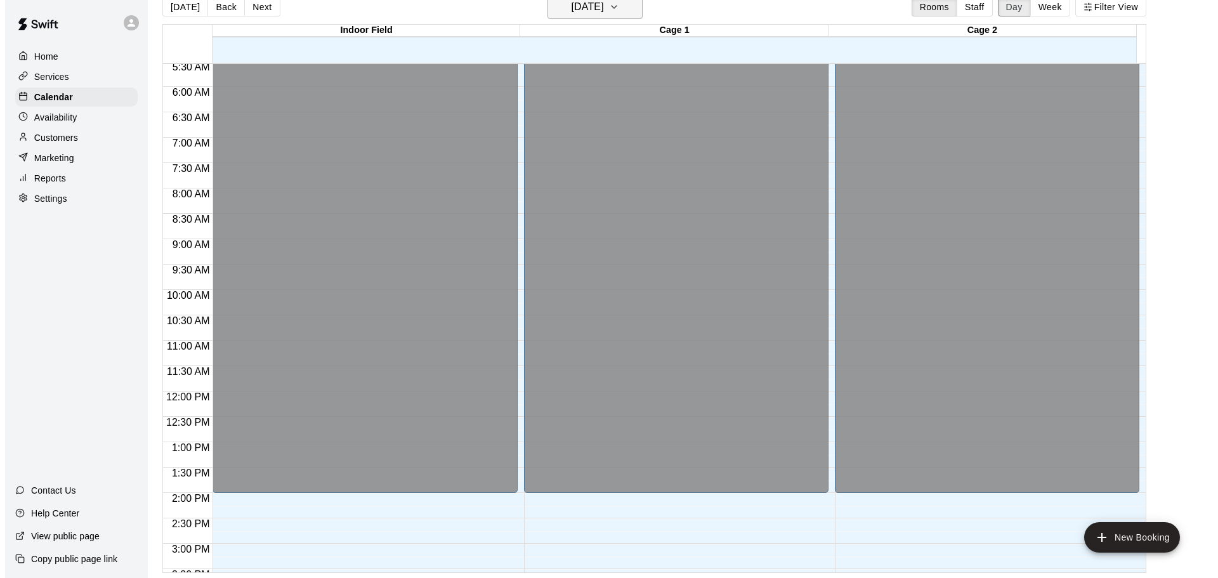
scroll to position [267, 0]
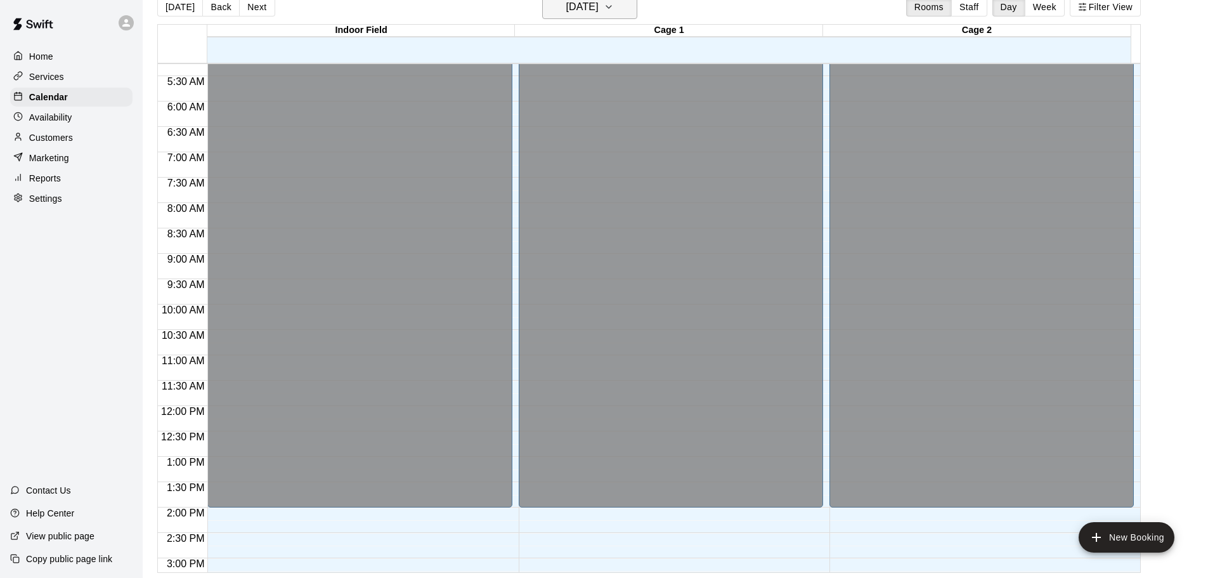
click at [590, 10] on h6 "[DATE]" at bounding box center [582, 7] width 32 height 18
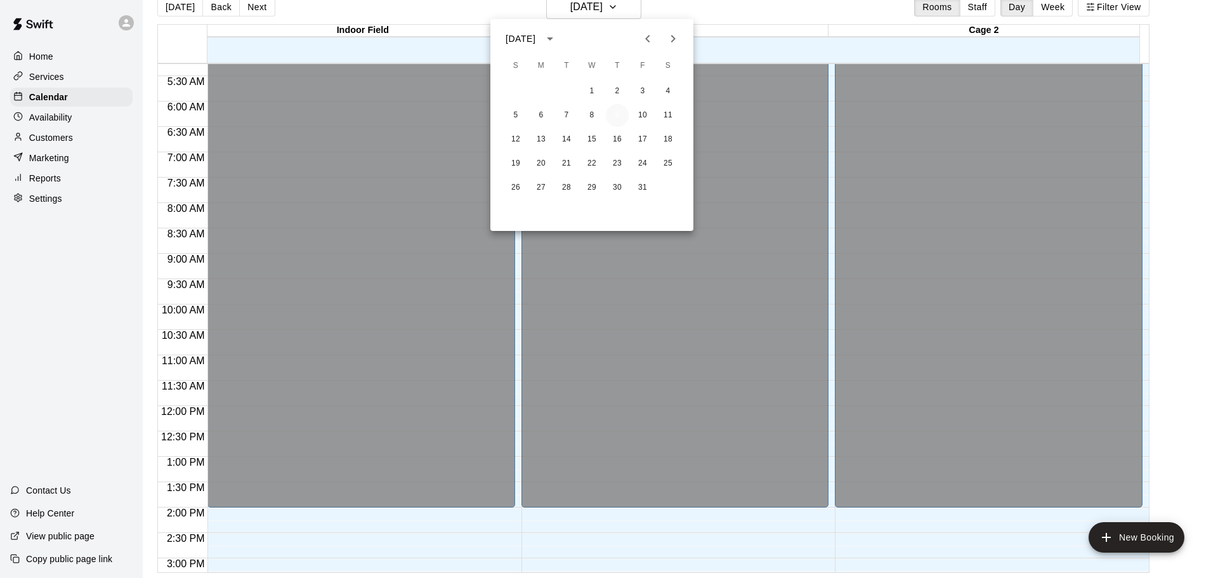
click at [621, 120] on button "9" at bounding box center [617, 115] width 23 height 23
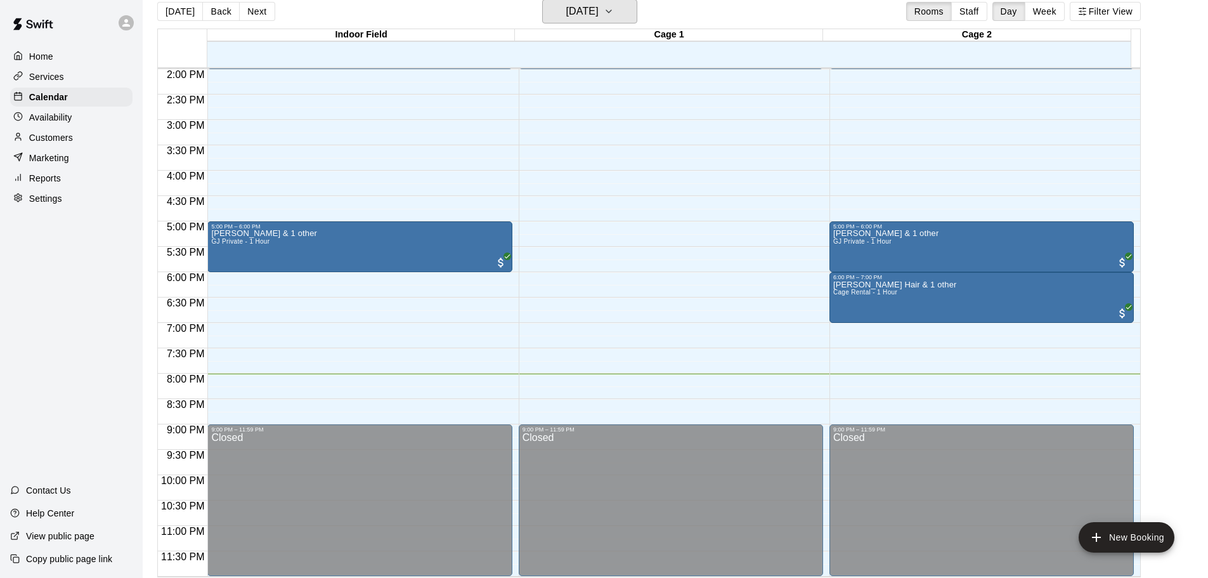
scroll to position [20, 0]
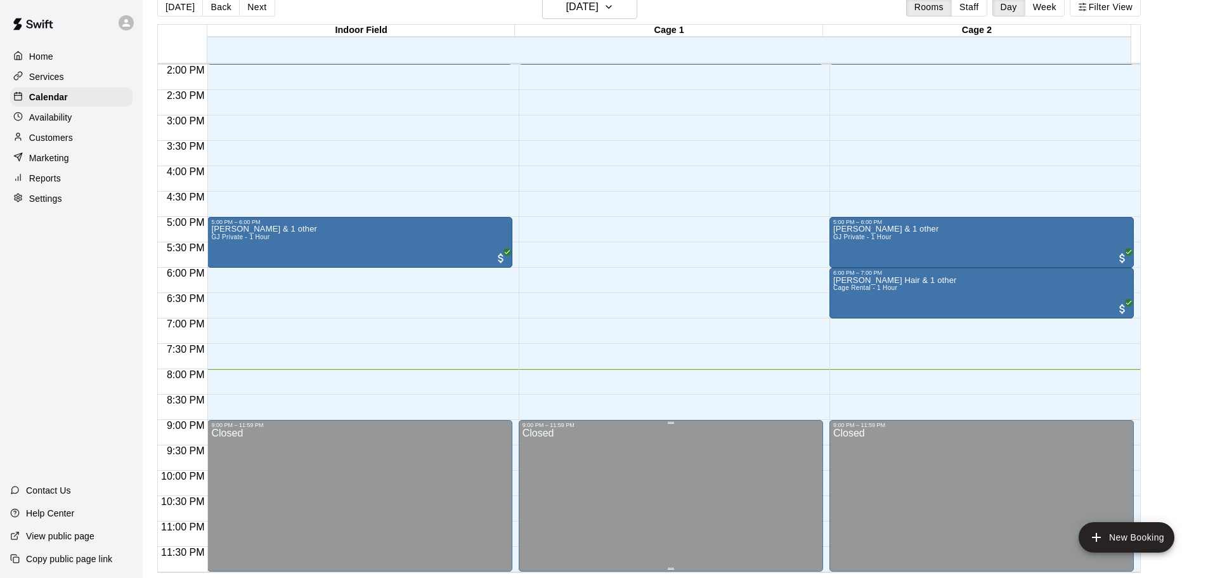
click at [668, 422] on div at bounding box center [671, 423] width 6 height 2
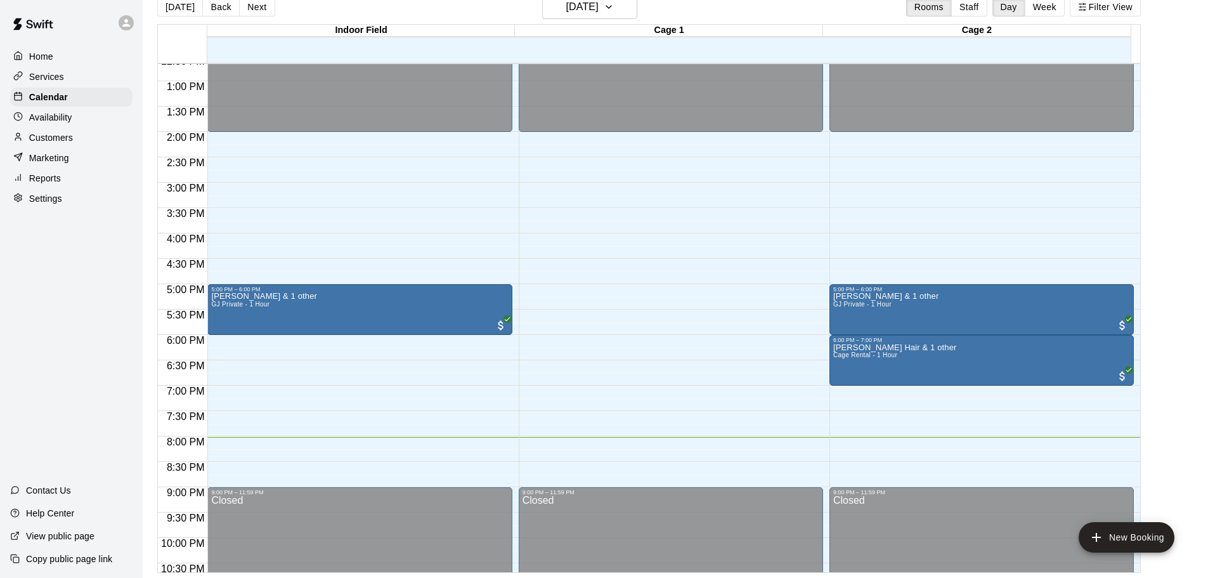
scroll to position [644, 0]
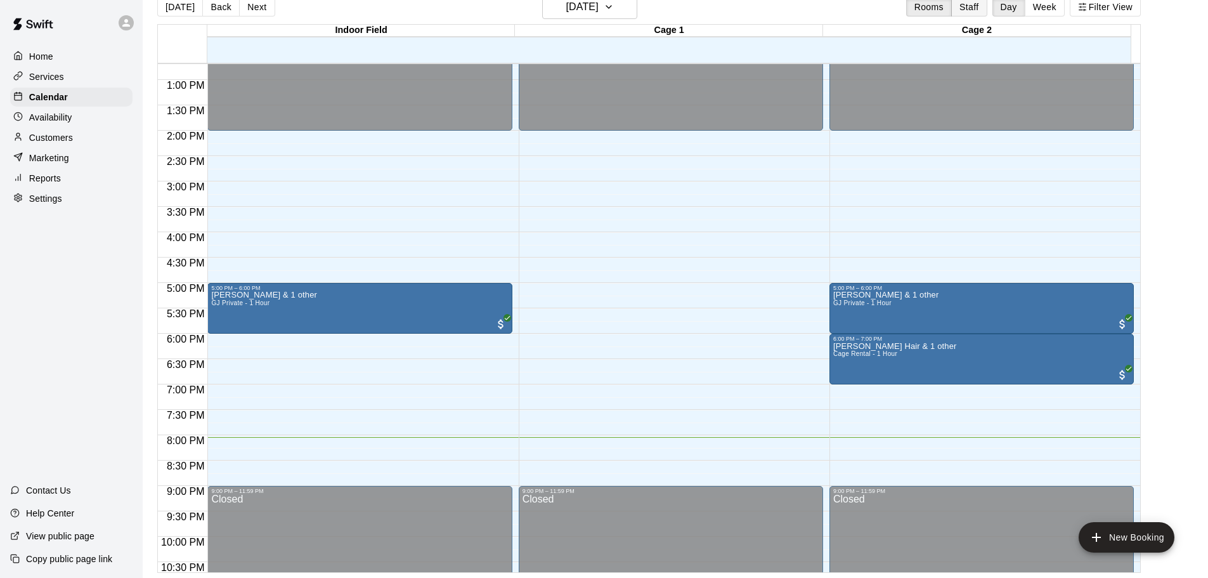
click at [975, 10] on button "Staff" at bounding box center [969, 6] width 36 height 19
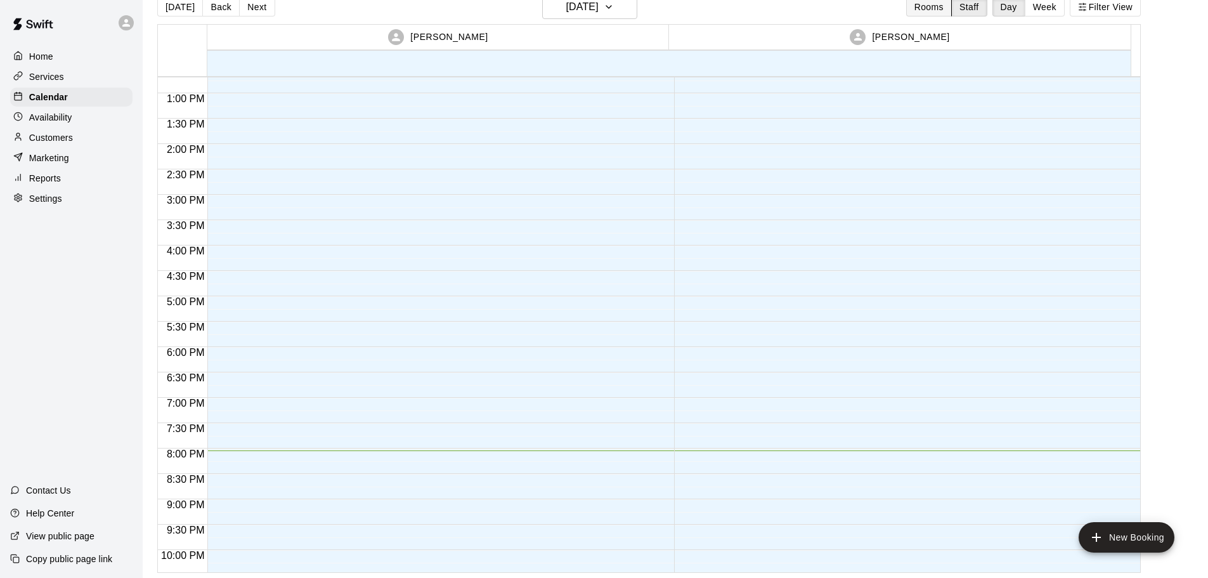
click at [934, 12] on button "Rooms" at bounding box center [929, 6] width 46 height 19
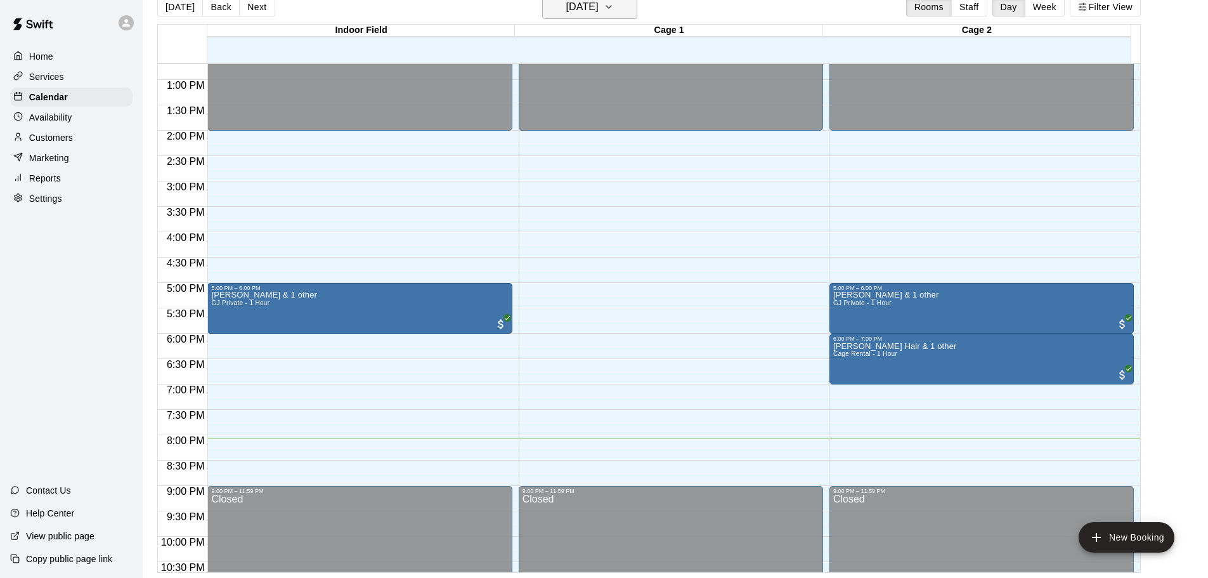
click at [583, 10] on h6 "[DATE]" at bounding box center [582, 7] width 32 height 18
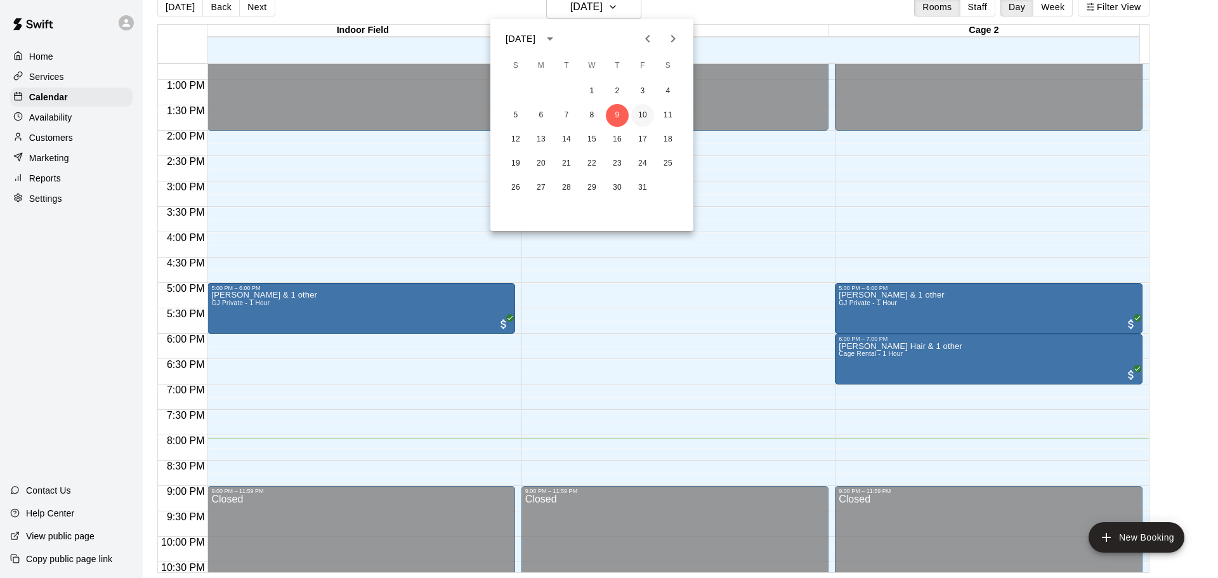
click at [637, 107] on button "10" at bounding box center [642, 115] width 23 height 23
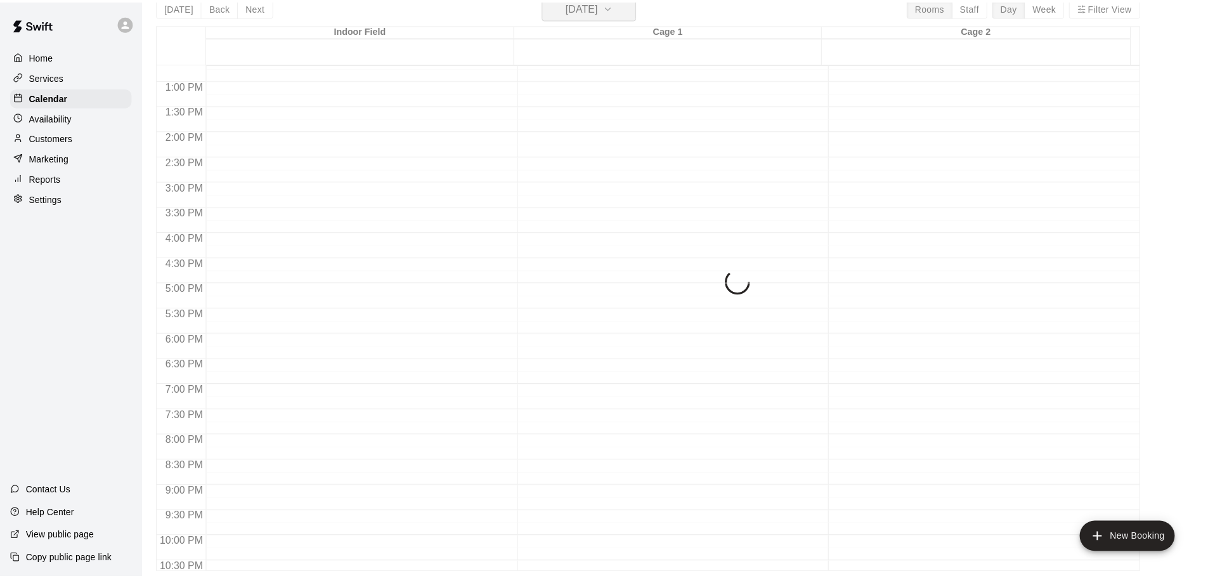
scroll to position [15, 0]
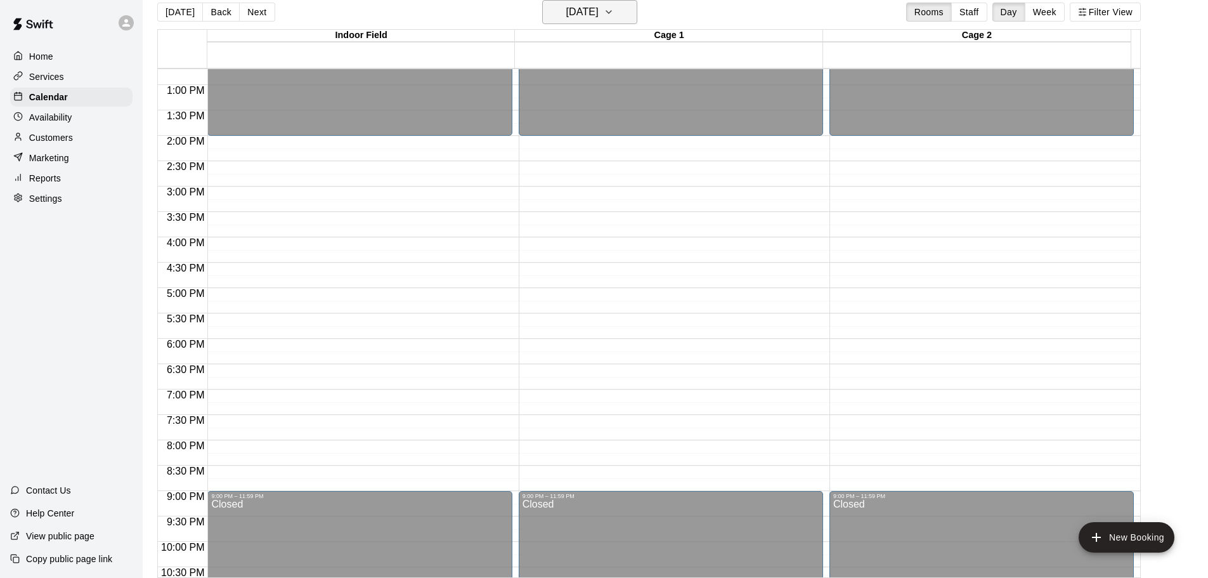
click at [616, 9] on button "Friday Oct 10" at bounding box center [589, 12] width 95 height 24
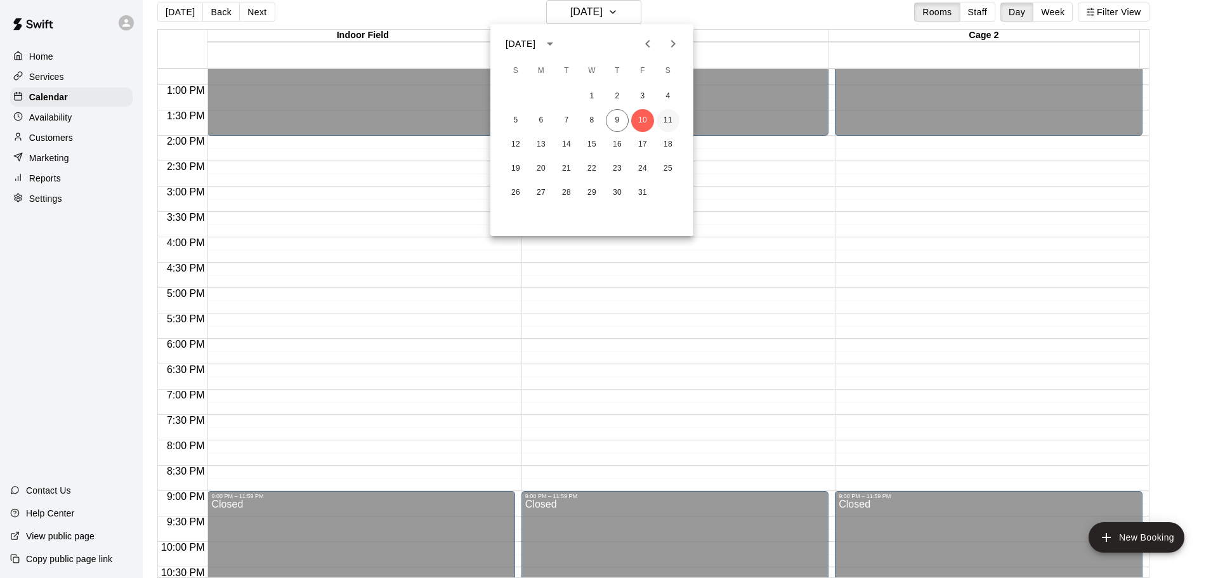
click at [663, 120] on button "11" at bounding box center [667, 120] width 23 height 23
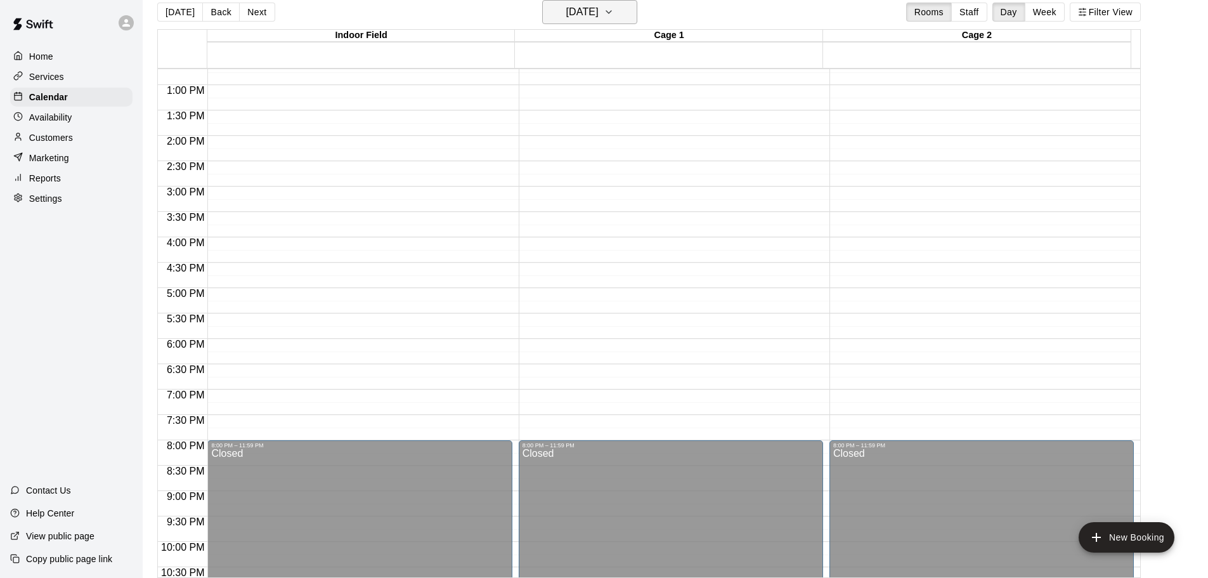
click at [614, 16] on icon "button" at bounding box center [609, 11] width 10 height 15
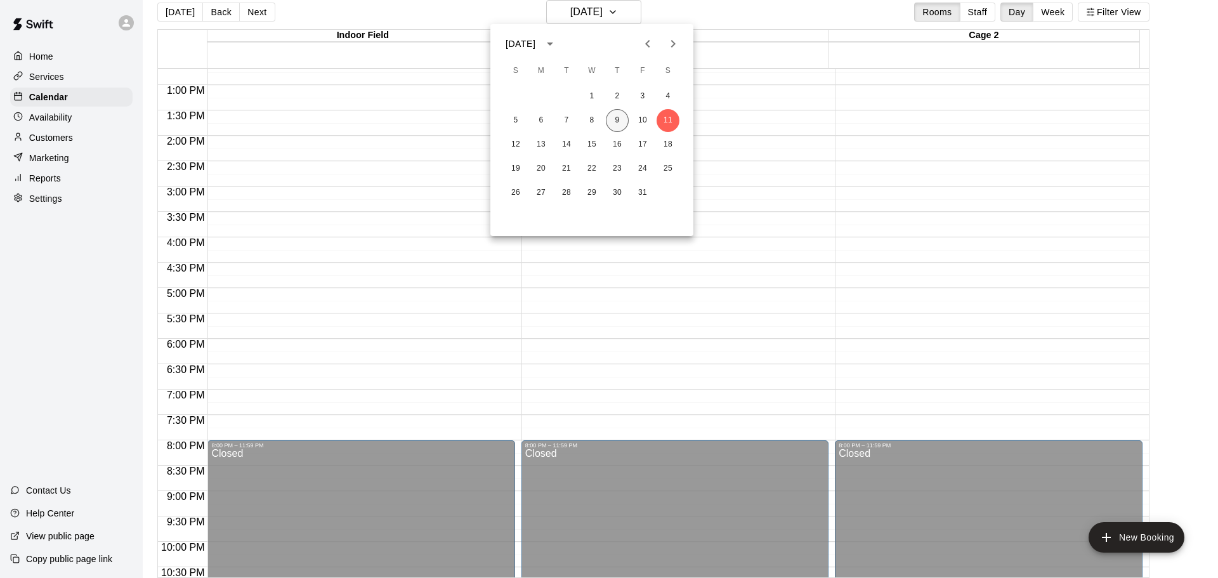
click at [610, 124] on button "9" at bounding box center [617, 120] width 23 height 23
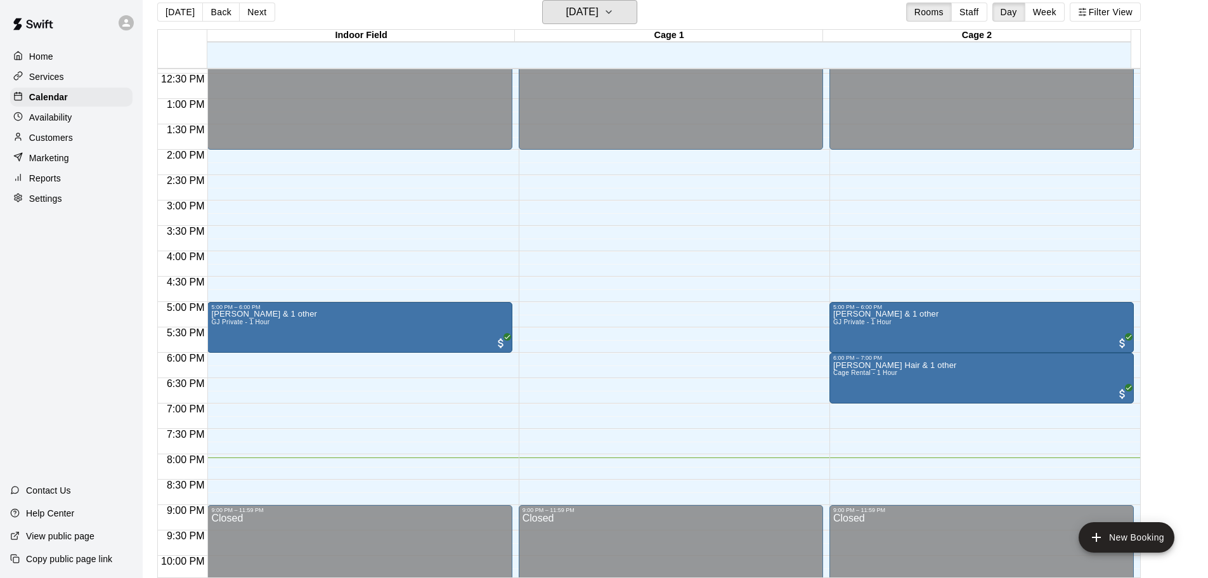
scroll to position [620, 0]
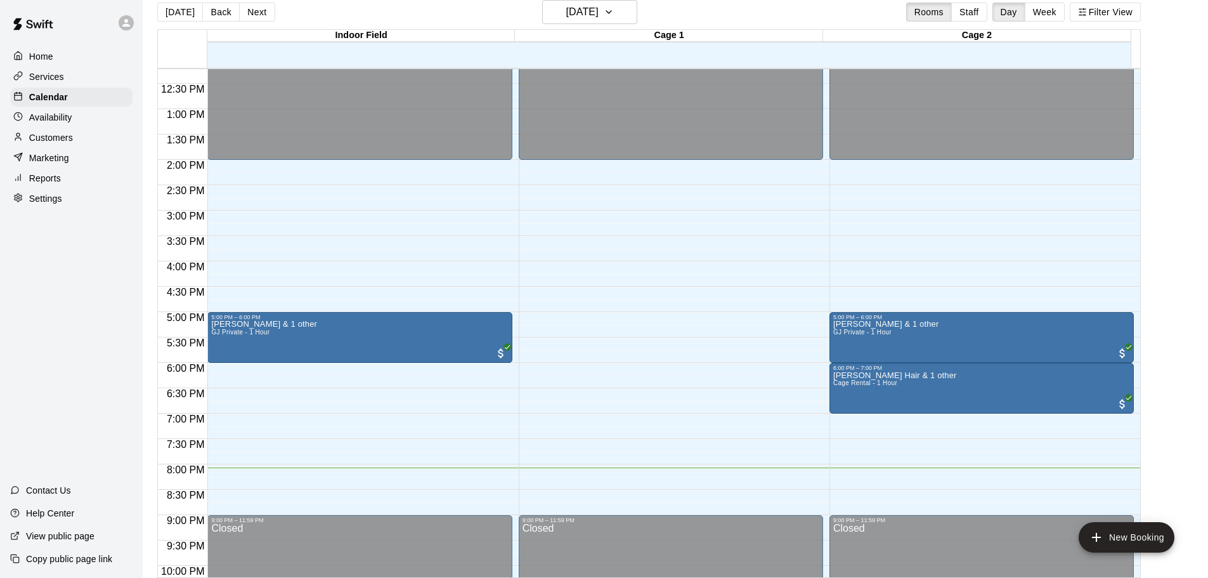
drag, startPoint x: 1142, startPoint y: 439, endPoint x: 1197, endPoint y: 339, distance: 114.4
click at [1197, 339] on main "Today Back Next Thursday Oct 09 Rooms Staff Day Week Filter View Indoor Field 0…" at bounding box center [675, 289] width 1055 height 578
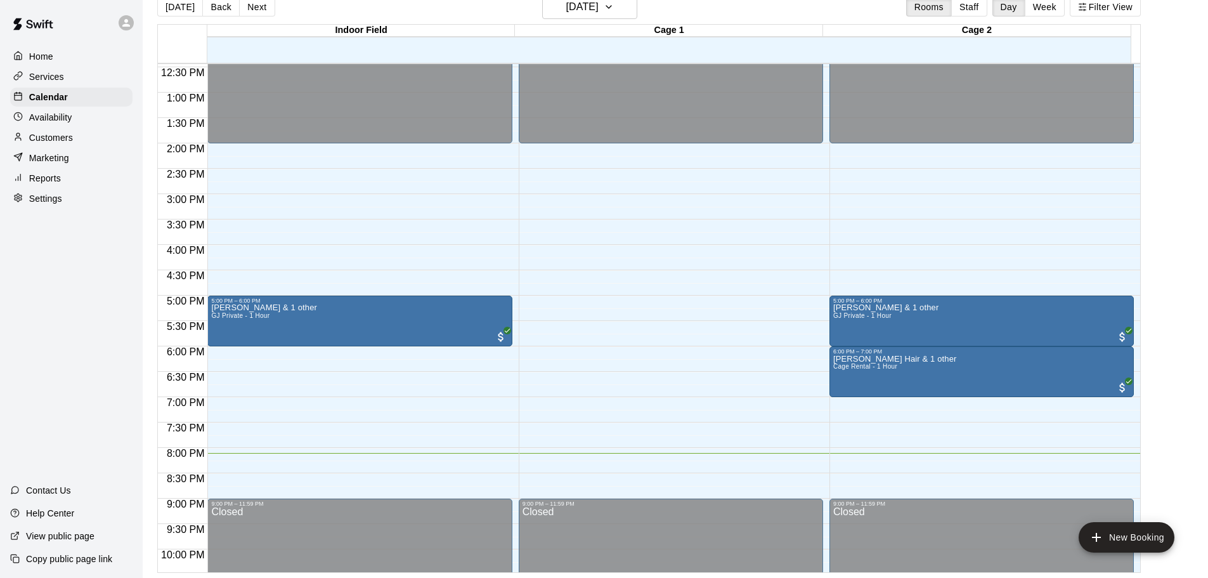
scroll to position [0, 0]
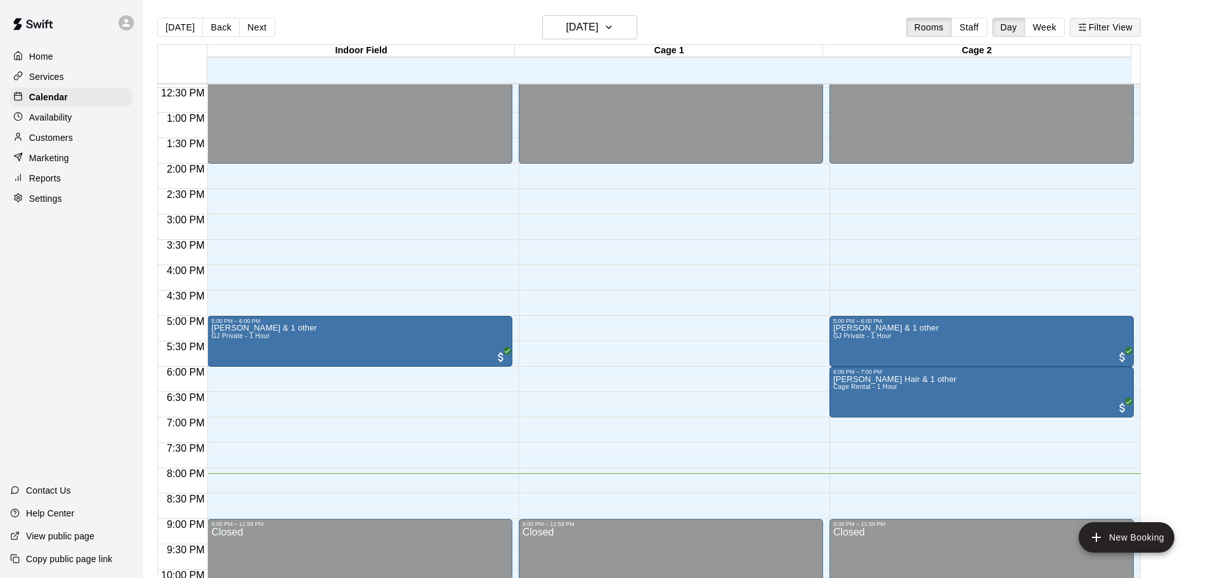
click at [1100, 35] on button "Filter View" at bounding box center [1105, 27] width 71 height 19
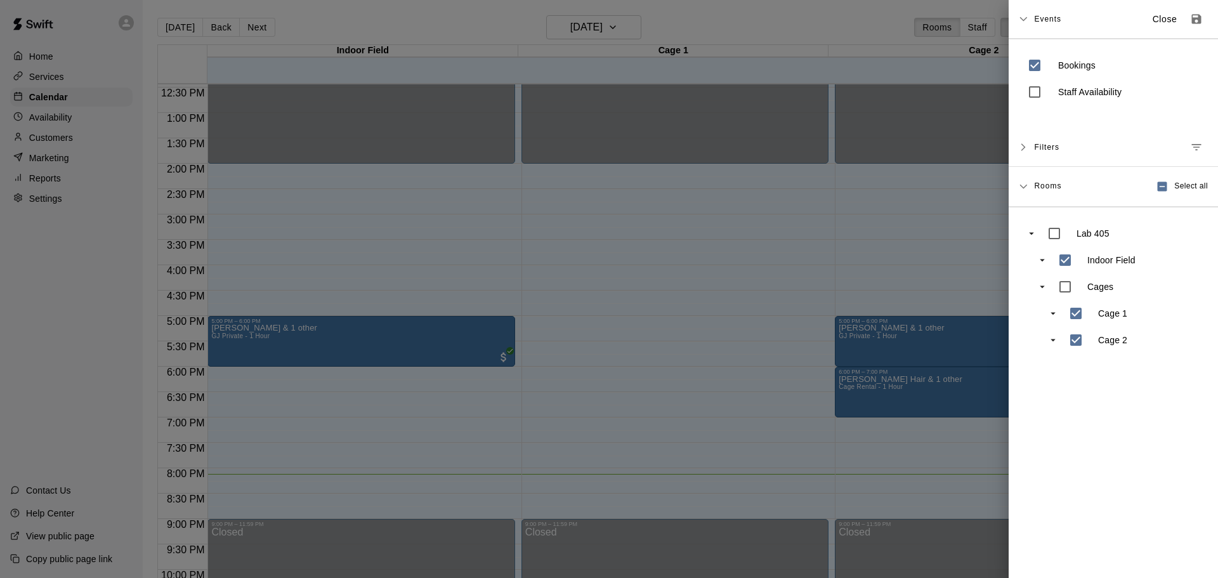
click at [824, 34] on div at bounding box center [609, 289] width 1218 height 578
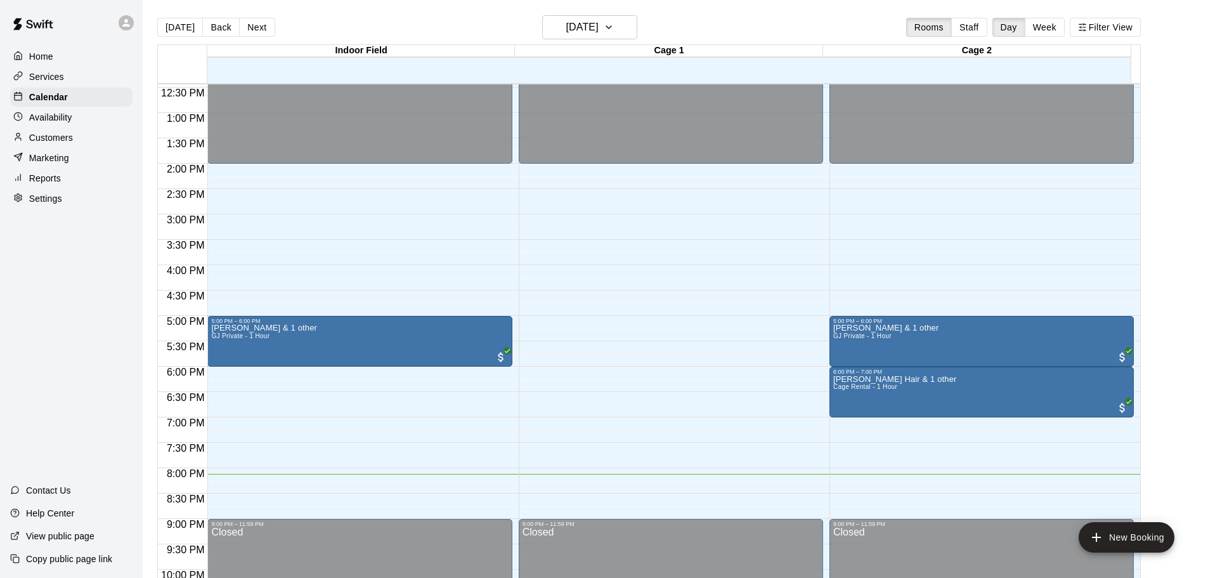
click at [128, 31] on div at bounding box center [129, 22] width 27 height 25
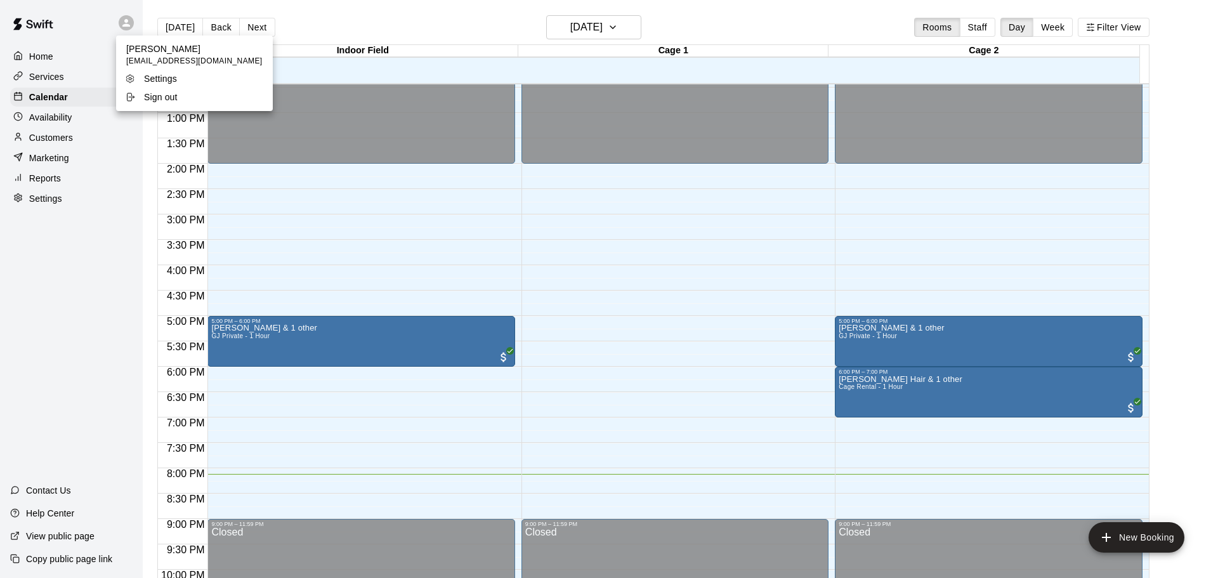
click at [94, 54] on div at bounding box center [609, 289] width 1218 height 578
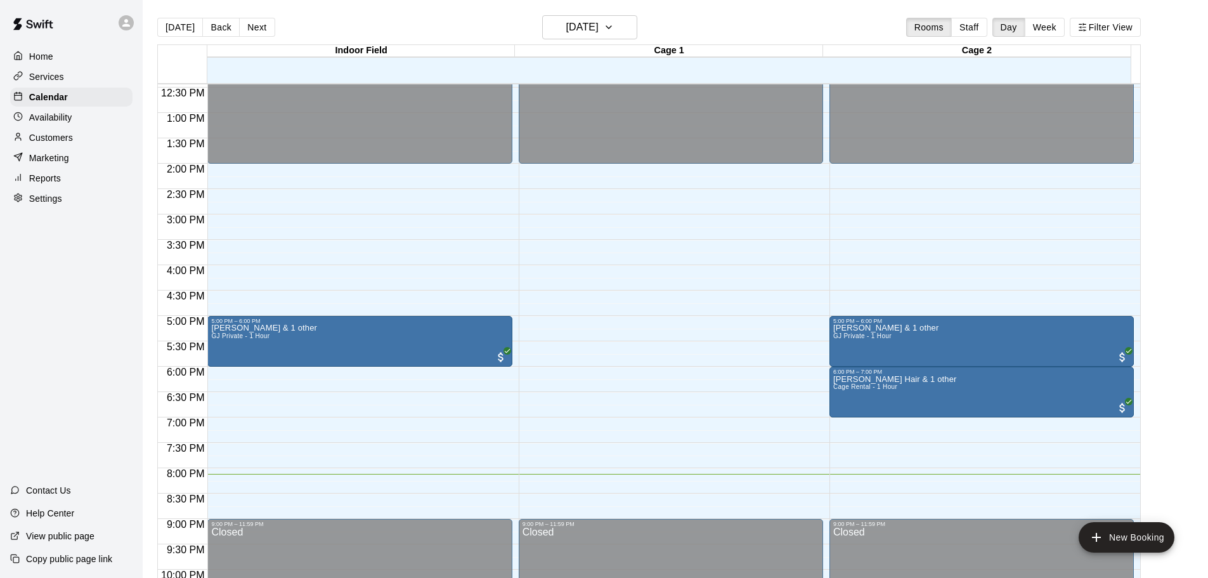
click at [72, 59] on div "Home" at bounding box center [71, 56] width 122 height 19
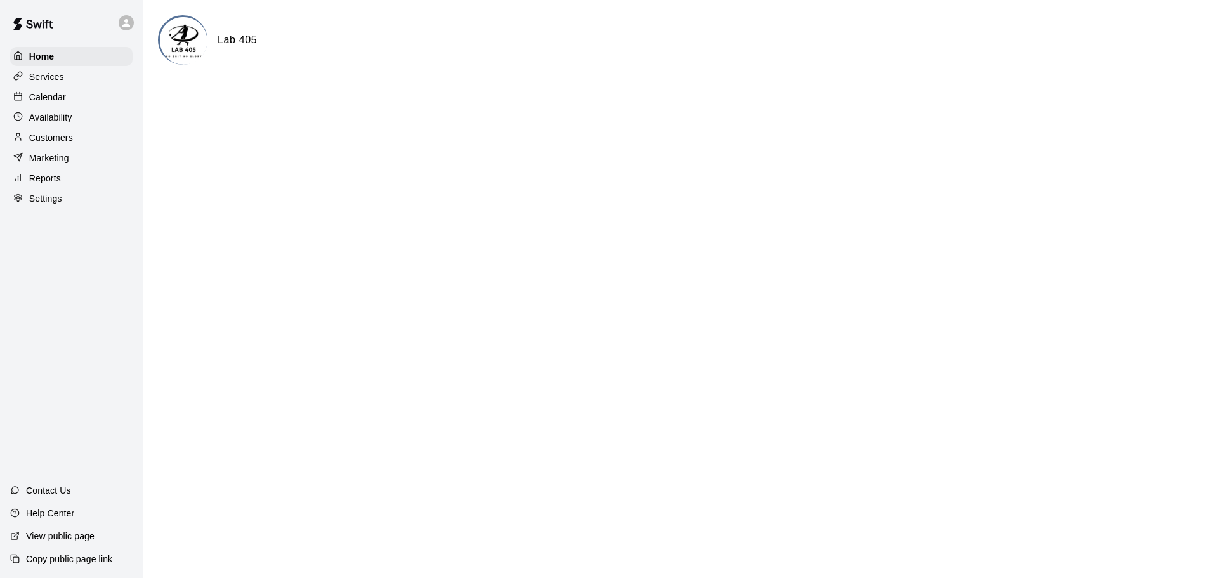
click at [68, 100] on div "Calendar" at bounding box center [71, 97] width 122 height 19
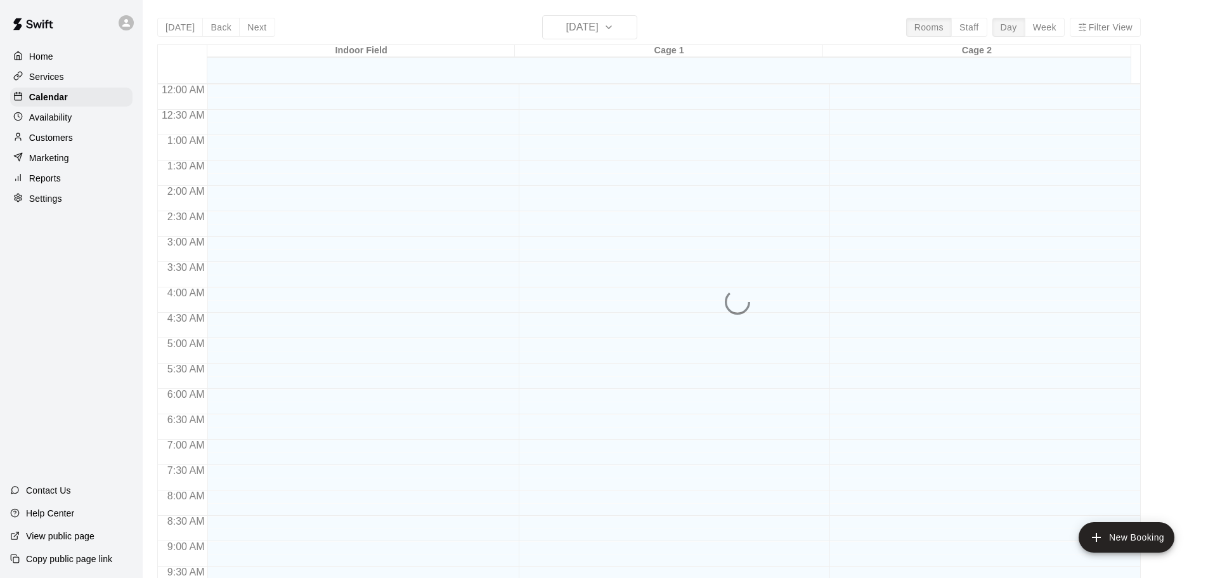
scroll to position [672, 0]
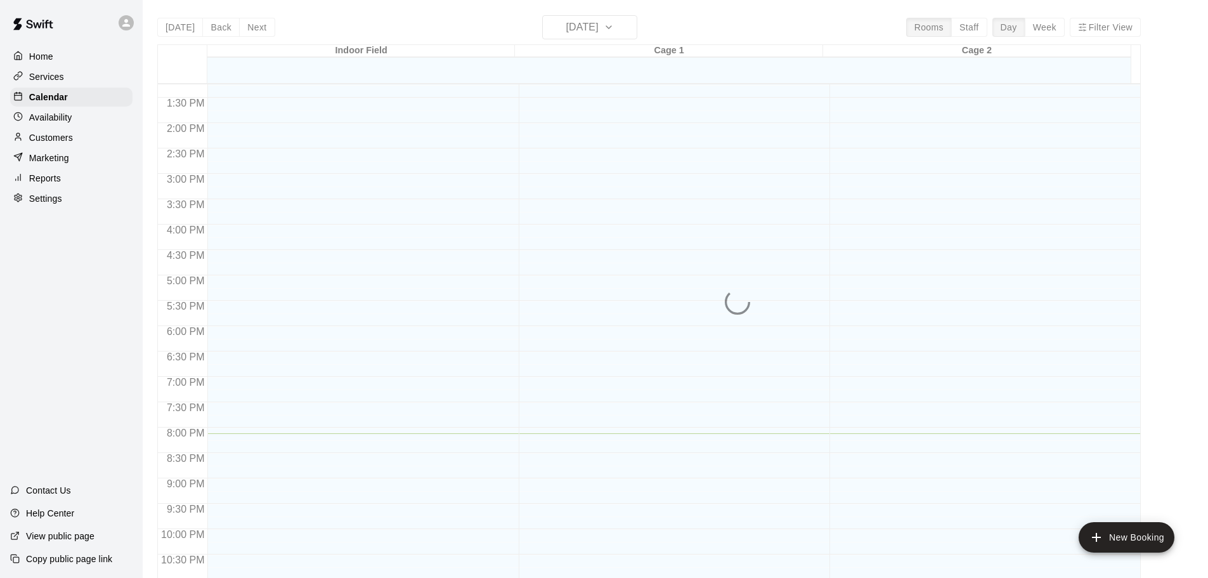
click at [76, 126] on div "Availability" at bounding box center [71, 117] width 122 height 19
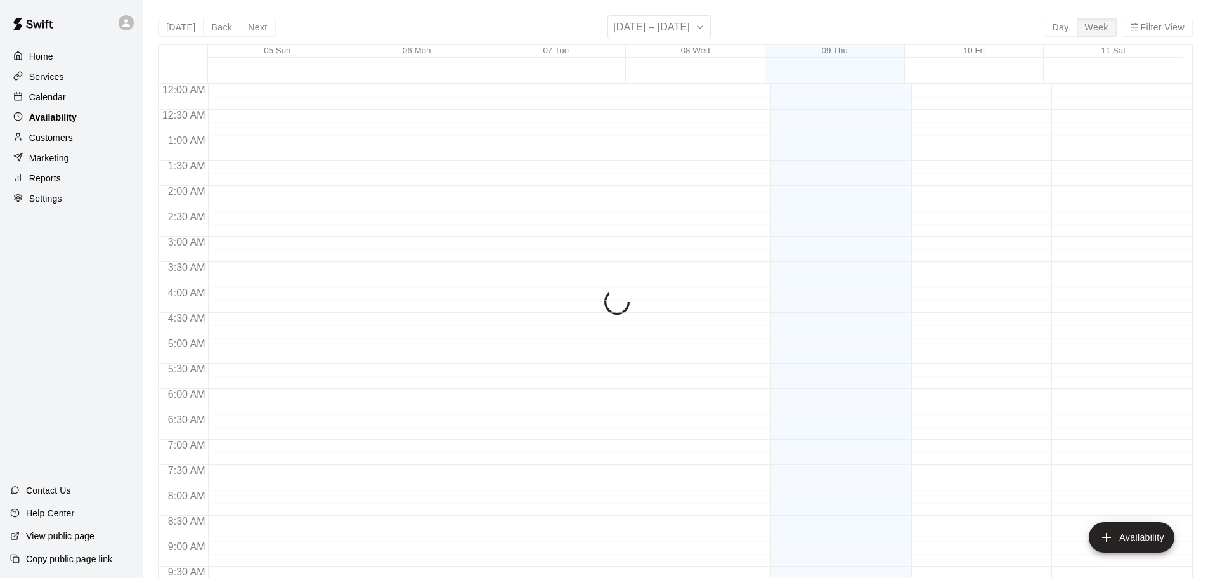
scroll to position [710, 0]
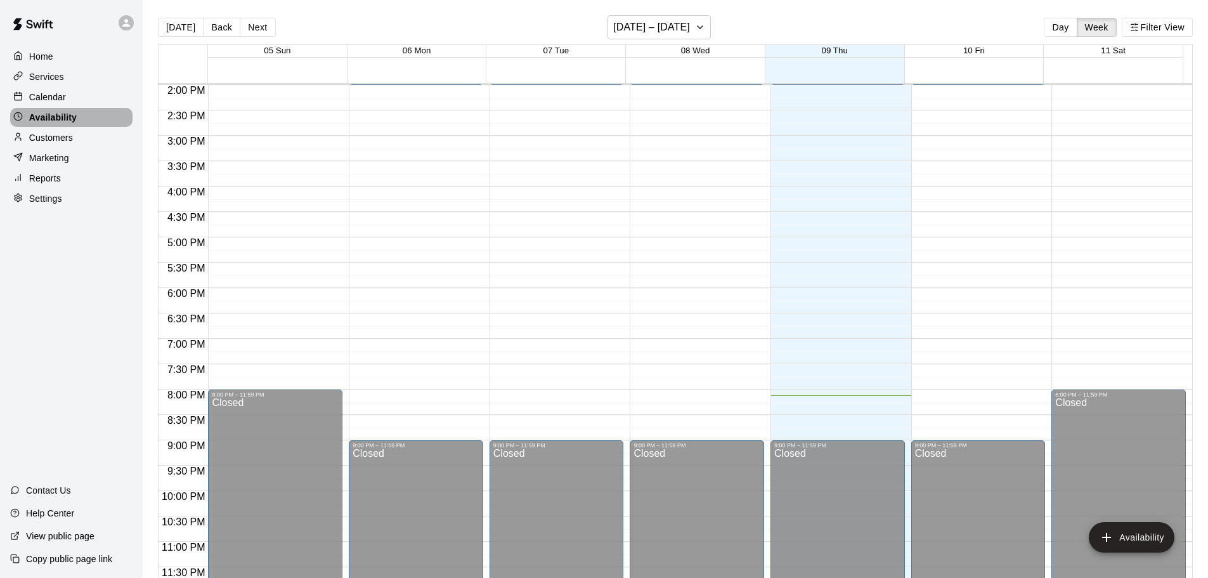
click at [74, 112] on div "Availability" at bounding box center [71, 117] width 122 height 19
click at [73, 105] on div "Calendar" at bounding box center [71, 97] width 122 height 19
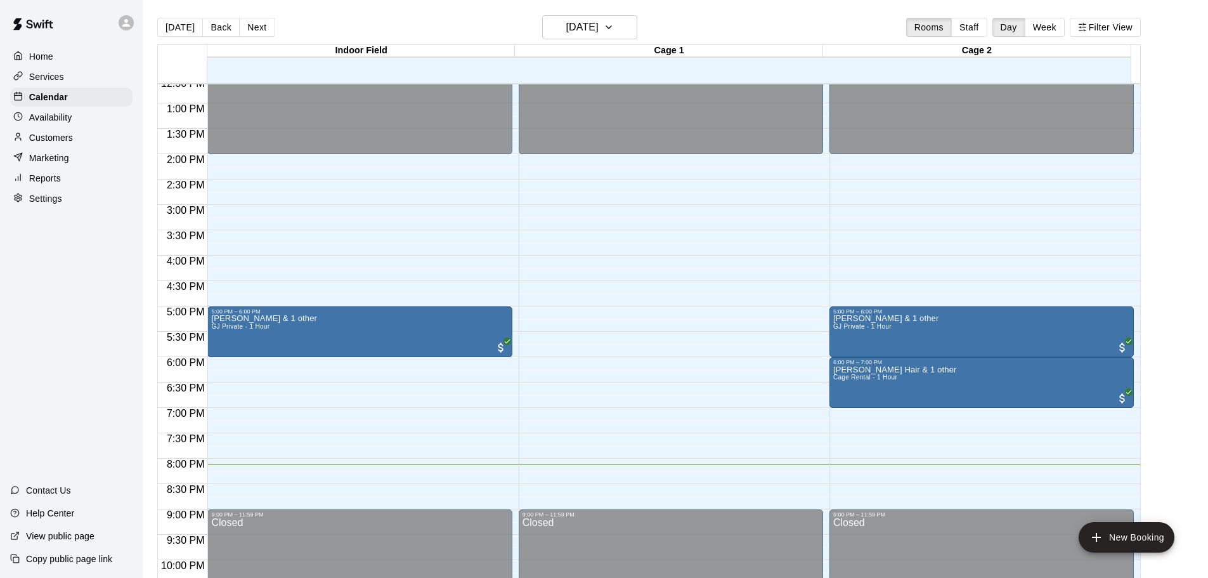
scroll to position [647, 0]
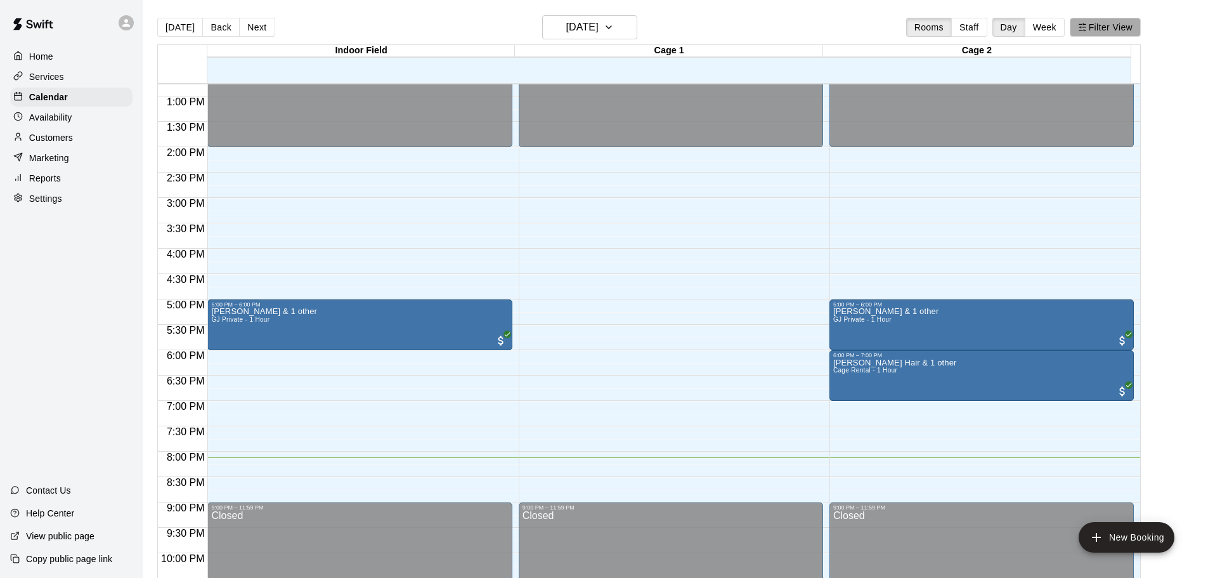
click at [1141, 23] on button "Filter View" at bounding box center [1105, 27] width 71 height 19
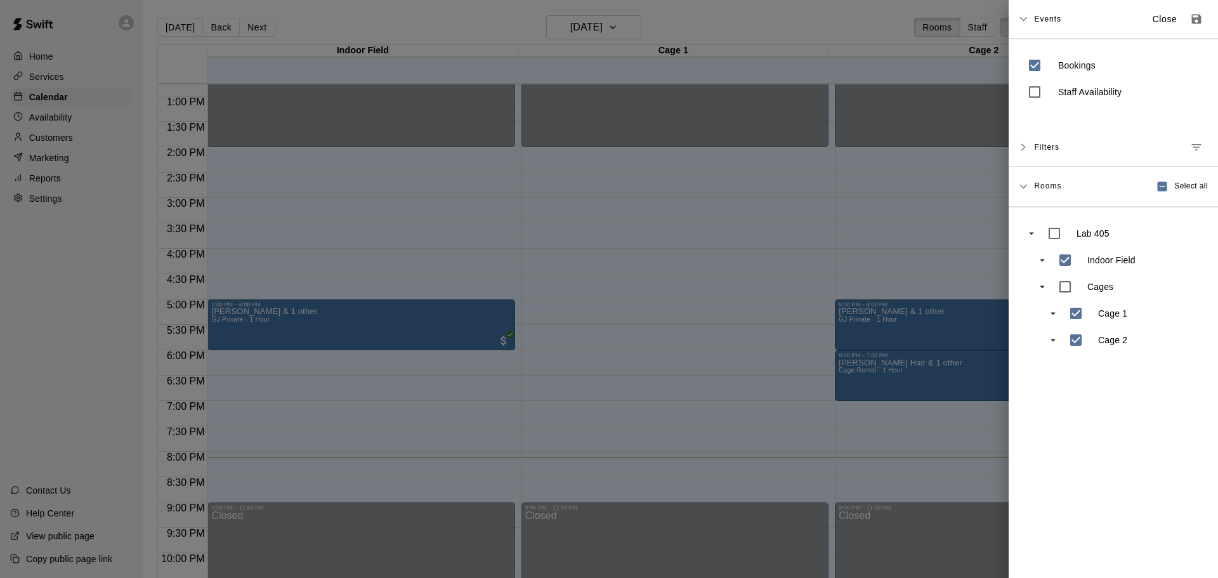
click at [851, 44] on div at bounding box center [609, 289] width 1218 height 578
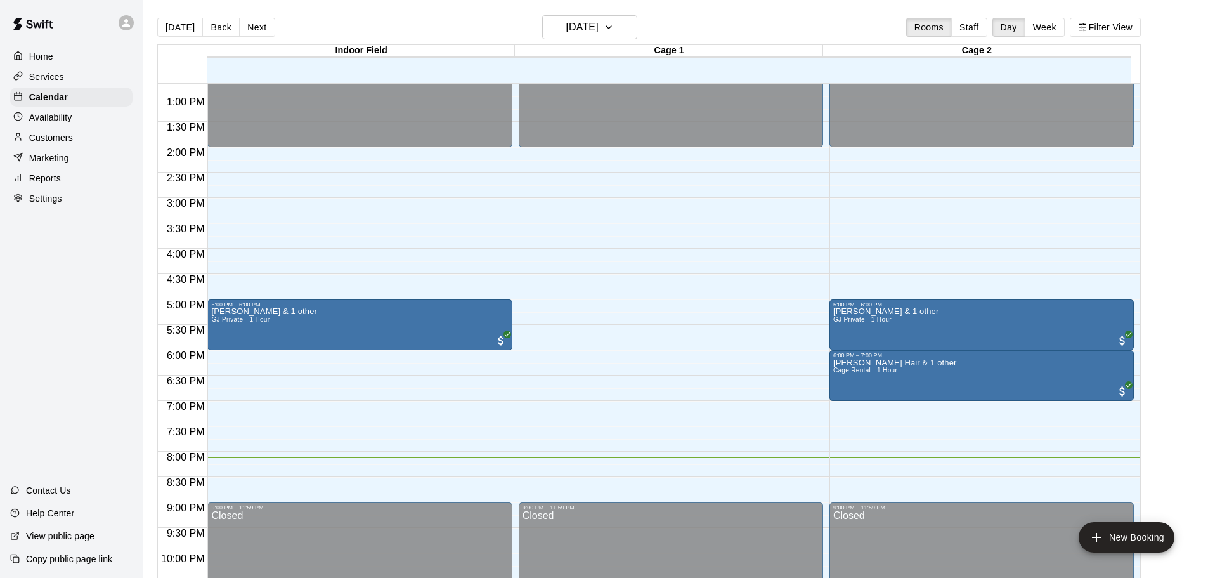
click at [697, 17] on div "Today Back Next Thursday Oct 09 Rooms Staff Day Week Filter View" at bounding box center [649, 29] width 984 height 29
click at [59, 79] on p "Services" at bounding box center [46, 76] width 35 height 13
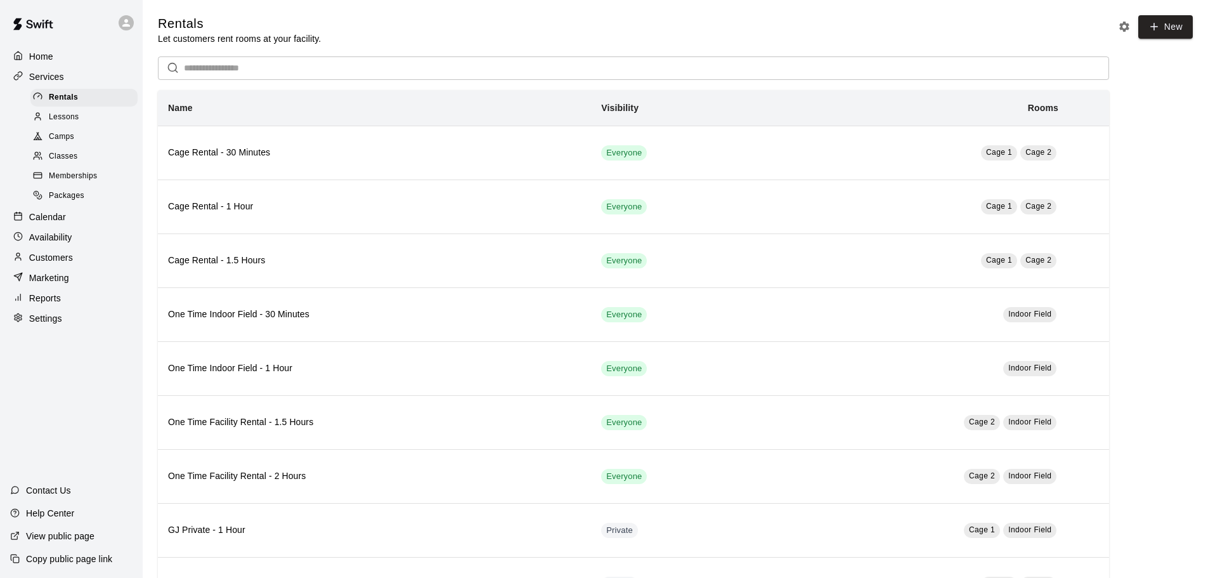
click at [53, 219] on p "Calendar" at bounding box center [47, 217] width 37 height 13
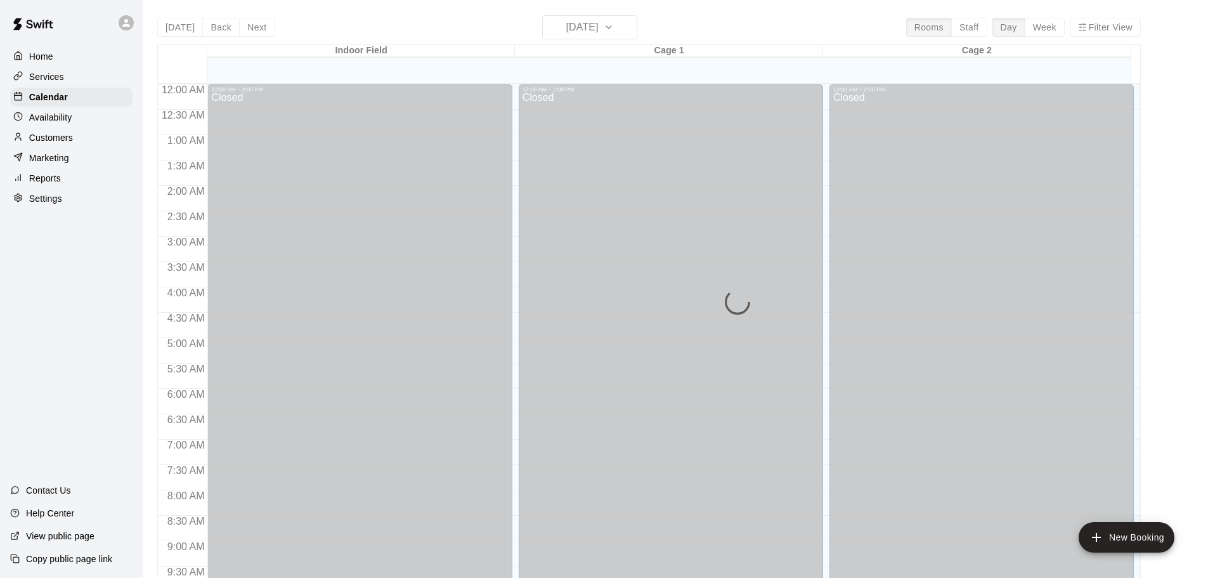
scroll to position [672, 0]
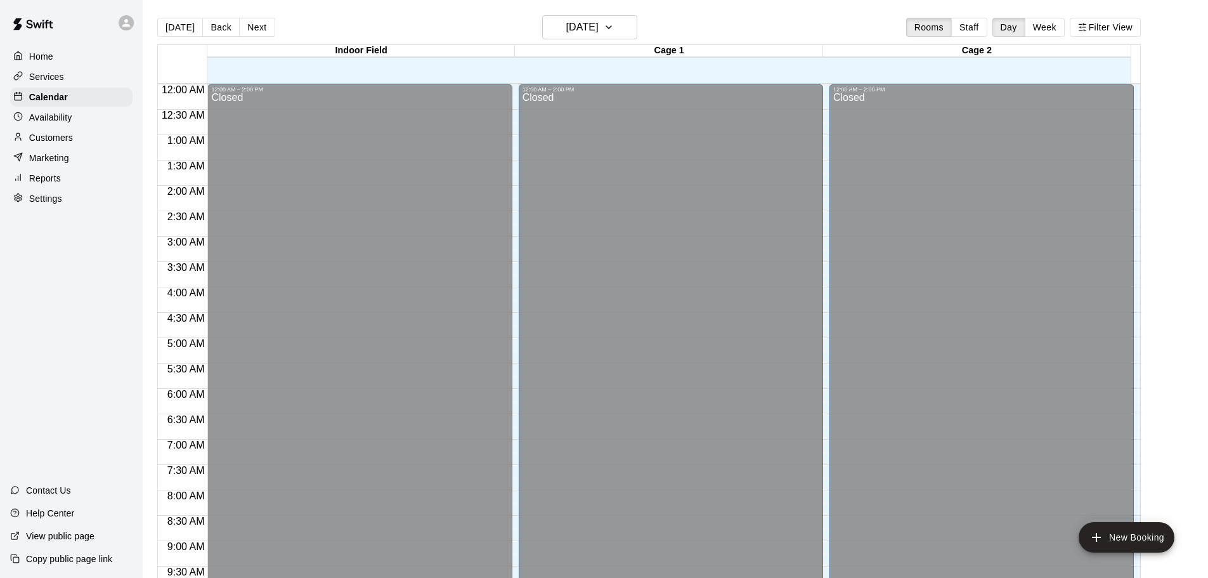
scroll to position [672, 0]
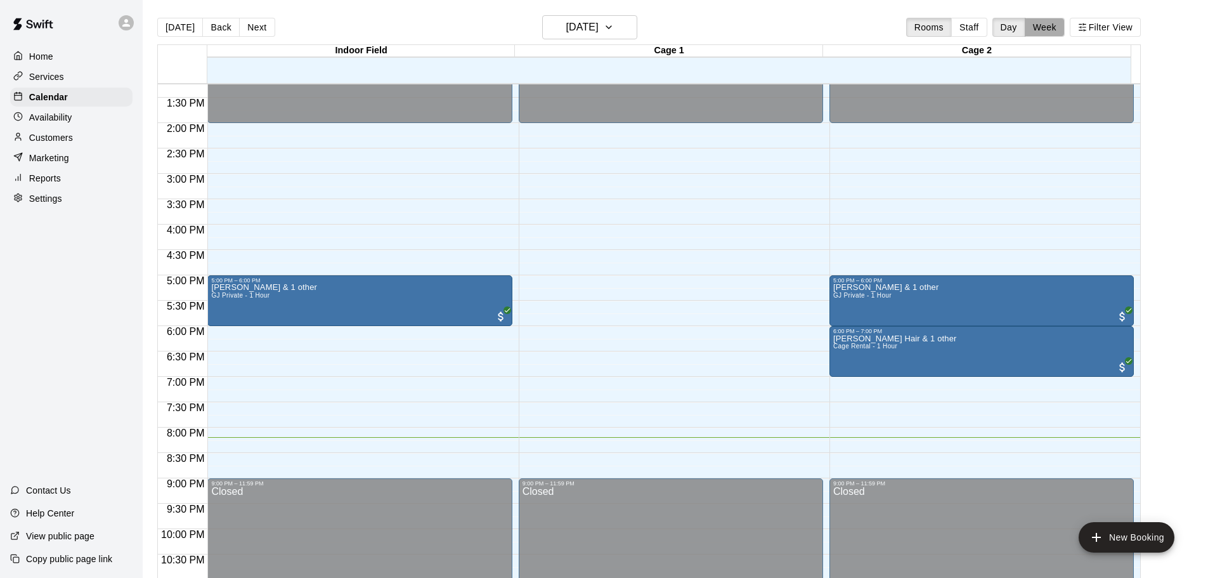
click at [1050, 26] on button "Week" at bounding box center [1045, 27] width 40 height 19
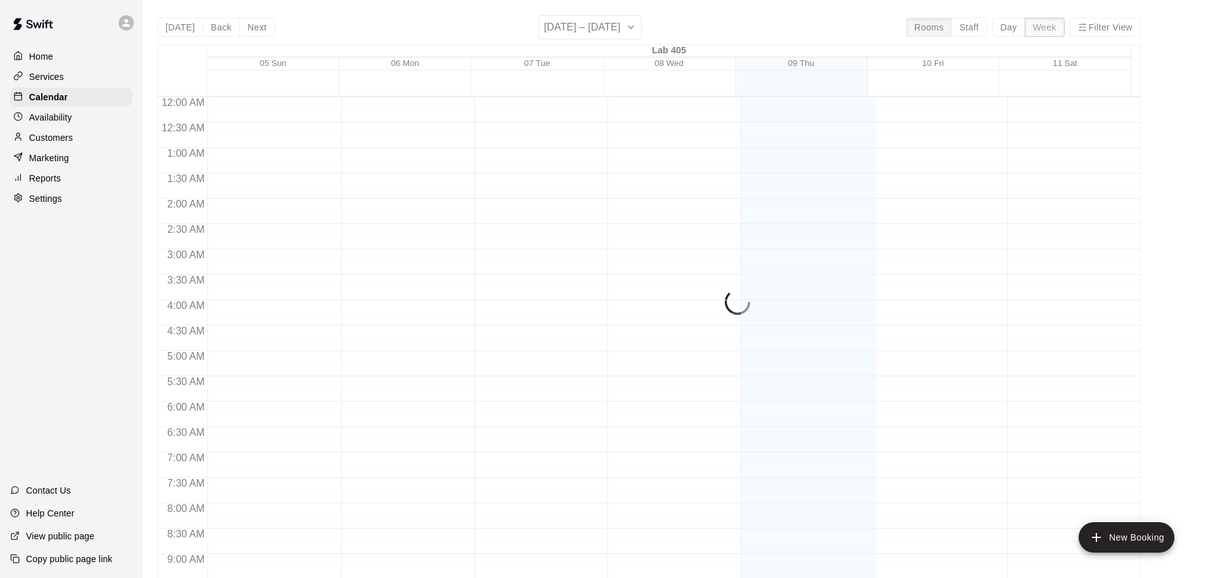
scroll to position [724, 0]
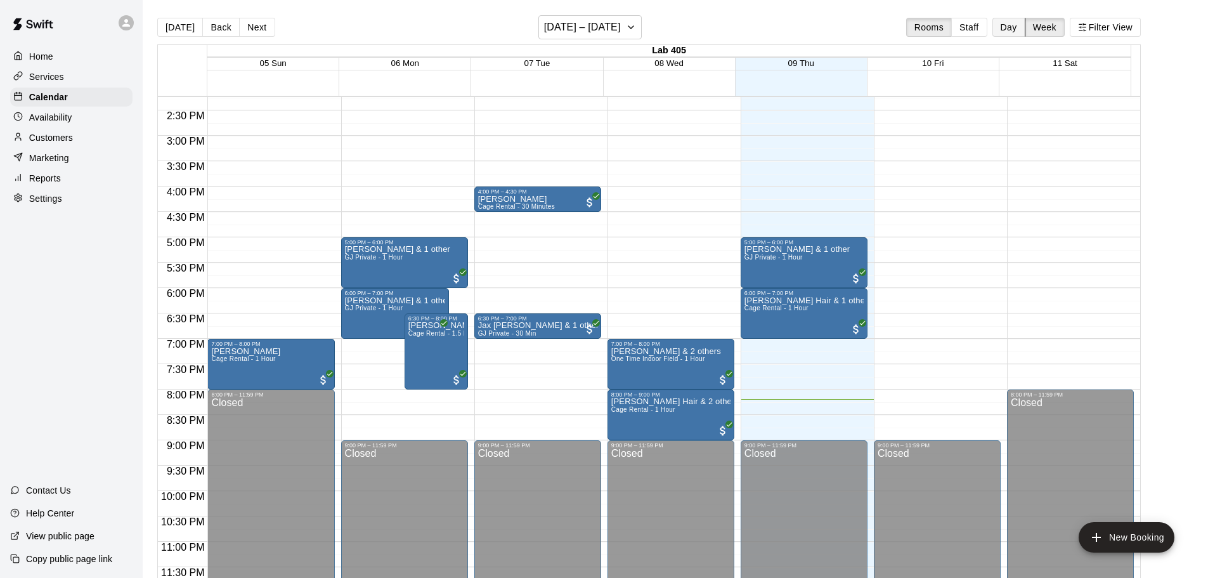
click at [1020, 21] on button "Day" at bounding box center [1008, 27] width 33 height 19
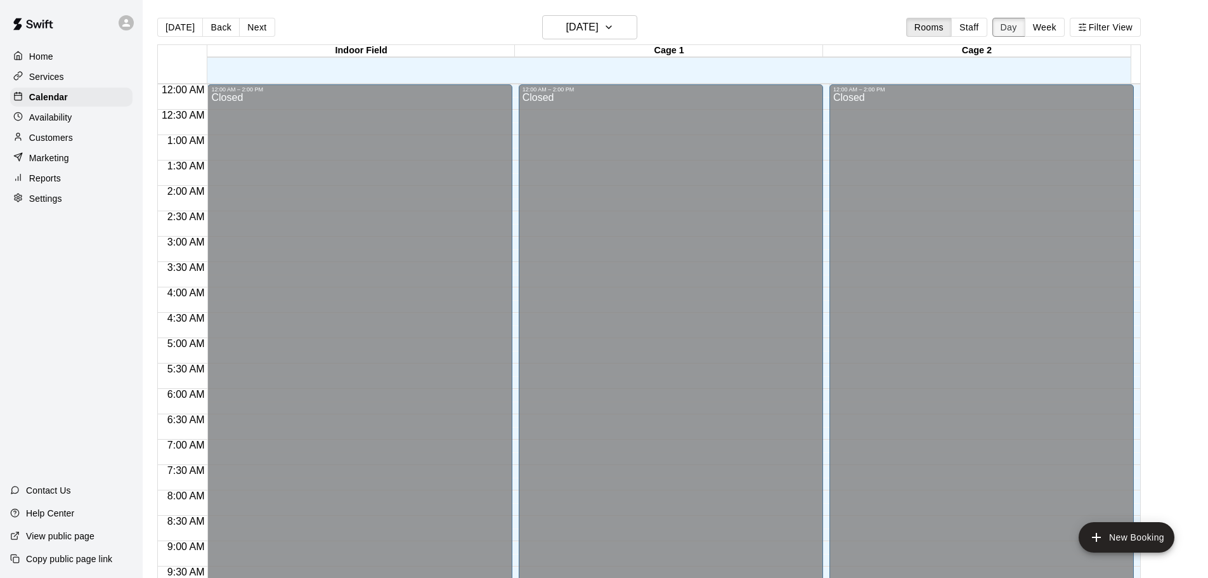
scroll to position [711, 0]
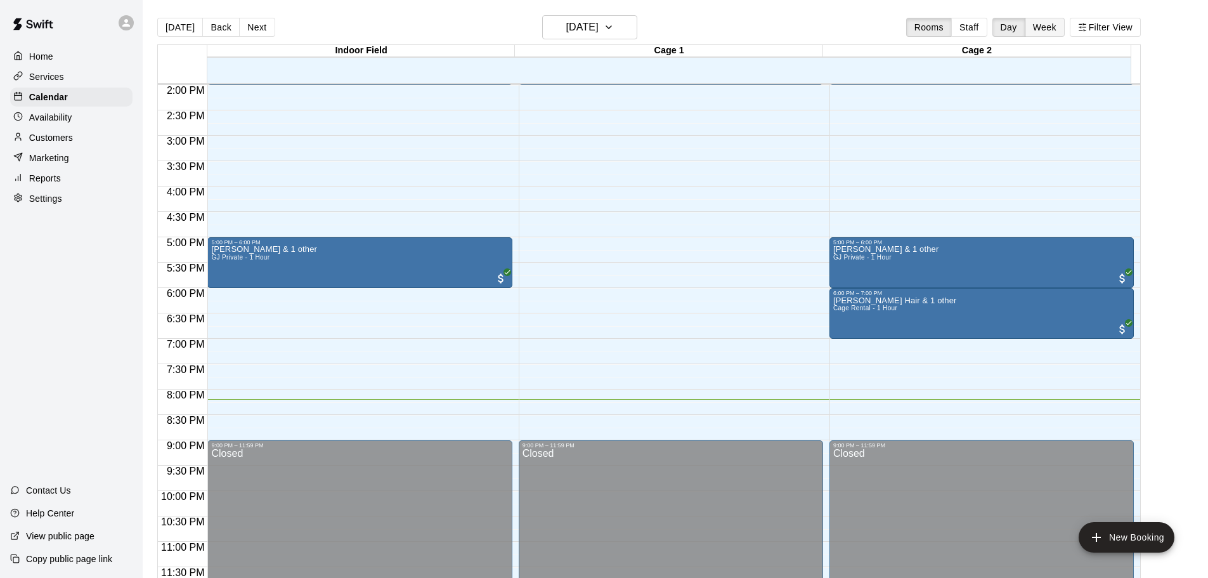
click at [1046, 20] on button "Week" at bounding box center [1045, 27] width 40 height 19
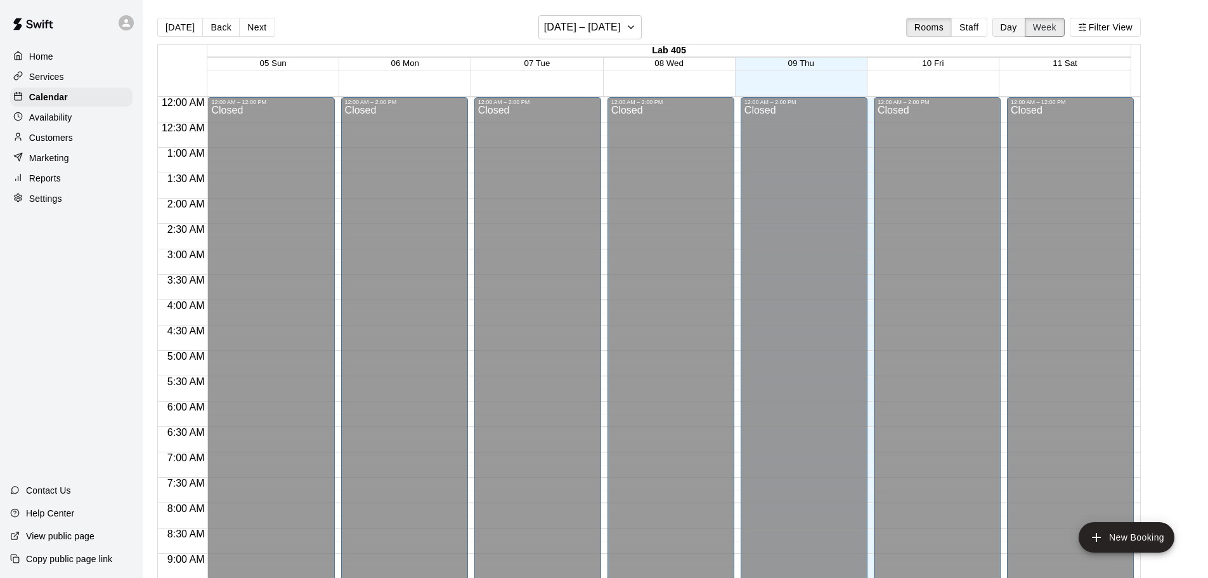
scroll to position [724, 0]
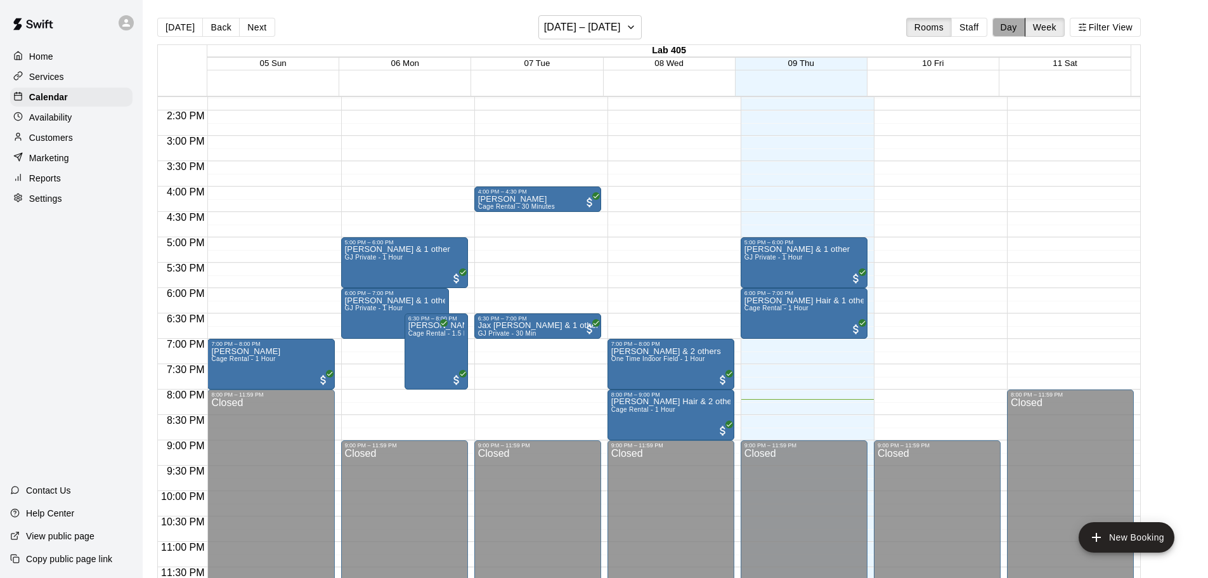
click at [1024, 20] on button "Day" at bounding box center [1008, 27] width 33 height 19
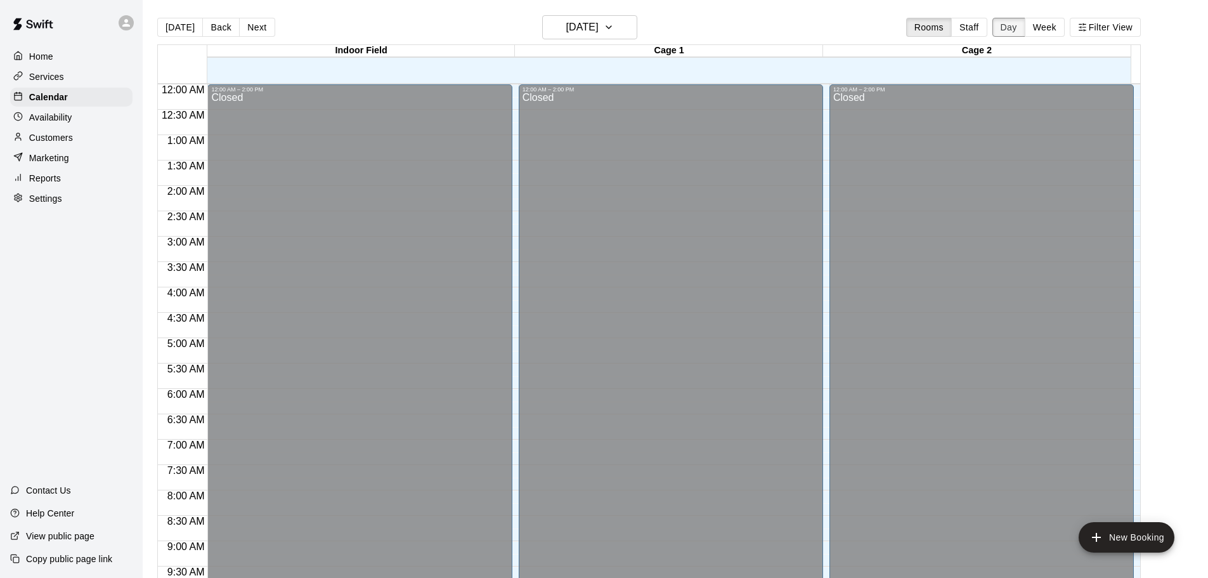
scroll to position [711, 0]
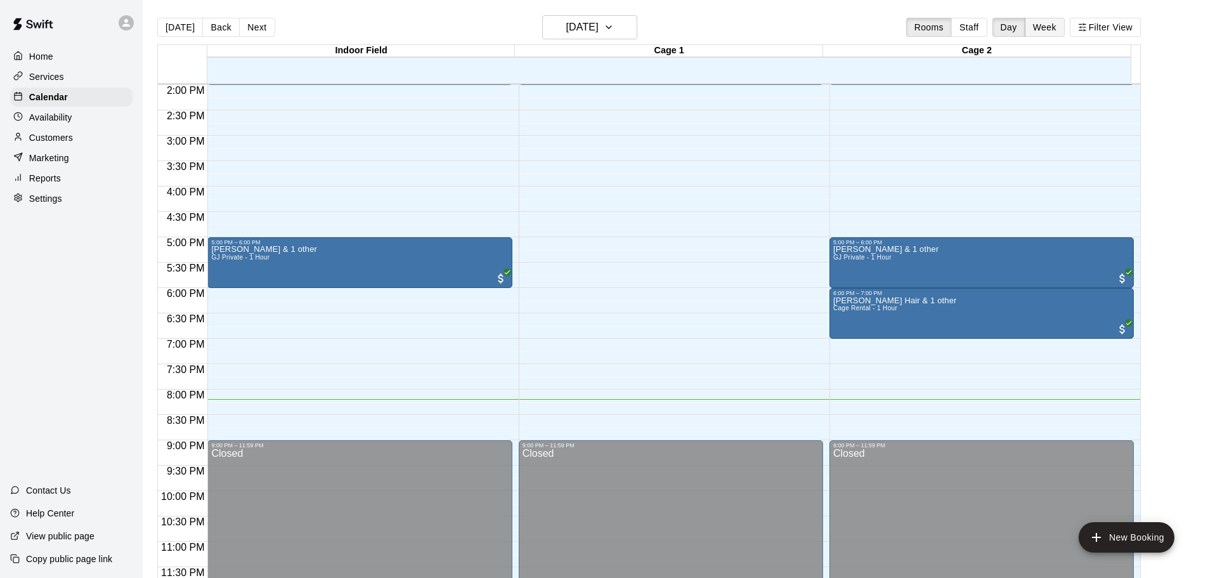
click at [1050, 22] on button "Week" at bounding box center [1045, 27] width 40 height 19
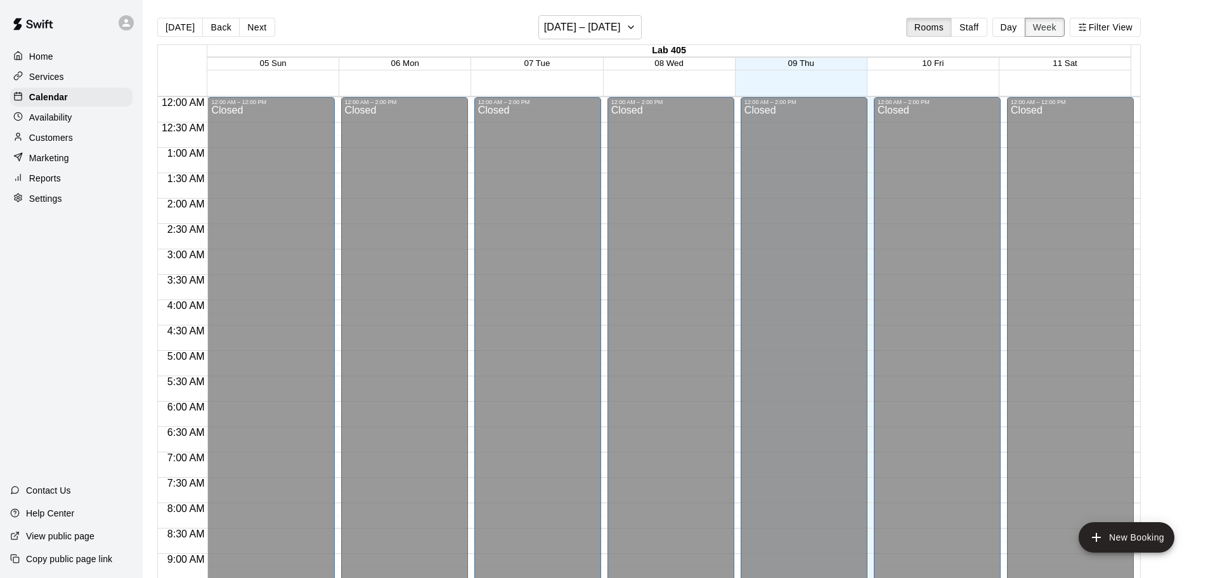
scroll to position [724, 0]
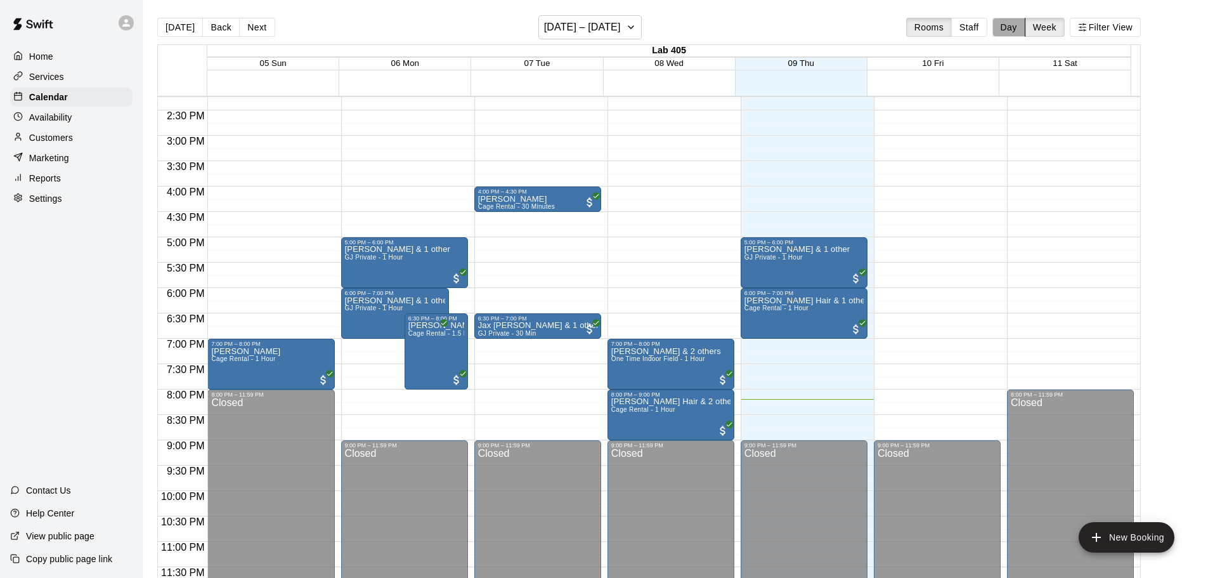
click at [1022, 23] on button "Day" at bounding box center [1008, 27] width 33 height 19
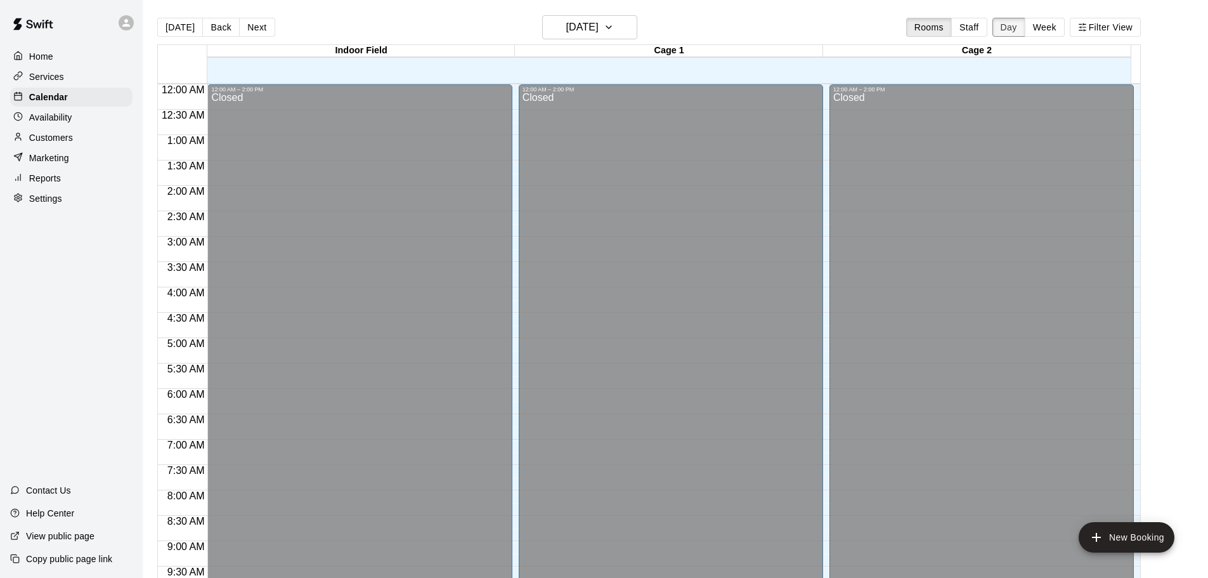
scroll to position [711, 0]
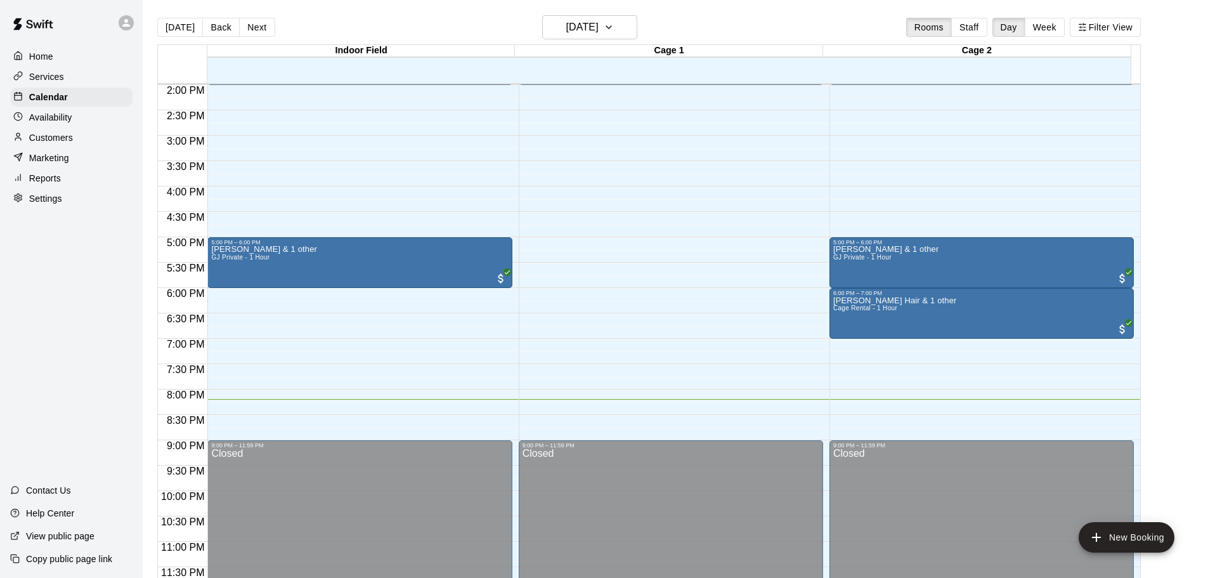
click at [648, 23] on div "Today Back Next Thursday Oct 09 Rooms Staff Day Week Filter View" at bounding box center [649, 29] width 984 height 29
drag, startPoint x: 1182, startPoint y: 1, endPoint x: 704, endPoint y: 18, distance: 478.5
click at [704, 18] on div "Today Back Next Thursday Oct 09 Rooms Staff Day Week Filter View" at bounding box center [649, 29] width 984 height 29
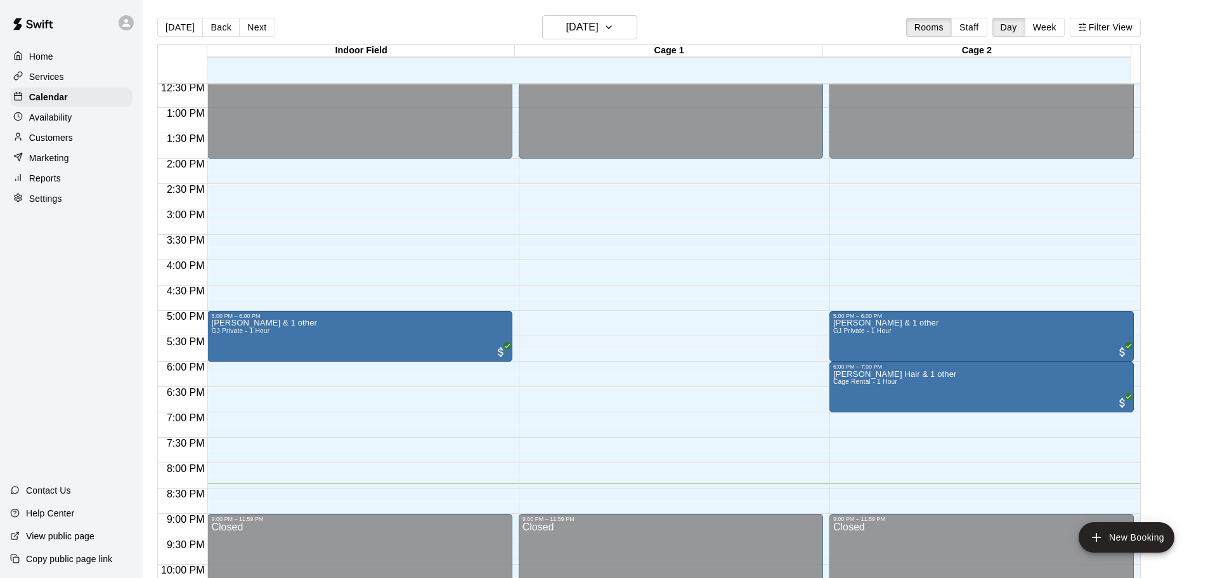
scroll to position [642, 0]
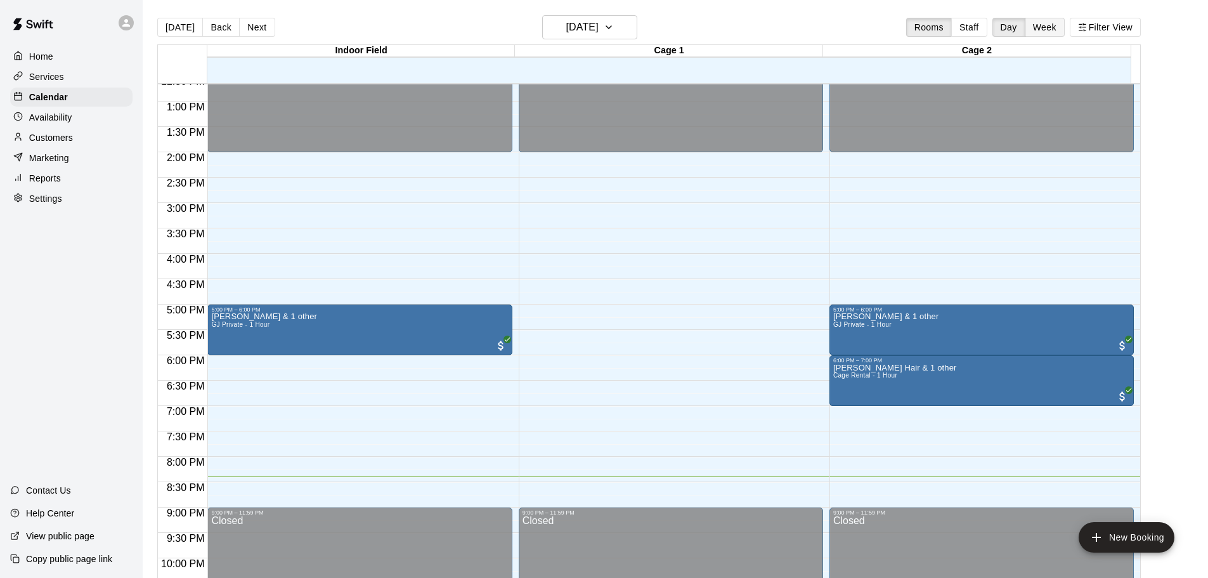
click at [1052, 30] on button "Week" at bounding box center [1045, 27] width 40 height 19
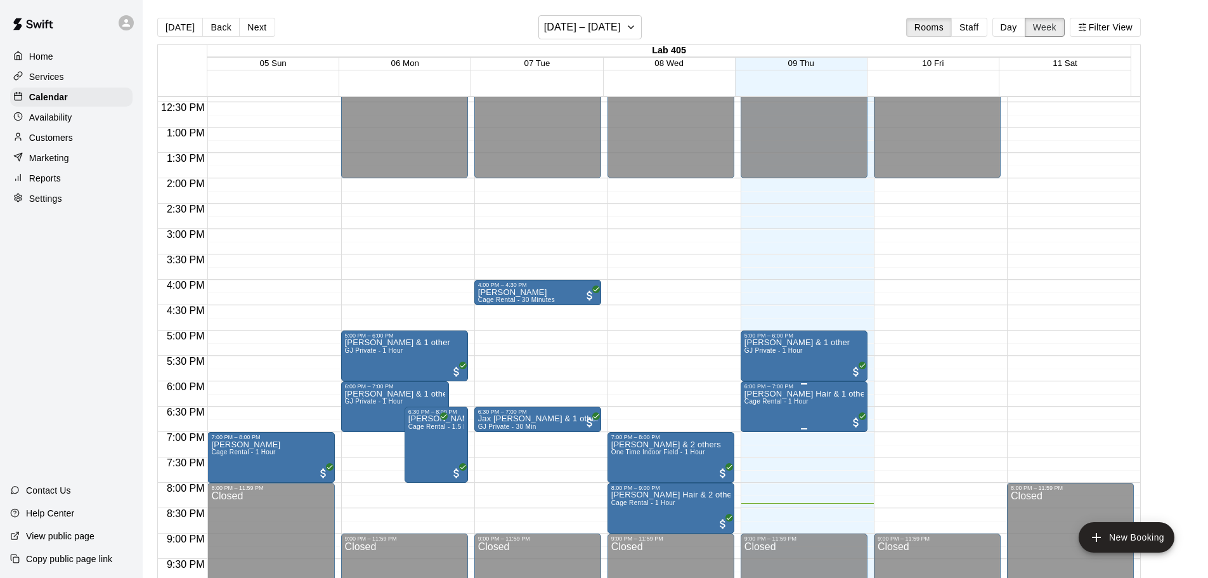
scroll to position [661, 0]
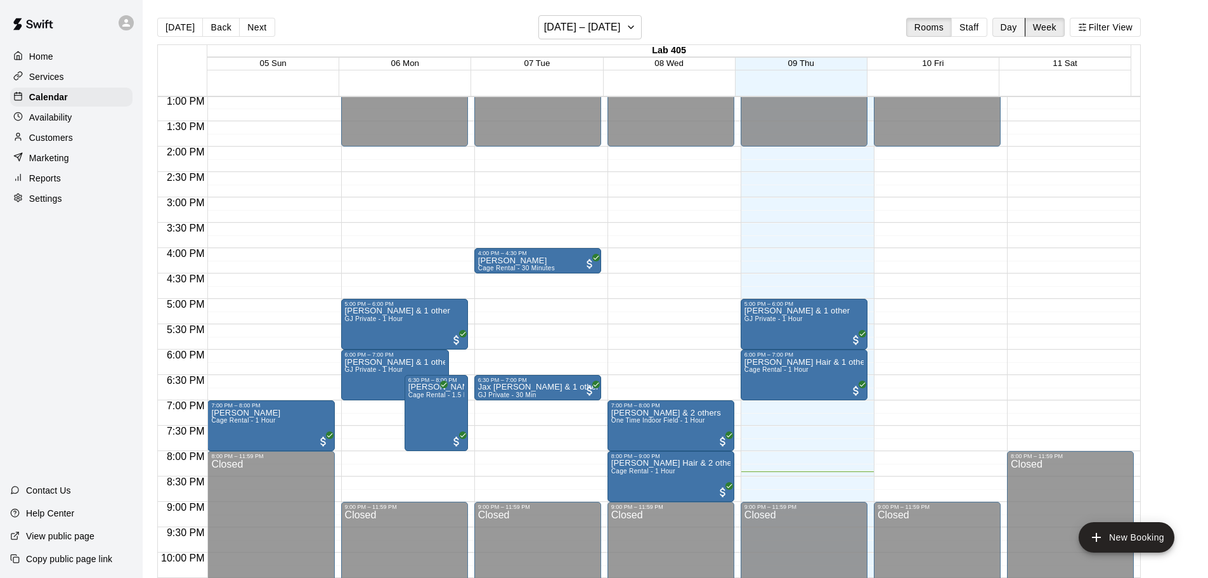
click at [1013, 22] on button "Day" at bounding box center [1008, 27] width 33 height 19
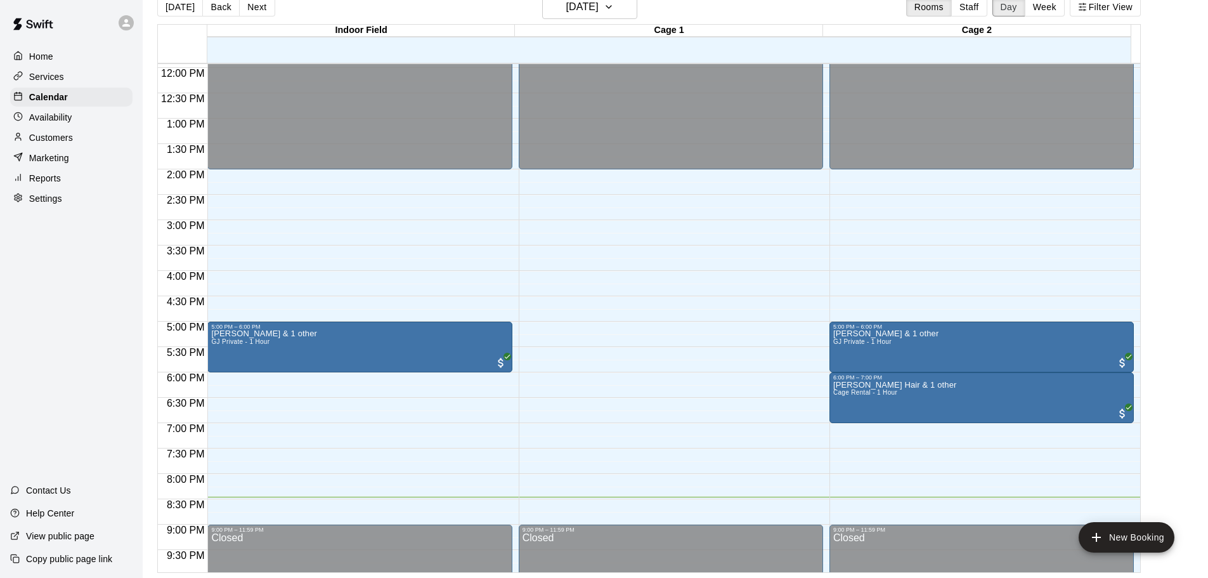
scroll to position [584, 0]
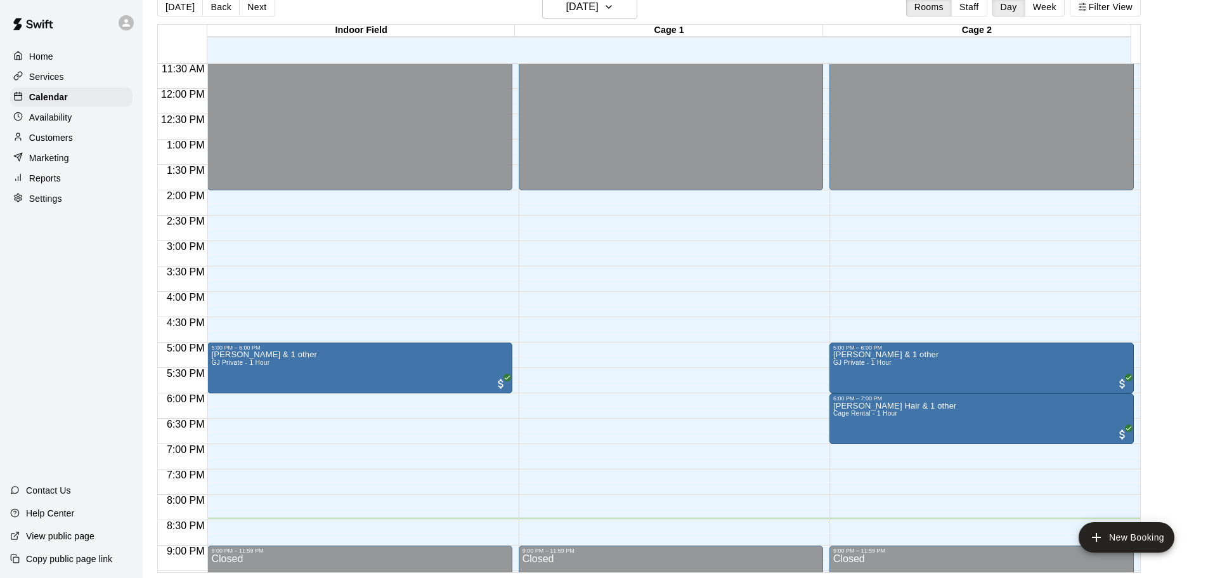
click at [34, 147] on div "Customers" at bounding box center [71, 137] width 122 height 19
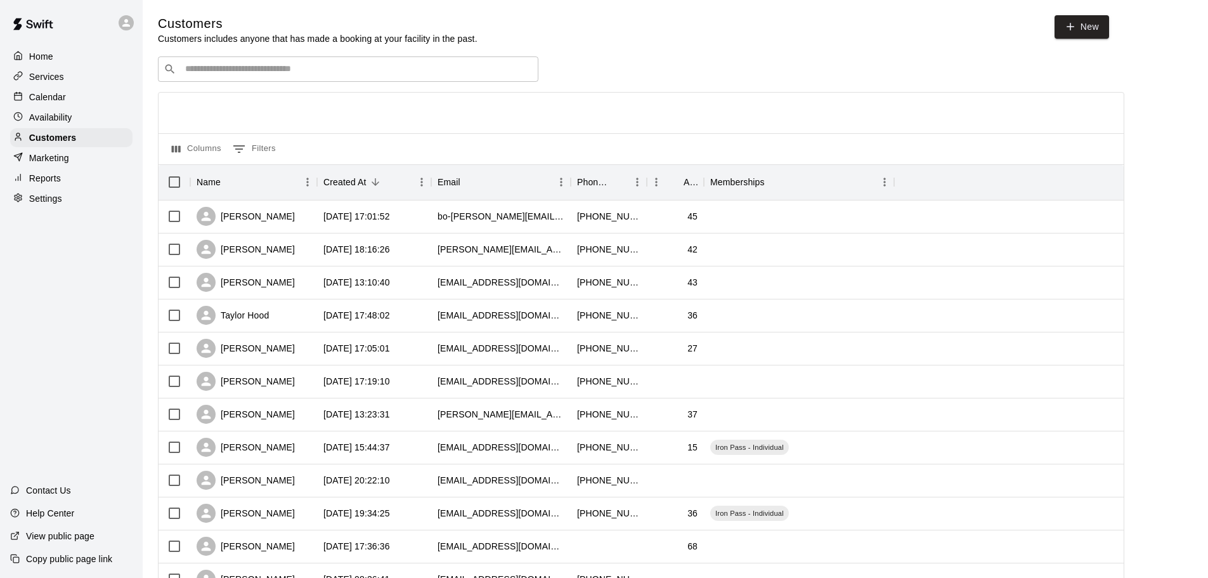
click at [108, 120] on div "Availability" at bounding box center [71, 117] width 122 height 19
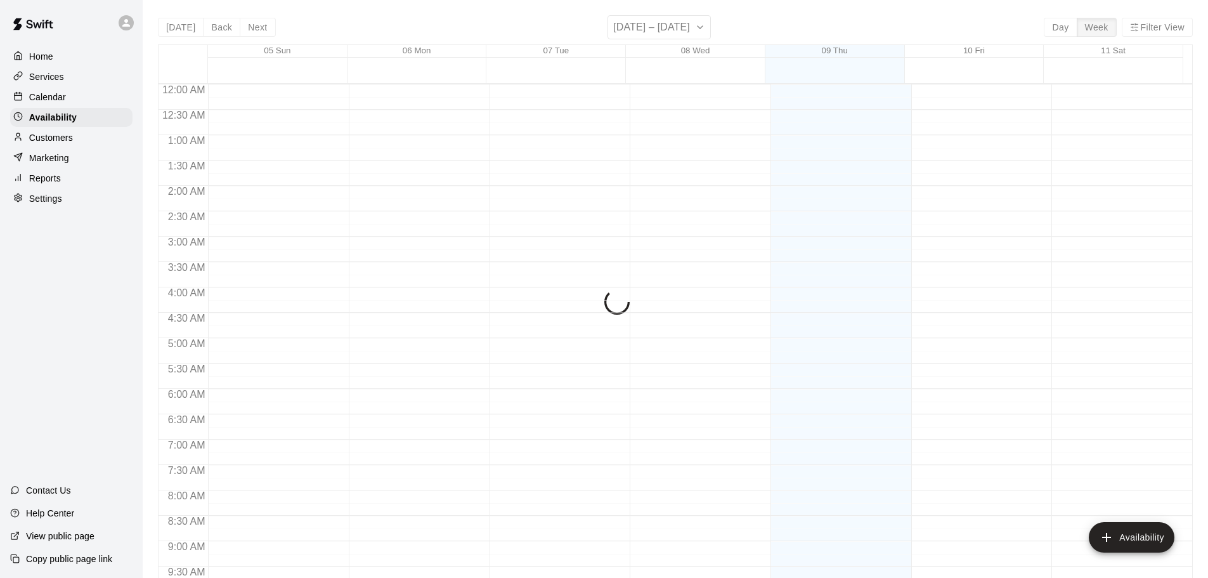
scroll to position [710, 0]
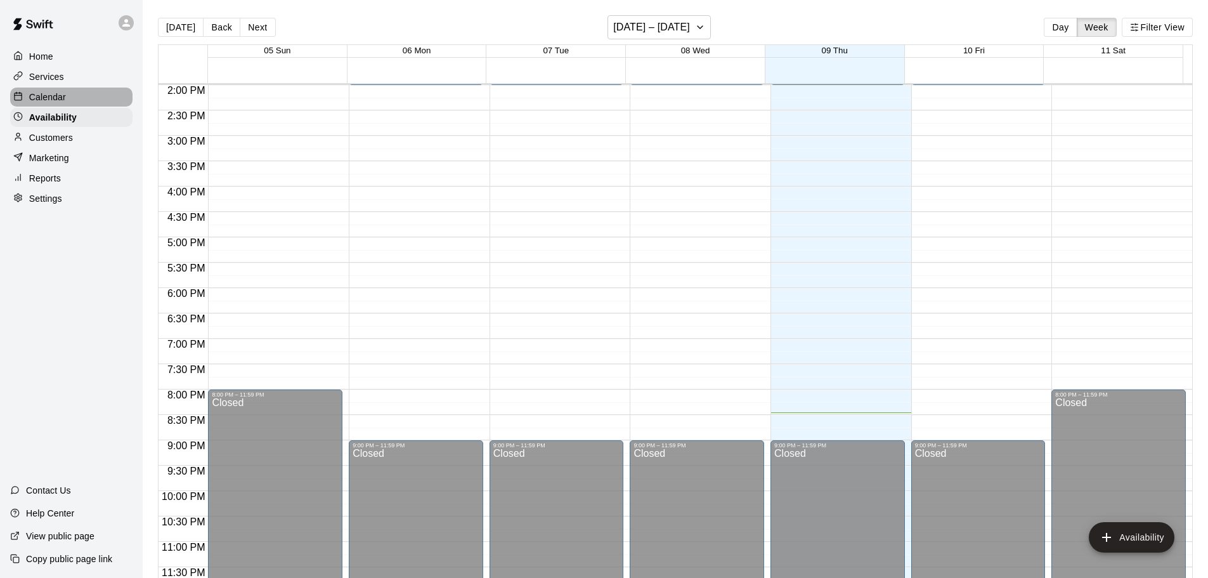
click at [107, 91] on div "Calendar" at bounding box center [71, 97] width 122 height 19
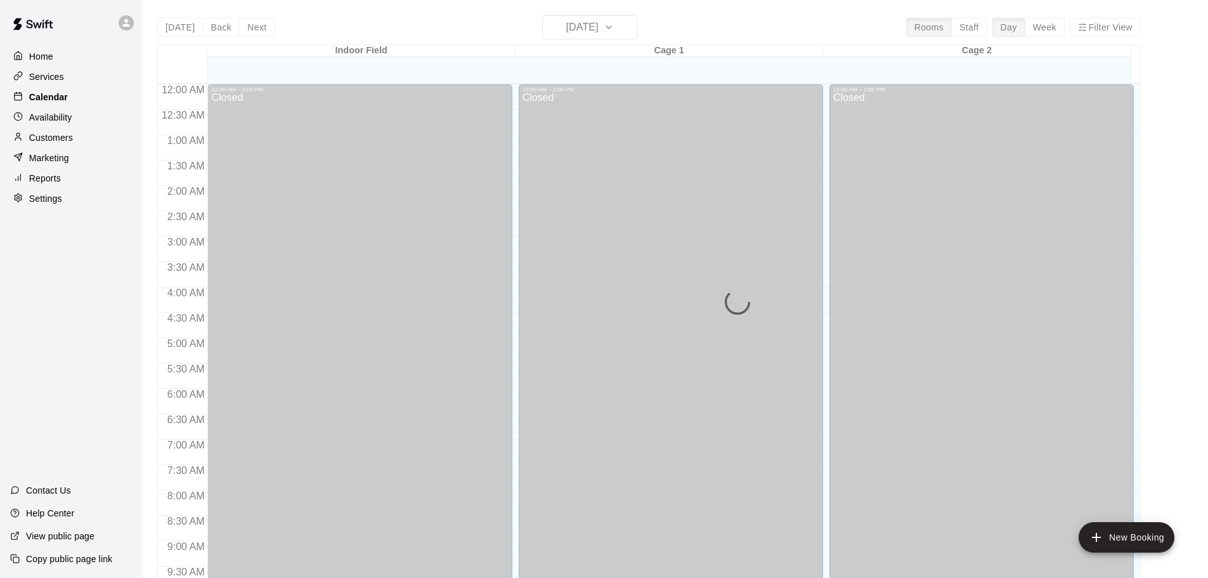
scroll to position [672, 0]
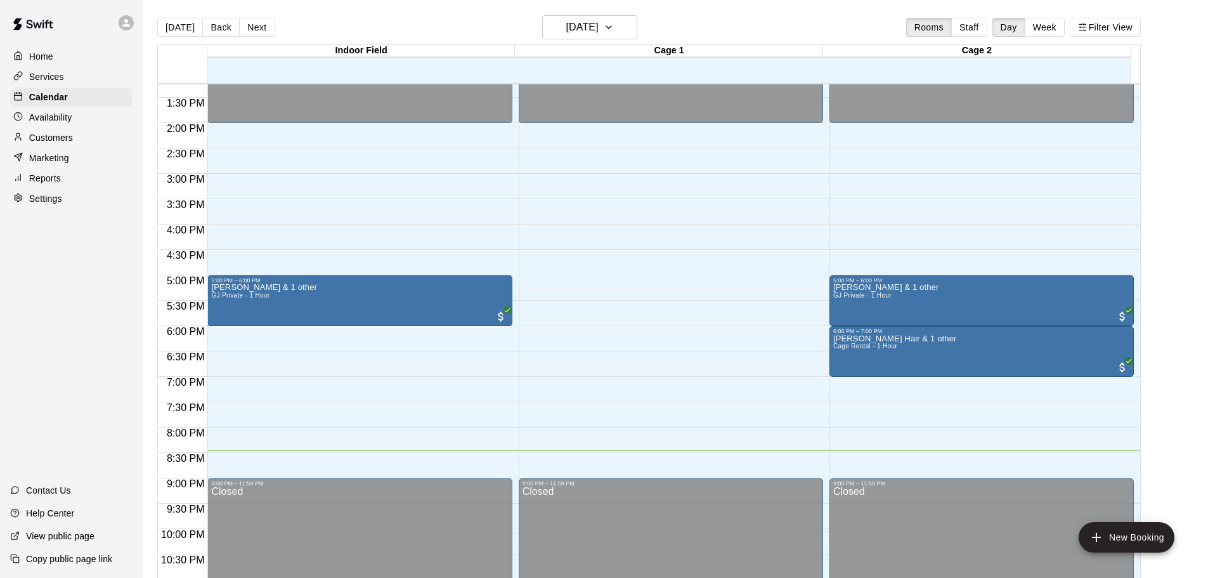
click at [107, 88] on div "Home Services Calendar Availability Customers Marketing Reports Settings" at bounding box center [71, 128] width 143 height 164
click at [107, 79] on div "Services" at bounding box center [71, 76] width 122 height 19
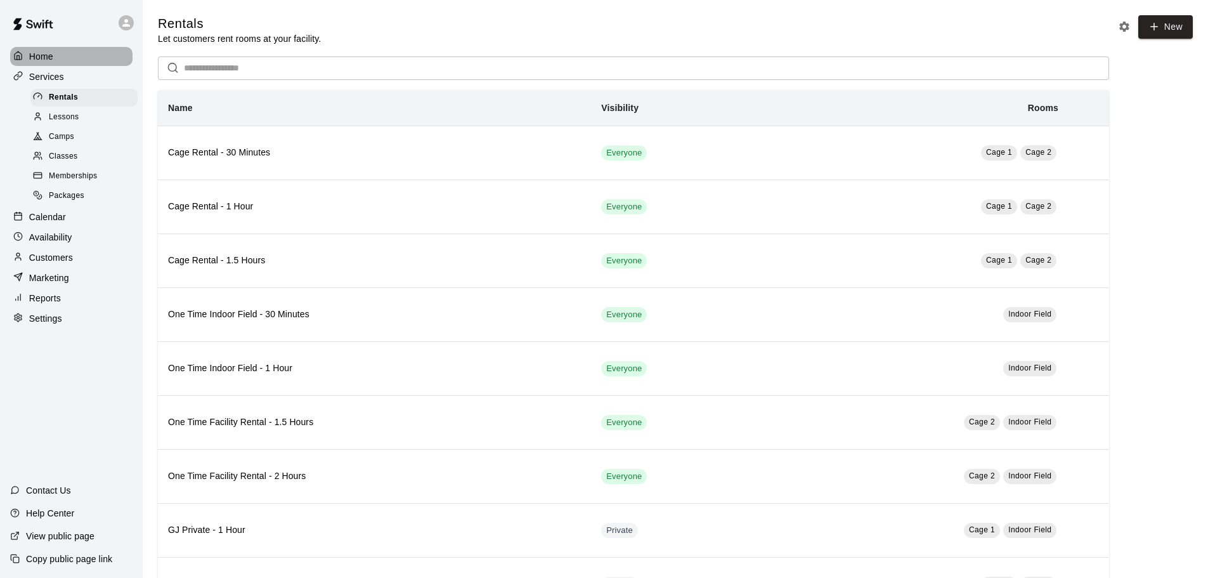
click at [103, 52] on div "Home" at bounding box center [71, 56] width 122 height 19
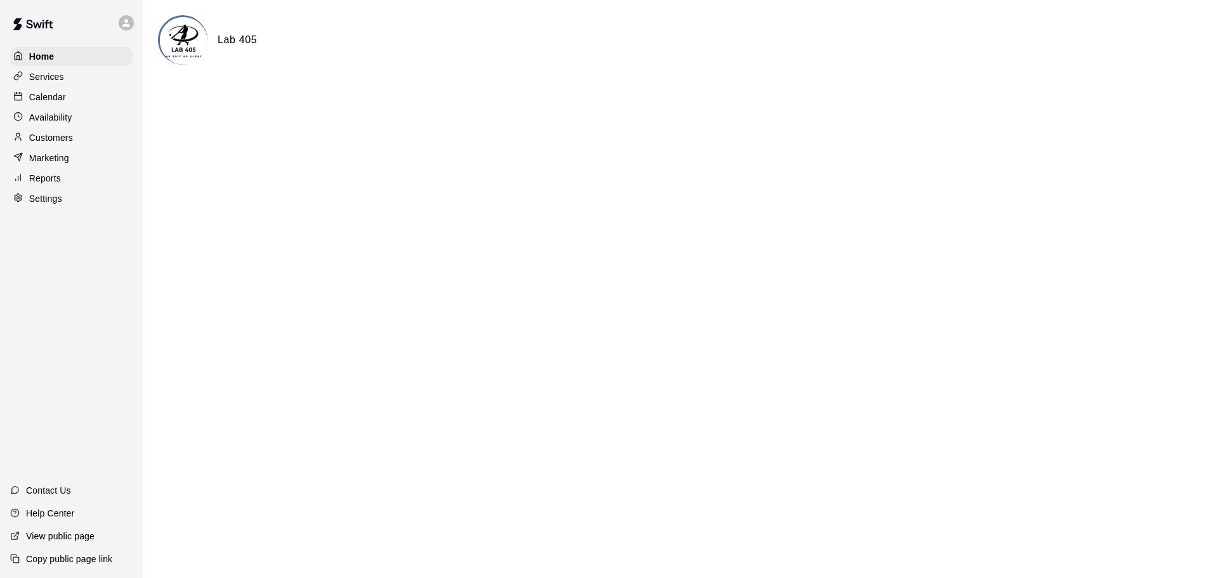
click at [98, 93] on div "Calendar" at bounding box center [71, 97] width 122 height 19
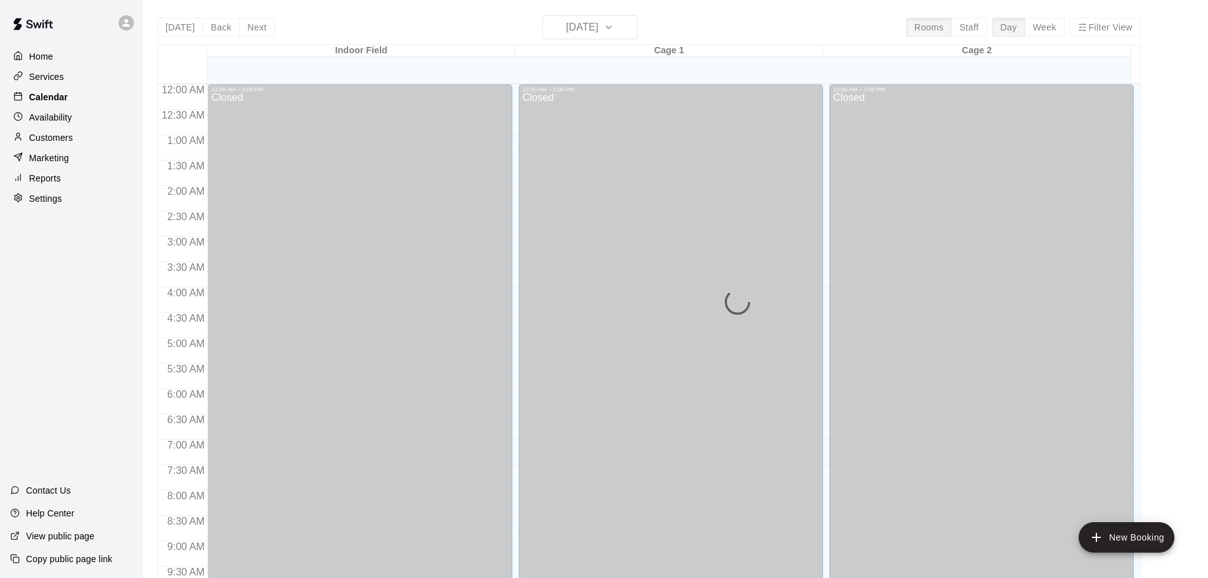
scroll to position [672, 0]
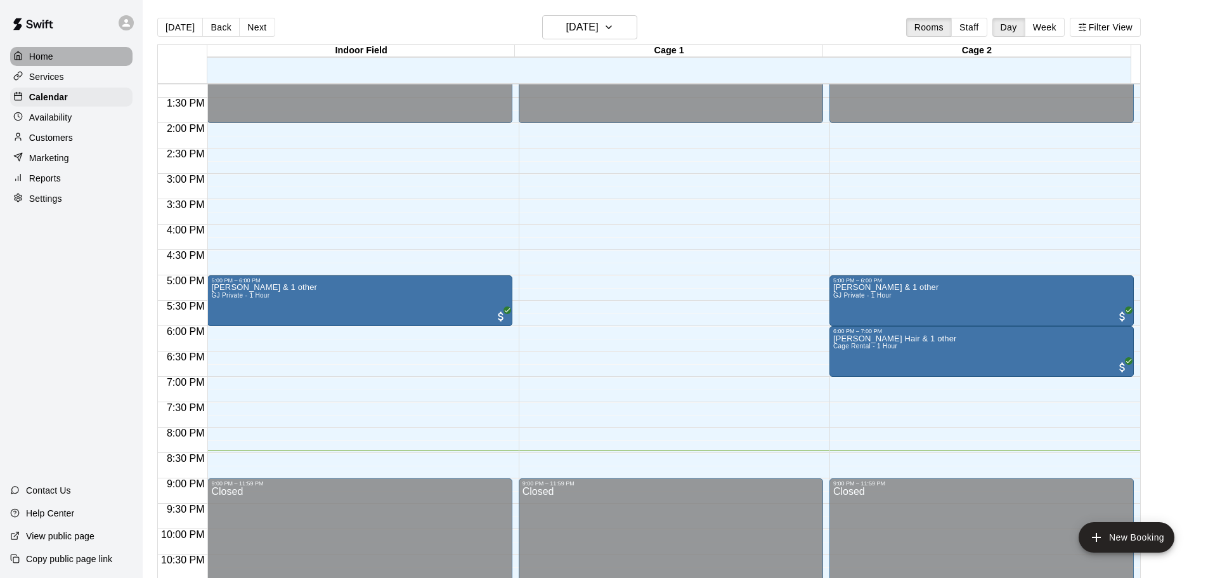
click at [95, 55] on div "Home" at bounding box center [71, 56] width 122 height 19
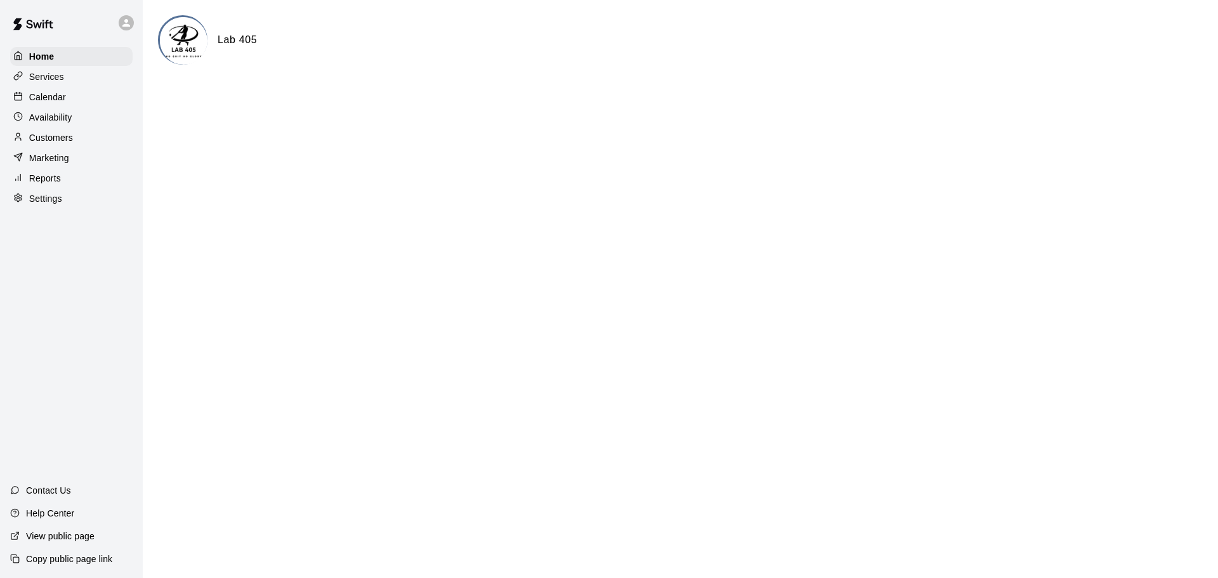
click at [96, 91] on div "Calendar" at bounding box center [71, 97] width 122 height 19
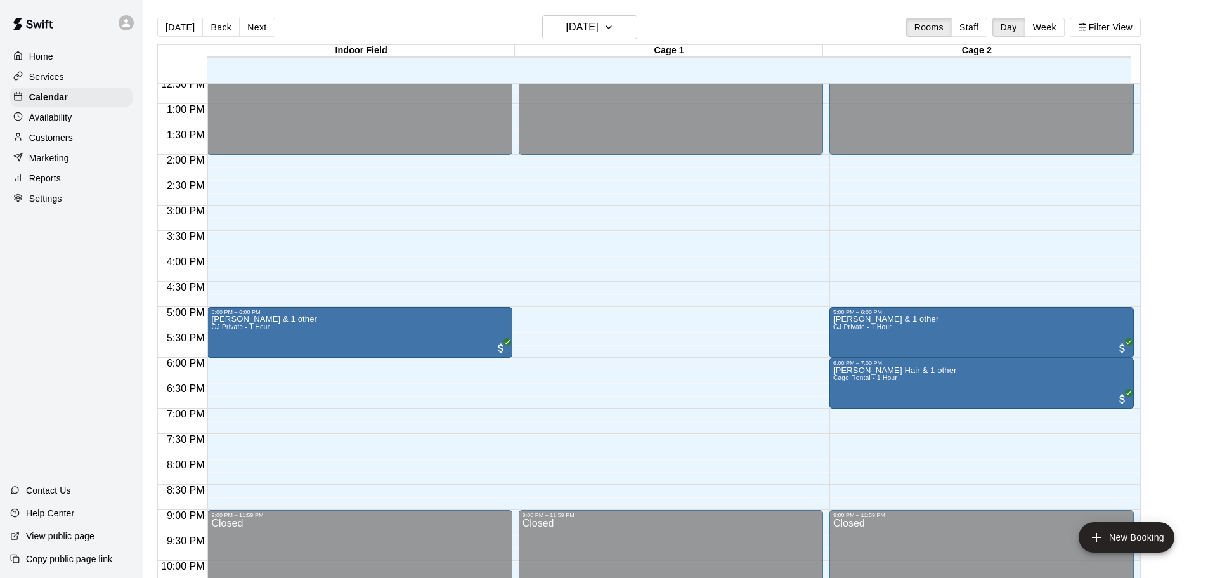
scroll to position [641, 0]
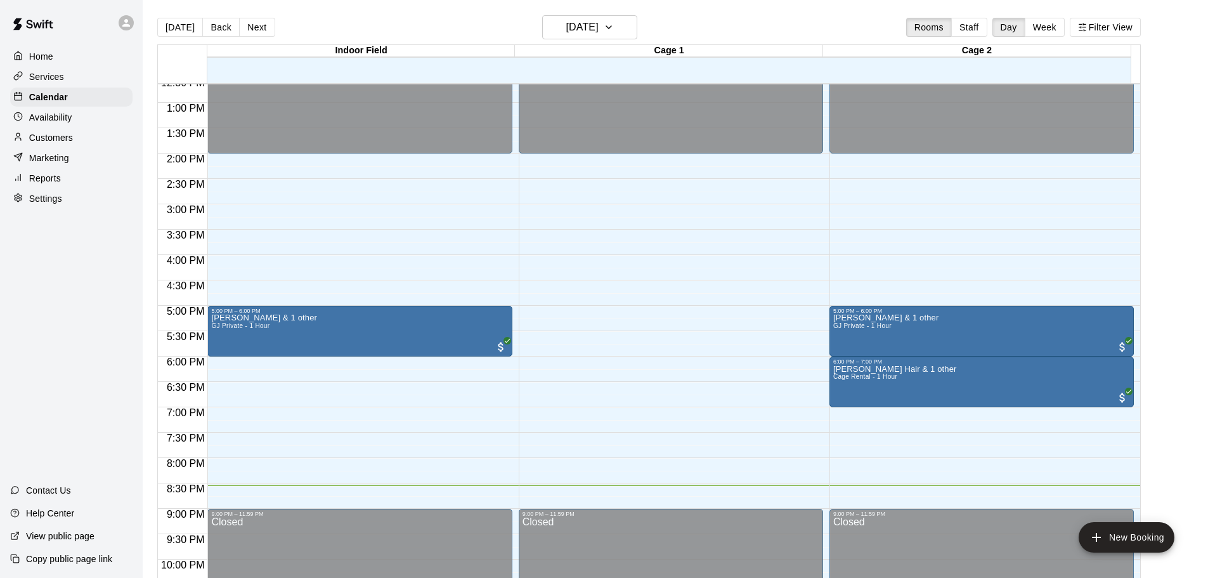
click at [1044, 12] on main "Today Back Next Thursday Oct 09 Rooms Staff Day Week Filter View Indoor Field 0…" at bounding box center [675, 299] width 1065 height 598
click at [1052, 31] on button "Week" at bounding box center [1045, 27] width 40 height 19
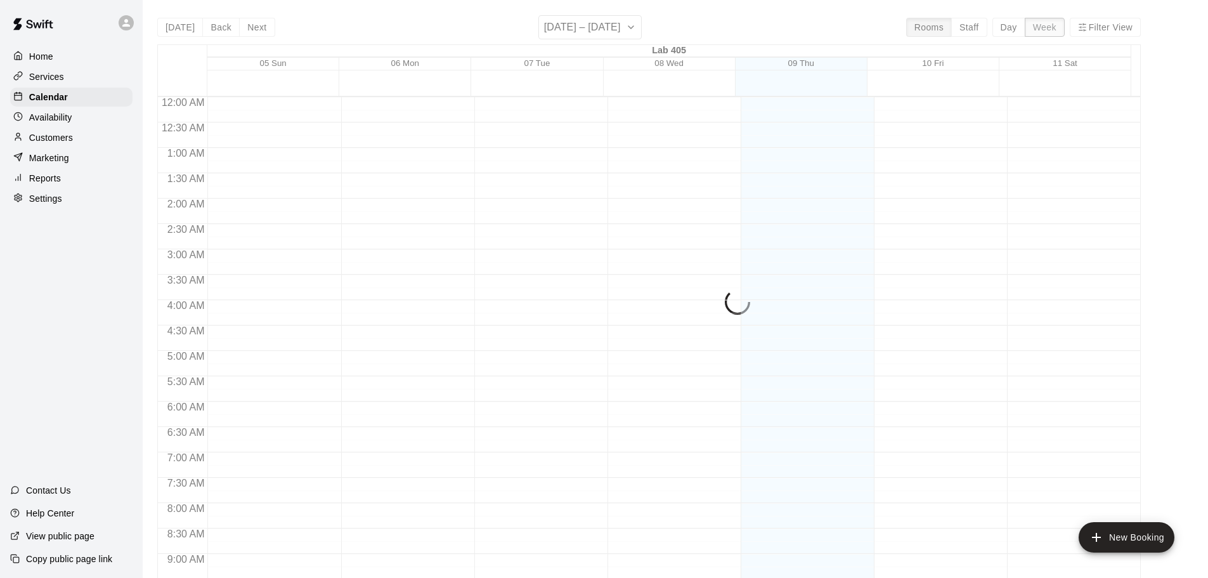
scroll to position [724, 0]
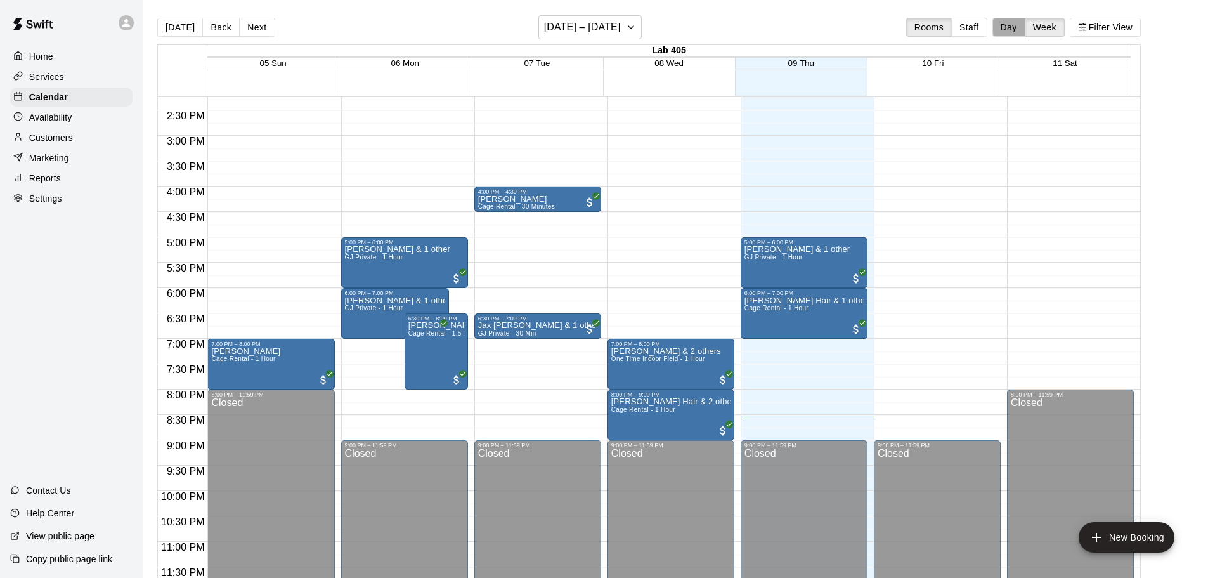
click at [1021, 31] on button "Day" at bounding box center [1008, 27] width 33 height 19
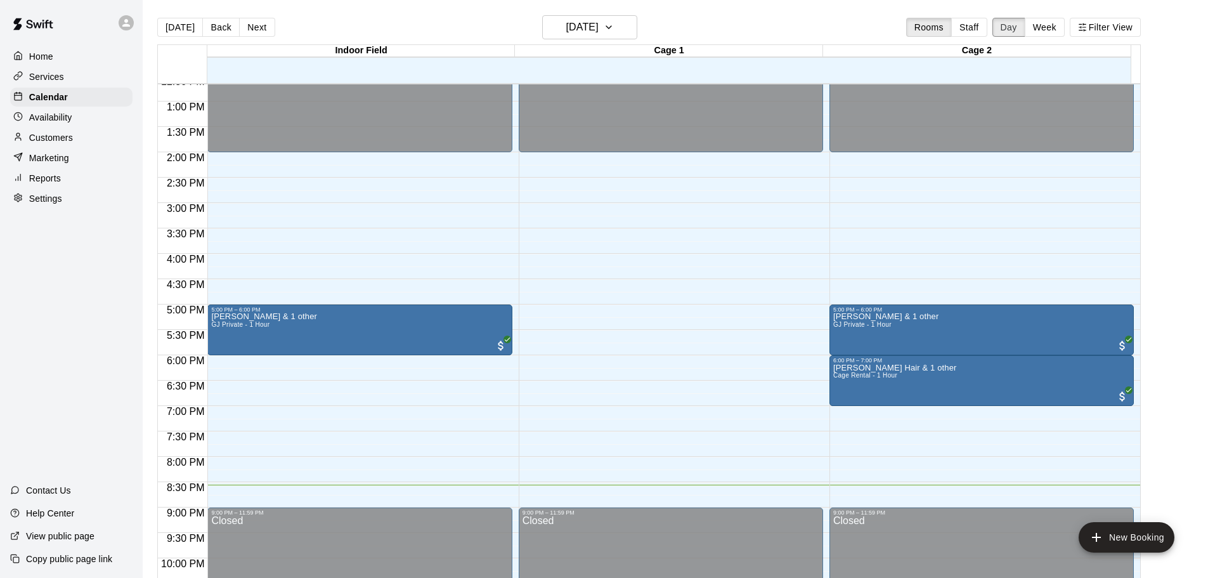
scroll to position [658, 0]
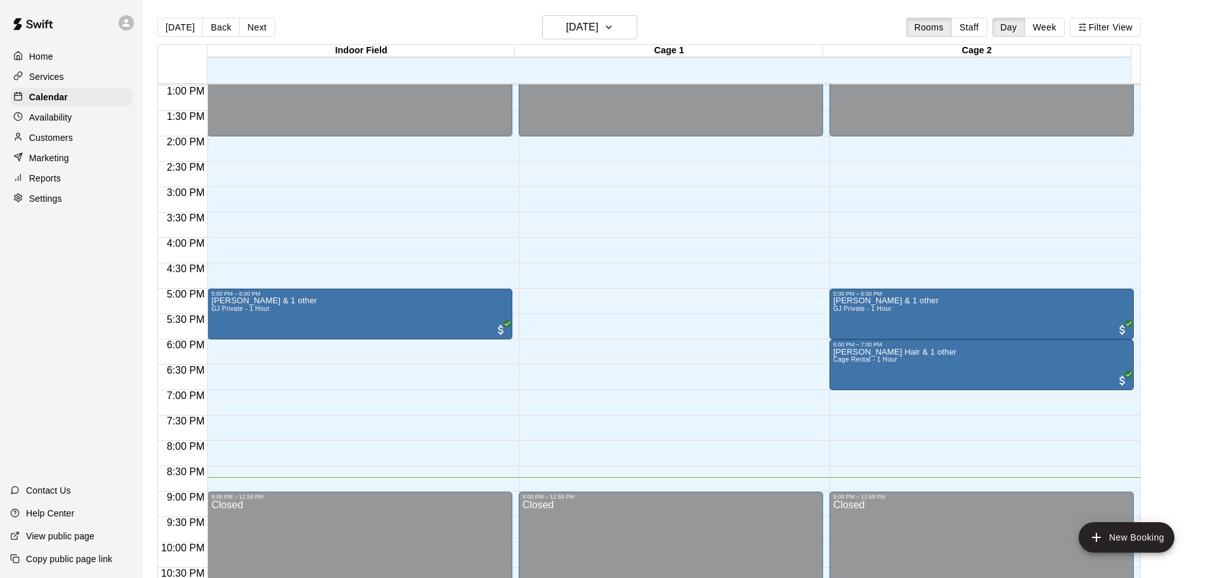
click at [81, 136] on div "Customers" at bounding box center [71, 137] width 122 height 19
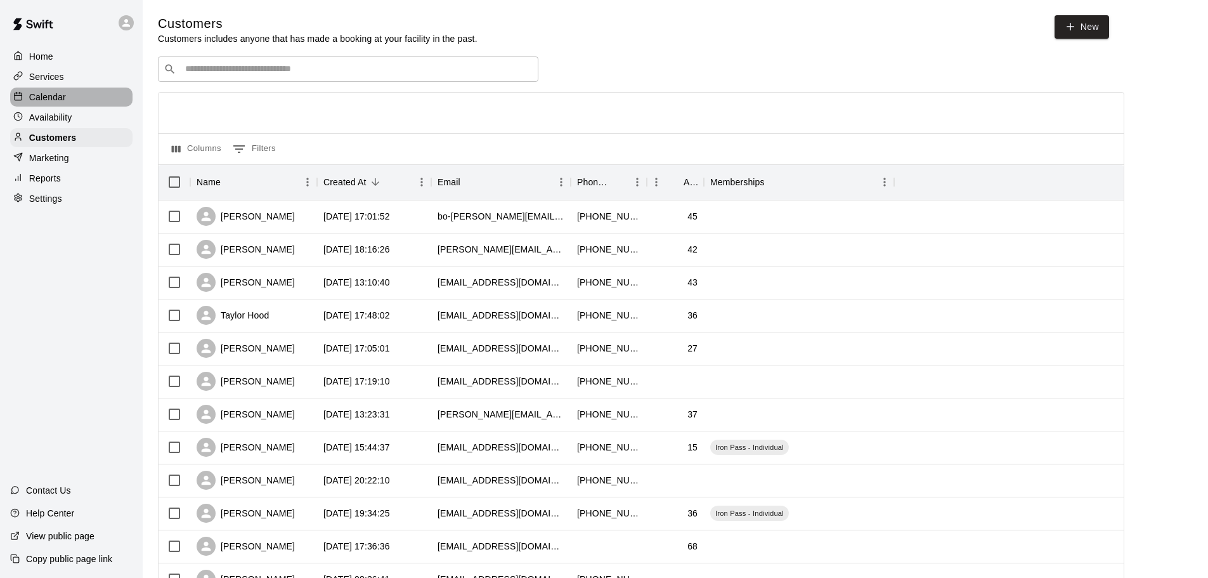
click at [77, 103] on div "Calendar" at bounding box center [71, 97] width 122 height 19
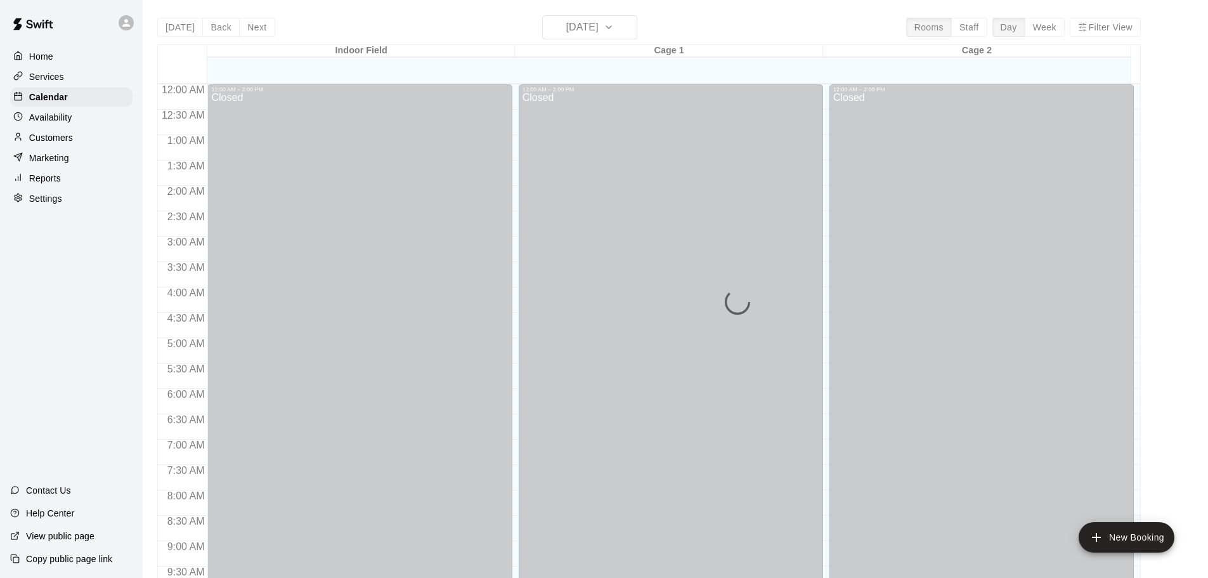
scroll to position [672, 0]
